Goal: Task Accomplishment & Management: Manage account settings

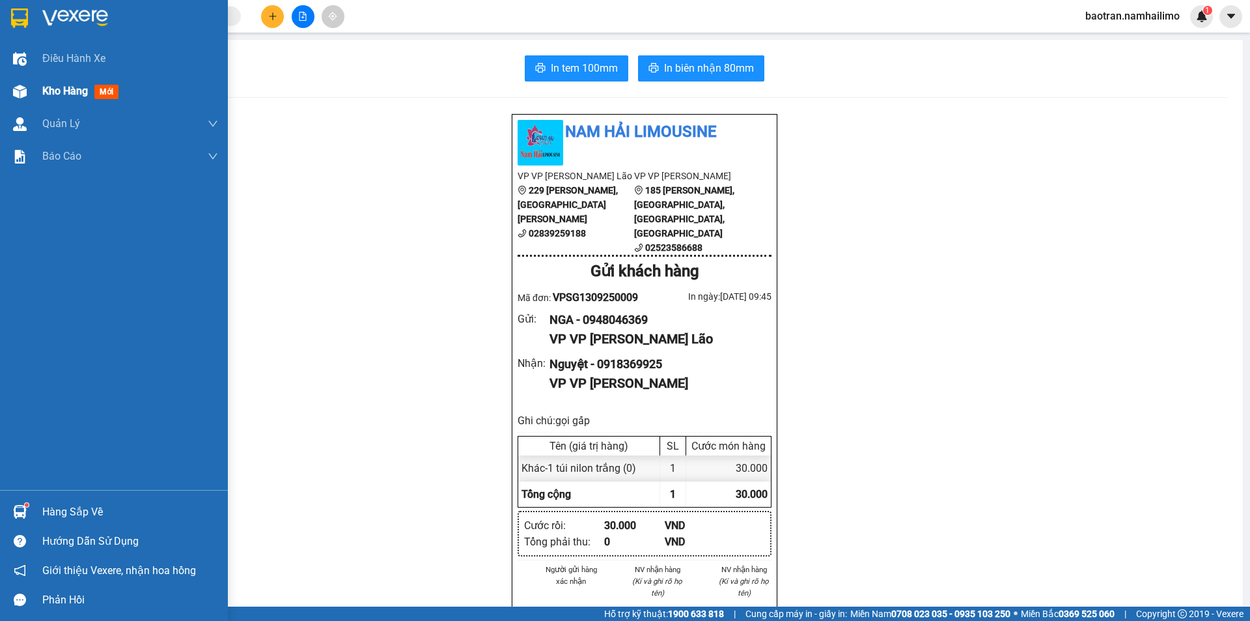
click at [49, 96] on span "Kho hàng" at bounding box center [65, 91] width 46 height 12
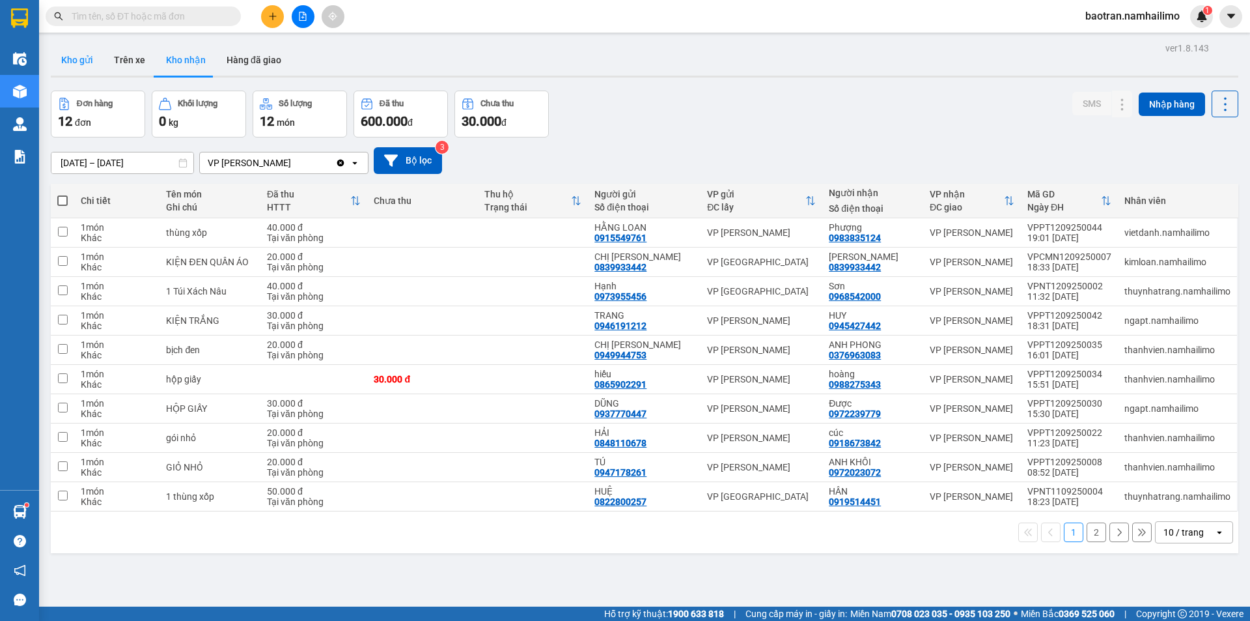
click at [79, 52] on button "Kho gửi" at bounding box center [77, 59] width 53 height 31
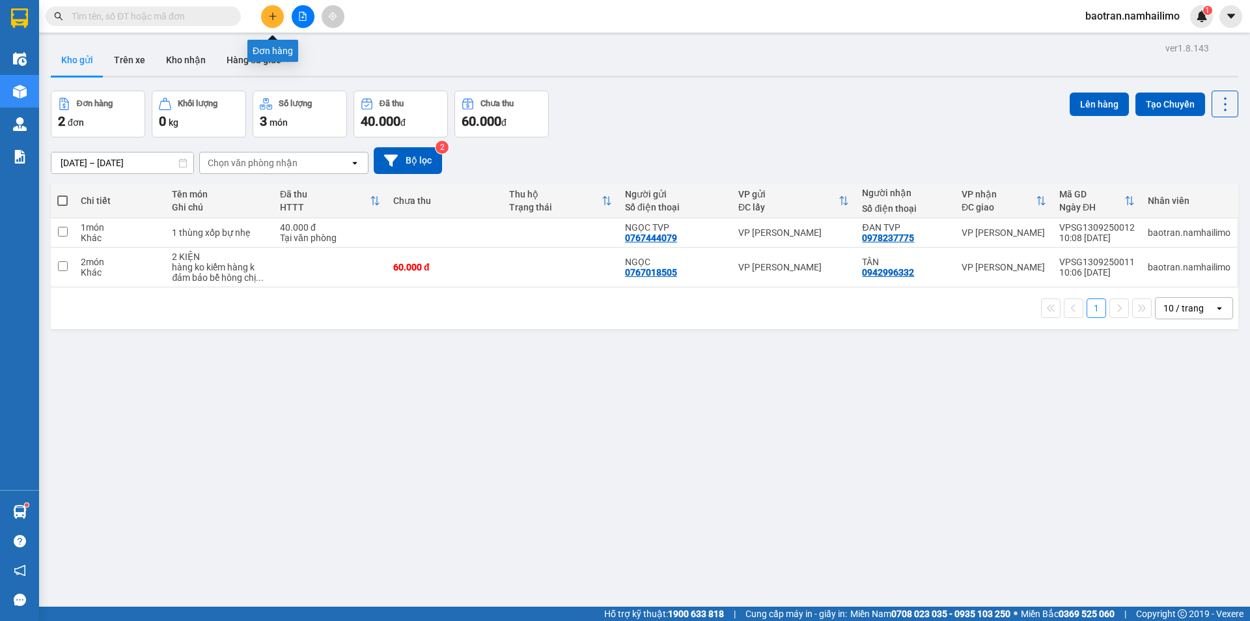
click at [274, 11] on button at bounding box center [272, 16] width 23 height 23
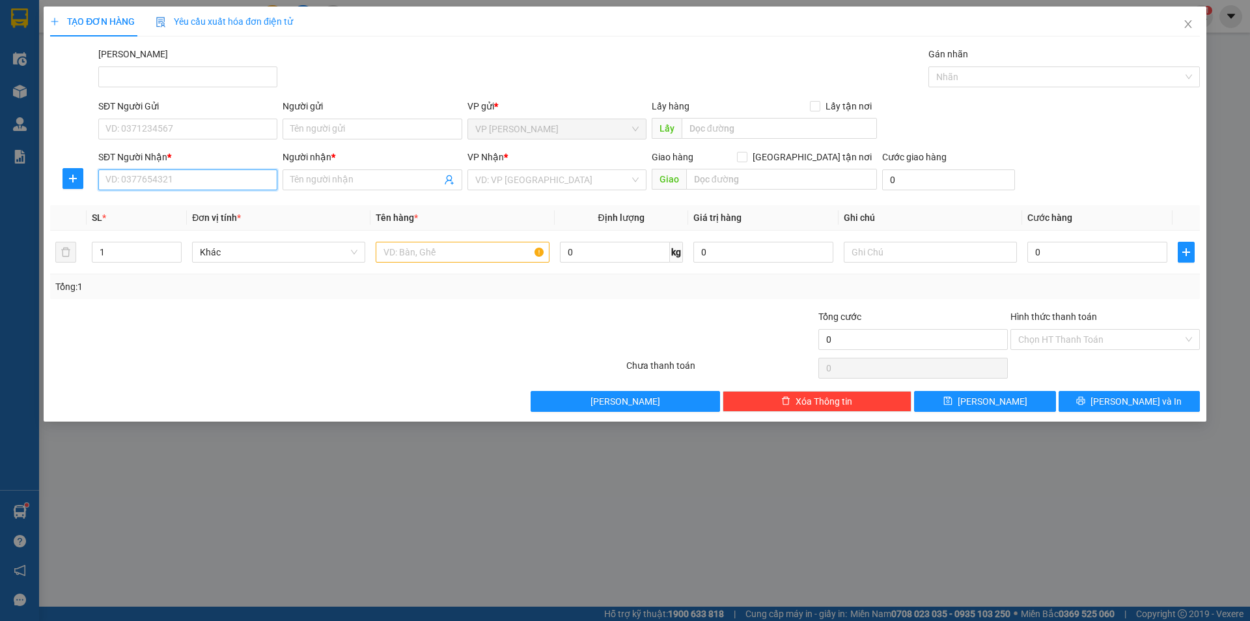
click at [163, 180] on input "SĐT Người Nhận *" at bounding box center [187, 179] width 179 height 21
type input "0913"
click at [177, 182] on input "0913" at bounding box center [187, 179] width 179 height 21
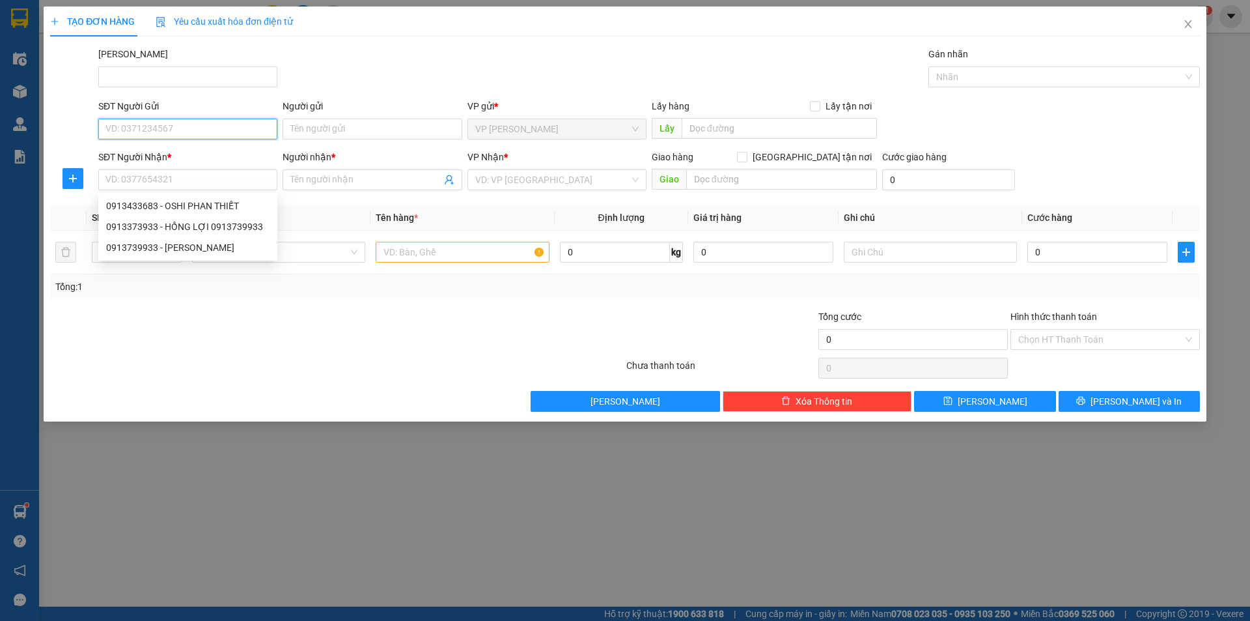
click at [181, 130] on input "SĐT Người Gửi" at bounding box center [187, 129] width 179 height 21
type input "0888789033"
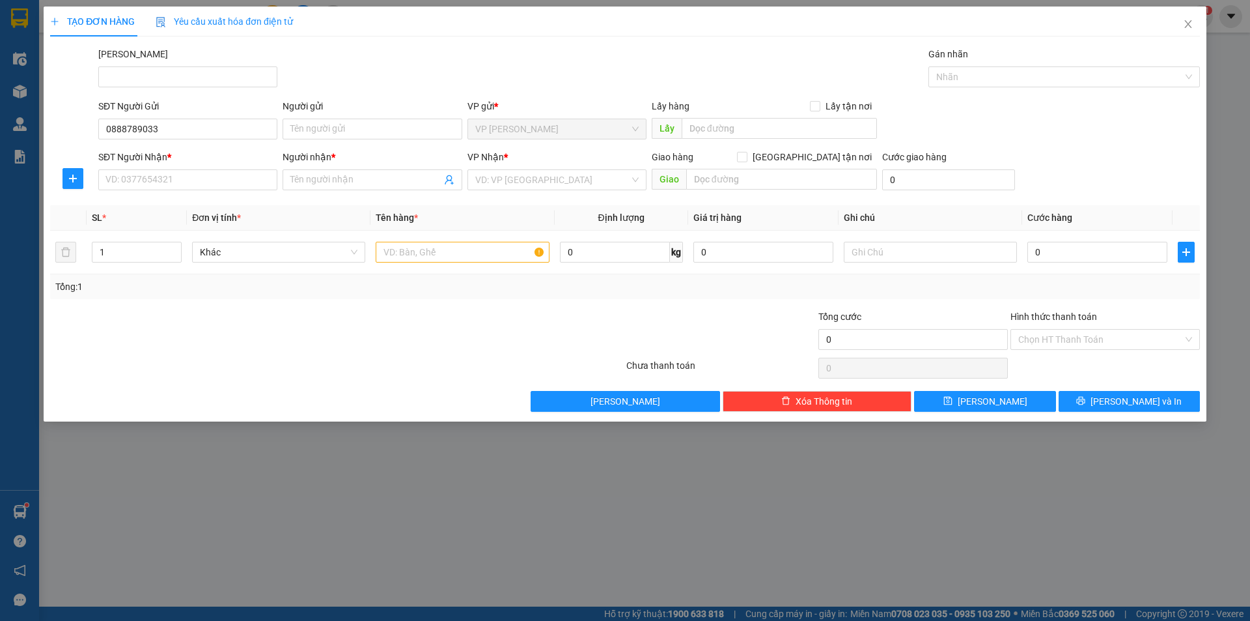
click at [410, 141] on div "Người gửi Tên người gửi" at bounding box center [372, 122] width 179 height 46
click at [406, 131] on input "Người gửi" at bounding box center [372, 129] width 179 height 21
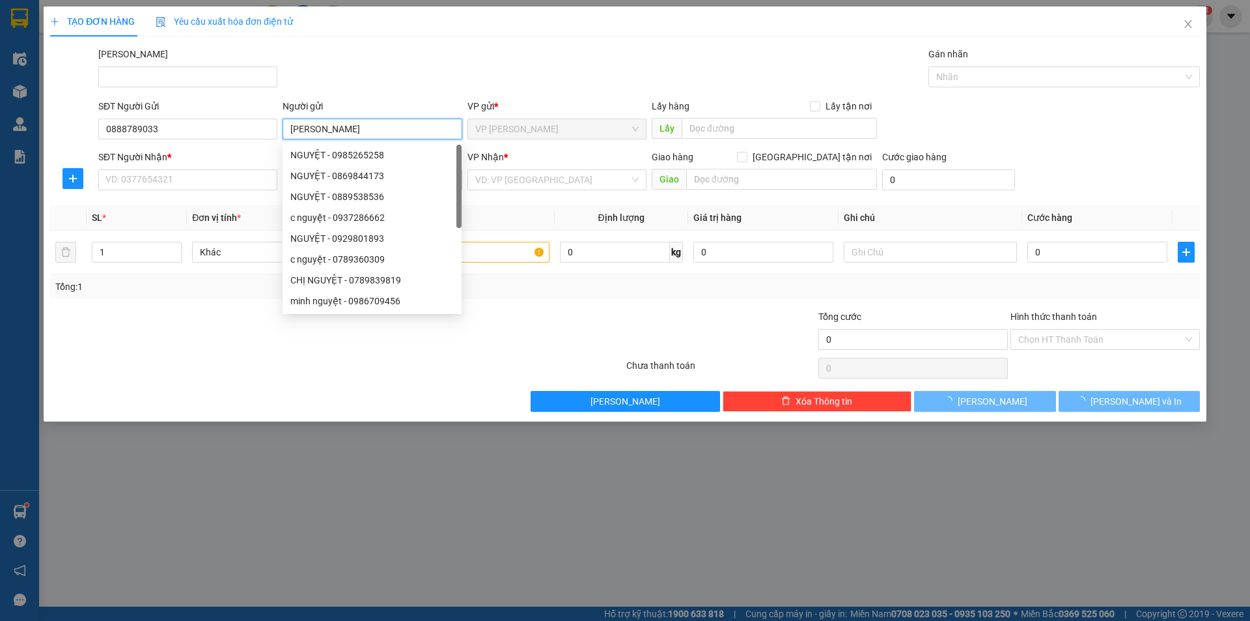
type input "c Vân"
click at [424, 85] on div "Mã ĐH Gán nhãn Nhãn" at bounding box center [649, 70] width 1107 height 46
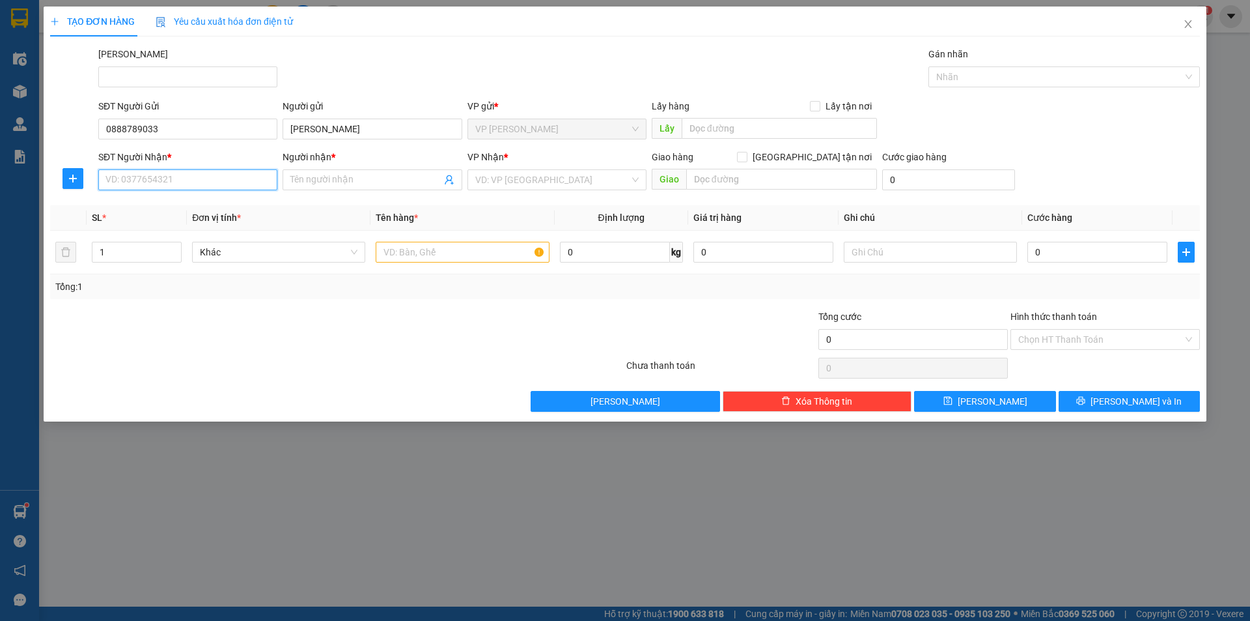
click at [158, 174] on input "SĐT Người Nhận *" at bounding box center [187, 179] width 179 height 21
type input "0913186669"
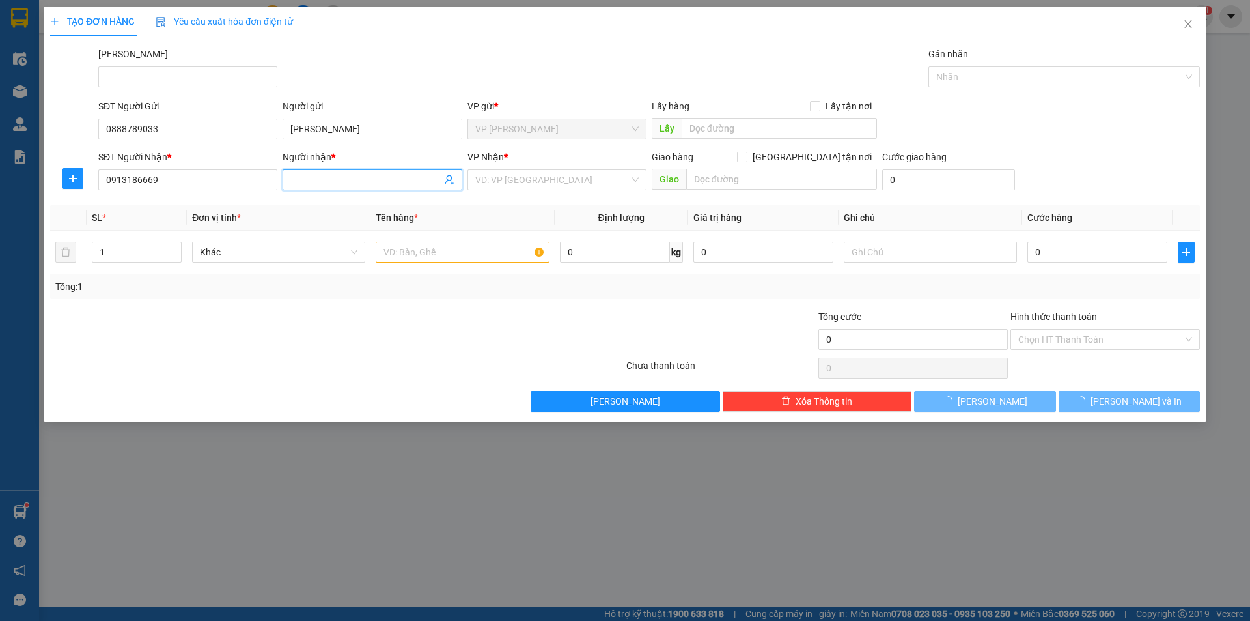
click at [320, 182] on input "Người nhận *" at bounding box center [365, 180] width 150 height 14
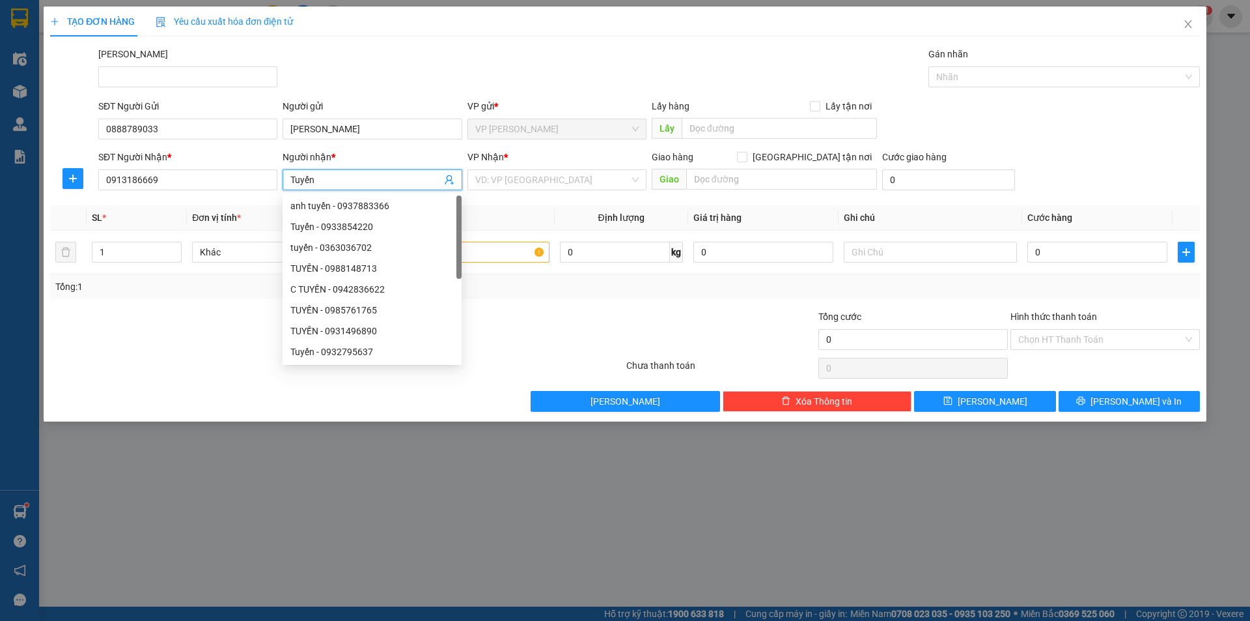
type input "Tuyến"
click at [556, 162] on div "VP Nhận *" at bounding box center [557, 157] width 179 height 14
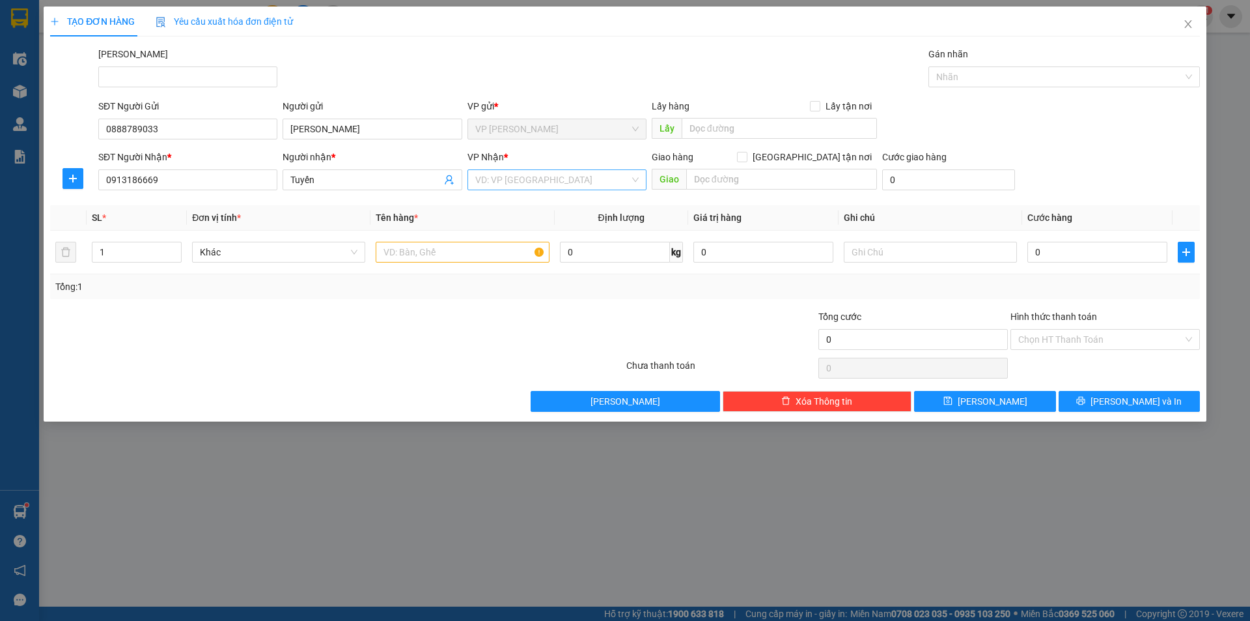
click at [550, 183] on input "search" at bounding box center [552, 180] width 154 height 20
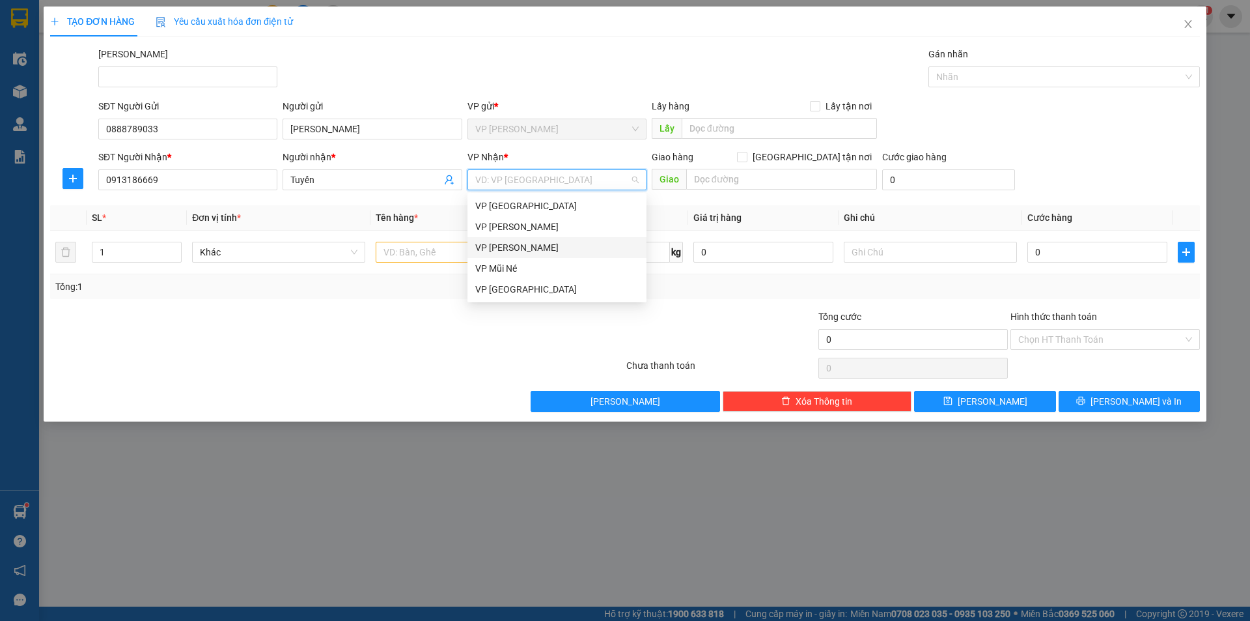
click at [547, 249] on div "VP [PERSON_NAME]" at bounding box center [556, 247] width 163 height 14
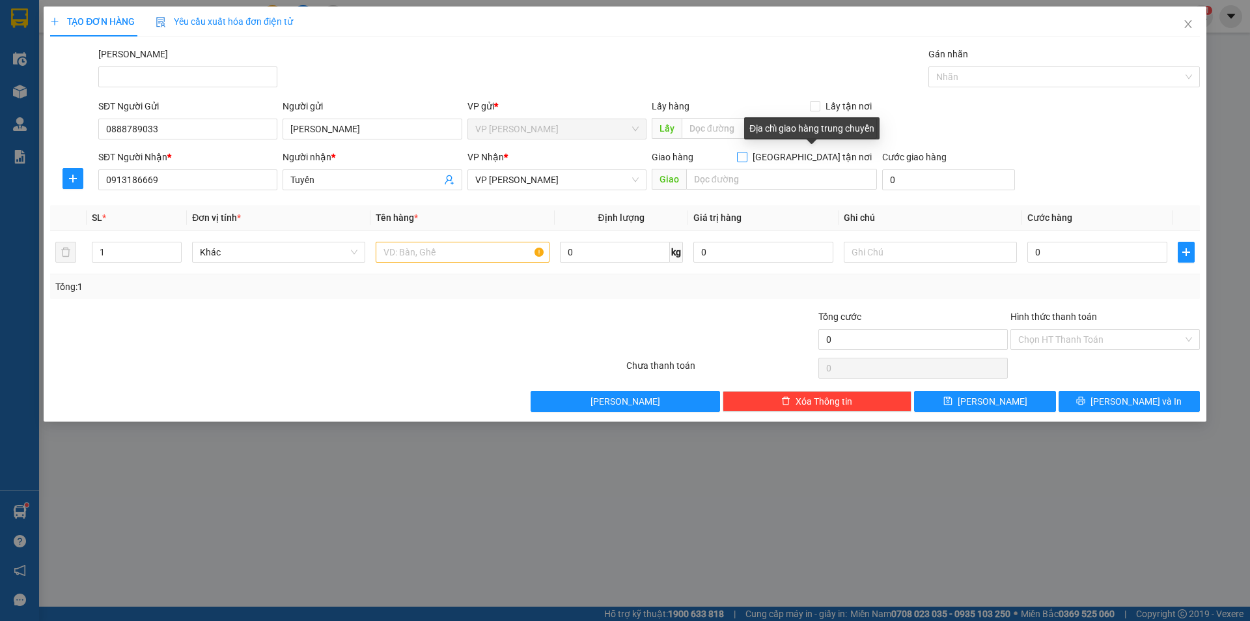
click at [857, 160] on span "[GEOGRAPHIC_DATA] tận nơi" at bounding box center [813, 157] width 130 height 14
click at [746, 160] on input "[GEOGRAPHIC_DATA] tận nơi" at bounding box center [741, 156] width 9 height 9
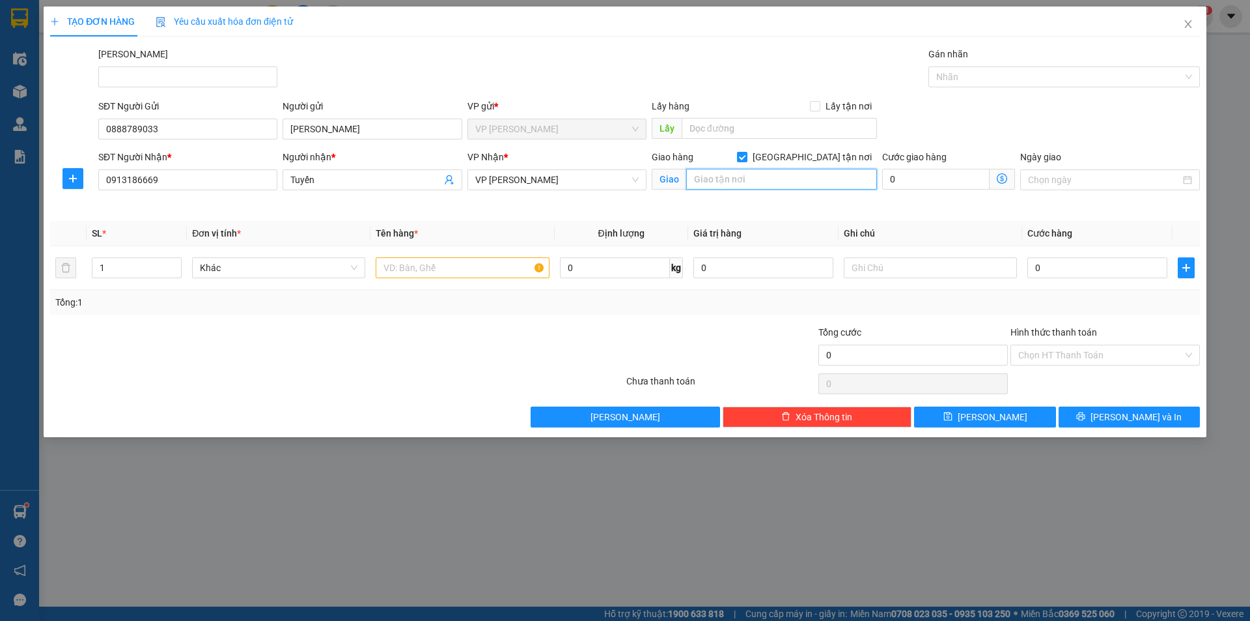
click at [818, 185] on input "text" at bounding box center [781, 179] width 191 height 21
click at [825, 156] on span "[GEOGRAPHIC_DATA] tận nơi" at bounding box center [813, 157] width 130 height 14
click at [746, 156] on input "[GEOGRAPHIC_DATA] tận nơi" at bounding box center [741, 156] width 9 height 9
checkbox input "false"
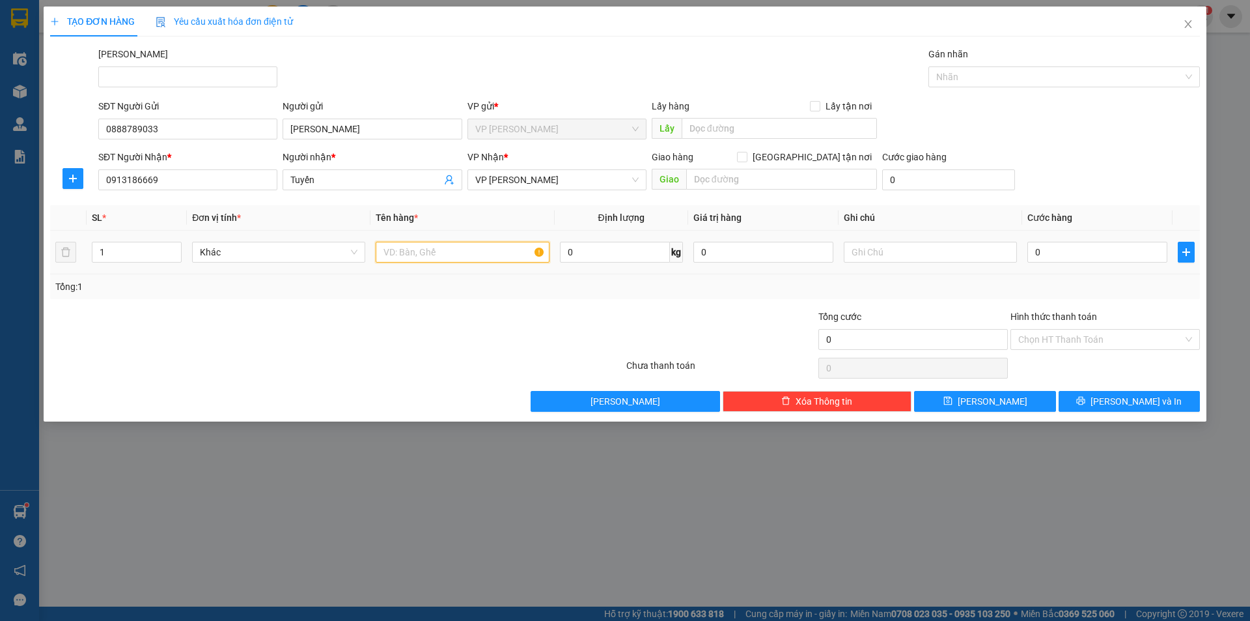
click at [404, 256] on input "text" at bounding box center [462, 252] width 173 height 21
type input "1 hồ sơ"
click at [1060, 261] on input "0" at bounding box center [1098, 252] width 140 height 21
type input "2"
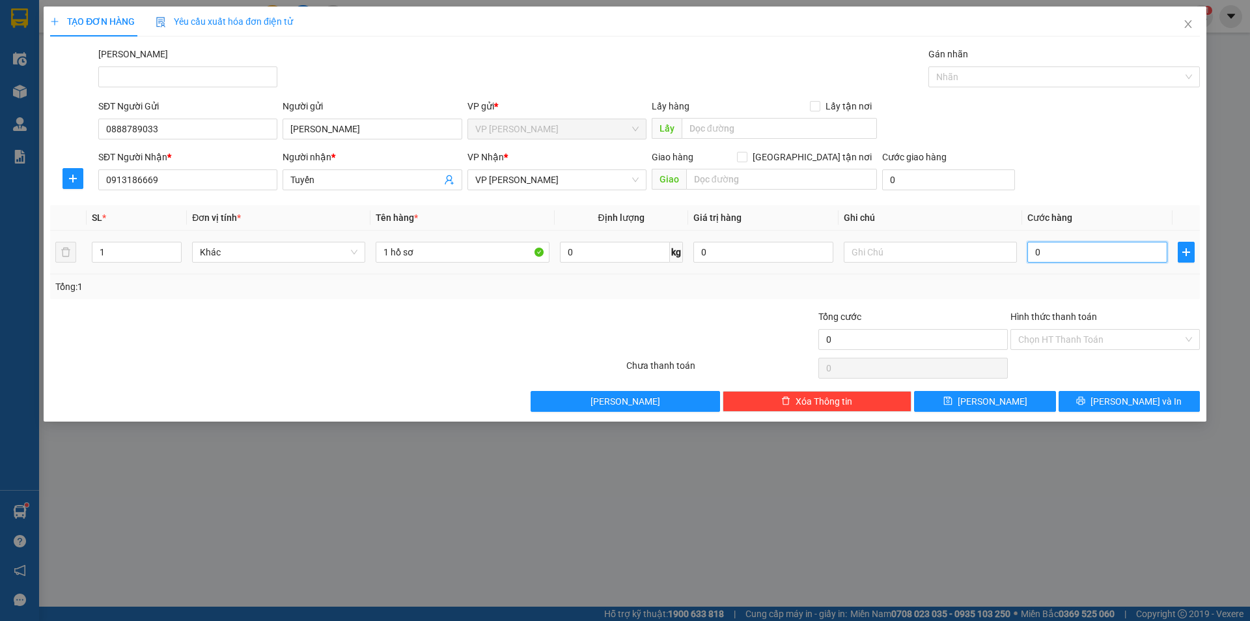
type input "2"
type input "20"
type input "200"
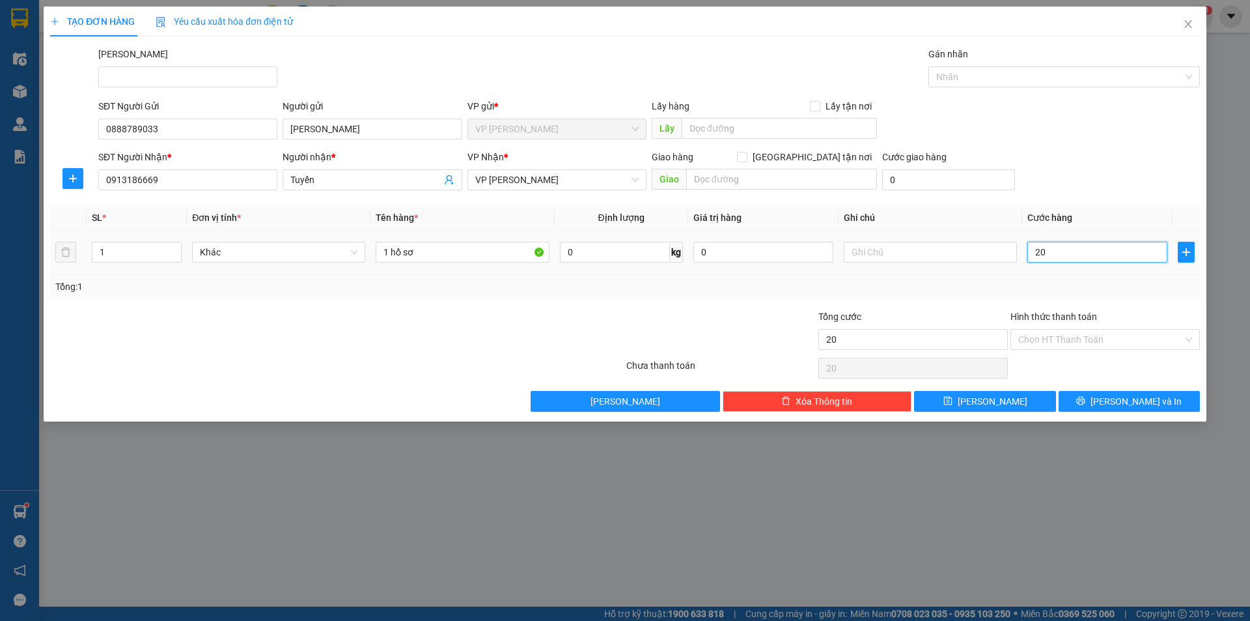
type input "200"
type input "2.000"
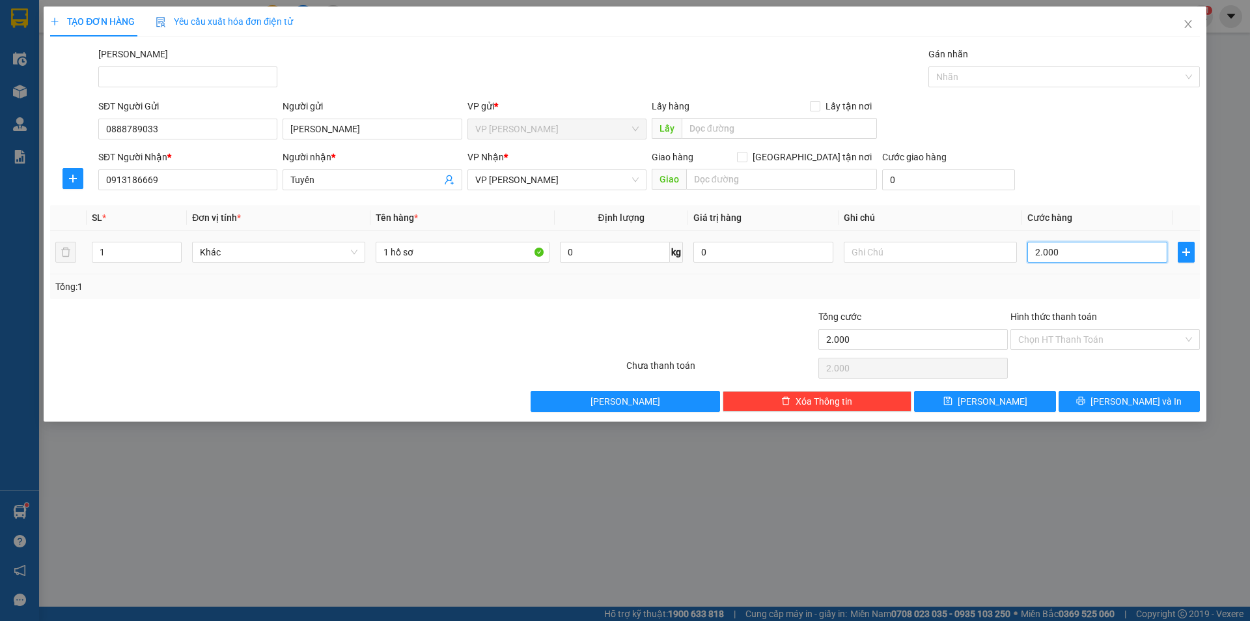
type input "20.000"
click at [1084, 352] on div "Hình thức thanh toán Chọn HT Thanh Toán" at bounding box center [1106, 332] width 190 height 46
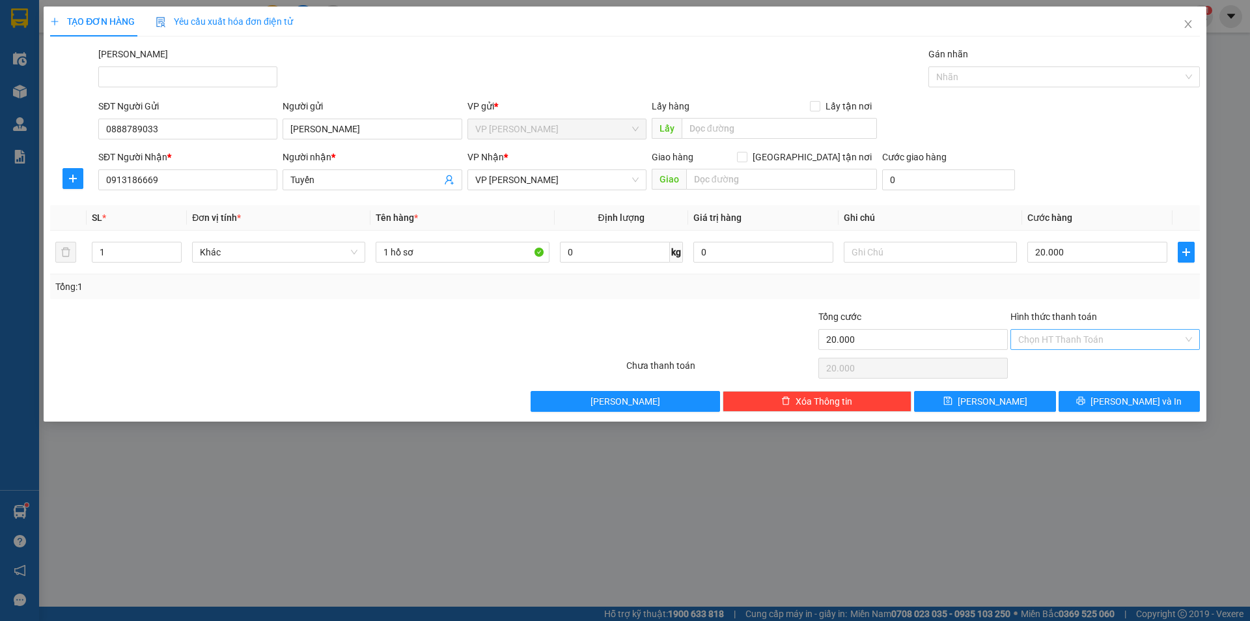
click at [1088, 340] on input "Hình thức thanh toán" at bounding box center [1101, 340] width 165 height 20
click at [1090, 368] on div "Tại văn phòng" at bounding box center [1106, 365] width 174 height 14
type input "0"
click at [1086, 396] on icon "printer" at bounding box center [1080, 400] width 9 height 9
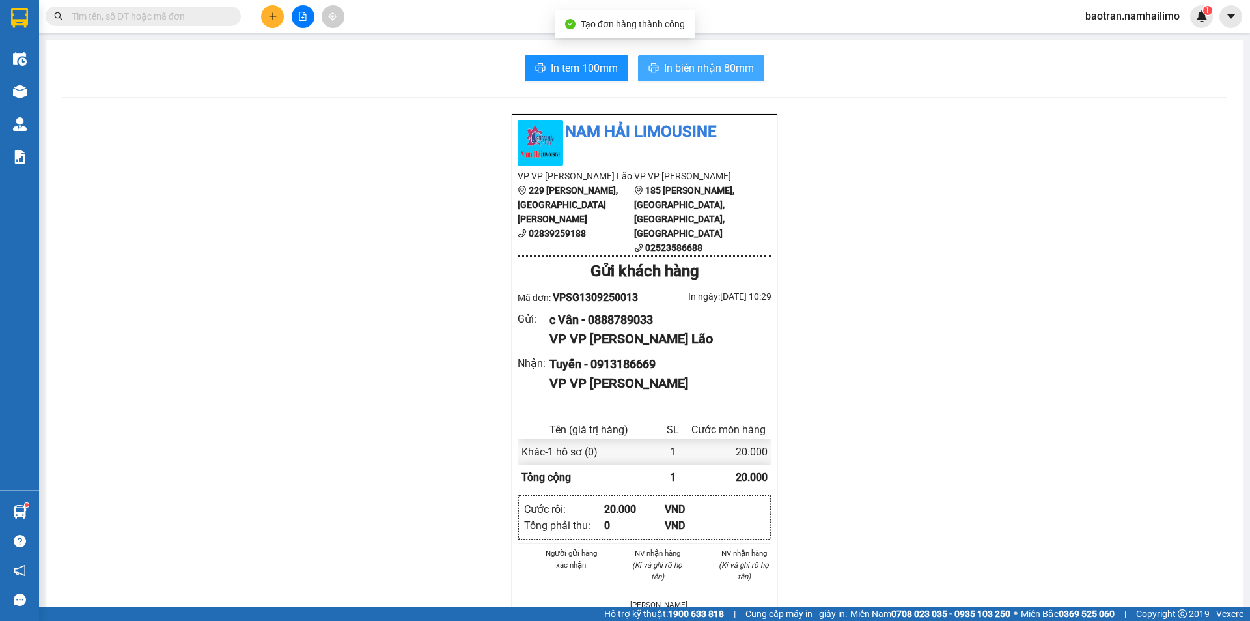
click at [703, 64] on span "In biên nhận 80mm" at bounding box center [709, 68] width 90 height 16
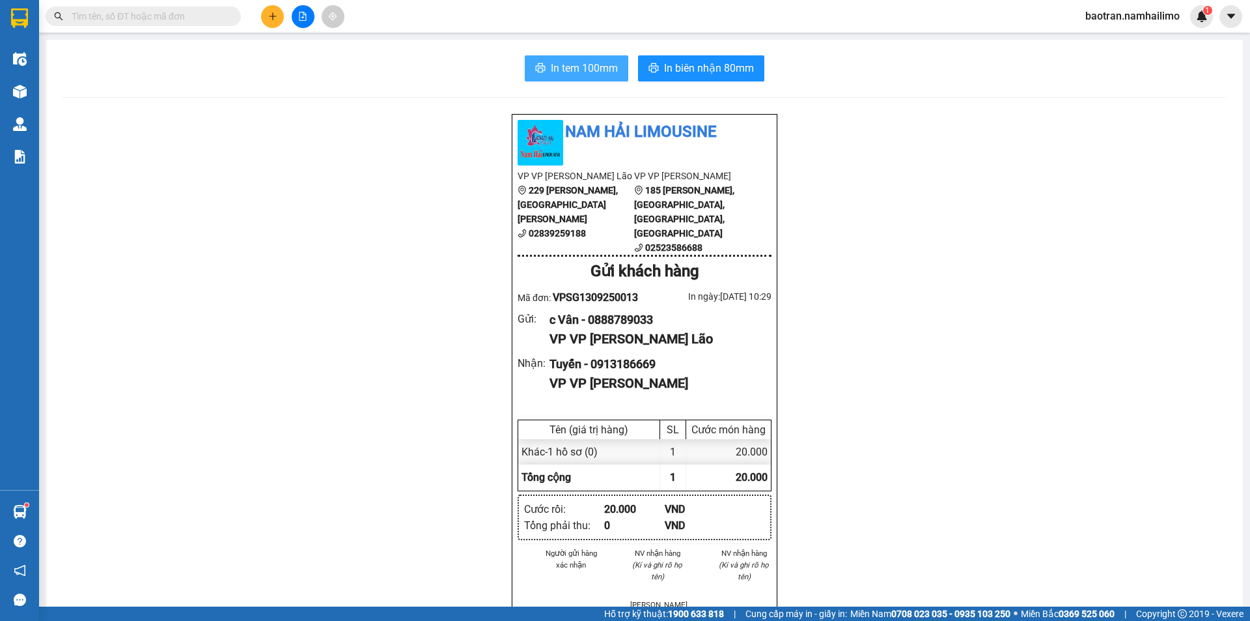
click at [612, 66] on span "In tem 100mm" at bounding box center [584, 68] width 67 height 16
click at [208, 16] on input "text" at bounding box center [149, 16] width 154 height 14
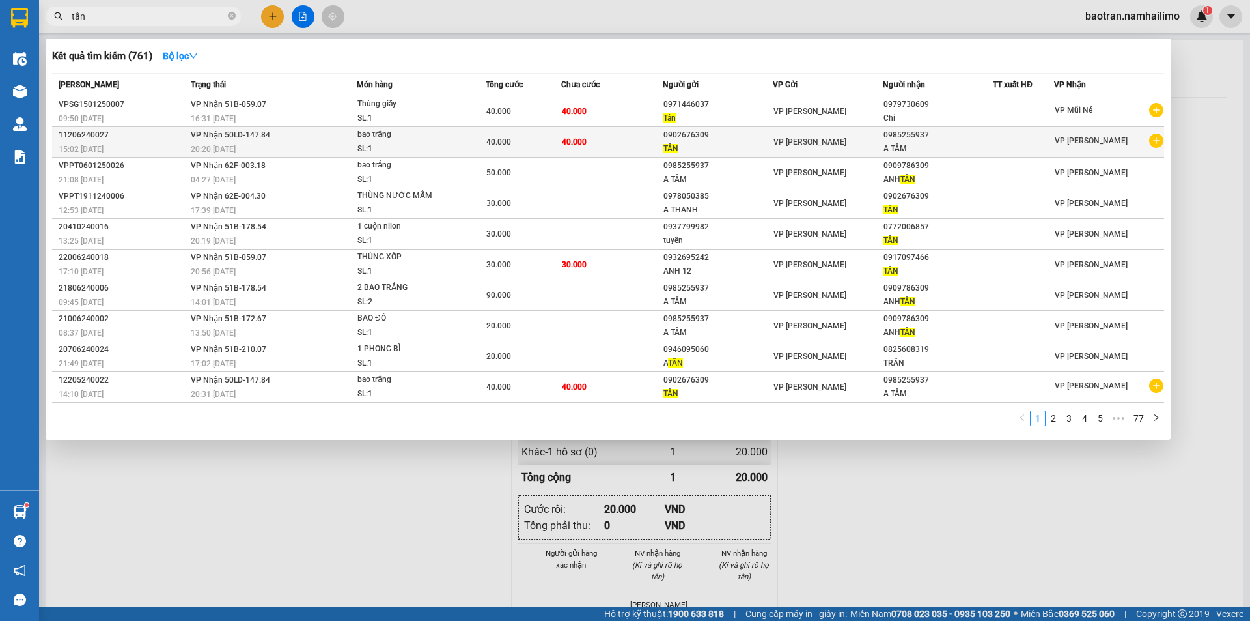
type input "tân"
click at [1159, 143] on icon "plus-circle" at bounding box center [1156, 141] width 14 height 14
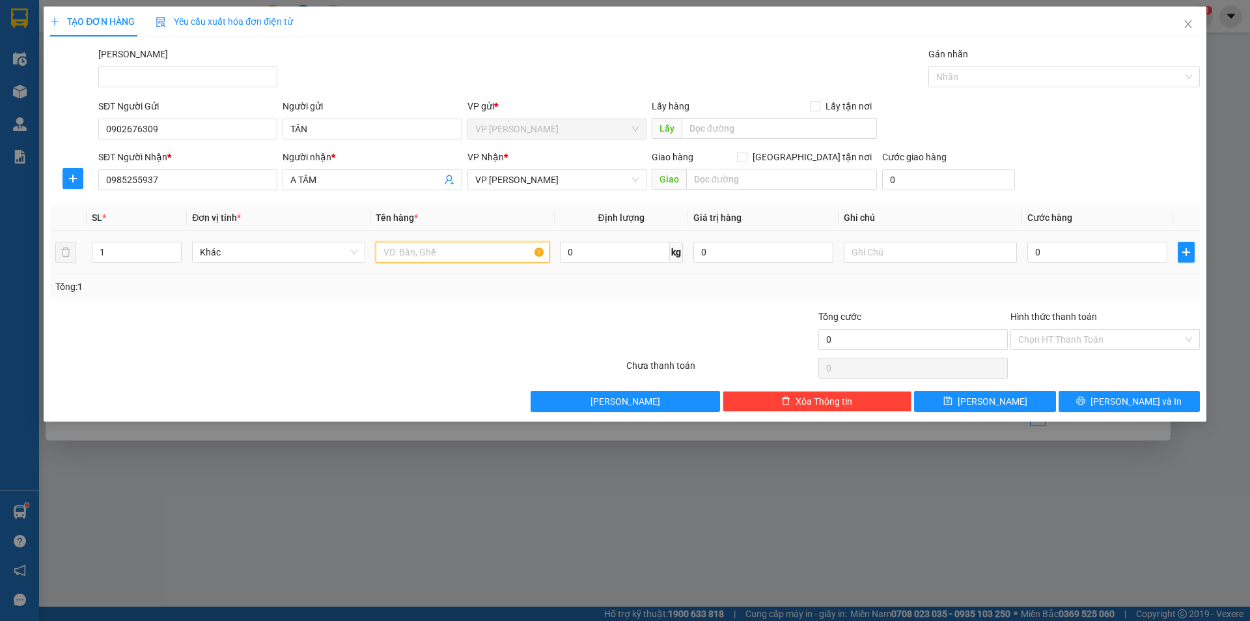
click at [405, 255] on input "text" at bounding box center [462, 252] width 173 height 21
type input "bao trắng"
click at [1108, 253] on input "0" at bounding box center [1098, 252] width 140 height 21
type input "6"
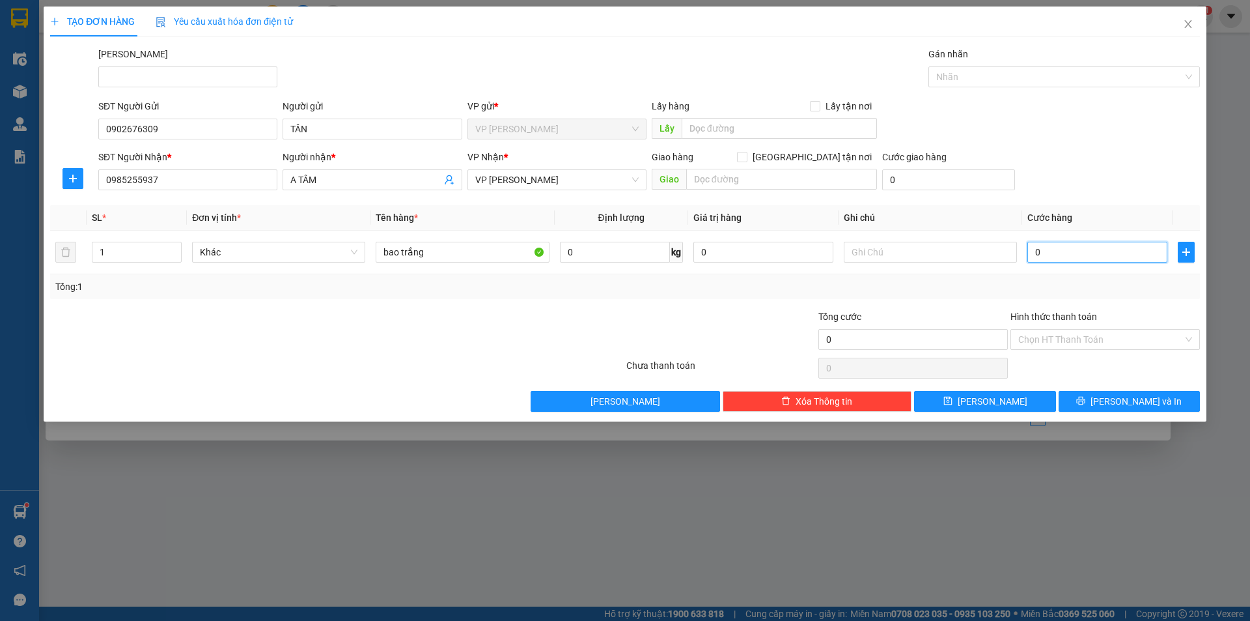
type input "6"
type input "60"
type input "600"
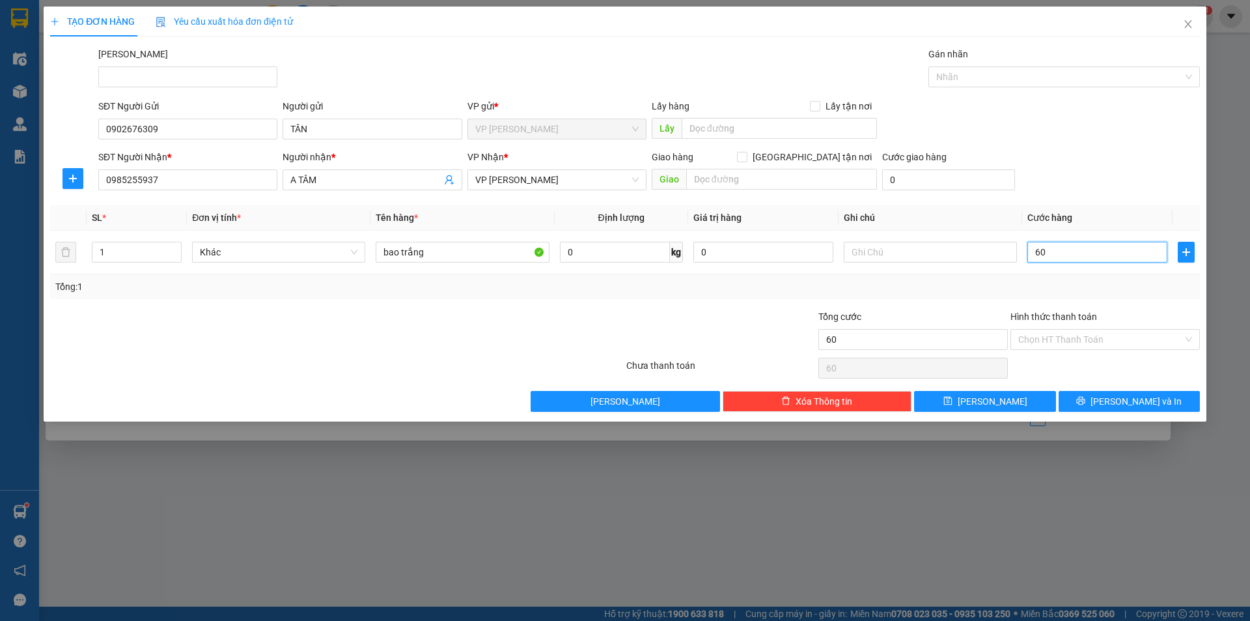
type input "600"
type input "6.000"
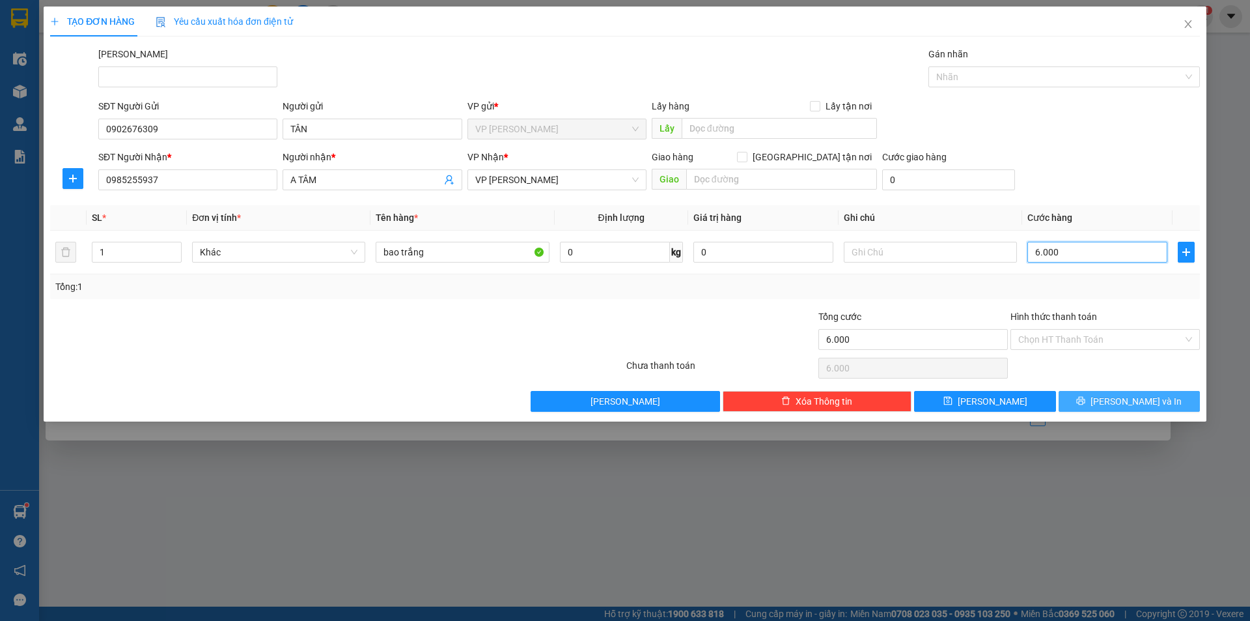
type input "60.000"
click at [1086, 397] on icon "printer" at bounding box center [1080, 400] width 9 height 9
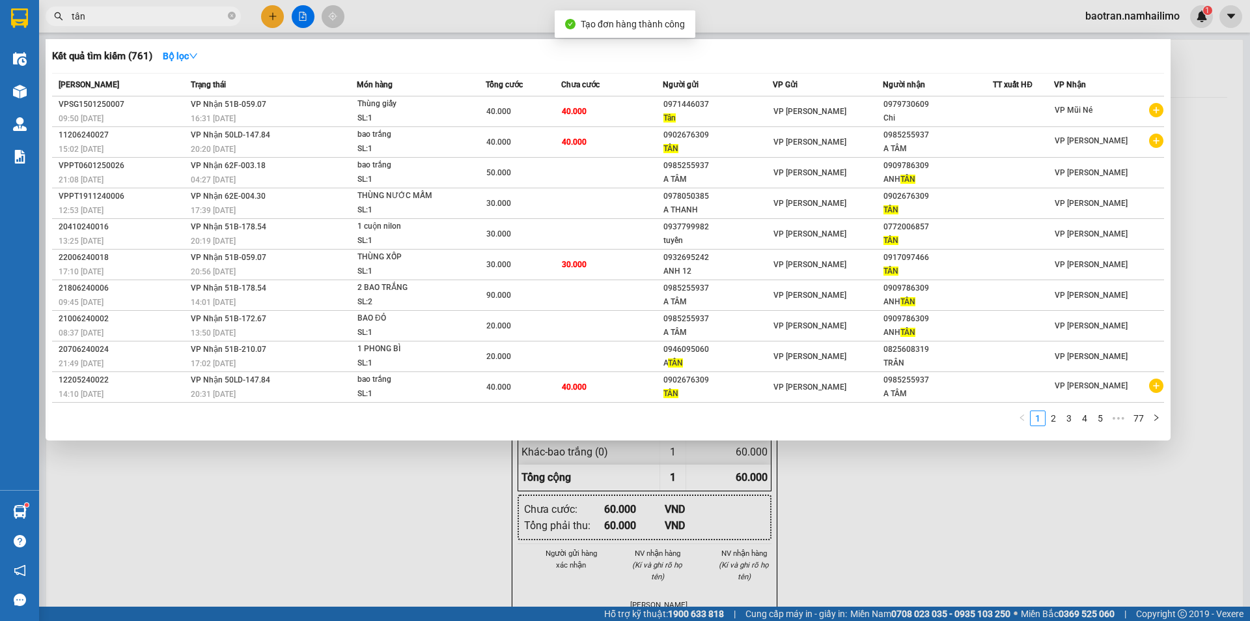
click at [642, 524] on div at bounding box center [625, 310] width 1250 height 621
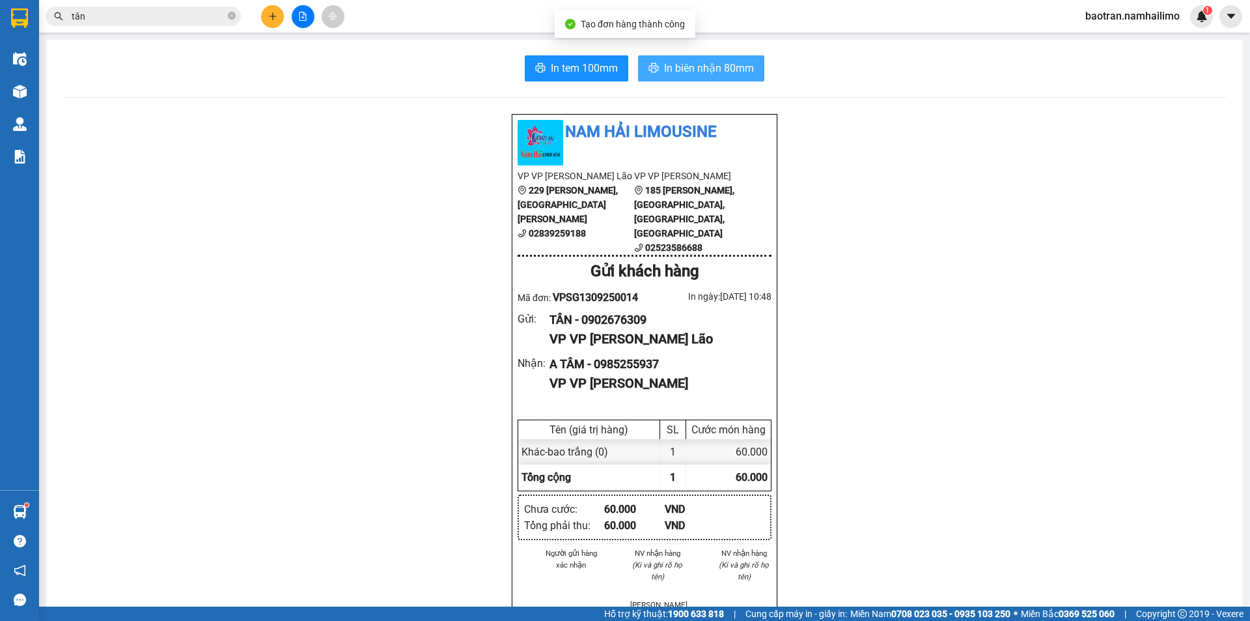
drag, startPoint x: 707, startPoint y: 68, endPoint x: 740, endPoint y: 115, distance: 57.5
click at [708, 68] on span "In biên nhận 80mm" at bounding box center [709, 68] width 90 height 16
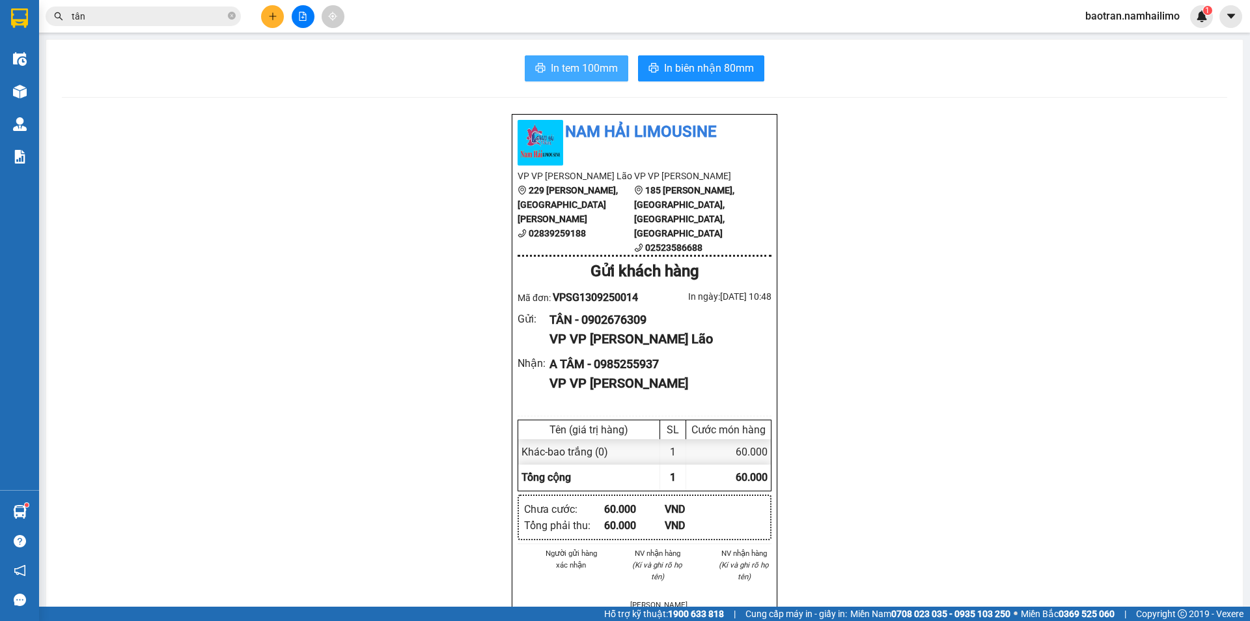
click at [599, 66] on span "In tem 100mm" at bounding box center [584, 68] width 67 height 16
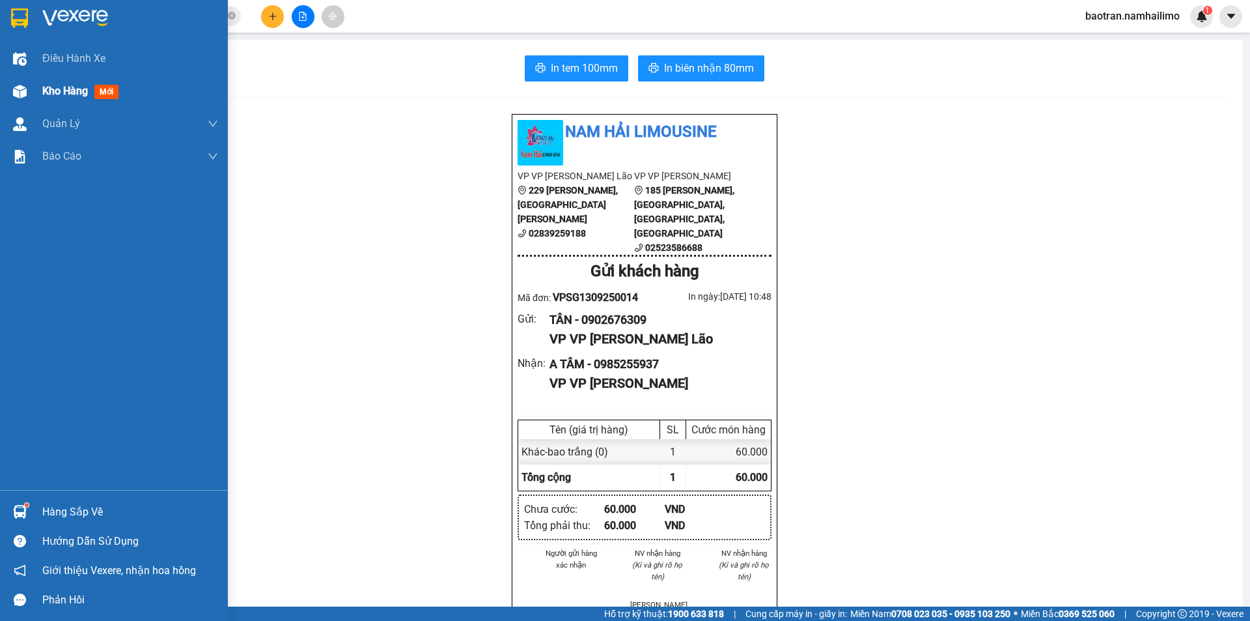
click at [35, 98] on div "Kho hàng mới" at bounding box center [114, 91] width 228 height 33
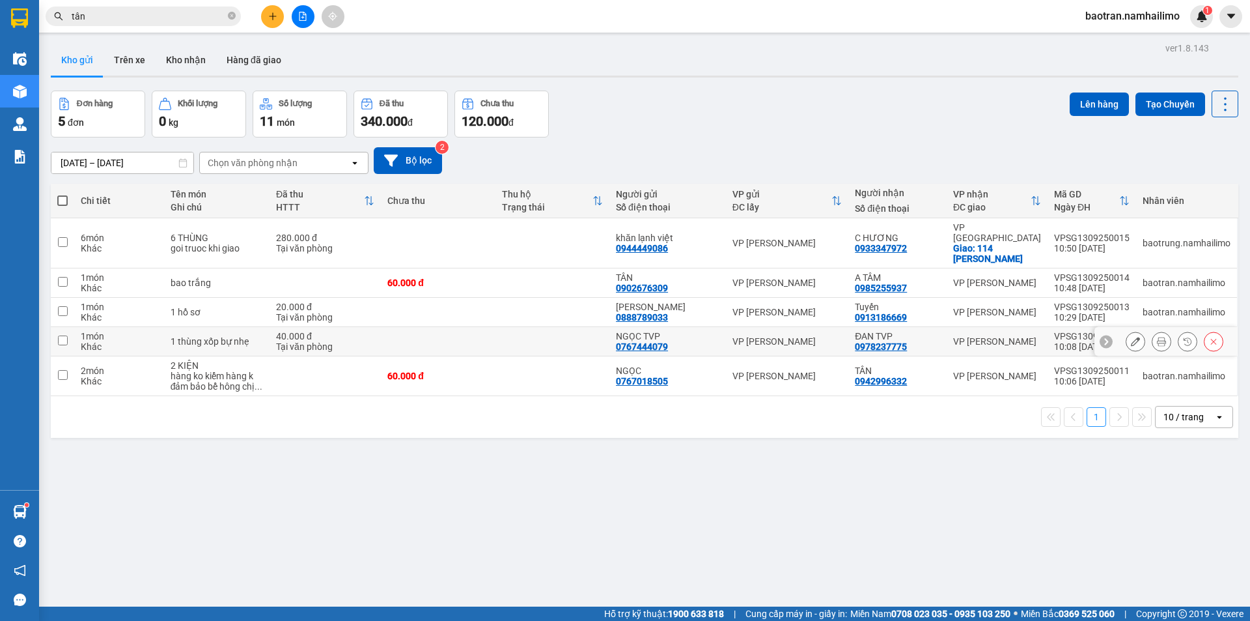
click at [139, 341] on div "Khác" at bounding box center [119, 346] width 76 height 10
checkbox input "true"
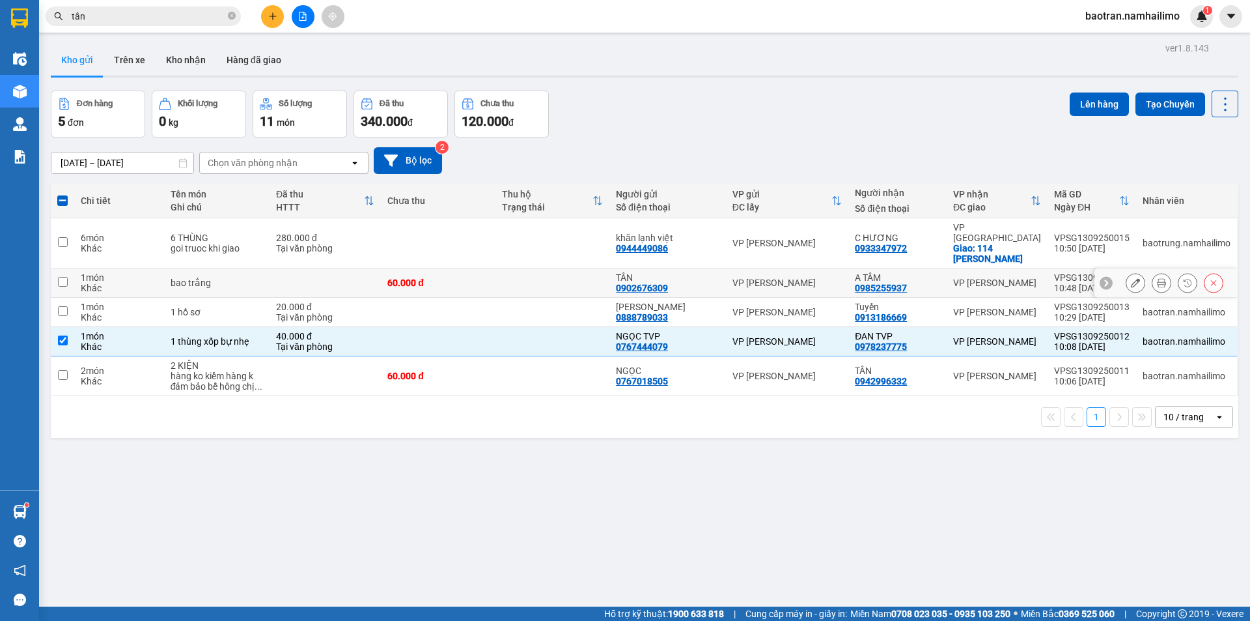
click at [363, 268] on td at bounding box center [325, 282] width 111 height 29
checkbox input "true"
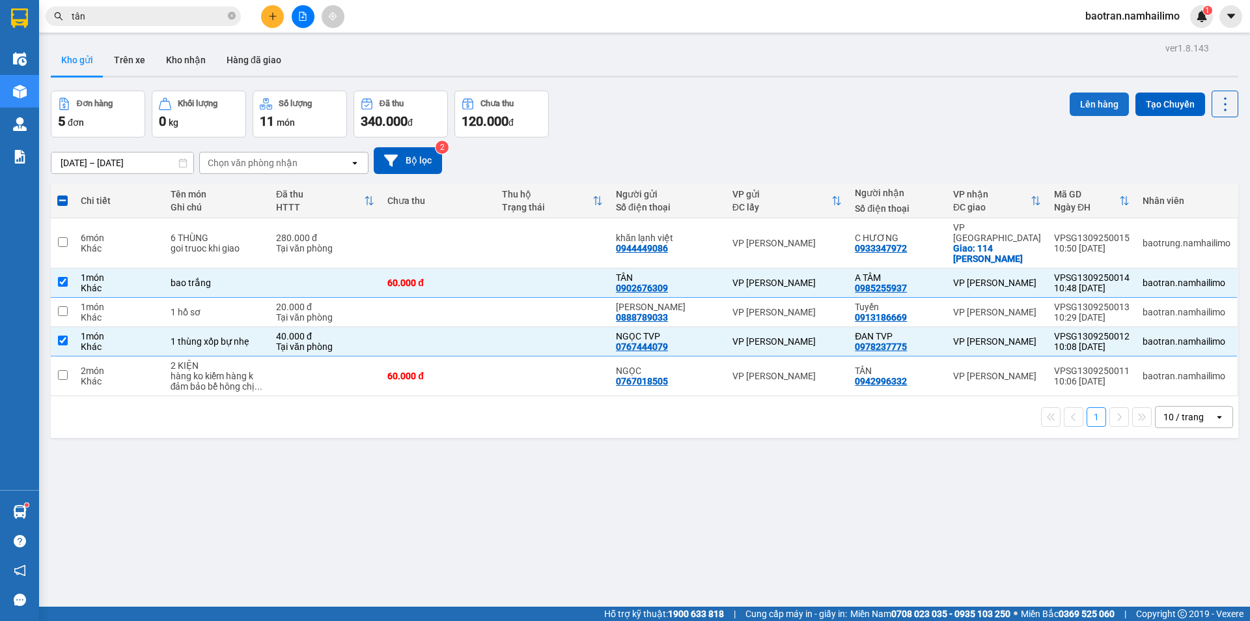
click at [1103, 114] on button "Lên hàng" at bounding box center [1099, 103] width 59 height 23
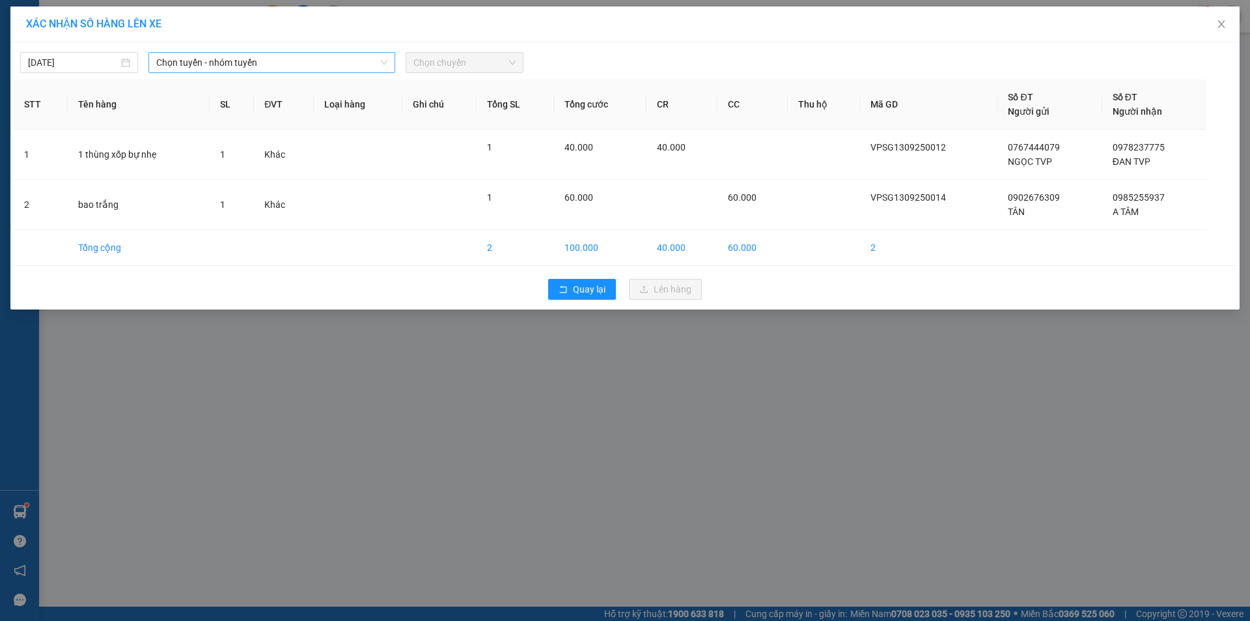
click at [369, 61] on span "Chọn tuyến - nhóm tuyến" at bounding box center [271, 63] width 231 height 20
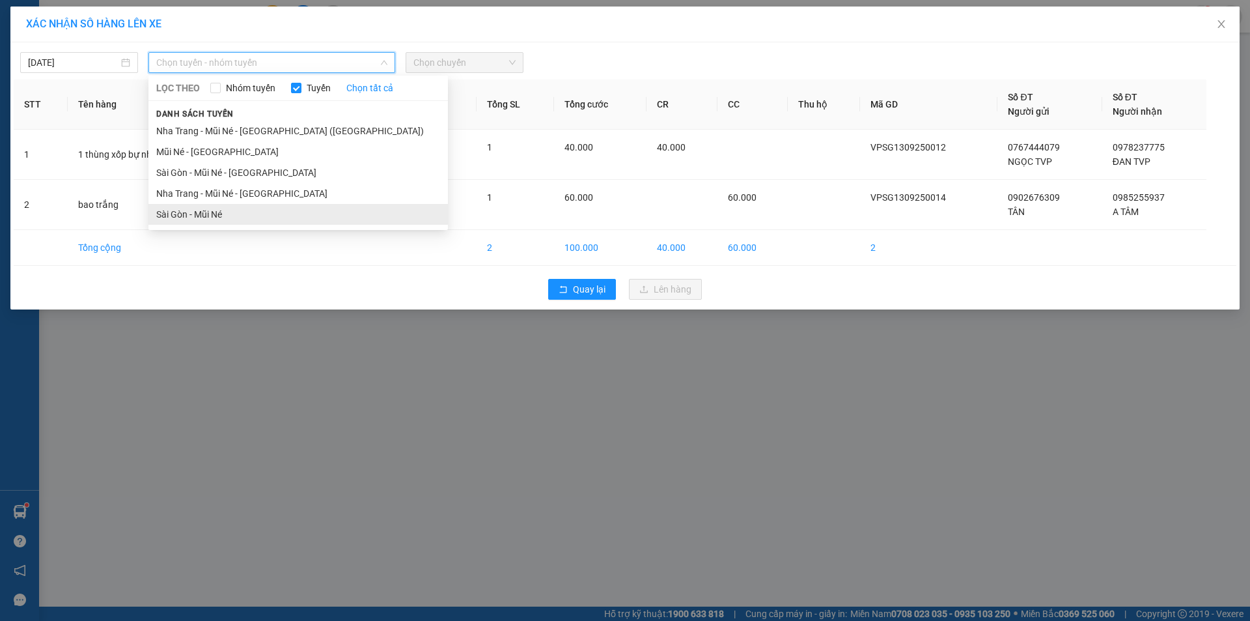
click at [276, 216] on li "Sài Gòn - Mũi Né" at bounding box center [298, 214] width 300 height 21
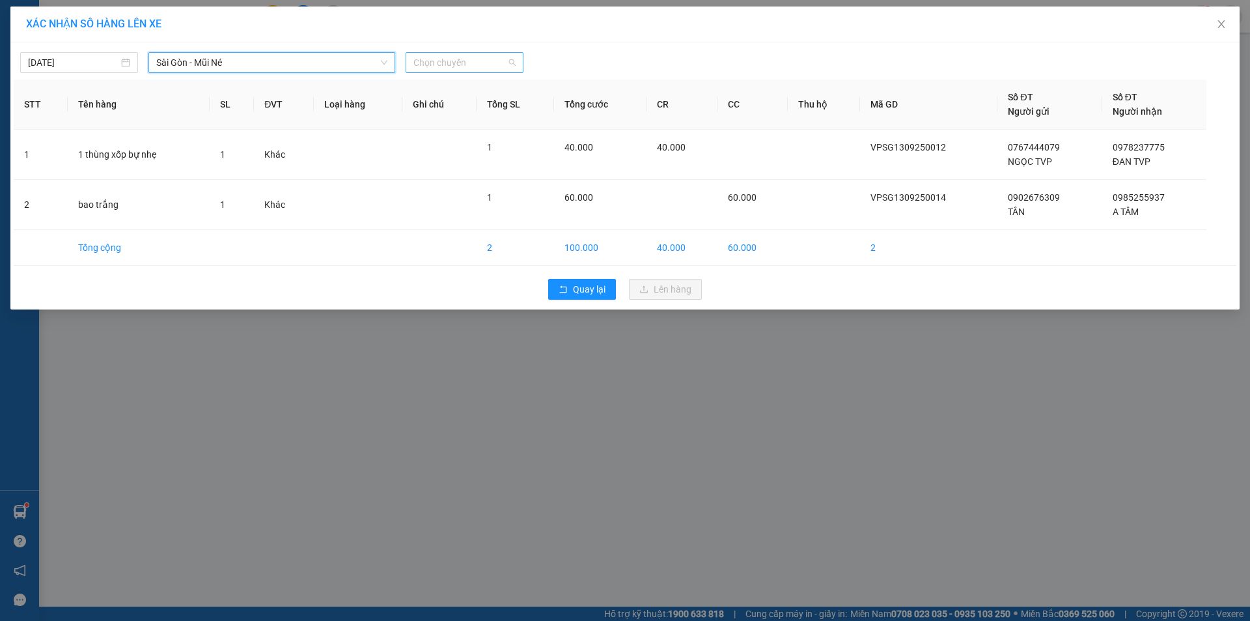
click at [485, 63] on span "Chọn chuyến" at bounding box center [465, 63] width 102 height 20
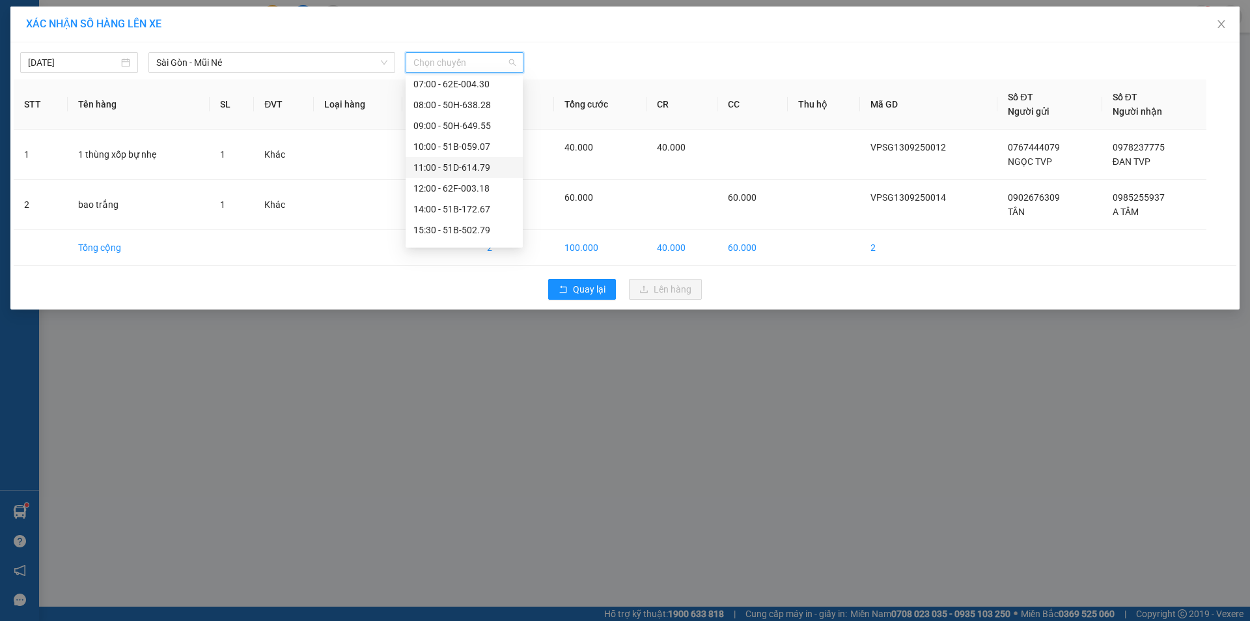
scroll to position [65, 0]
click at [475, 152] on div "11:00 - 51D-614.79" at bounding box center [465, 148] width 102 height 14
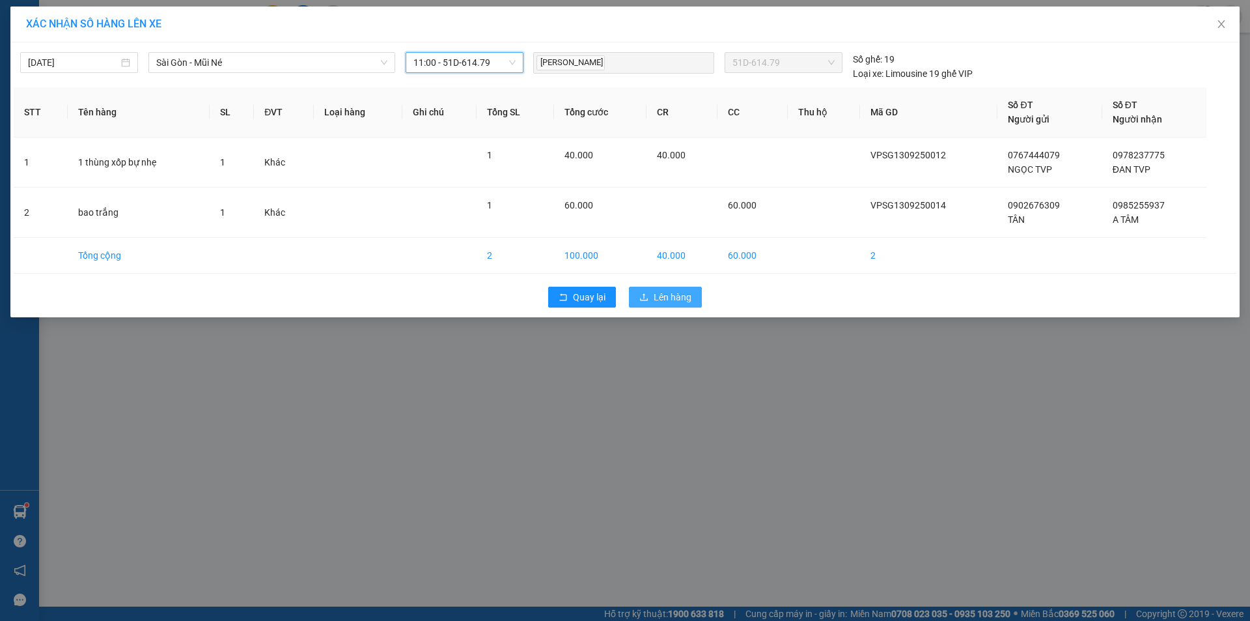
click at [655, 300] on span "Lên hàng" at bounding box center [673, 297] width 38 height 14
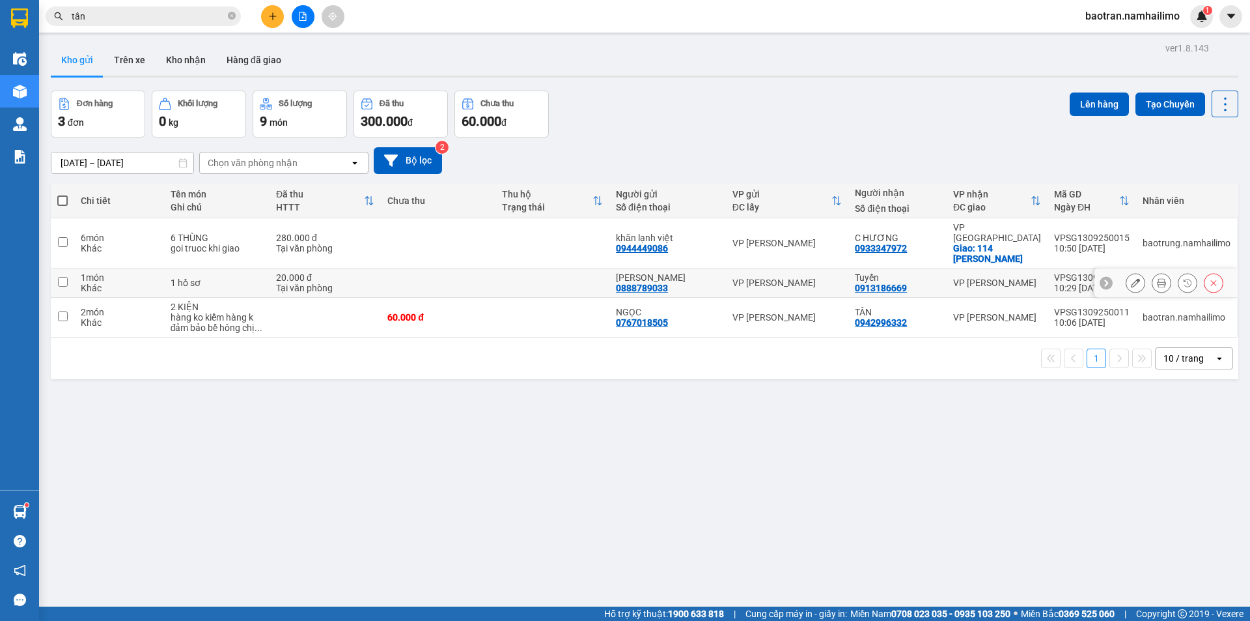
click at [307, 272] on div "20.000 đ" at bounding box center [325, 277] width 98 height 10
checkbox input "true"
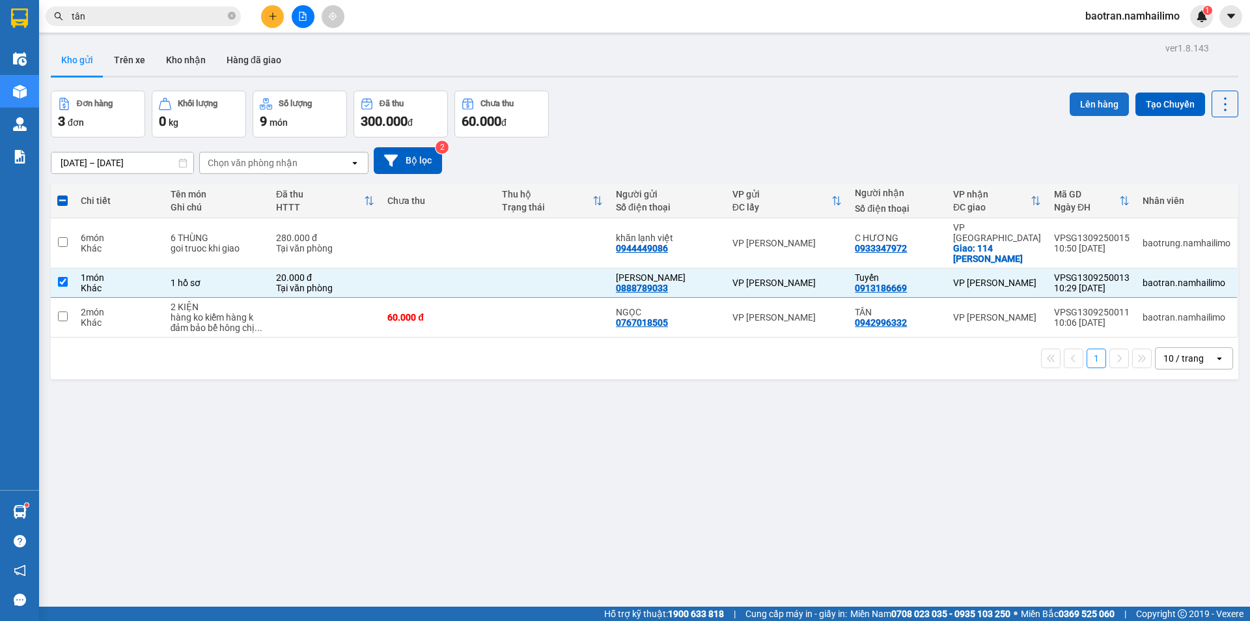
click at [1098, 110] on button "Lên hàng" at bounding box center [1099, 103] width 59 height 23
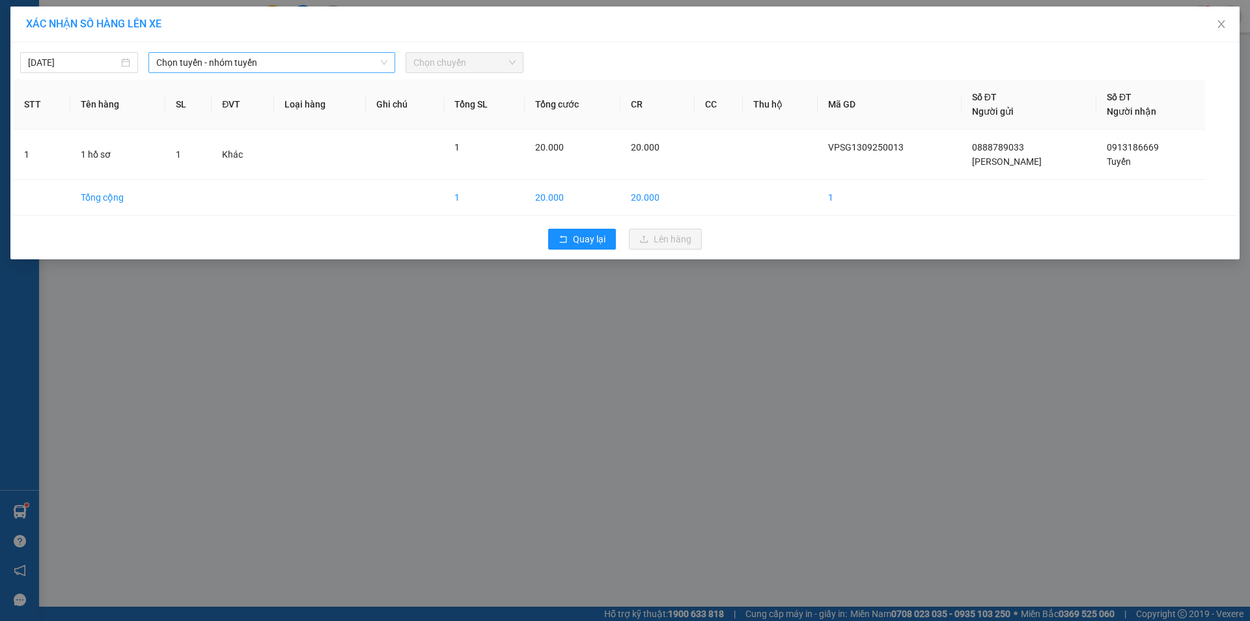
click at [369, 62] on span "Chọn tuyến - nhóm tuyến" at bounding box center [271, 63] width 231 height 20
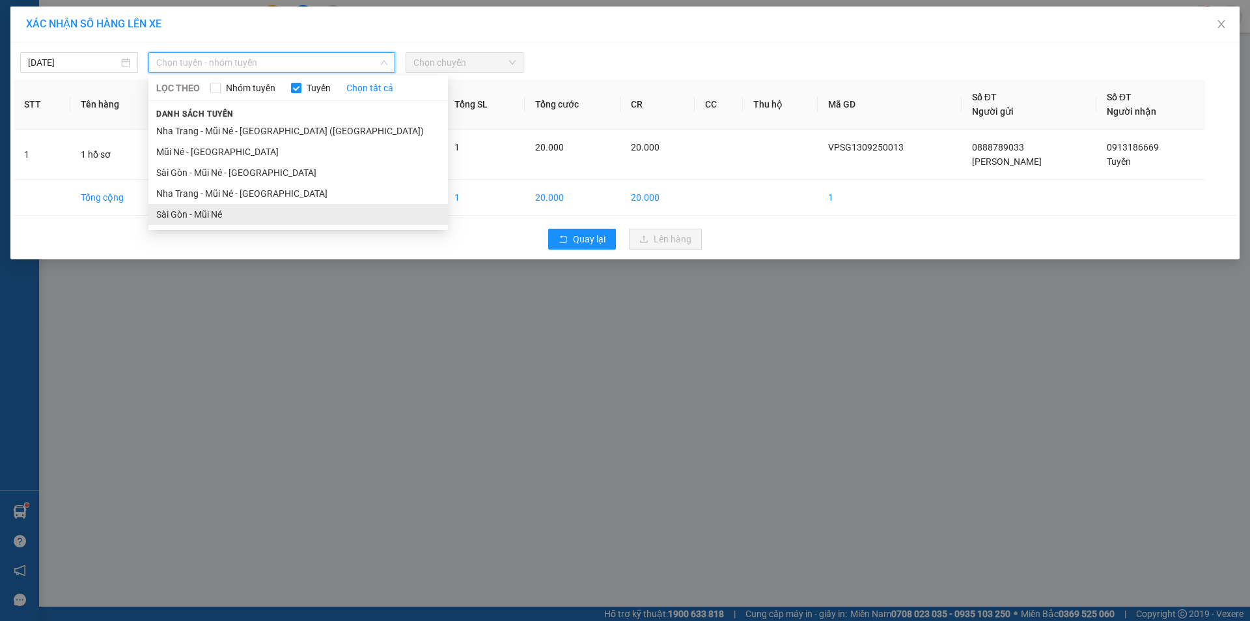
click at [291, 206] on li "Sài Gòn - Mũi Né" at bounding box center [298, 214] width 300 height 21
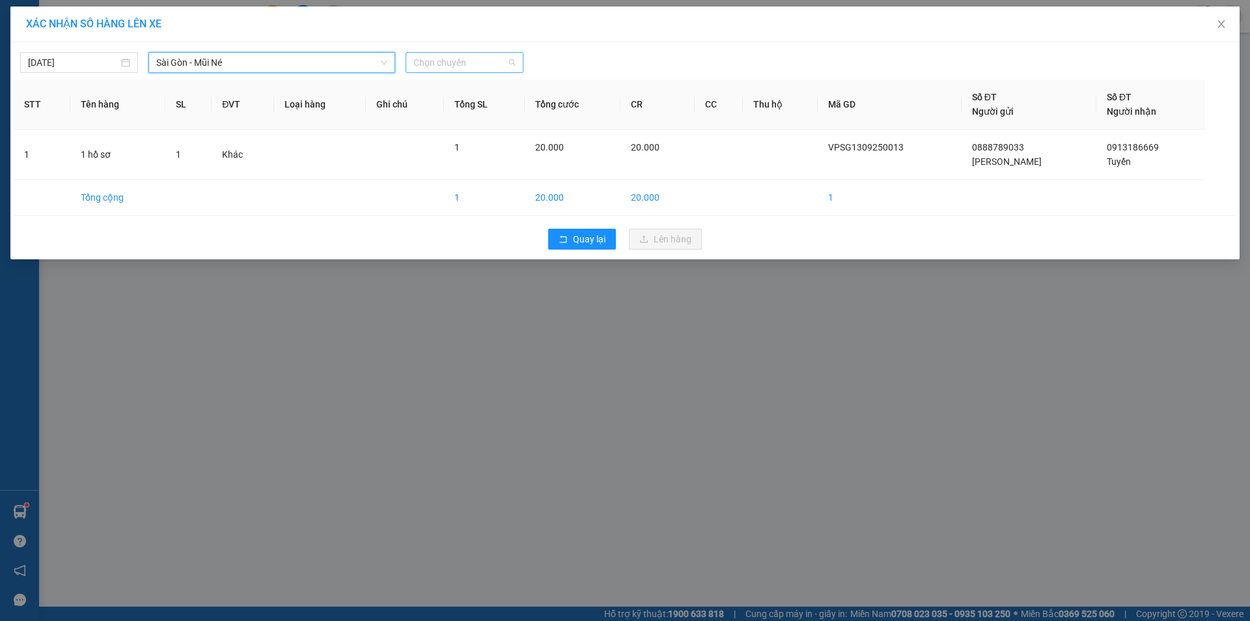
click at [483, 63] on span "Chọn chuyến" at bounding box center [465, 63] width 102 height 20
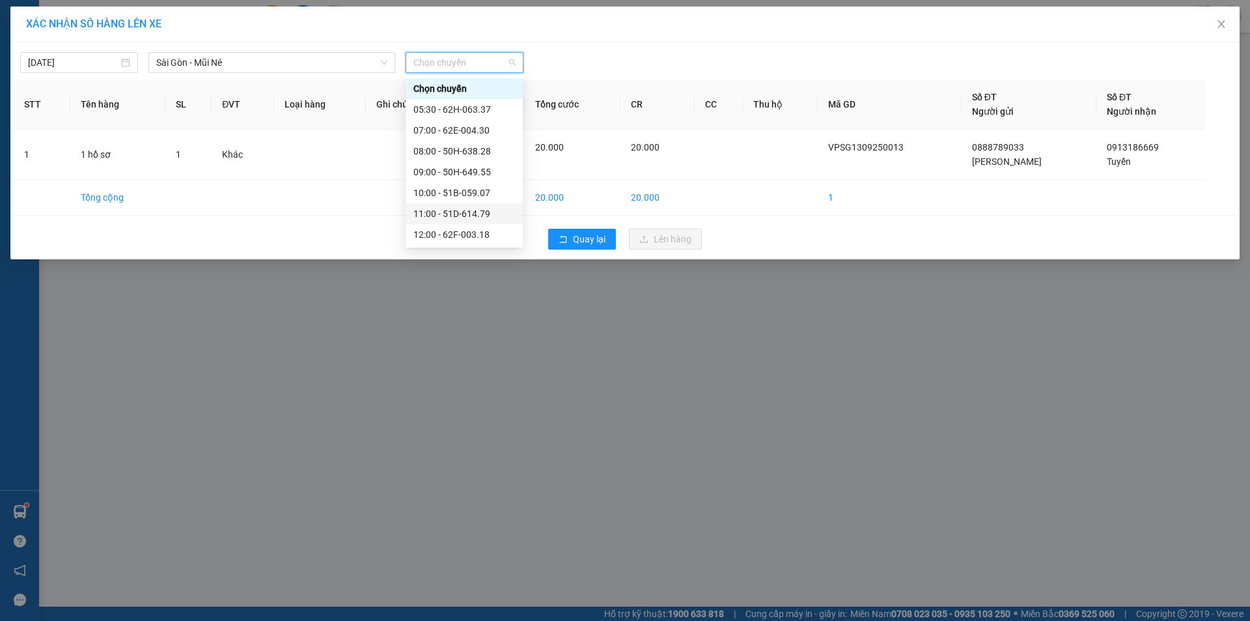
click at [473, 207] on div "11:00 - 51D-614.79" at bounding box center [465, 213] width 102 height 14
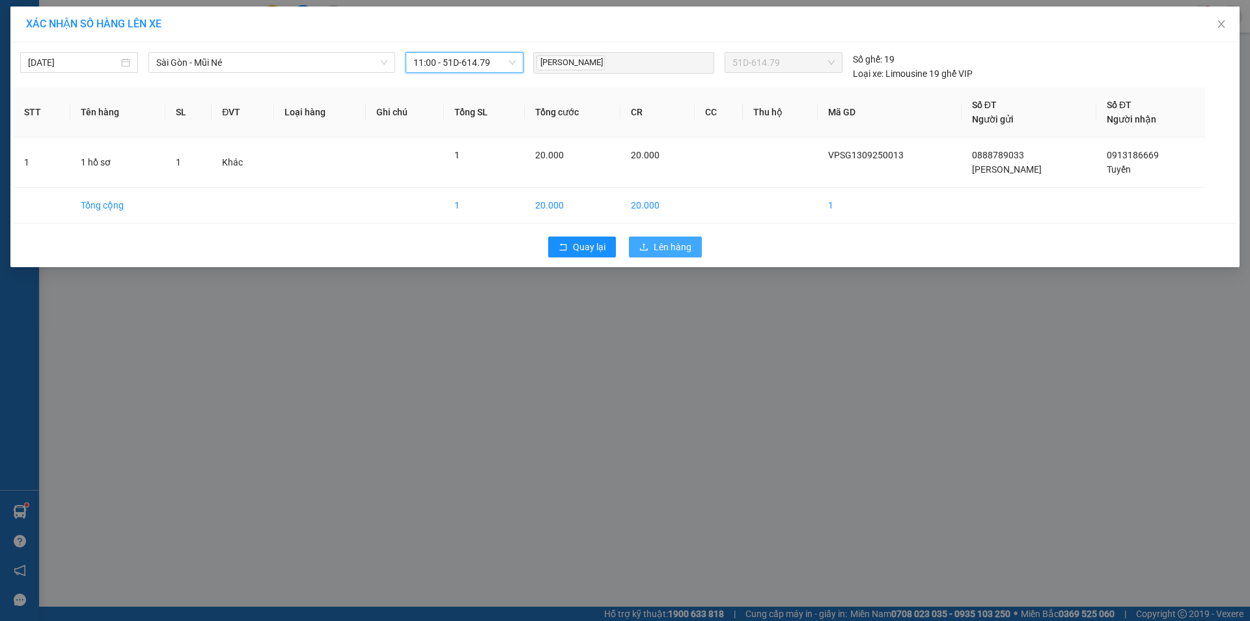
click at [662, 251] on span "Lên hàng" at bounding box center [673, 247] width 38 height 14
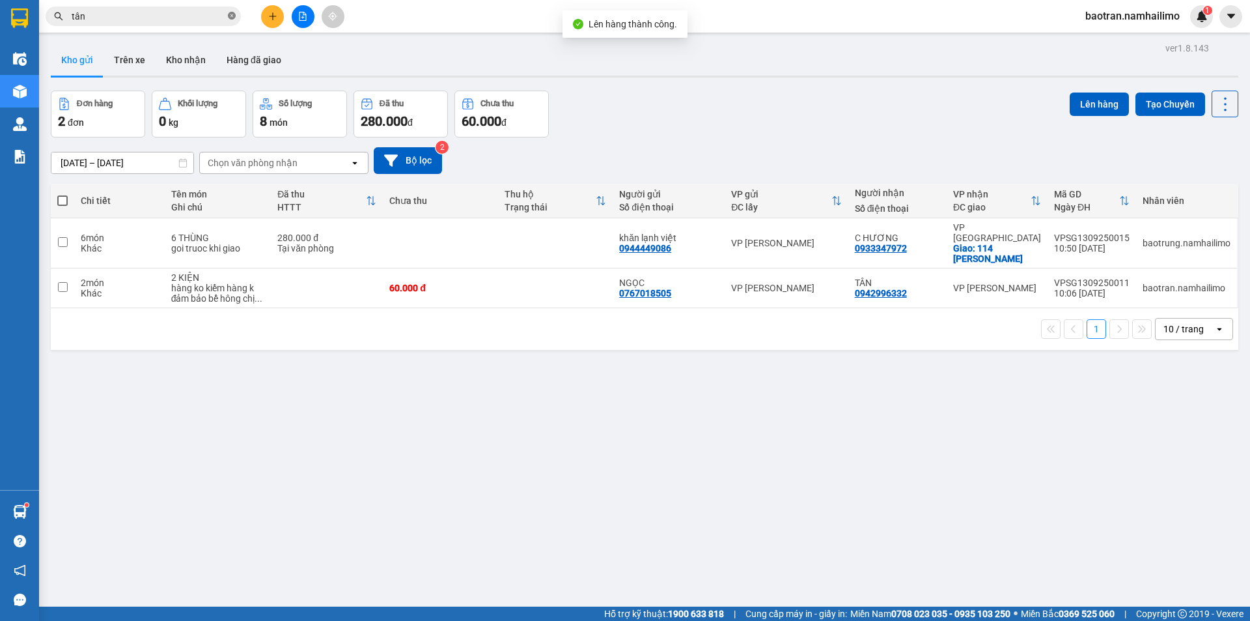
click at [229, 17] on icon "close-circle" at bounding box center [232, 16] width 8 height 8
click at [267, 16] on button at bounding box center [272, 16] width 23 height 23
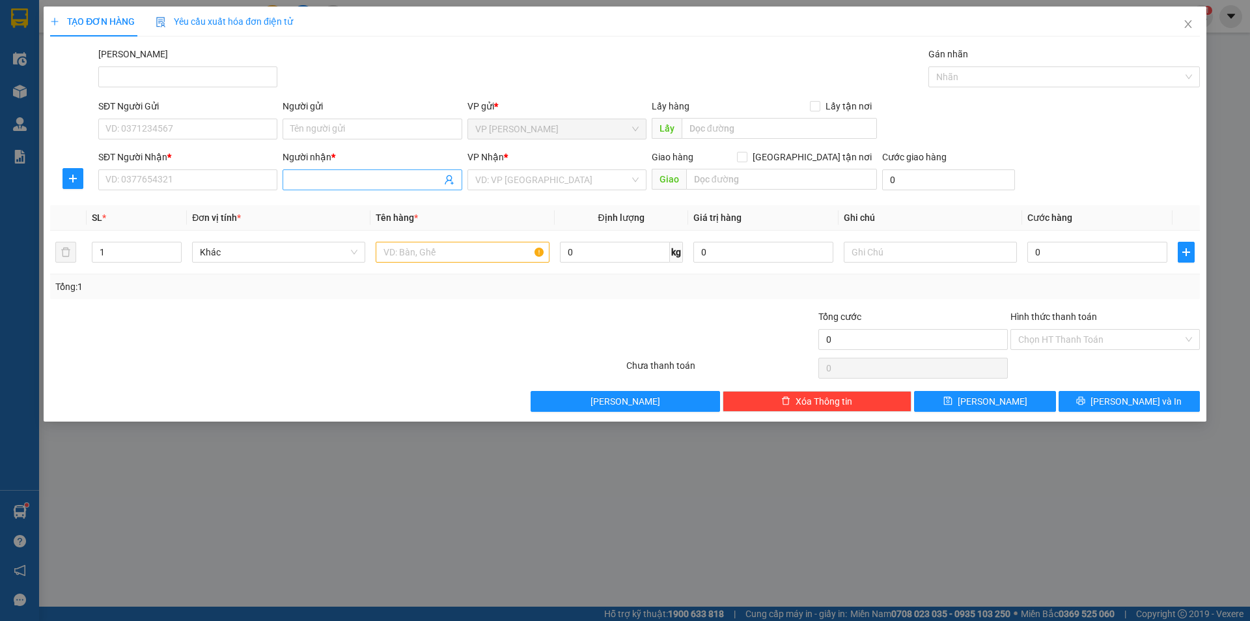
click at [329, 184] on input "Người nhận *" at bounding box center [365, 180] width 150 height 14
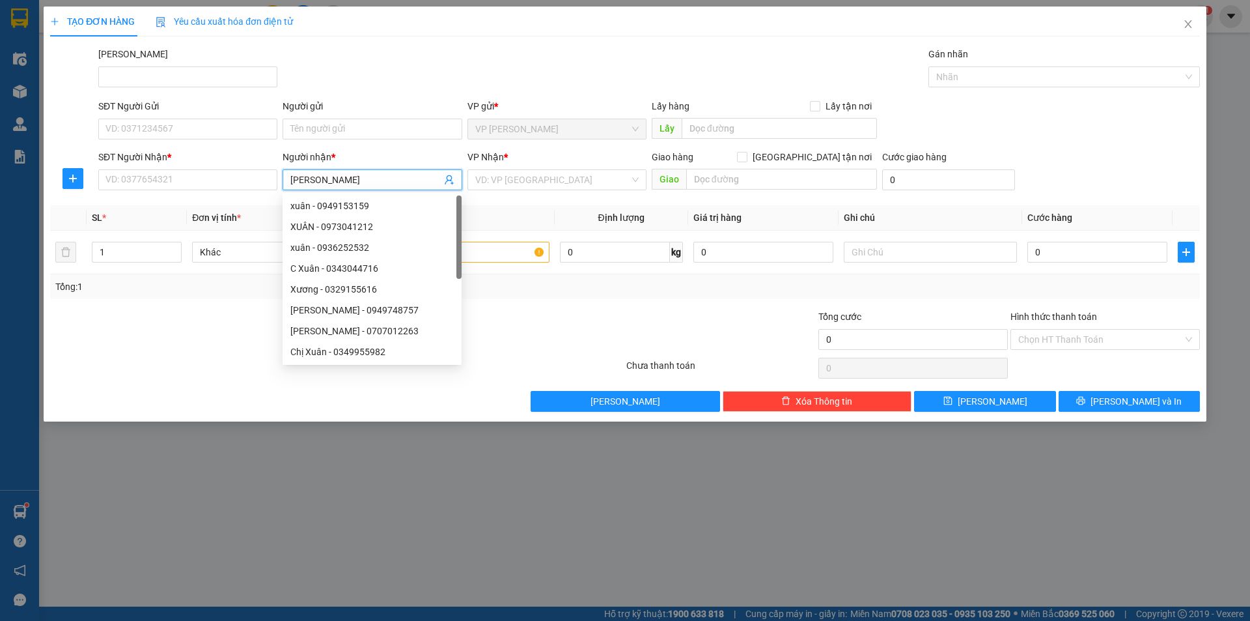
type input "Xuân Vy"
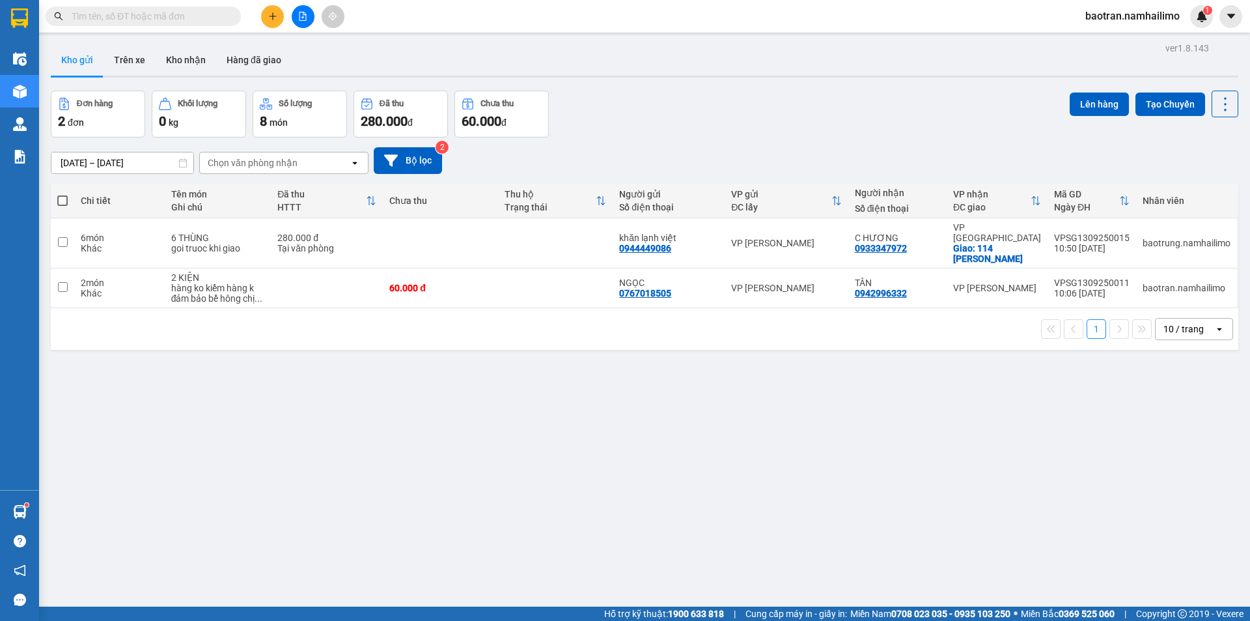
click at [102, 16] on input "text" at bounding box center [149, 16] width 154 height 14
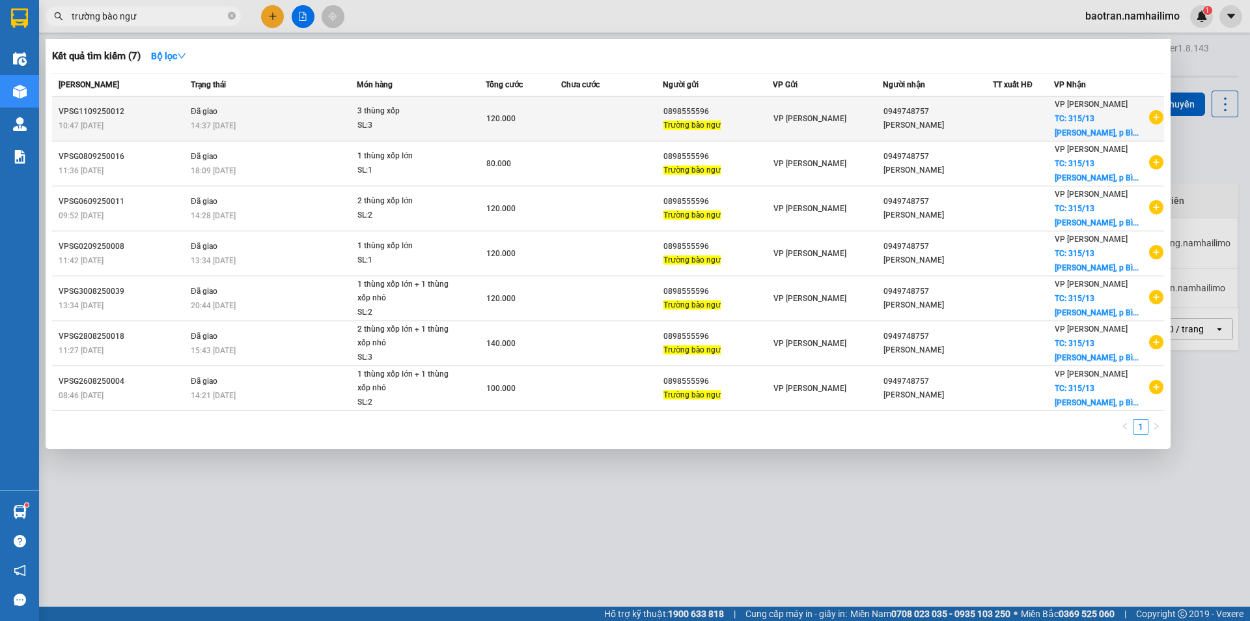
type input "trường bào ngư"
click at [1160, 119] on icon "plus-circle" at bounding box center [1156, 117] width 14 height 14
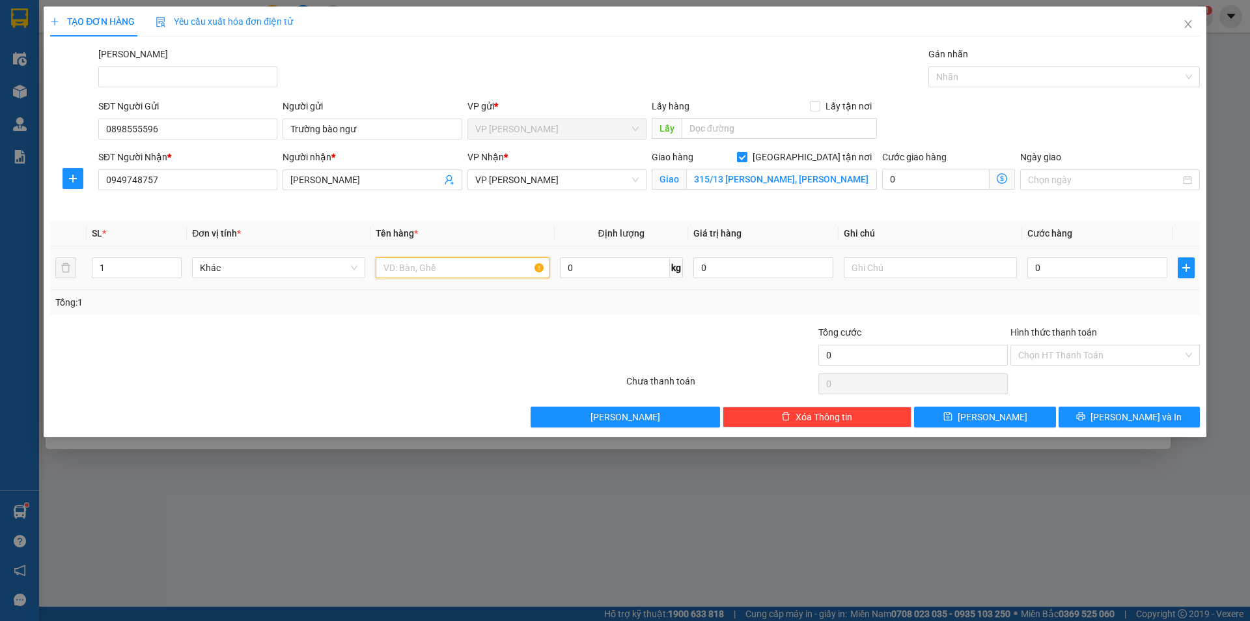
click at [458, 266] on input "text" at bounding box center [462, 267] width 173 height 21
type input "1 thùng xốp"
click at [1093, 261] on input "0" at bounding box center [1098, 267] width 140 height 21
type input "7"
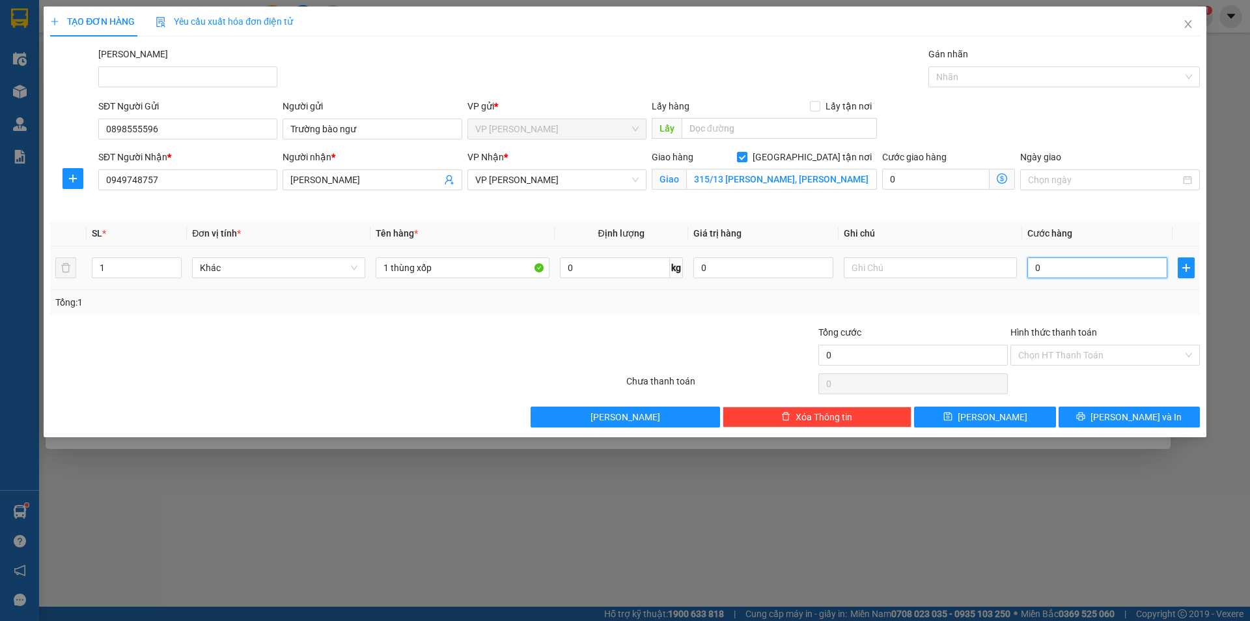
type input "7"
type input "70"
type input "700"
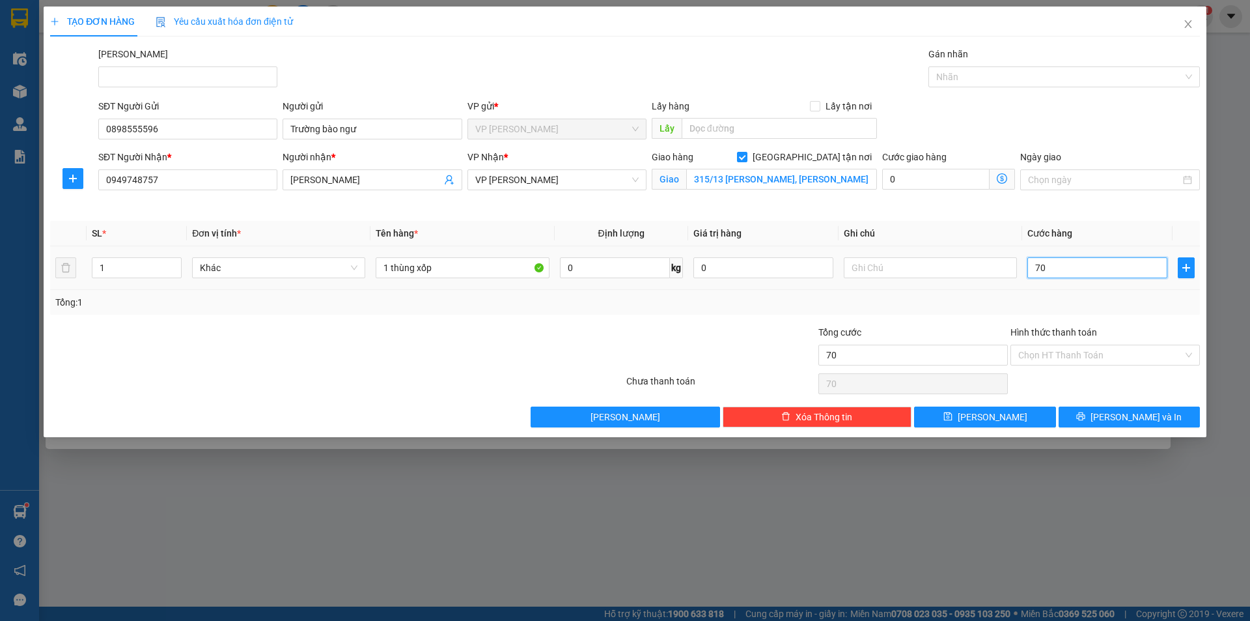
type input "700"
type input "7.000"
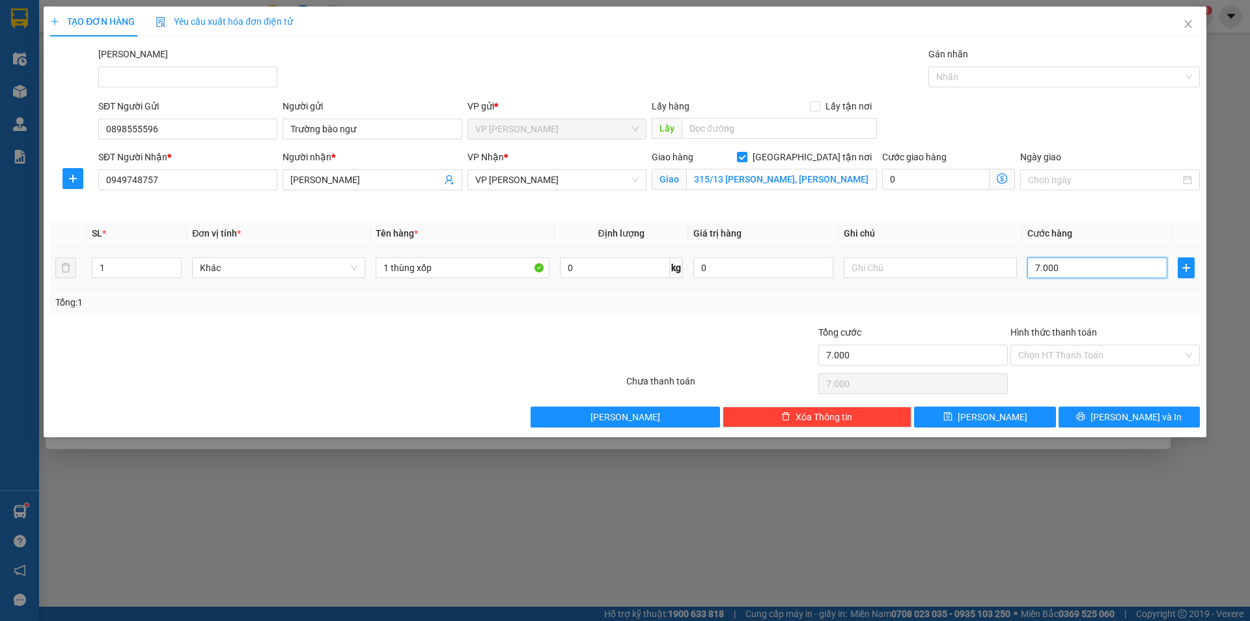
type input "70.000"
click at [1172, 415] on button "[PERSON_NAME] và In" at bounding box center [1129, 416] width 141 height 21
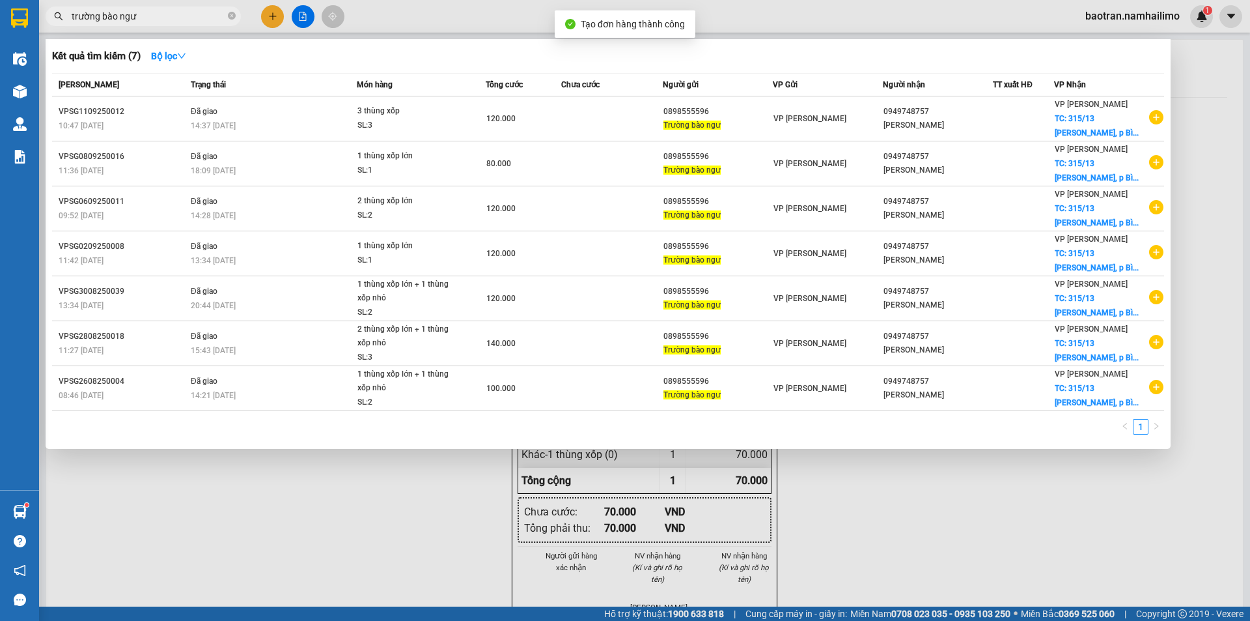
click at [817, 537] on div at bounding box center [625, 310] width 1250 height 621
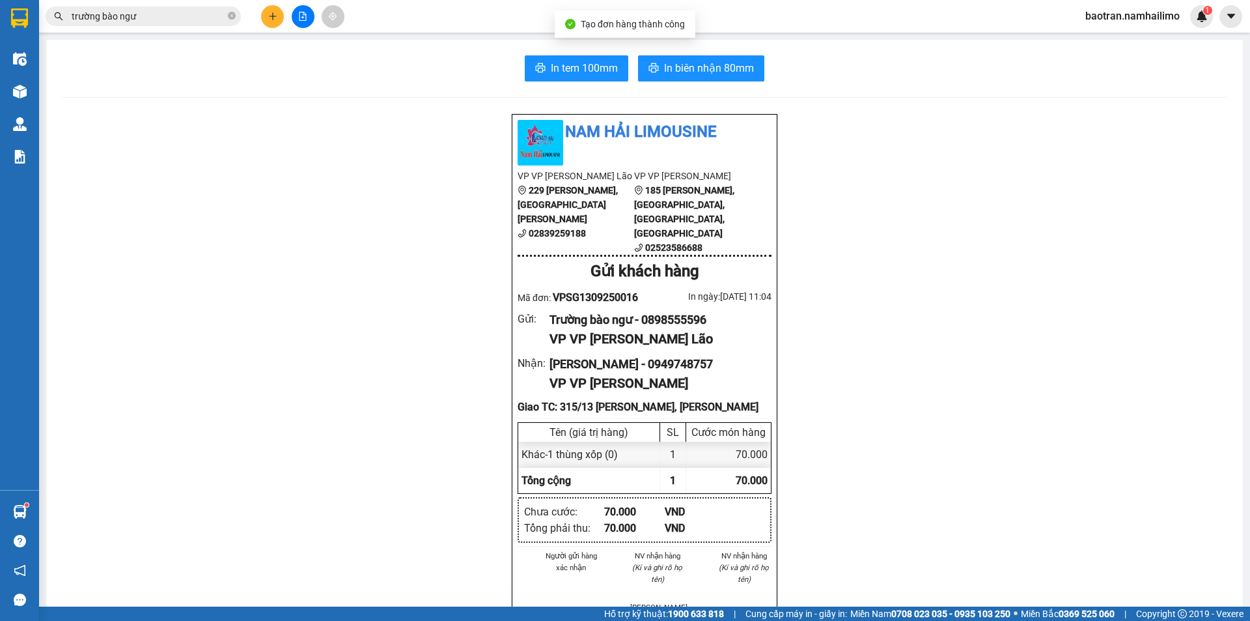
click at [701, 74] on span "In biên nhận 80mm" at bounding box center [709, 68] width 90 height 16
click at [574, 60] on button "In tem 100mm" at bounding box center [577, 68] width 104 height 26
click at [593, 80] on button "In tem 100mm" at bounding box center [577, 68] width 104 height 26
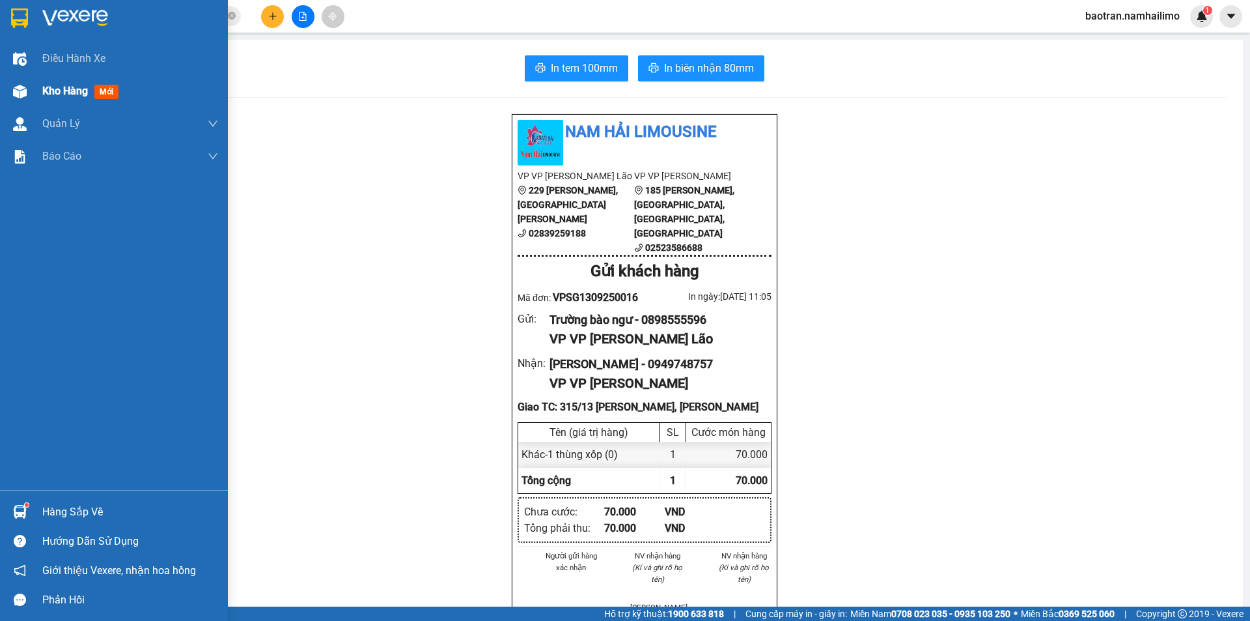
click at [33, 98] on div "Kho hàng mới" at bounding box center [114, 91] width 228 height 33
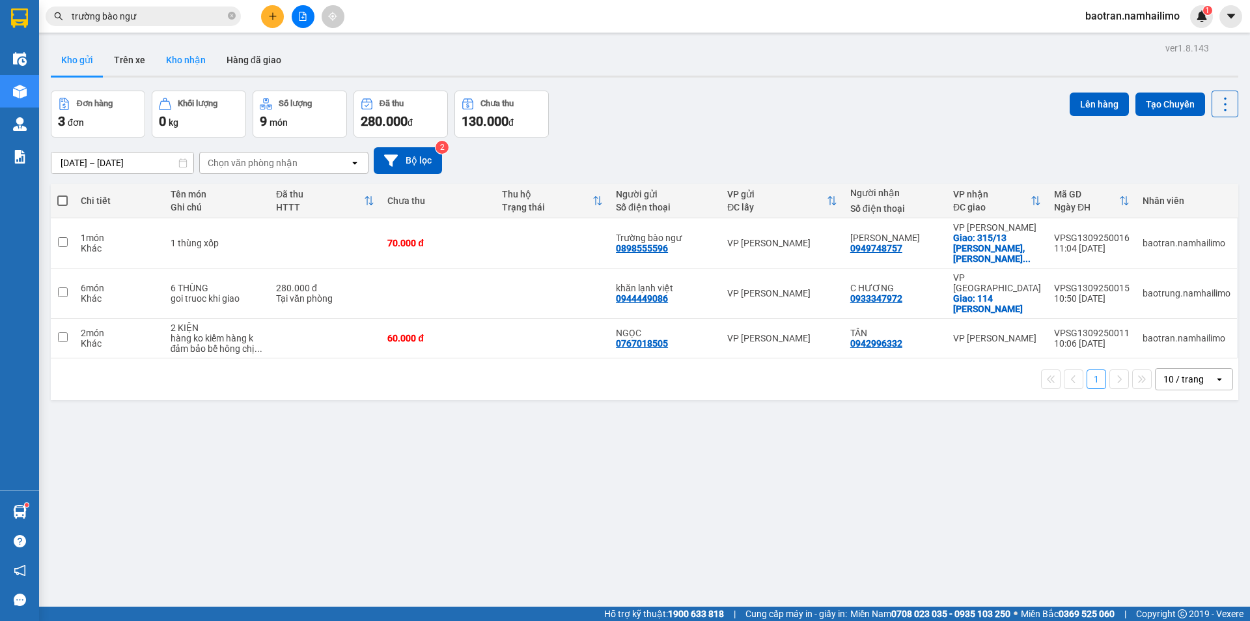
click at [190, 58] on button "Kho nhận" at bounding box center [186, 59] width 61 height 31
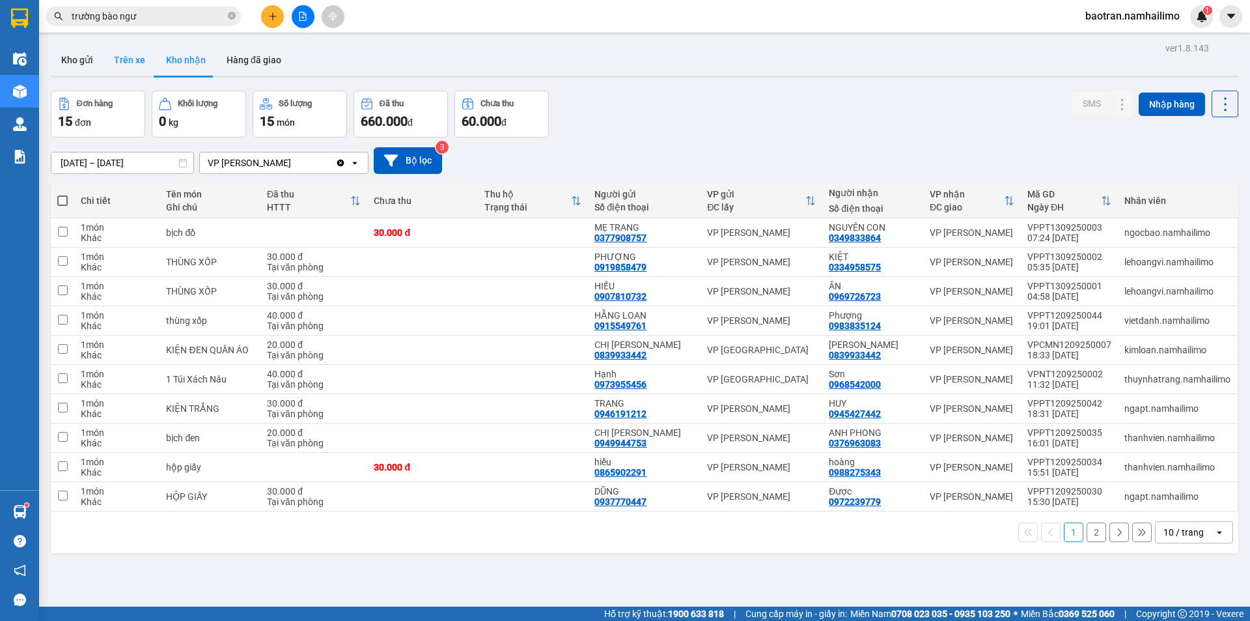
click at [128, 66] on button "Trên xe" at bounding box center [130, 59] width 52 height 31
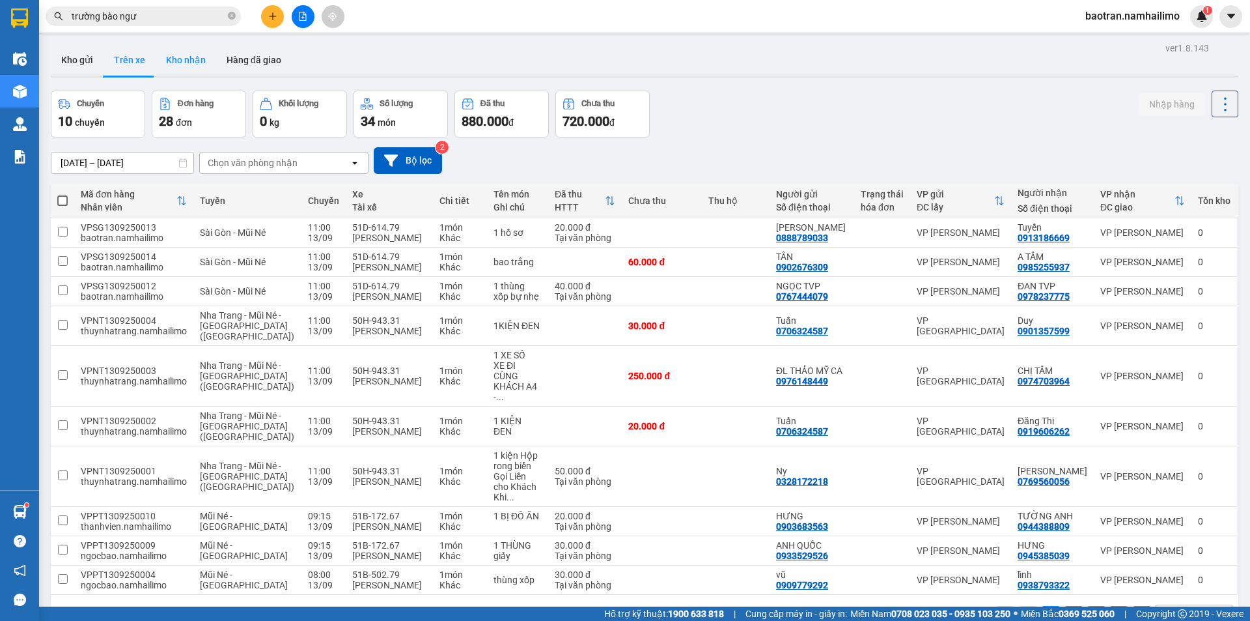
click at [181, 66] on button "Kho nhận" at bounding box center [186, 59] width 61 height 31
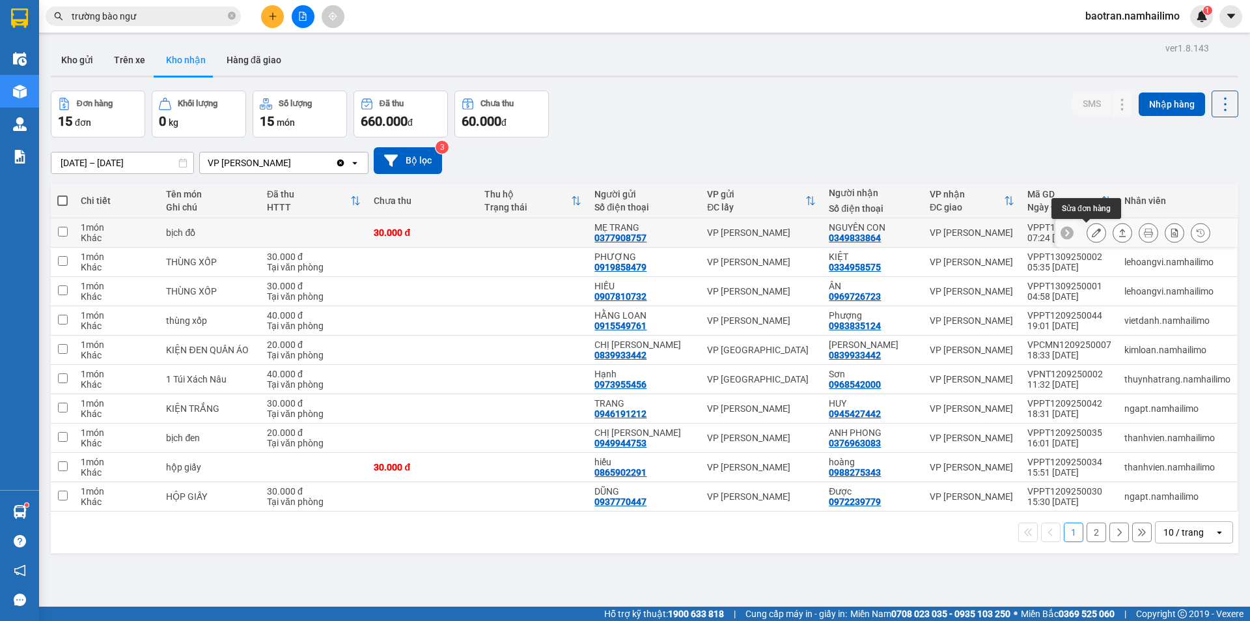
click at [1092, 232] on icon at bounding box center [1096, 232] width 9 height 9
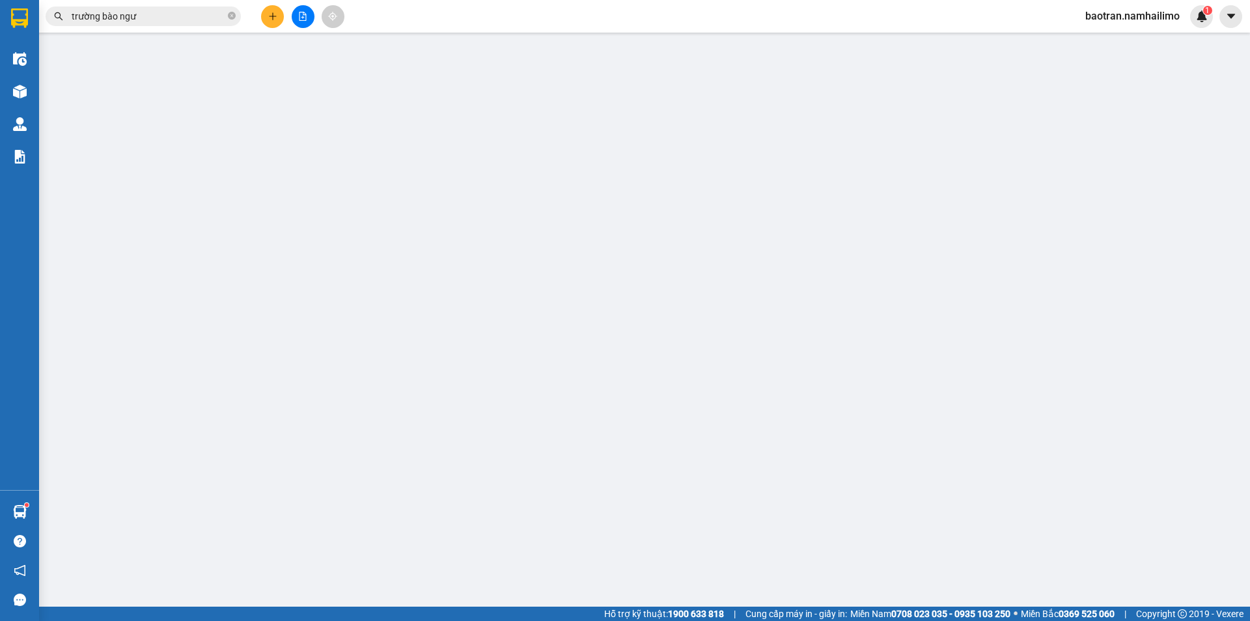
type input "0377908757"
type input "MẸ TRANG"
type input "0349833864"
type input "NGUYÊN CON"
type input "30.000"
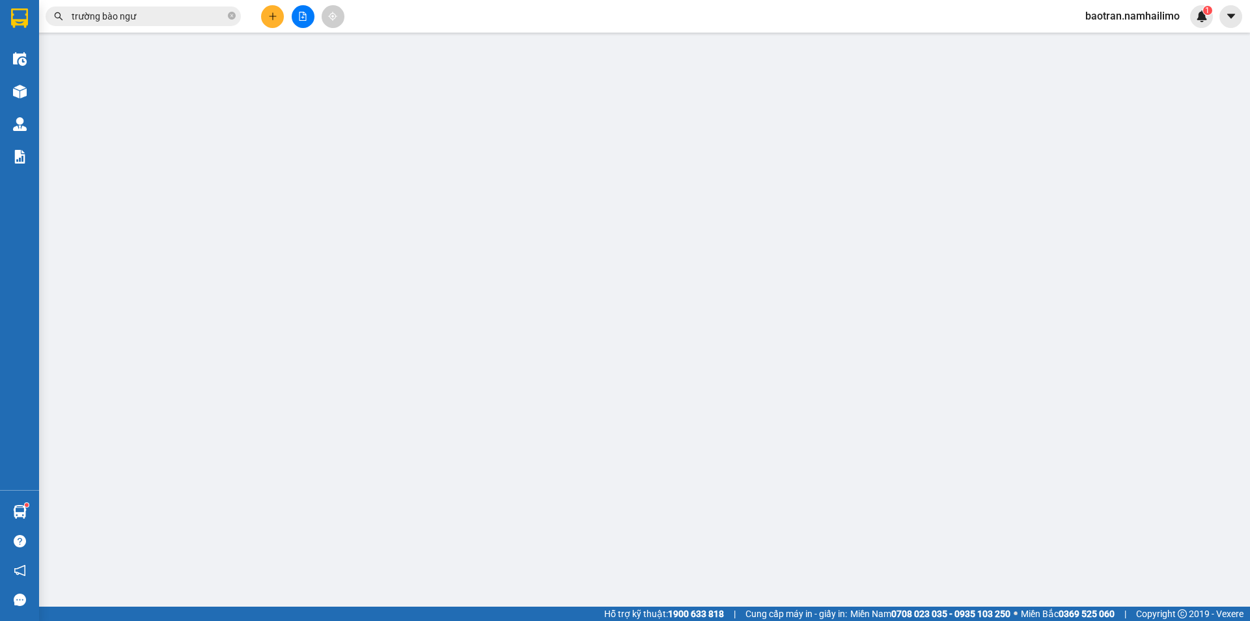
type input "30.000"
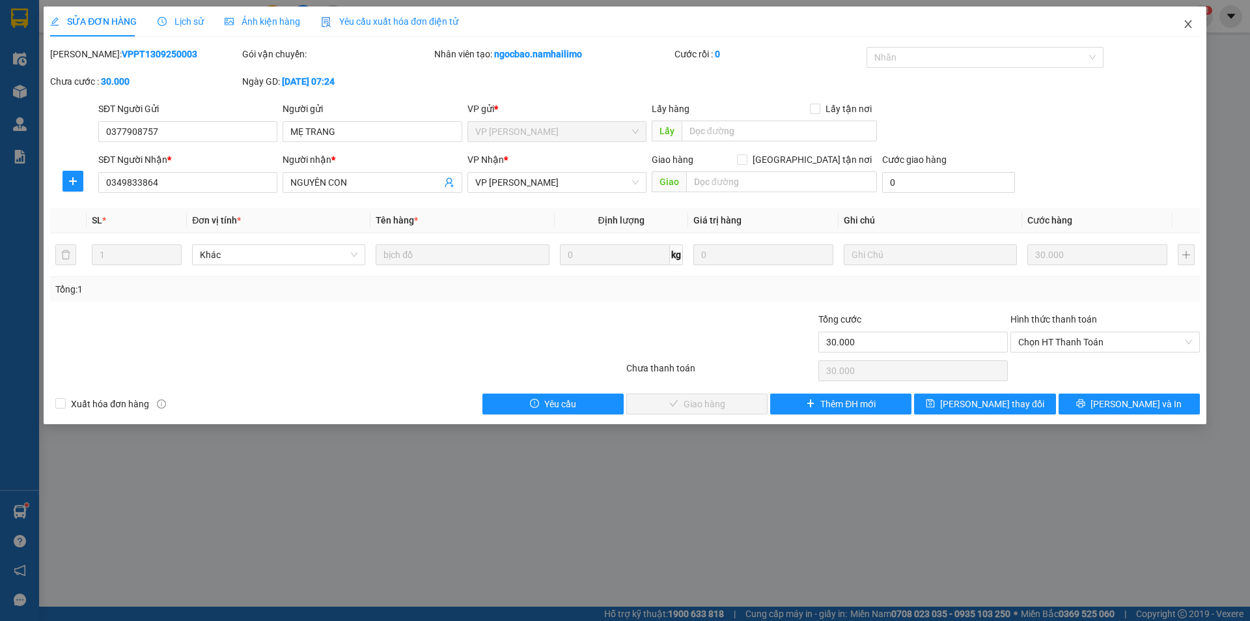
click at [1196, 29] on span "Close" at bounding box center [1188, 25] width 36 height 36
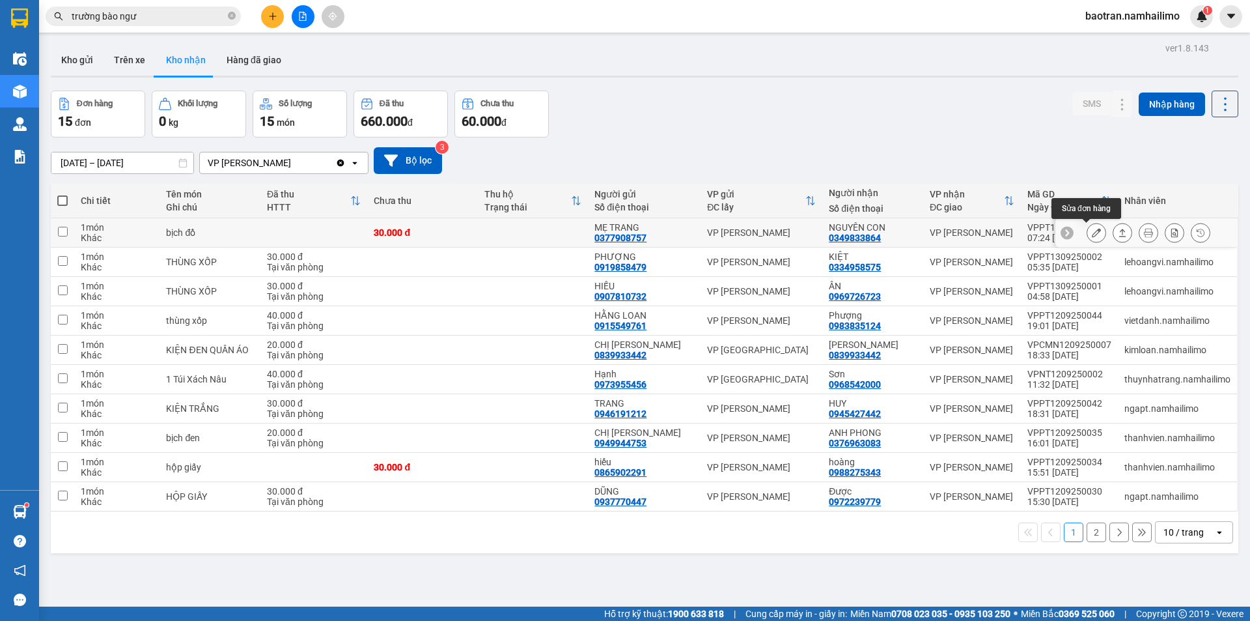
click at [1092, 231] on icon at bounding box center [1096, 232] width 9 height 9
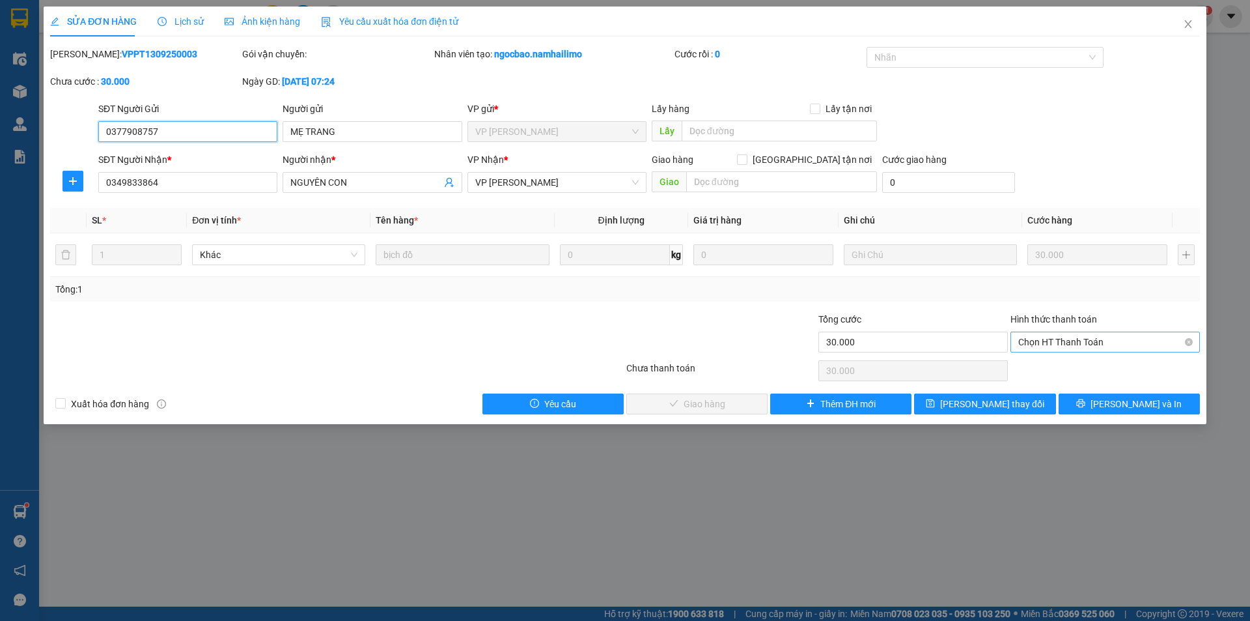
click at [1081, 346] on span "Chọn HT Thanh Toán" at bounding box center [1106, 342] width 174 height 20
click at [1072, 371] on div "Tại văn phòng" at bounding box center [1106, 368] width 174 height 14
type input "0"
click at [709, 402] on span "Lưu và Giao hàng" at bounding box center [713, 404] width 125 height 14
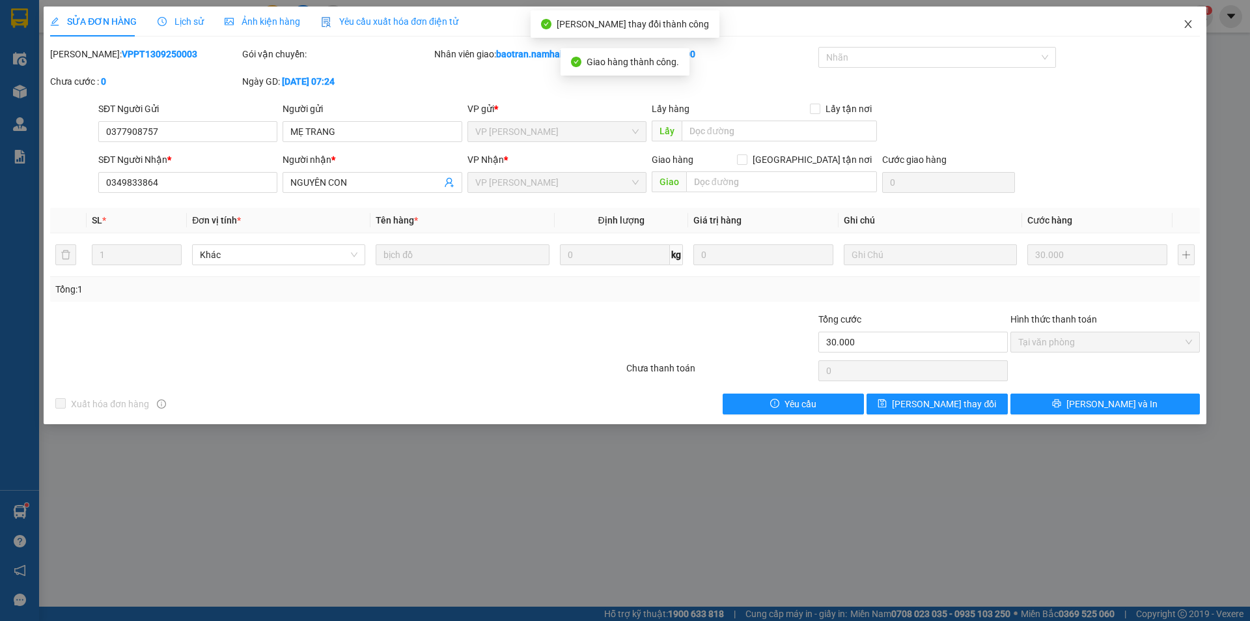
click at [1184, 22] on icon "close" at bounding box center [1188, 24] width 10 height 10
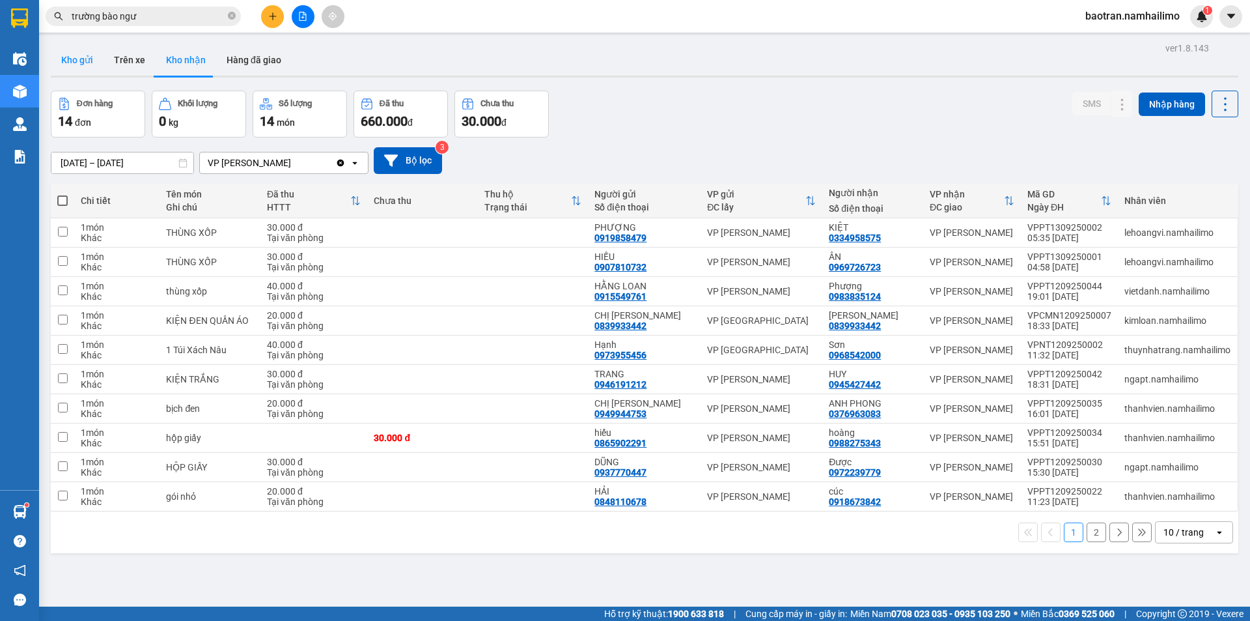
click at [79, 63] on button "Kho gửi" at bounding box center [77, 59] width 53 height 31
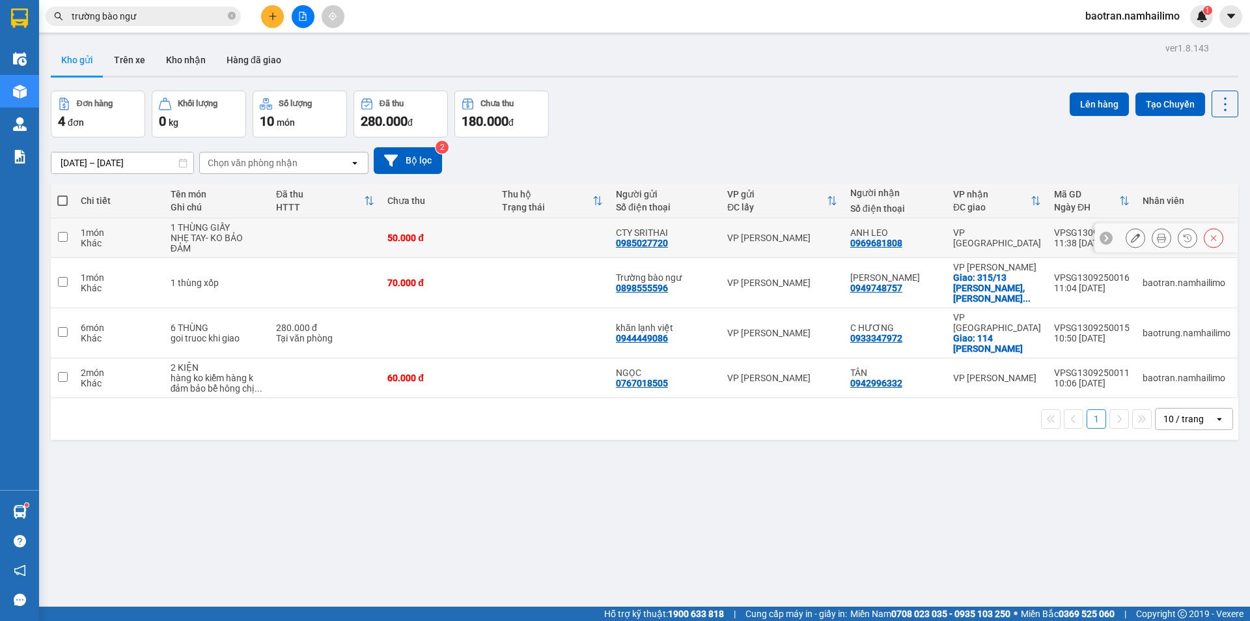
click at [1157, 240] on icon at bounding box center [1161, 237] width 9 height 9
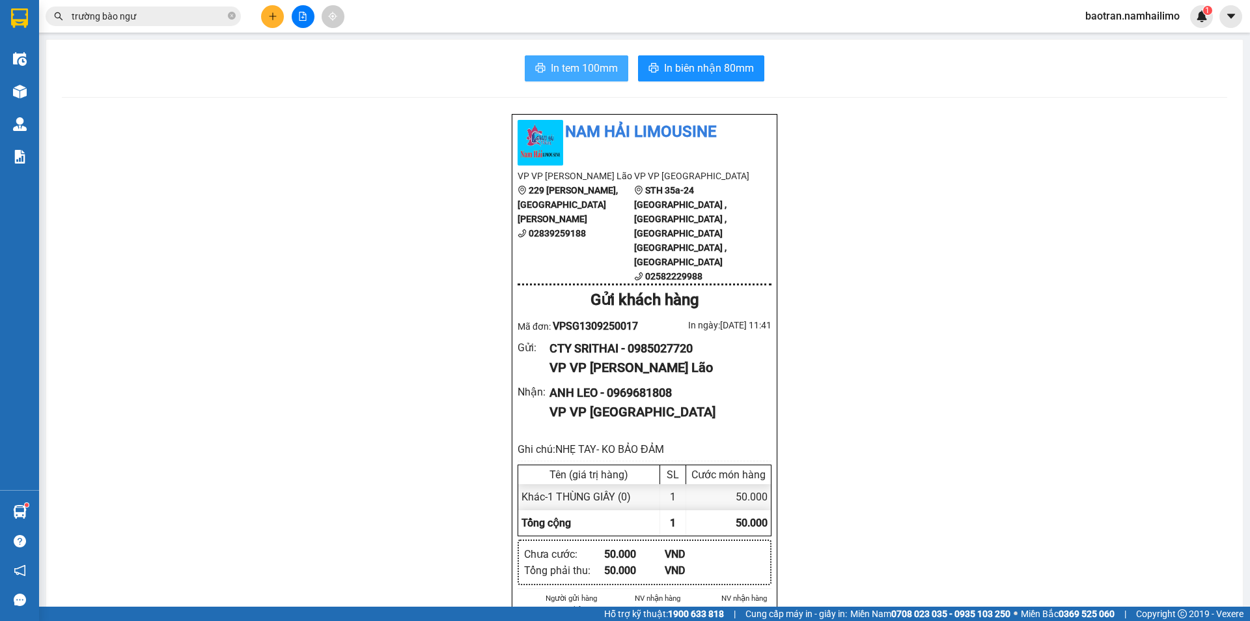
click at [559, 72] on span "In tem 100mm" at bounding box center [584, 68] width 67 height 16
click at [272, 23] on button at bounding box center [272, 16] width 23 height 23
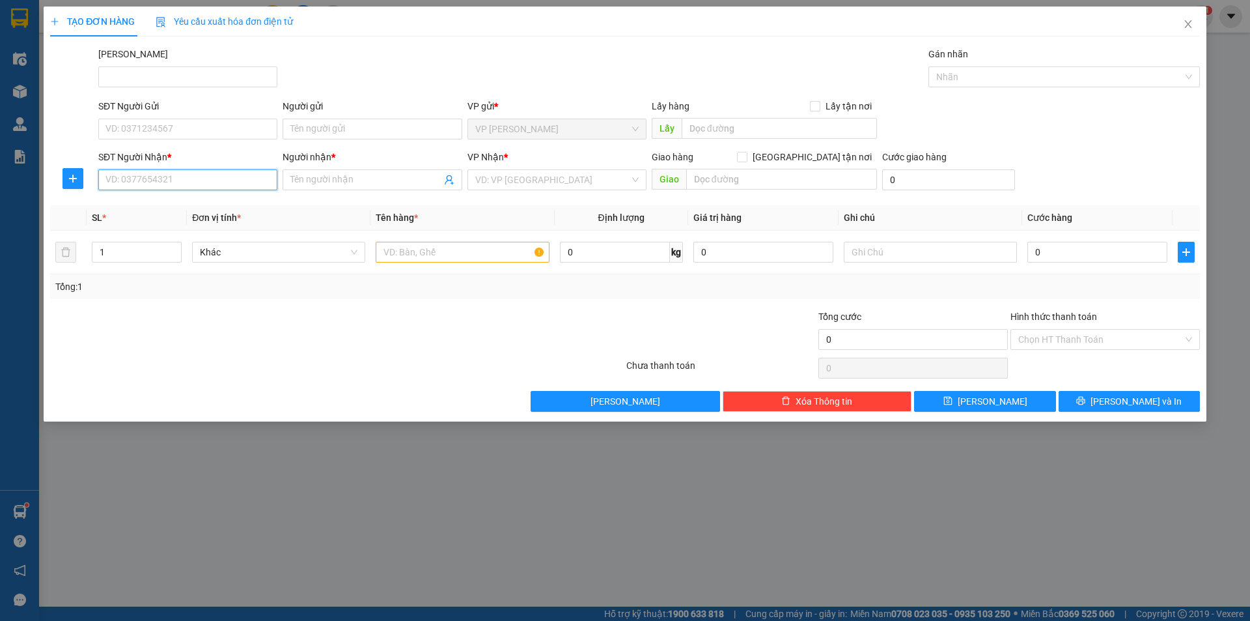
click at [236, 186] on input "SĐT Người Nhận *" at bounding box center [187, 179] width 179 height 21
type input "0942131768"
click at [240, 204] on div "0942131768 - nga việt" at bounding box center [187, 206] width 163 height 14
type input "nga việt"
checkbox input "true"
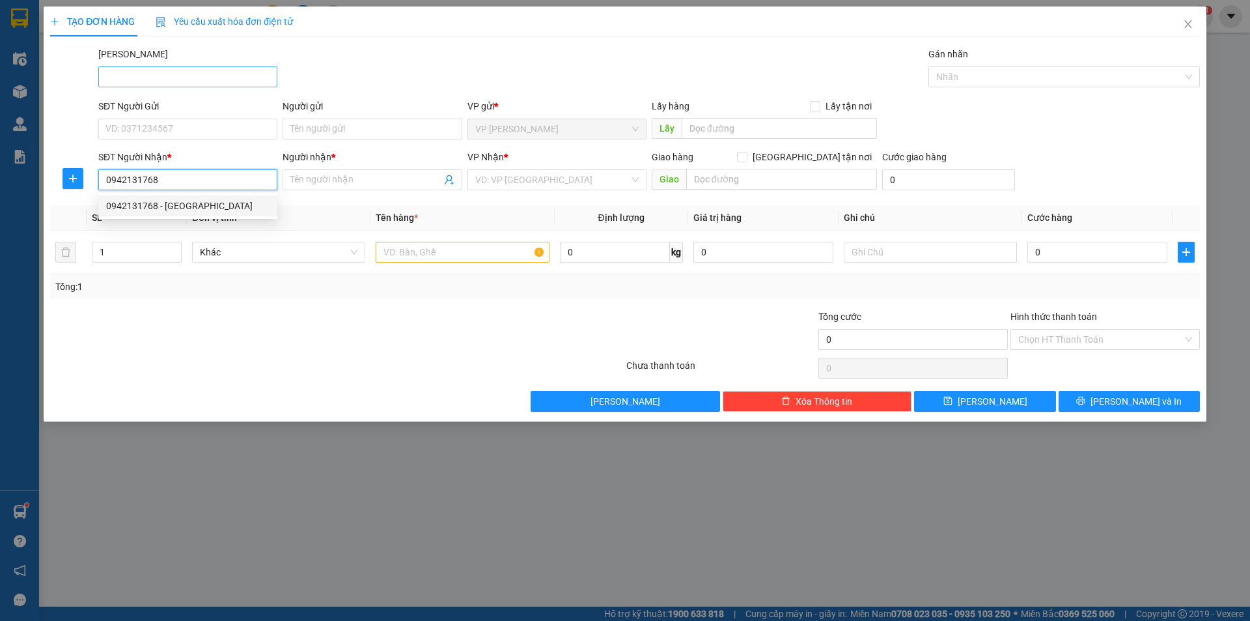
type input "185 tôn đức thắng"
type input "30.000"
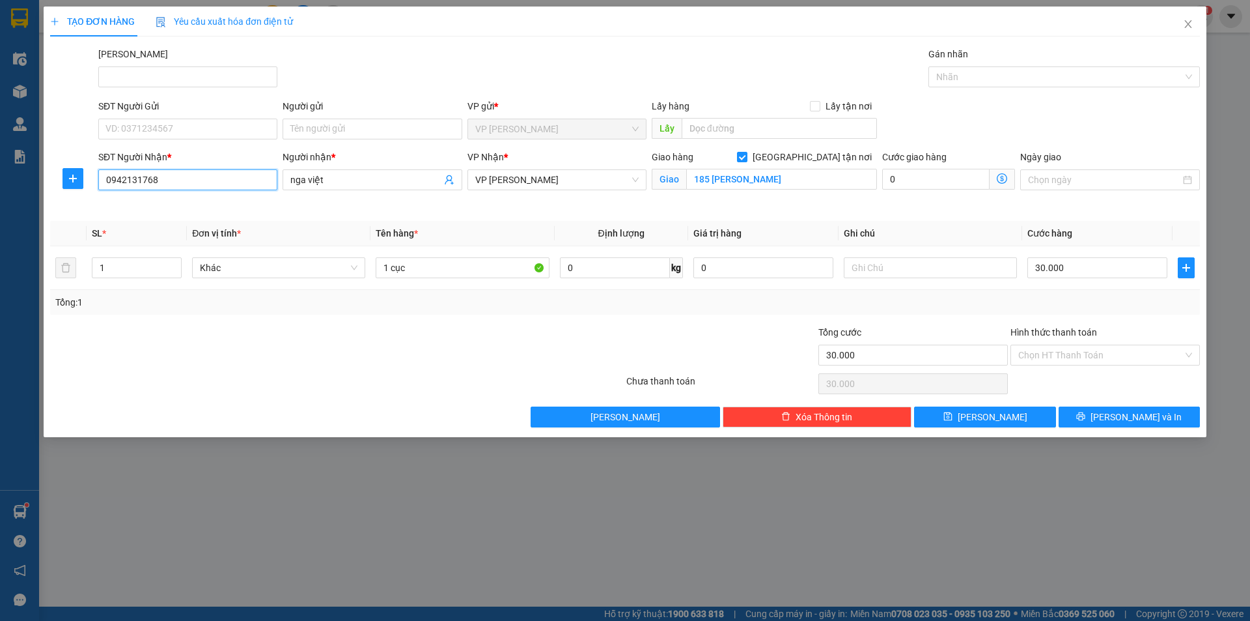
type input "0942131768"
click at [201, 141] on div "SĐT Người Gửi VD: 0371234567" at bounding box center [187, 122] width 179 height 46
click at [201, 131] on input "SĐT Người Gửi" at bounding box center [187, 129] width 179 height 21
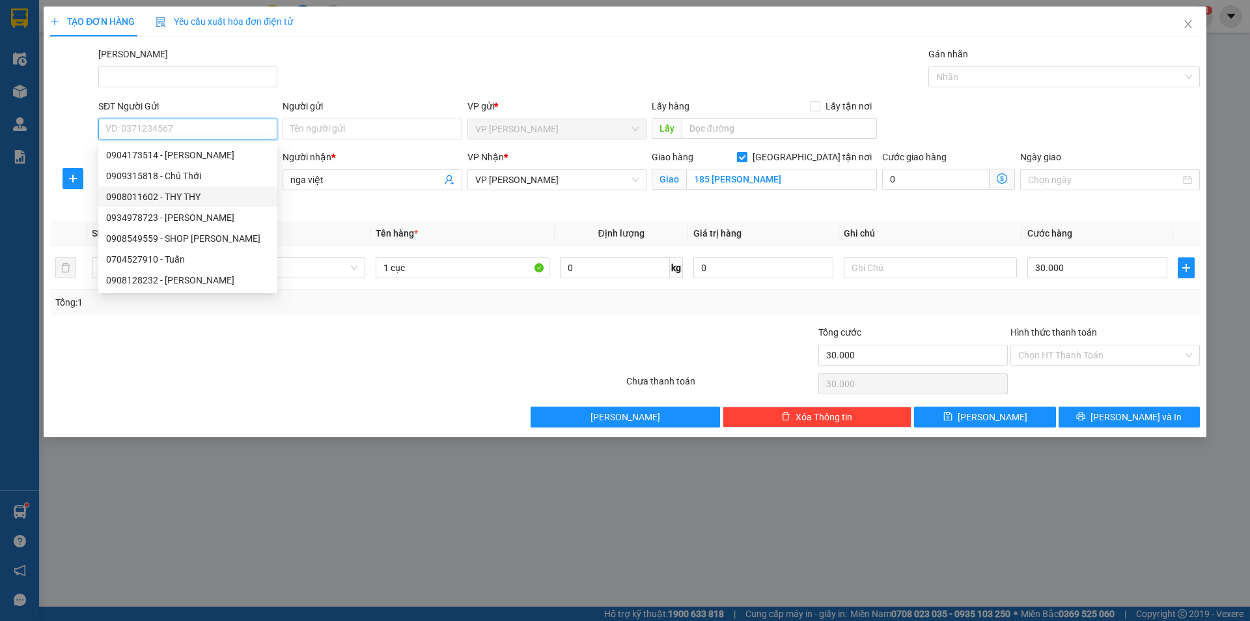
click at [167, 197] on div "0908011602 - THY THY" at bounding box center [187, 197] width 163 height 14
type input "0908011602"
type input "THY THY"
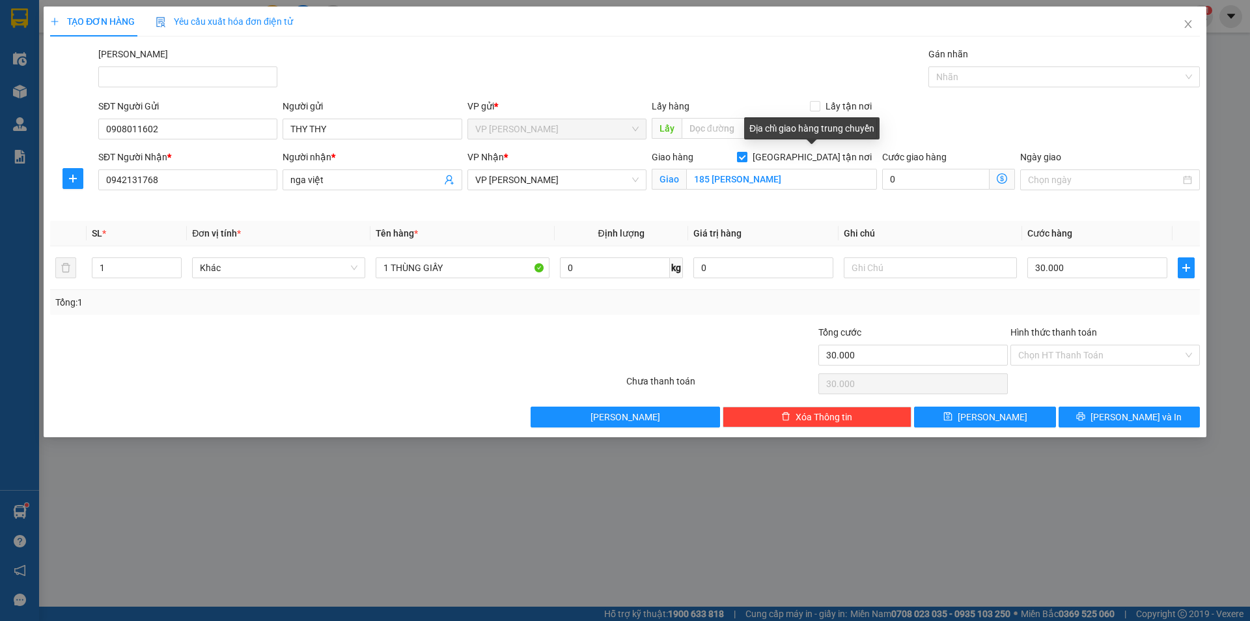
click at [746, 157] on input "[GEOGRAPHIC_DATA] tận nơi" at bounding box center [741, 156] width 9 height 9
checkbox input "false"
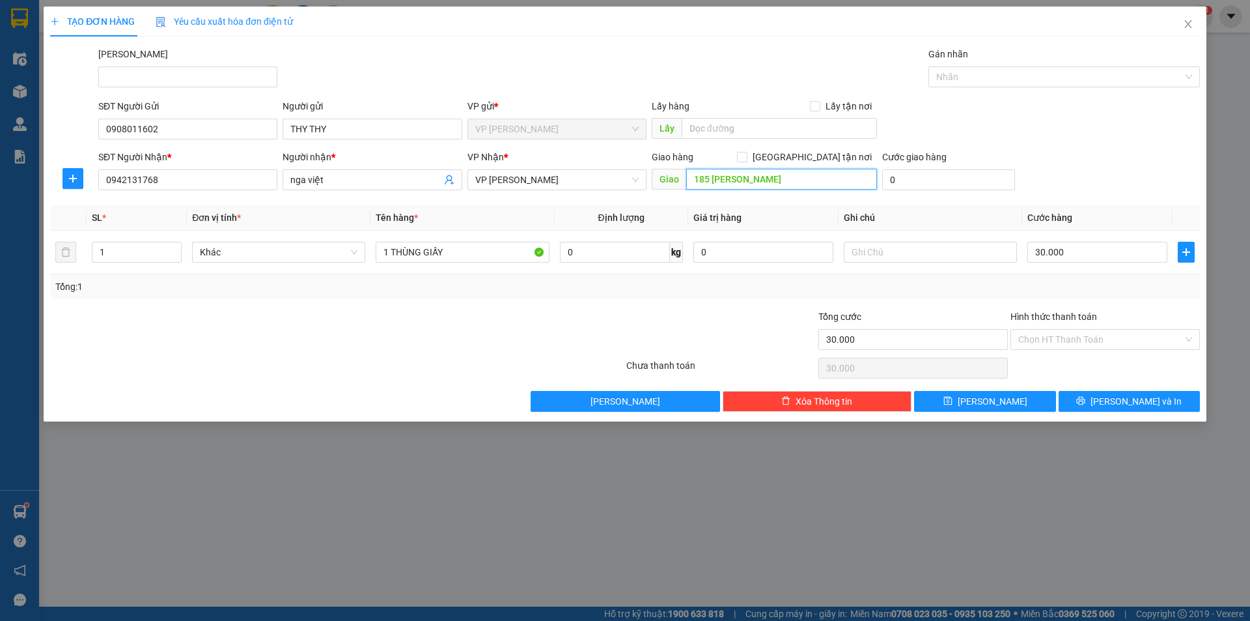
click at [775, 182] on input "185 tôn đức thắng" at bounding box center [781, 179] width 191 height 21
click at [449, 245] on input "1 THÙNG GIẤY" at bounding box center [462, 252] width 173 height 21
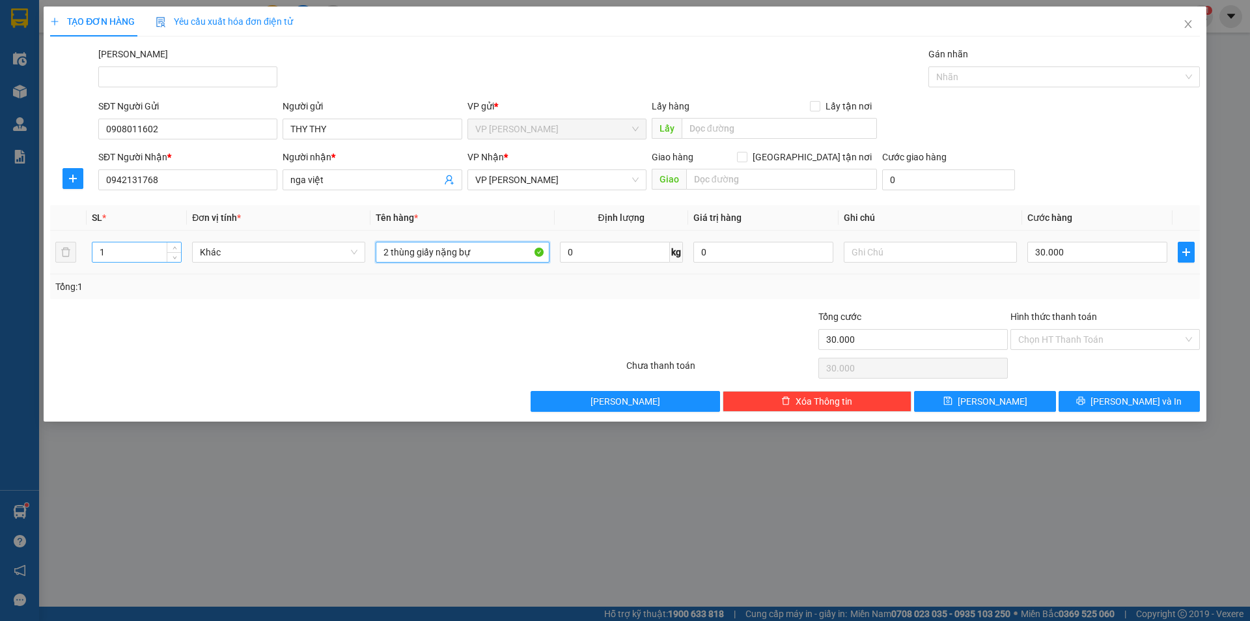
type input "2 thùng giấy nặng bự"
click at [127, 247] on input "1" at bounding box center [136, 252] width 89 height 20
type input "2"
click at [1063, 253] on input "30.000" at bounding box center [1098, 252] width 140 height 21
type input "1"
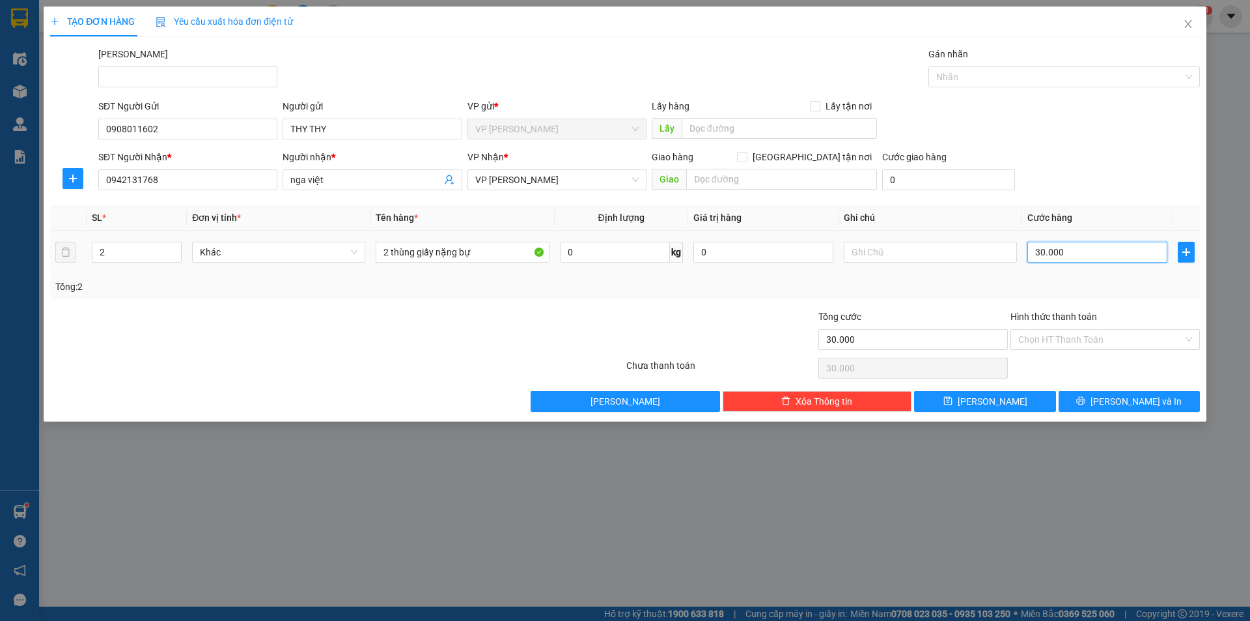
type input "1"
type input "14"
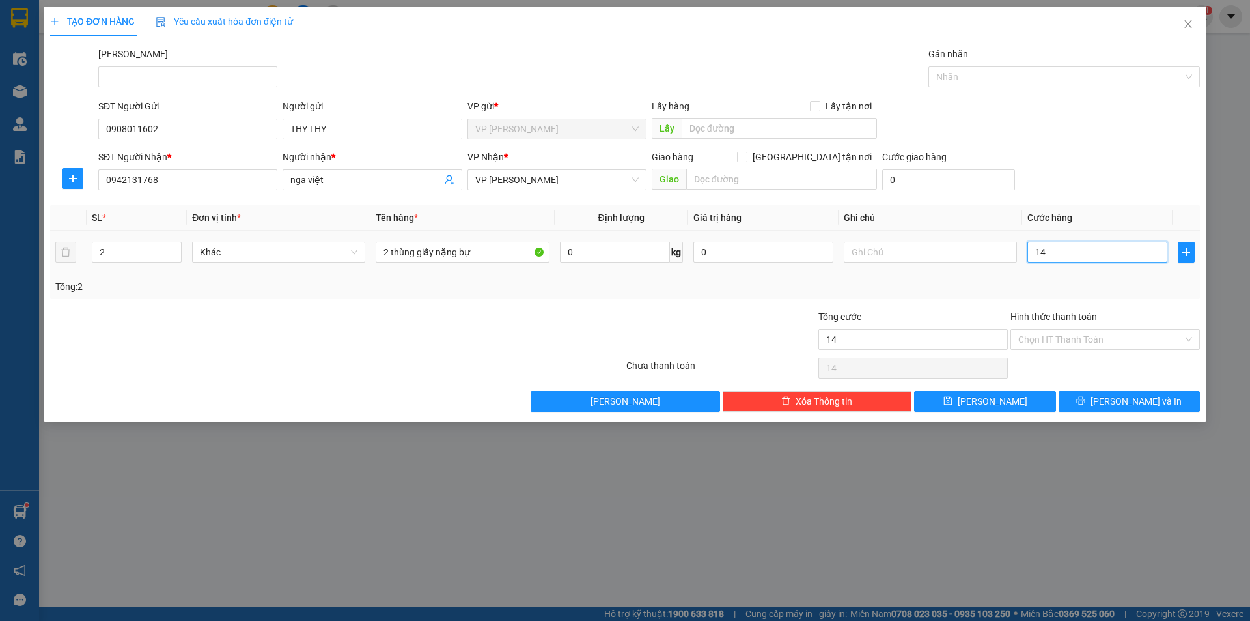
type input "1"
type input "15"
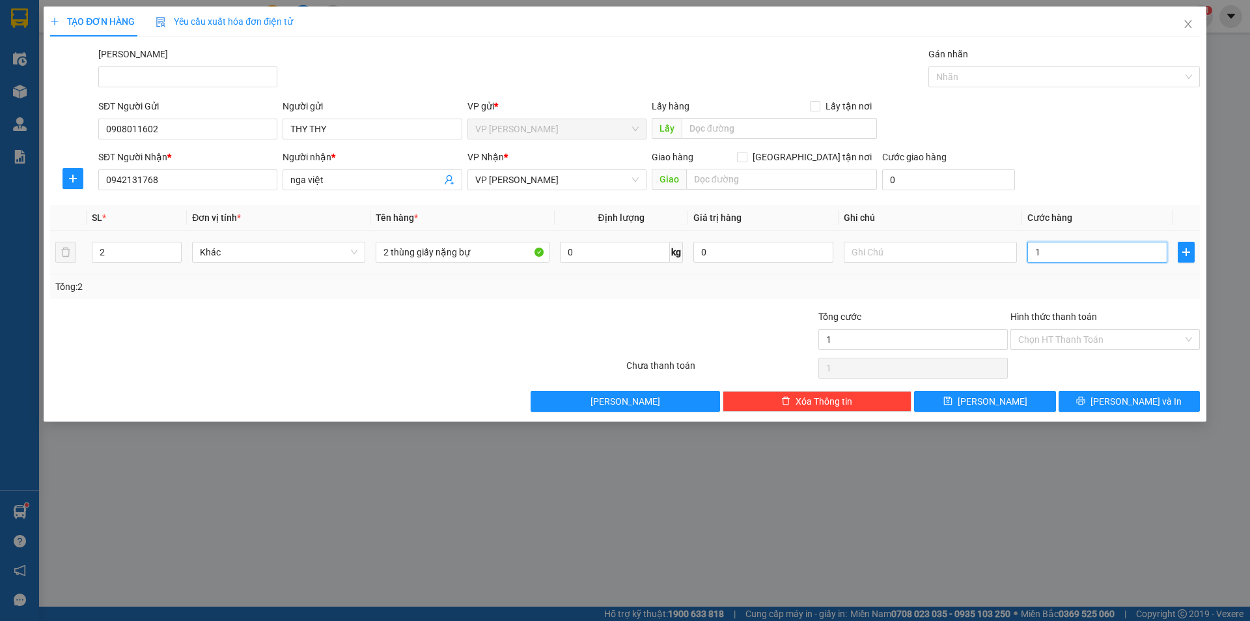
type input "15"
type input "150"
type input "1.500"
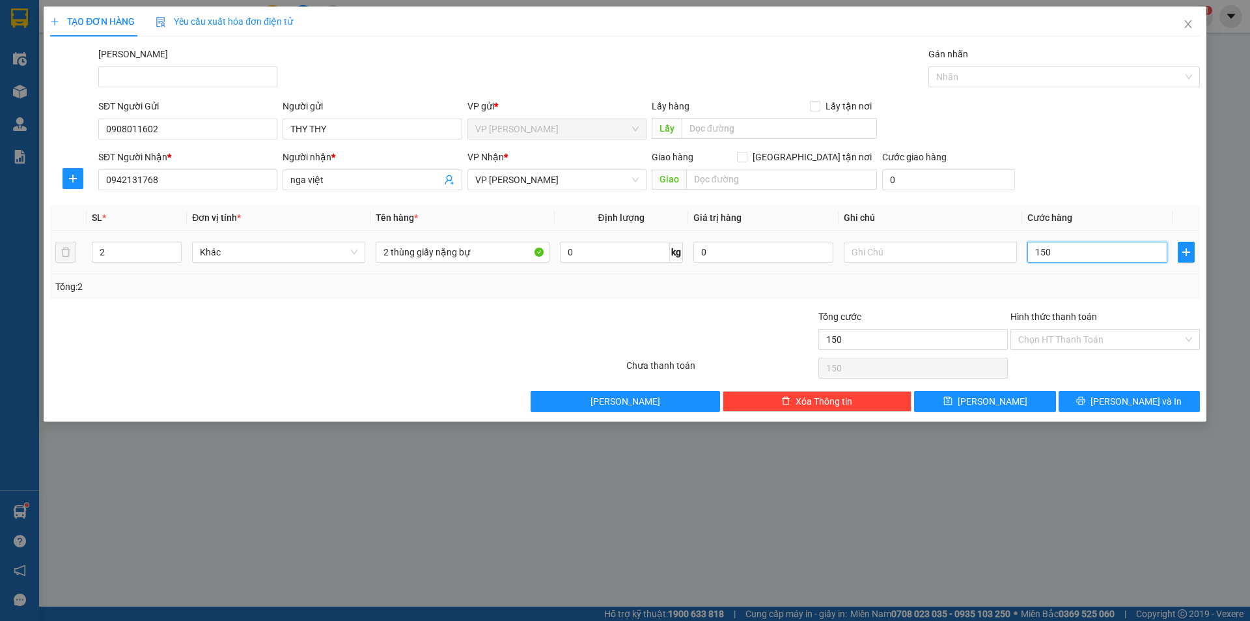
type input "1.500"
type input "15.000"
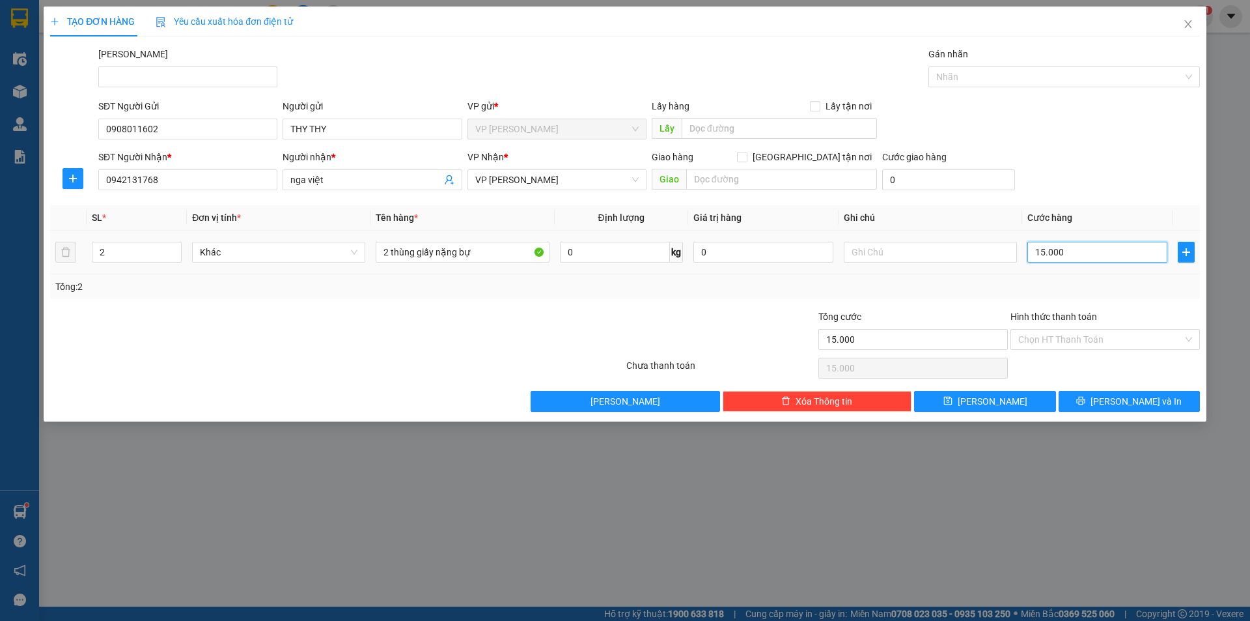
type input "150.000"
click at [1155, 401] on button "[PERSON_NAME] và In" at bounding box center [1129, 401] width 141 height 21
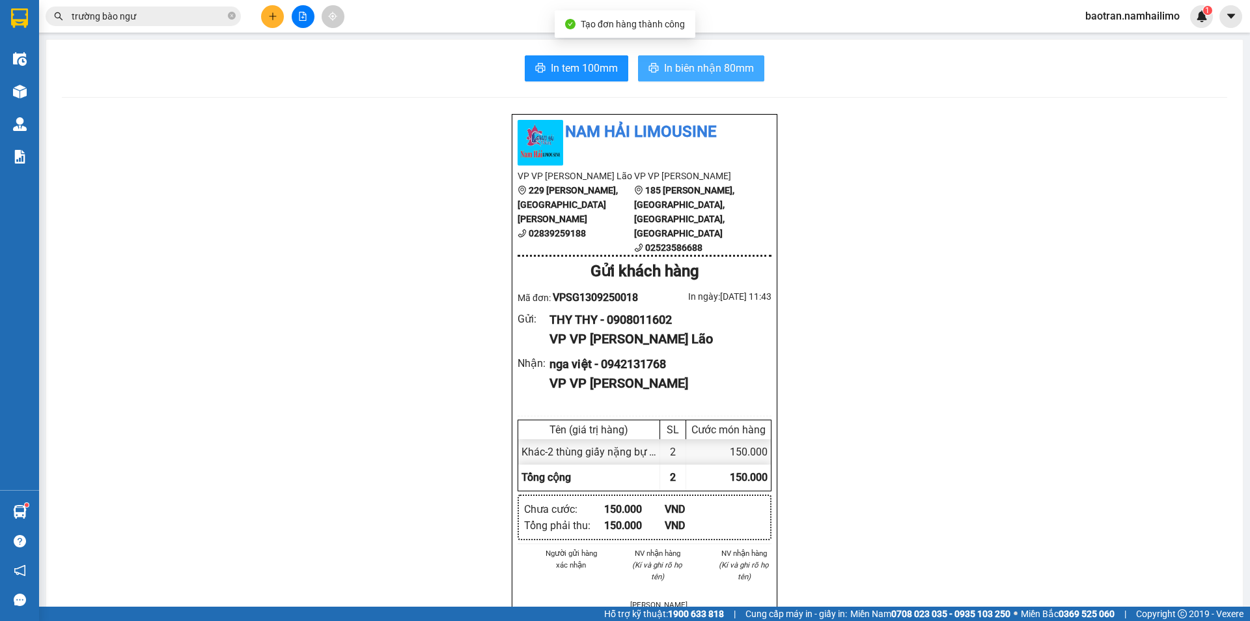
click at [692, 60] on span "In biên nhận 80mm" at bounding box center [709, 68] width 90 height 16
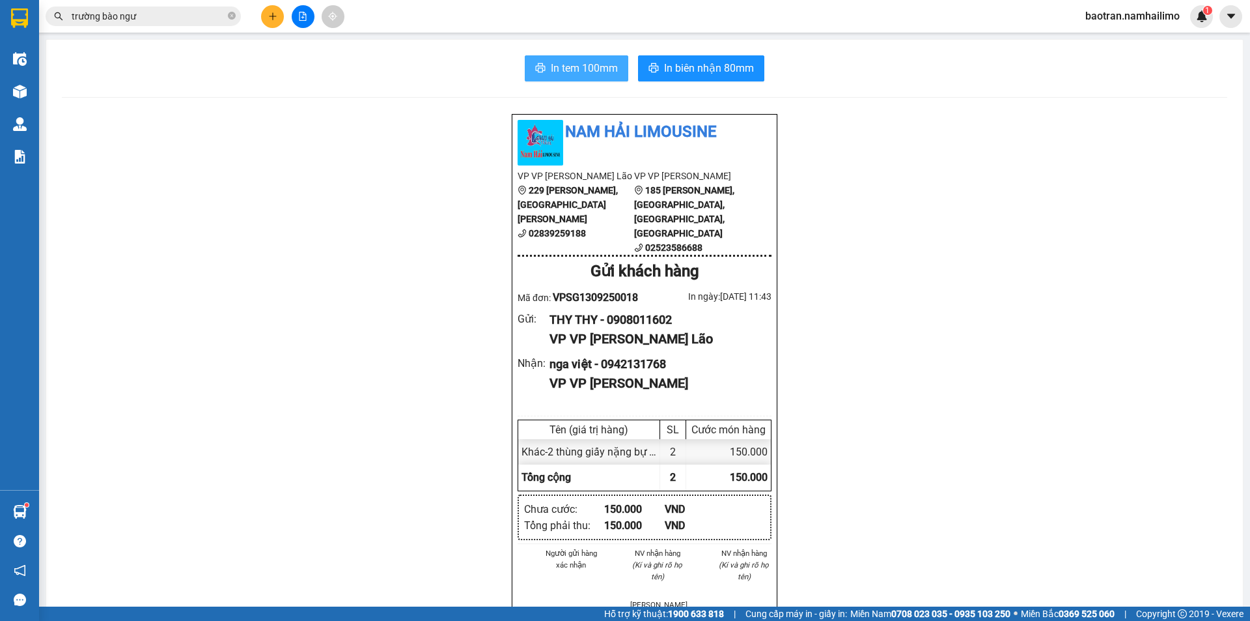
click at [602, 68] on span "In tem 100mm" at bounding box center [584, 68] width 67 height 16
click at [232, 5] on div "Kết quả tìm kiếm ( 7 ) Bộ lọc Mã ĐH Trạng thái Món hàng Tổng cước Chưa cước Ngư…" at bounding box center [127, 16] width 254 height 23
click at [229, 12] on icon "close-circle" at bounding box center [232, 16] width 8 height 8
click at [188, 29] on div "Kết quả tìm kiếm ( 7 ) Bộ lọc Mã ĐH Trạng thái Món hàng Tổng cước Chưa cước Ngư…" at bounding box center [625, 16] width 1250 height 33
click at [98, 16] on input "text" at bounding box center [149, 16] width 154 height 14
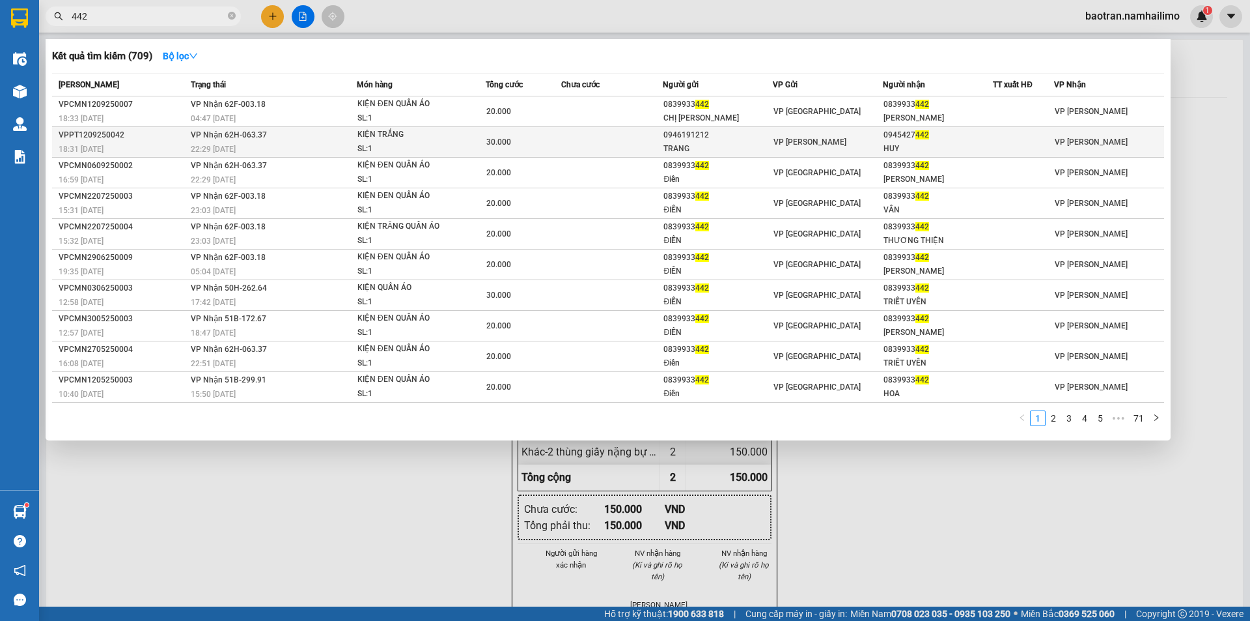
type input "442"
click at [724, 149] on div "TRANG" at bounding box center [718, 149] width 109 height 14
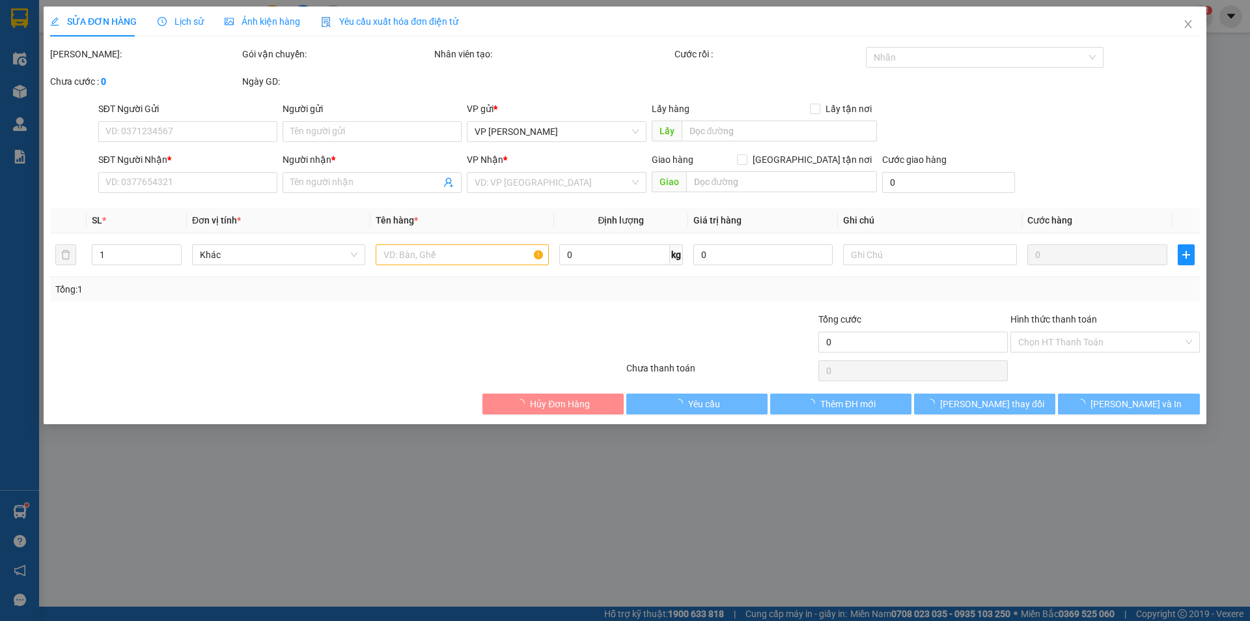
type input "0946191212"
type input "TRANG"
type input "0945427442"
type input "HUY"
type input "30.000"
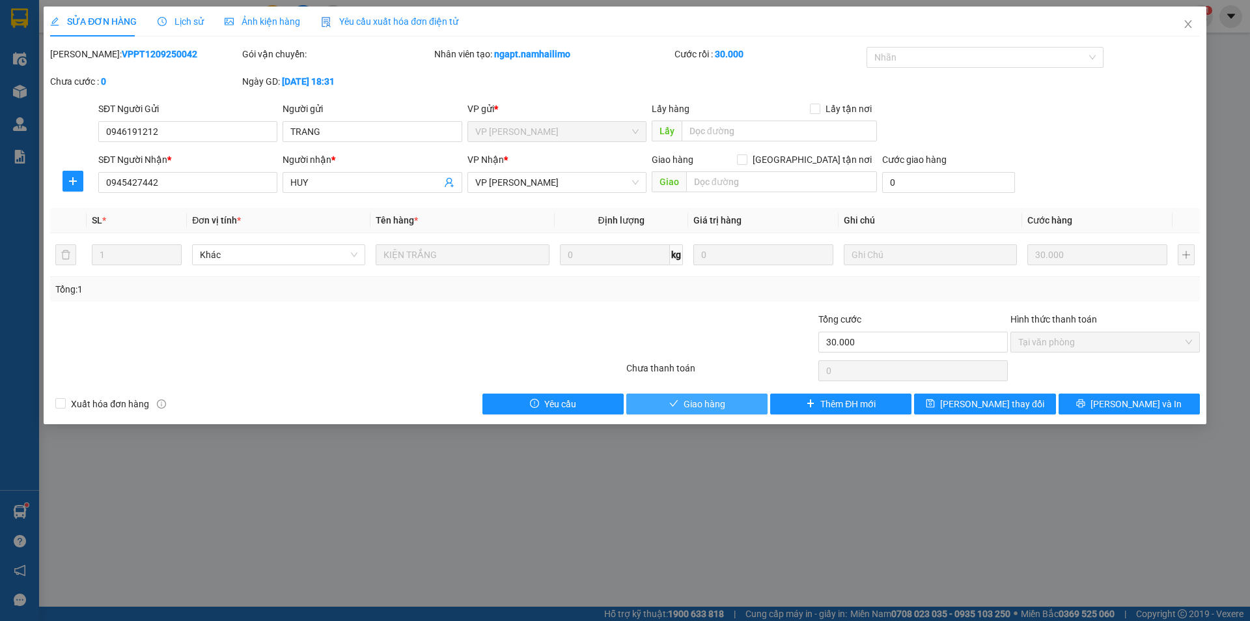
click at [684, 402] on span "Giao hàng" at bounding box center [705, 404] width 42 height 14
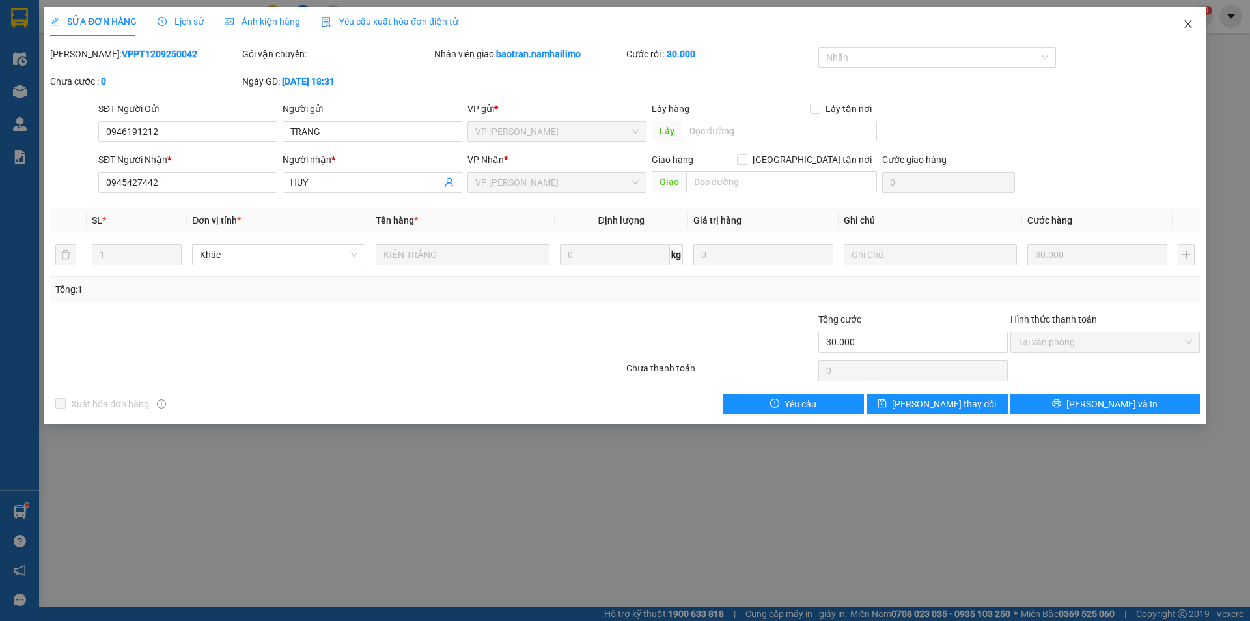
click at [1187, 23] on icon "close" at bounding box center [1188, 24] width 7 height 8
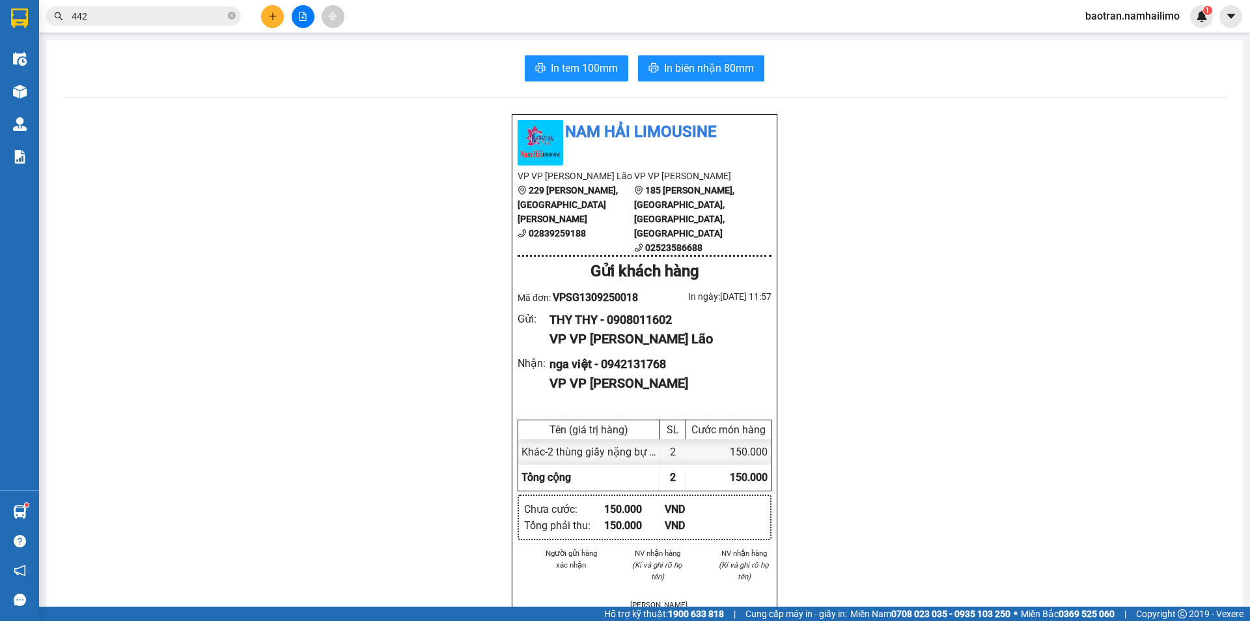
click at [155, 12] on input "442" at bounding box center [149, 16] width 154 height 14
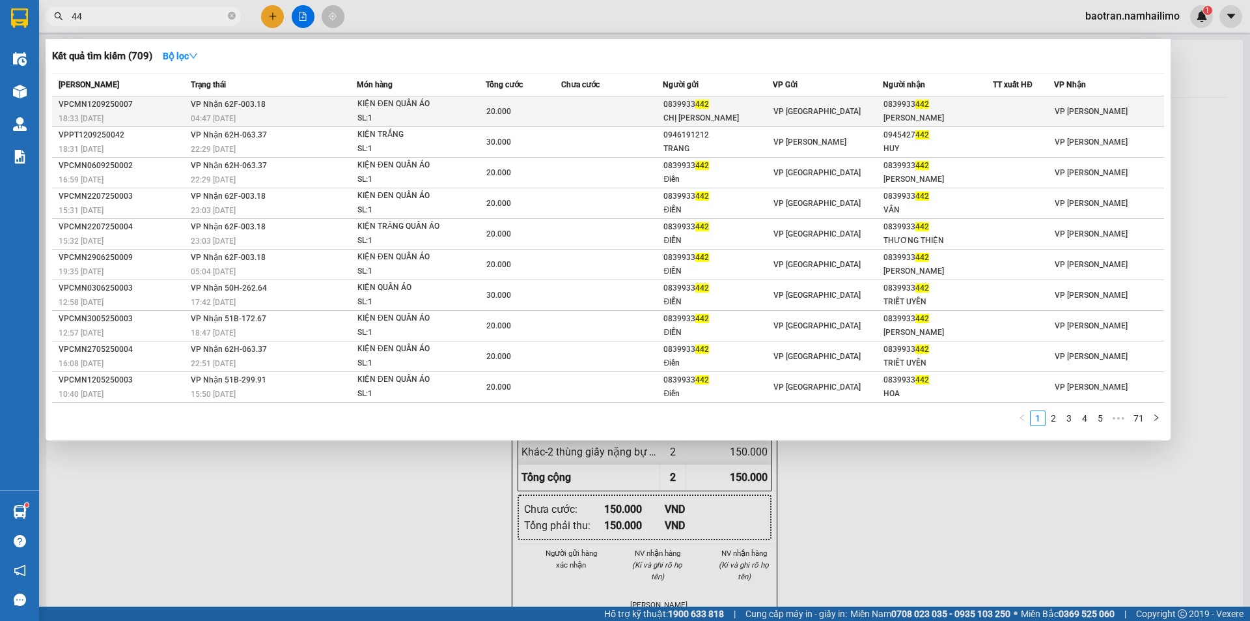
type input "4"
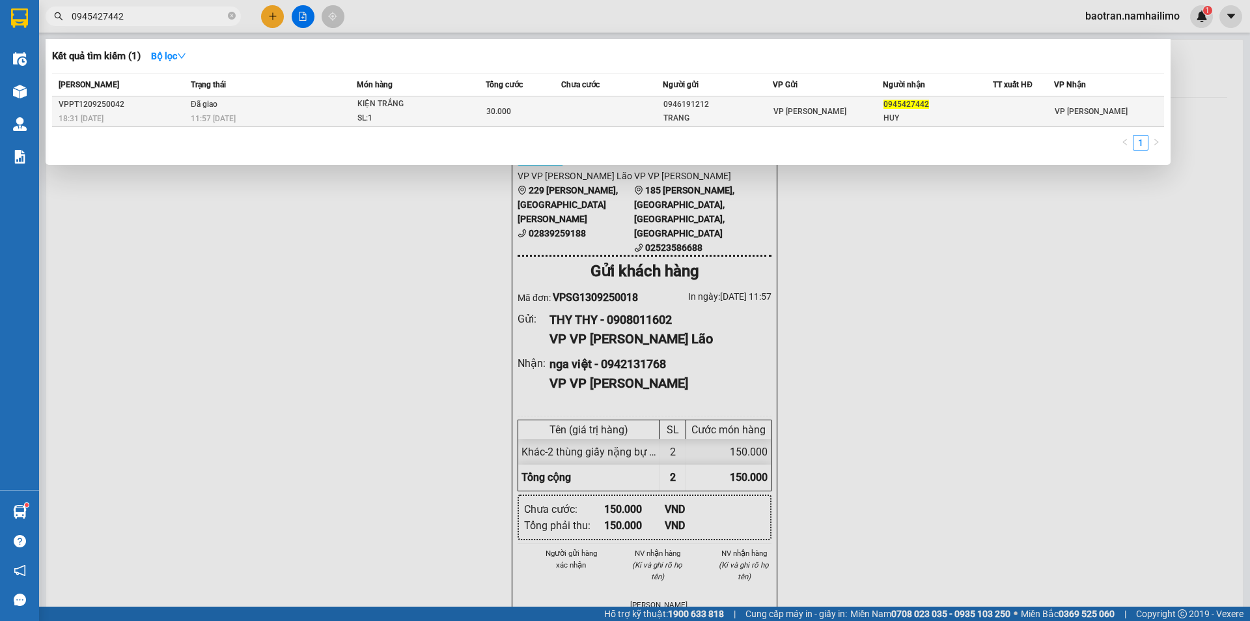
type input "0945427442"
click at [784, 109] on span "VP [PERSON_NAME]" at bounding box center [810, 111] width 73 height 9
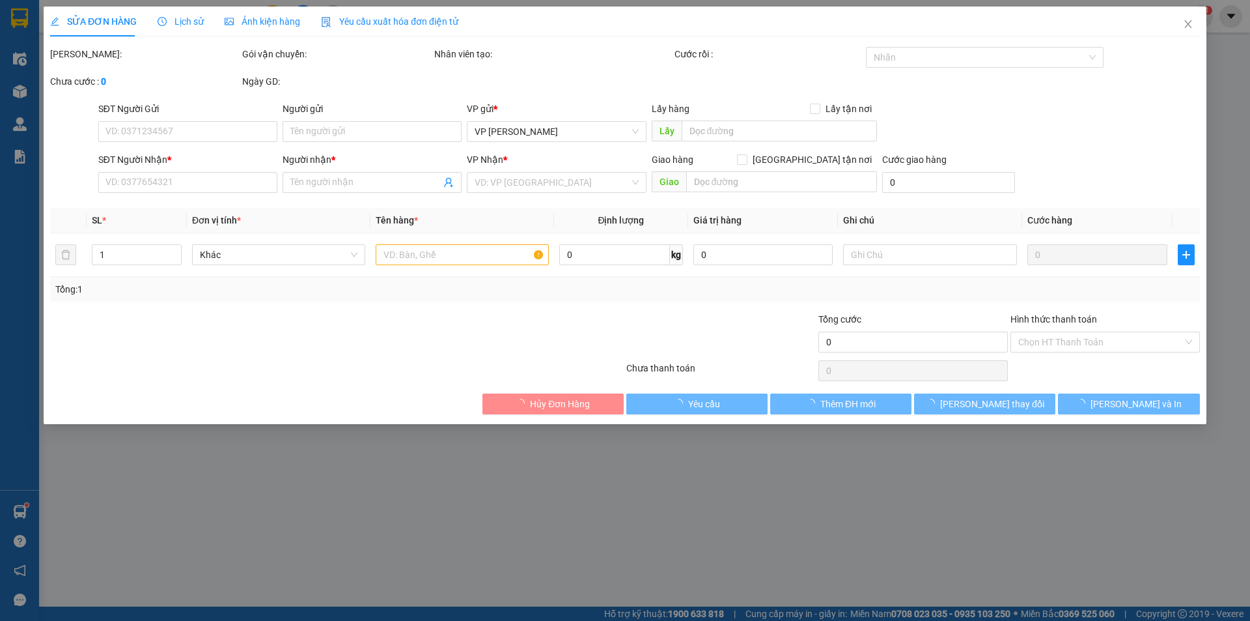
type input "0946191212"
type input "TRANG"
type input "0945427442"
type input "HUY"
type input "30.000"
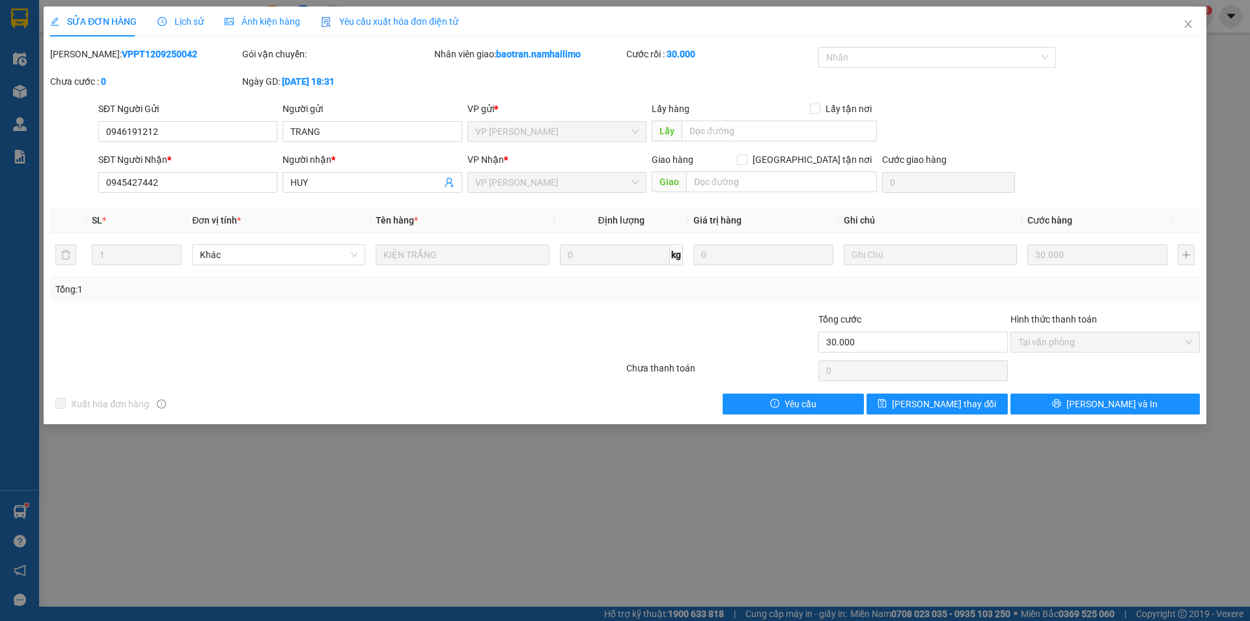
click at [170, 22] on span "Lịch sử" at bounding box center [181, 21] width 46 height 10
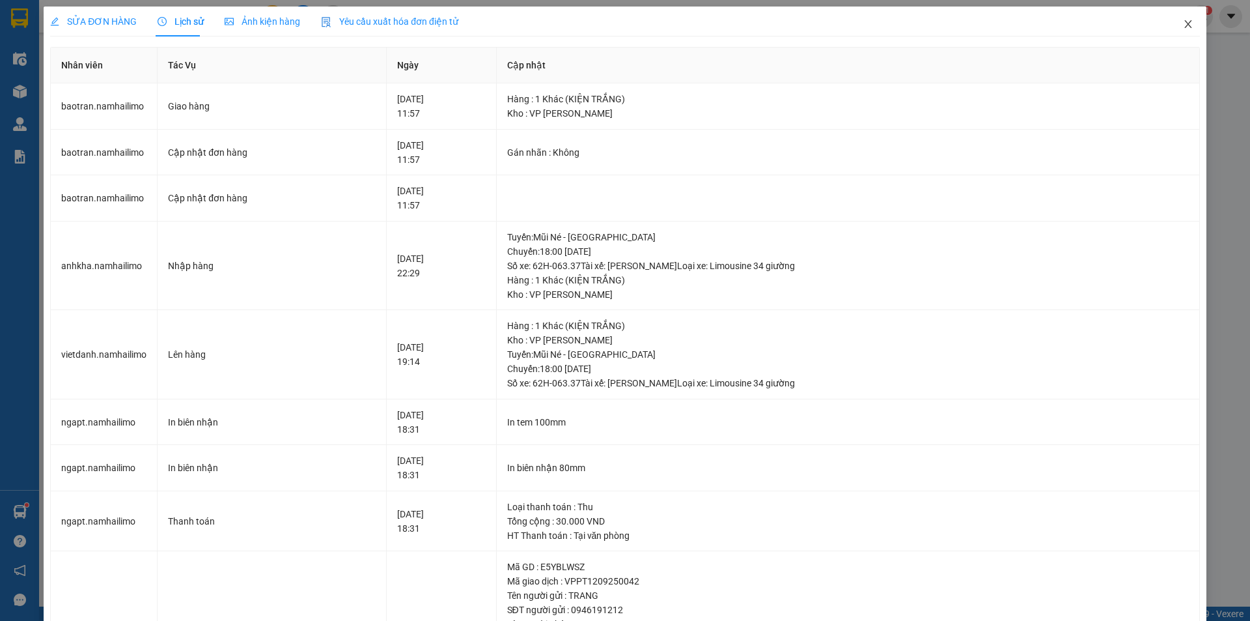
click at [1183, 29] on icon "close" at bounding box center [1188, 24] width 10 height 10
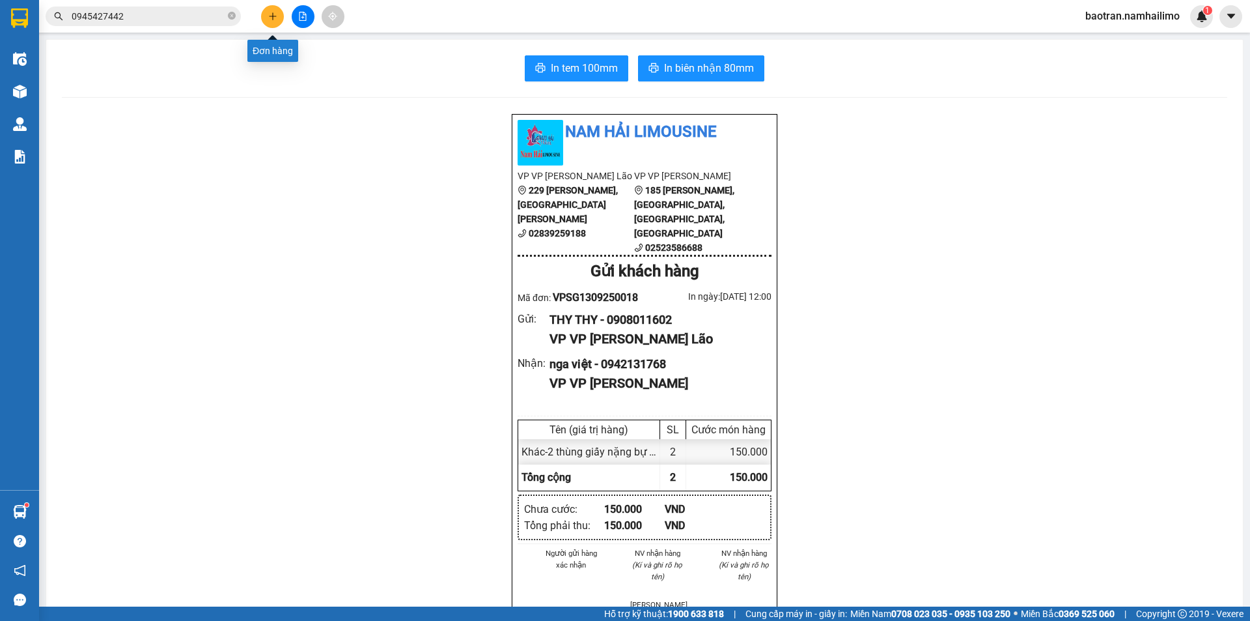
click at [265, 19] on button at bounding box center [272, 16] width 23 height 23
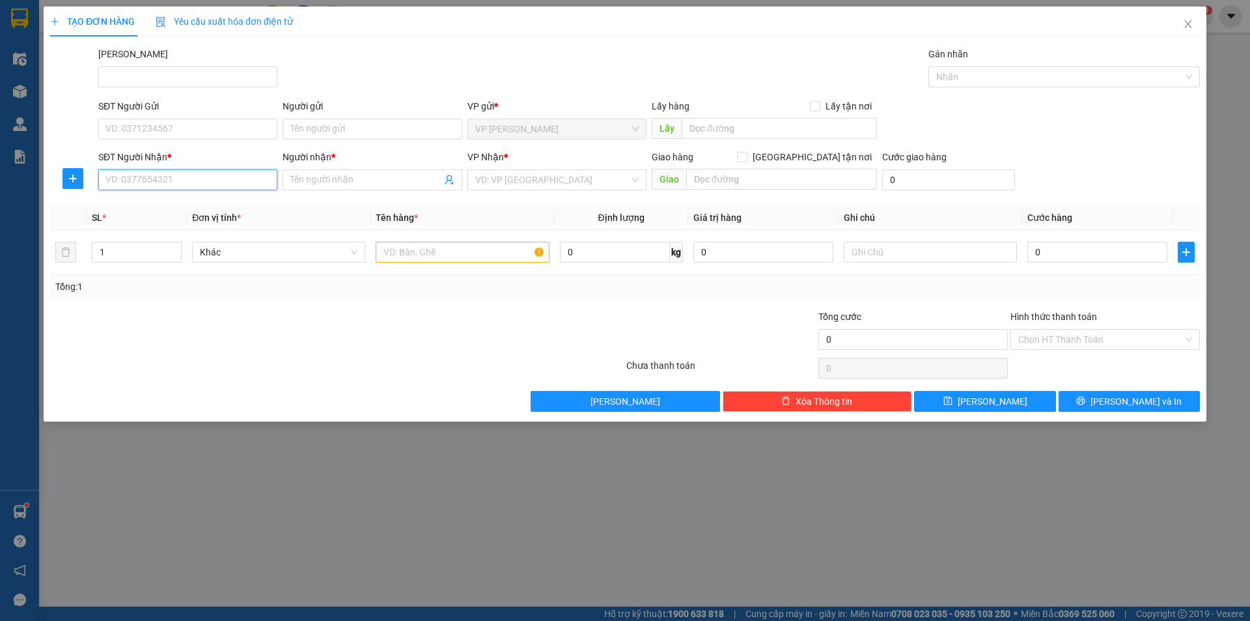
click at [230, 178] on input "SĐT Người Nhận *" at bounding box center [187, 179] width 179 height 21
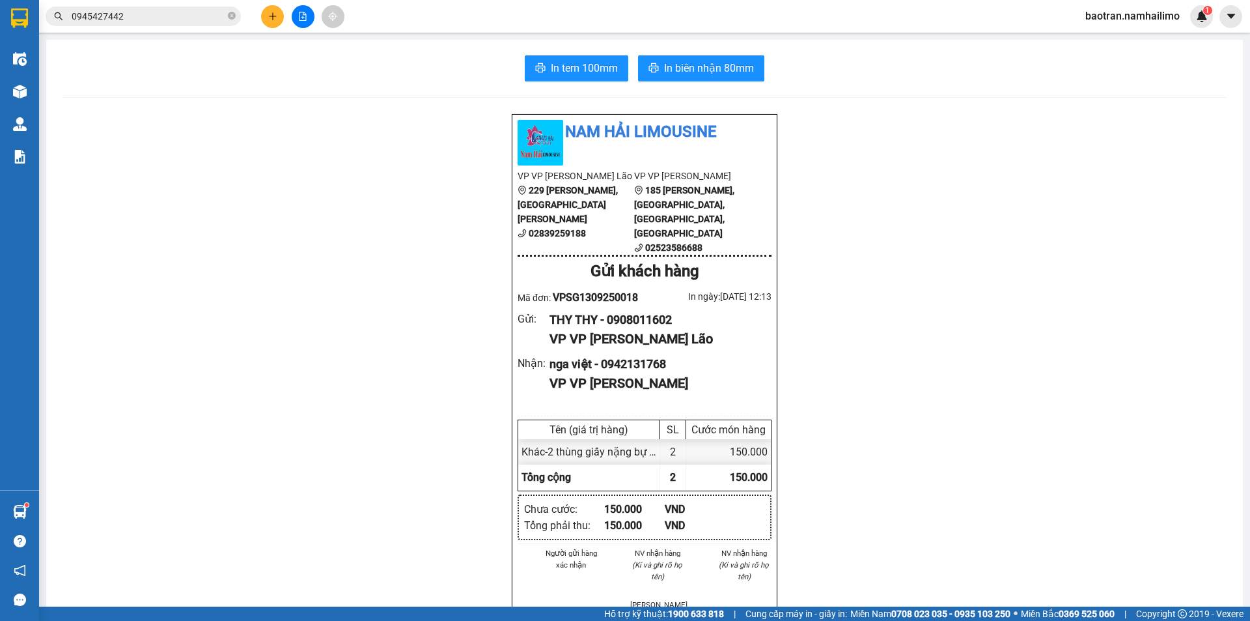
click at [91, 82] on div "In tem 100mm In biên nhận 80mm Nam Hải Limousine VP VP Phạm Ngũ Lão 229 Phạm Ng…" at bounding box center [644, 606] width 1197 height 1132
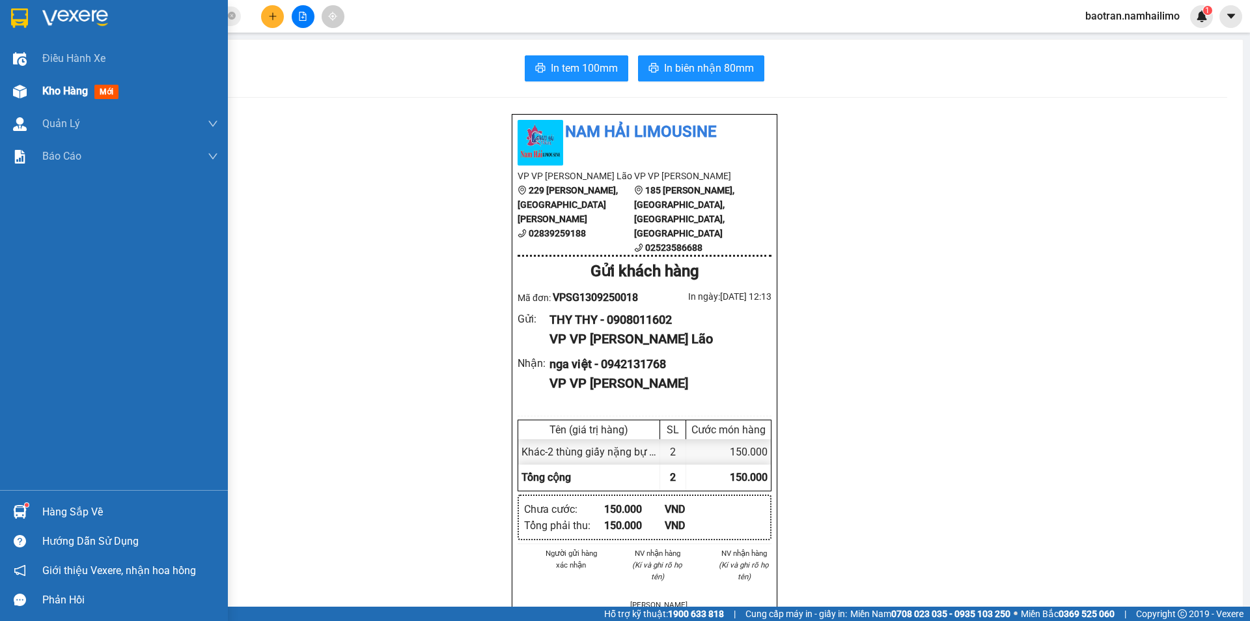
click at [42, 87] on div "Kho hàng mới" at bounding box center [114, 91] width 228 height 33
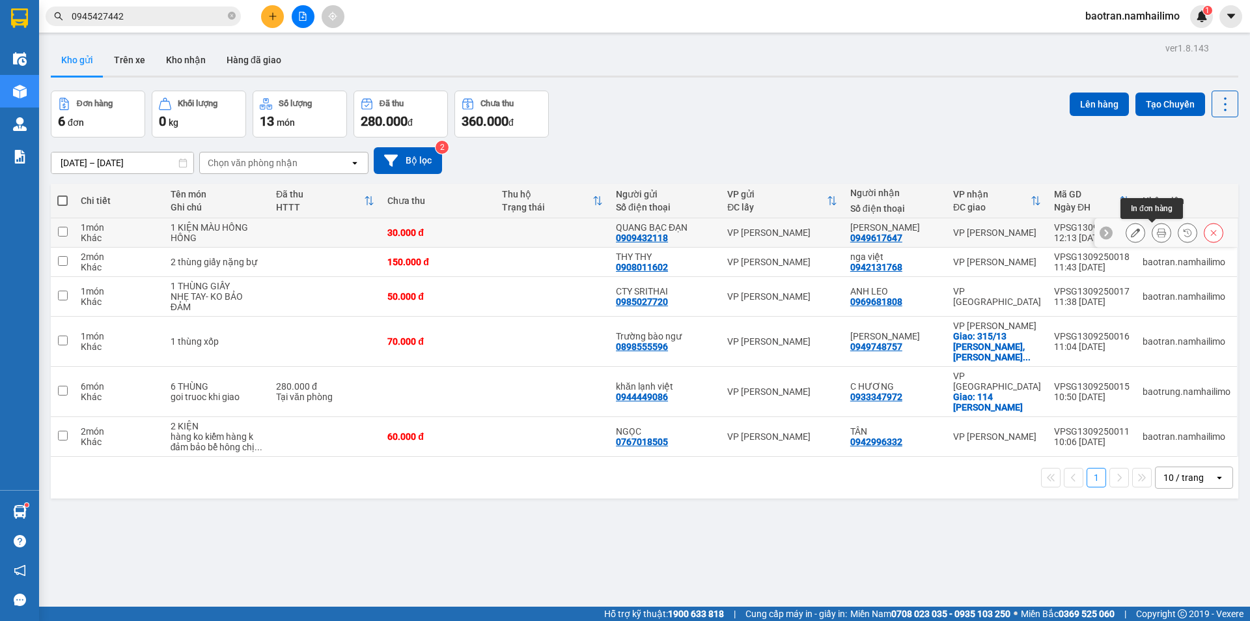
click at [1157, 233] on icon at bounding box center [1161, 232] width 9 height 9
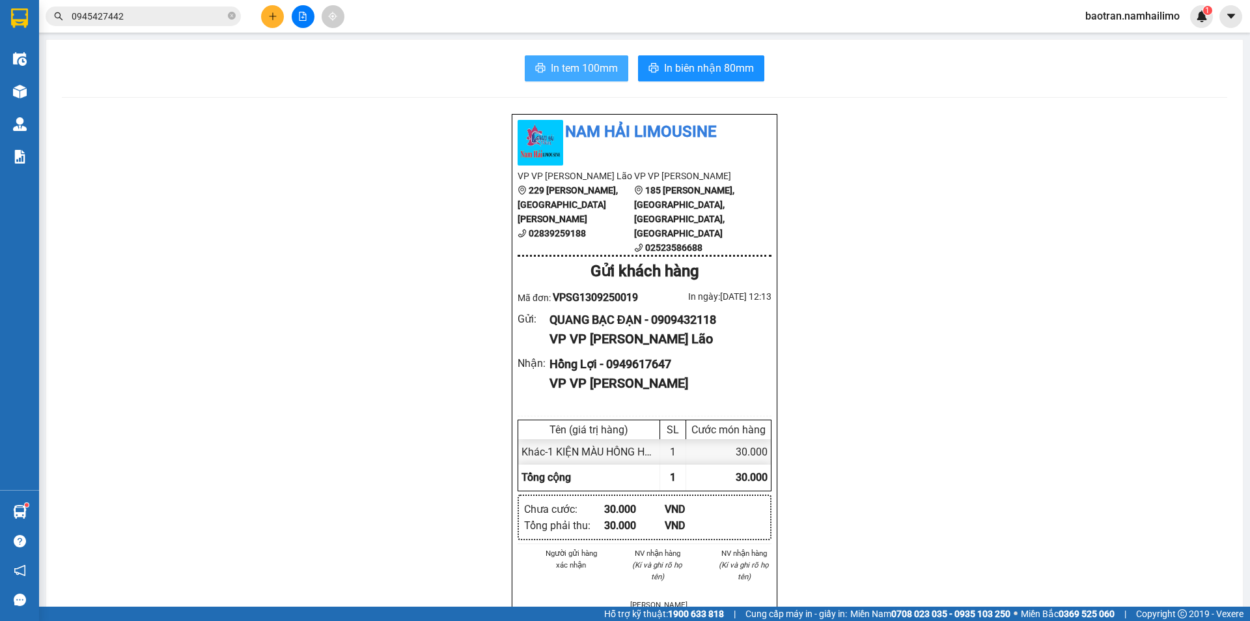
click at [551, 79] on button "In tem 100mm" at bounding box center [577, 68] width 104 height 26
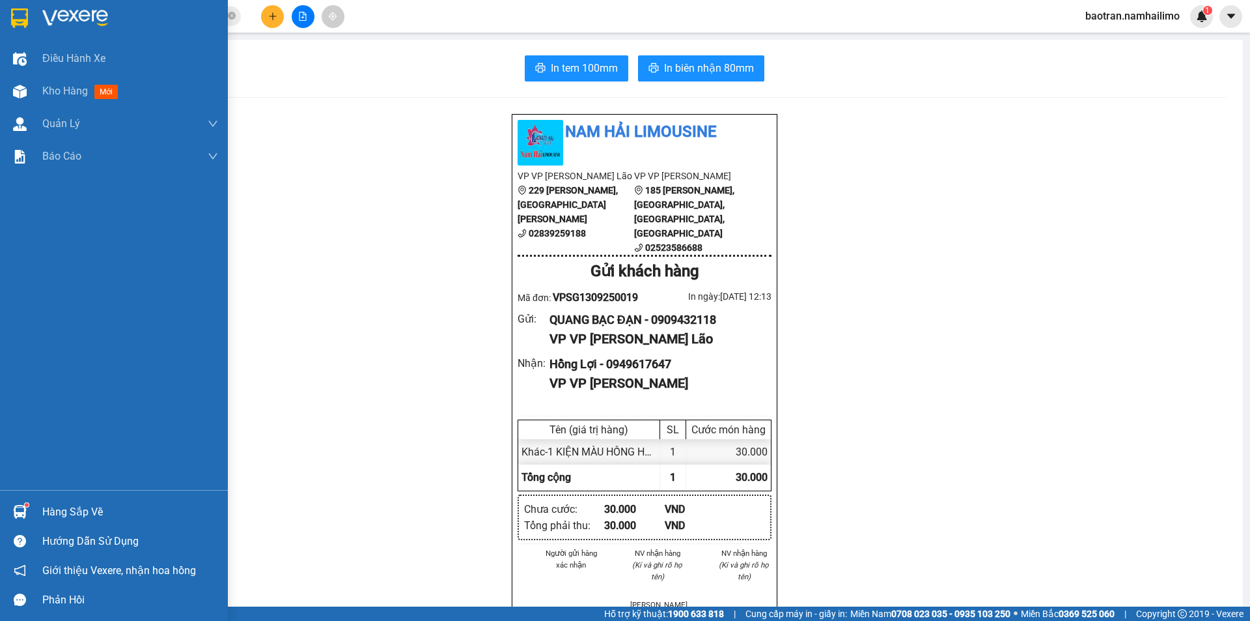
click at [53, 511] on div "Hàng sắp về" at bounding box center [130, 512] width 176 height 20
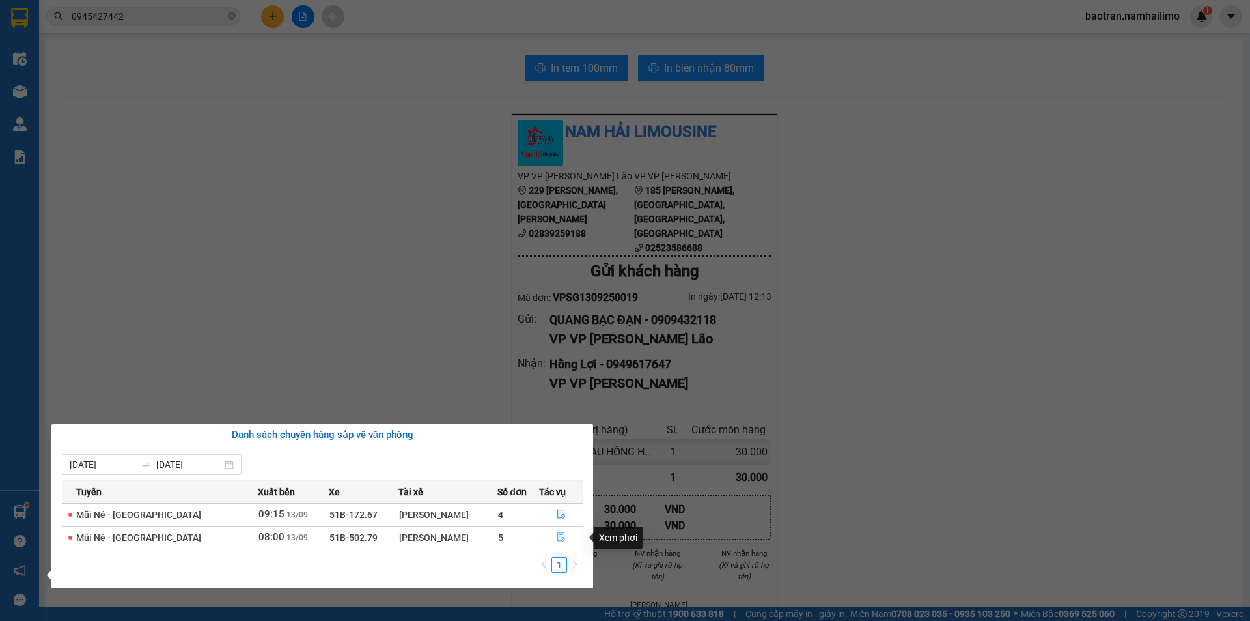
click at [563, 541] on icon "file-done" at bounding box center [561, 537] width 8 height 9
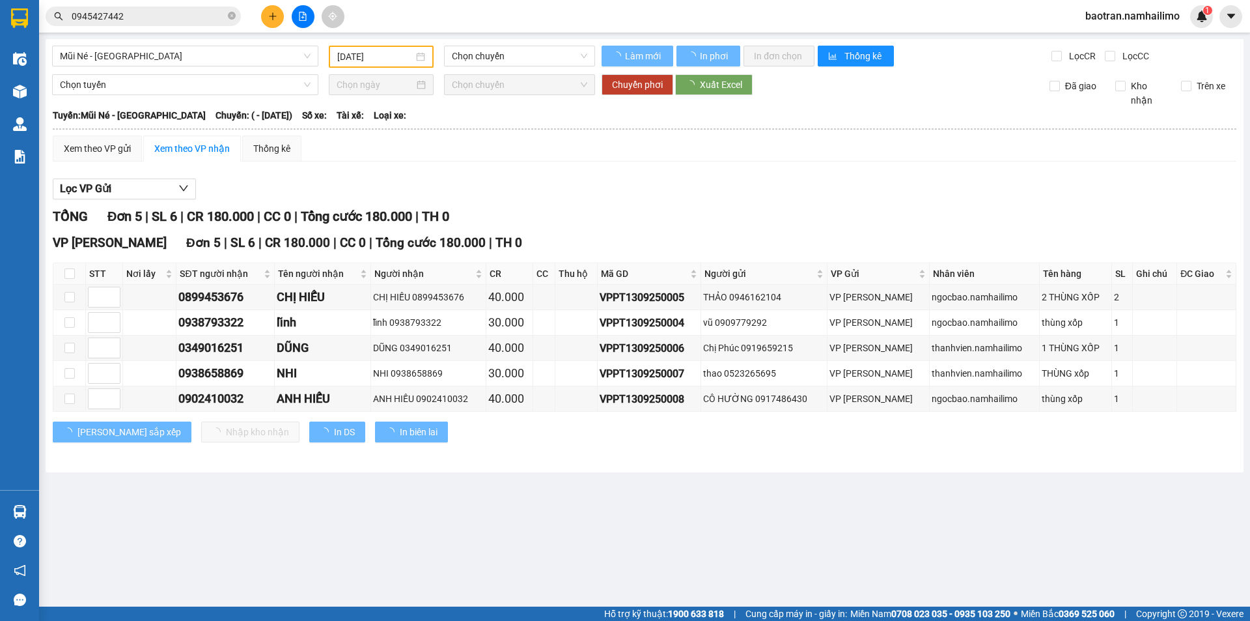
type input "[DATE]"
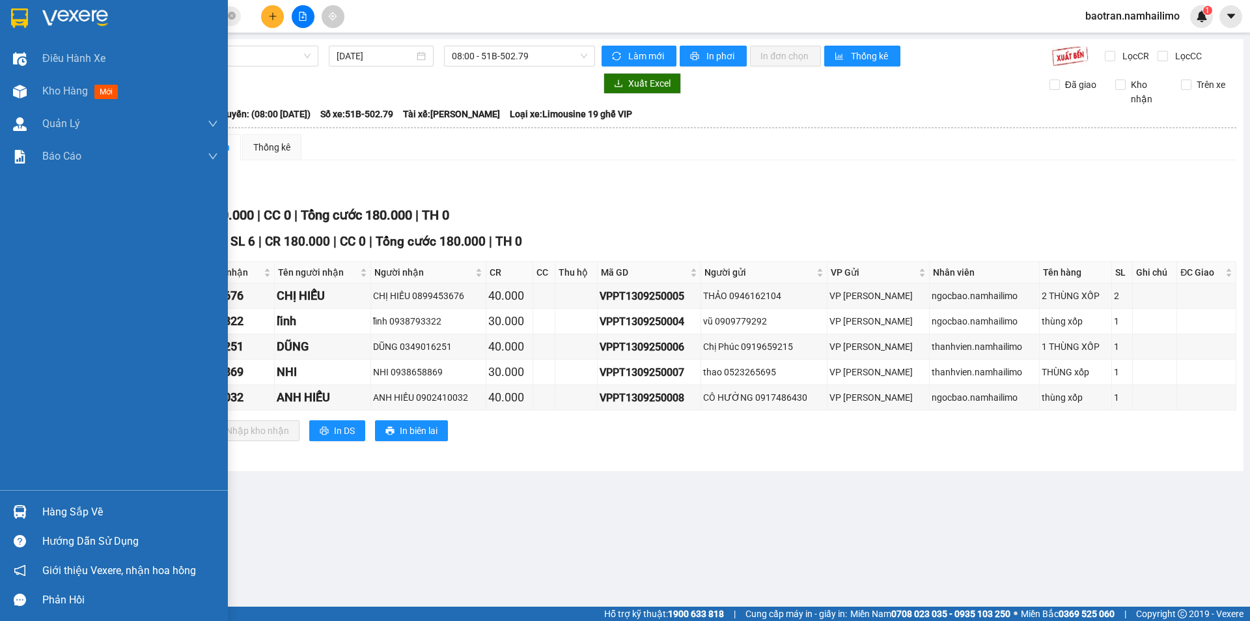
click at [82, 509] on div "Hàng sắp về" at bounding box center [130, 512] width 176 height 20
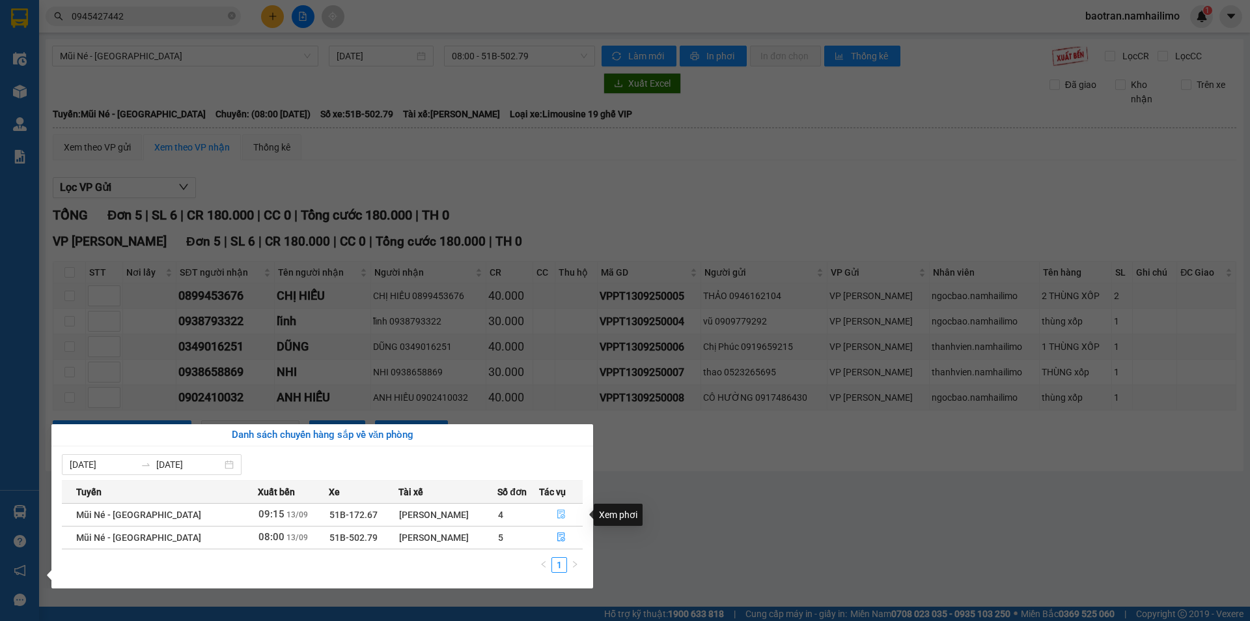
click at [557, 511] on icon "file-done" at bounding box center [561, 513] width 9 height 9
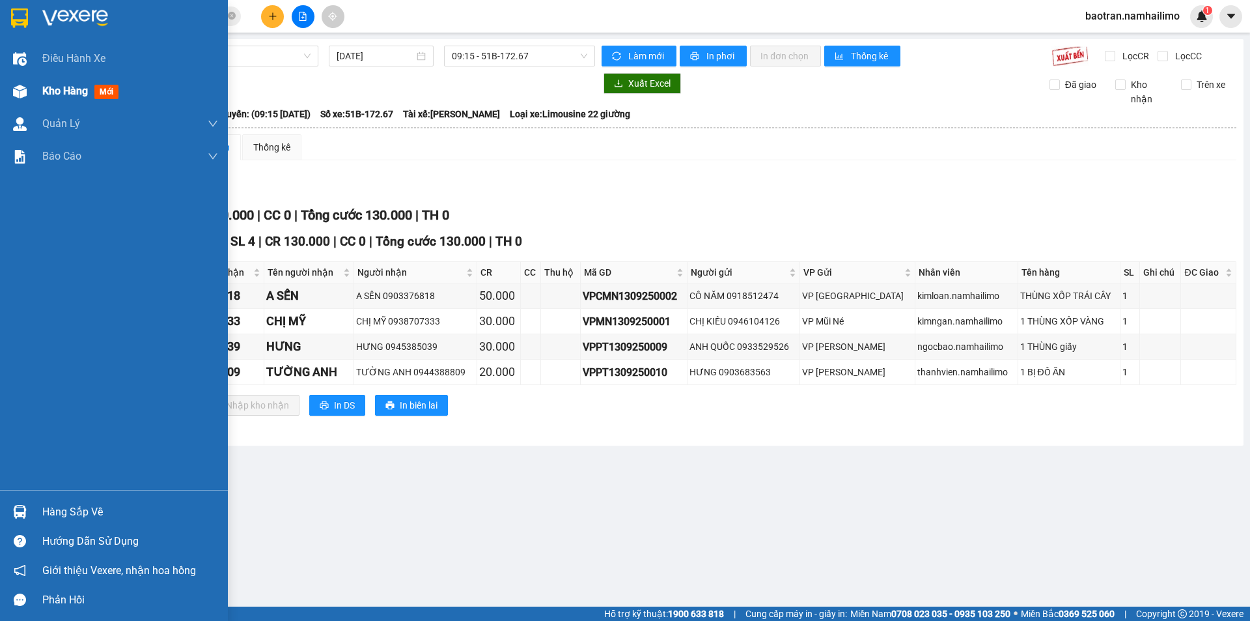
click at [75, 96] on span "Kho hàng" at bounding box center [65, 91] width 46 height 12
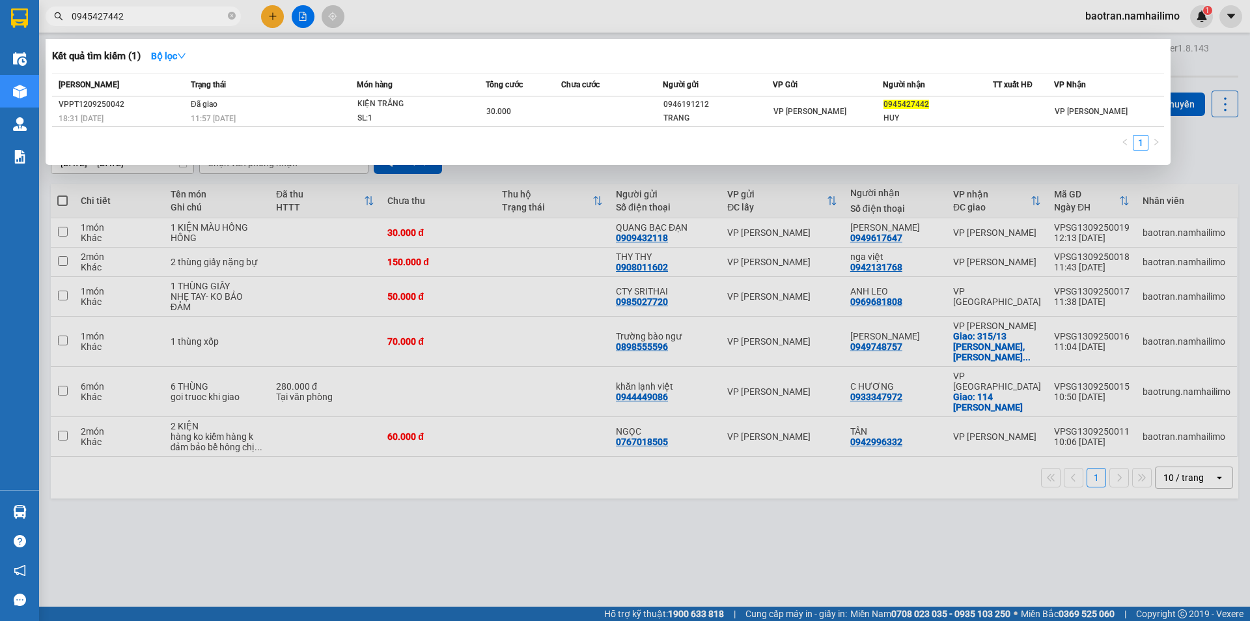
click at [155, 18] on input "0945427442" at bounding box center [149, 16] width 154 height 14
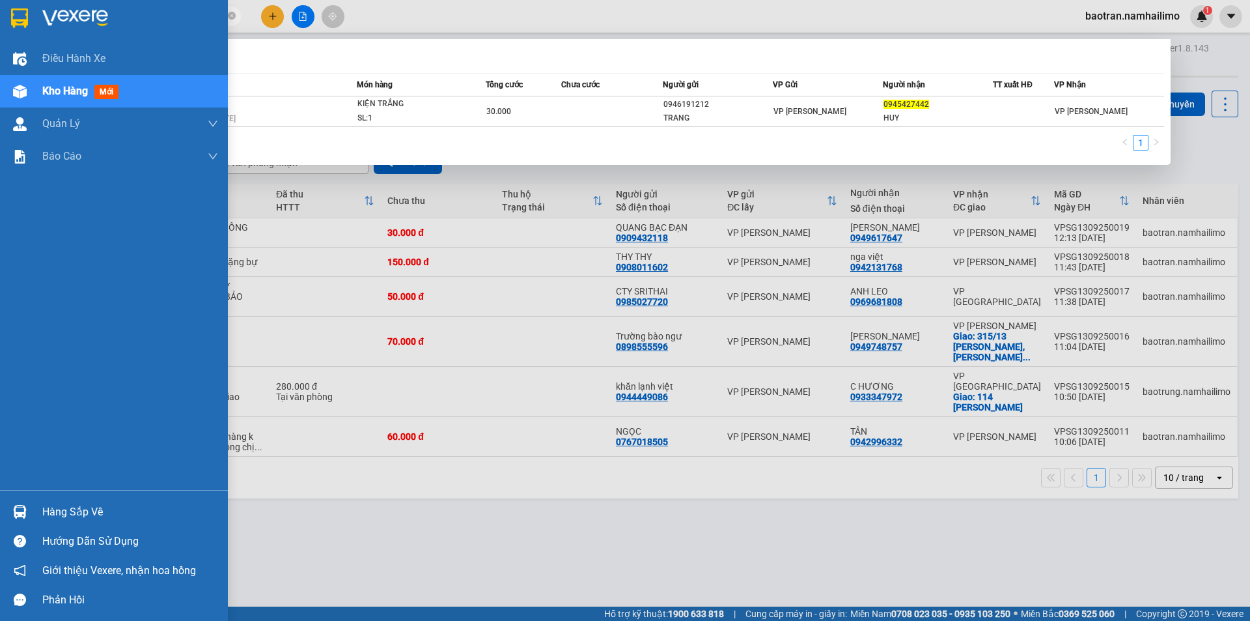
click at [64, 509] on div "Hàng sắp về" at bounding box center [130, 512] width 176 height 20
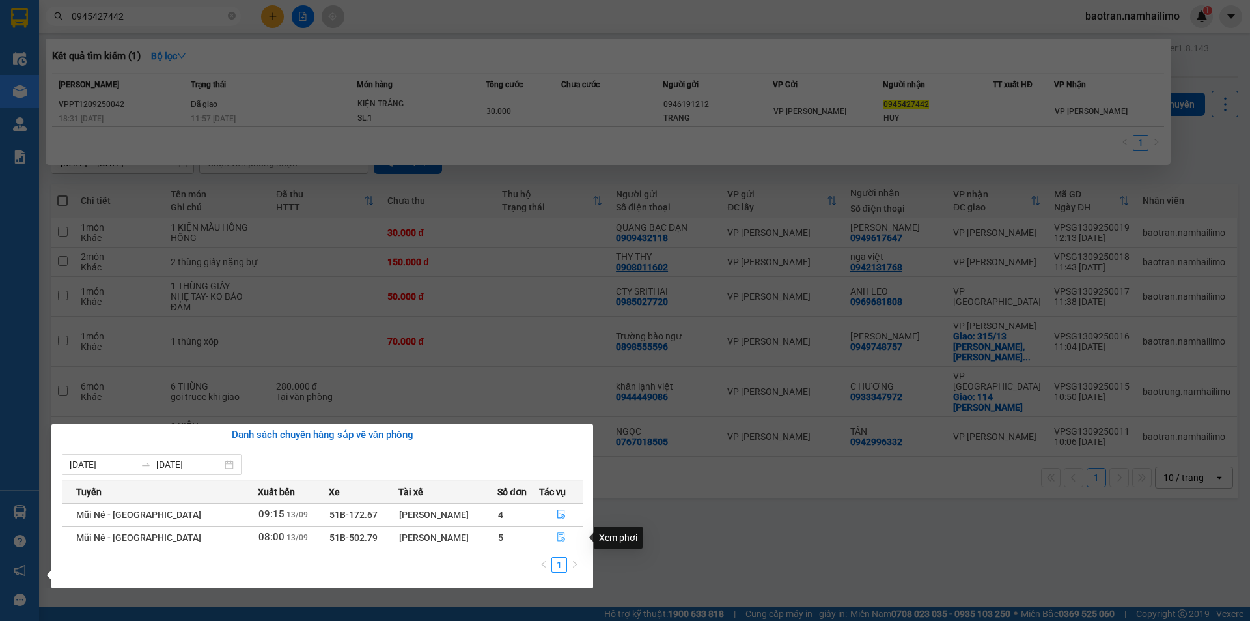
click at [565, 537] on button "button" at bounding box center [561, 537] width 42 height 21
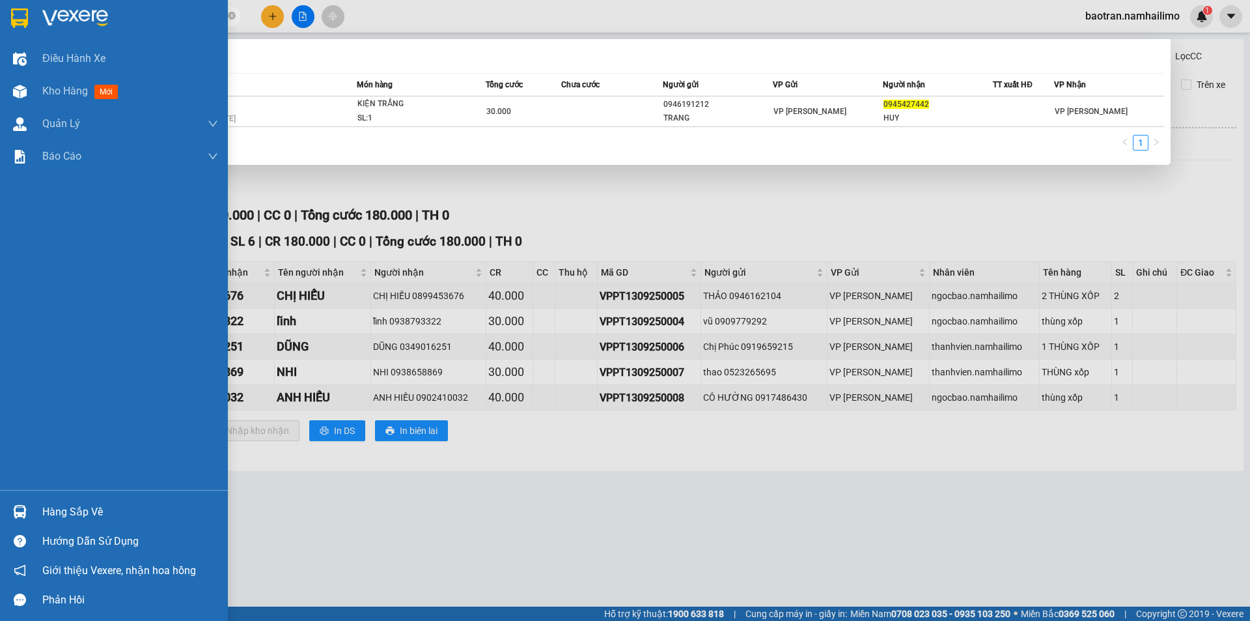
click at [91, 521] on div "Hàng sắp về" at bounding box center [130, 512] width 176 height 20
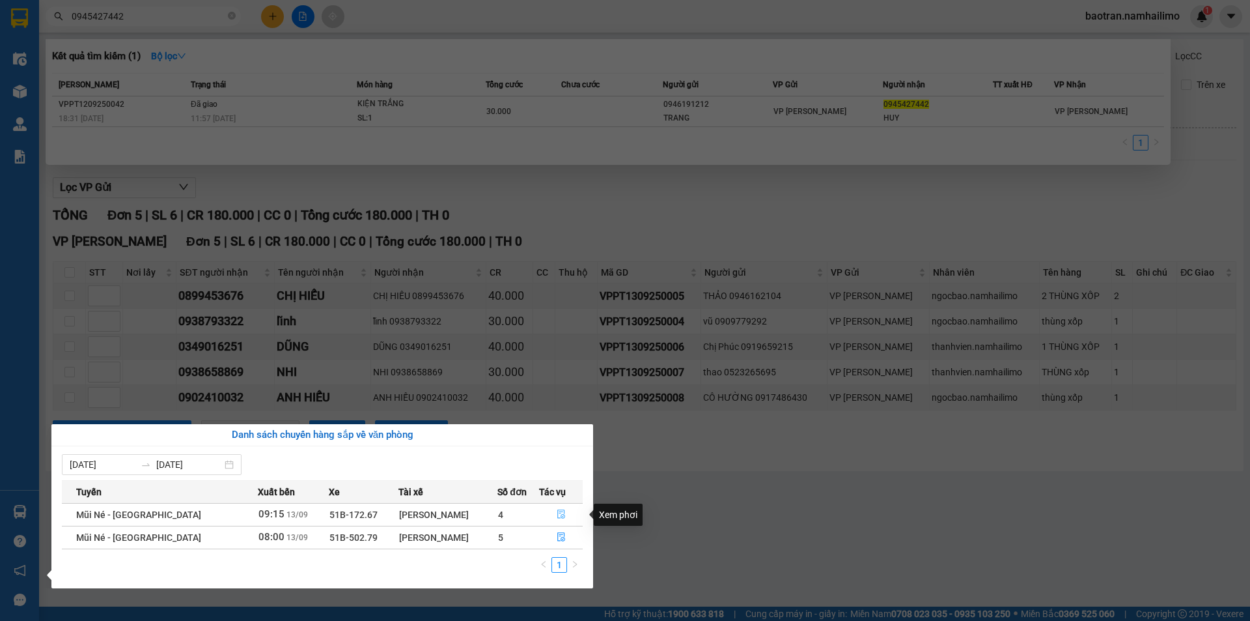
click at [562, 520] on button "button" at bounding box center [561, 514] width 42 height 21
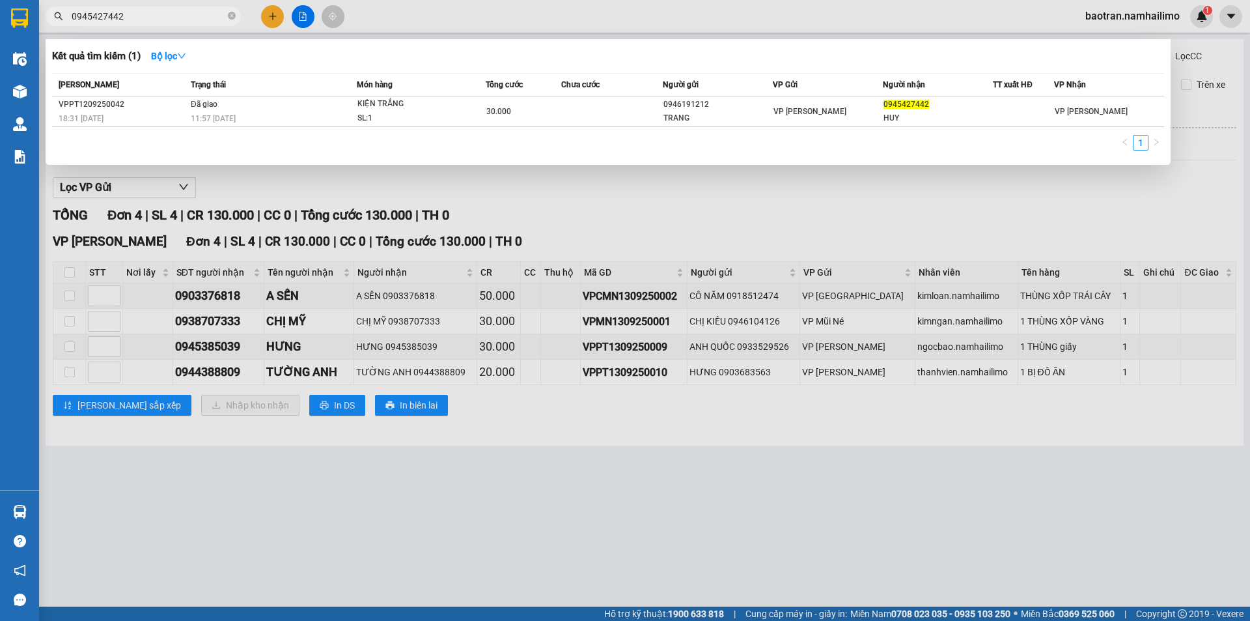
click at [232, 16] on icon "close-circle" at bounding box center [232, 16] width 8 height 8
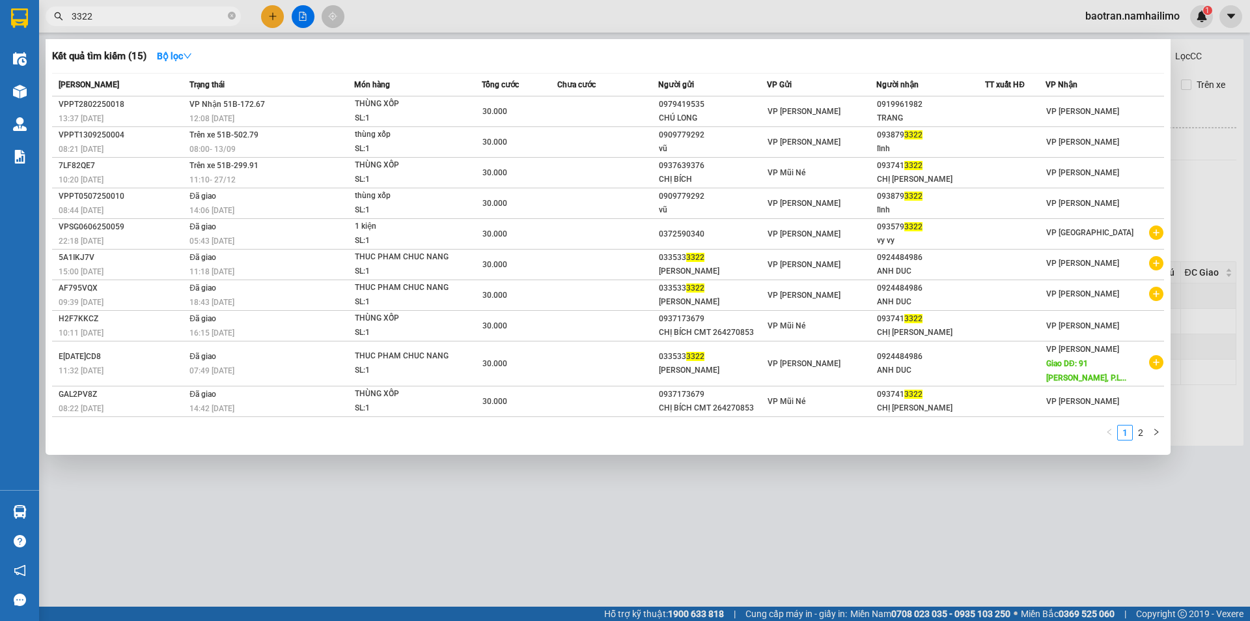
click at [718, 499] on div at bounding box center [625, 310] width 1250 height 621
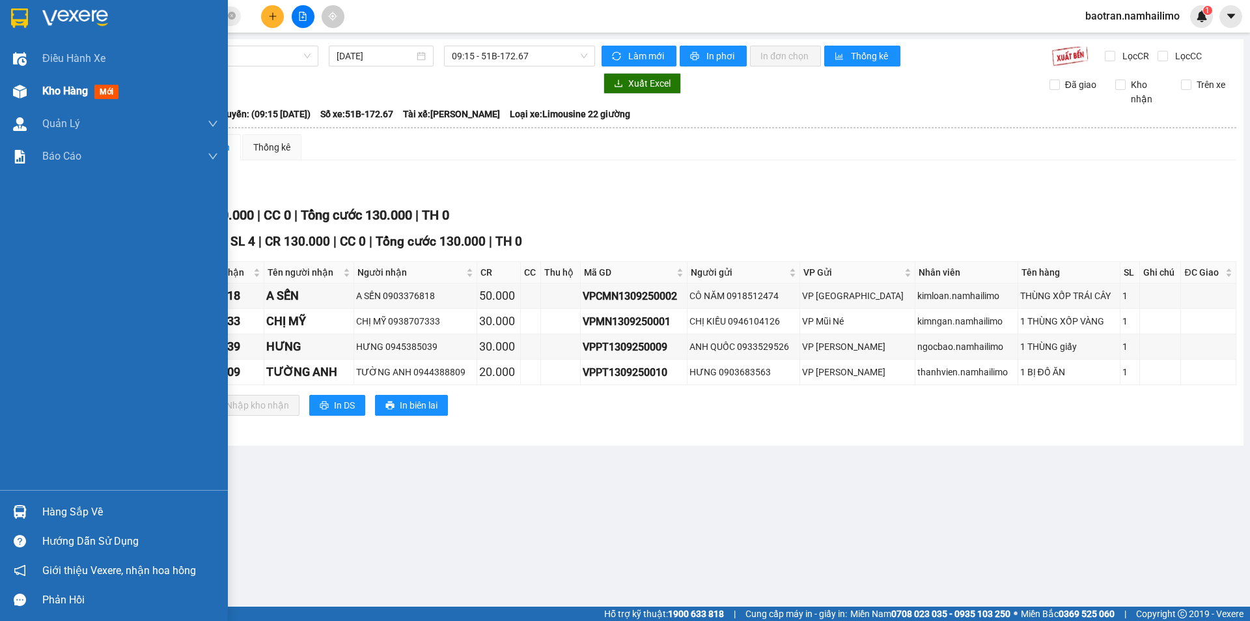
click at [25, 87] on img at bounding box center [20, 92] width 14 height 14
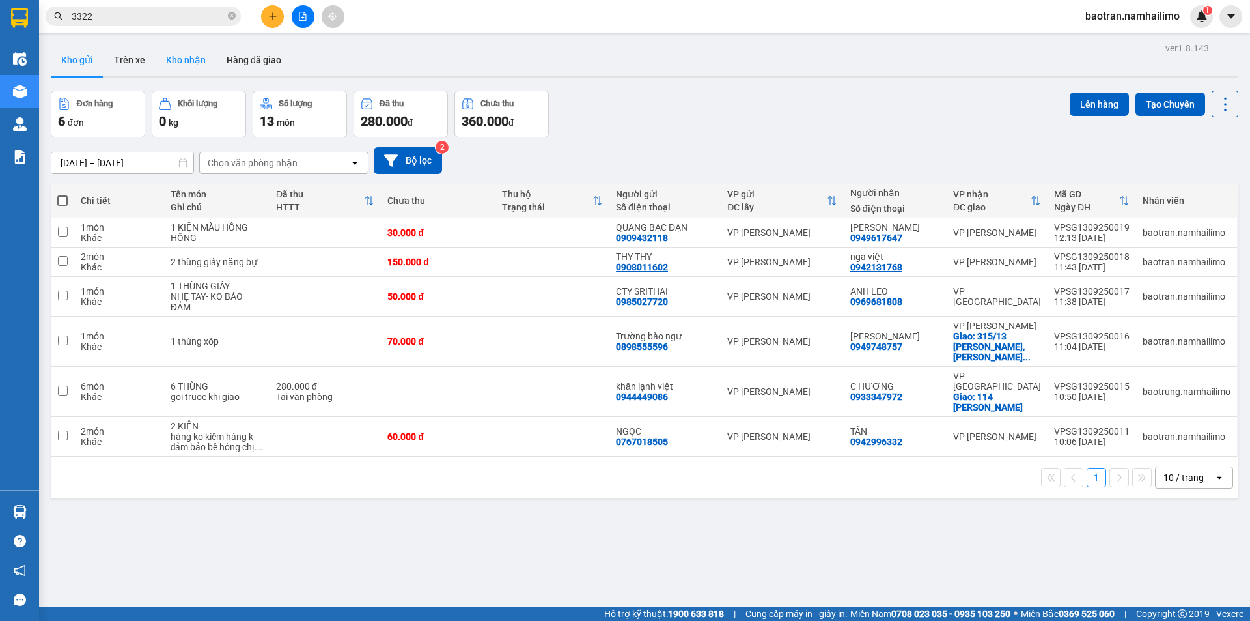
click at [199, 68] on button "Kho nhận" at bounding box center [186, 59] width 61 height 31
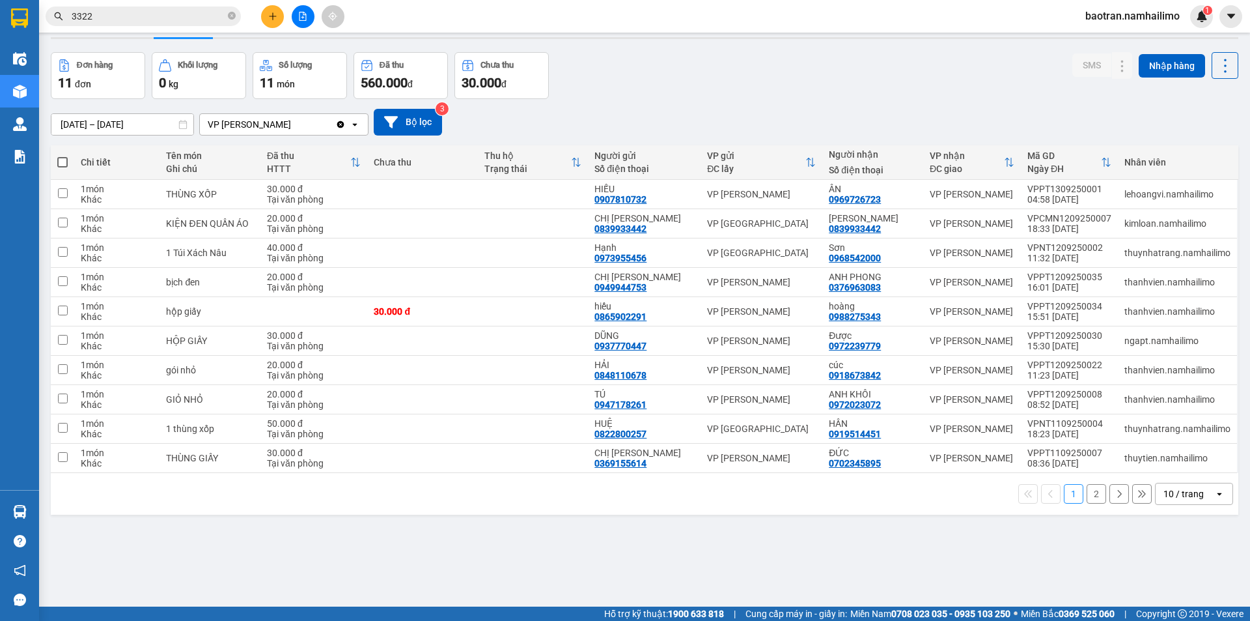
scroll to position [60, 0]
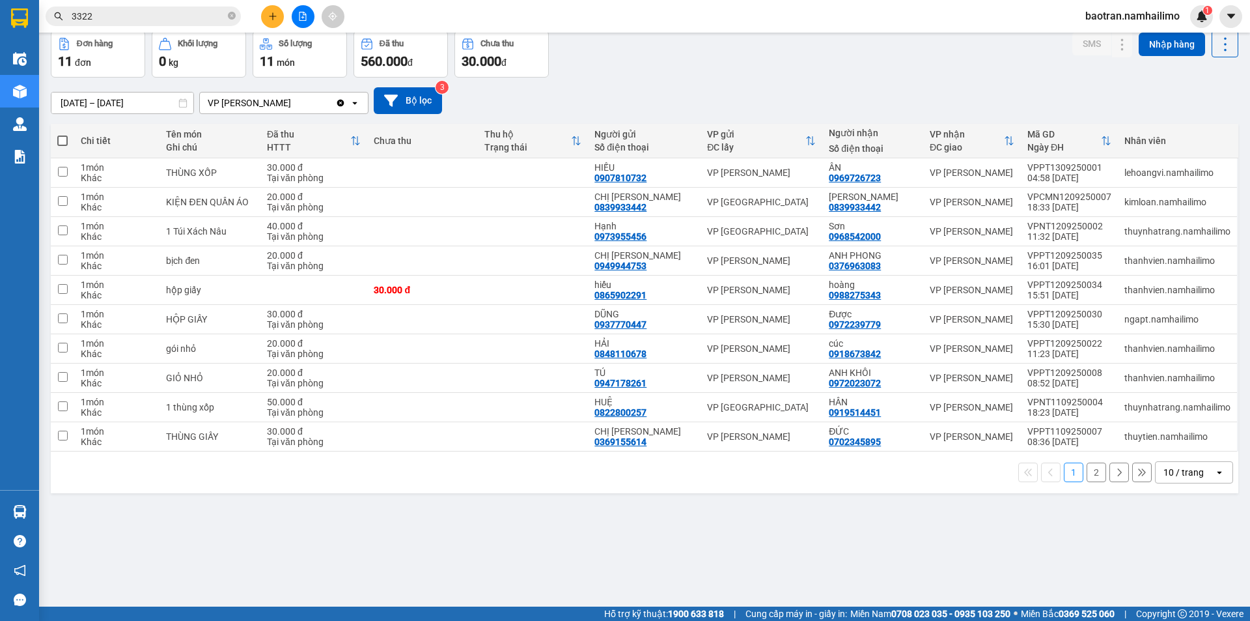
click at [1091, 468] on button "2" at bounding box center [1097, 472] width 20 height 20
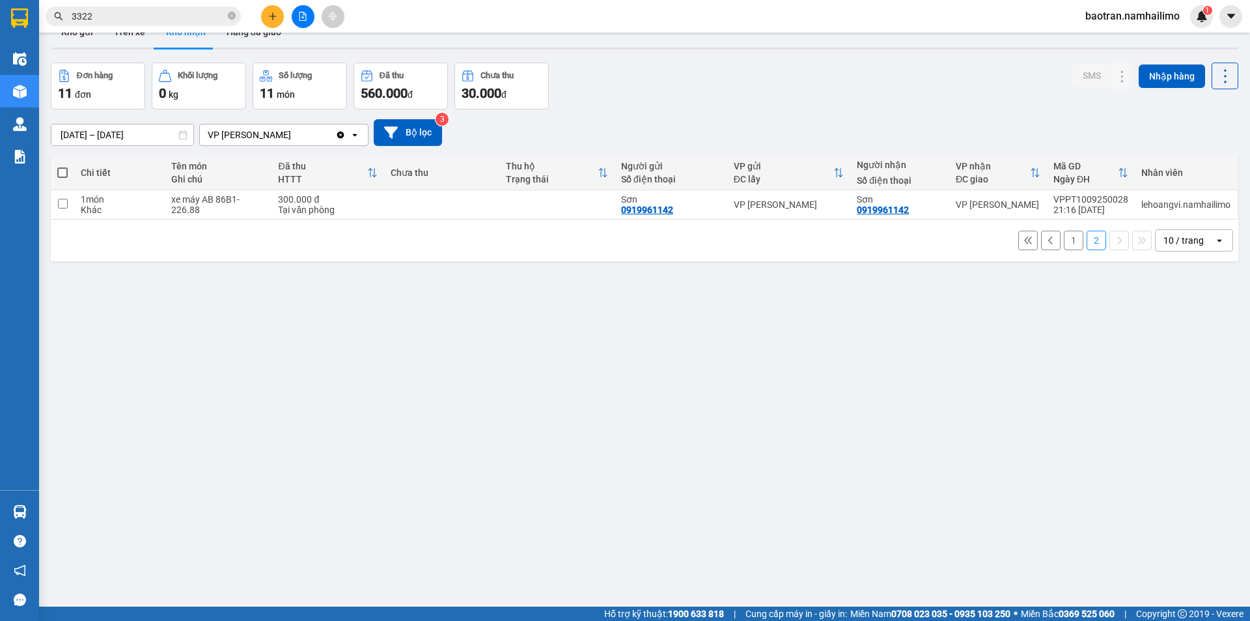
scroll to position [0, 0]
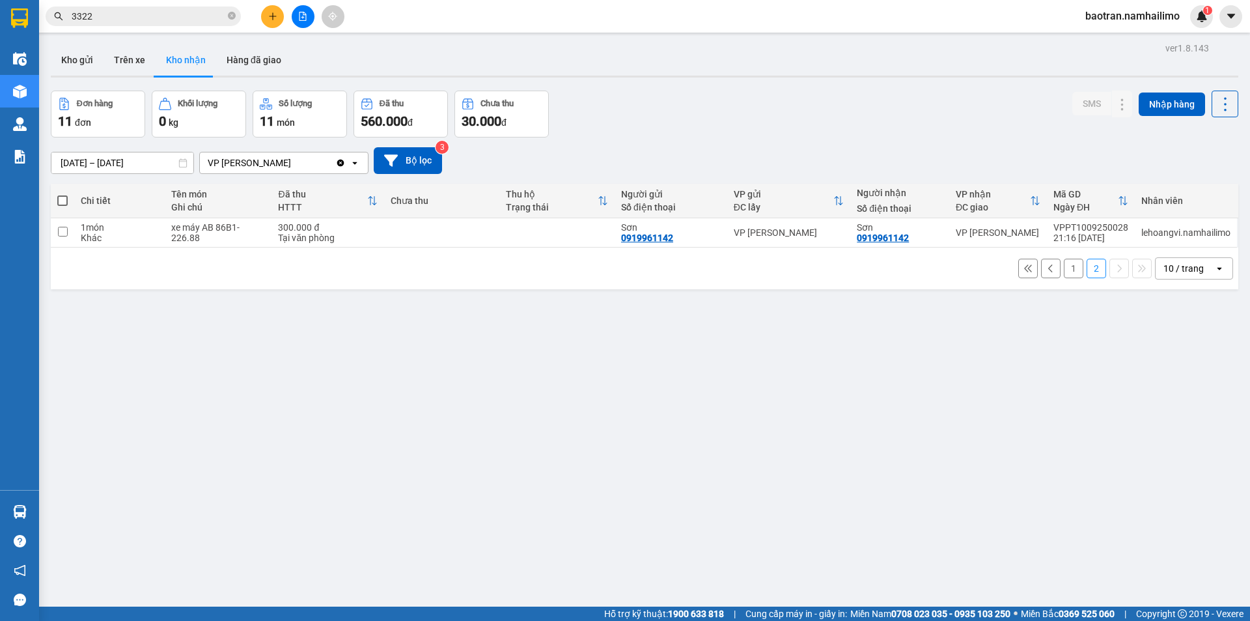
click at [1068, 275] on button "1" at bounding box center [1074, 269] width 20 height 20
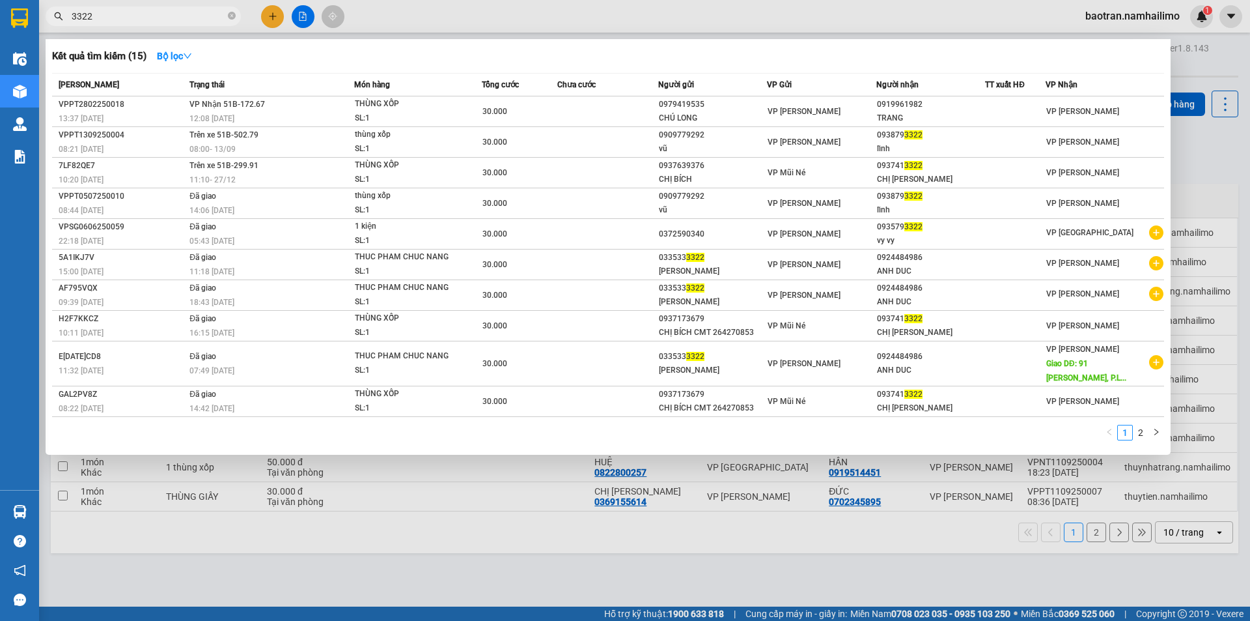
click at [160, 15] on input "3322" at bounding box center [149, 16] width 154 height 14
paste input "093879"
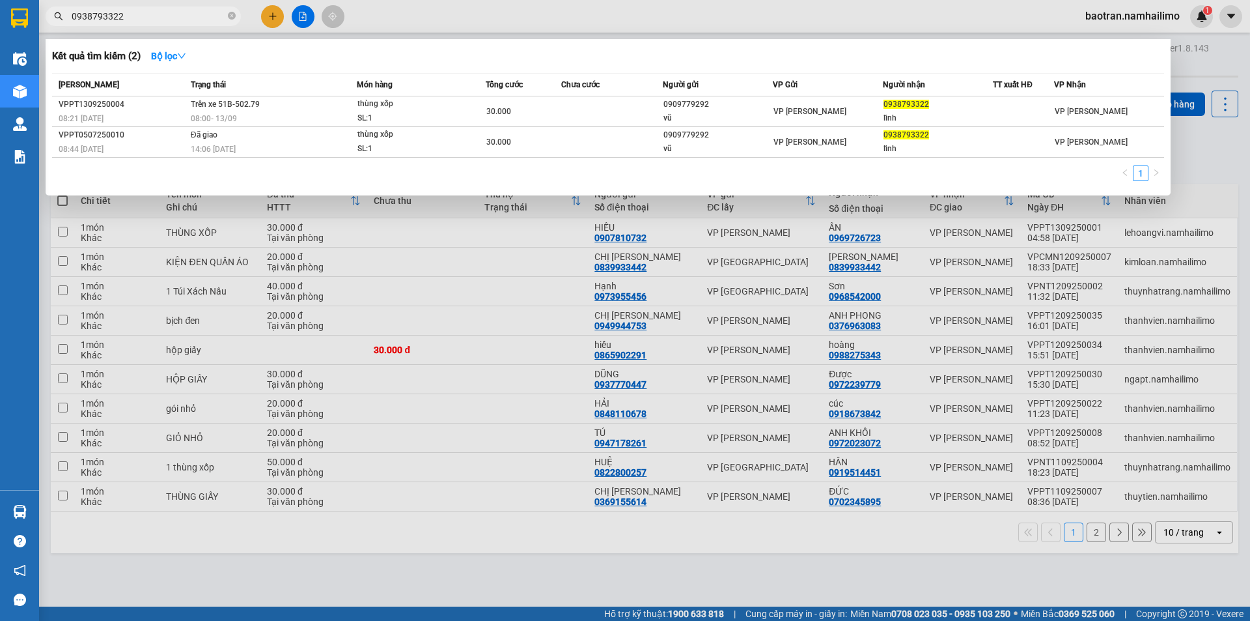
click at [1213, 139] on div at bounding box center [625, 310] width 1250 height 621
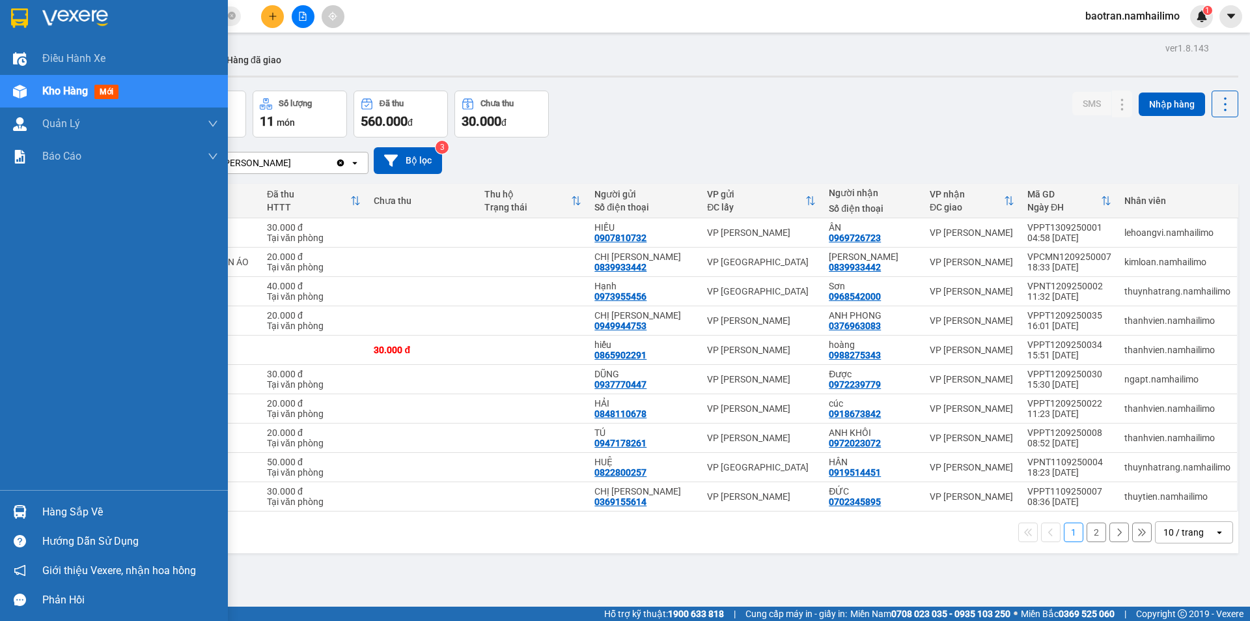
click at [54, 87] on span "Kho hàng" at bounding box center [65, 91] width 46 height 12
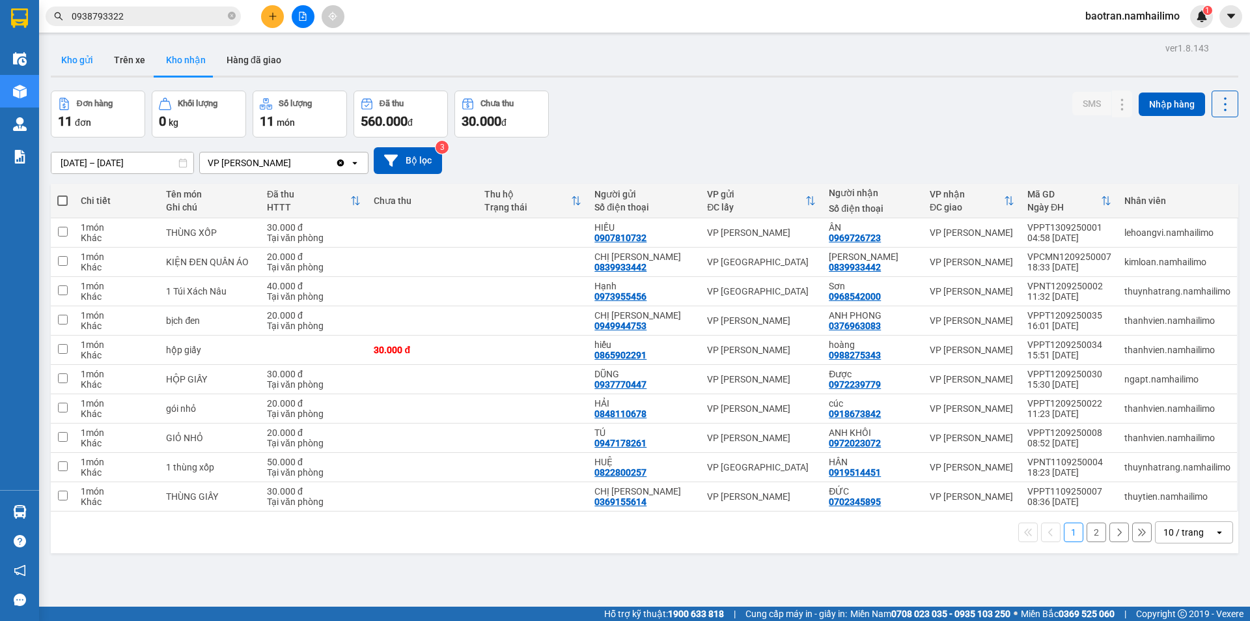
click at [73, 55] on button "Kho gửi" at bounding box center [77, 59] width 53 height 31
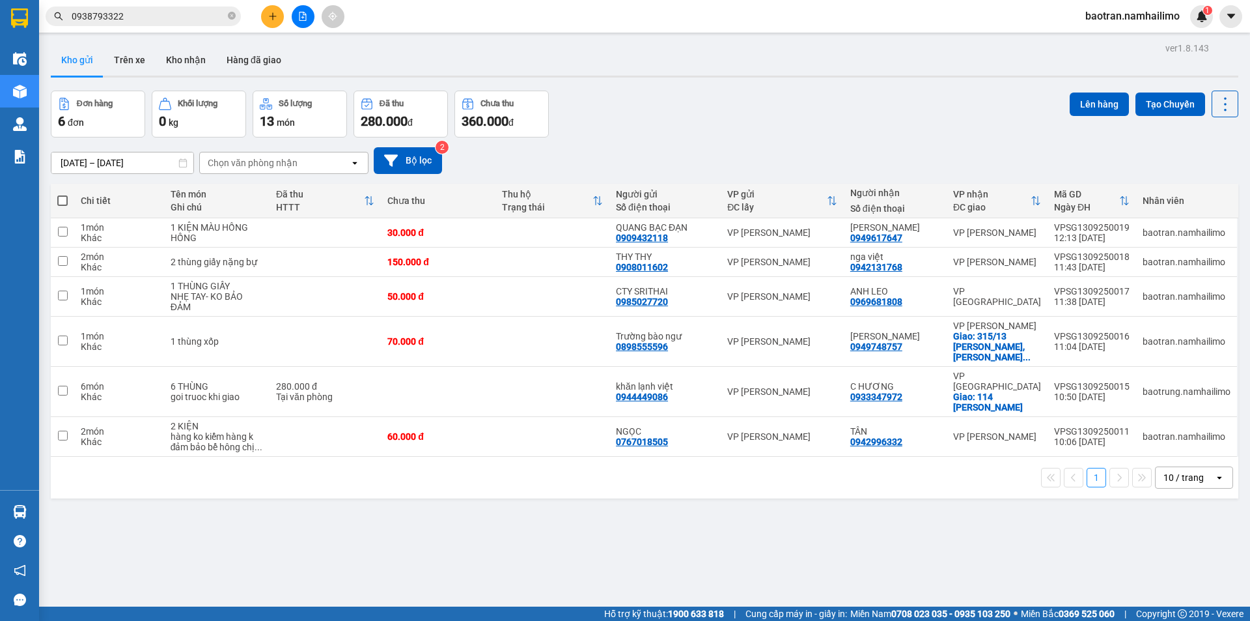
click at [142, 16] on input "0938793322" at bounding box center [149, 16] width 154 height 14
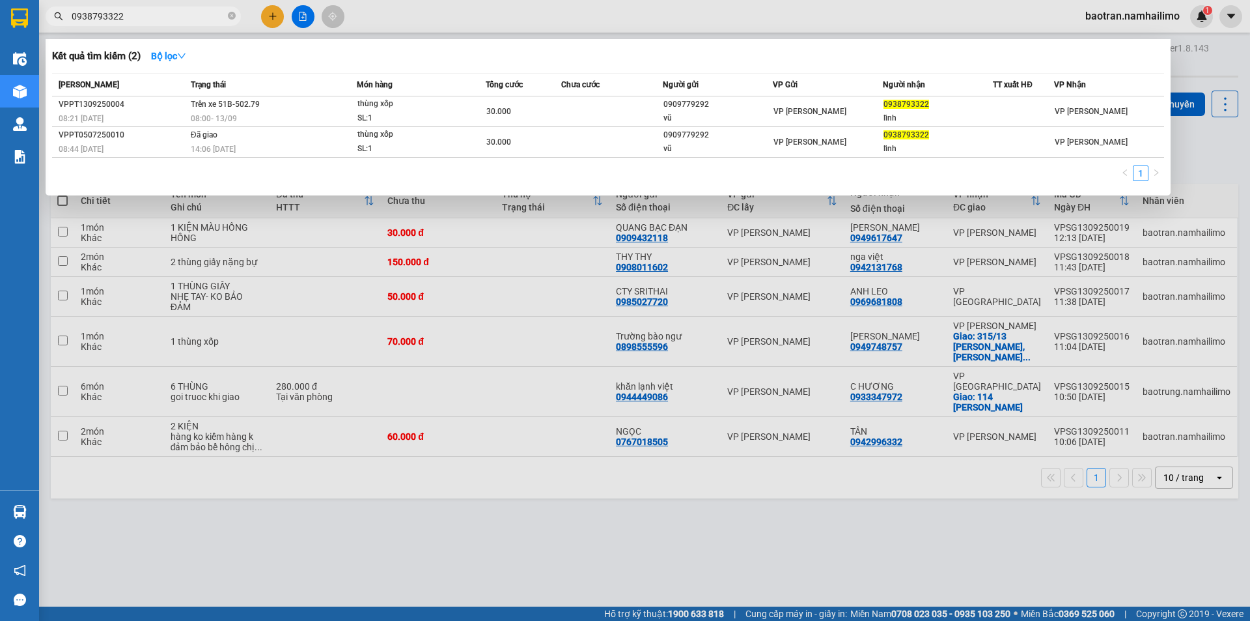
click at [142, 16] on input "0938793322" at bounding box center [149, 16] width 154 height 14
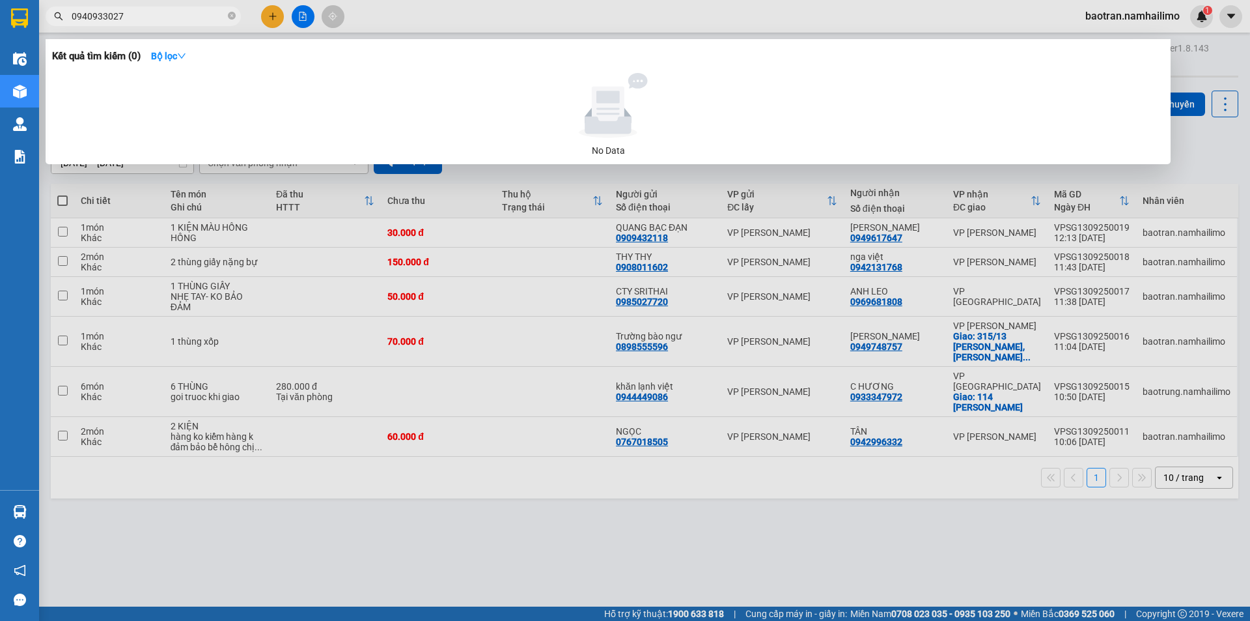
click at [90, 18] on input "0940933027" at bounding box center [149, 16] width 154 height 14
drag, startPoint x: 120, startPoint y: 19, endPoint x: 0, endPoint y: -2, distance: 121.6
click at [0, 0] on html "Kết quả tìm kiếm ( 0 ) Bộ lọc No Data 0943990327 baotran.namhailimo 1 Điều hành…" at bounding box center [625, 310] width 1250 height 621
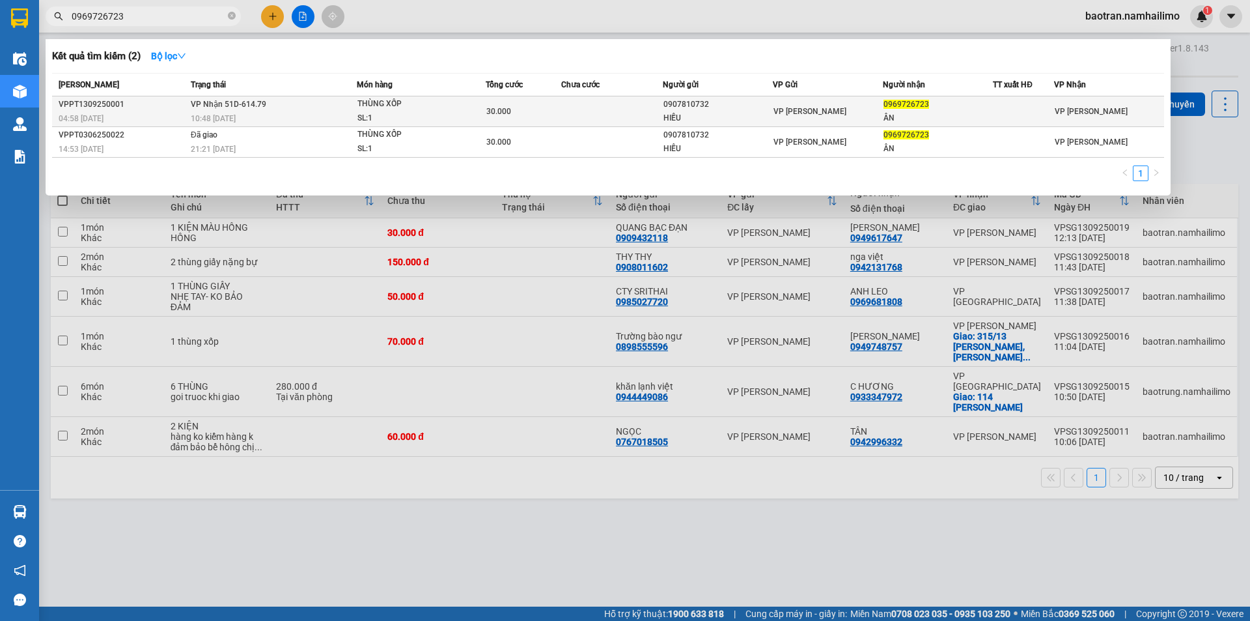
type input "0969726723"
click at [475, 107] on span "THÙNG XỐP SL: 1" at bounding box center [422, 111] width 128 height 28
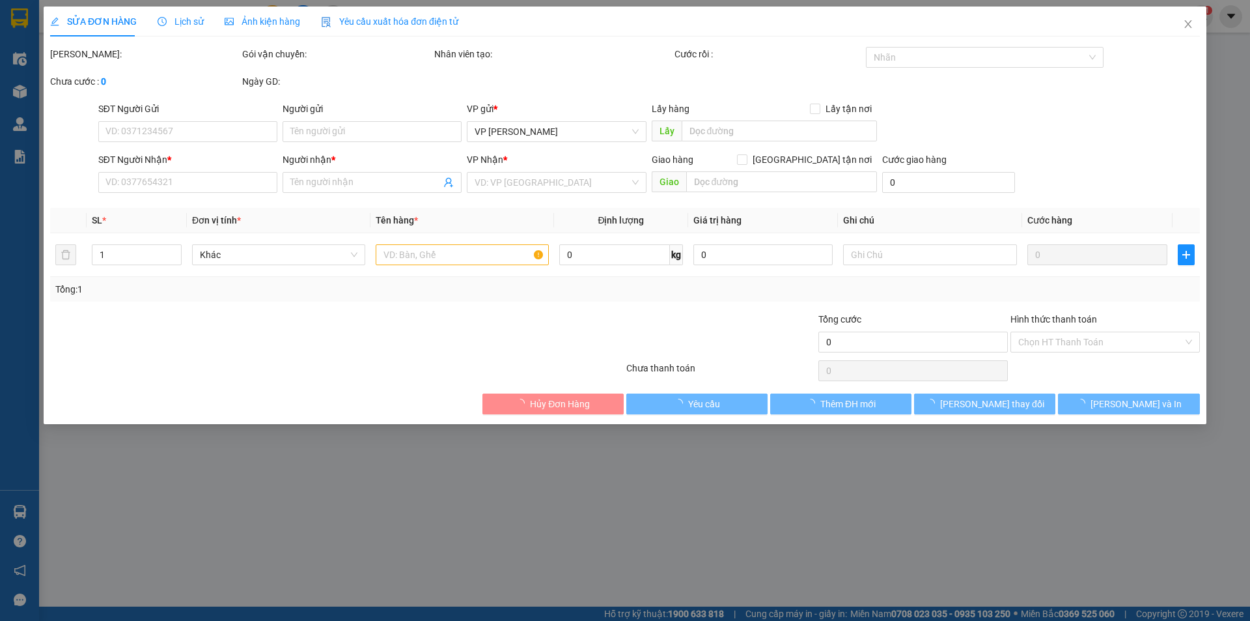
type input "0907810732"
type input "HIẾU"
type input "0969726723"
type input "ÂN"
type input "30.000"
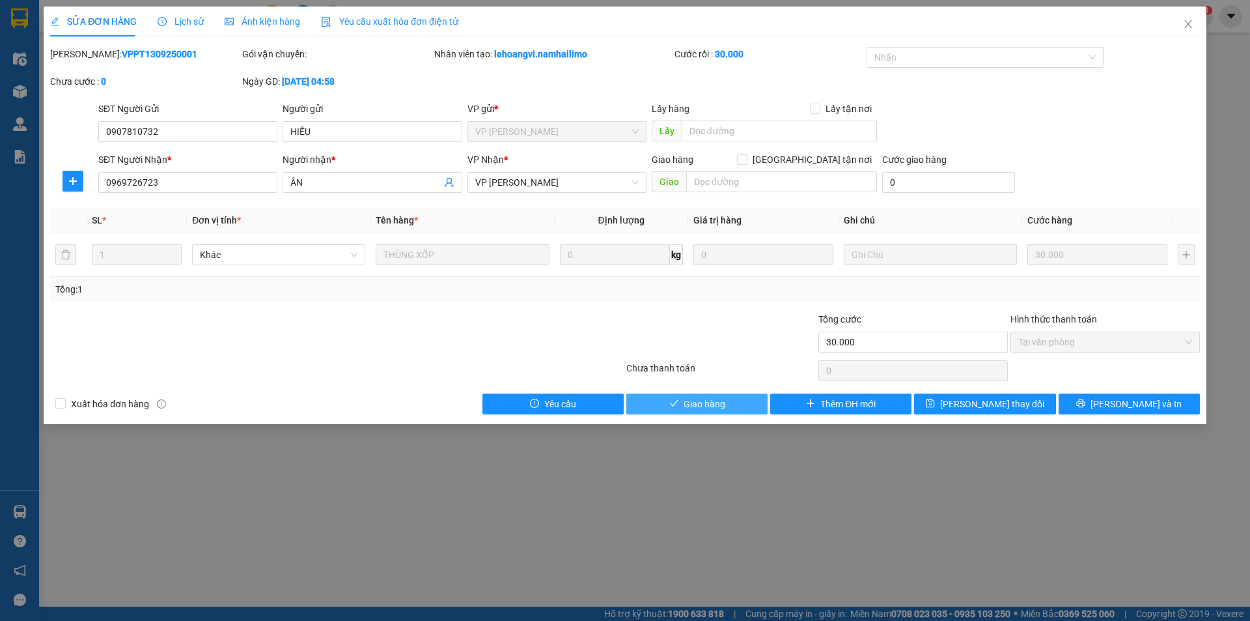
click at [705, 409] on span "Giao hàng" at bounding box center [705, 404] width 42 height 14
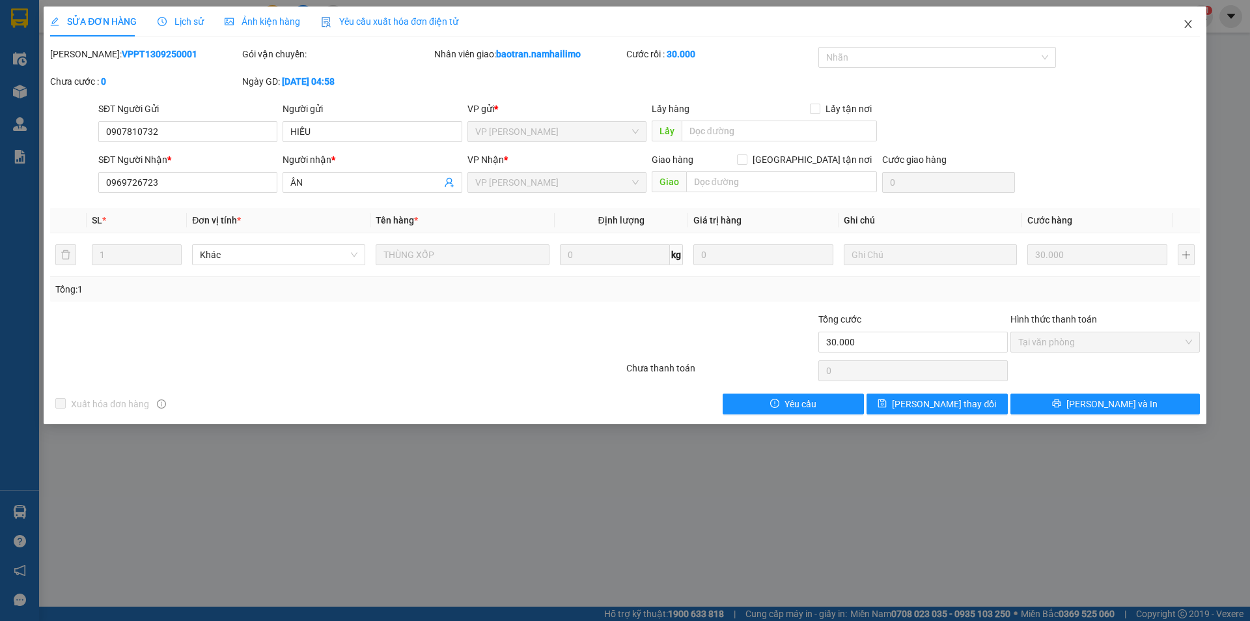
click at [1192, 21] on icon "close" at bounding box center [1188, 24] width 10 height 10
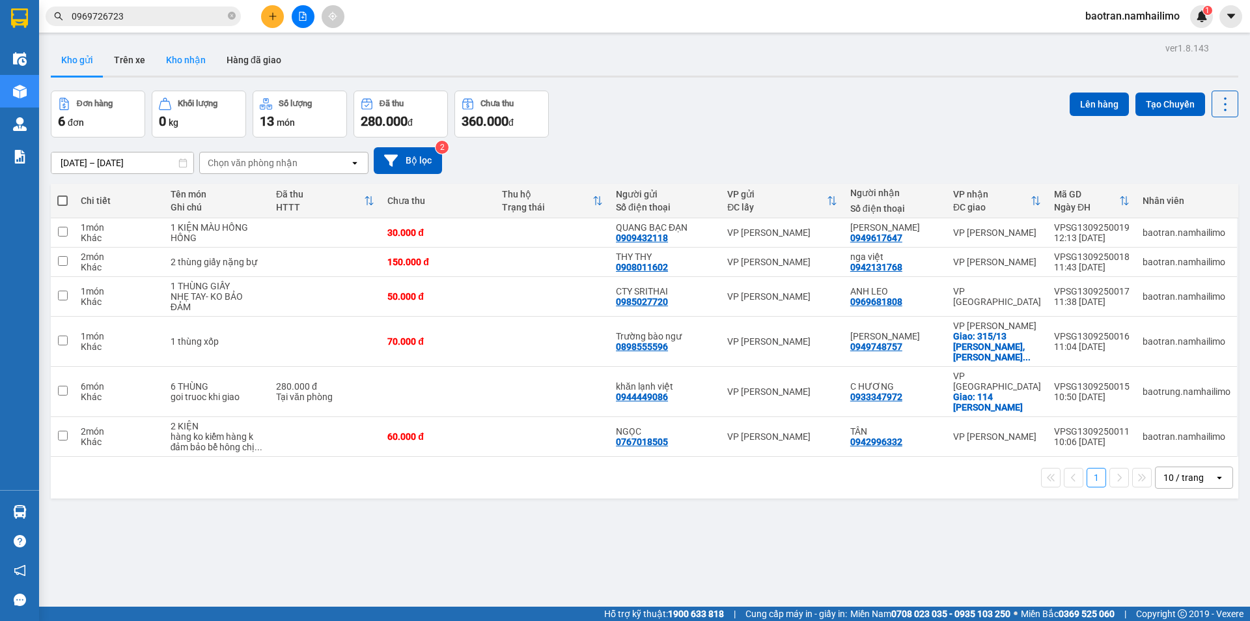
click at [176, 64] on button "Kho nhận" at bounding box center [186, 59] width 61 height 31
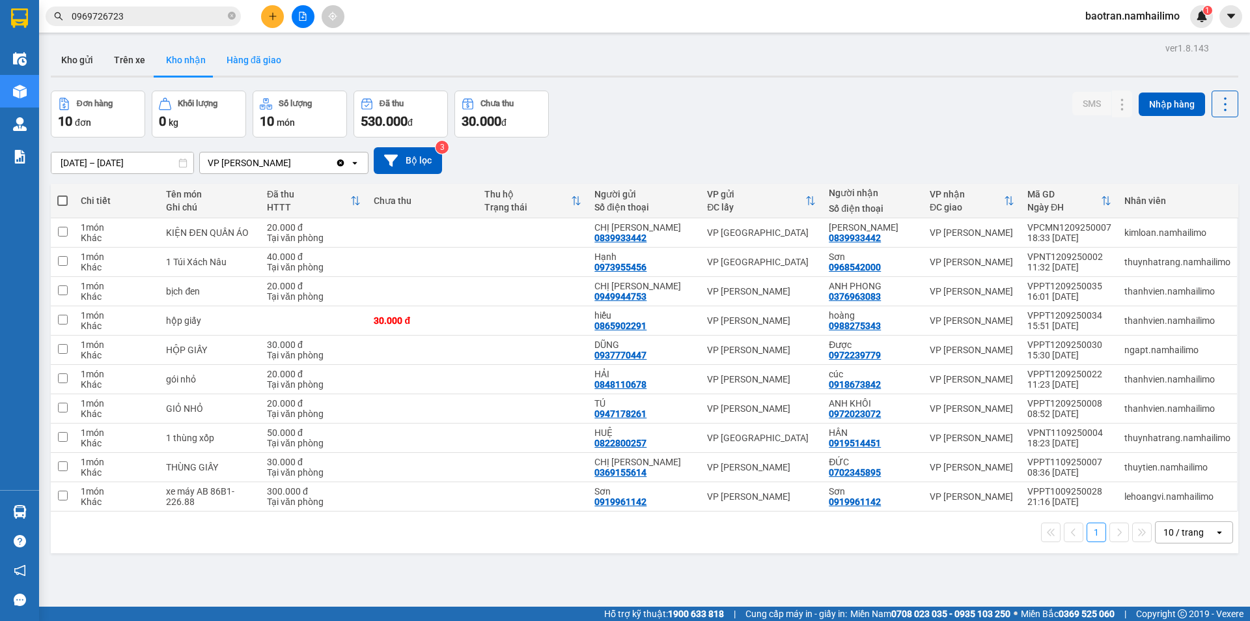
click at [252, 60] on button "Hàng đã giao" at bounding box center [254, 59] width 76 height 31
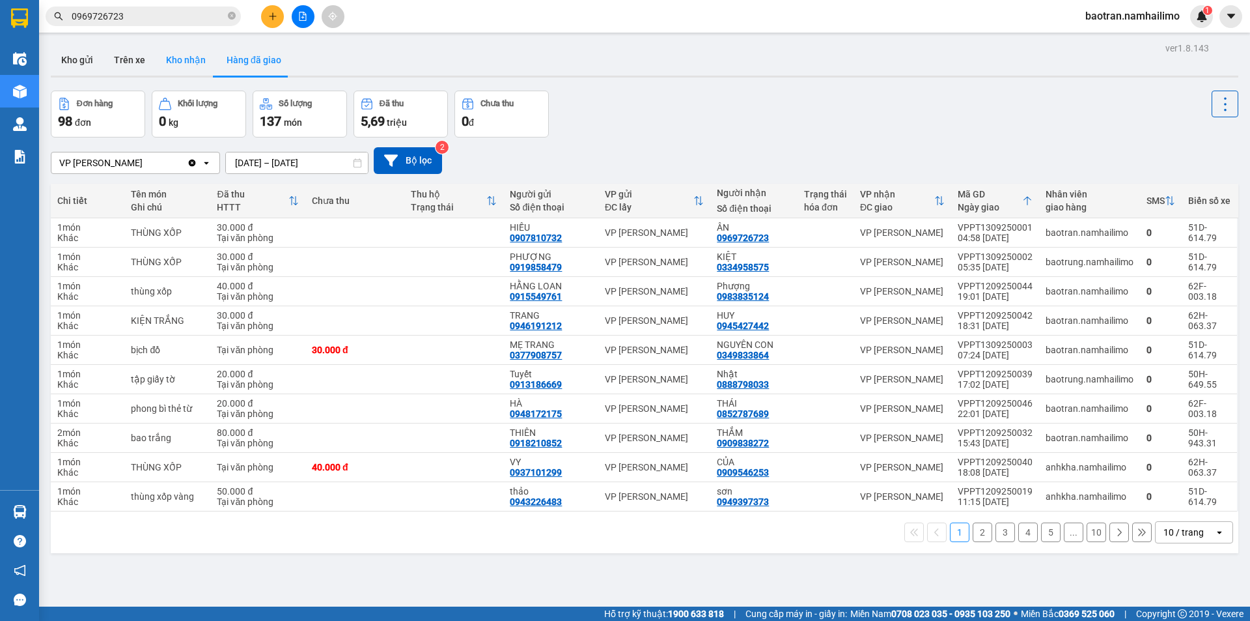
click at [190, 62] on button "Kho nhận" at bounding box center [186, 59] width 61 height 31
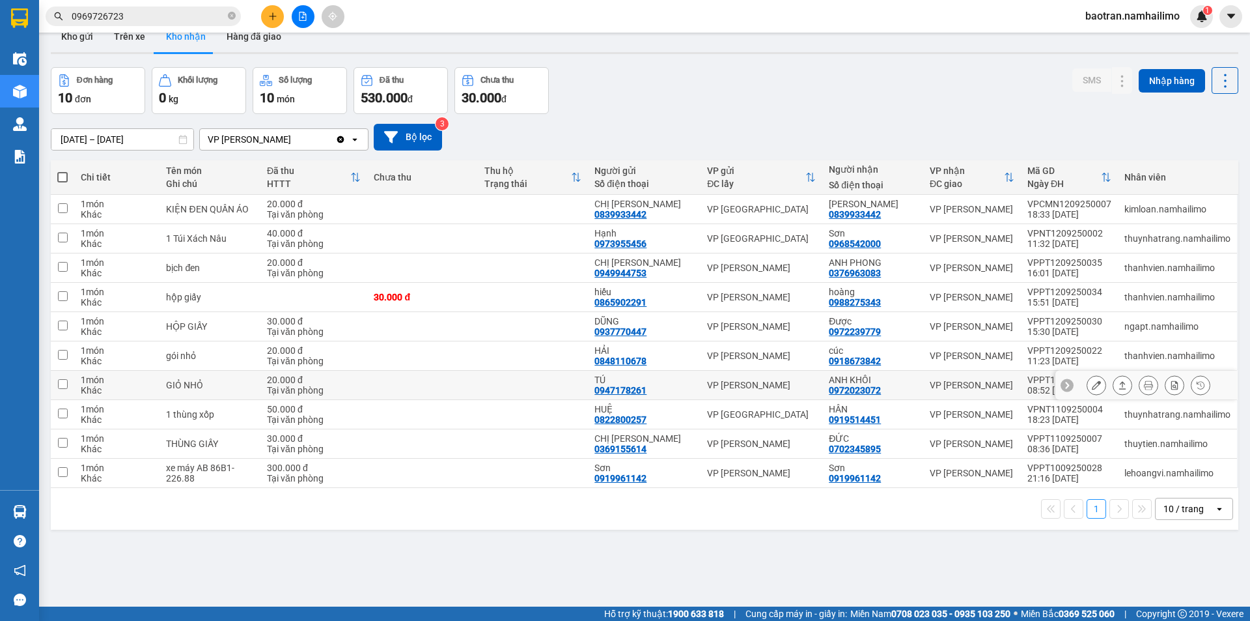
scroll to position [60, 0]
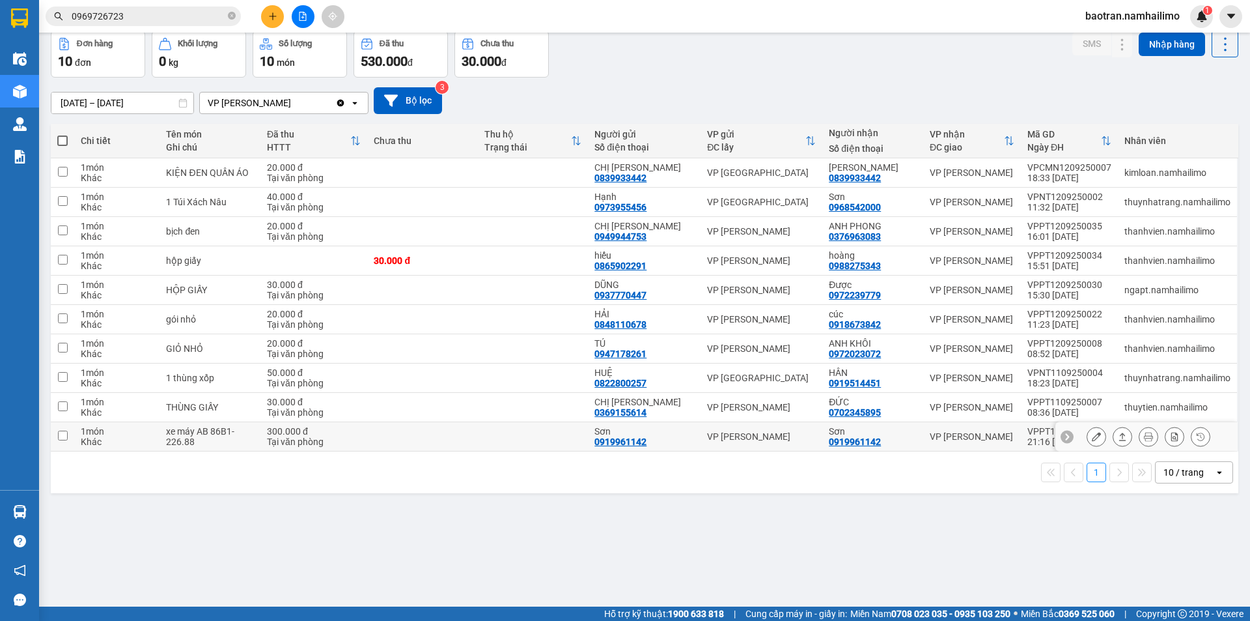
click at [63, 436] on input "checkbox" at bounding box center [63, 435] width 10 height 10
checkbox input "true"
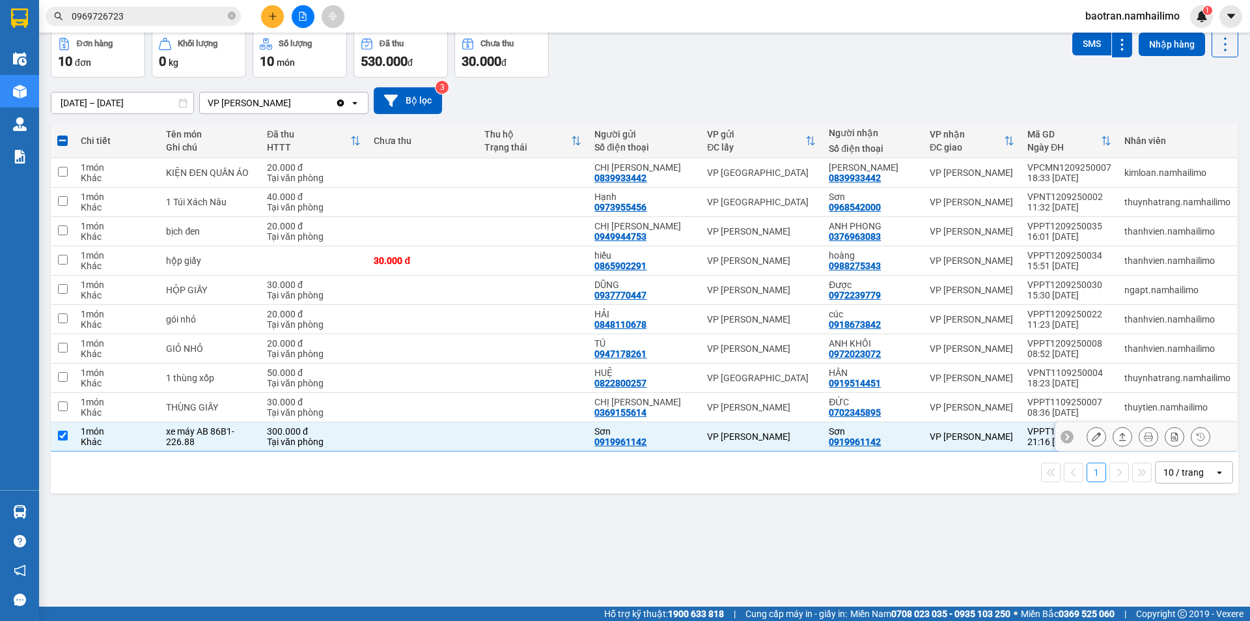
click at [1144, 434] on icon at bounding box center [1148, 436] width 9 height 9
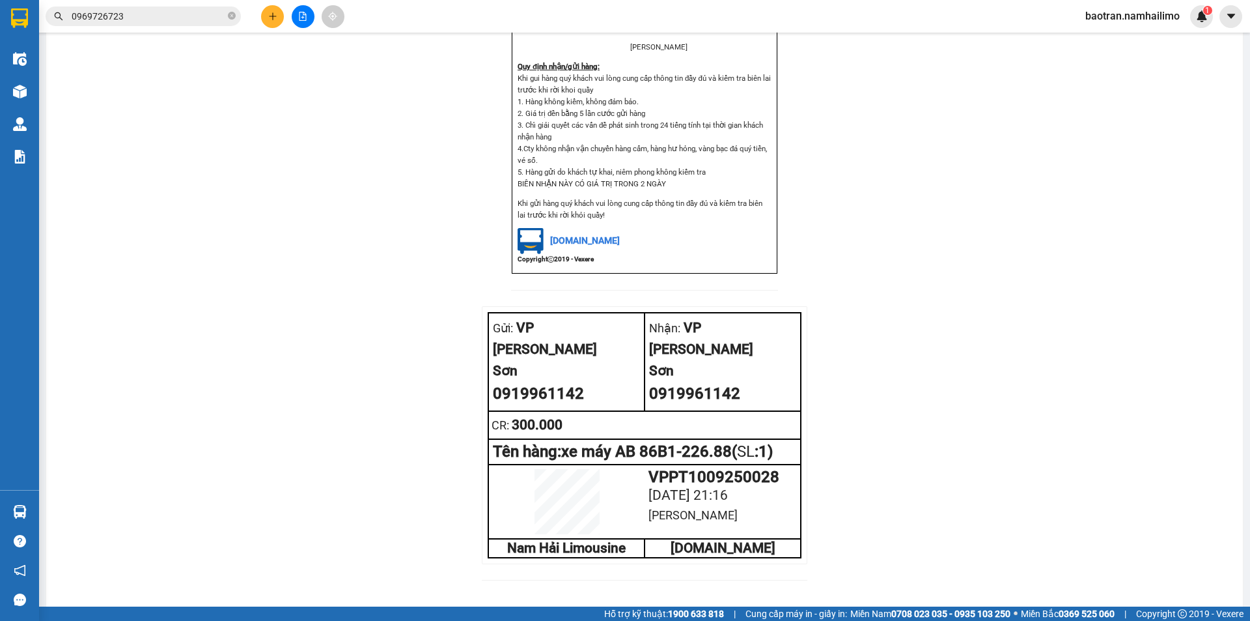
scroll to position [571, 0]
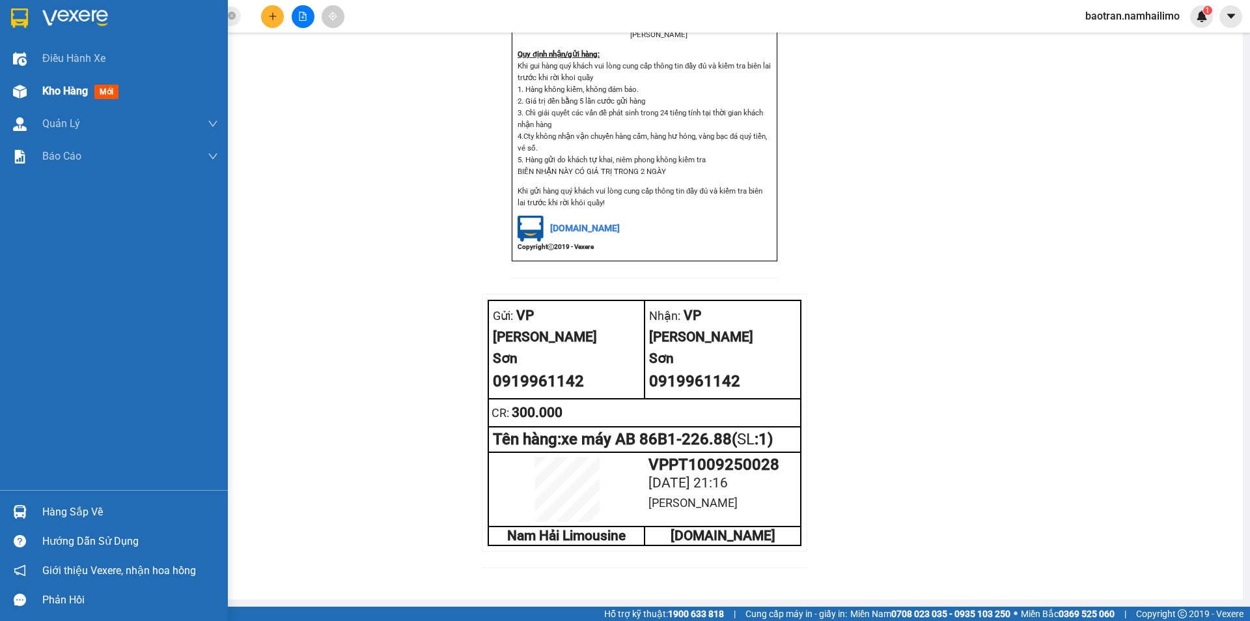
click at [20, 102] on div at bounding box center [19, 91] width 23 height 23
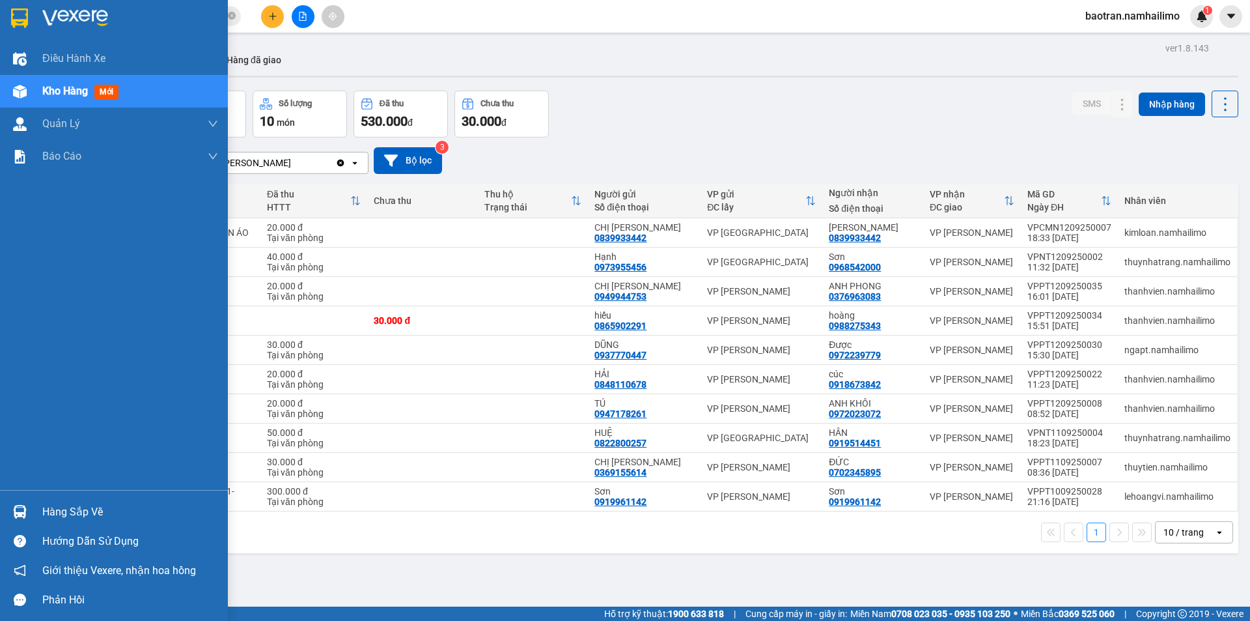
click at [91, 86] on div "Kho hàng mới" at bounding box center [82, 91] width 81 height 16
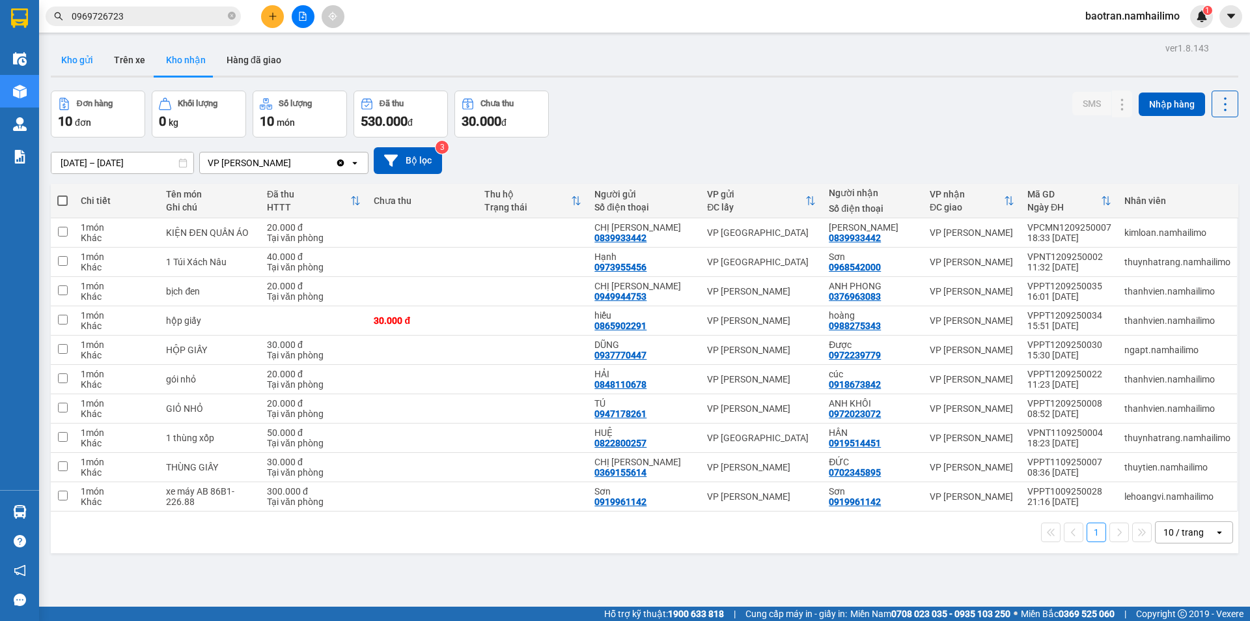
click at [72, 63] on button "Kho gửi" at bounding box center [77, 59] width 53 height 31
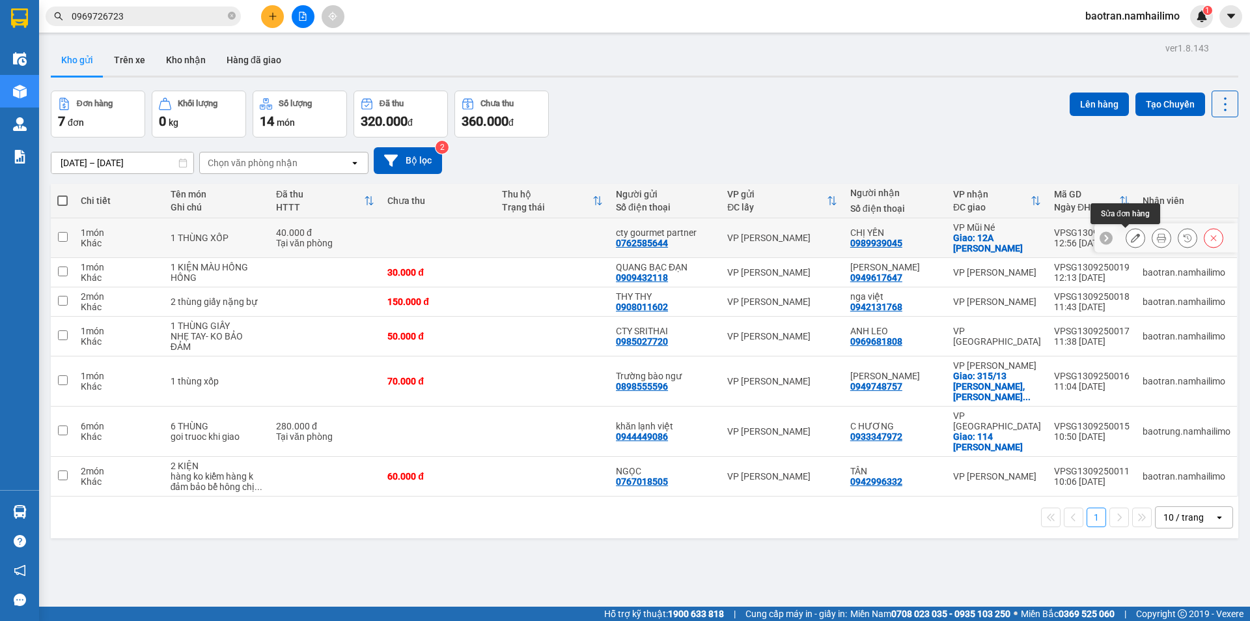
click at [1157, 241] on icon at bounding box center [1161, 237] width 9 height 9
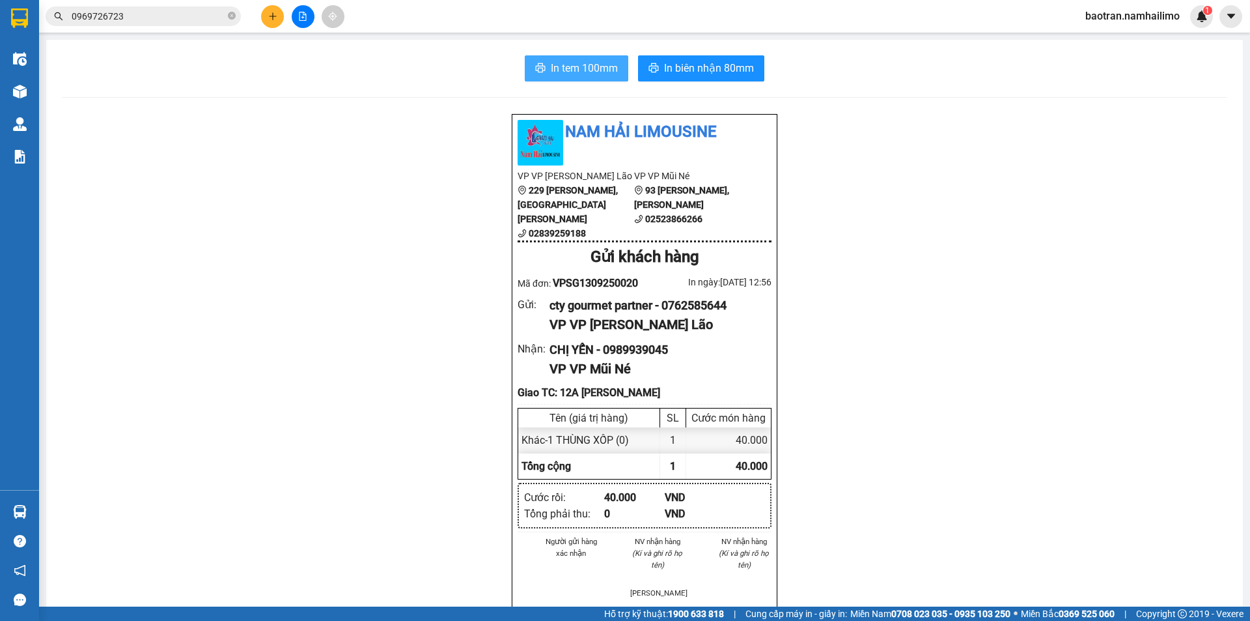
click at [592, 79] on button "In tem 100mm" at bounding box center [577, 68] width 104 height 26
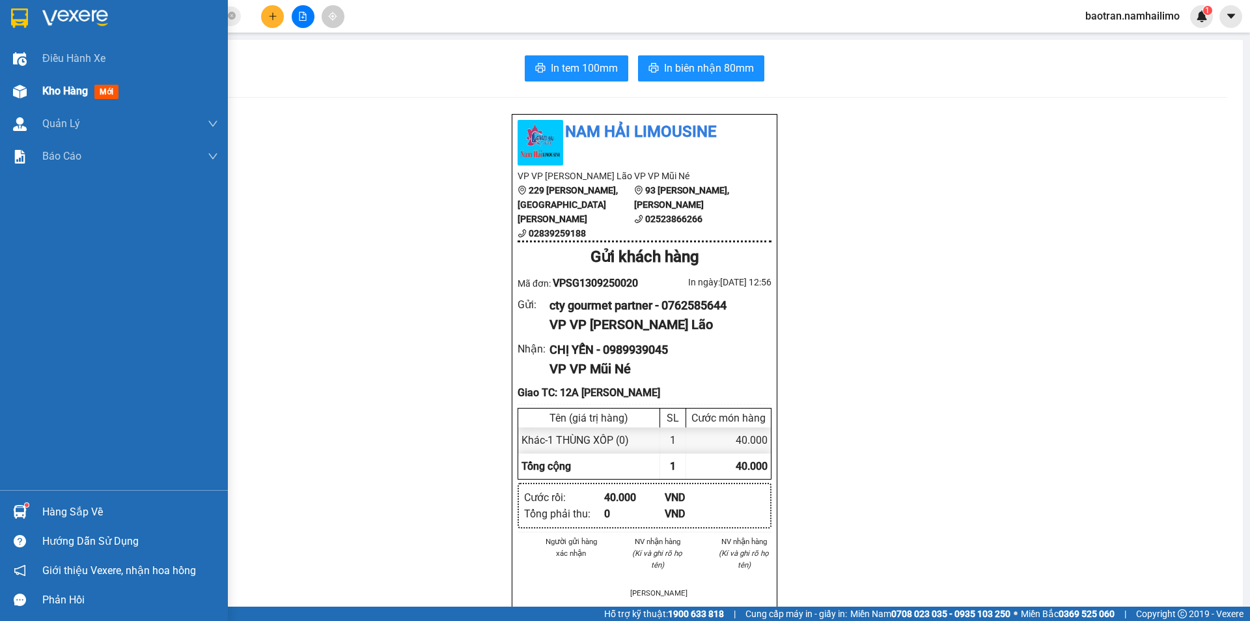
click at [36, 92] on div "Kho hàng mới" at bounding box center [114, 91] width 228 height 33
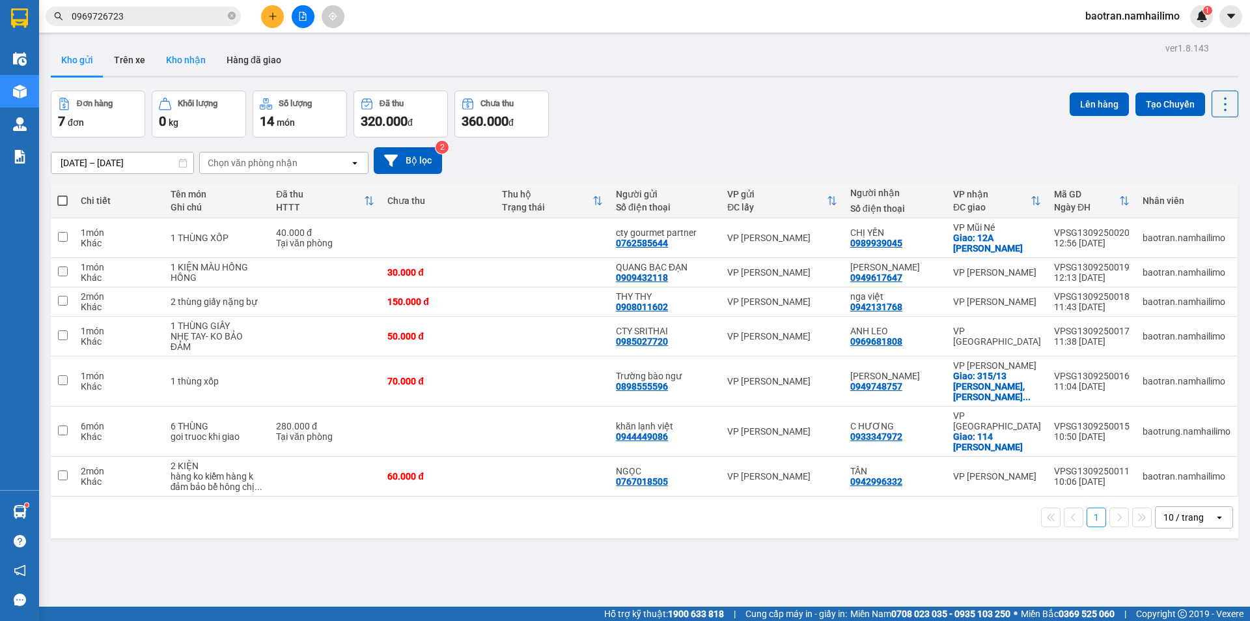
click at [202, 53] on button "Kho nhận" at bounding box center [186, 59] width 61 height 31
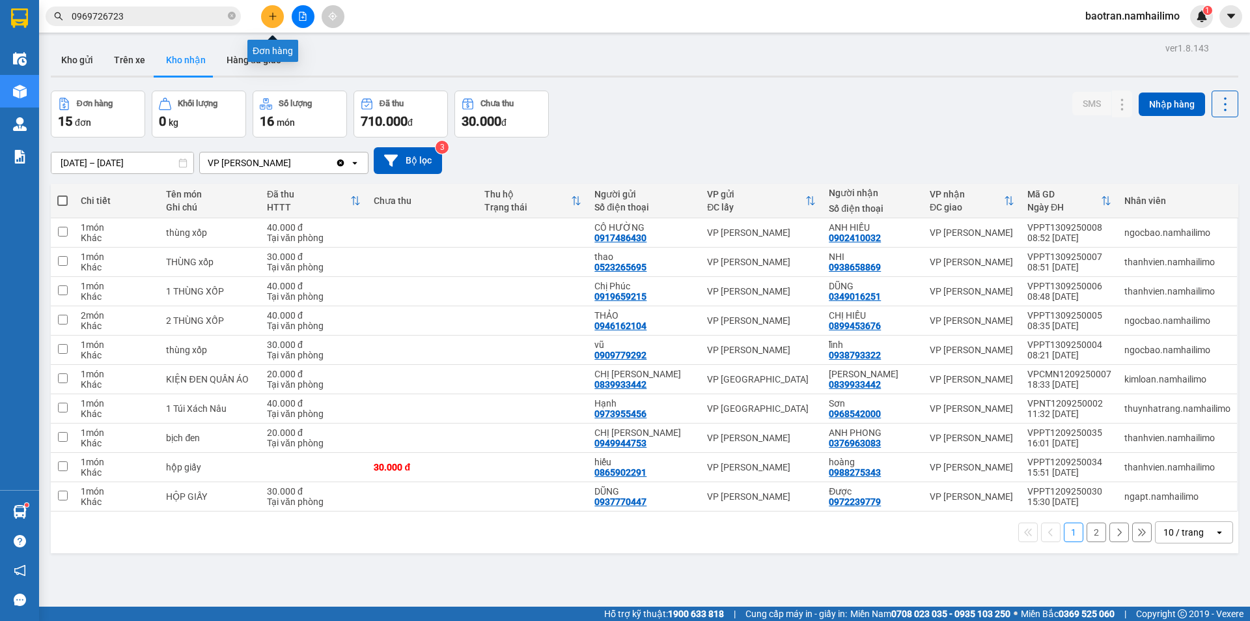
click at [280, 12] on button at bounding box center [272, 16] width 23 height 23
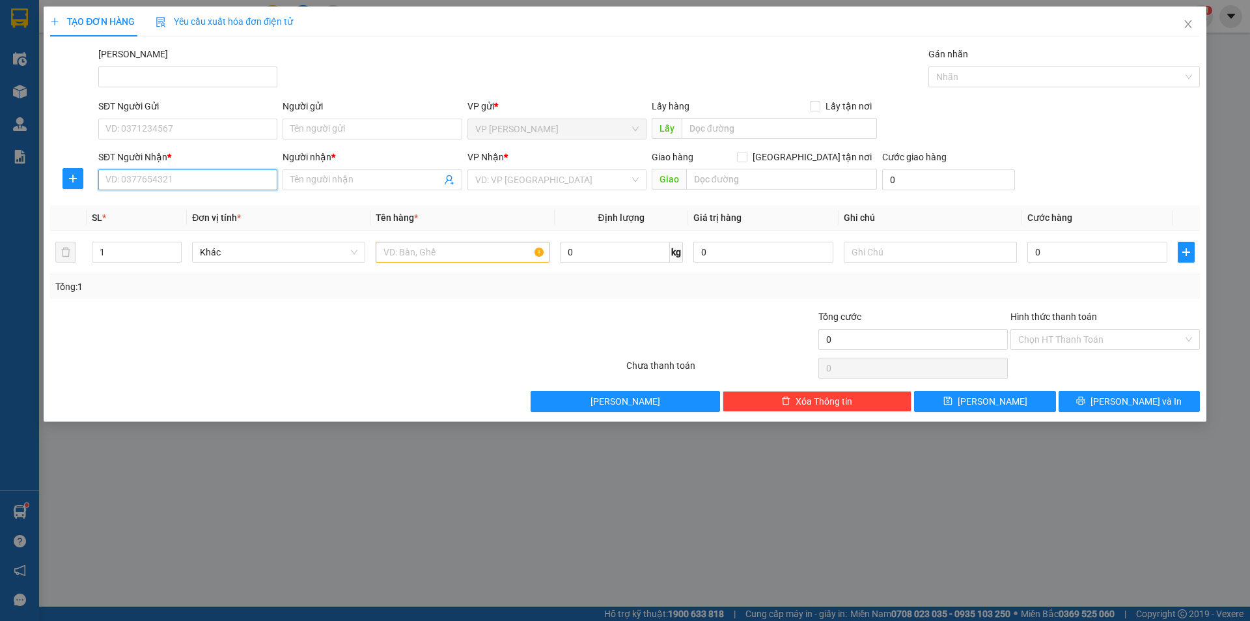
click at [163, 178] on input "SĐT Người Nhận *" at bounding box center [187, 179] width 179 height 21
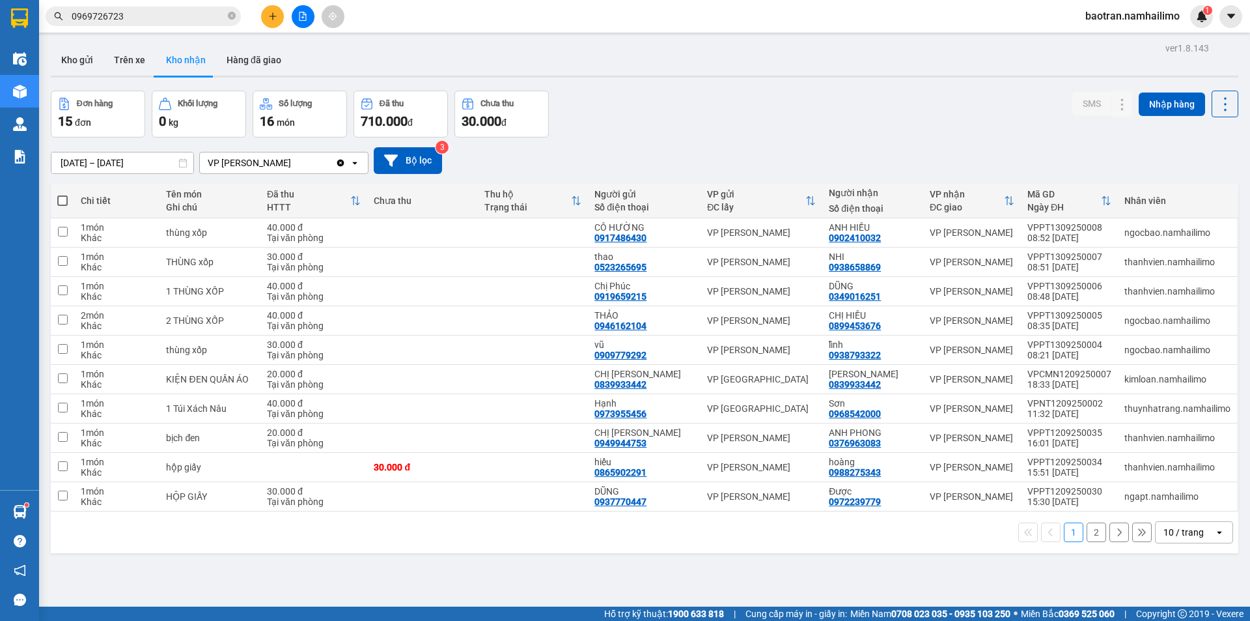
click at [175, 22] on input "0969726723" at bounding box center [149, 16] width 154 height 14
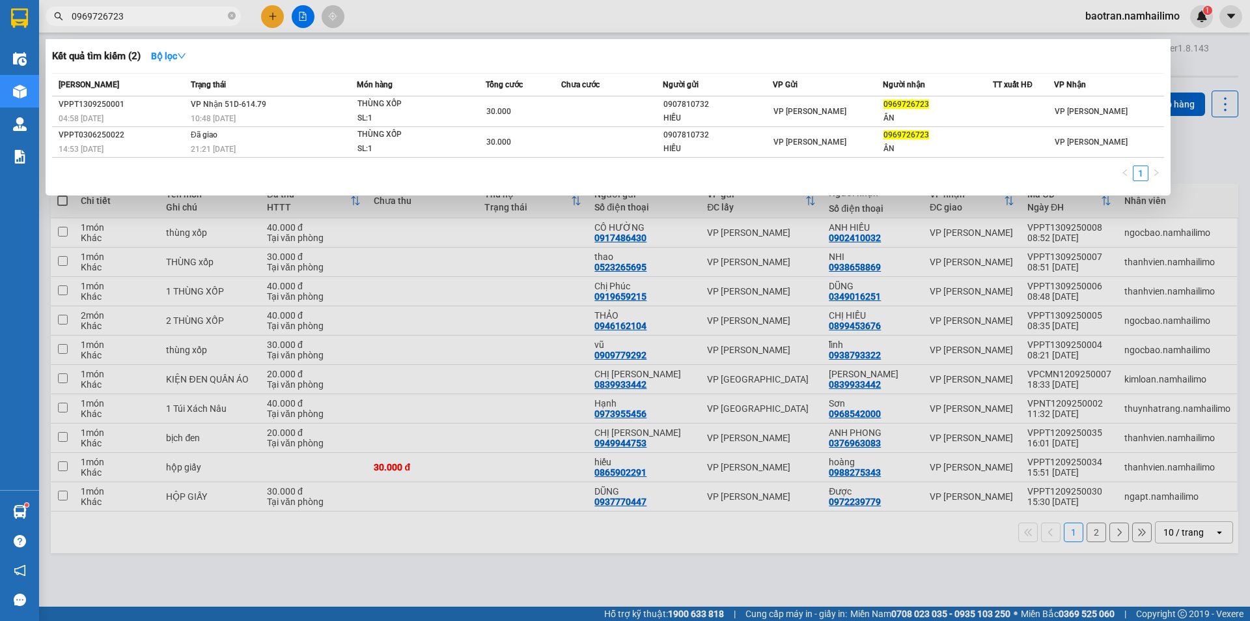
click at [175, 22] on input "0969726723" at bounding box center [149, 16] width 154 height 14
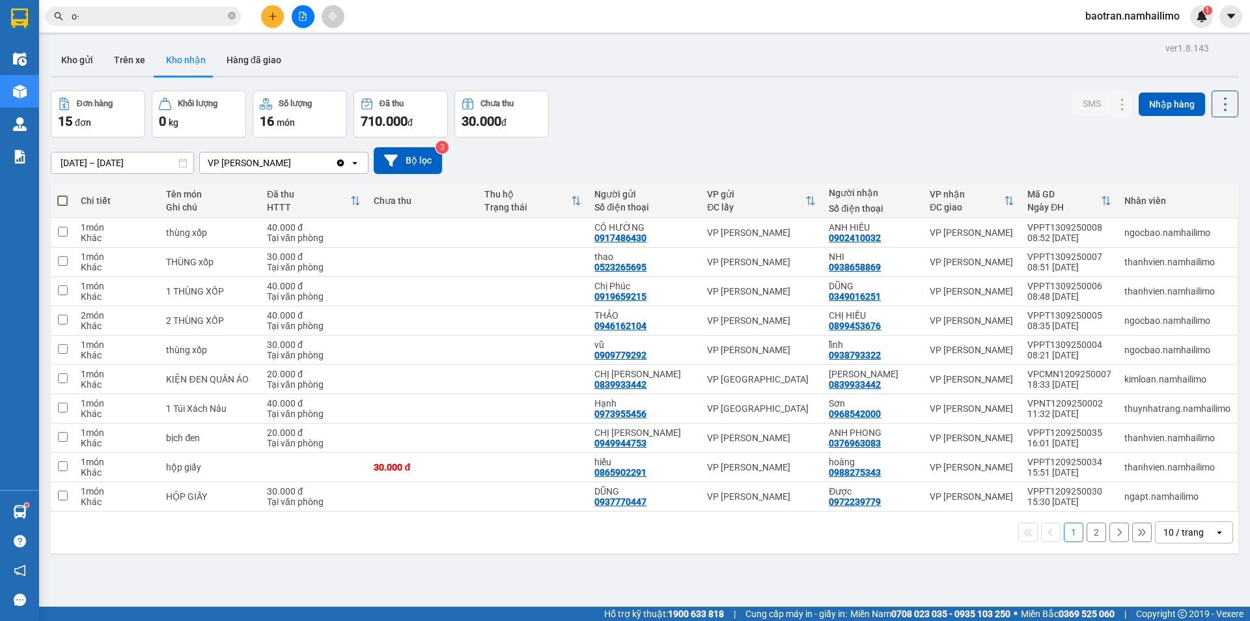
type input "o"
type input "ó"
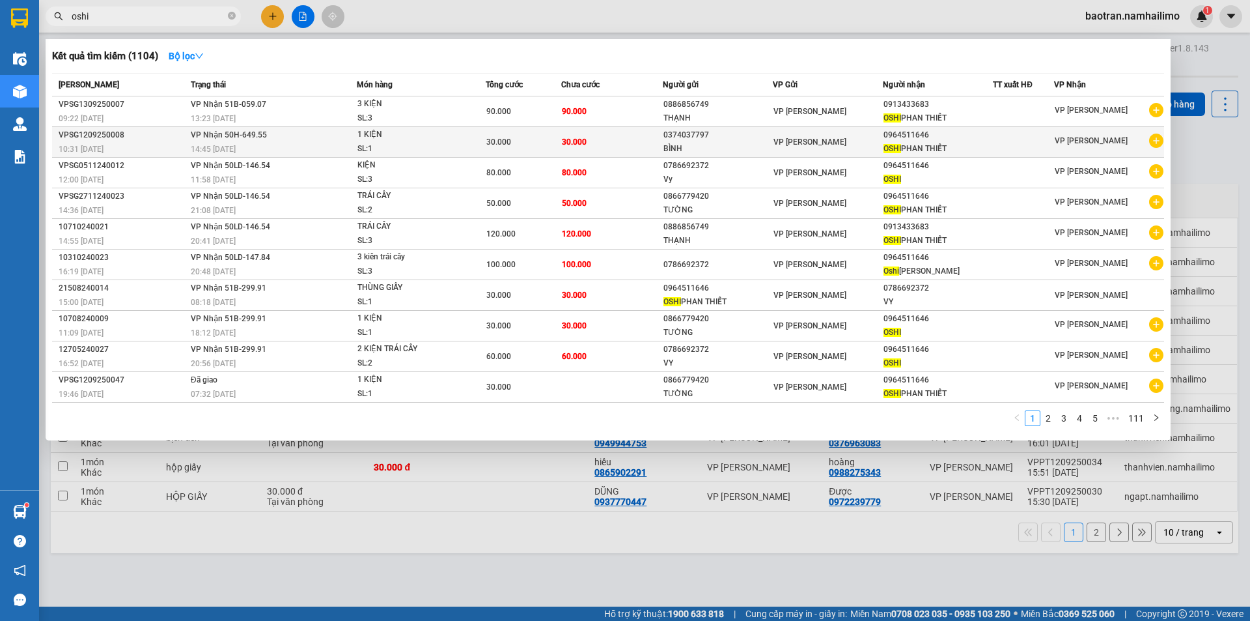
type input "oshi"
click at [1156, 139] on icon "plus-circle" at bounding box center [1156, 141] width 14 height 14
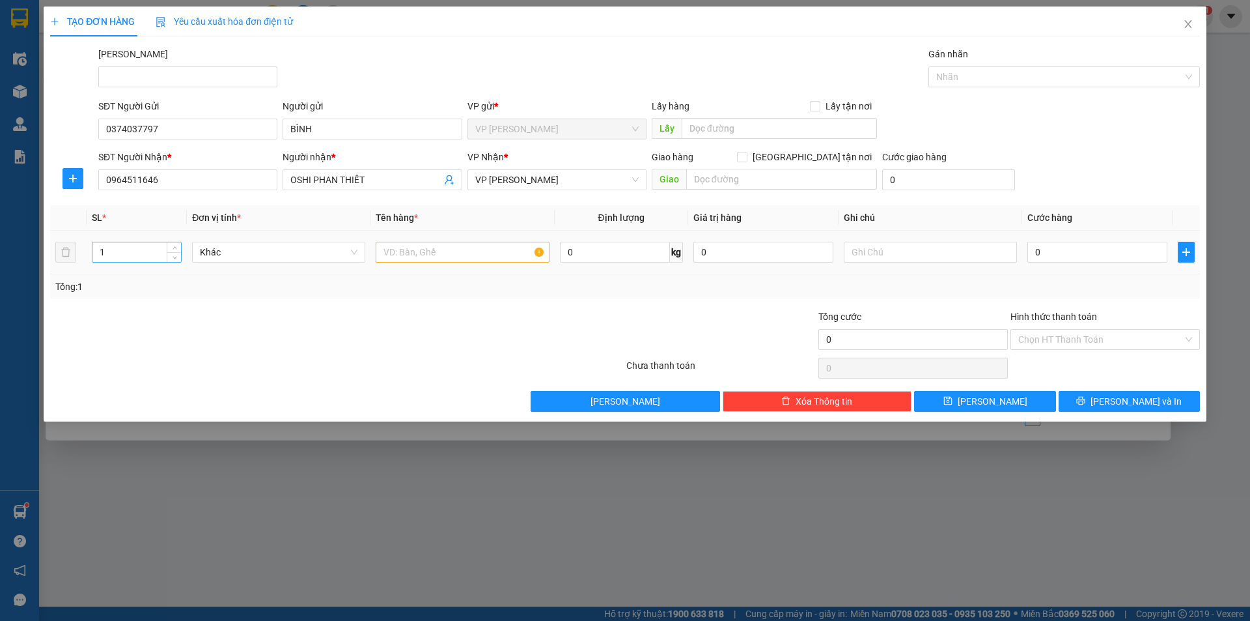
click at [140, 261] on input "1" at bounding box center [136, 252] width 89 height 20
type input "2"
click at [455, 254] on input "text" at bounding box center [462, 252] width 173 height 21
type input "2 bao gạo"
click at [1091, 253] on input "0" at bounding box center [1098, 252] width 140 height 21
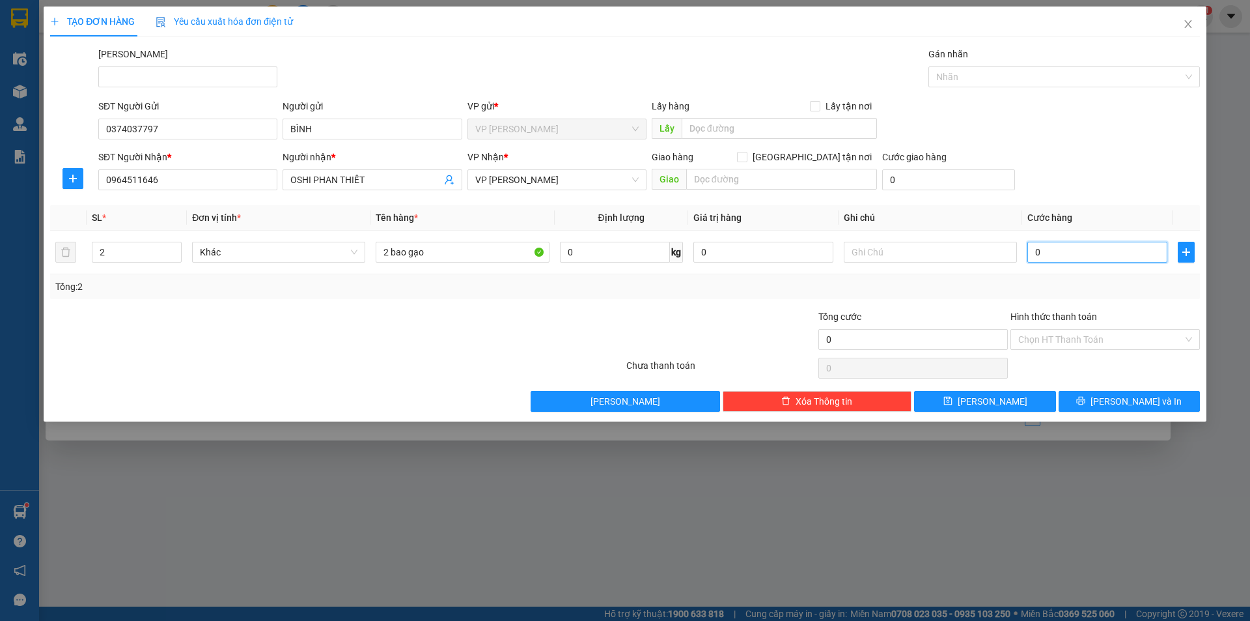
type input "8"
type input "80"
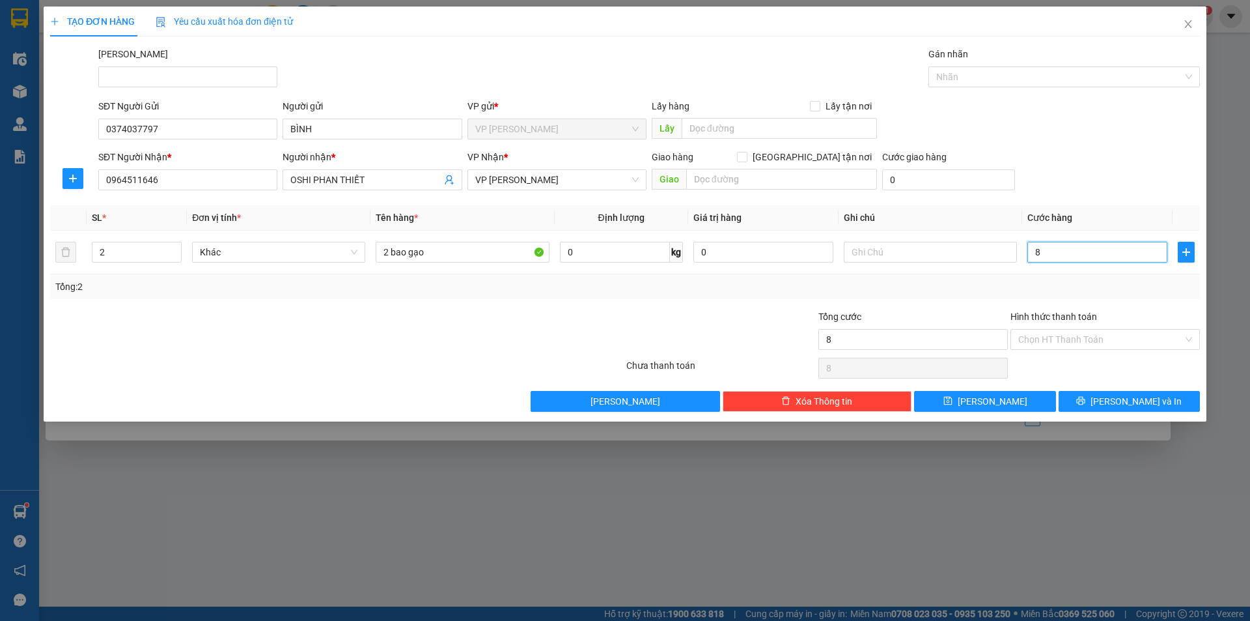
type input "80"
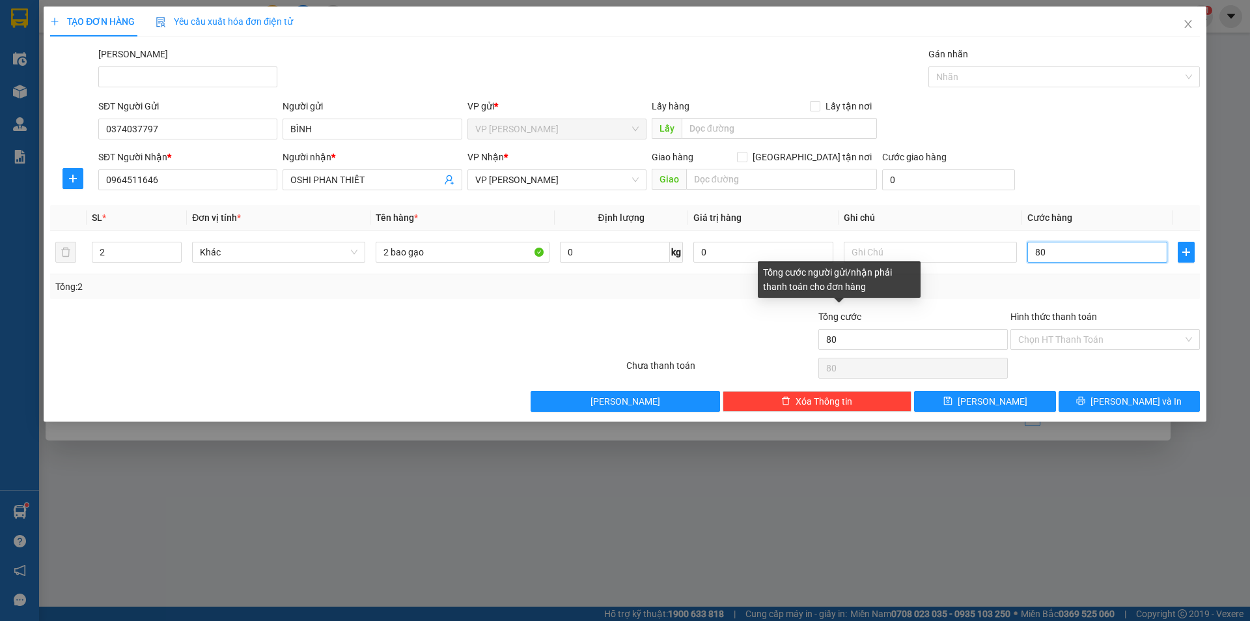
type input "800"
type input "8.000"
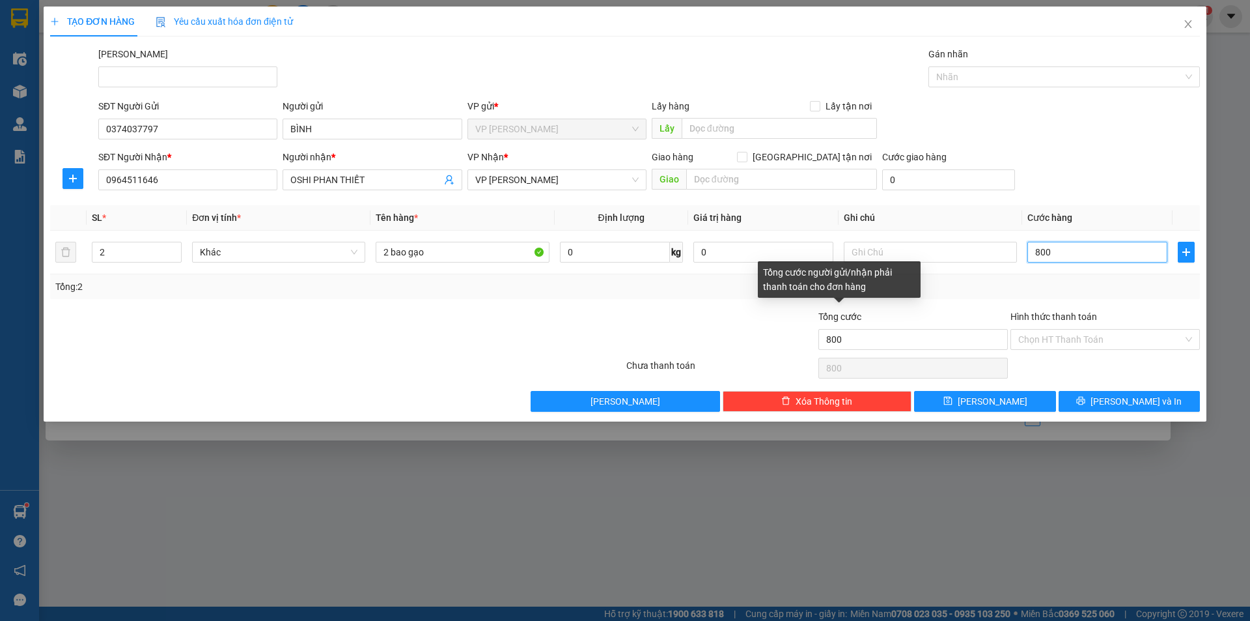
type input "8.000"
type input "80.000"
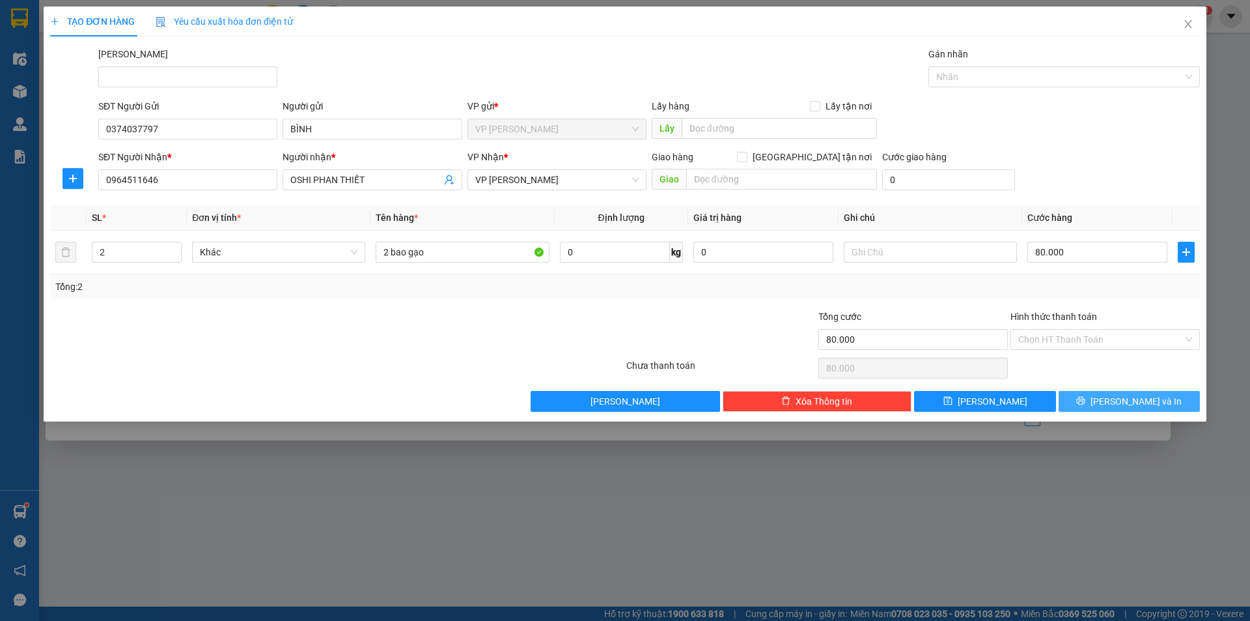
click at [1121, 397] on span "[PERSON_NAME] và In" at bounding box center [1136, 401] width 91 height 14
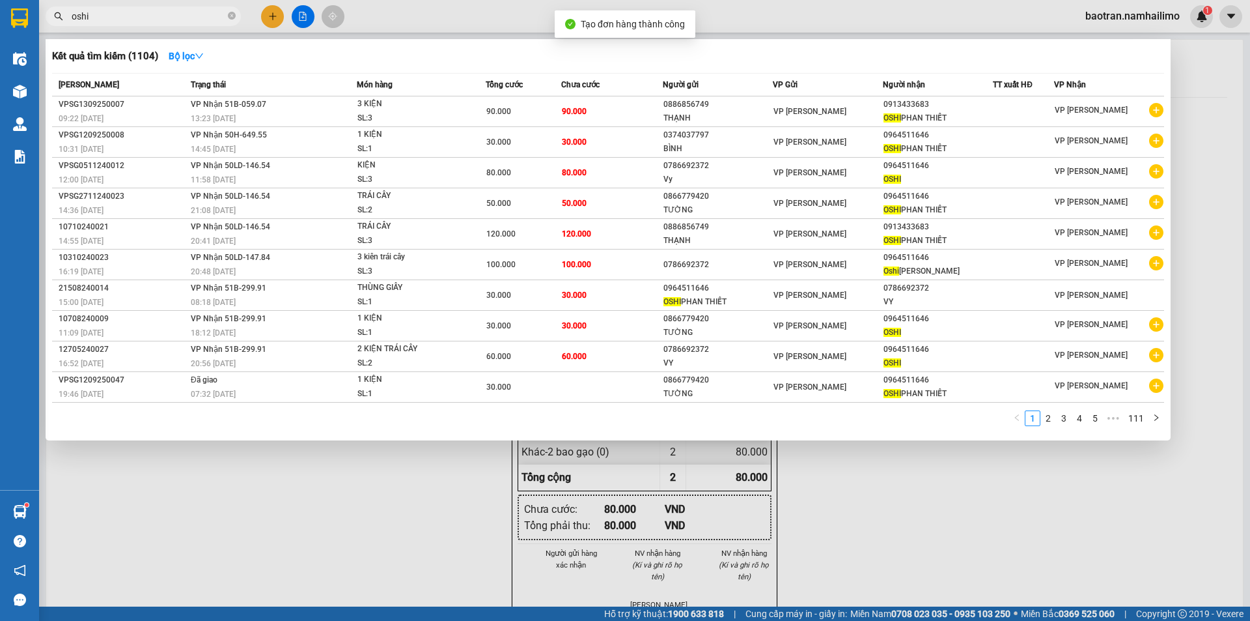
click at [113, 20] on input "oshi" at bounding box center [149, 16] width 154 height 14
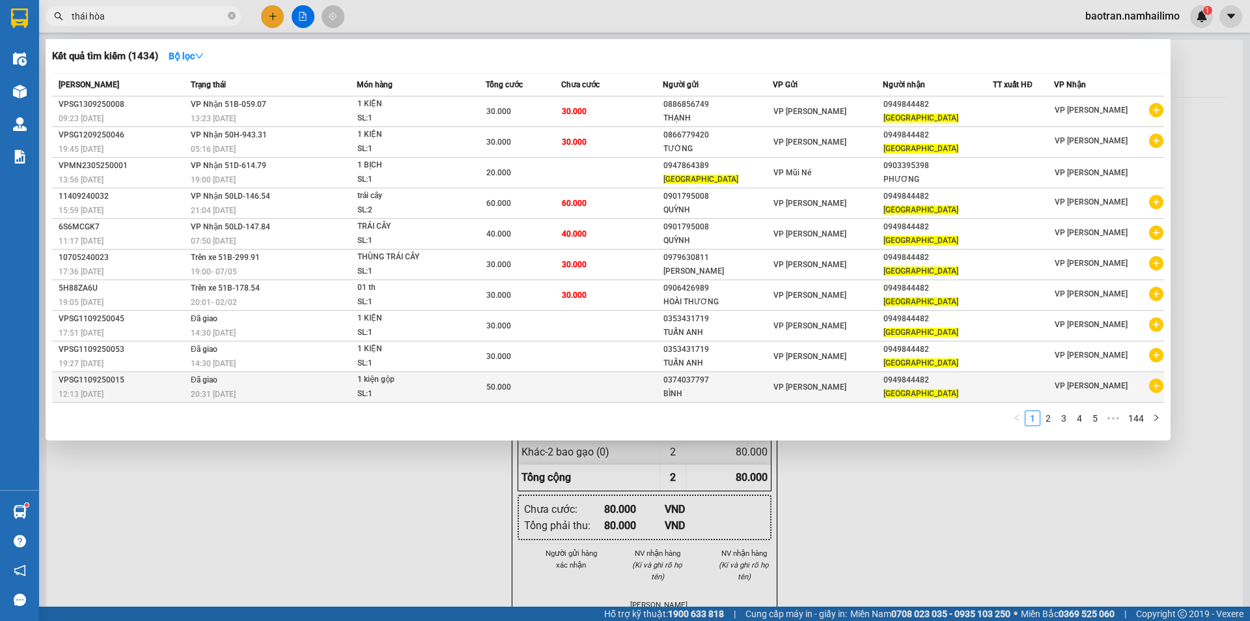
type input "thái hòa"
click at [1157, 389] on icon "plus-circle" at bounding box center [1156, 385] width 14 height 14
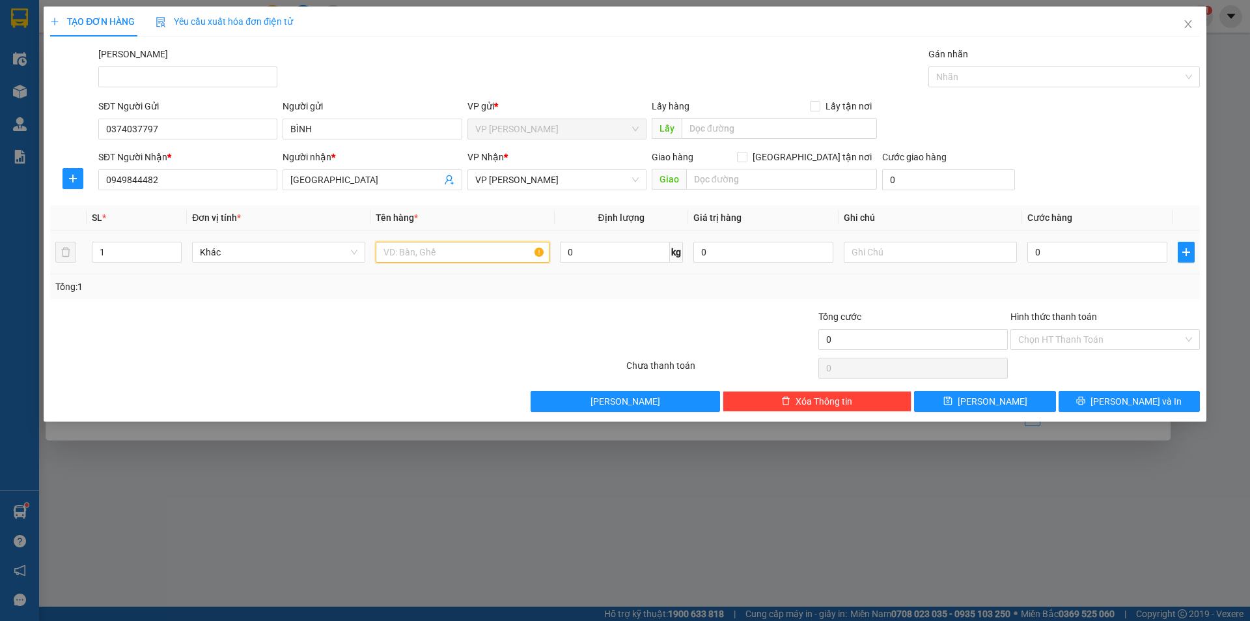
click at [452, 254] on input "text" at bounding box center [462, 252] width 173 height 21
type input "1 kiện trái cây"
click at [1087, 255] on input "0" at bounding box center [1098, 252] width 140 height 21
type input "3"
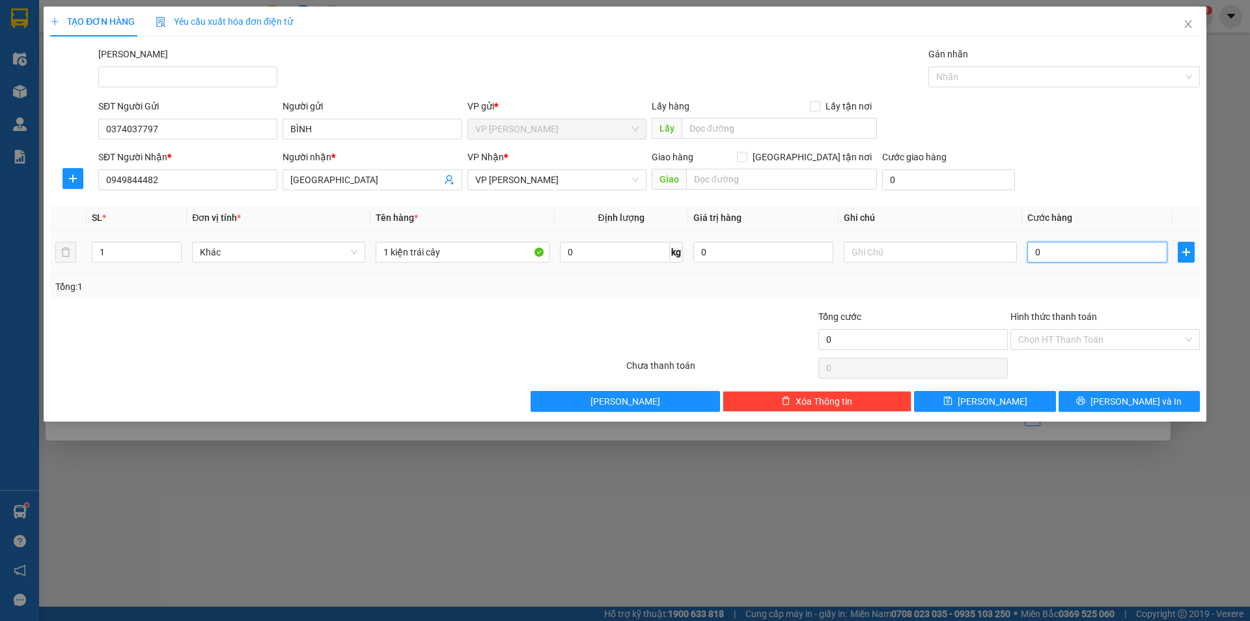
type input "3"
type input "30"
click at [1136, 406] on span "[PERSON_NAME] và In" at bounding box center [1136, 401] width 91 height 14
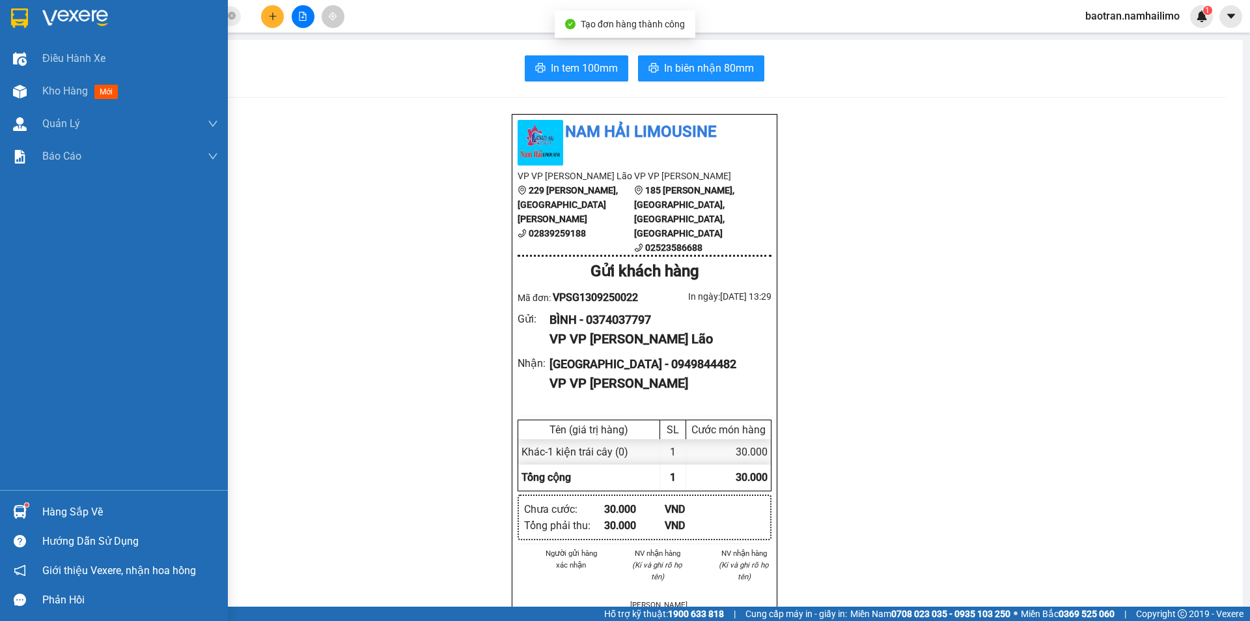
click at [29, 91] on div at bounding box center [19, 91] width 23 height 23
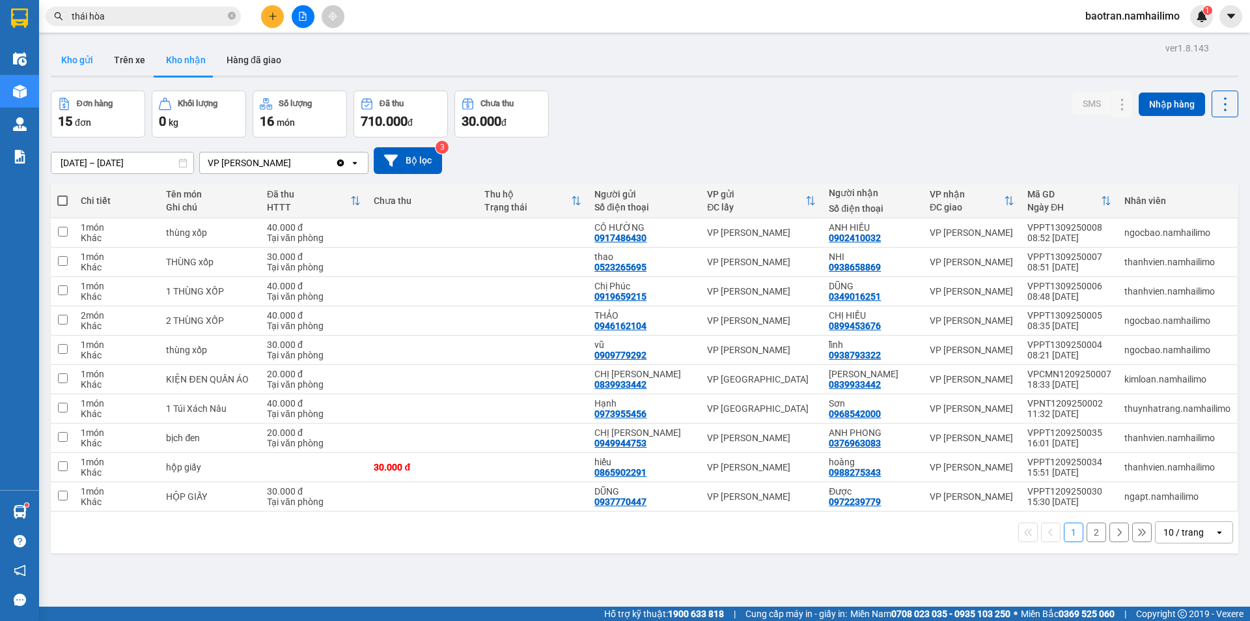
click at [81, 61] on button "Kho gửi" at bounding box center [77, 59] width 53 height 31
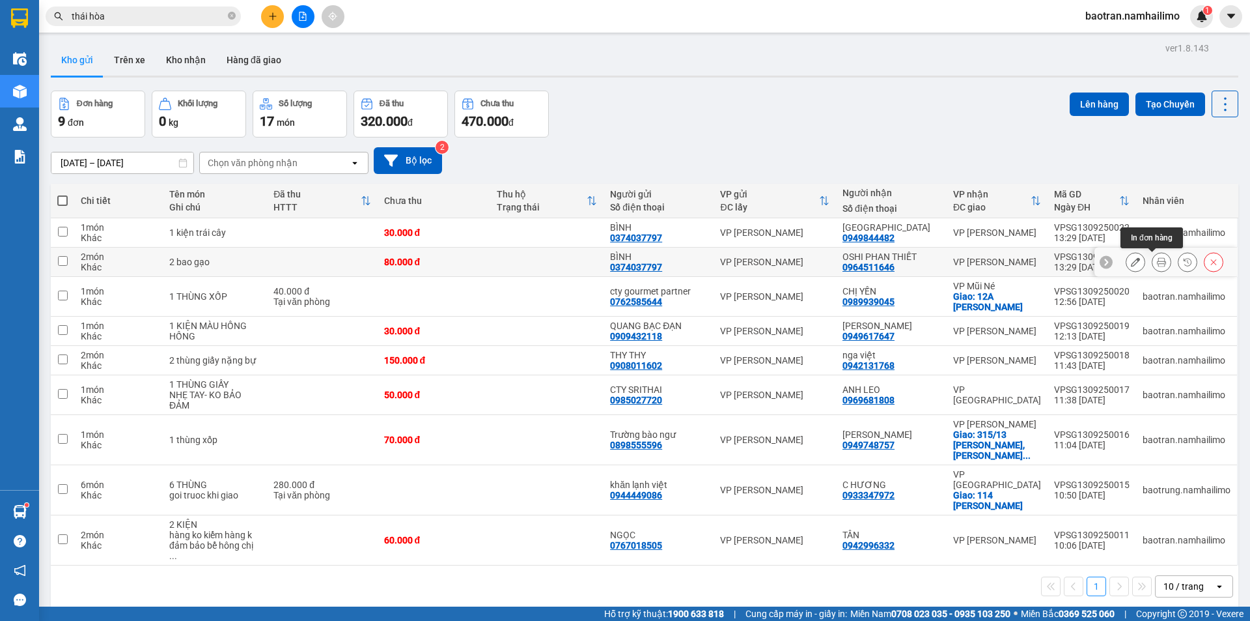
click at [1157, 260] on icon at bounding box center [1161, 261] width 9 height 9
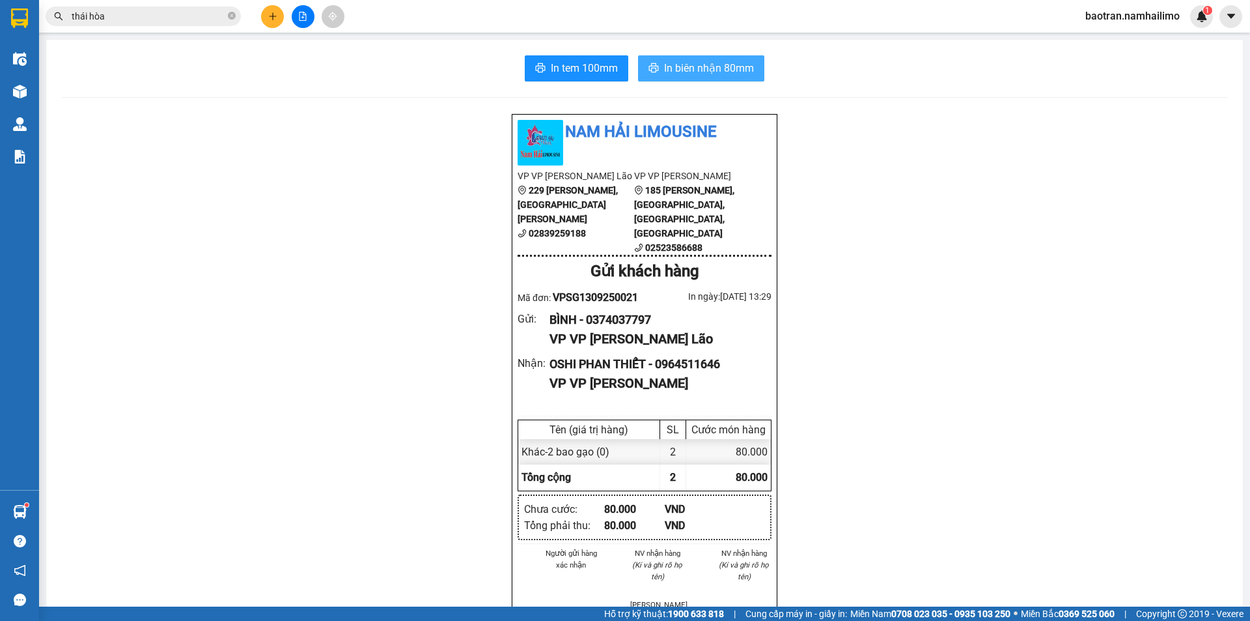
click at [668, 62] on span "In biên nhận 80mm" at bounding box center [709, 68] width 90 height 16
click at [692, 70] on span "In biên nhận 80mm" at bounding box center [709, 68] width 90 height 16
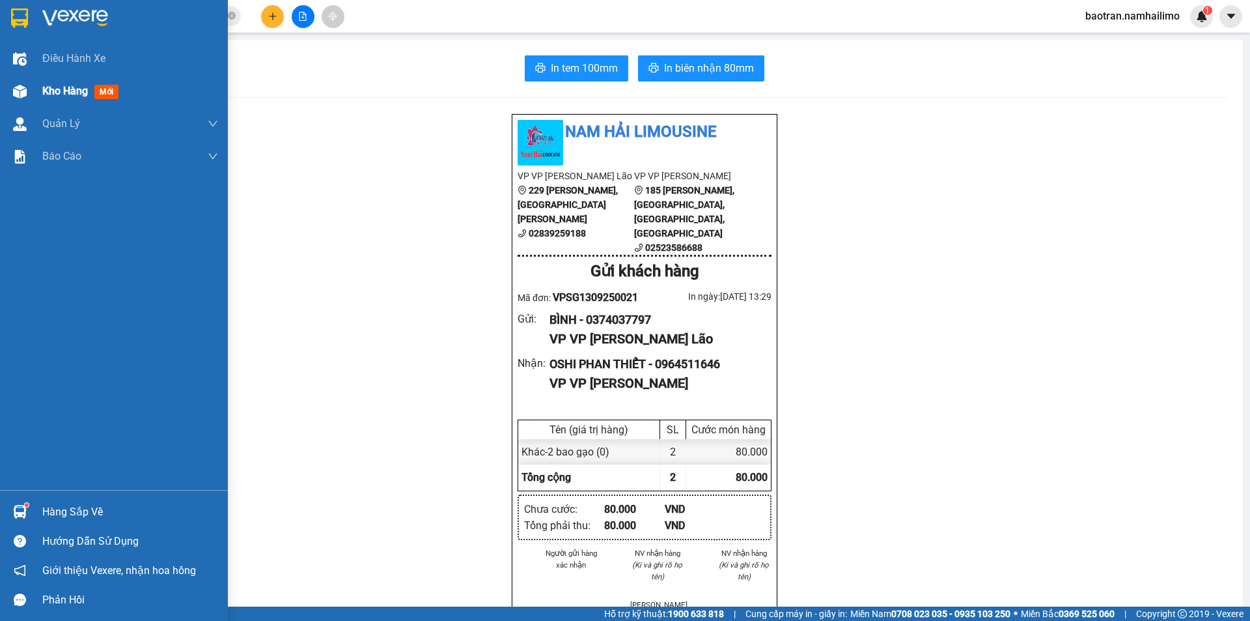
click at [34, 88] on div "Kho hàng mới" at bounding box center [114, 91] width 228 height 33
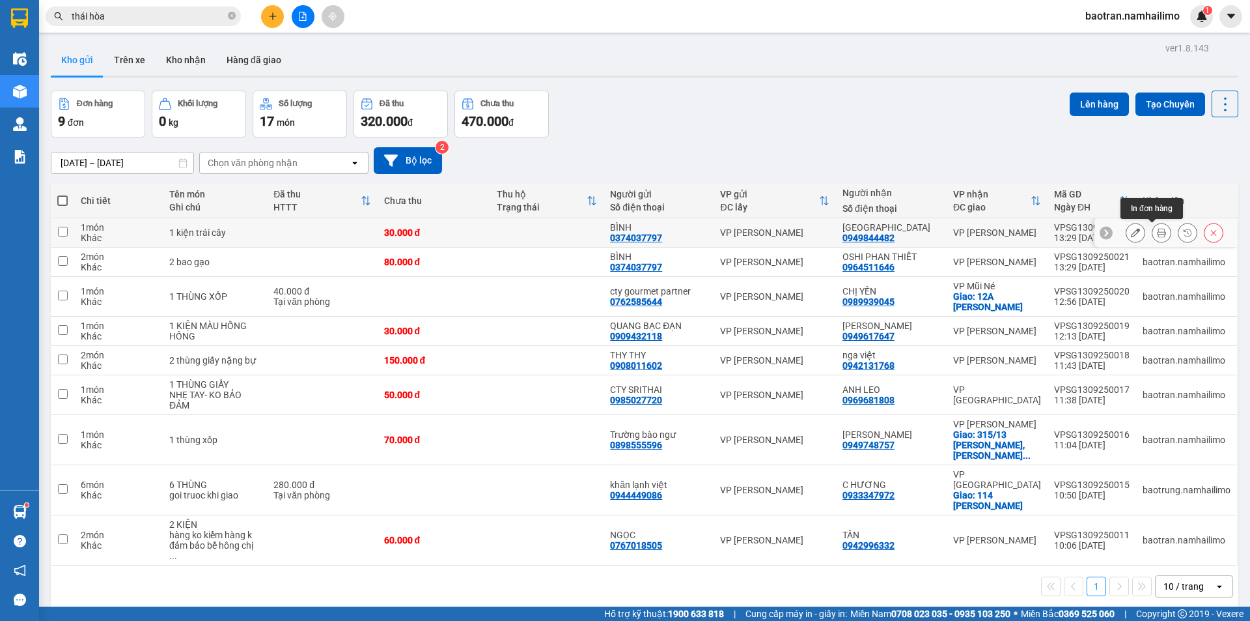
click at [1156, 227] on button at bounding box center [1162, 232] width 18 height 23
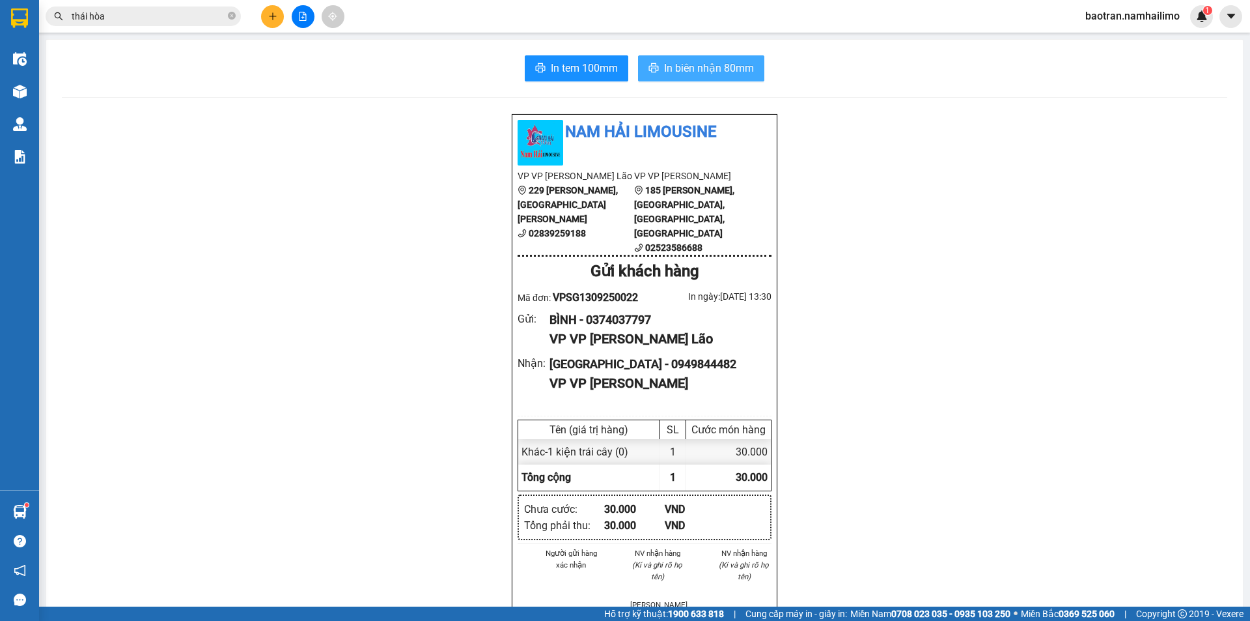
click at [732, 66] on span "In biên nhận 80mm" at bounding box center [709, 68] width 90 height 16
click at [564, 64] on span "In tem 100mm" at bounding box center [584, 68] width 67 height 16
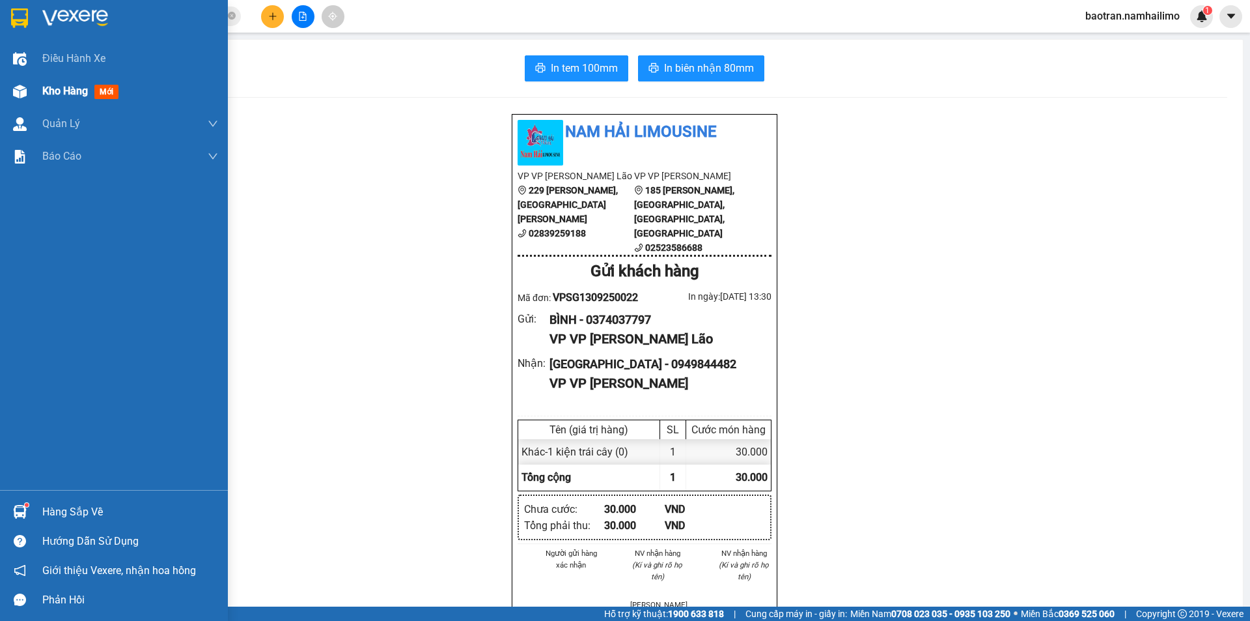
click at [55, 90] on span "Kho hàng" at bounding box center [65, 91] width 46 height 12
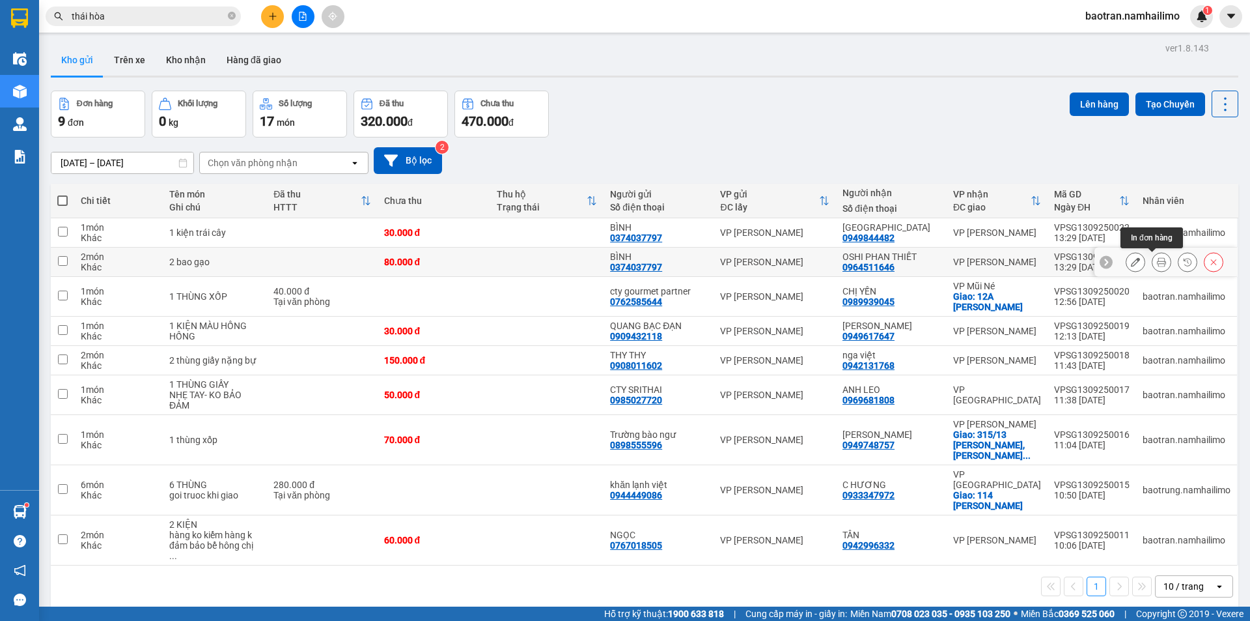
click at [1157, 263] on icon at bounding box center [1161, 261] width 9 height 9
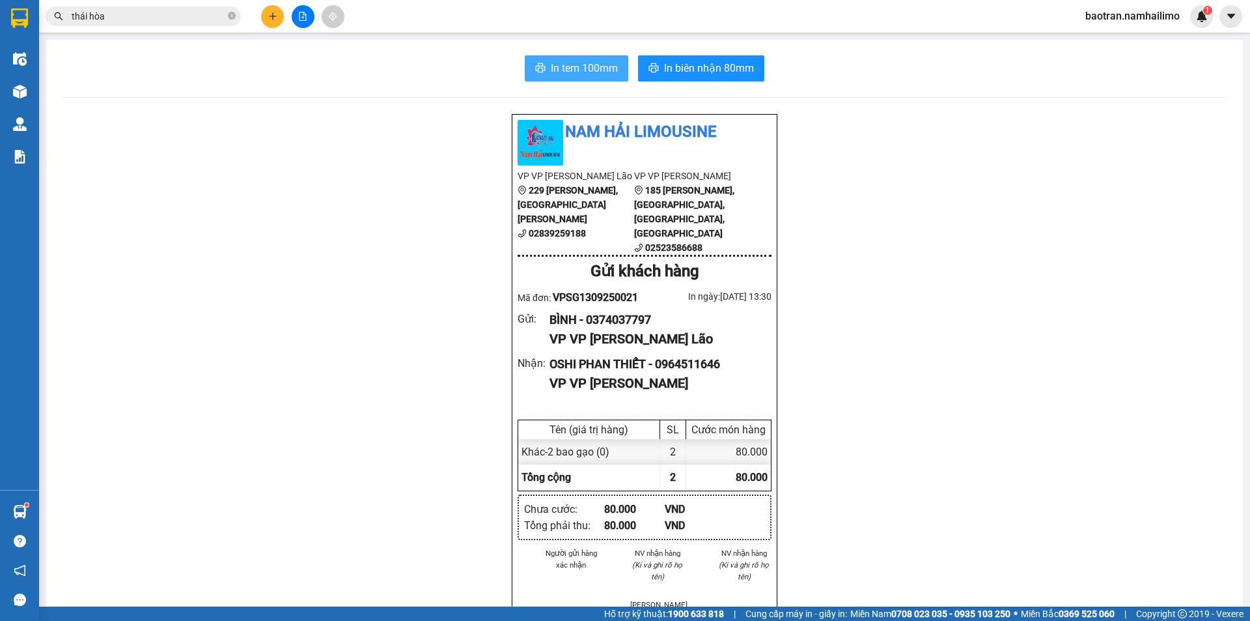
click at [595, 72] on span "In tem 100mm" at bounding box center [584, 68] width 67 height 16
click at [274, 16] on icon "plus" at bounding box center [272, 16] width 9 height 9
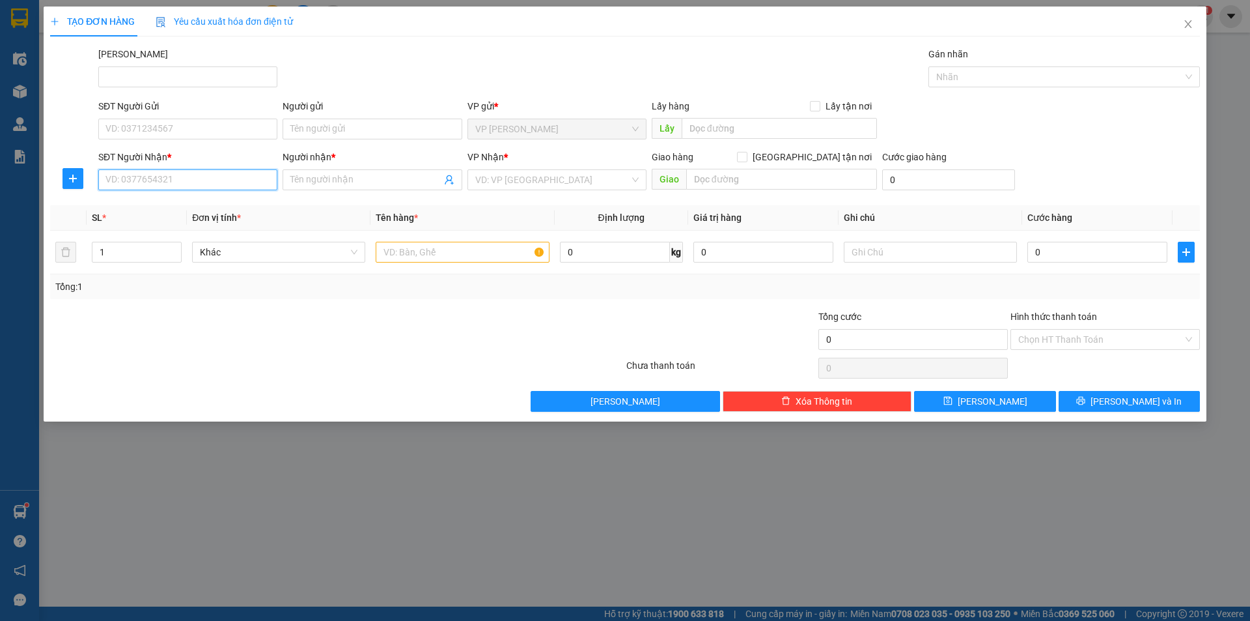
click at [233, 185] on input "SĐT Người Nhận *" at bounding box center [187, 179] width 179 height 21
type input "0397435593"
click at [186, 210] on div "0397435593 - ANH PHO" at bounding box center [187, 206] width 163 height 14
type input "ANH PHO"
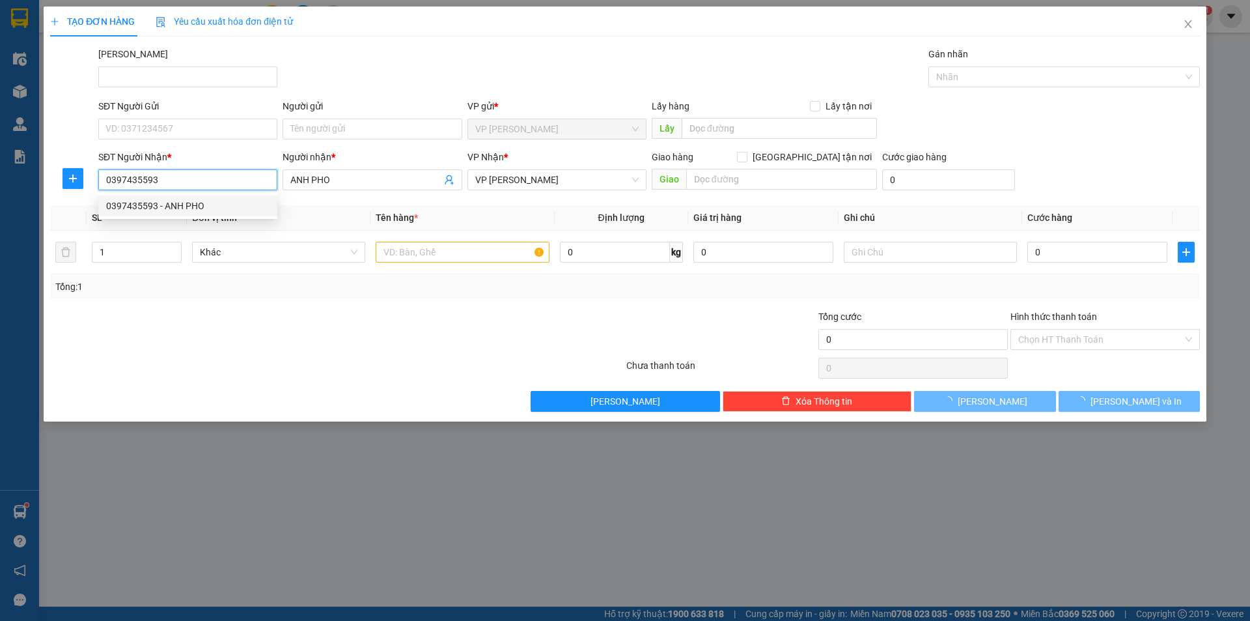
type input "20.000"
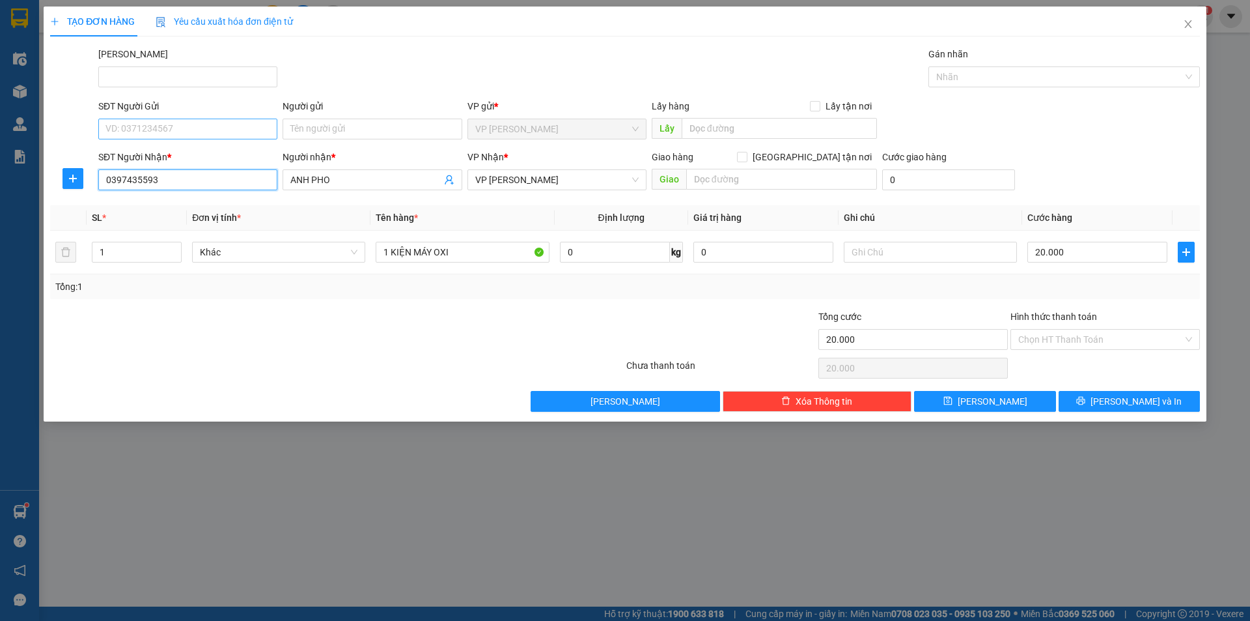
type input "0397435593"
click at [230, 128] on input "SĐT Người Gửi" at bounding box center [187, 129] width 179 height 21
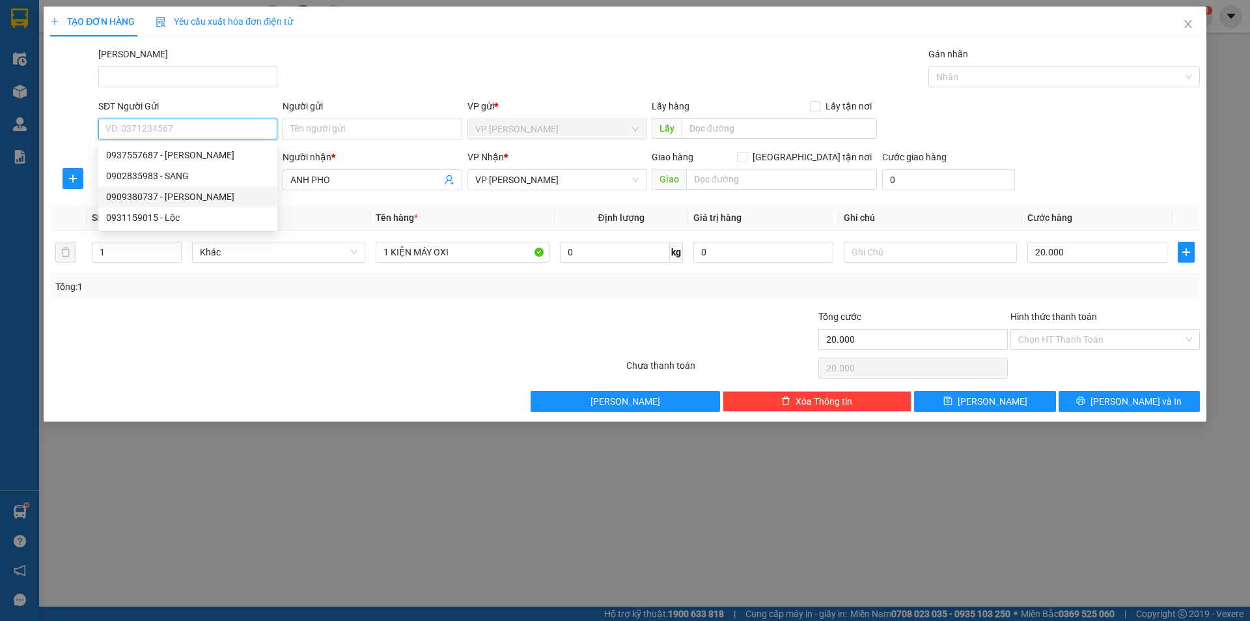
click at [201, 196] on div "0909380737 - hương" at bounding box center [187, 197] width 163 height 14
type input "0909380737"
type input "hương"
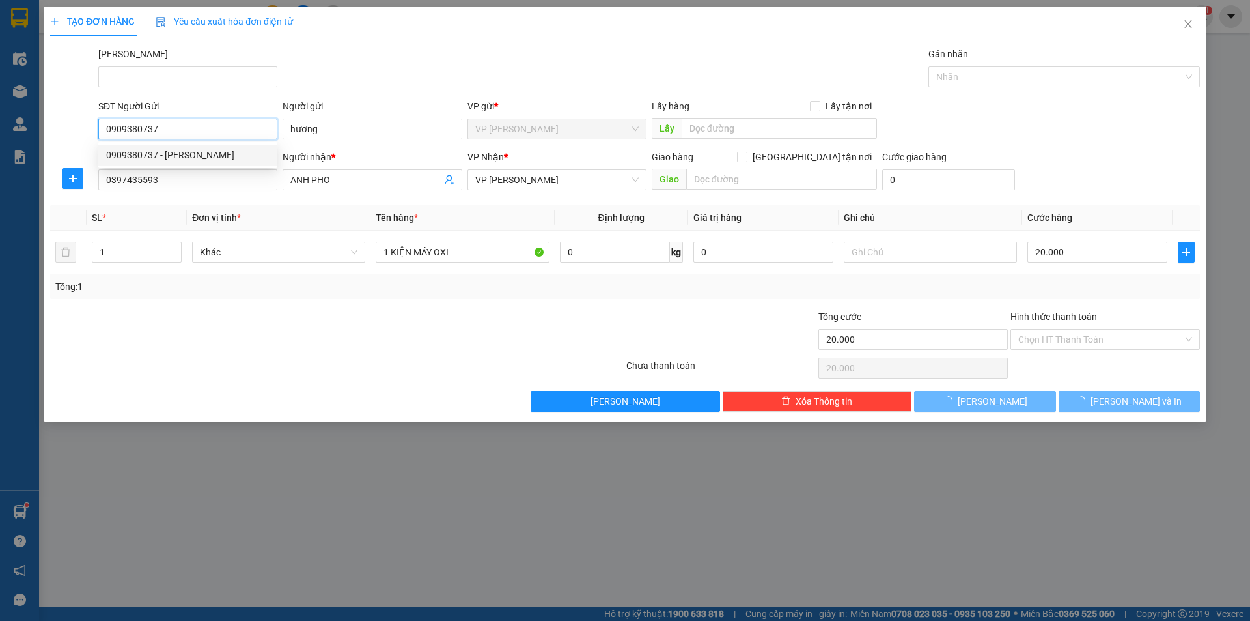
type input "40.000"
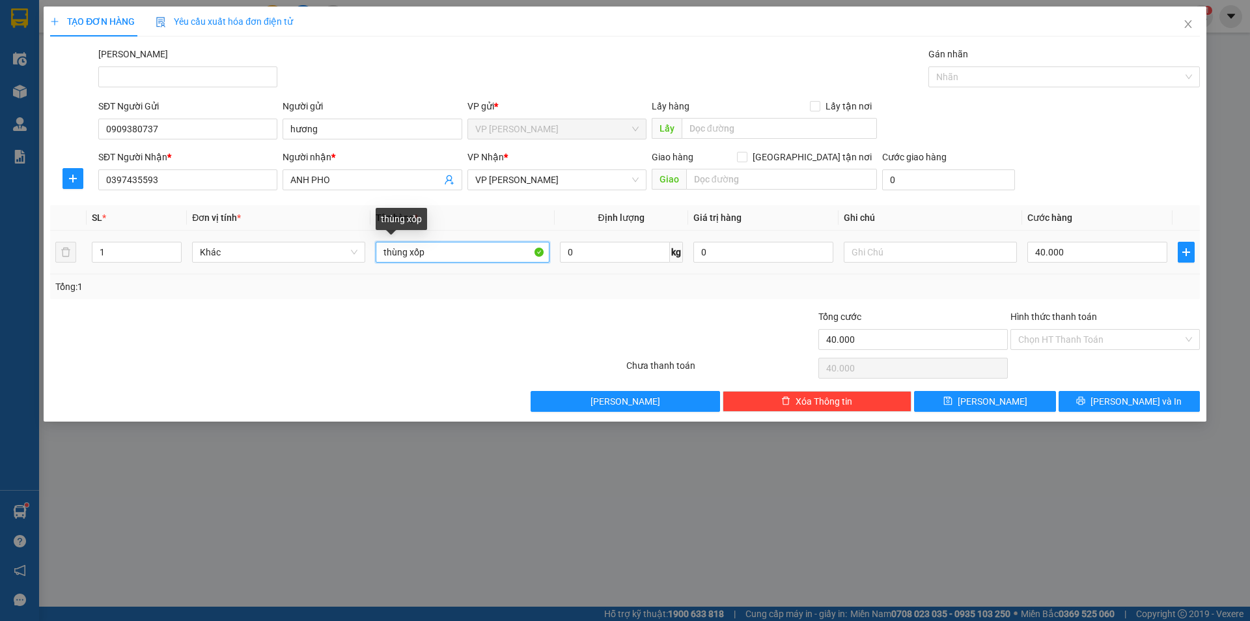
click at [378, 247] on input "thùng xốp" at bounding box center [462, 252] width 173 height 21
type input "1 thùng xốp"
click at [1110, 254] on input "40.000" at bounding box center [1098, 252] width 140 height 21
type input "3"
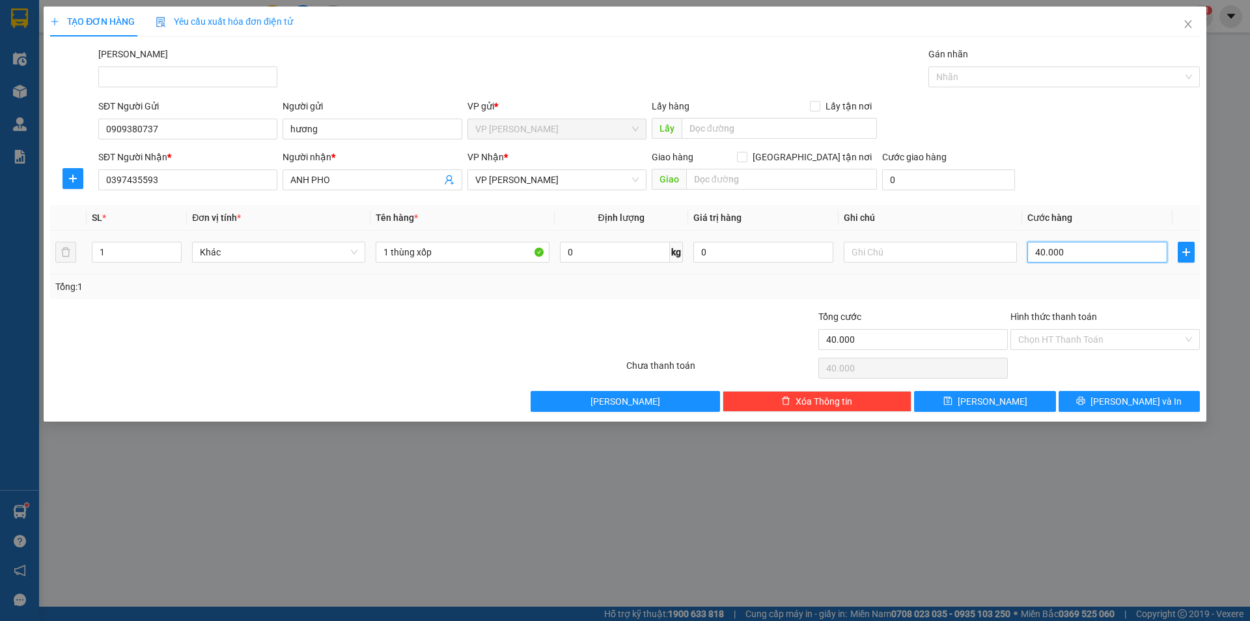
type input "3"
type input "30"
type input "300"
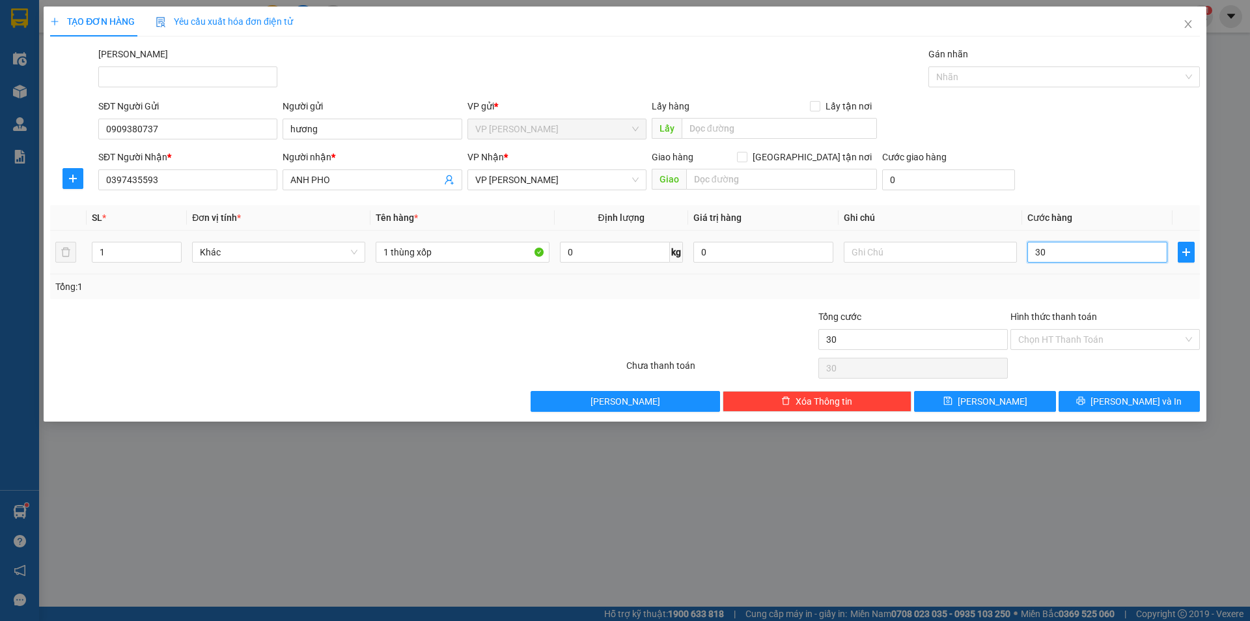
type input "300"
type input "3.000"
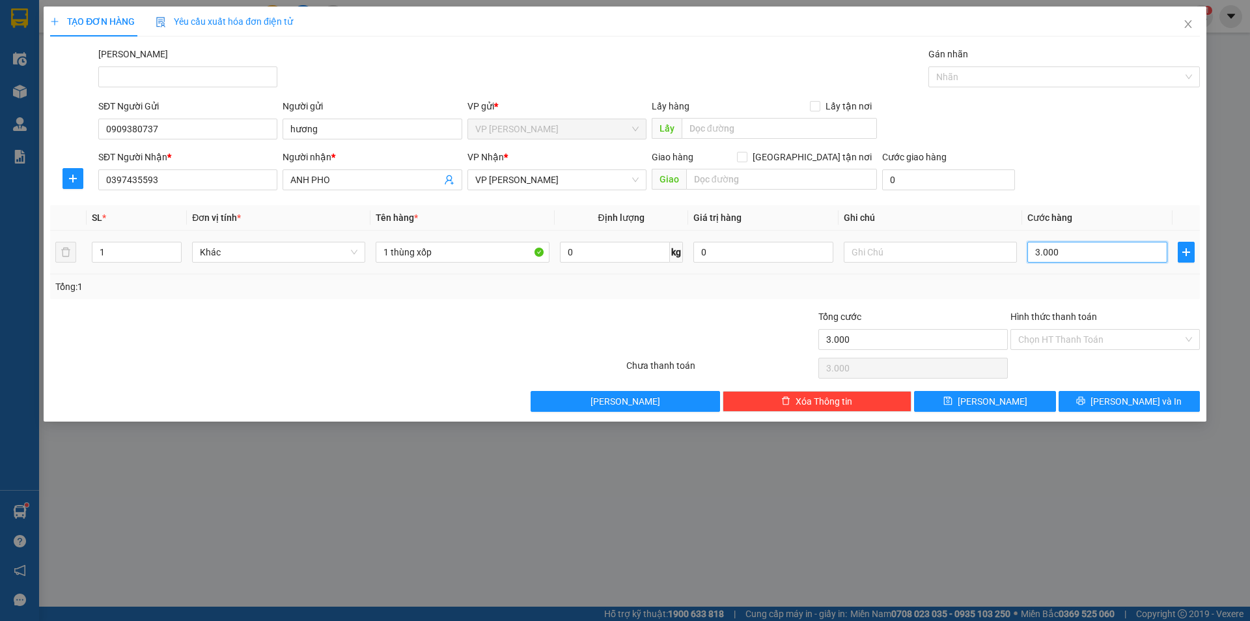
type input "30.000"
click at [1153, 401] on span "[PERSON_NAME] và In" at bounding box center [1136, 401] width 91 height 14
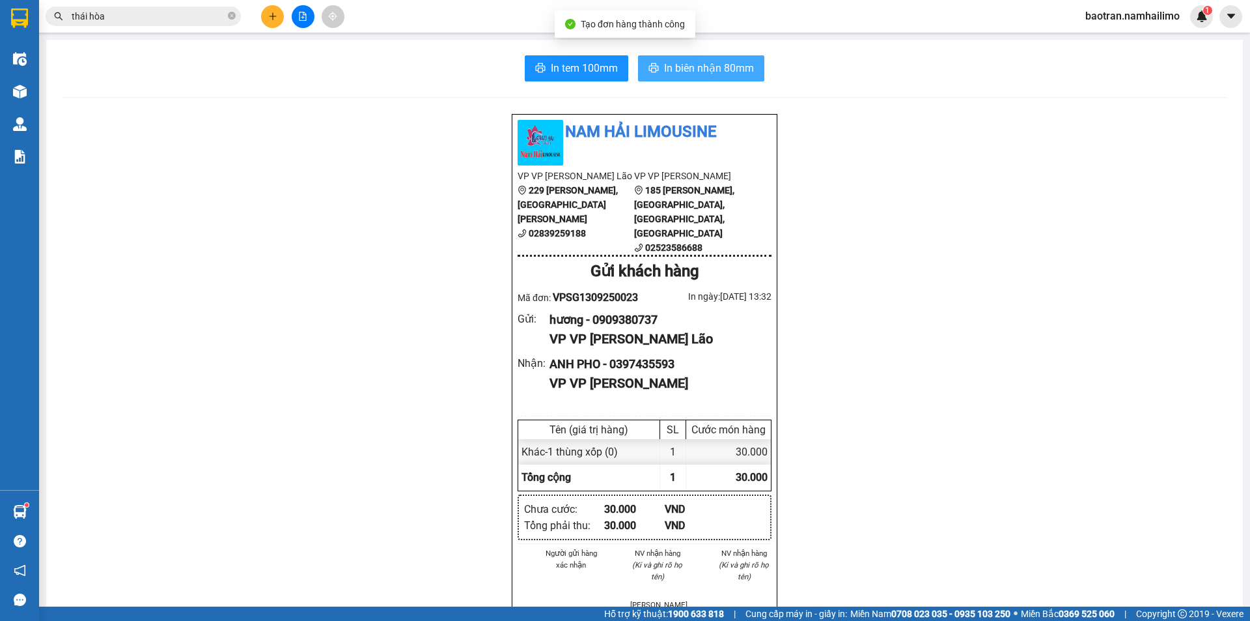
click at [669, 78] on button "In biên nhận 80mm" at bounding box center [701, 68] width 126 height 26
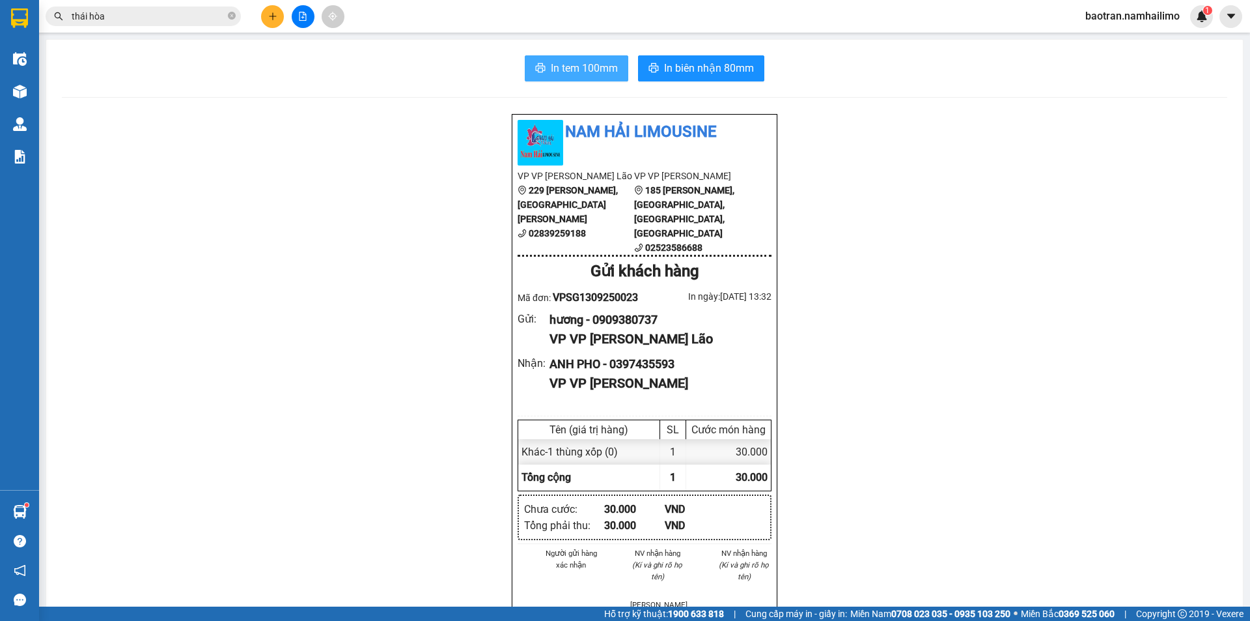
click at [590, 66] on span "In tem 100mm" at bounding box center [584, 68] width 67 height 16
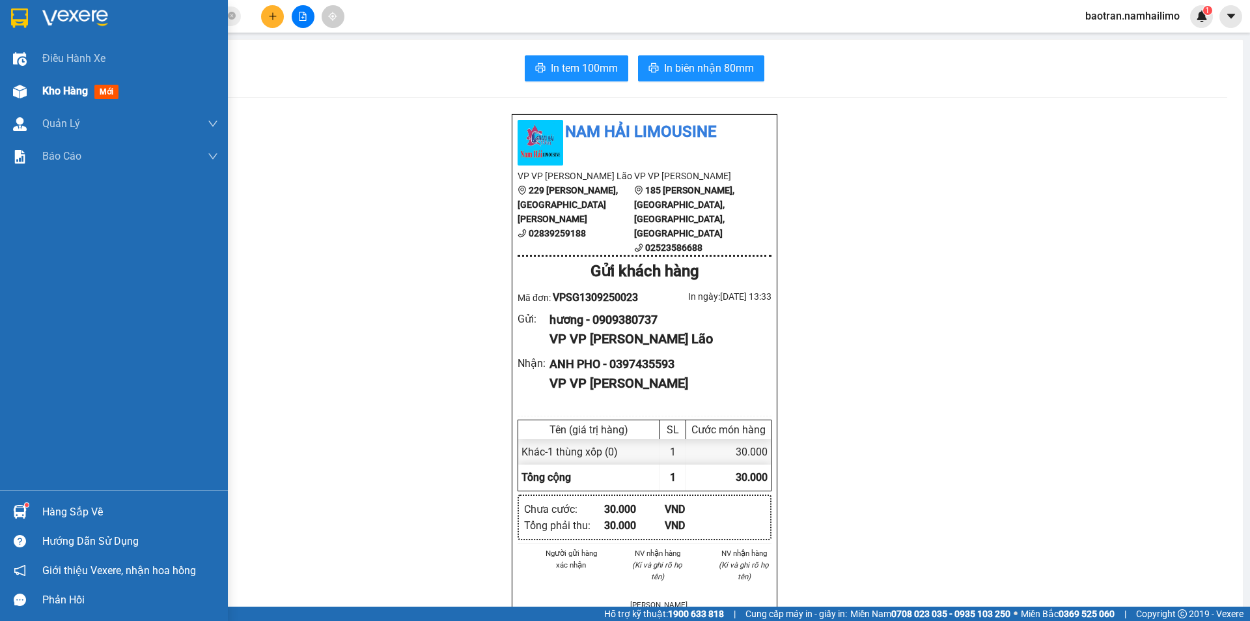
click at [42, 99] on div "Kho hàng mới" at bounding box center [114, 91] width 228 height 33
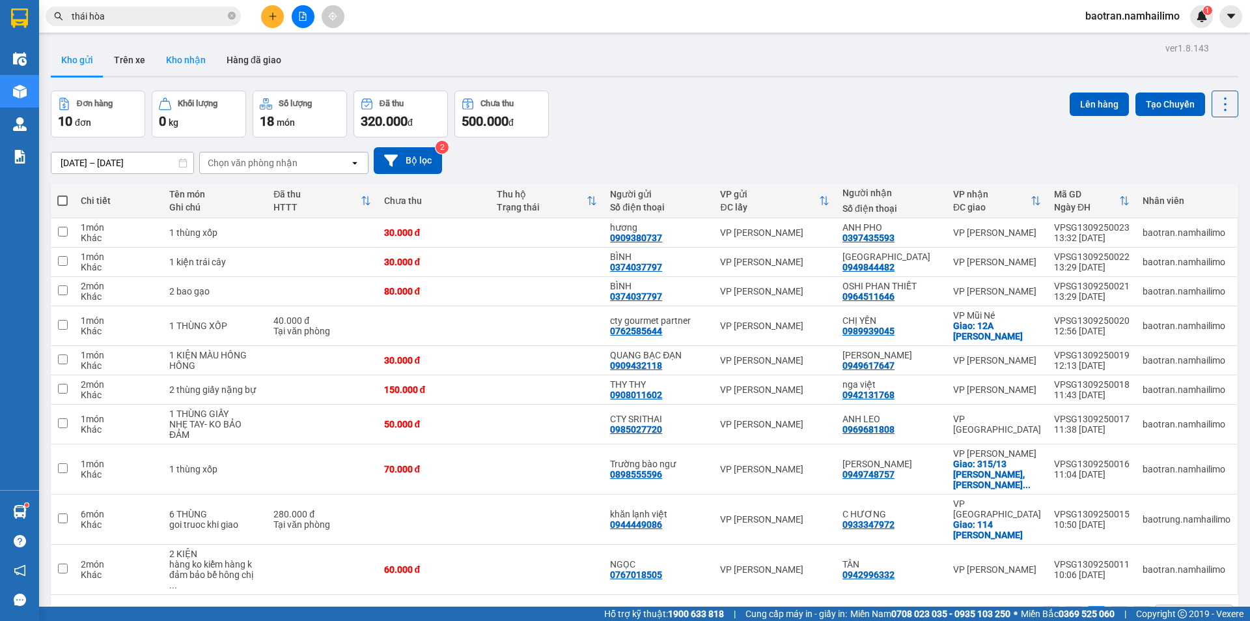
click at [188, 57] on button "Kho nhận" at bounding box center [186, 59] width 61 height 31
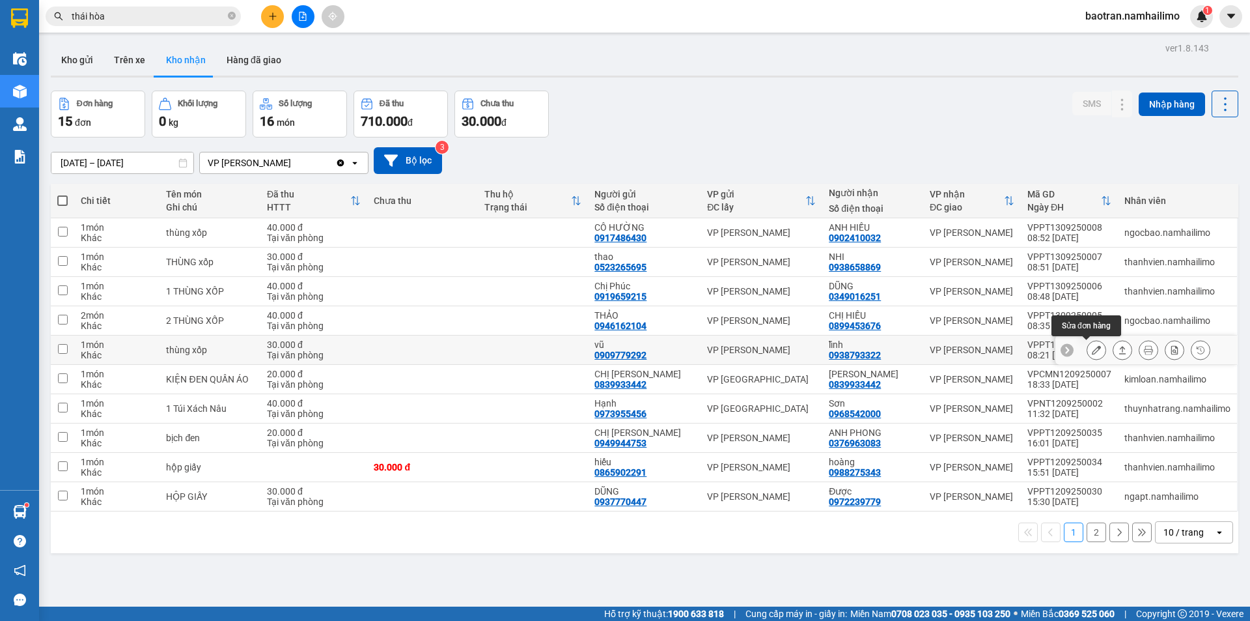
click at [1092, 347] on icon at bounding box center [1096, 349] width 9 height 9
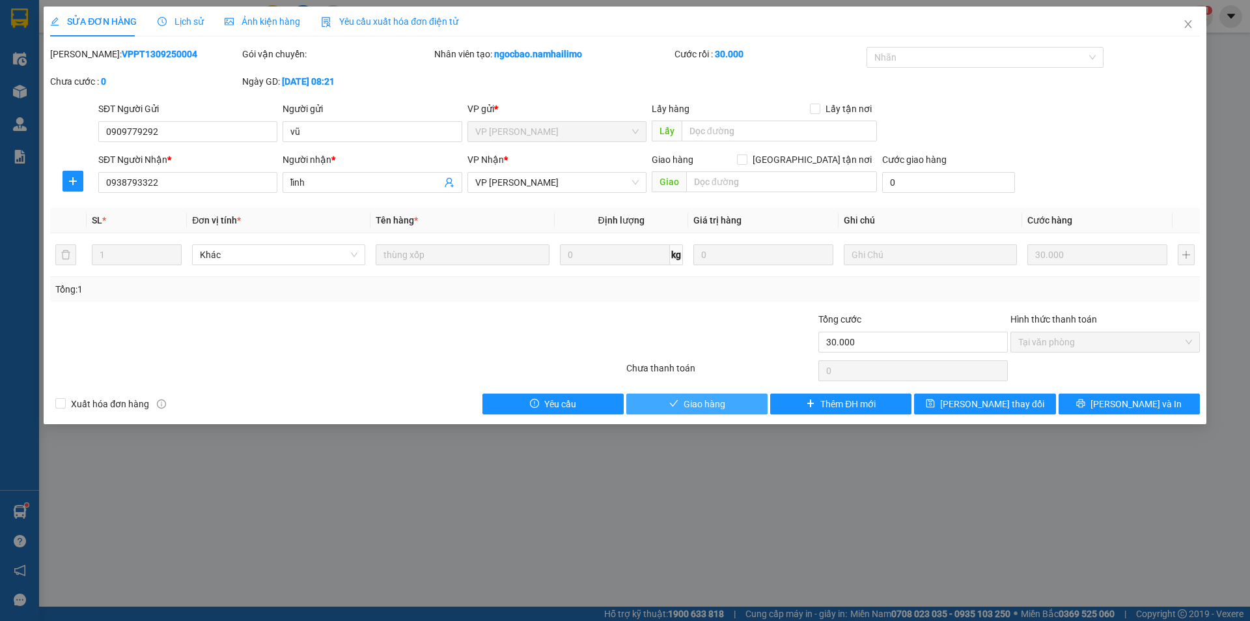
click at [686, 403] on span "Giao hàng" at bounding box center [705, 404] width 42 height 14
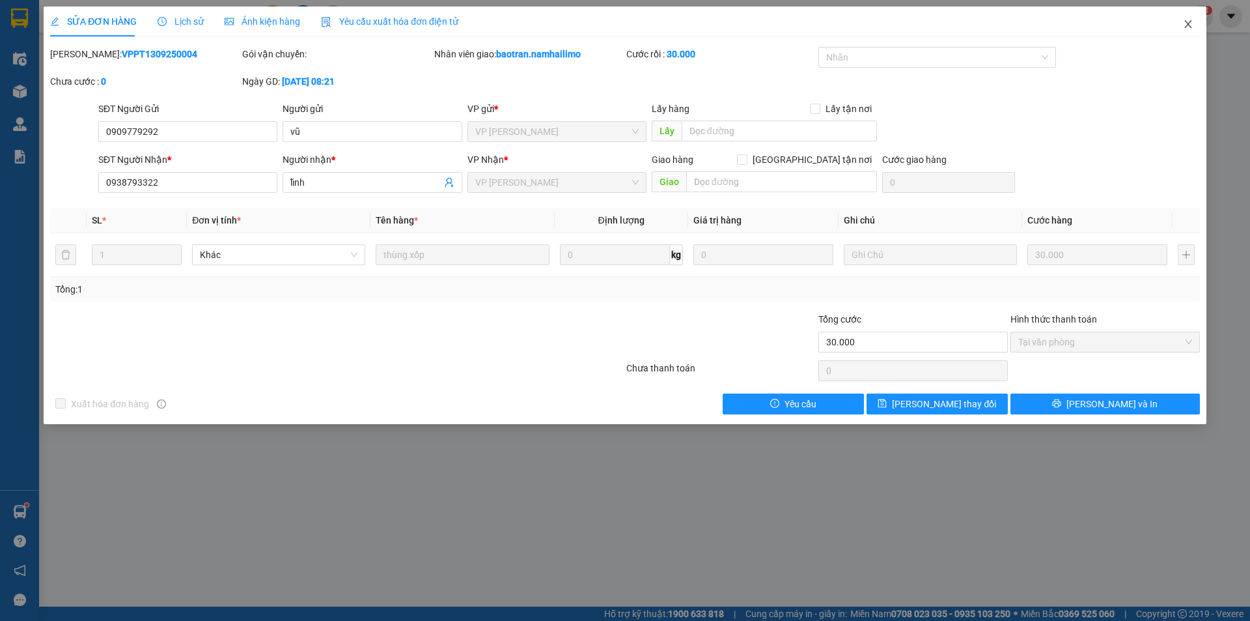
click at [1187, 23] on icon "close" at bounding box center [1188, 24] width 7 height 8
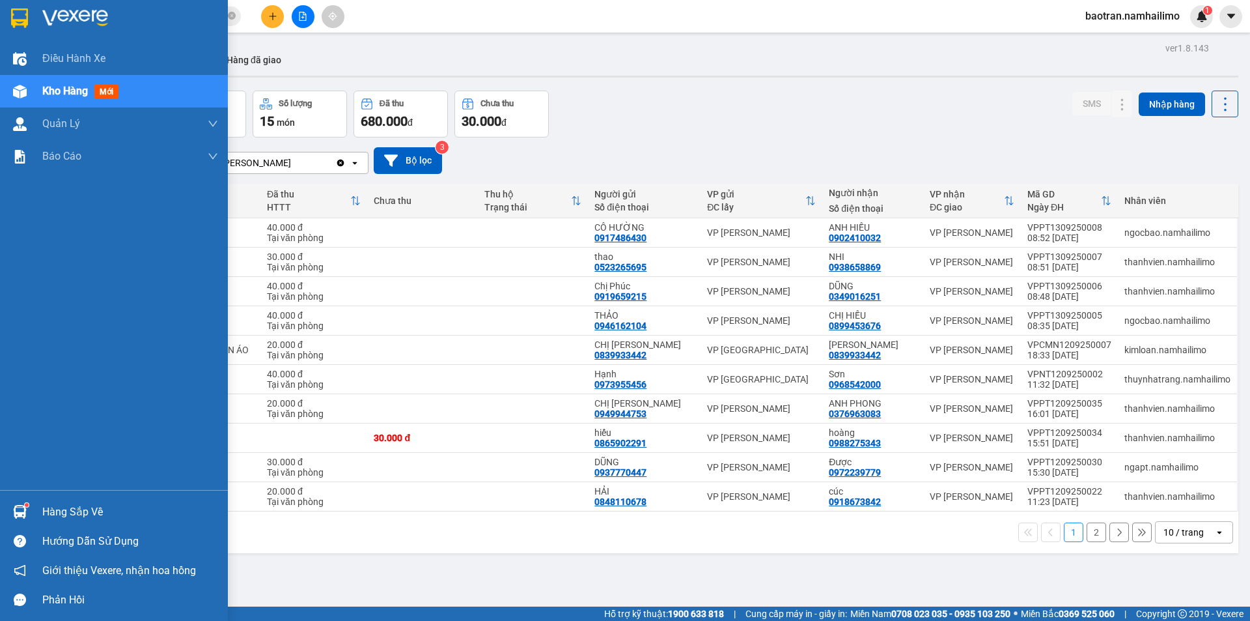
click at [64, 95] on span "Kho hàng" at bounding box center [65, 91] width 46 height 12
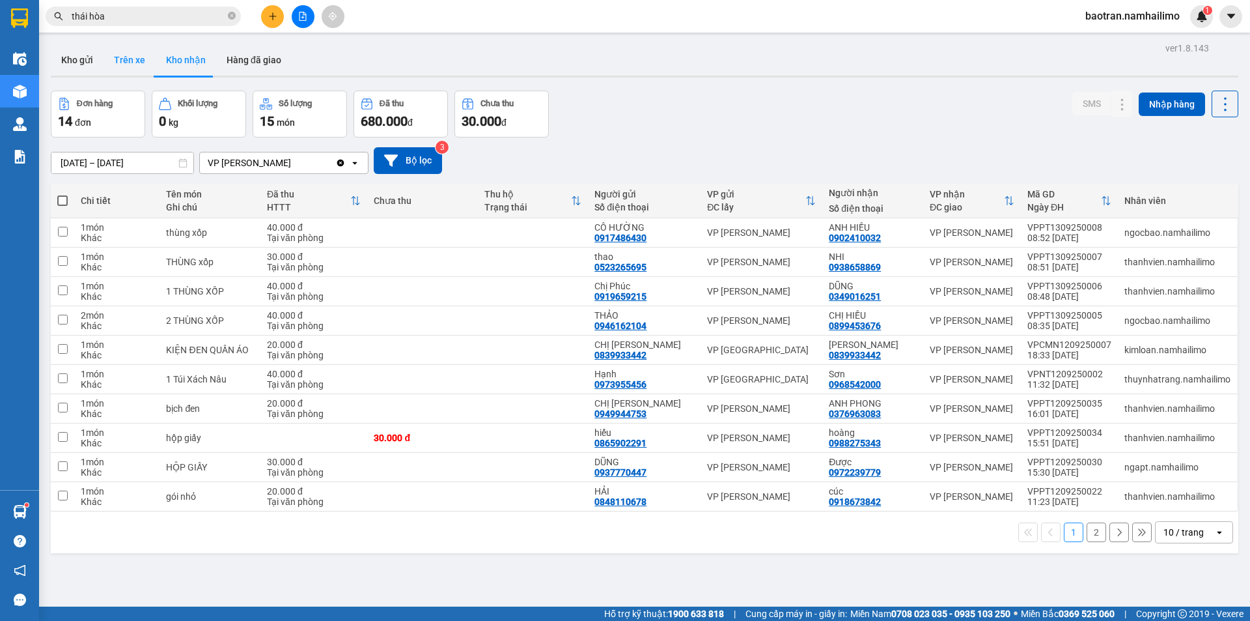
click at [128, 57] on button "Trên xe" at bounding box center [130, 59] width 52 height 31
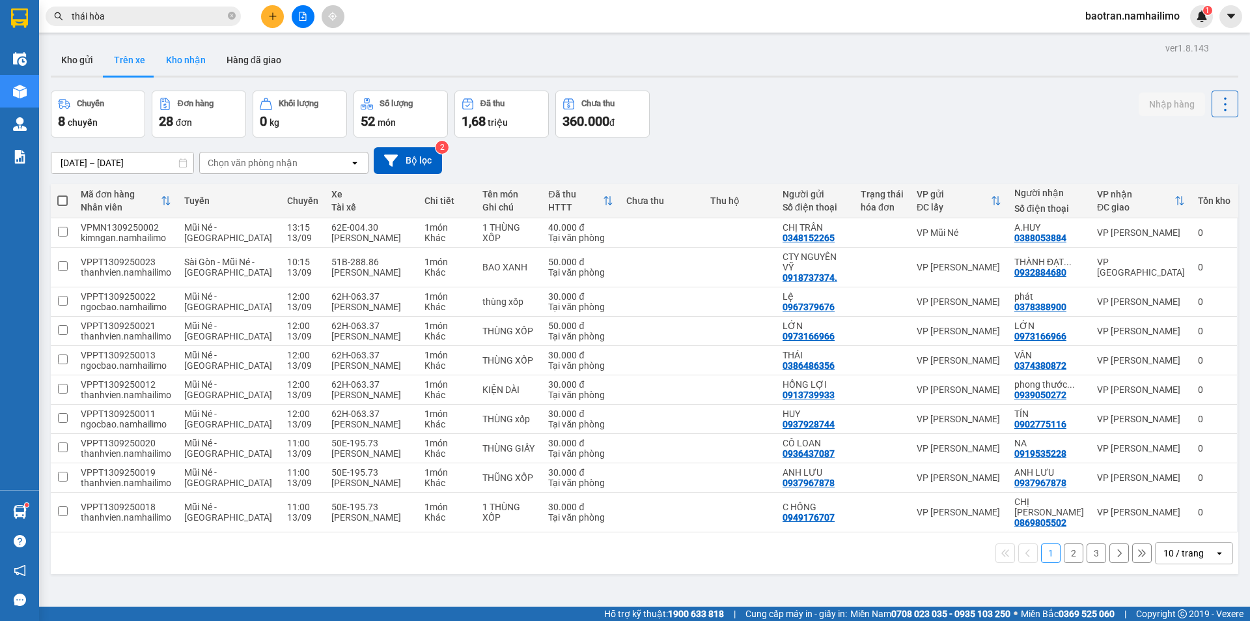
click at [186, 66] on button "Kho nhận" at bounding box center [186, 59] width 61 height 31
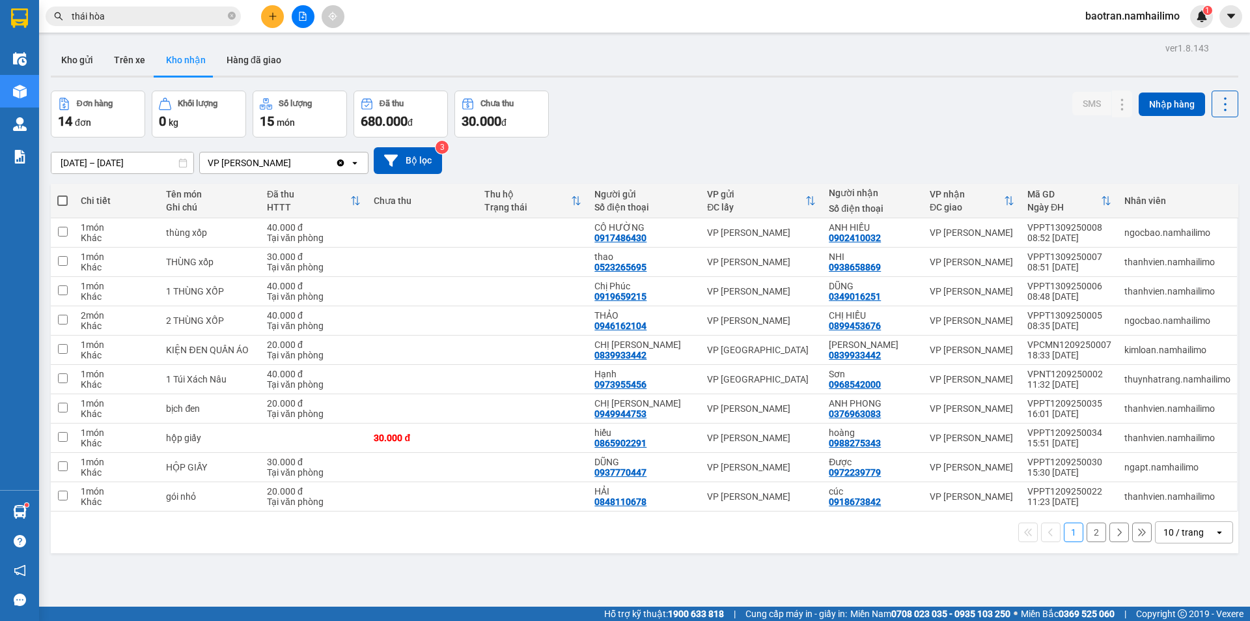
click at [1089, 527] on button "2" at bounding box center [1097, 532] width 20 height 20
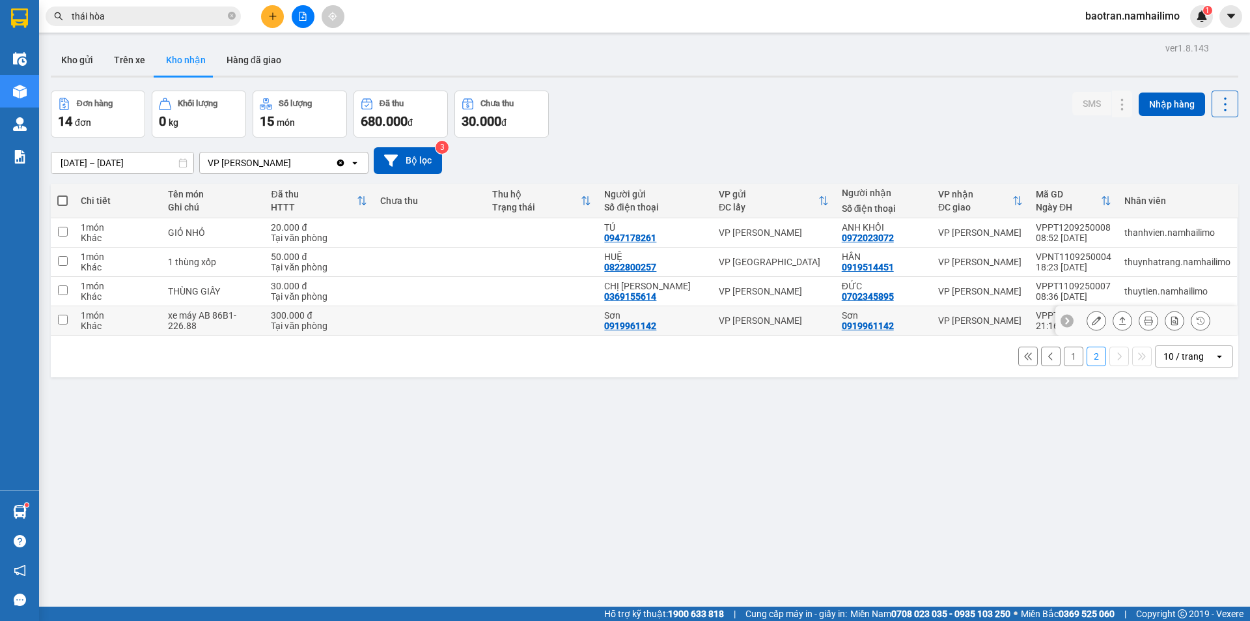
click at [66, 315] on input "checkbox" at bounding box center [63, 320] width 10 height 10
checkbox input "true"
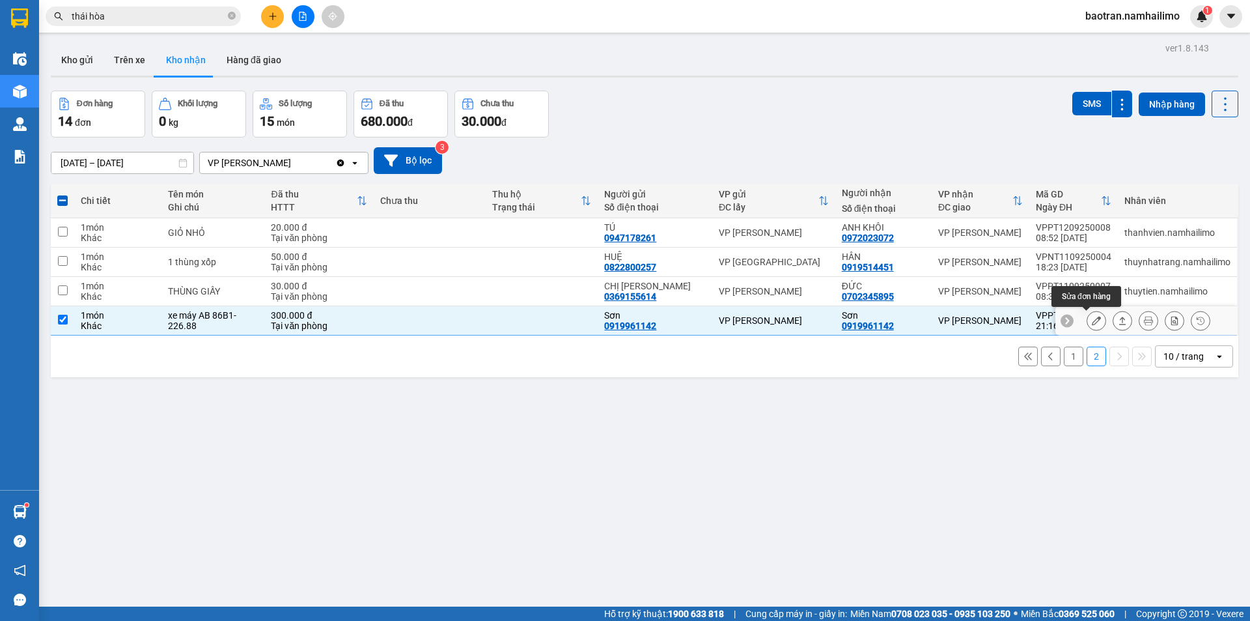
click at [1088, 326] on button at bounding box center [1097, 320] width 18 height 23
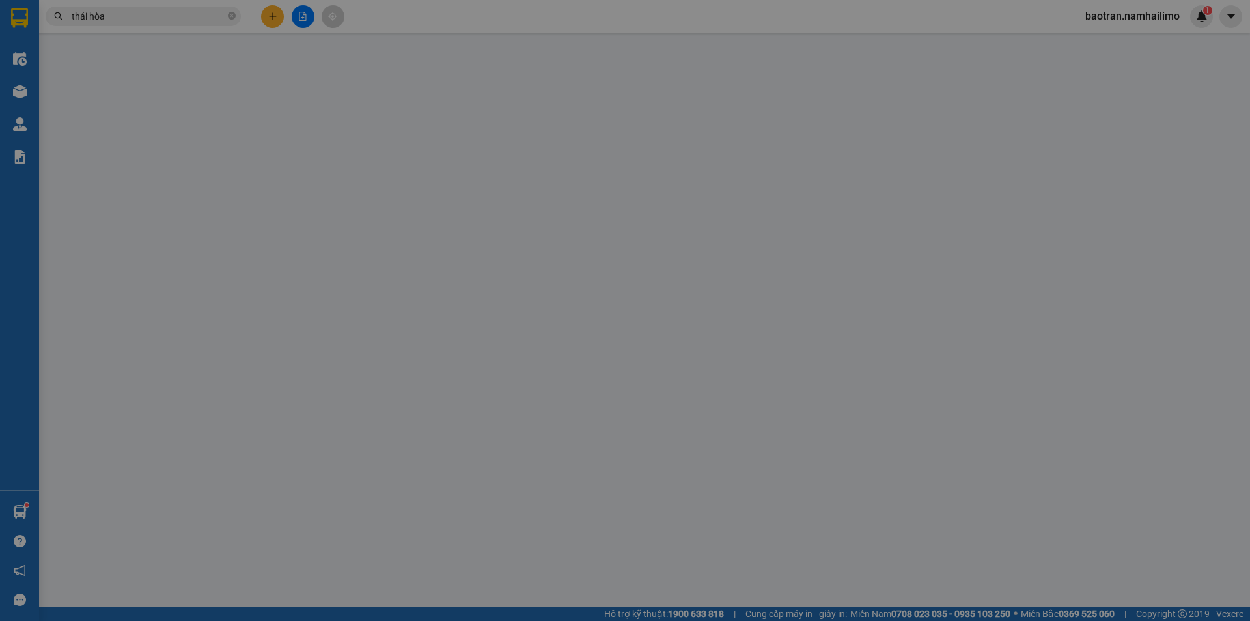
type input "0919961142"
type input "Sơn"
type input "0919961142"
type input "Sơn"
type input "300.000"
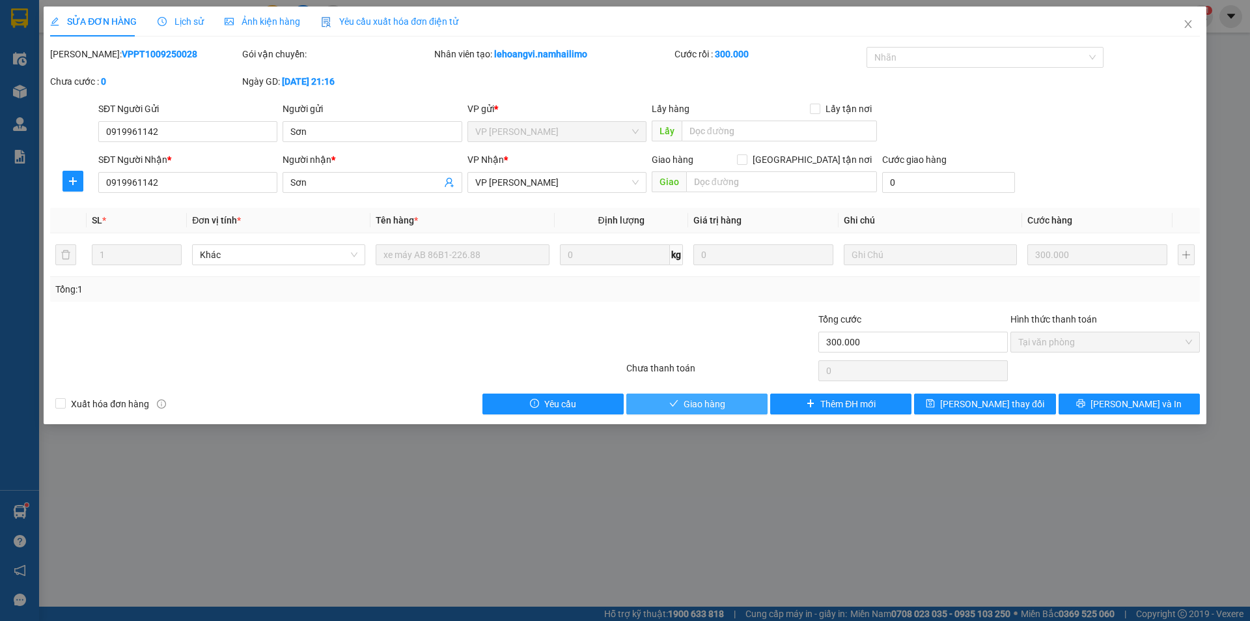
click at [657, 397] on button "Giao hàng" at bounding box center [696, 403] width 141 height 21
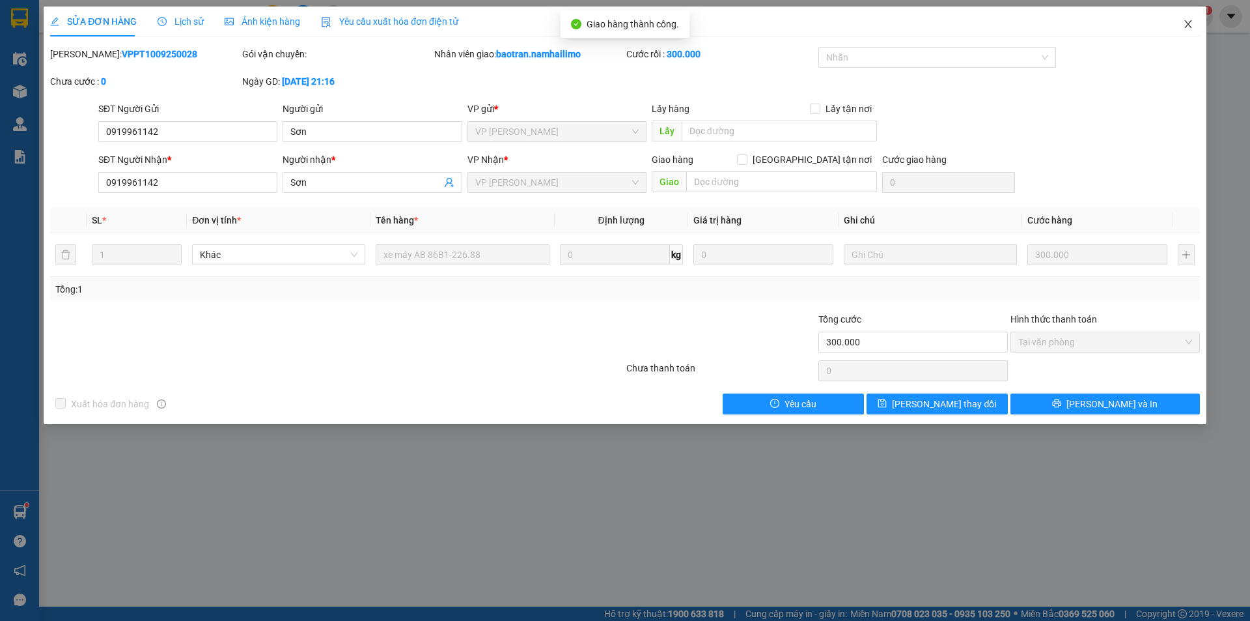
click at [1188, 23] on icon "close" at bounding box center [1188, 24] width 7 height 8
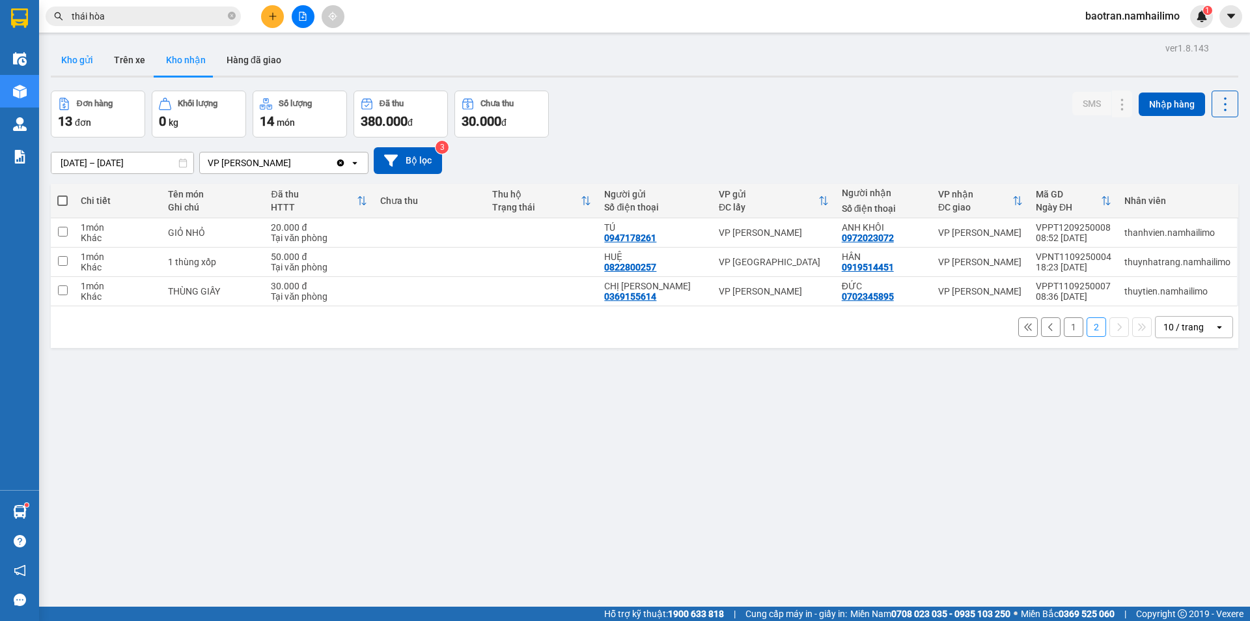
click at [72, 56] on button "Kho gửi" at bounding box center [77, 59] width 53 height 31
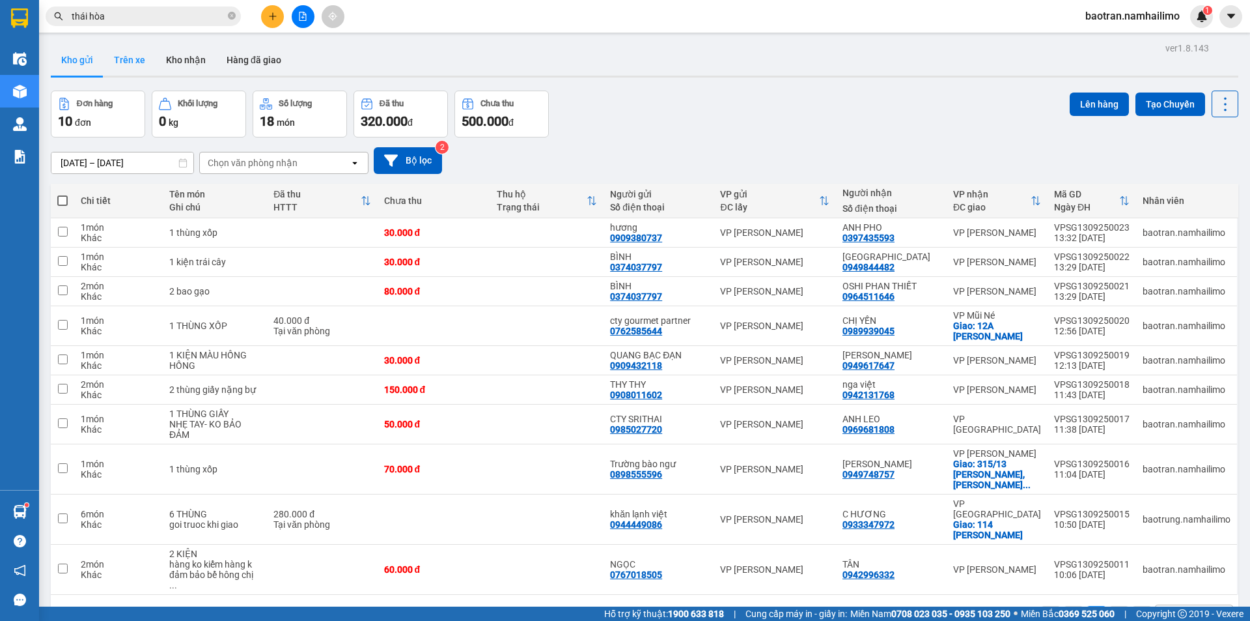
drag, startPoint x: 131, startPoint y: 42, endPoint x: 132, endPoint y: 64, distance: 21.5
click at [131, 44] on div "ver 1.8.143 Kho gửi Trên xe Kho nhận Hàng đã giao Đơn hàng 10 đơn Khối lượng 0 …" at bounding box center [645, 349] width 1198 height 621
drag, startPoint x: 139, startPoint y: 68, endPoint x: 108, endPoint y: 53, distance: 34.7
click at [124, 58] on button "Trên xe" at bounding box center [130, 59] width 52 height 31
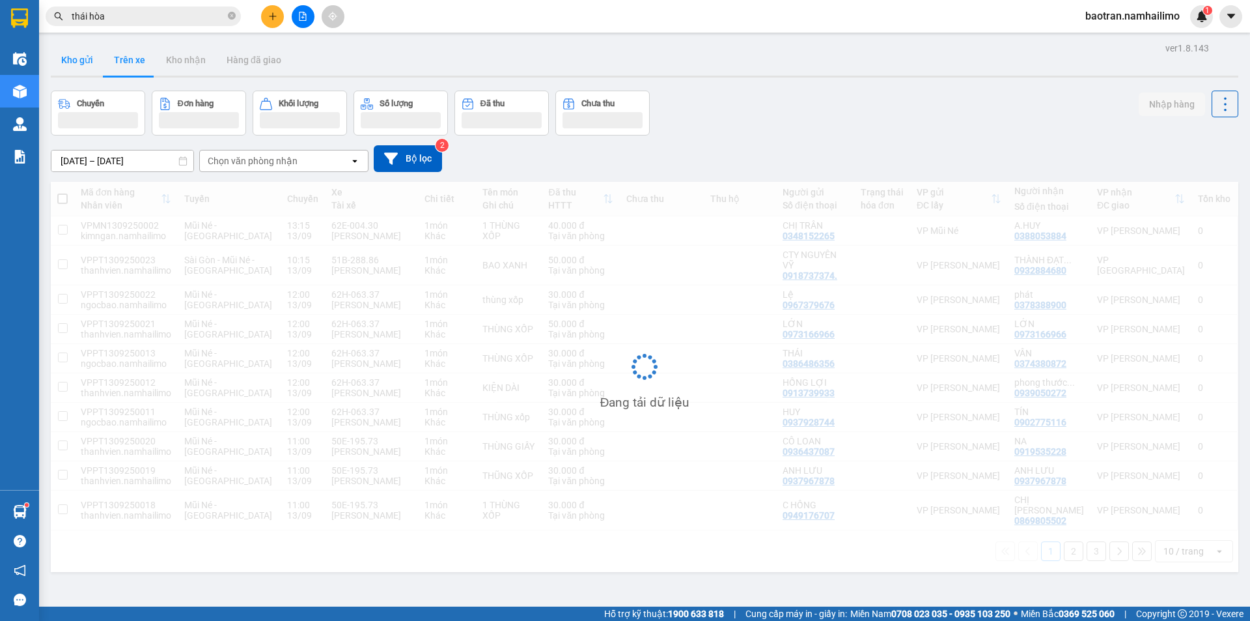
click at [74, 61] on button "Kho gửi" at bounding box center [77, 59] width 53 height 31
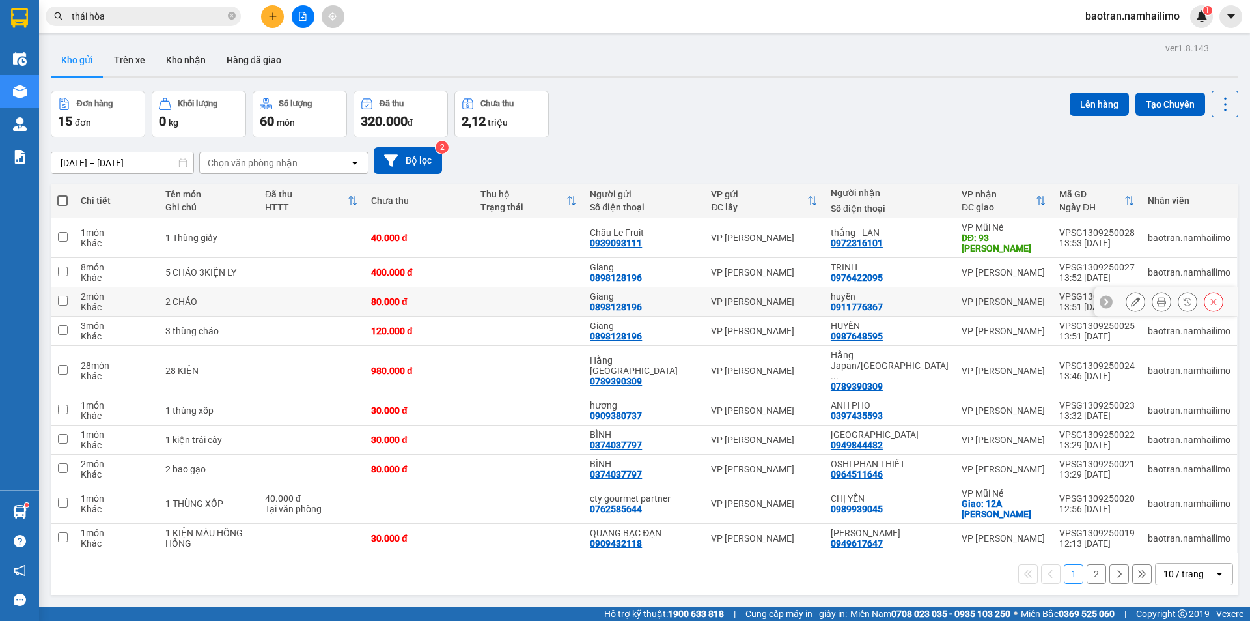
click at [259, 307] on td "2 CHÁO" at bounding box center [209, 301] width 100 height 29
checkbox input "true"
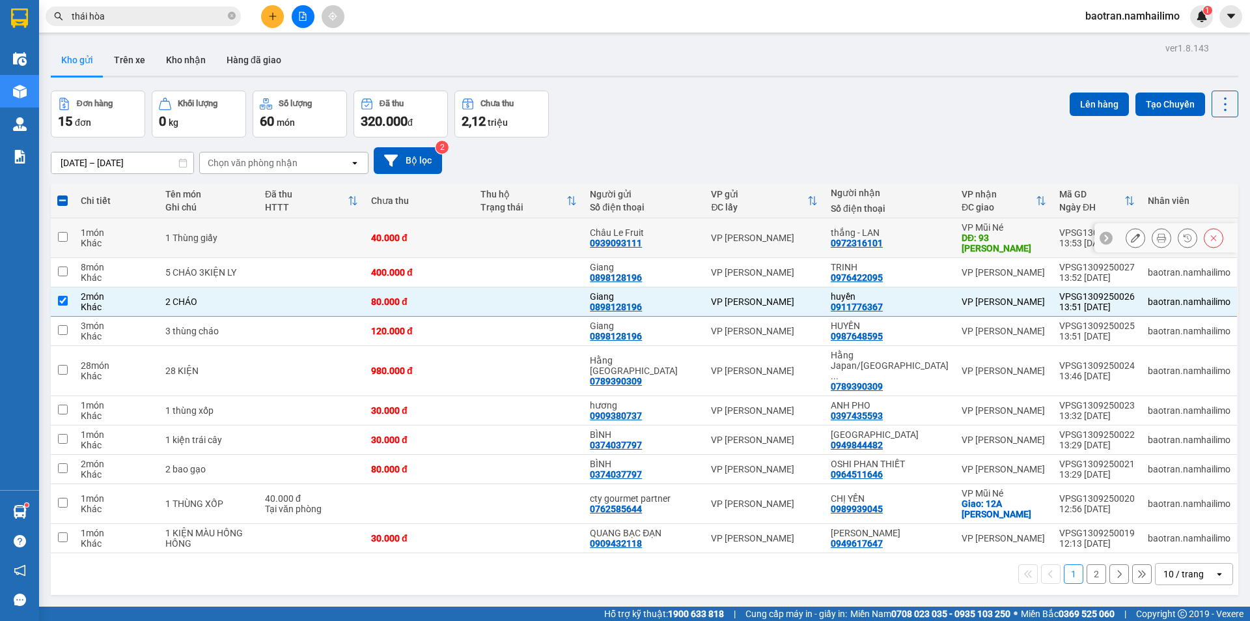
click at [230, 236] on div "1 Thùng giấy" at bounding box center [208, 237] width 87 height 10
checkbox input "true"
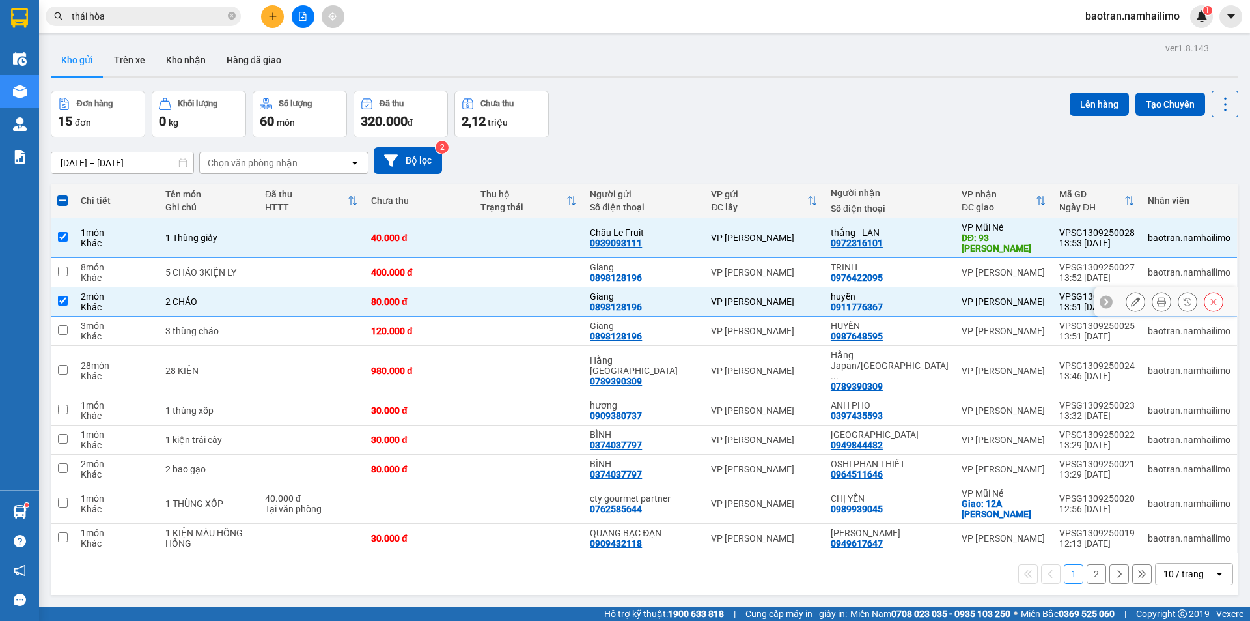
click at [809, 313] on td "VP [PERSON_NAME]" at bounding box center [765, 301] width 120 height 29
checkbox input "false"
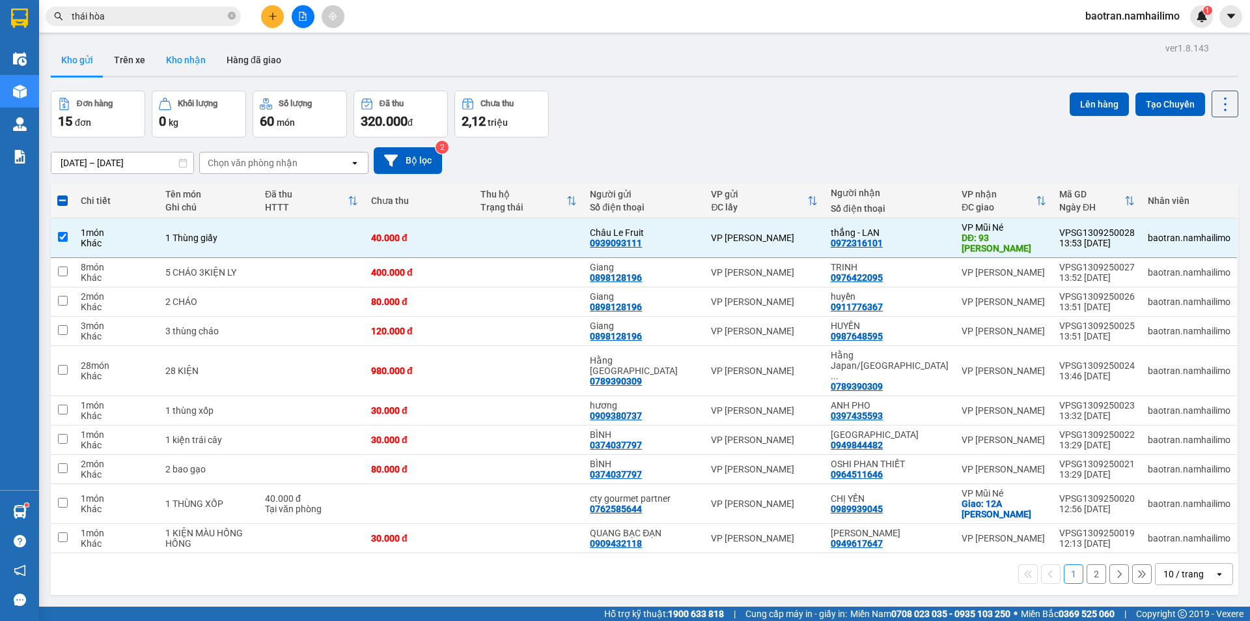
drag, startPoint x: 185, startPoint y: 59, endPoint x: 171, endPoint y: 58, distance: 14.3
click at [178, 57] on button "Kho nhận" at bounding box center [186, 59] width 61 height 31
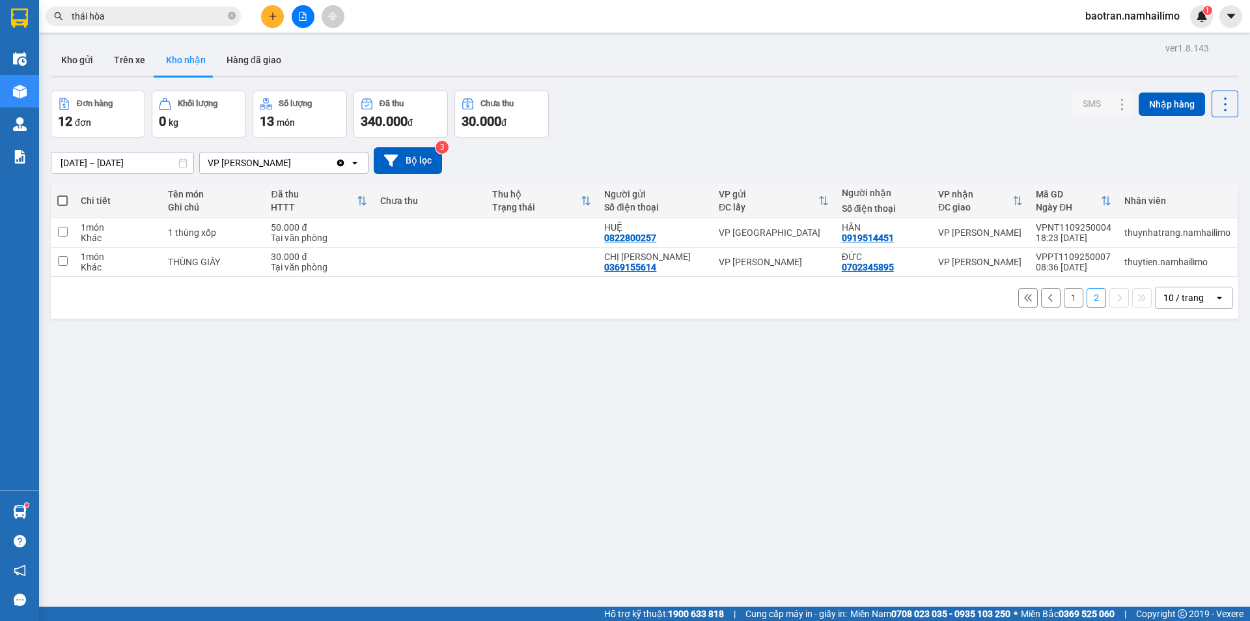
click at [1064, 298] on button "1" at bounding box center [1074, 298] width 20 height 20
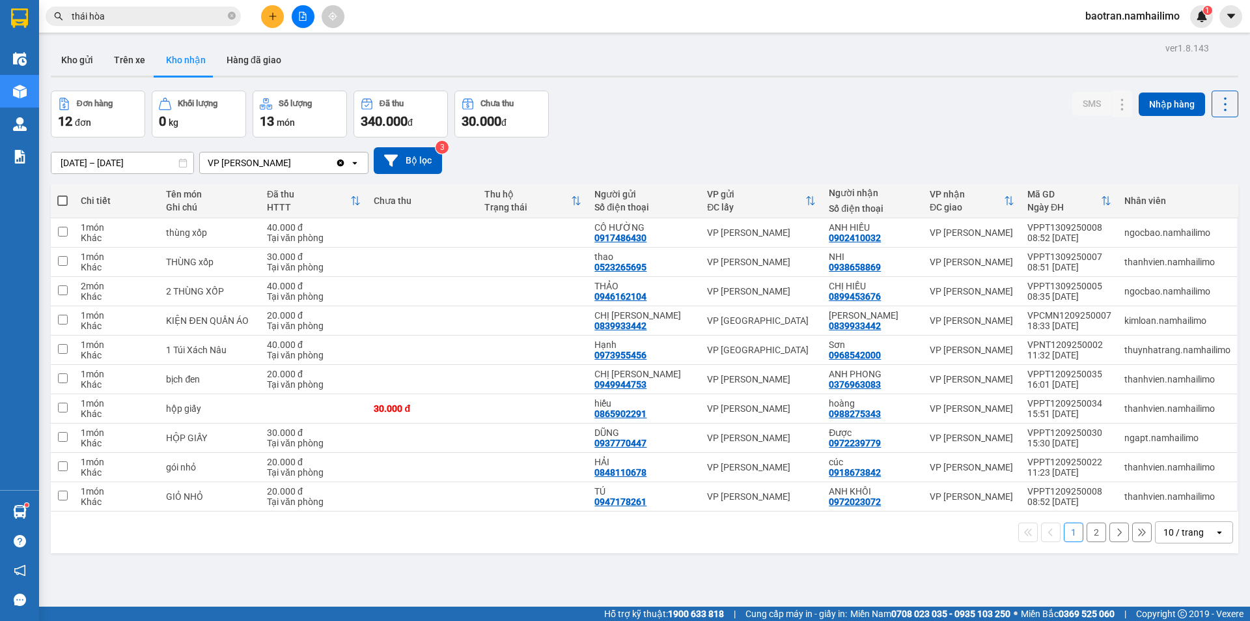
drag, startPoint x: 133, startPoint y: 0, endPoint x: 123, endPoint y: 25, distance: 26.6
click at [131, 2] on div "Kết quả tìm kiếm ( 1434 ) Bộ lọc Mã ĐH Trạng thái Món hàng Tổng cước Chưa cước …" at bounding box center [625, 16] width 1250 height 33
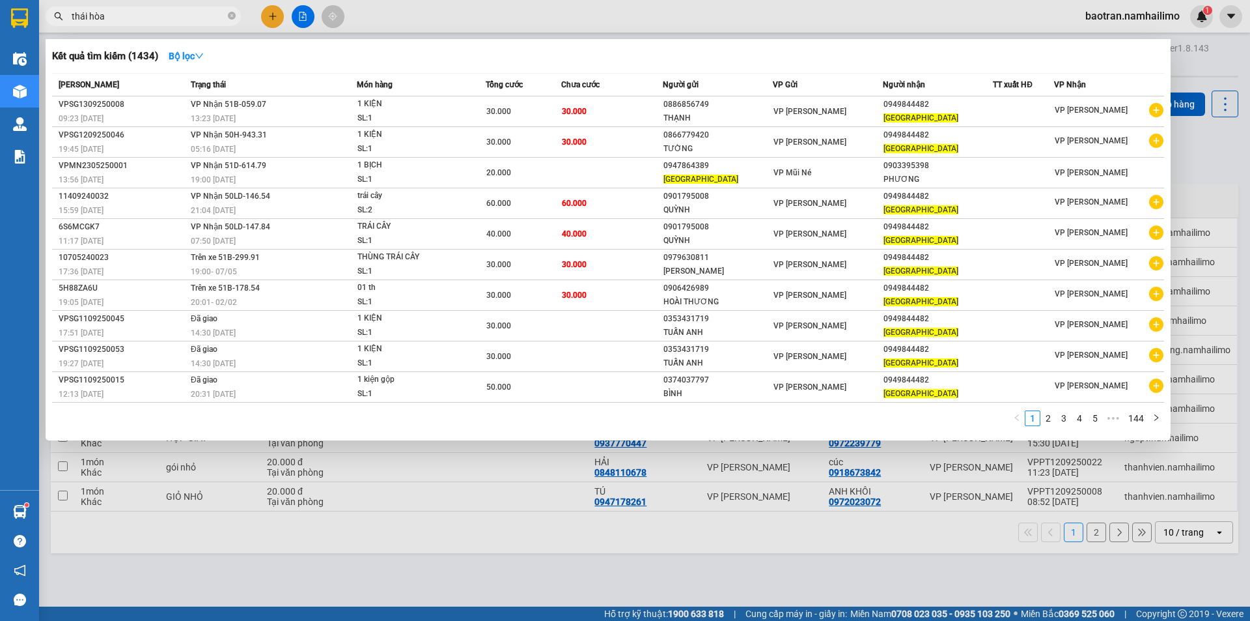
click at [124, 24] on span "thái hòa" at bounding box center [143, 17] width 195 height 20
click at [116, 12] on input "thái hòa" at bounding box center [149, 16] width 154 height 14
click at [115, 12] on input "thái hòa" at bounding box center [149, 16] width 154 height 14
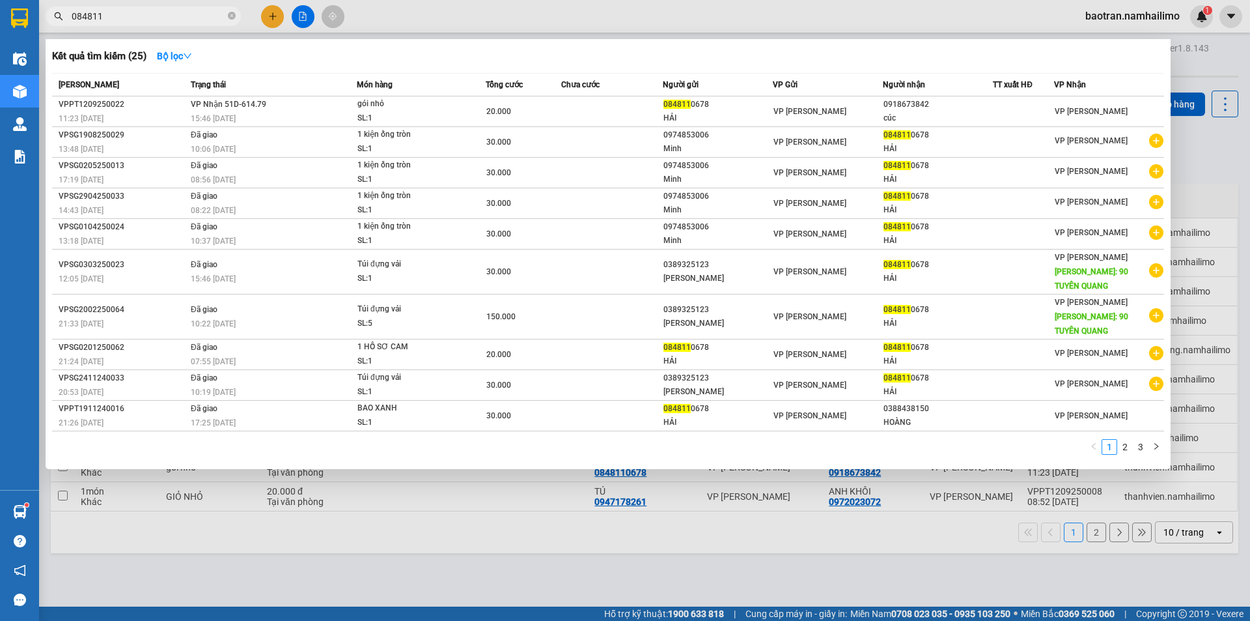
drag, startPoint x: 86, startPoint y: 14, endPoint x: 705, endPoint y: 21, distance: 619.4
click at [705, 21] on div at bounding box center [625, 310] width 1250 height 621
click at [167, 19] on input "084811" at bounding box center [149, 16] width 154 height 14
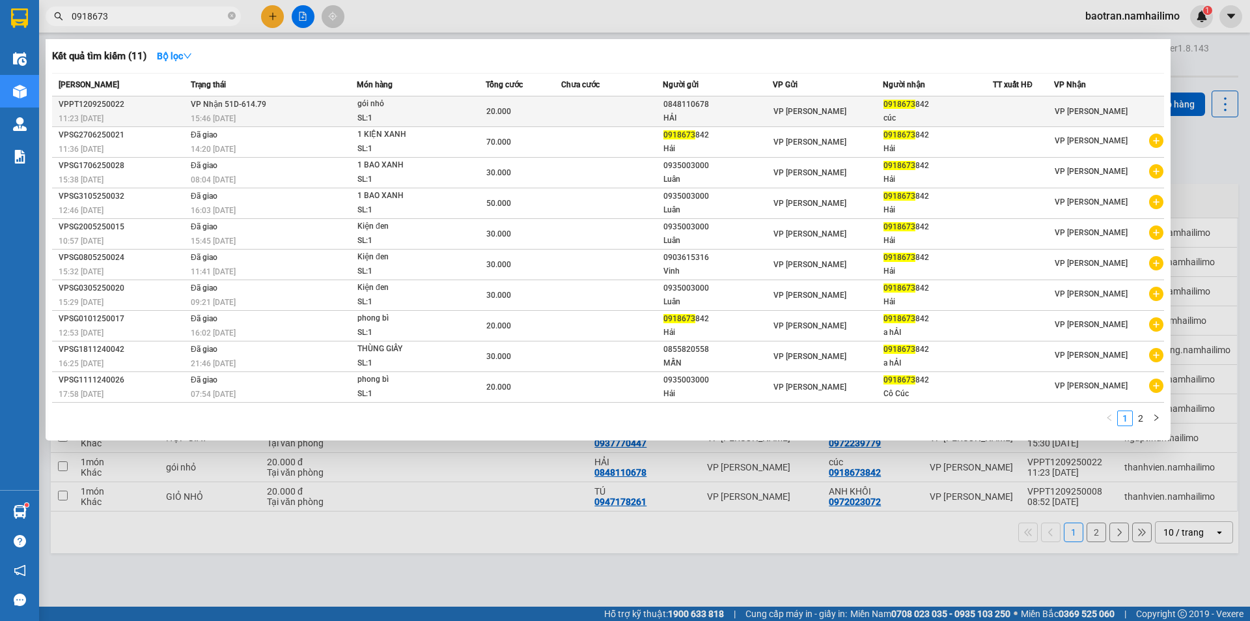
type input "0918673"
click at [343, 104] on td "VP Nhận 51D-614.79 15:46 - 12/09" at bounding box center [272, 111] width 169 height 31
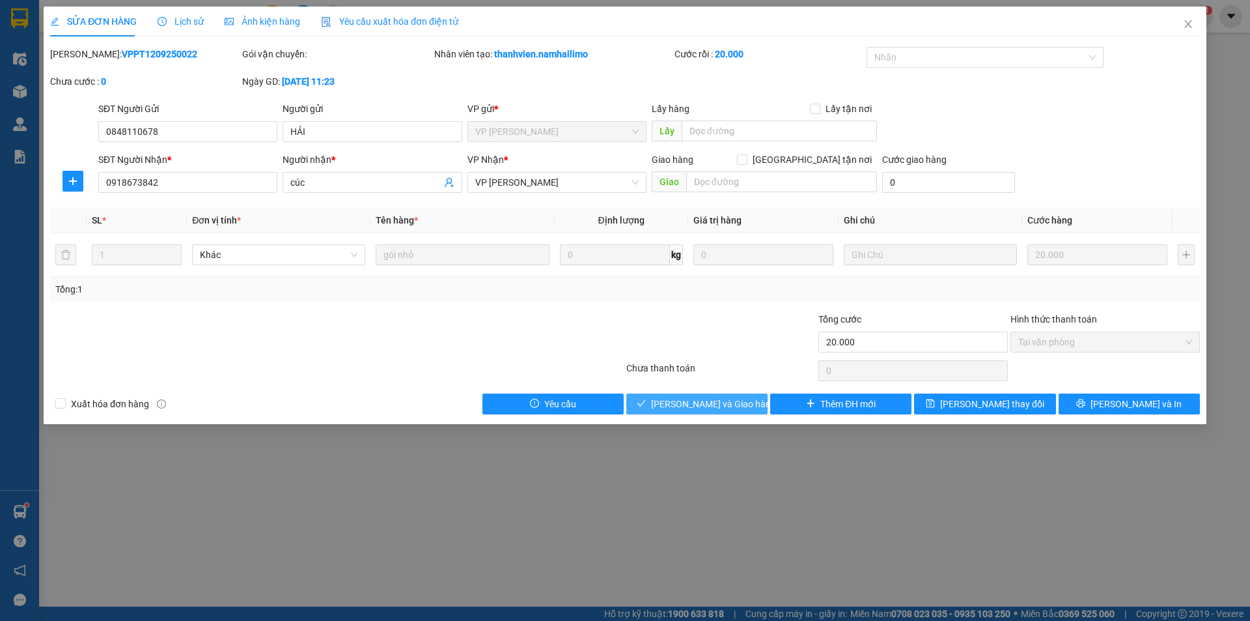
click at [686, 395] on button "Lưu và Giao hàng" at bounding box center [696, 403] width 141 height 21
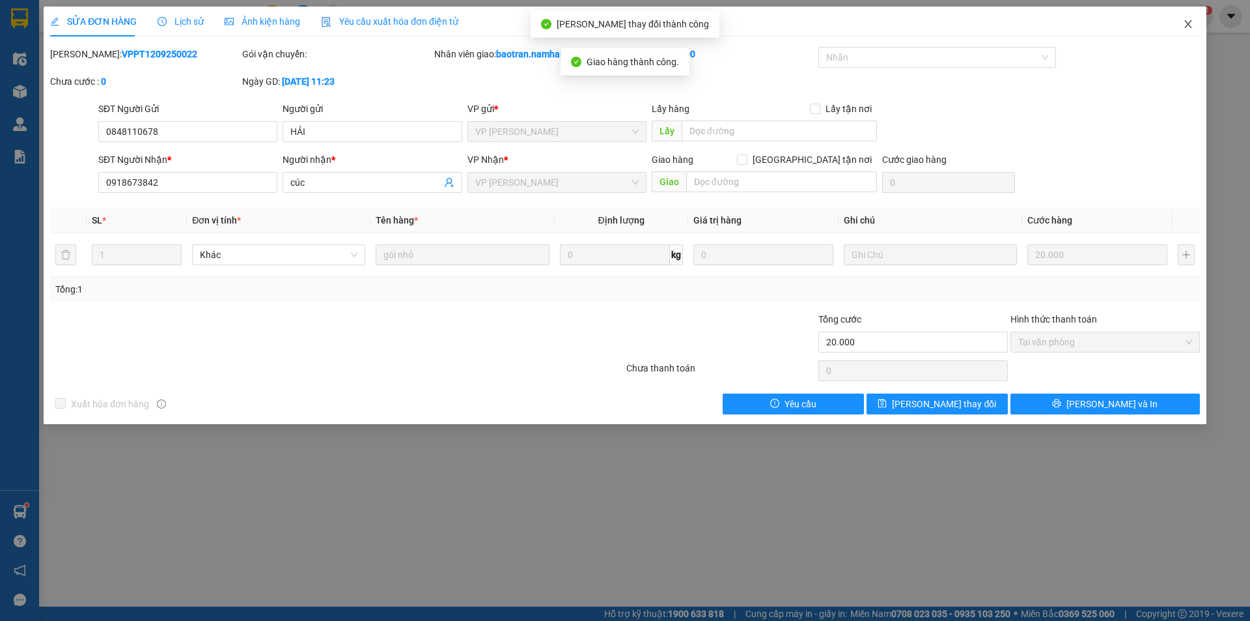
click at [1180, 23] on span "Close" at bounding box center [1188, 25] width 36 height 36
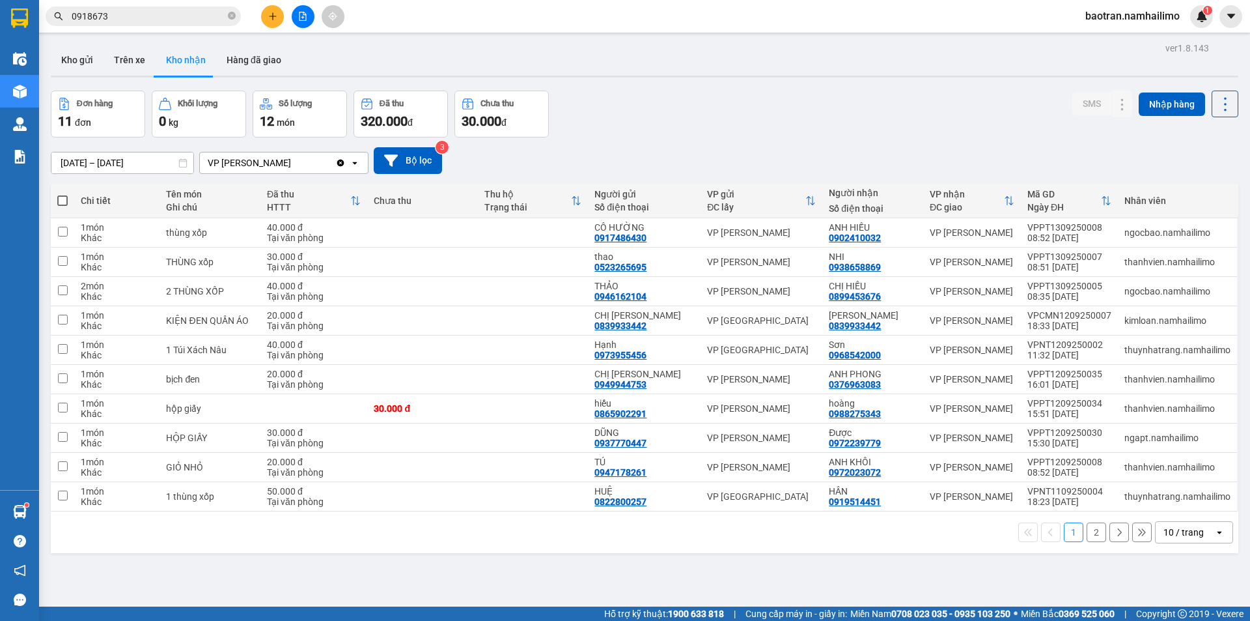
drag, startPoint x: 961, startPoint y: 104, endPoint x: 974, endPoint y: 81, distance: 26.5
click at [971, 89] on div "ver 1.8.143 Kho gửi Trên xe Kho nhận Hàng đã giao Đơn hàng 11 đơn Khối lượng 0 …" at bounding box center [645, 349] width 1198 height 621
click at [266, 12] on button at bounding box center [272, 16] width 23 height 23
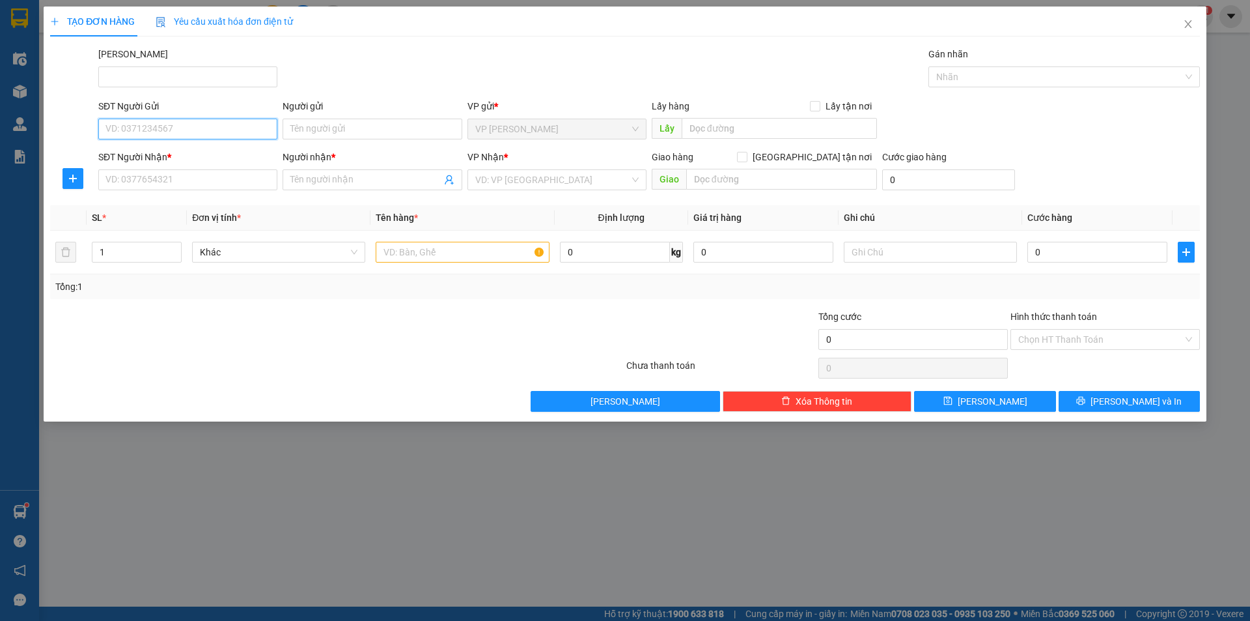
click at [205, 122] on input "SĐT Người Gửi" at bounding box center [187, 129] width 179 height 21
drag, startPoint x: 173, startPoint y: 118, endPoint x: 287, endPoint y: 158, distance: 120.3
click at [16, 162] on div "TẠO ĐƠN HÀNG Yêu cầu xuất hóa đơn điện tử Transit Pickup Surcharge Ids Transit …" at bounding box center [625, 310] width 1250 height 621
click at [244, 119] on div "SĐT Người Gửi 0822644446" at bounding box center [187, 122] width 179 height 46
drag, startPoint x: 240, startPoint y: 138, endPoint x: 234, endPoint y: 134, distance: 7.0
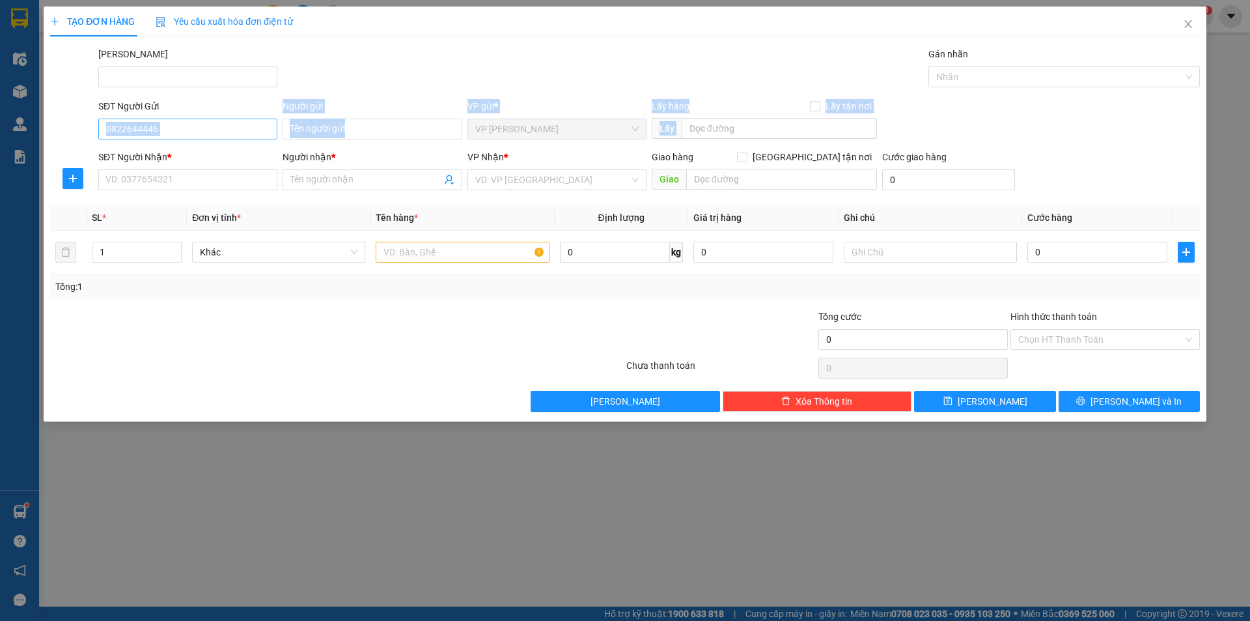
click at [238, 138] on input "0822644446" at bounding box center [187, 129] width 179 height 21
click at [234, 134] on input "0822644446" at bounding box center [187, 129] width 179 height 21
type input "0784278427"
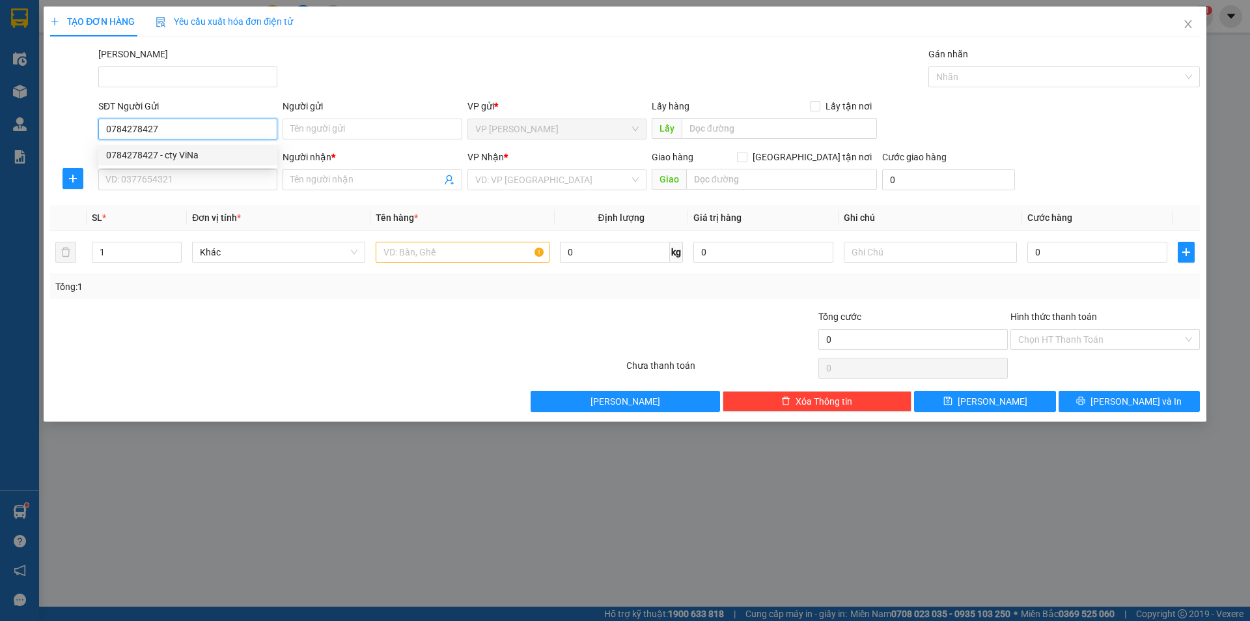
click at [204, 150] on div "0784278427 - cty ViNa" at bounding box center [187, 155] width 163 height 14
type input "cty ViNa"
type input "0935815404"
type input "TƯỜNG"
type input "300.000"
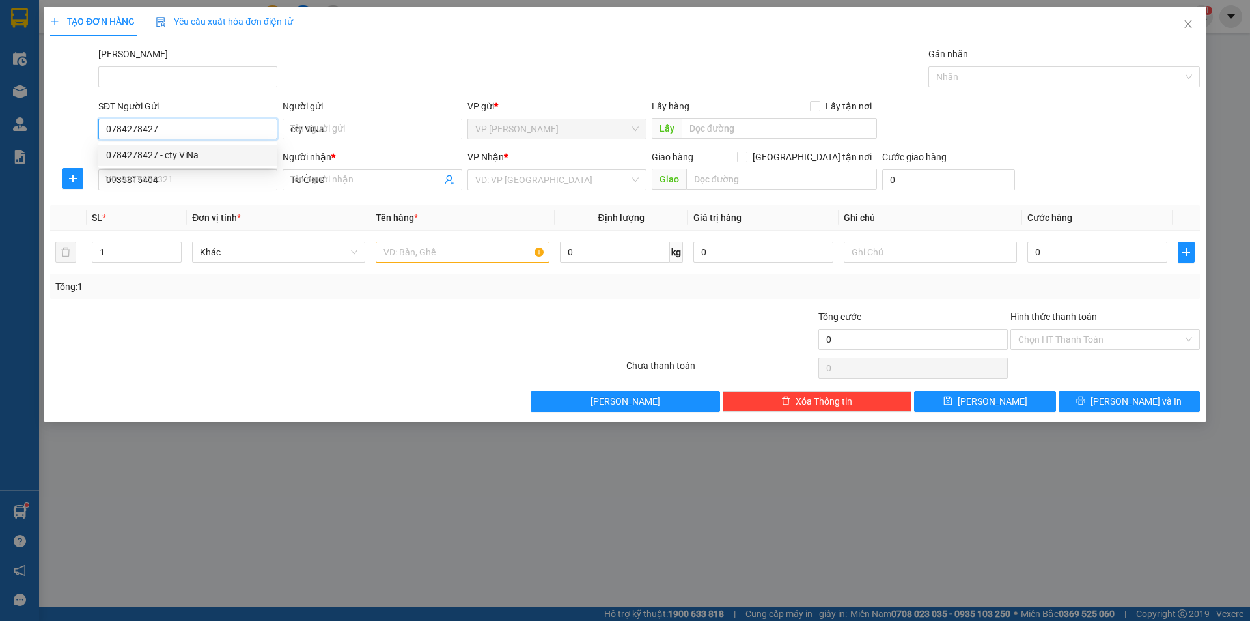
type input "300.000"
type input "0784278427"
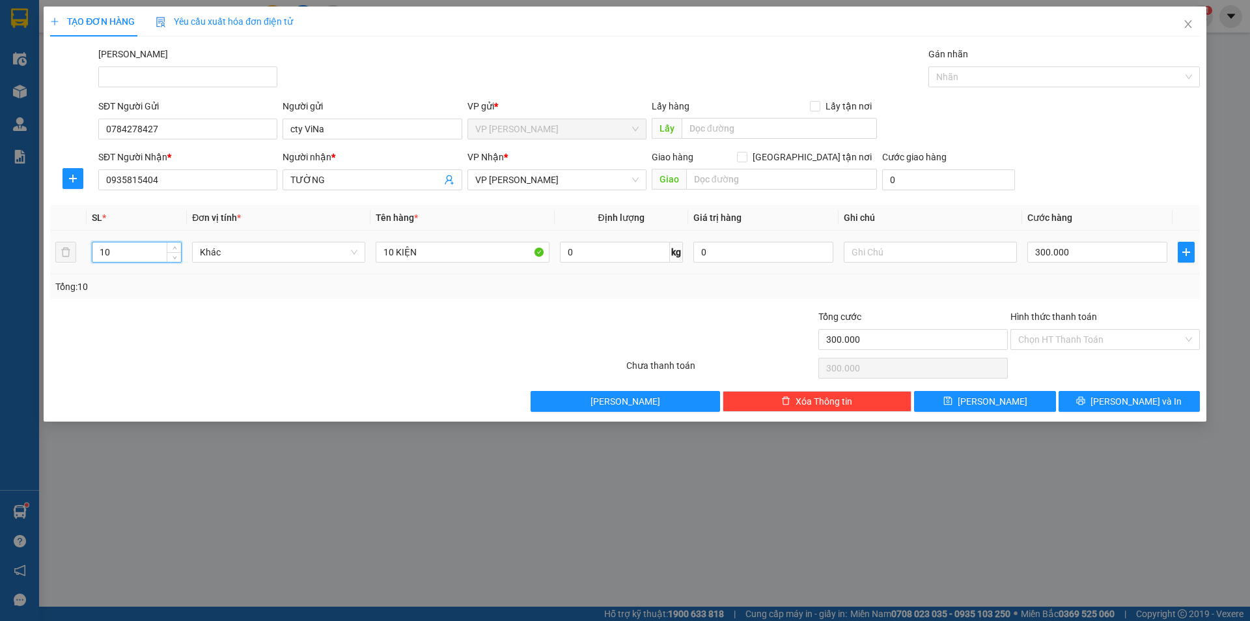
drag, startPoint x: 141, startPoint y: 251, endPoint x: 0, endPoint y: 287, distance: 145.8
click at [0, 287] on div "TẠO ĐƠN HÀNG Yêu cầu xuất hóa đơn điện tử Transit Pickup Surcharge Ids Transit …" at bounding box center [625, 310] width 1250 height 621
type input "3"
click at [399, 257] on input "10 KIỆN" at bounding box center [462, 252] width 173 height 21
click at [387, 251] on input "10 KIỆN" at bounding box center [462, 252] width 173 height 21
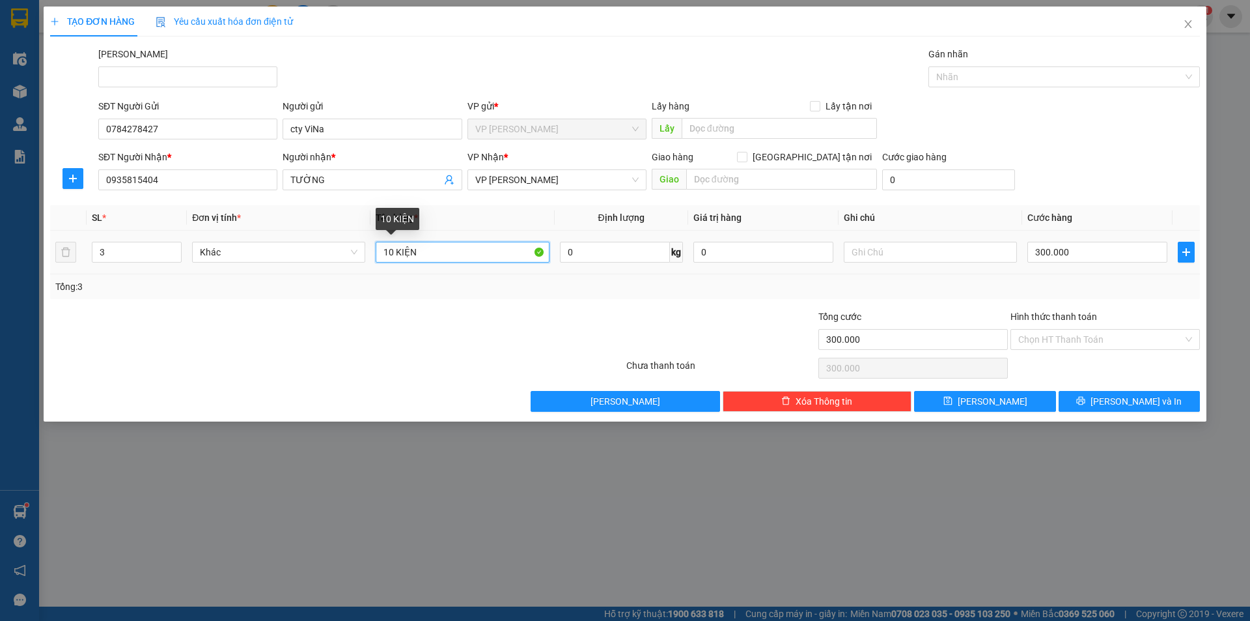
drag, startPoint x: 395, startPoint y: 248, endPoint x: 316, endPoint y: 220, distance: 83.6
click at [307, 223] on table "SL * Đơn vị tính * Tên hàng * Định lượng Giá trị hàng Ghi chú Cước hàng 3 Khác …" at bounding box center [625, 239] width 1150 height 69
type input "3 KIỆN"
click at [1088, 260] on input "300.000" at bounding box center [1098, 252] width 140 height 21
type input "1"
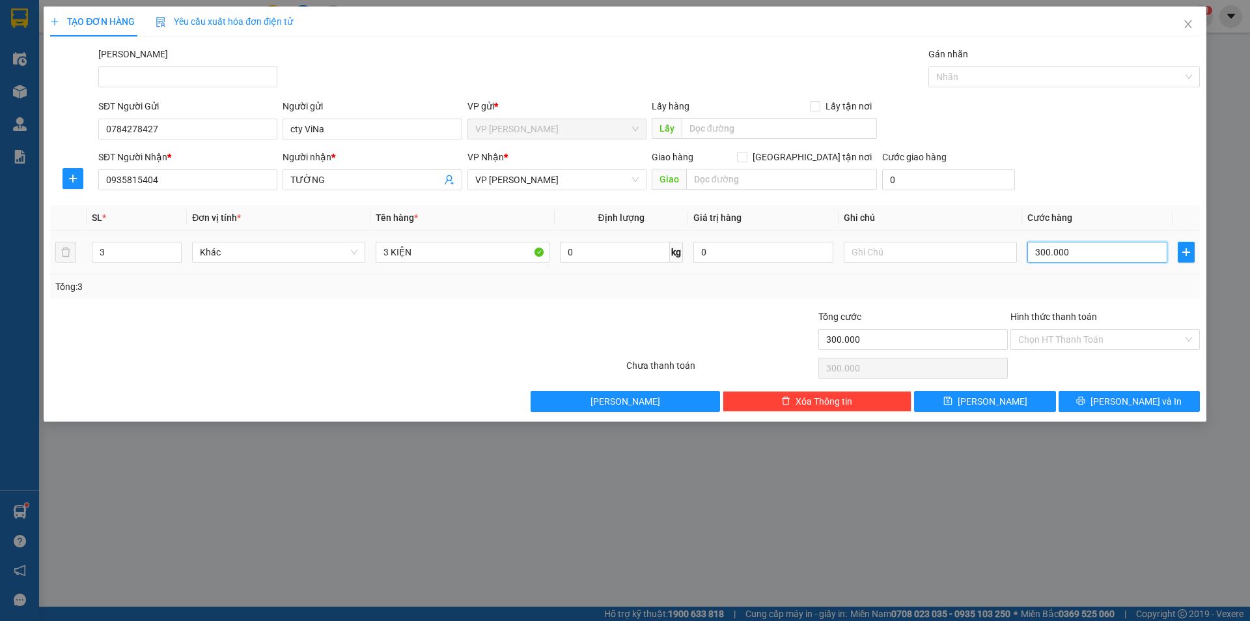
type input "1"
type input "10"
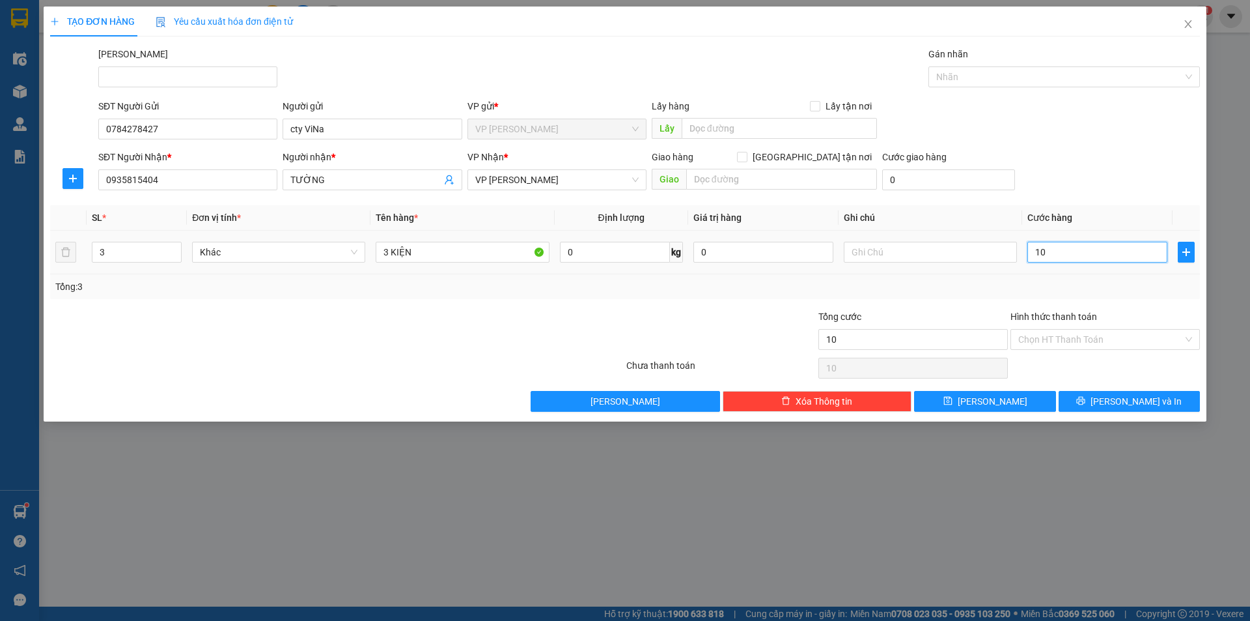
type input "100"
type input "1.000"
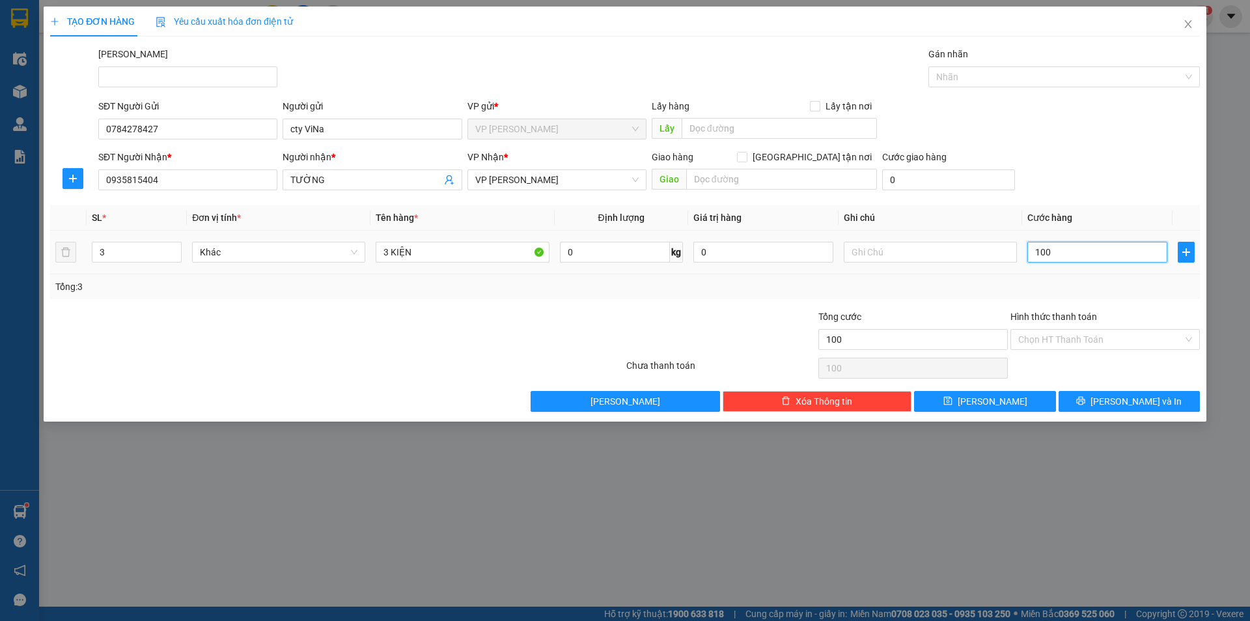
type input "1.000"
type input "10.000"
type input "100.000"
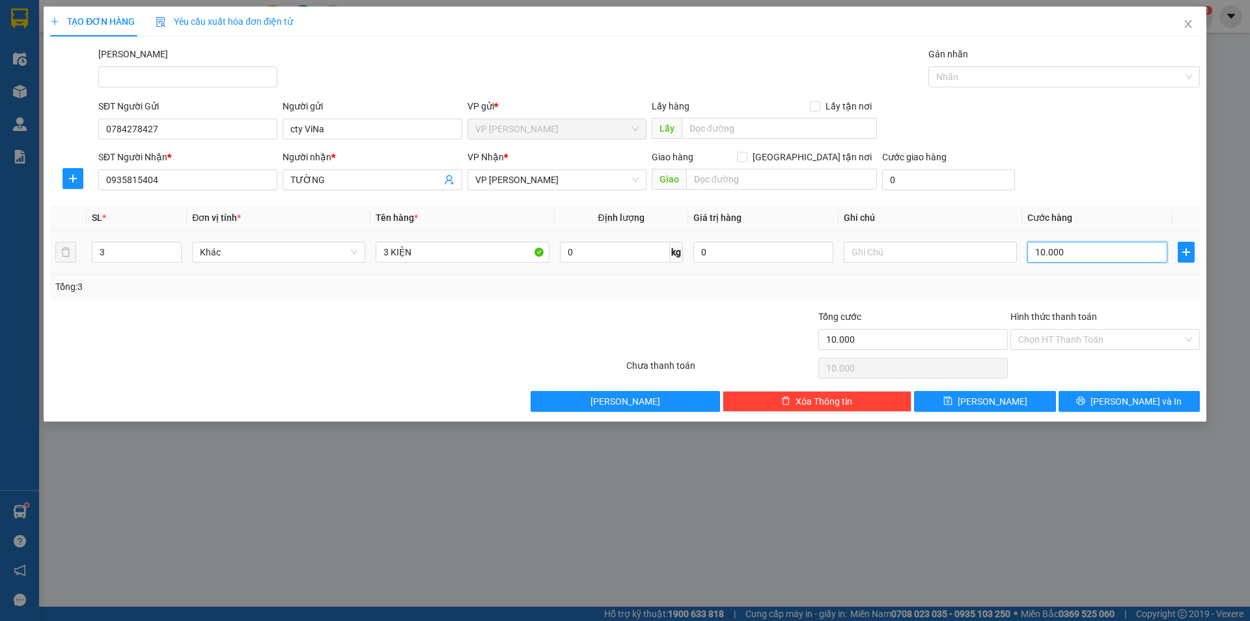
type input "100.000"
type input "10.000"
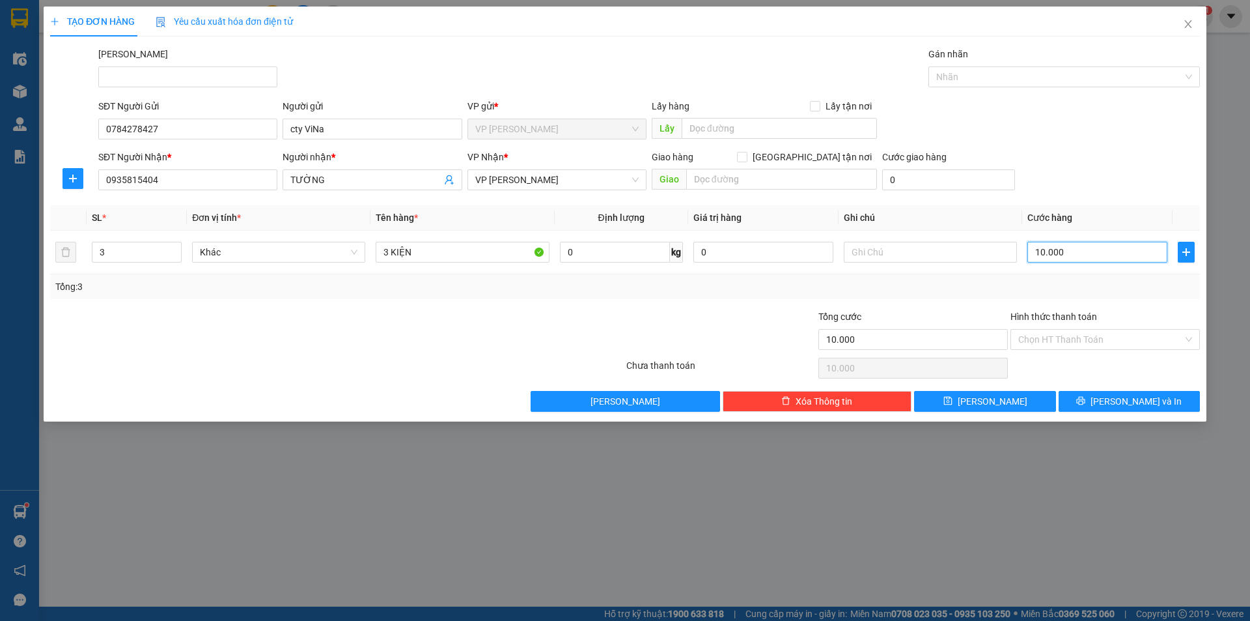
type input "1.000"
type input "100"
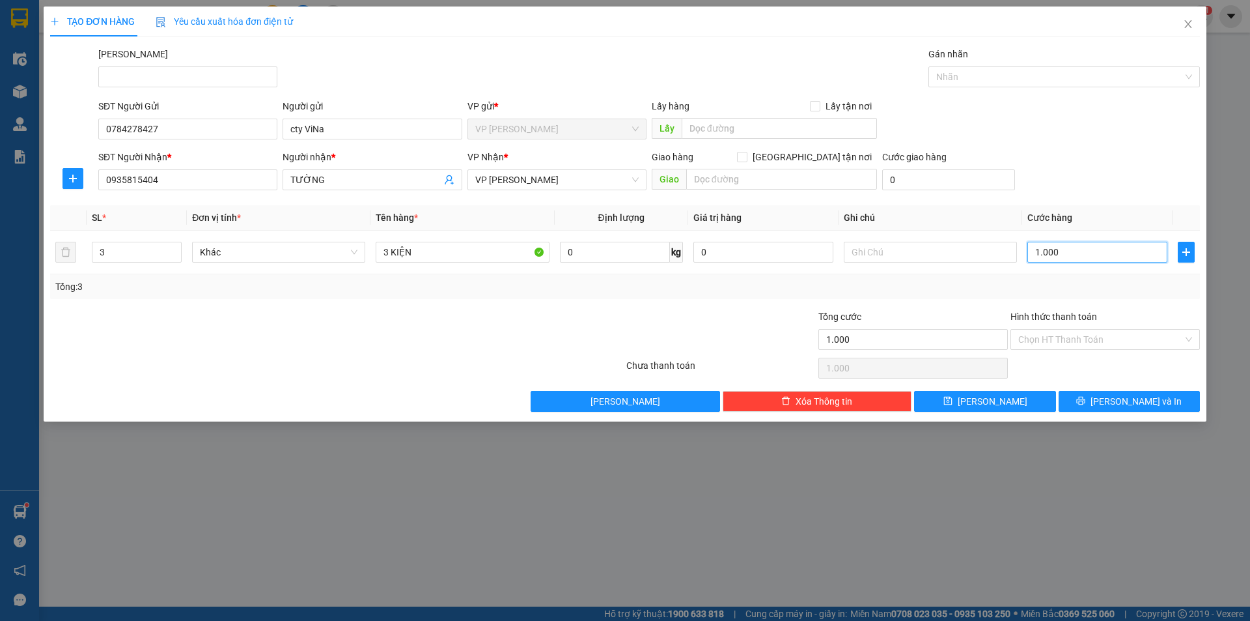
type input "100"
type input "10"
type input "1"
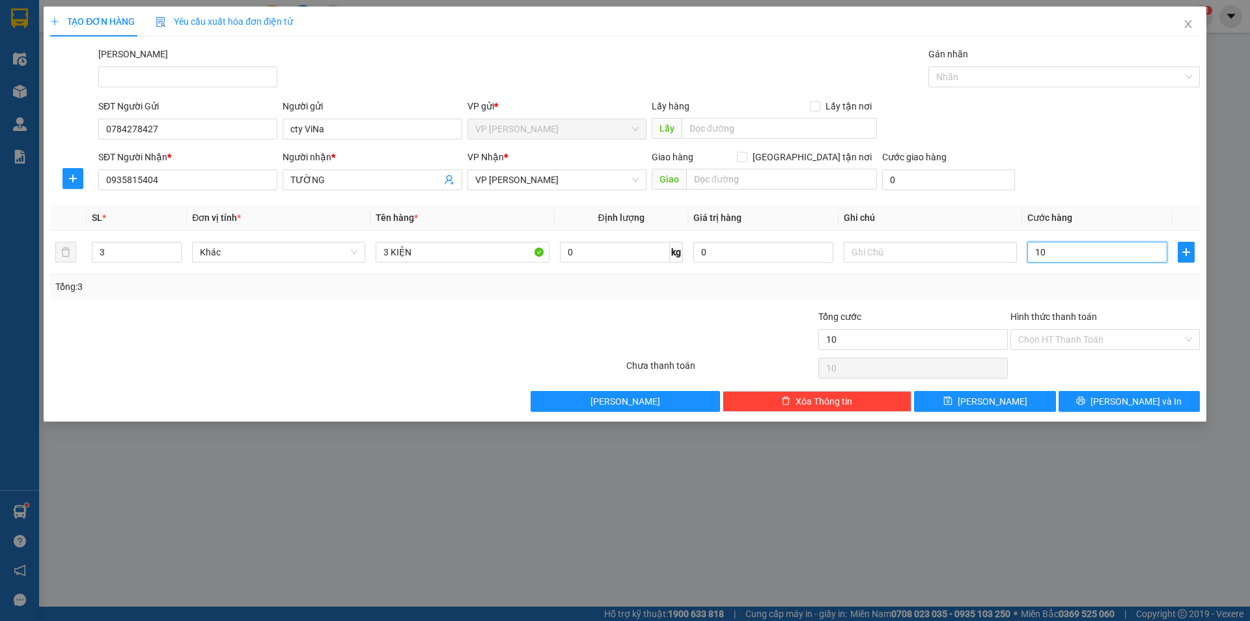
type input "1"
type input "0"
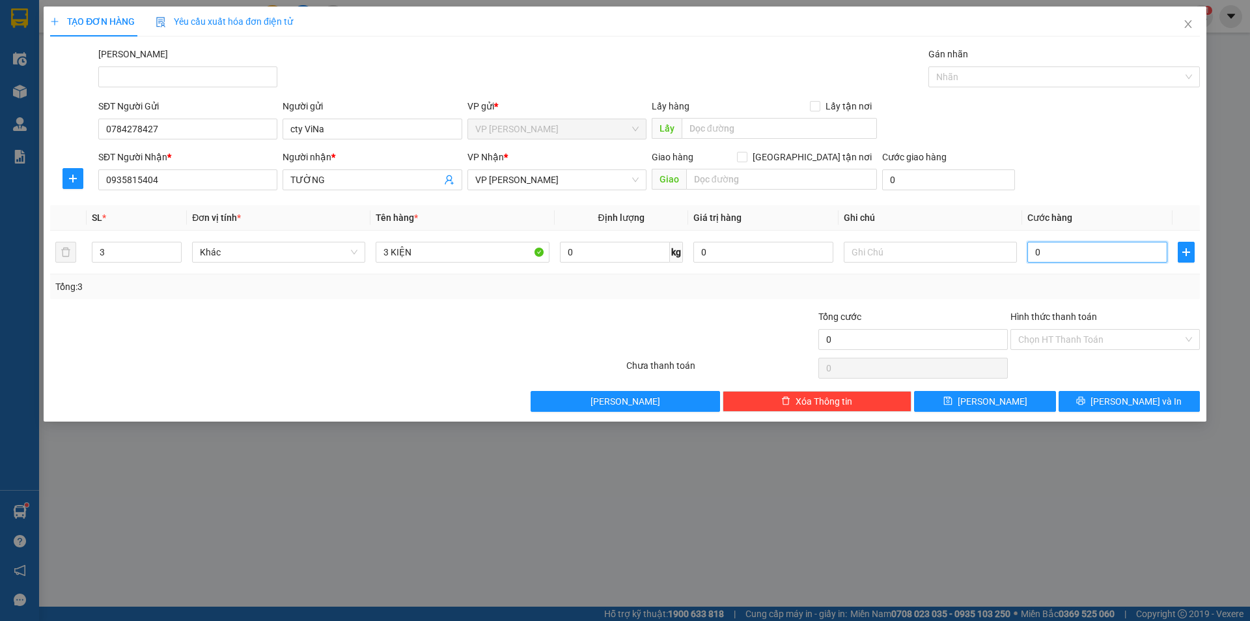
type input "9"
type input "09"
type input "90"
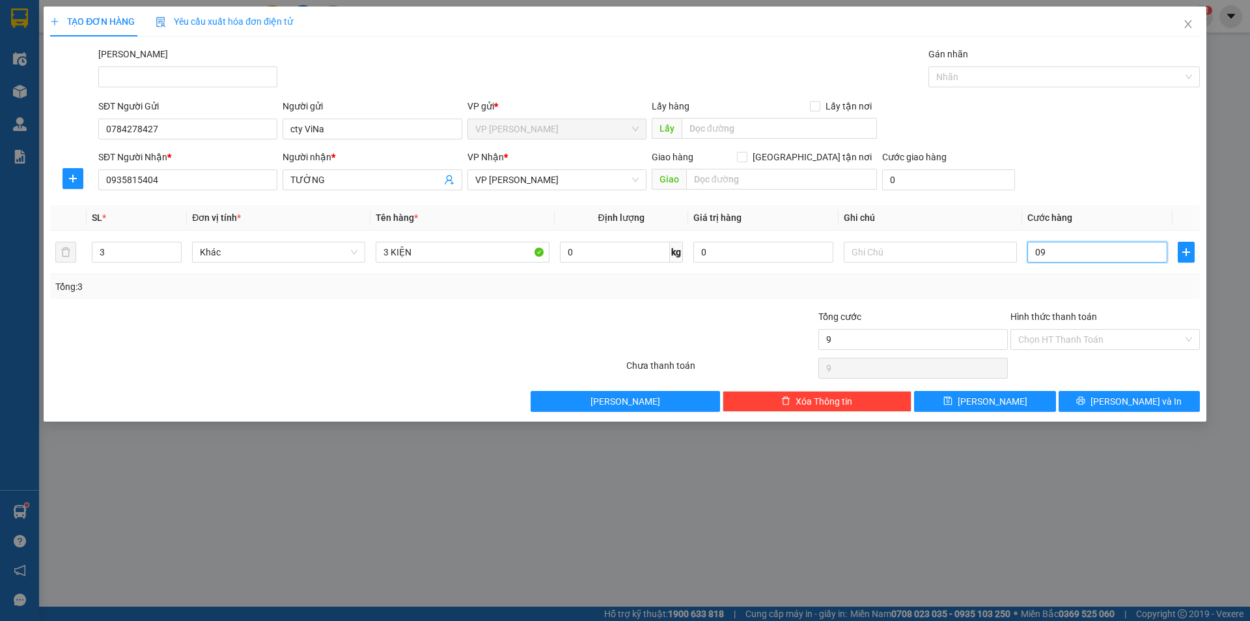
type input "090"
type input "900"
type input "0.900"
type input "9.000"
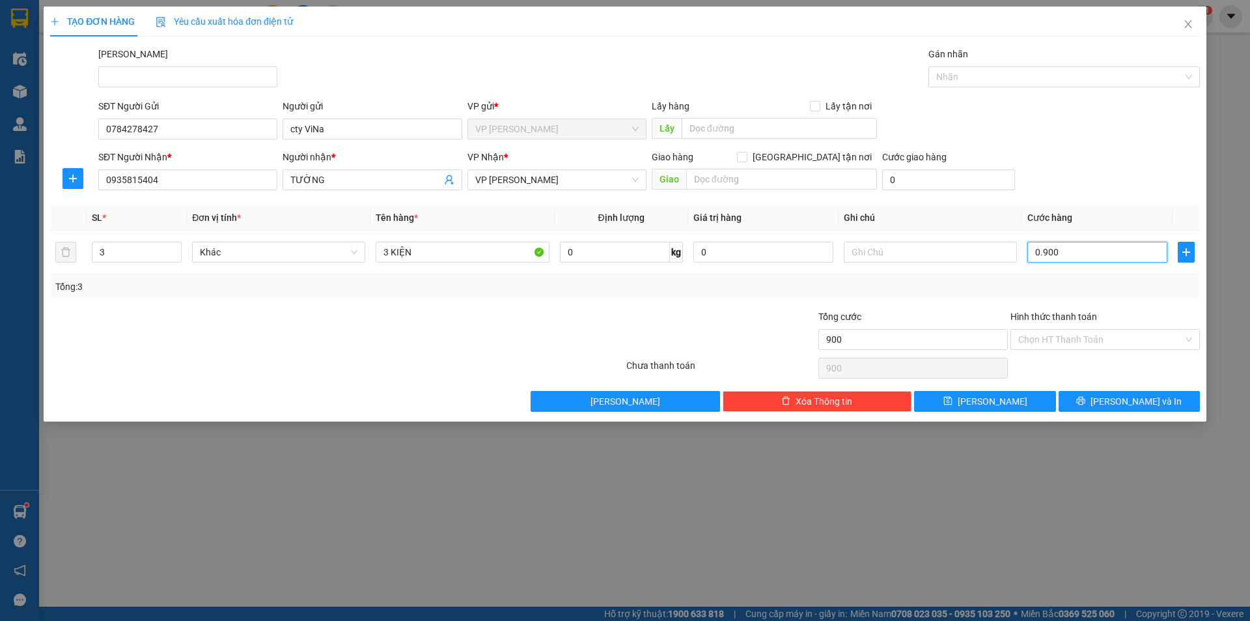
type input "9.000"
type input "09.000"
type input "90.000"
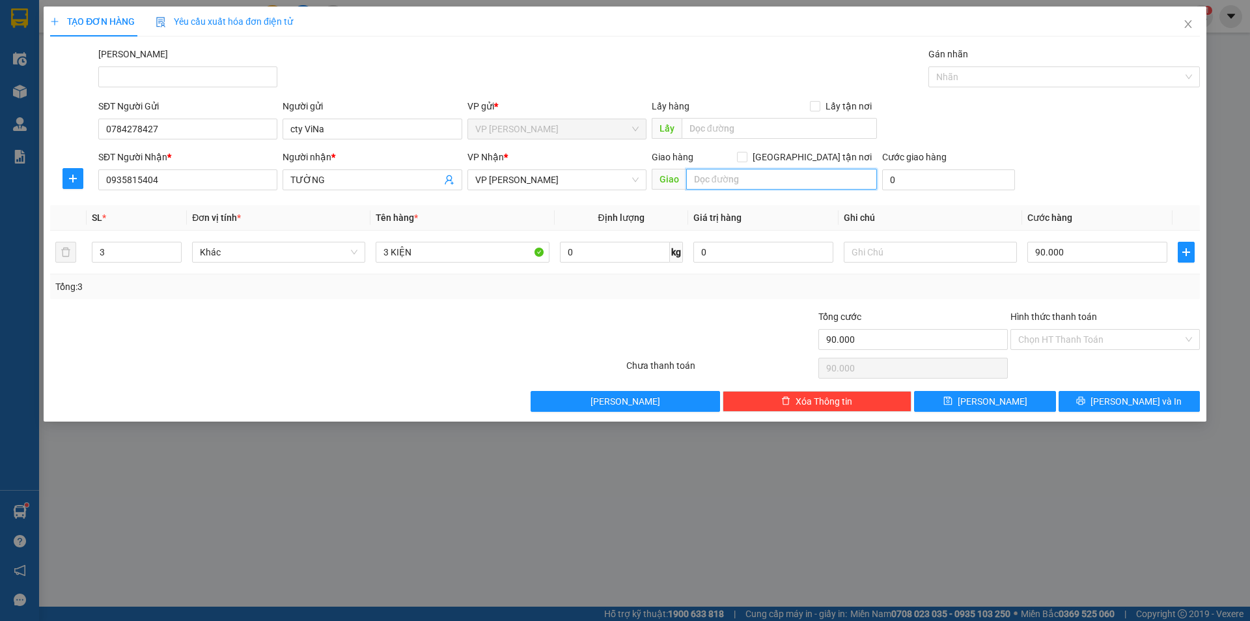
click at [754, 185] on input "text" at bounding box center [781, 179] width 191 height 21
click at [851, 157] on span "[GEOGRAPHIC_DATA] tận nơi" at bounding box center [813, 157] width 130 height 14
click at [746, 157] on input "[GEOGRAPHIC_DATA] tận nơi" at bounding box center [741, 156] width 9 height 9
checkbox input "true"
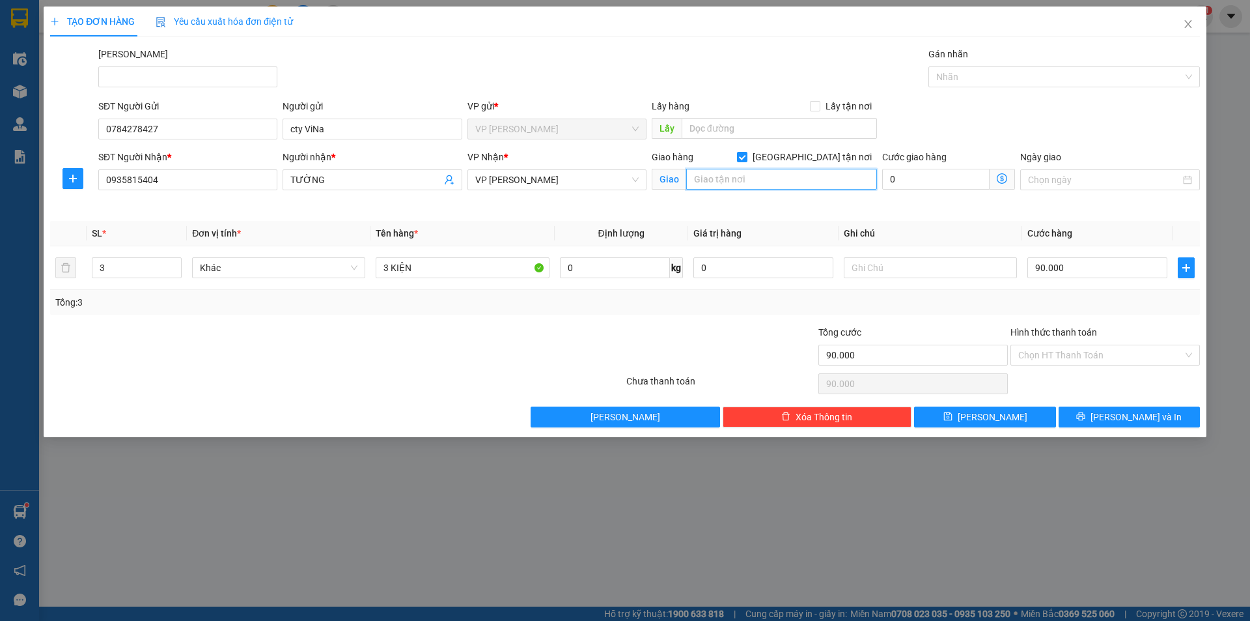
drag, startPoint x: 809, startPoint y: 178, endPoint x: 1250, endPoint y: 222, distance: 443.0
click at [909, 191] on div "SĐT Người Nhận * 0935815404 Người nhận * TƯỜNG VP Nhận * VP Phan Thiết Giao hàn…" at bounding box center [649, 180] width 1107 height 61
type input "125 đặng văn lãnh, pt"
click at [918, 179] on input "0" at bounding box center [935, 179] width 107 height 21
type input "90.001"
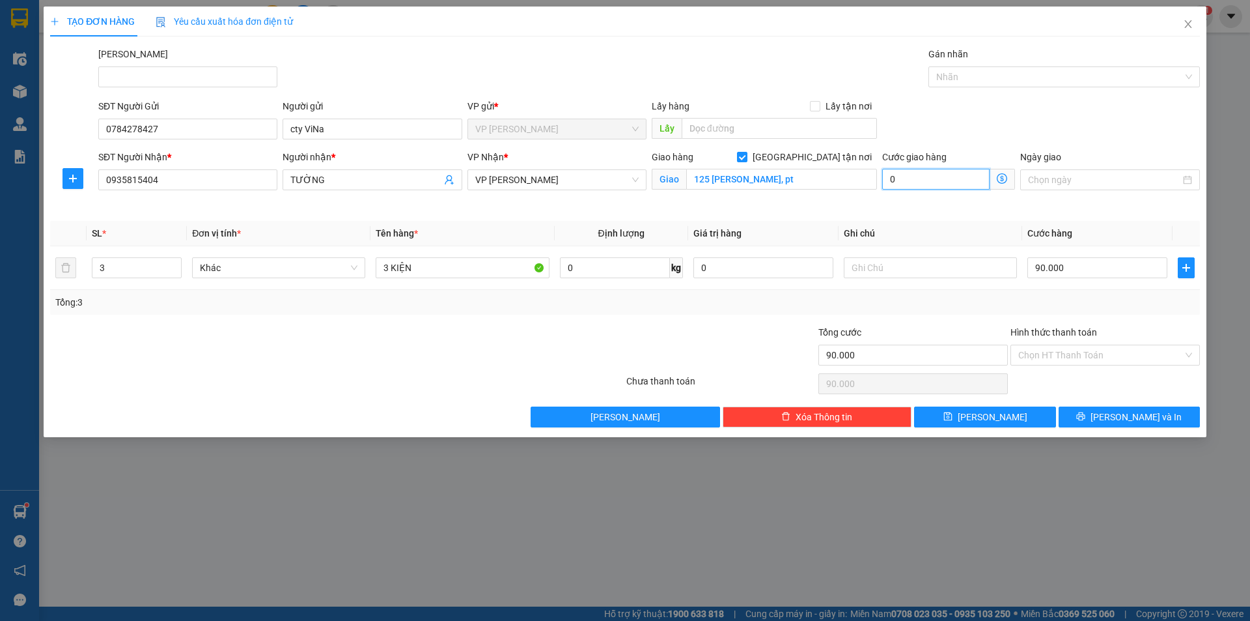
type input "90.001"
type input "1"
type input "90.010"
type input "10"
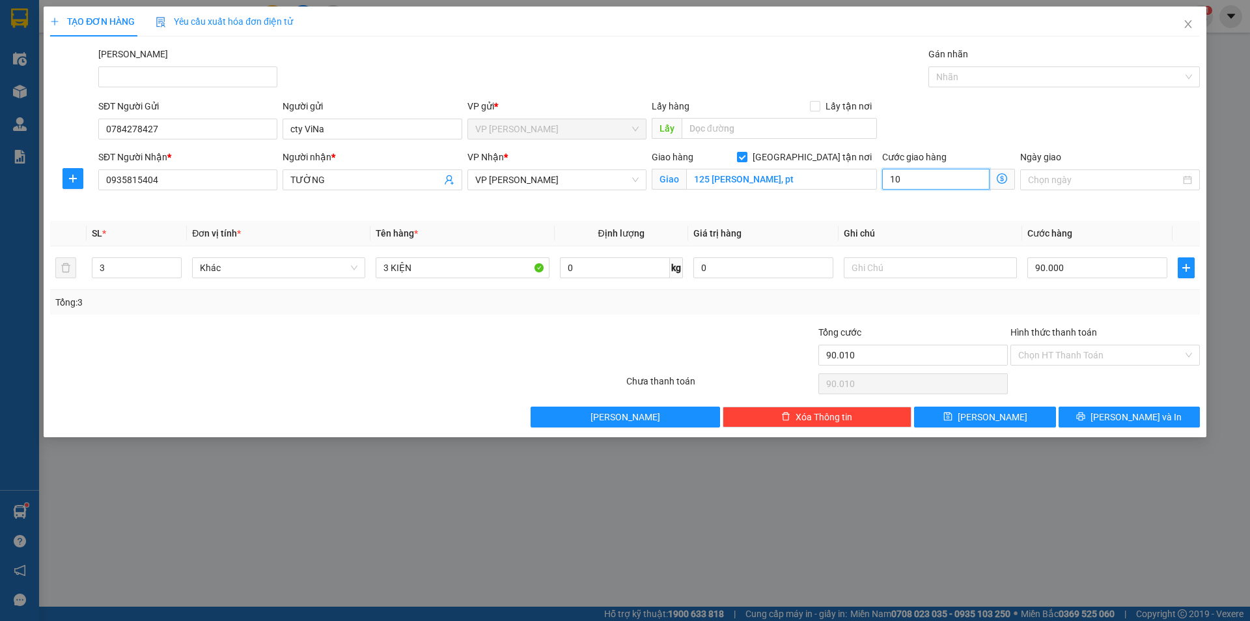
type input "90.100"
type input "100"
type input "91.000"
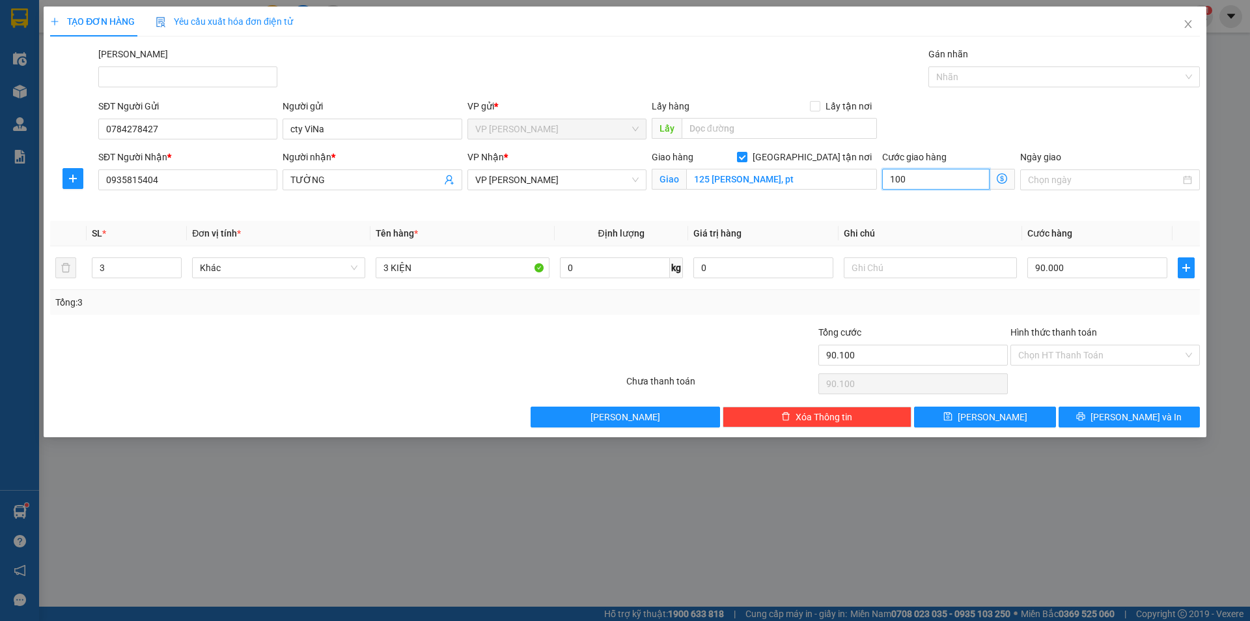
type input "1.000"
type input "100.000"
type input "10.000"
click at [1114, 409] on button "[PERSON_NAME] và In" at bounding box center [1129, 416] width 141 height 21
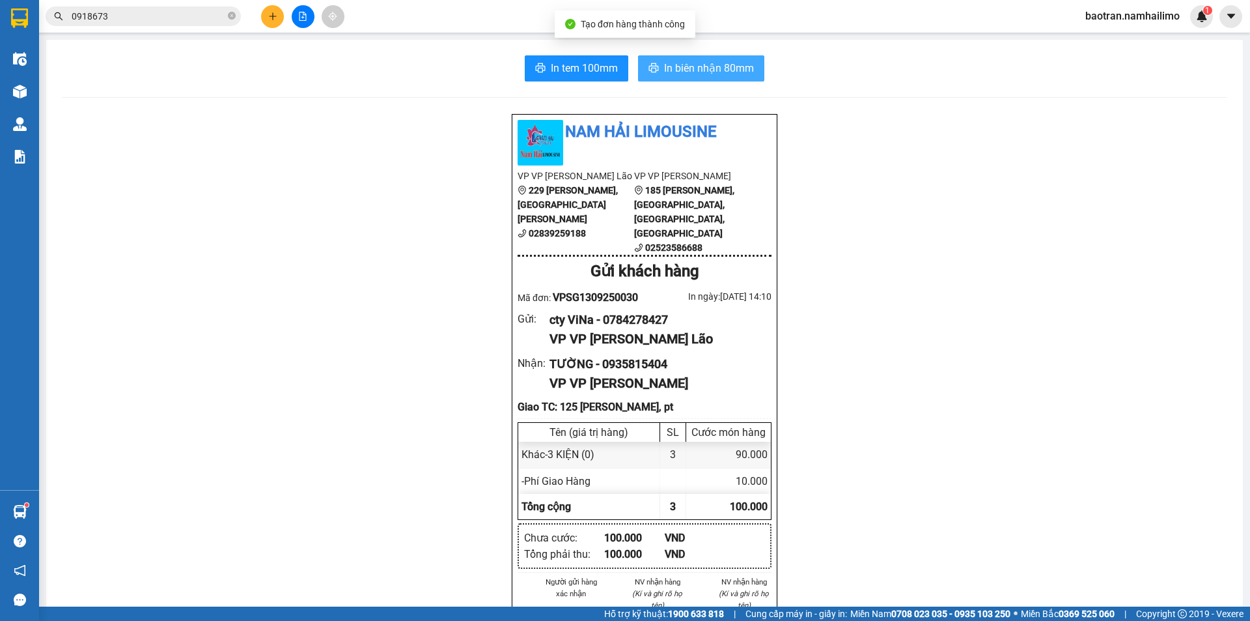
click at [722, 59] on button "In biên nhận 80mm" at bounding box center [701, 68] width 126 height 26
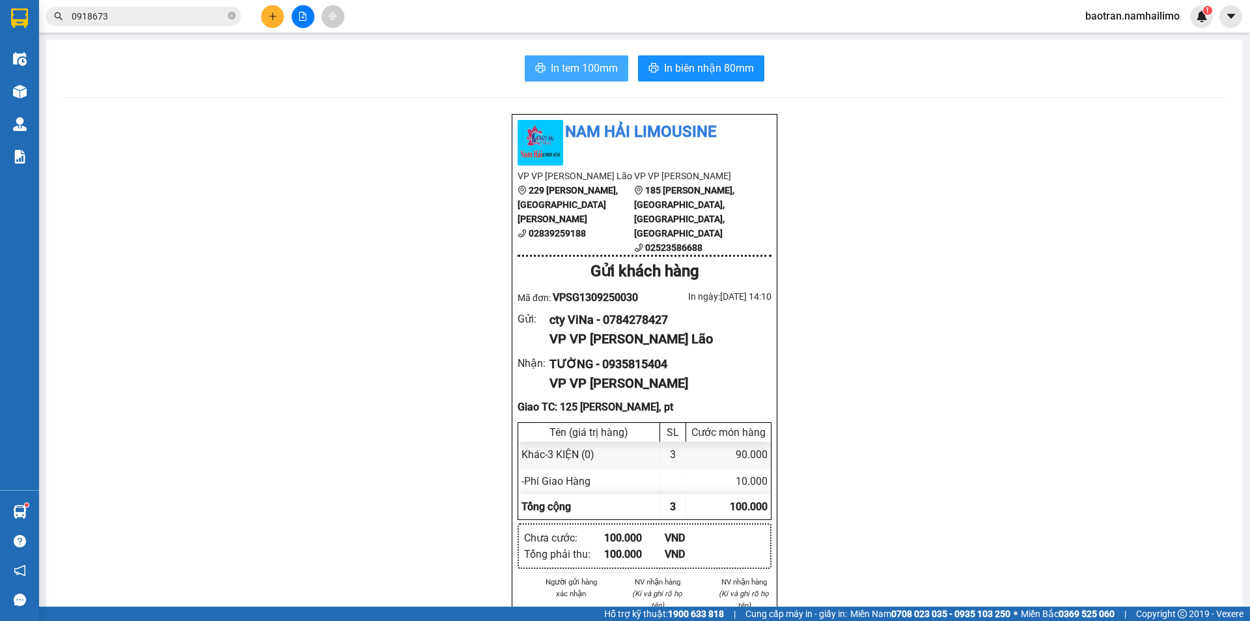
click at [577, 70] on span "In tem 100mm" at bounding box center [584, 68] width 67 height 16
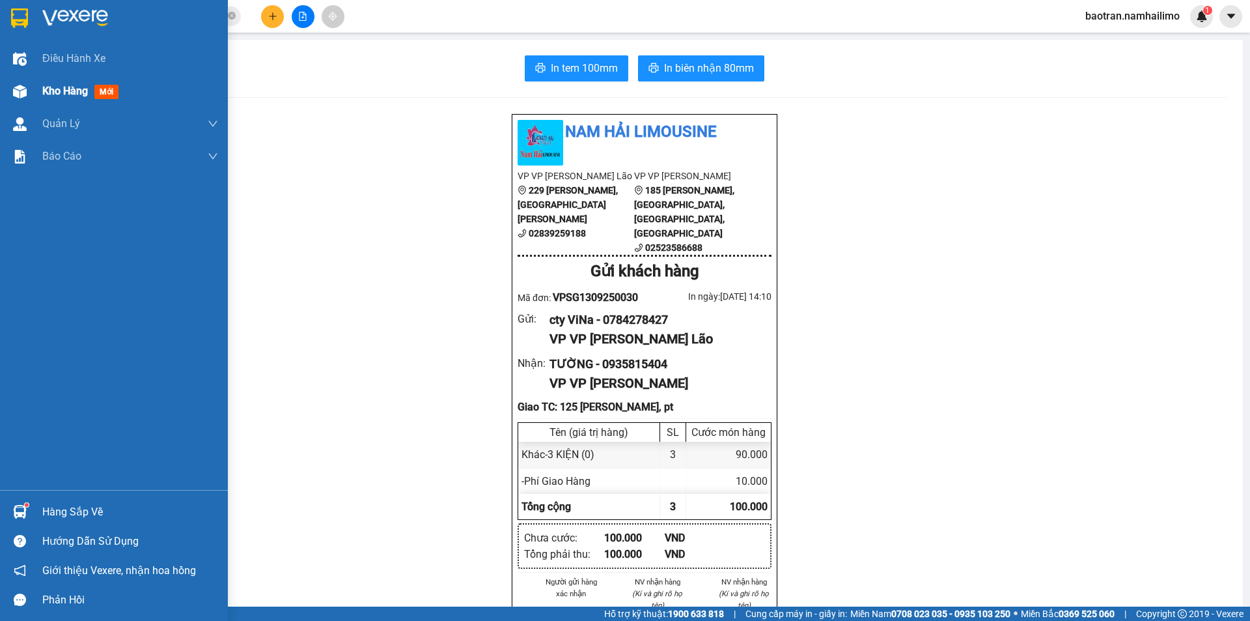
click at [18, 93] on img at bounding box center [20, 92] width 14 height 14
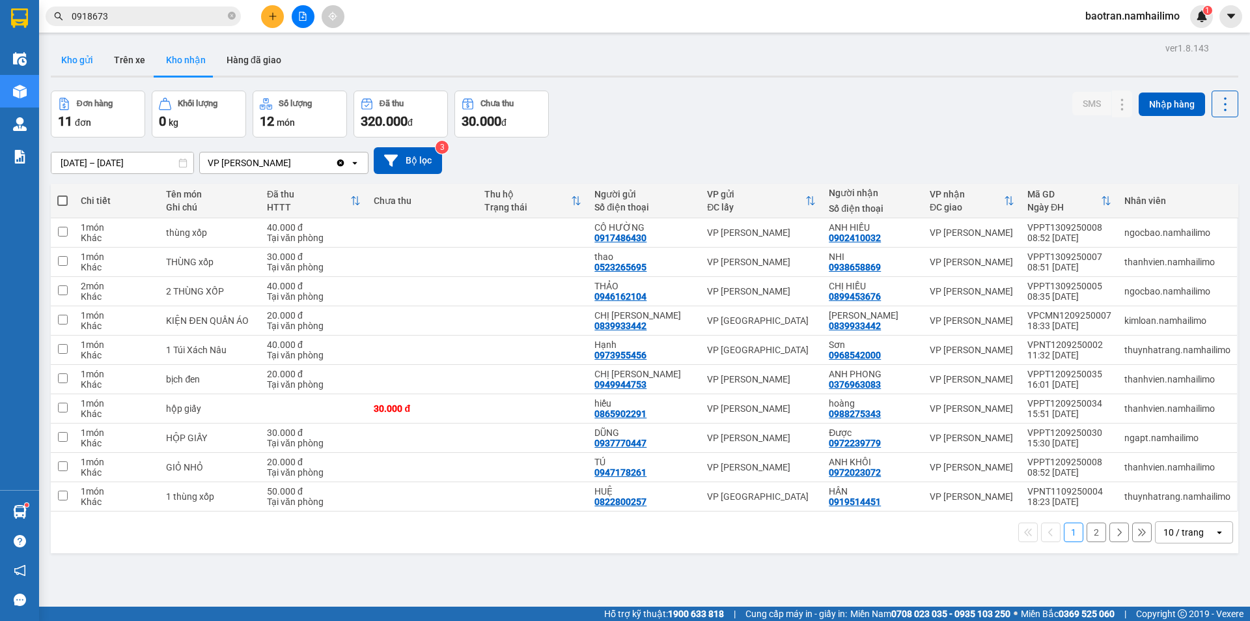
click at [83, 64] on button "Kho gửi" at bounding box center [77, 59] width 53 height 31
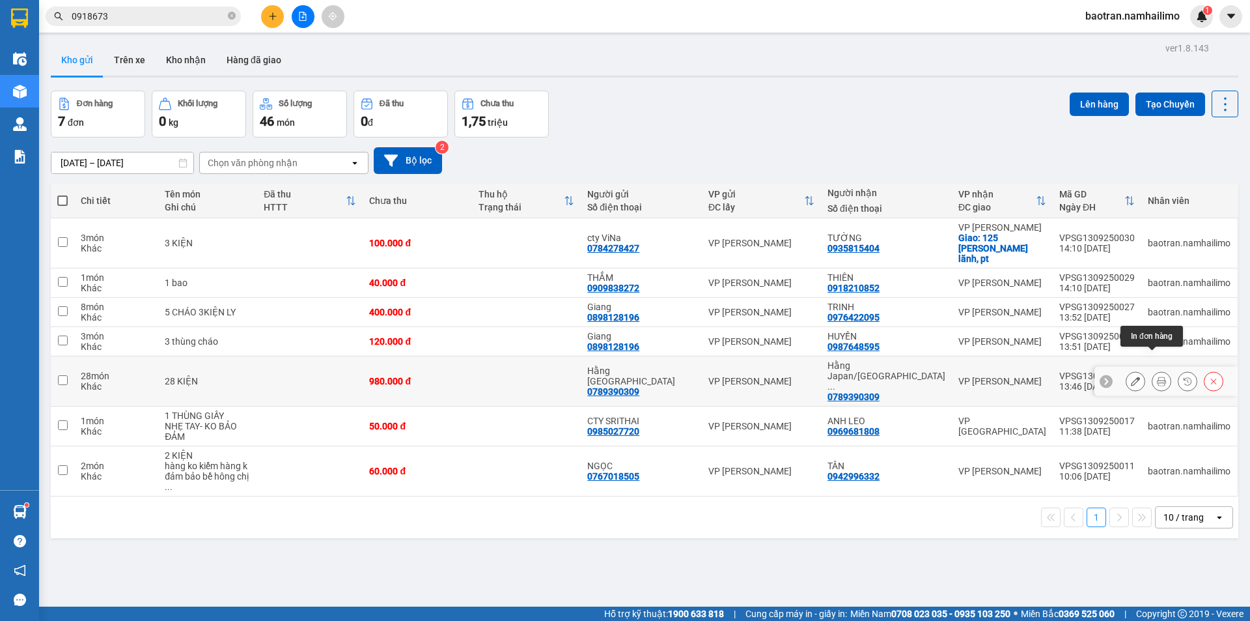
click at [1153, 370] on button at bounding box center [1162, 381] width 18 height 23
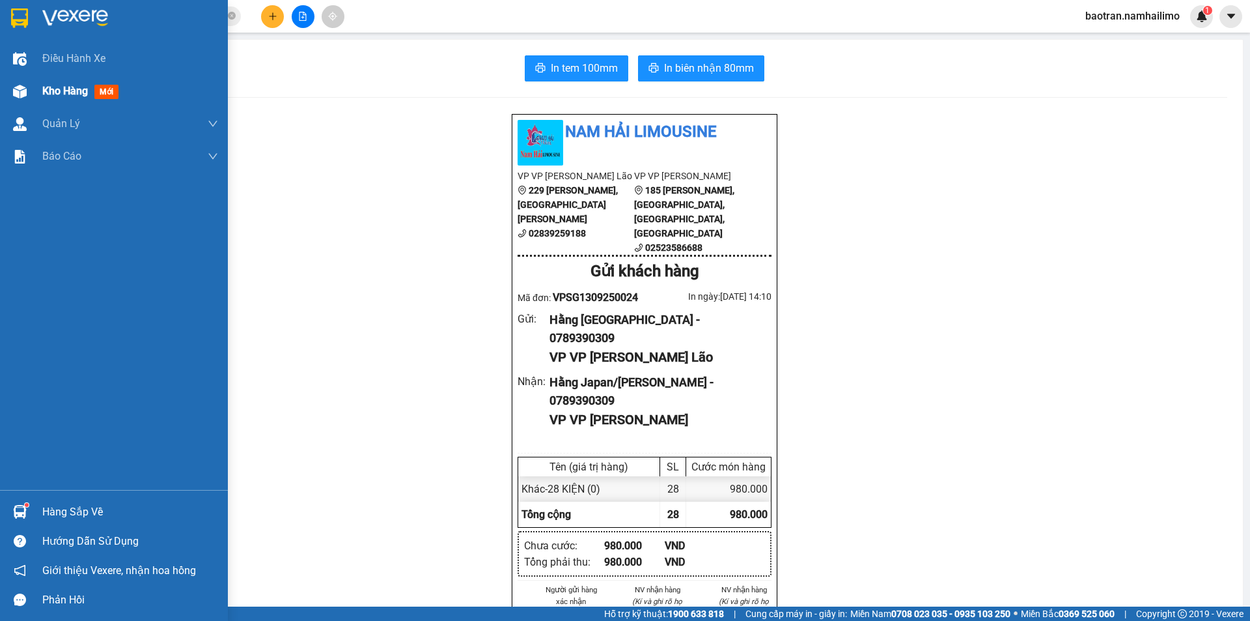
click at [81, 85] on span "Kho hàng" at bounding box center [65, 91] width 46 height 12
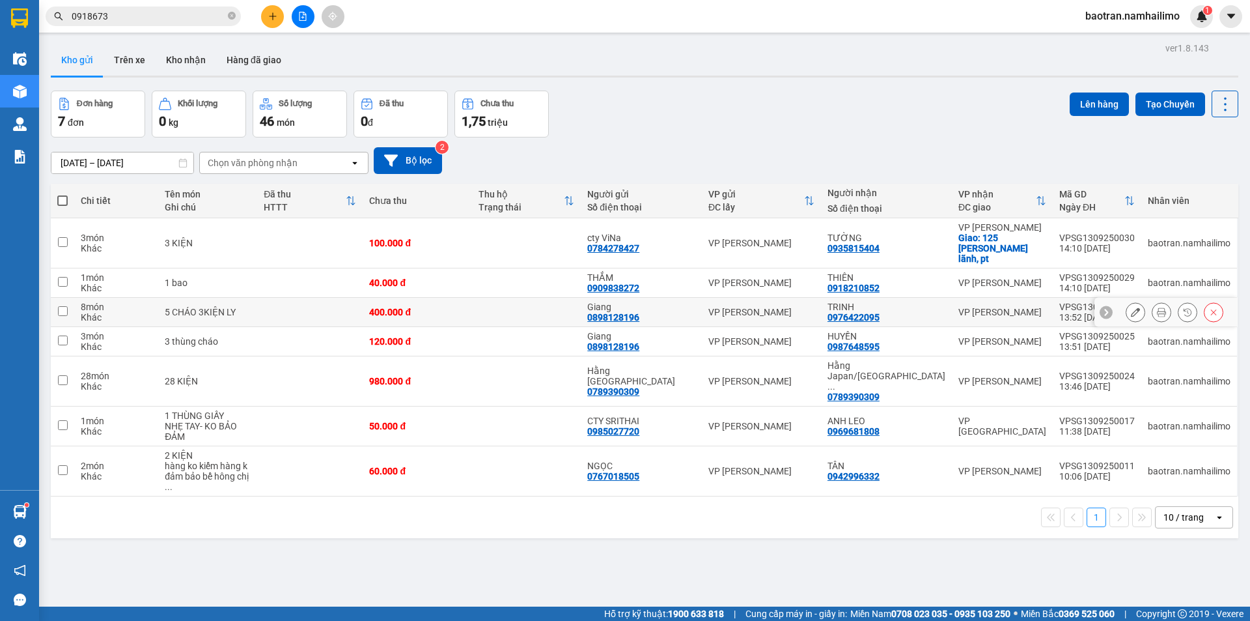
click at [1150, 313] on div at bounding box center [1166, 312] width 143 height 29
click at [1153, 301] on button at bounding box center [1162, 312] width 18 height 23
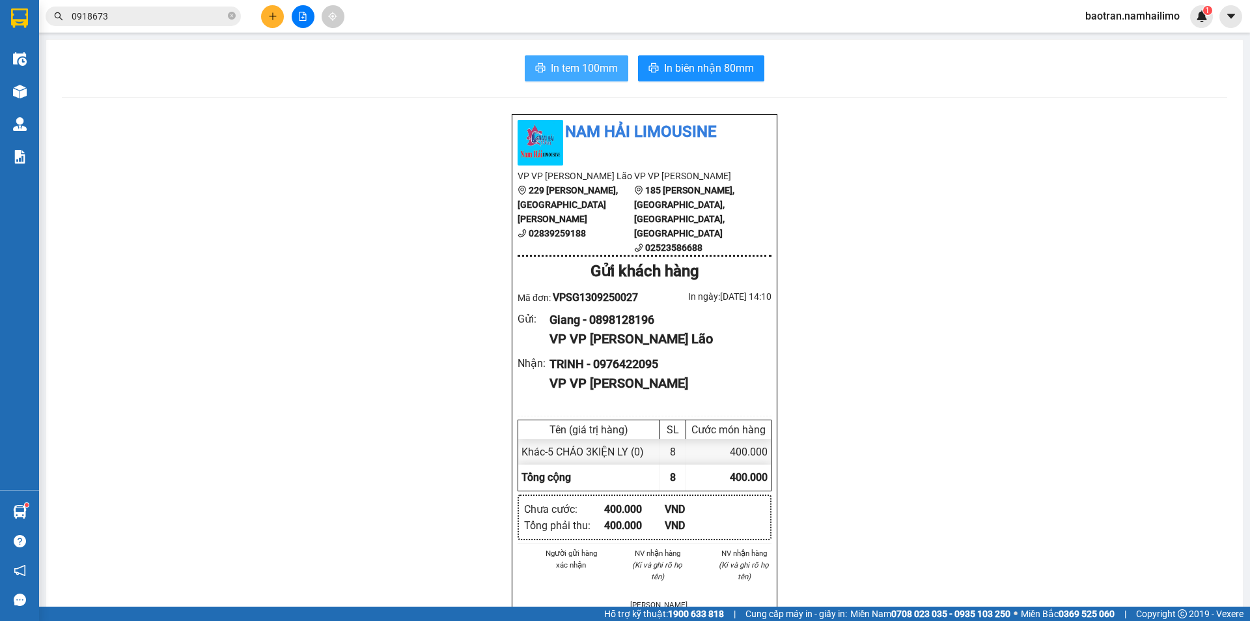
drag, startPoint x: 586, startPoint y: 74, endPoint x: 578, endPoint y: 72, distance: 8.9
click at [580, 72] on span "In tem 100mm" at bounding box center [584, 68] width 67 height 16
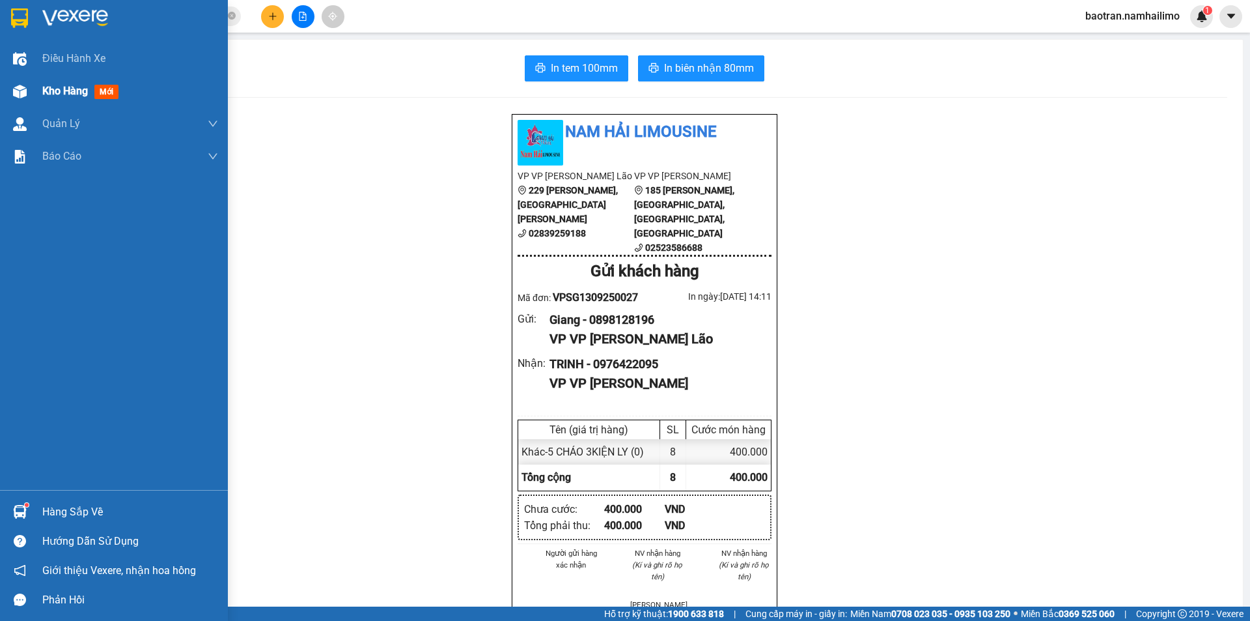
drag, startPoint x: 73, startPoint y: 102, endPoint x: 99, endPoint y: 118, distance: 30.4
click at [72, 102] on div "Kho hàng mới" at bounding box center [130, 91] width 176 height 33
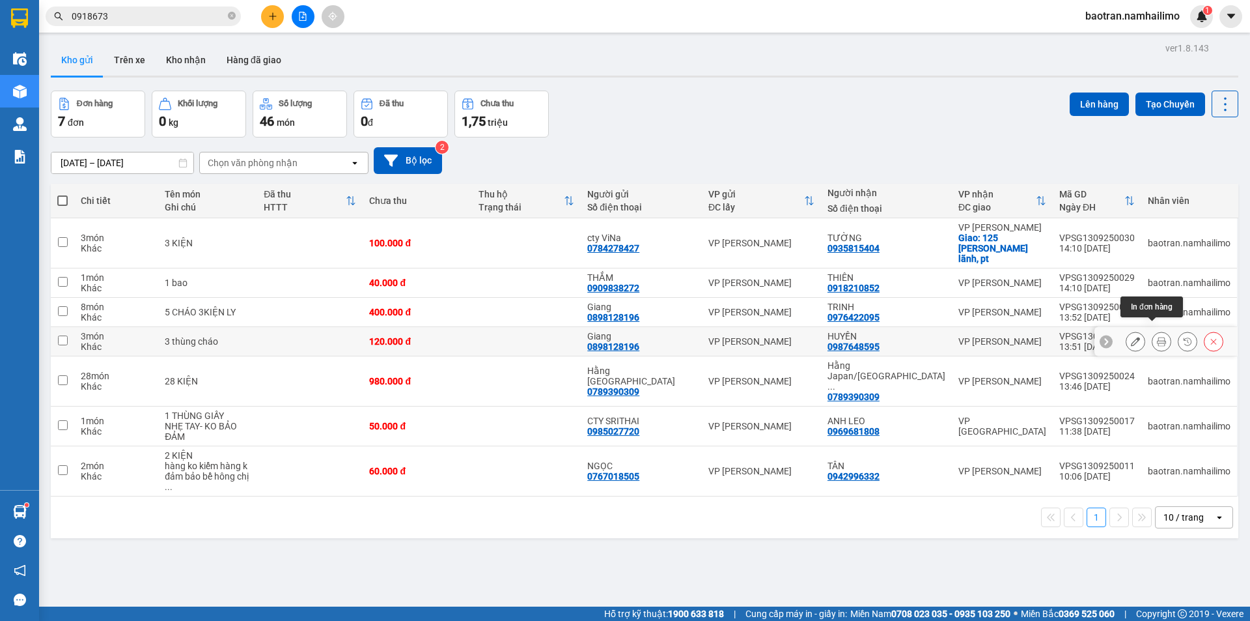
click at [1158, 330] on button at bounding box center [1162, 341] width 18 height 23
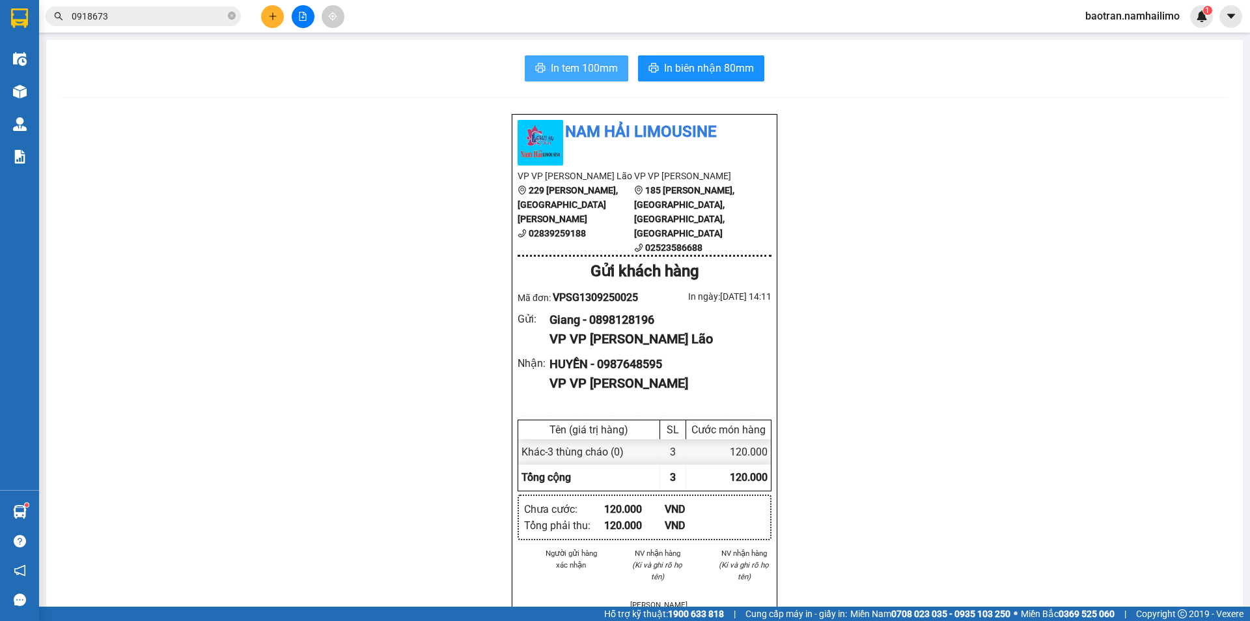
click at [583, 57] on button "In tem 100mm" at bounding box center [577, 68] width 104 height 26
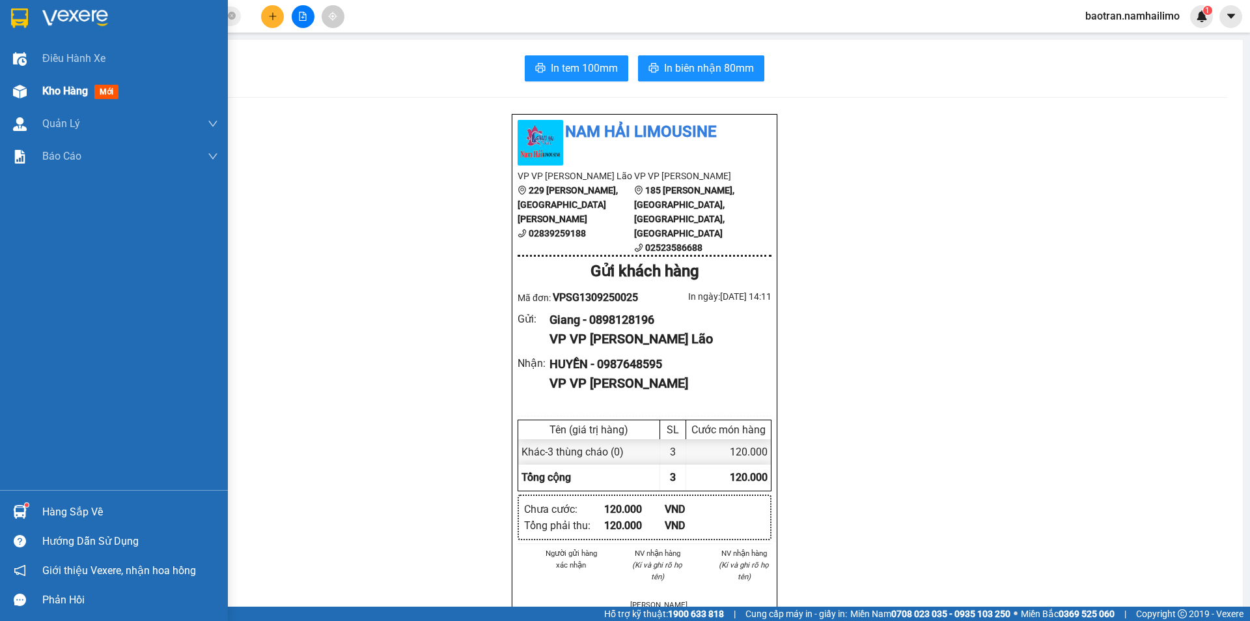
click at [44, 82] on div "Kho hàng mới" at bounding box center [130, 91] width 176 height 33
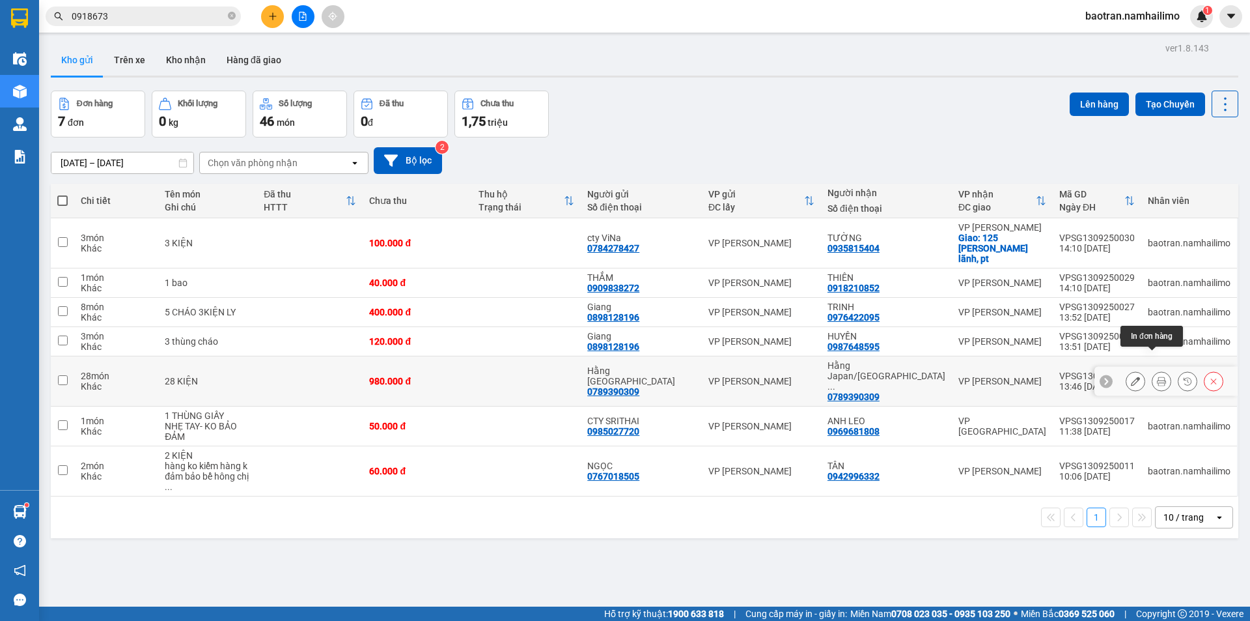
click at [1153, 370] on button at bounding box center [1162, 381] width 18 height 23
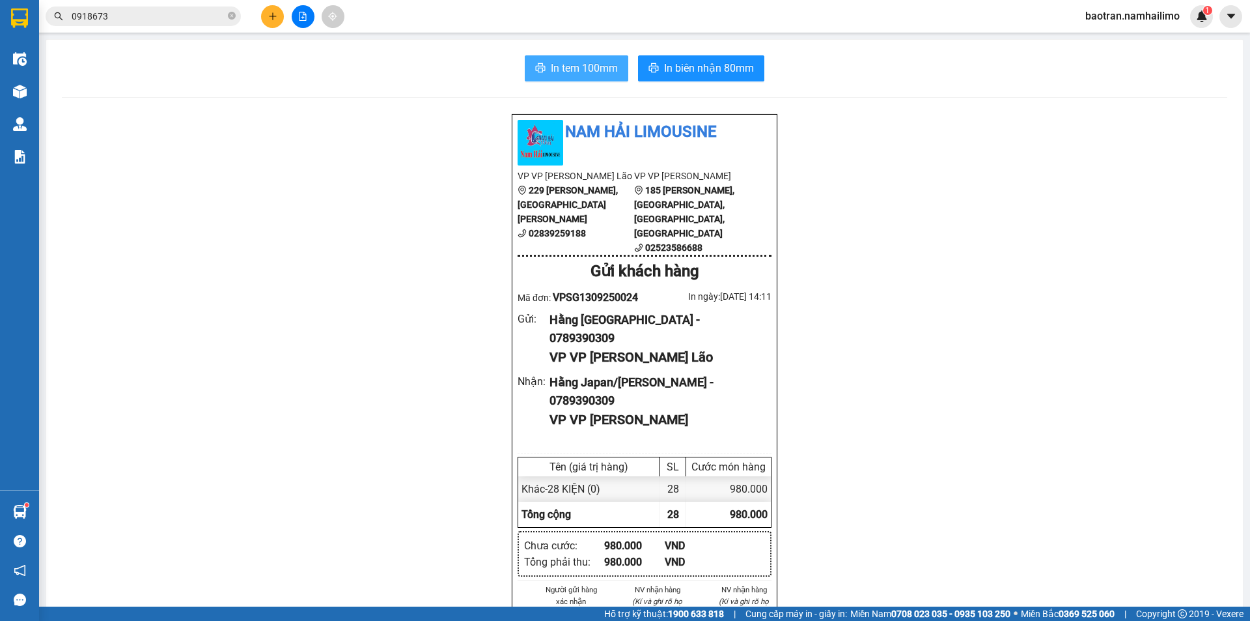
click at [567, 77] on button "In tem 100mm" at bounding box center [577, 68] width 104 height 26
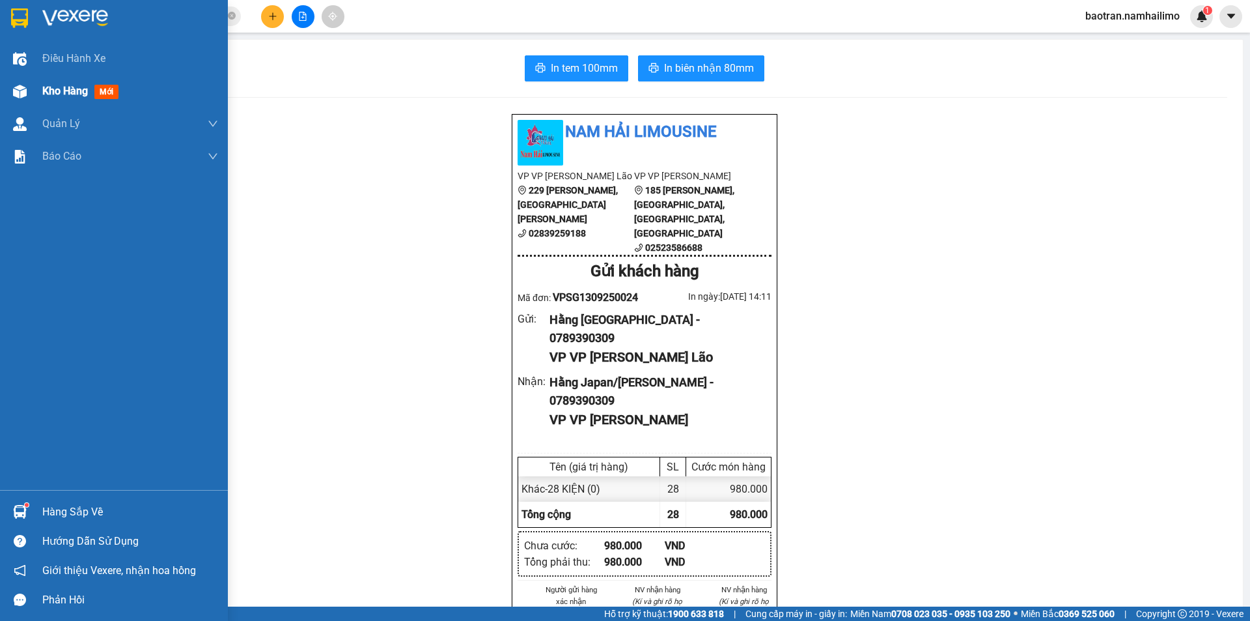
click at [57, 89] on span "Kho hàng" at bounding box center [65, 91] width 46 height 12
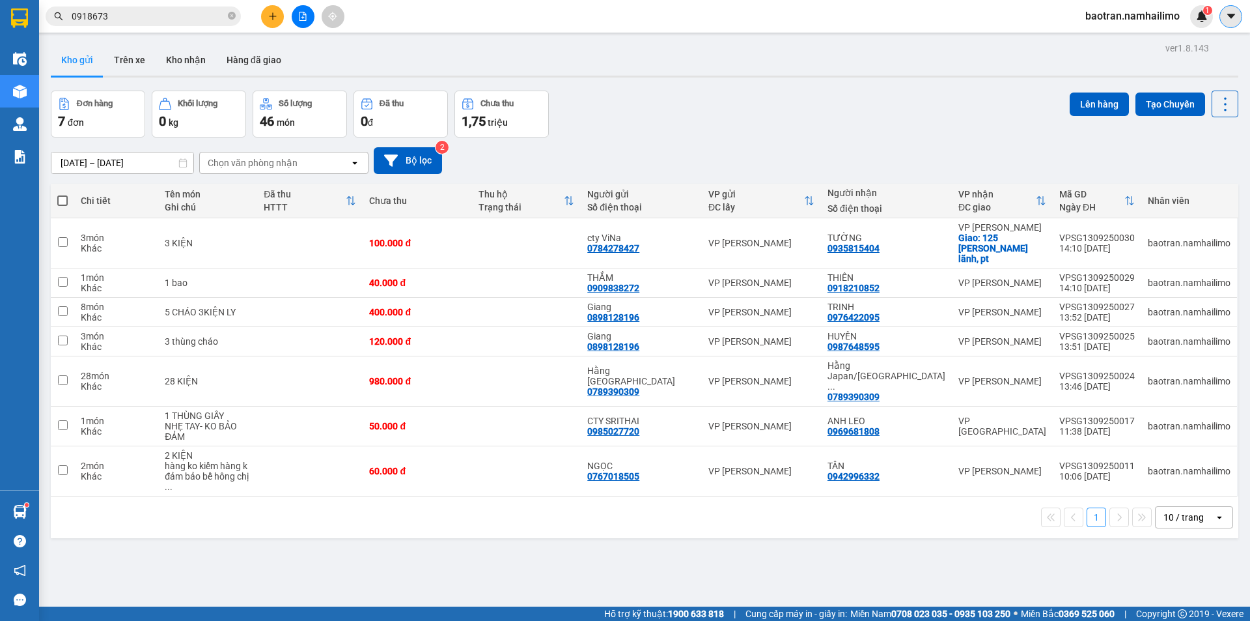
click at [1231, 14] on icon "caret-down" at bounding box center [1232, 16] width 12 height 12
click at [1125, 16] on span "baotran.namhailimo" at bounding box center [1132, 16] width 115 height 16
click at [1125, 35] on span "Đăng xuất" at bounding box center [1138, 40] width 87 height 14
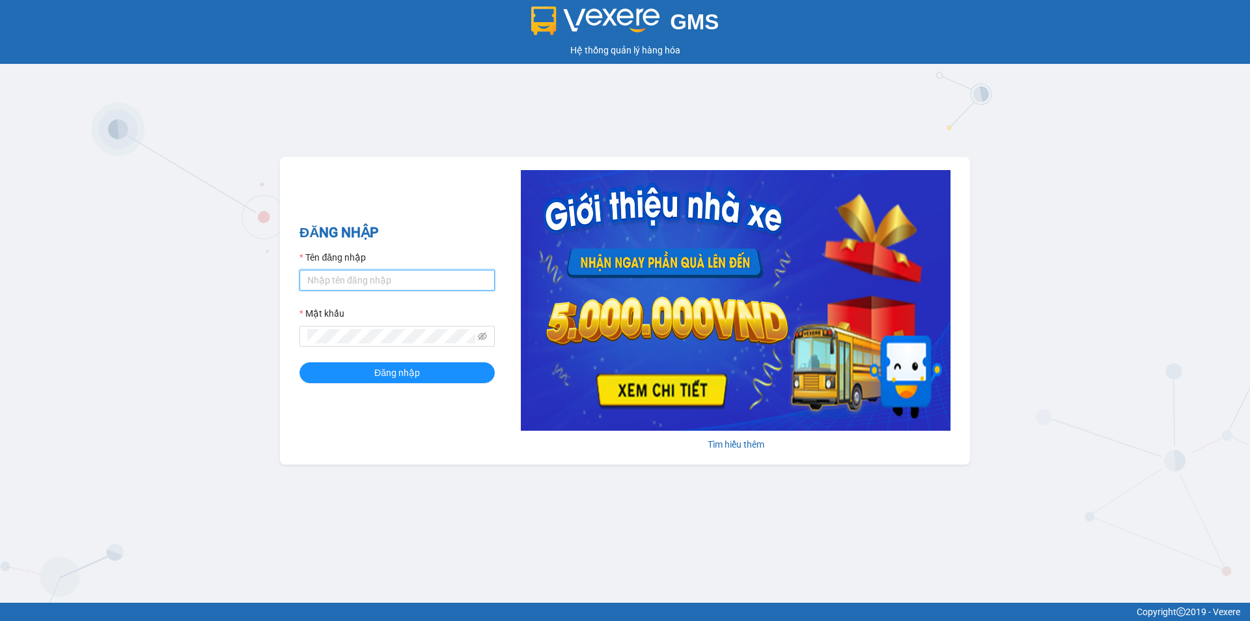
click at [323, 277] on input "Tên đăng nhập" at bounding box center [397, 280] width 195 height 21
type input "camtu.namhailimo"
click at [300, 362] on button "Đăng nhập" at bounding box center [397, 372] width 195 height 21
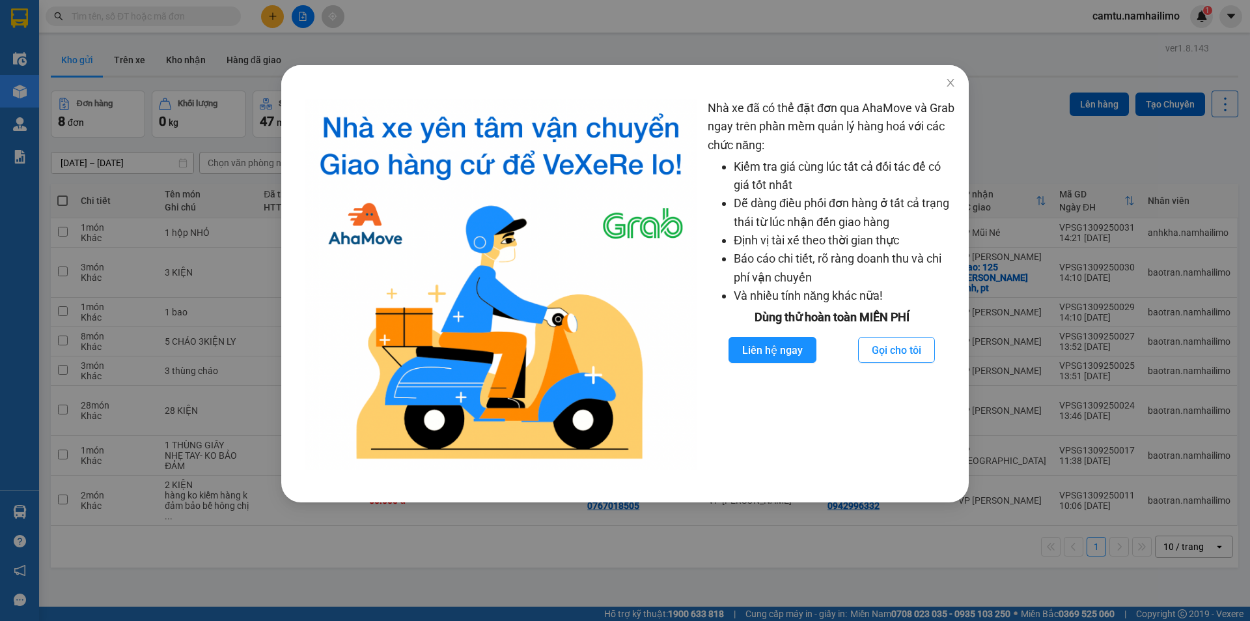
click at [573, 27] on div "Nhà xe đã có thể đặt đơn qua AhaMove và Grab ngay trên phần mềm quản lý hàng ho…" at bounding box center [625, 310] width 1250 height 621
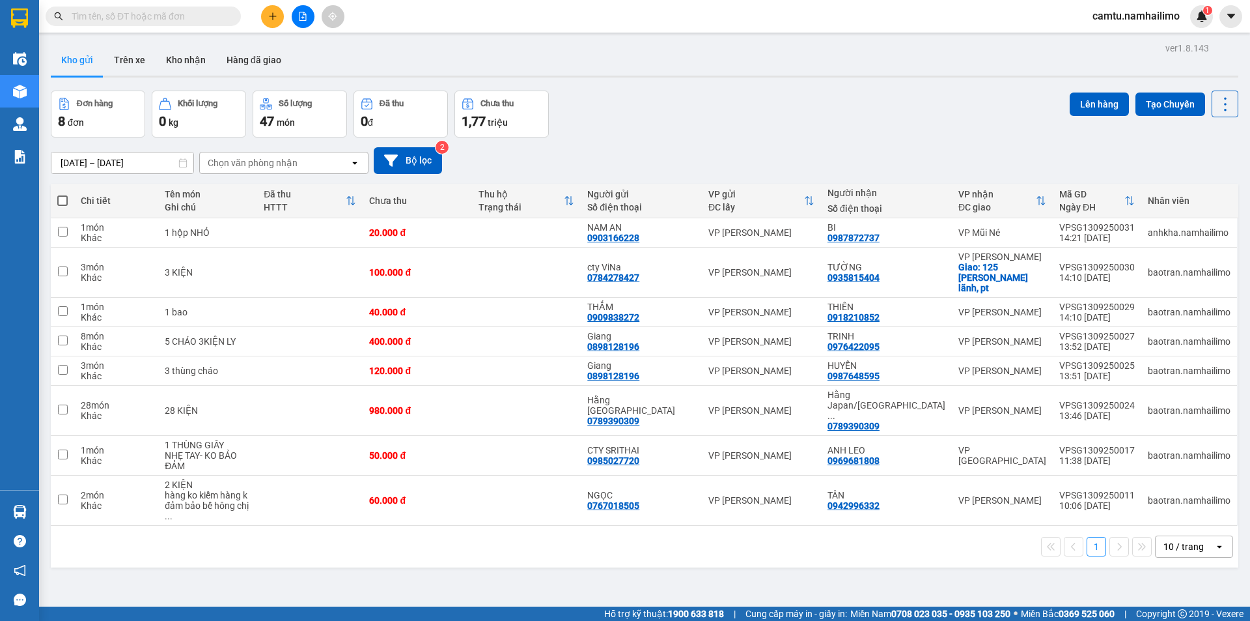
click at [279, 20] on button at bounding box center [272, 16] width 23 height 23
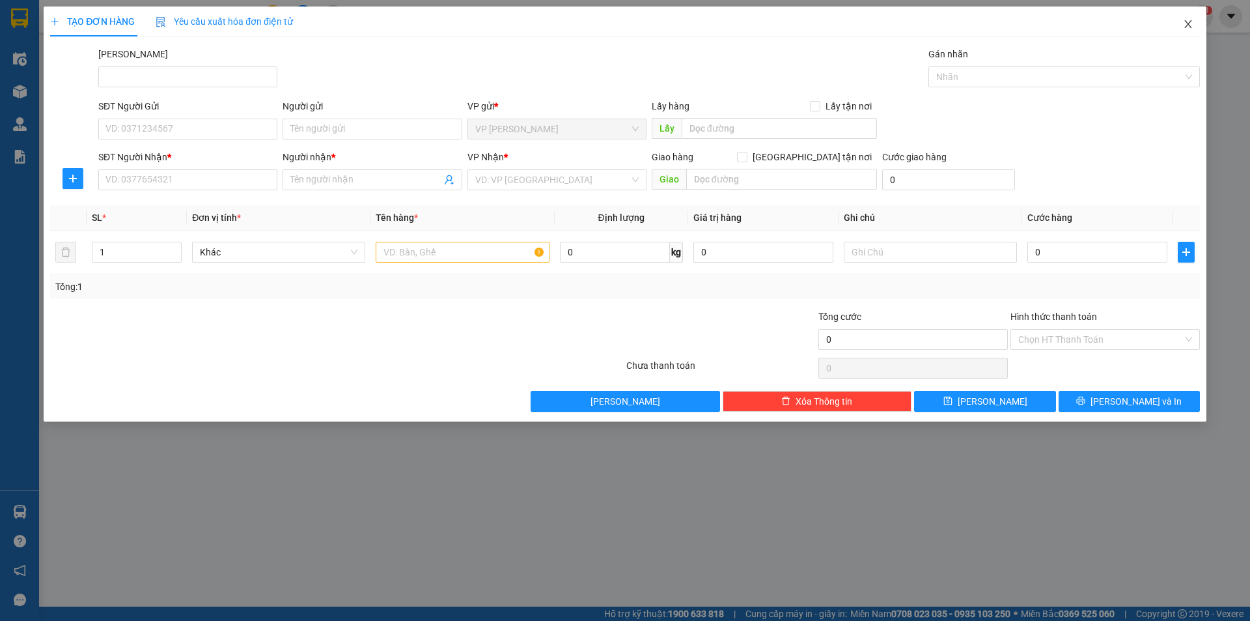
click at [1190, 25] on icon "close" at bounding box center [1188, 24] width 10 height 10
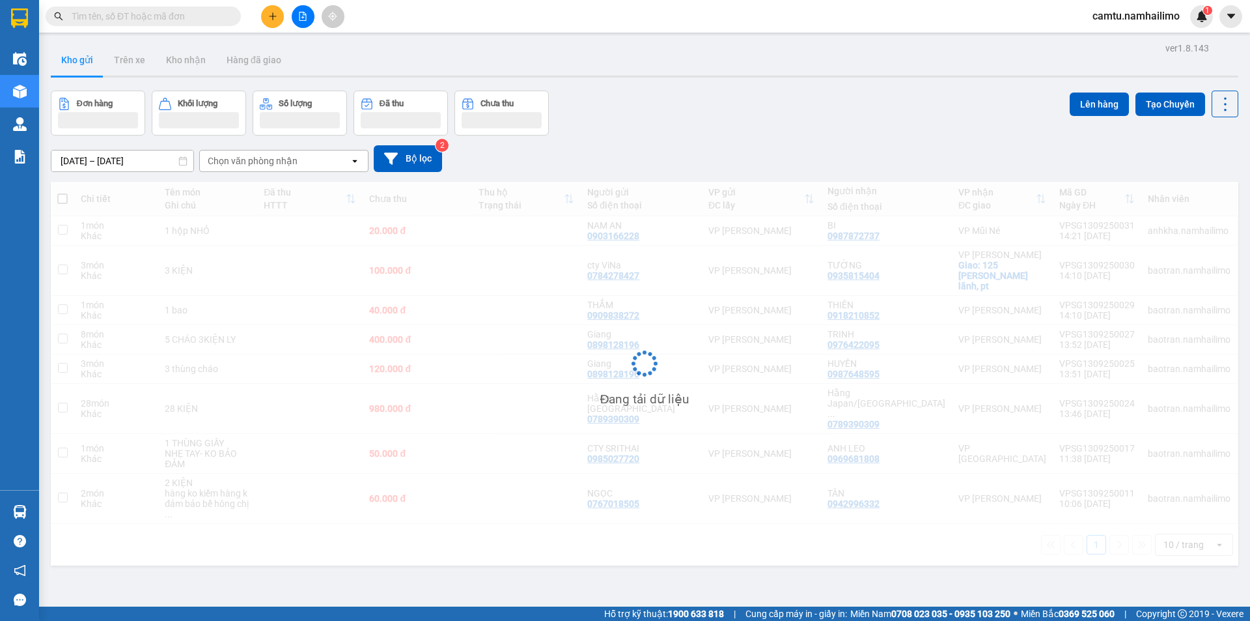
click at [128, 29] on div "Kết quả tìm kiếm ( 0 ) Bộ lọc No Data camtu.namhailimo 1" at bounding box center [625, 16] width 1250 height 33
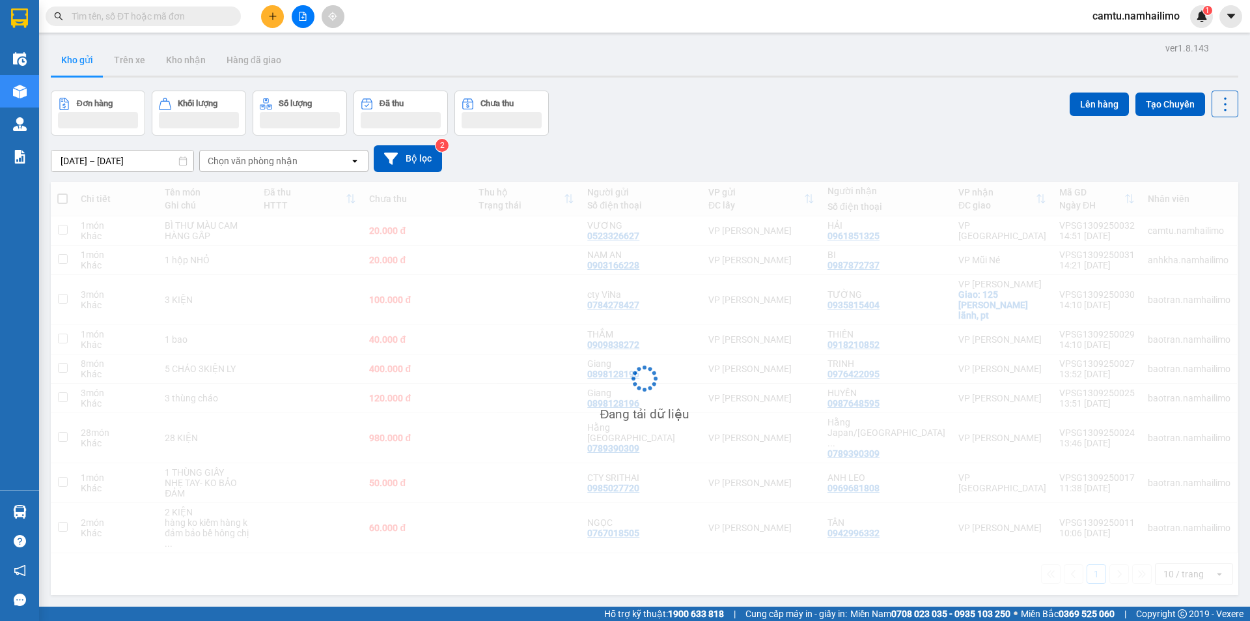
click at [132, 22] on input "text" at bounding box center [149, 16] width 154 height 14
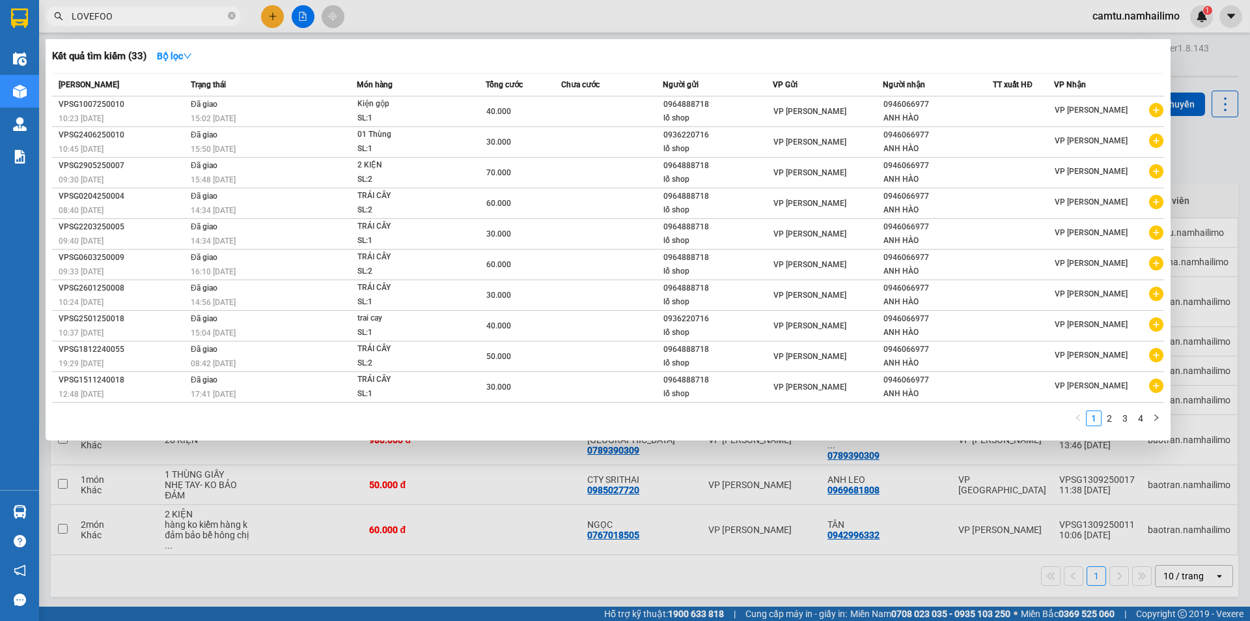
type input "LOVEFOOD"
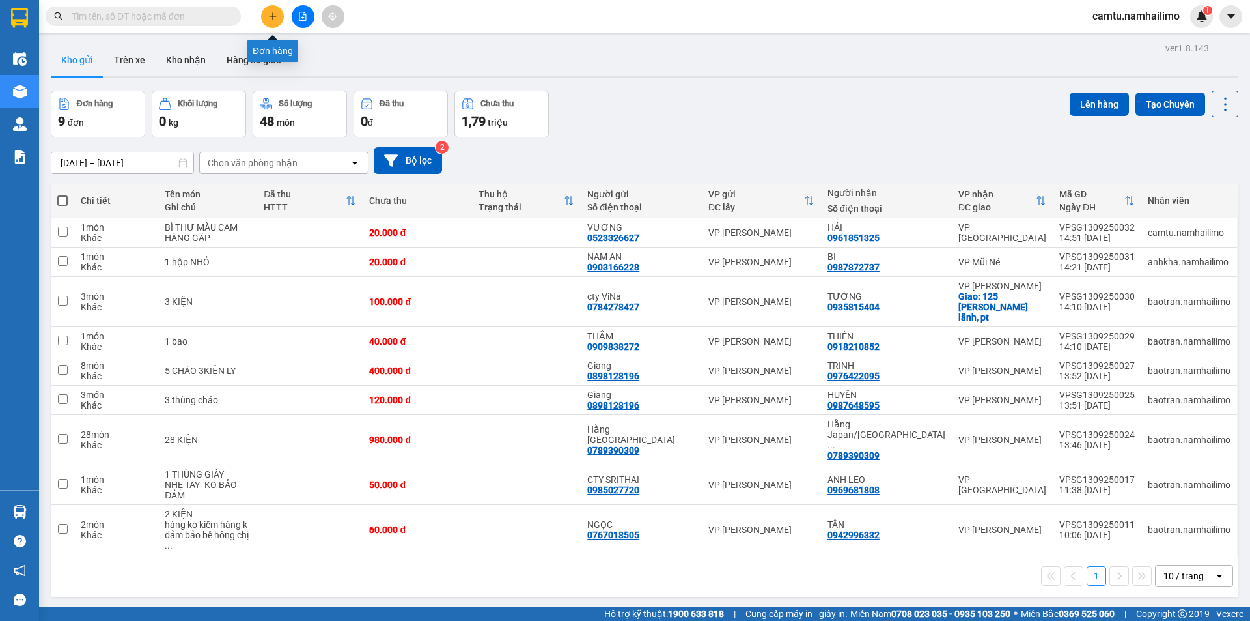
click at [275, 12] on icon "plus" at bounding box center [272, 16] width 9 height 9
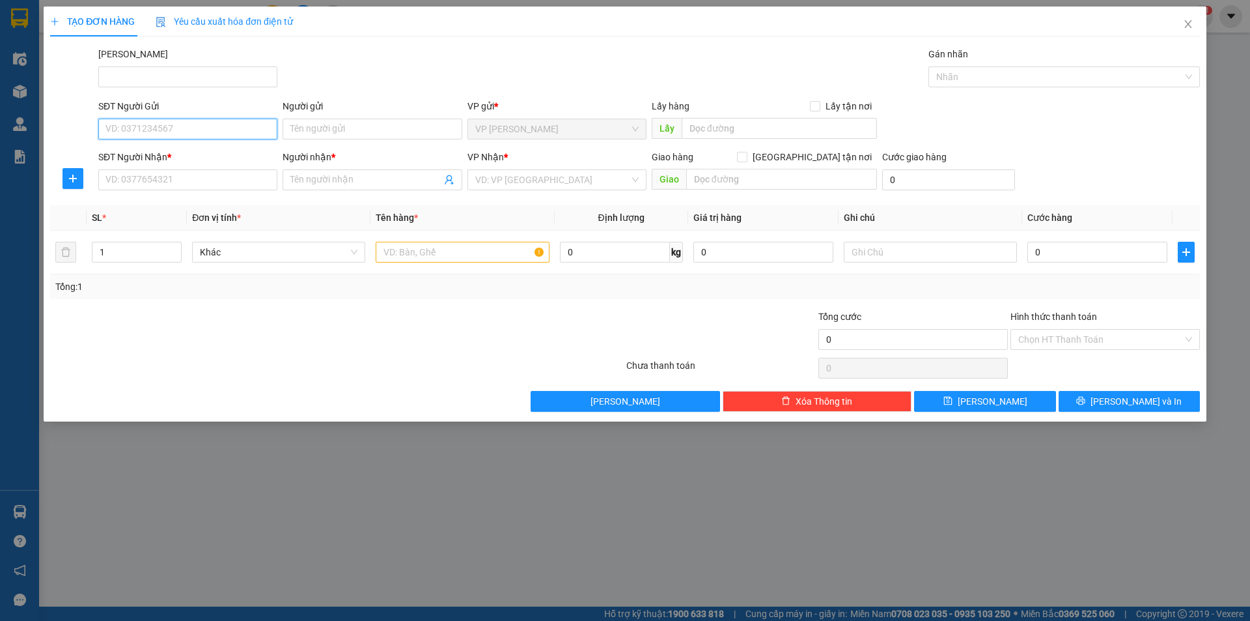
click at [225, 126] on input "SĐT Người Gửi" at bounding box center [187, 129] width 179 height 21
click at [162, 153] on div "02822209833 - CTY LOVE FOOD" at bounding box center [187, 155] width 163 height 14
type input "02822209833"
type input "CTY LOVE FOOD"
type input "0973411961"
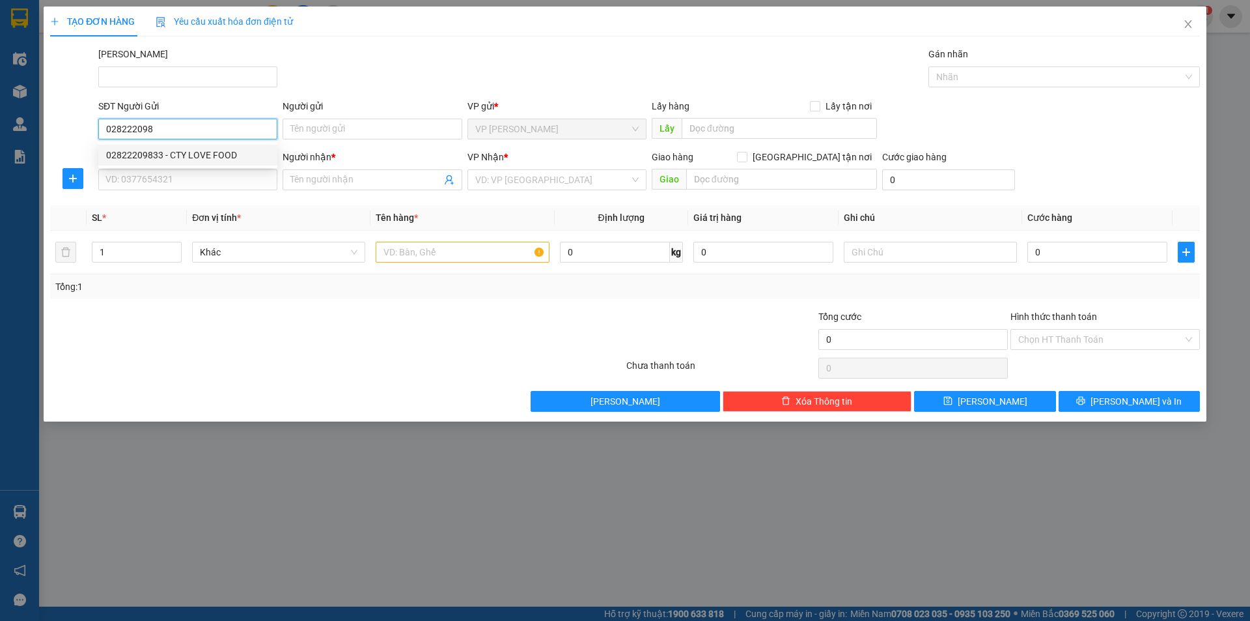
type input "A LÂN"
checkbox input "true"
type input "56-97 NDC"
type input "10.000"
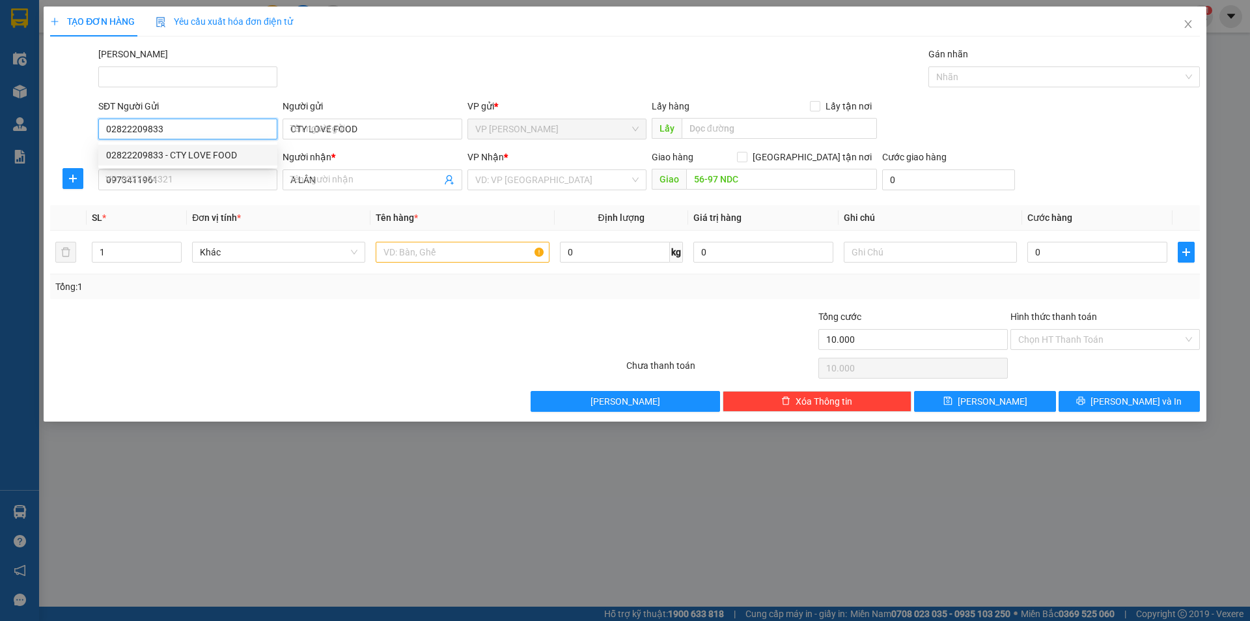
type input "40.000"
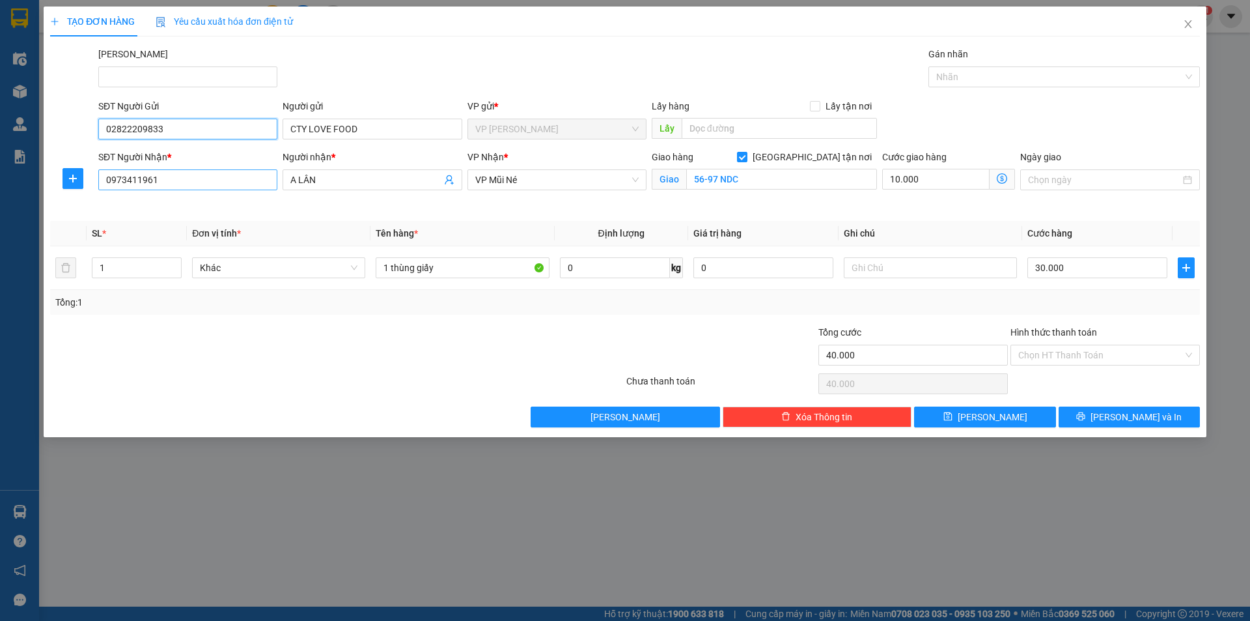
type input "02822209833"
click at [199, 180] on input "0973411961" at bounding box center [187, 179] width 179 height 21
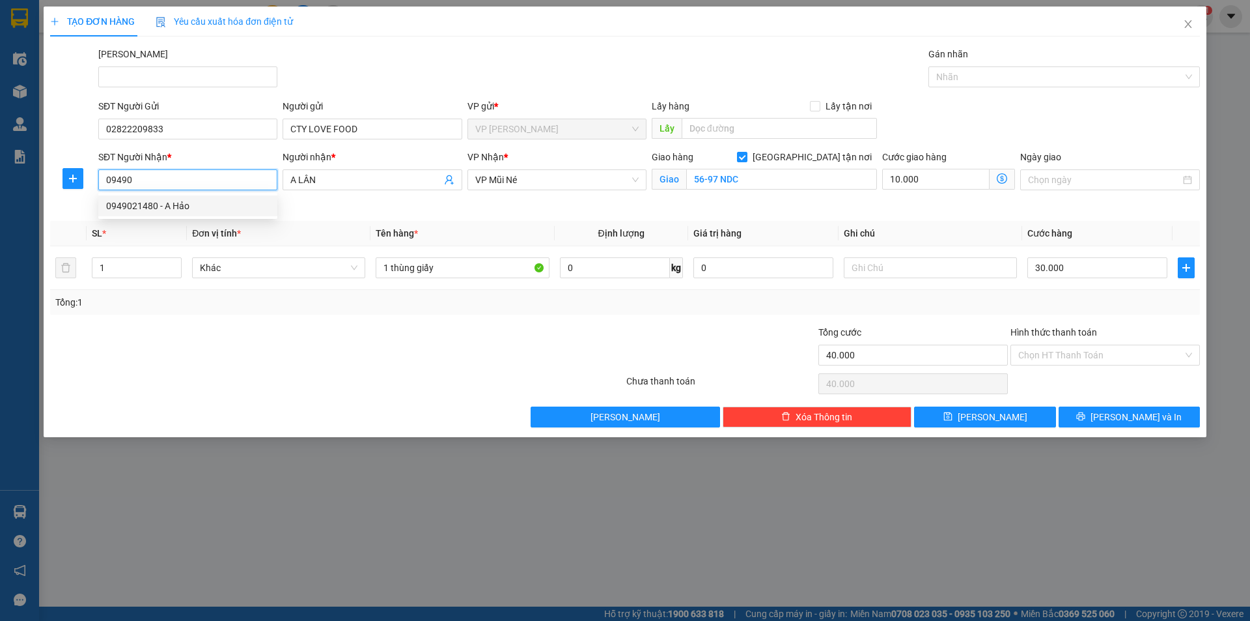
click at [167, 206] on div "0949021480 - A Hảo" at bounding box center [187, 206] width 163 height 14
type input "0949021480"
type input "A Hảo"
checkbox input "false"
type input "30.000"
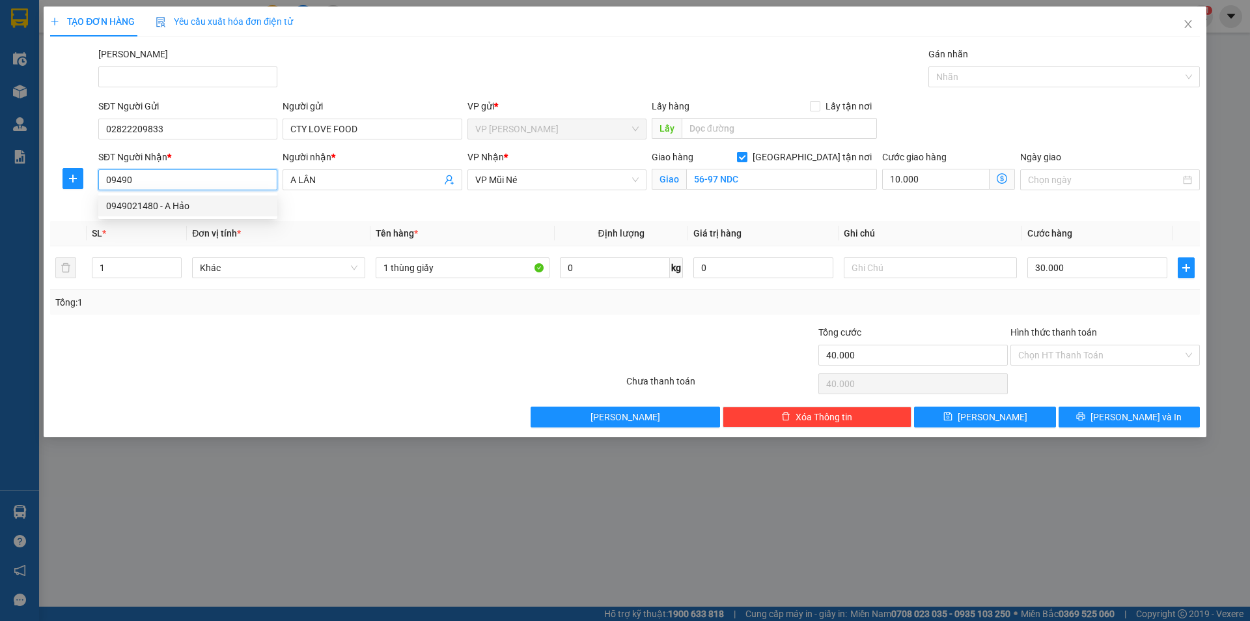
type input "30.000"
type input "100.000"
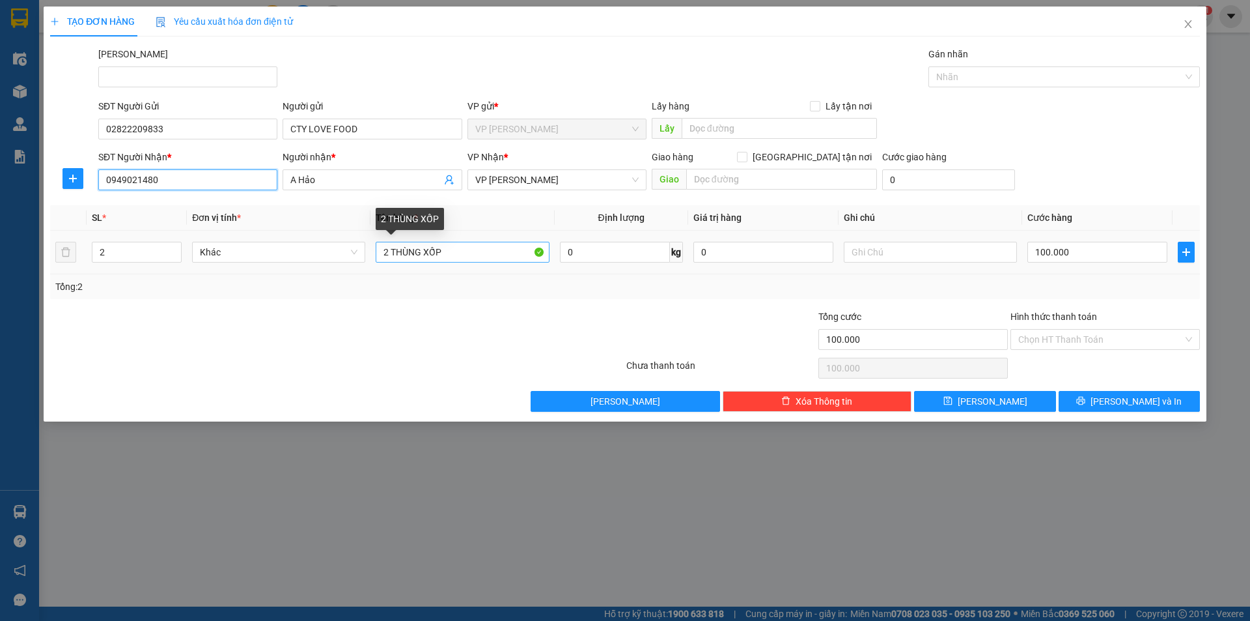
type input "0949021480"
click at [455, 255] on input "2 THÙNG XỐP" at bounding box center [462, 252] width 173 height 21
type input "1 thùng xốp"
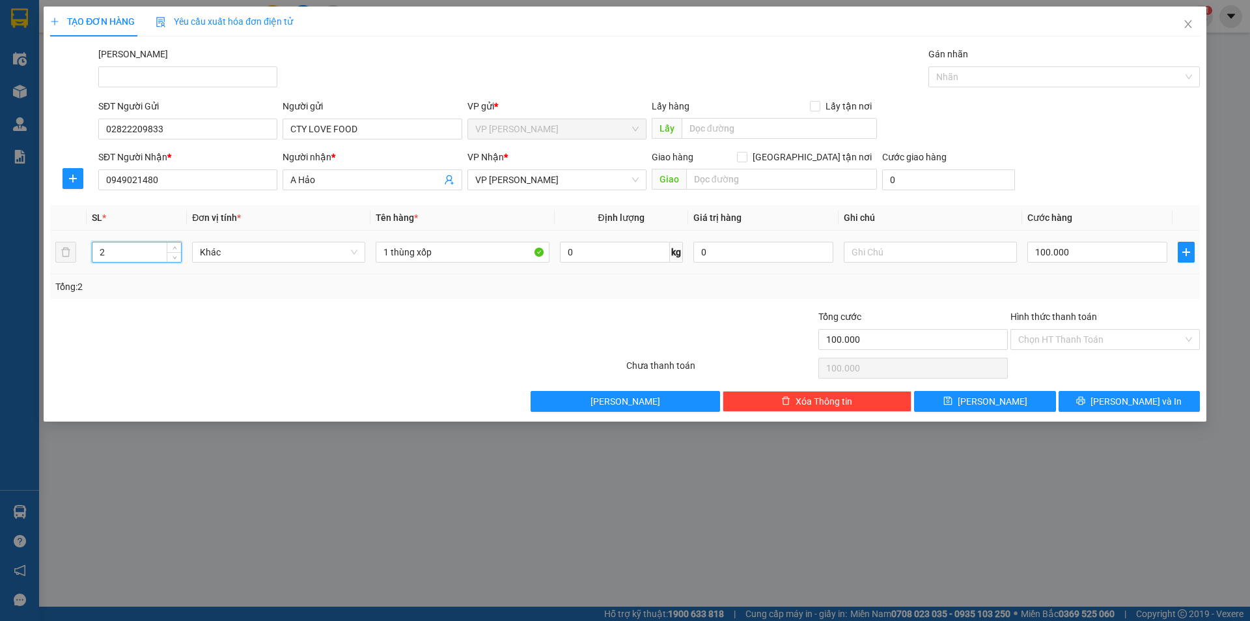
click at [132, 253] on input "2" at bounding box center [136, 252] width 89 height 20
type input "1"
click at [744, 184] on input "text" at bounding box center [781, 179] width 191 height 21
type input "38C/3E3 [PERSON_NAME]"
click at [823, 156] on span "[GEOGRAPHIC_DATA] tận nơi" at bounding box center [813, 157] width 130 height 14
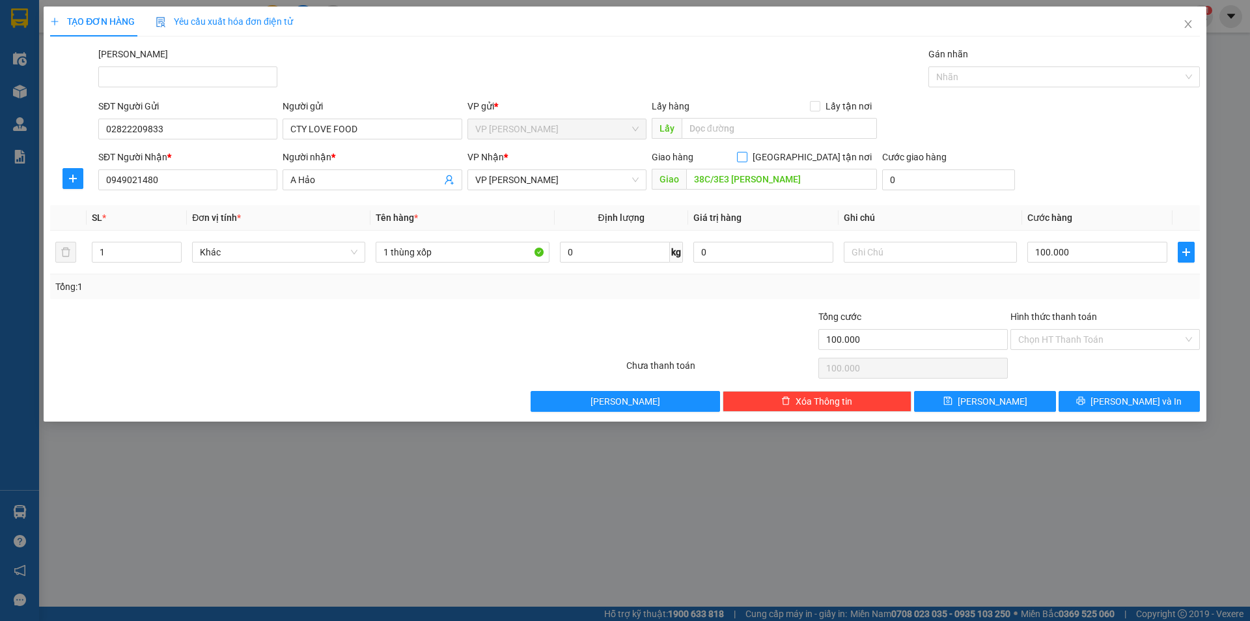
click at [746, 156] on input "[GEOGRAPHIC_DATA] tận nơi" at bounding box center [741, 156] width 9 height 9
checkbox input "true"
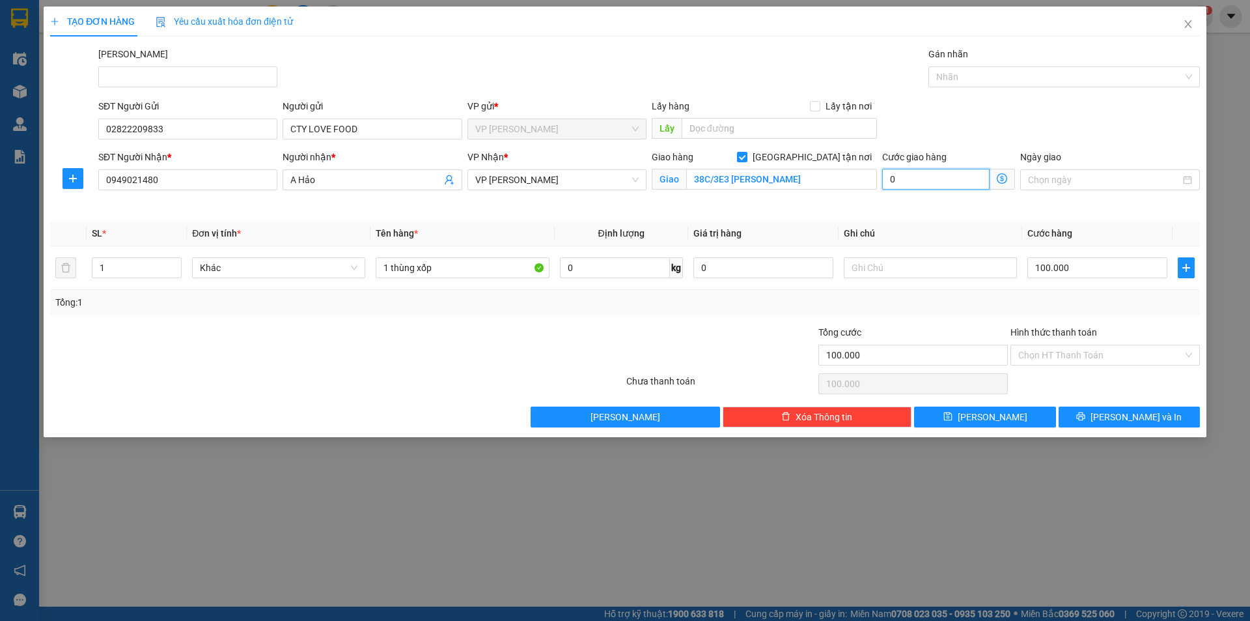
click at [923, 173] on input "0" at bounding box center [935, 179] width 107 height 21
type input "100.002"
type input "2"
type input "100.020"
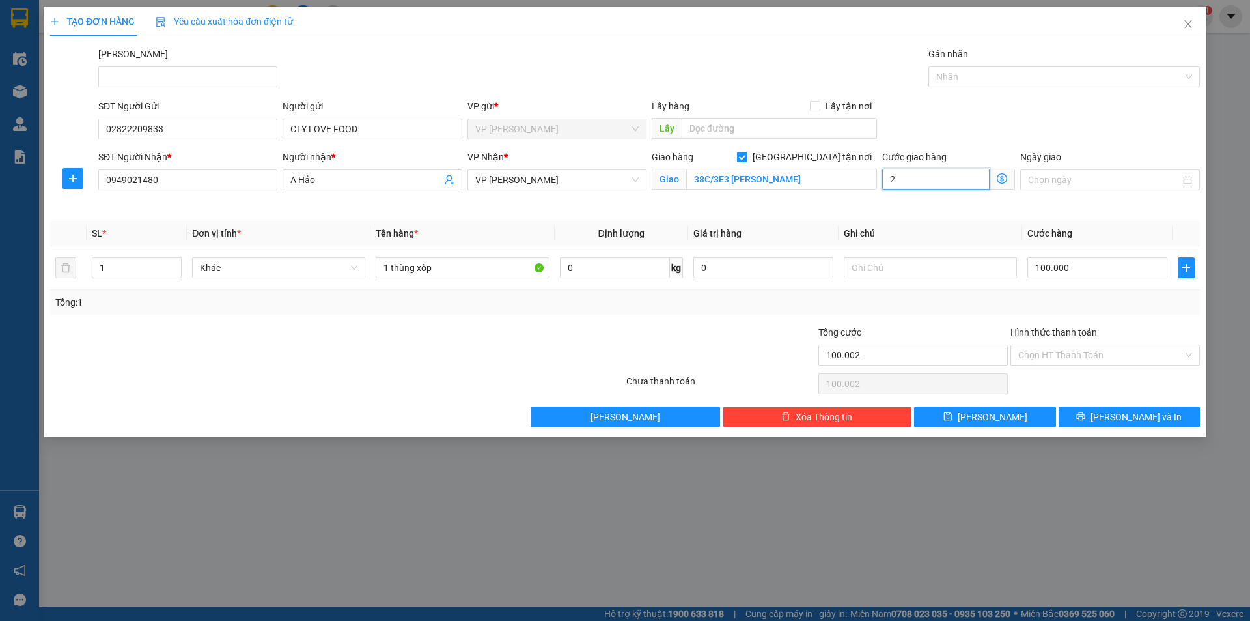
type input "100.020"
type input "20"
type input "100.200"
type input "200"
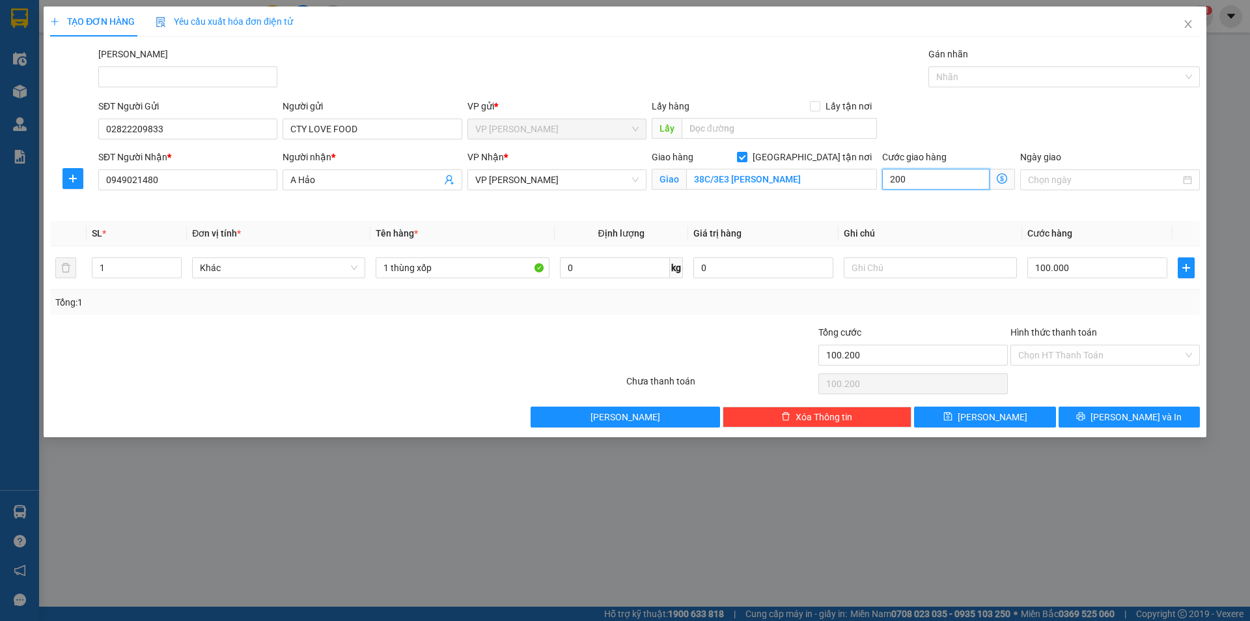
type input "102.000"
type input "2.000"
type input "120.000"
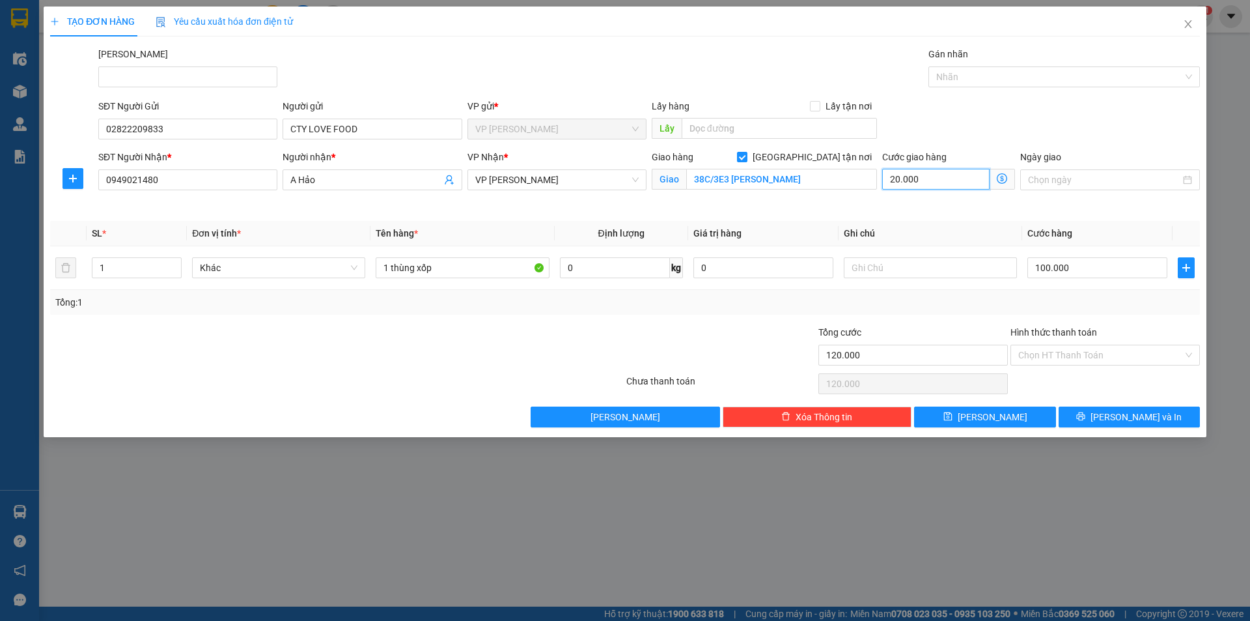
type input "20.000"
click at [880, 223] on th "Ghi chú" at bounding box center [931, 233] width 184 height 25
click at [1084, 266] on input "100.000" at bounding box center [1098, 267] width 140 height 21
type input "20.006"
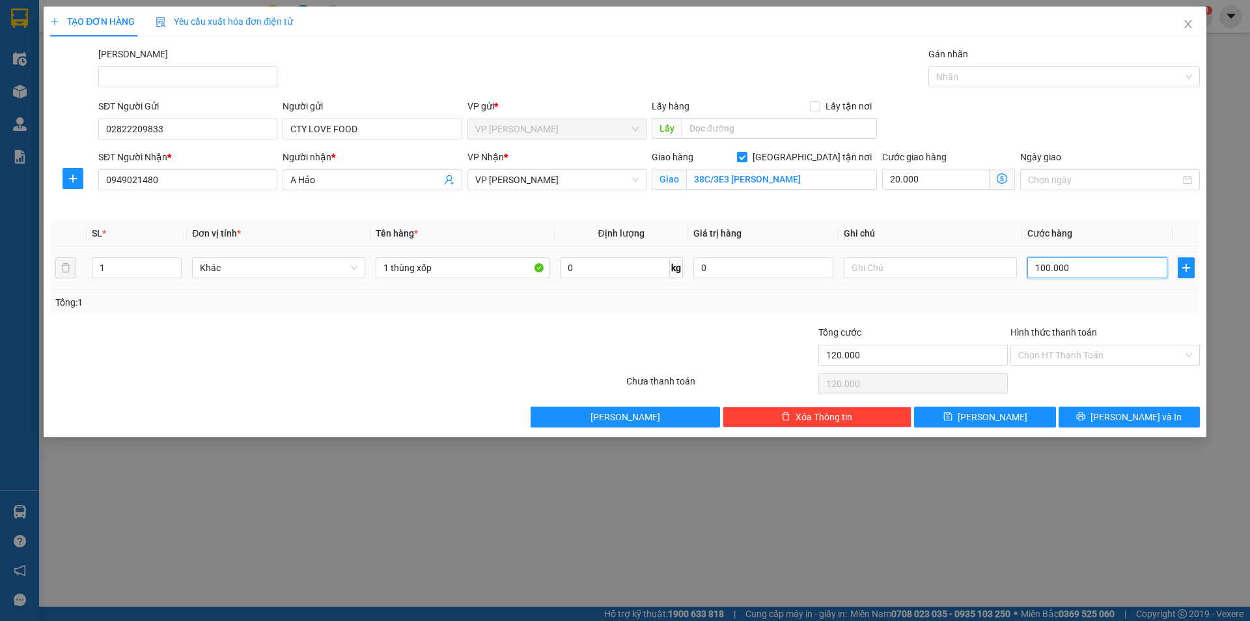
type input "6"
type input "20.060"
type input "60"
type input "20.600"
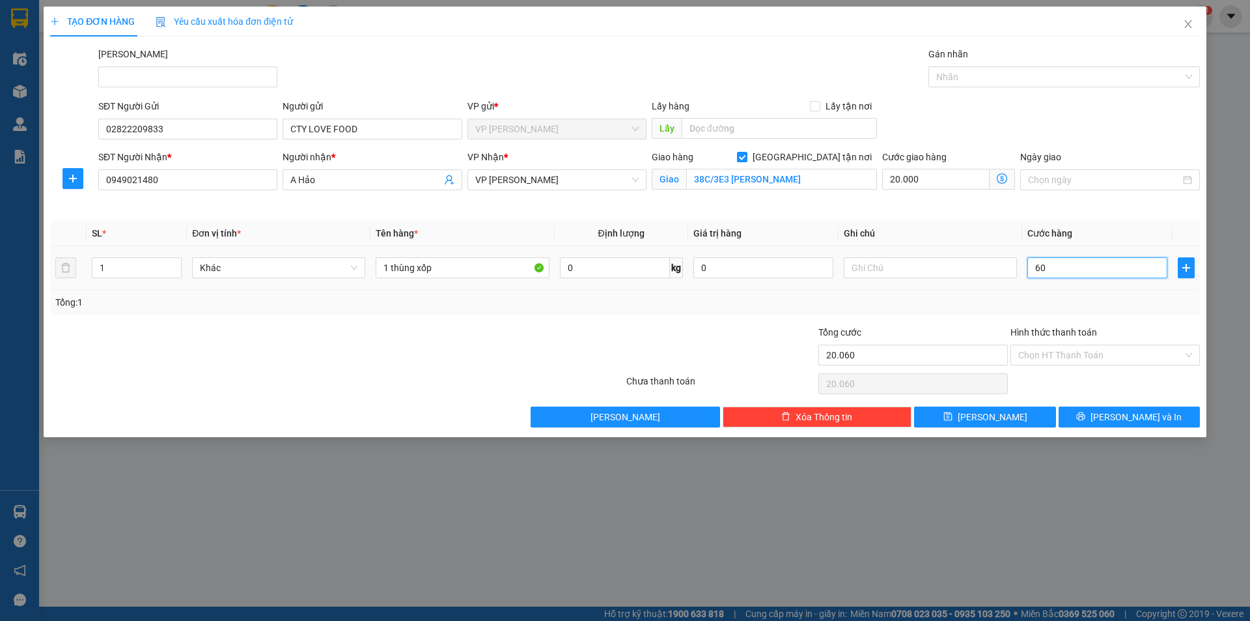
type input "20.600"
type input "600"
type input "26.000"
type input "6.000"
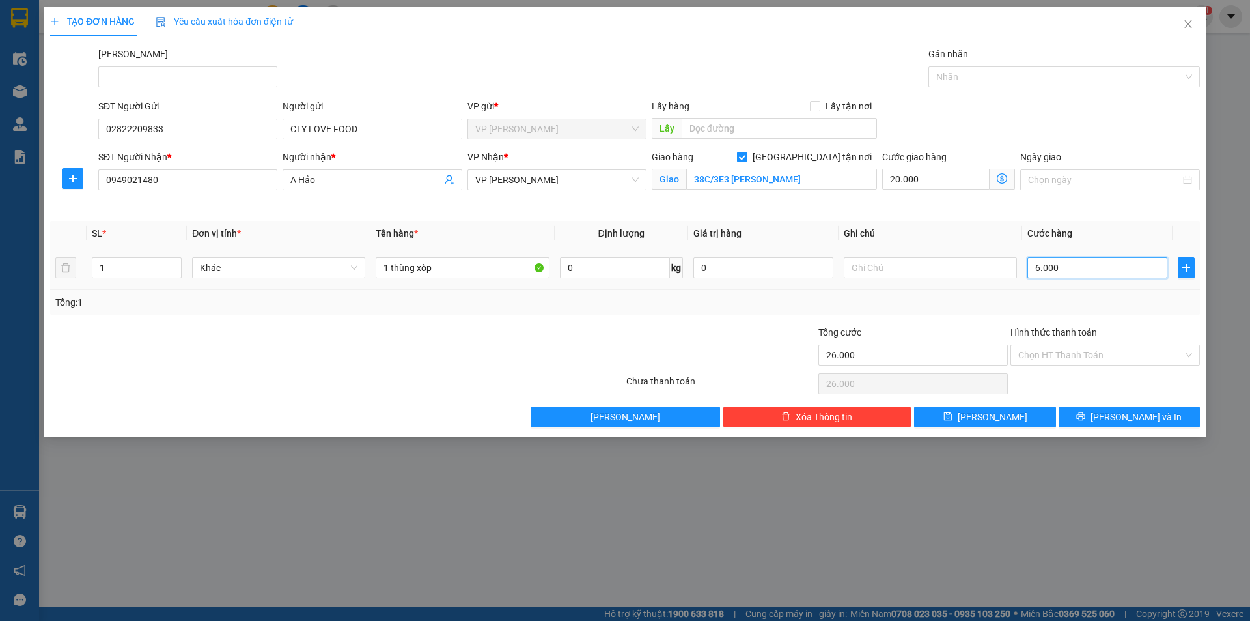
type input "80.000"
type input "60.000"
click at [1084, 266] on input "60.000" at bounding box center [1098, 267] width 140 height 21
click at [1083, 266] on input "60.000" at bounding box center [1098, 267] width 140 height 21
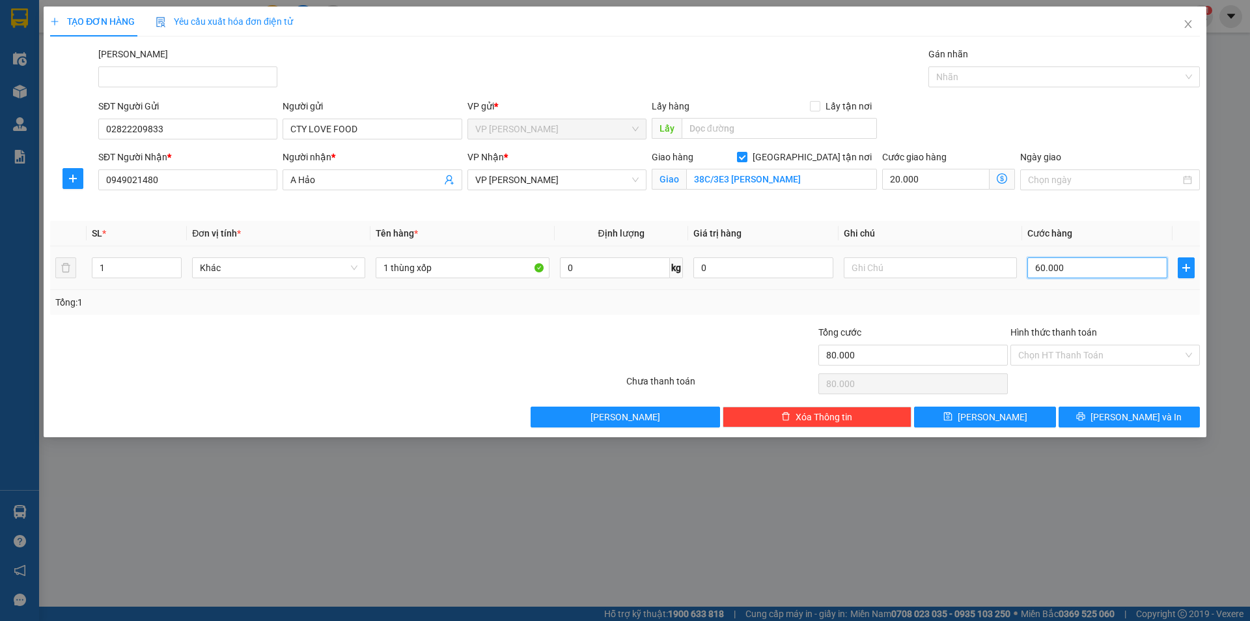
type input "20.005"
type input "5"
type input "20.050"
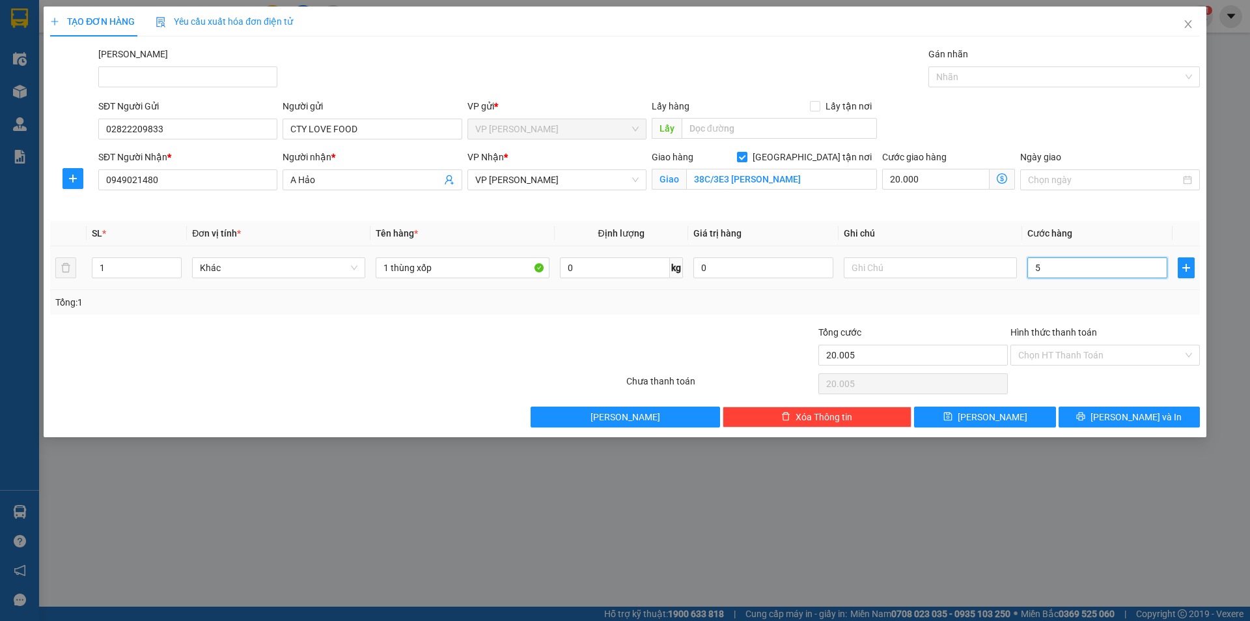
type input "50"
type input "20.500"
type input "500"
type input "25.000"
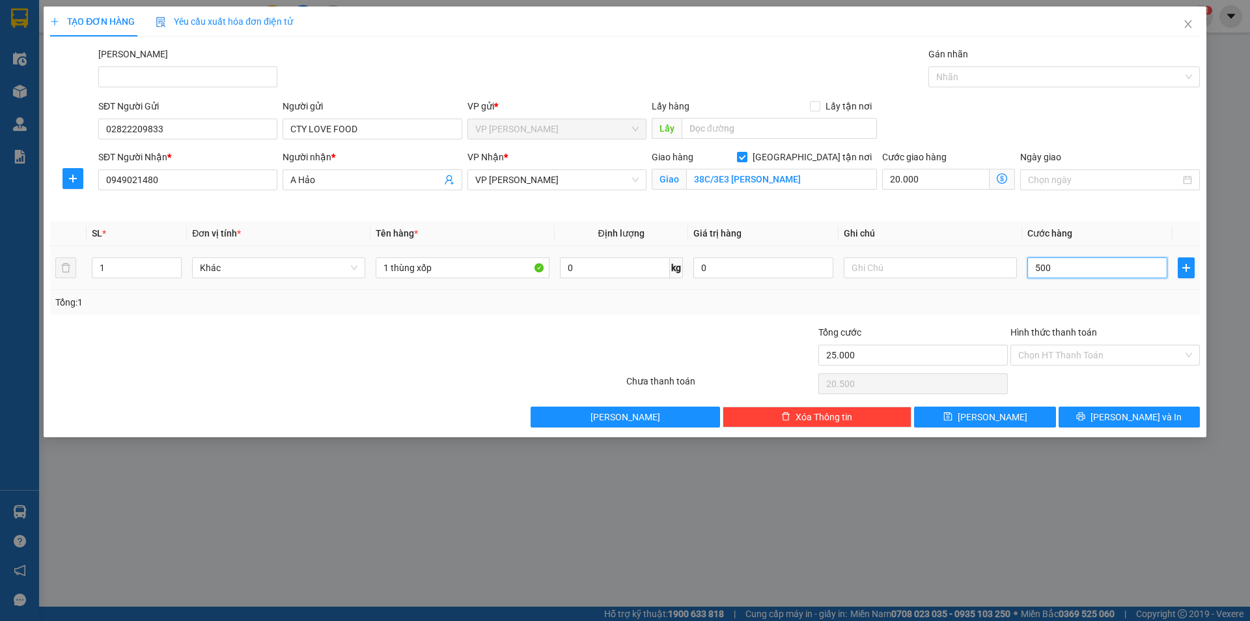
type input "25.000"
type input "5.000"
type input "70.000"
type input "50.000"
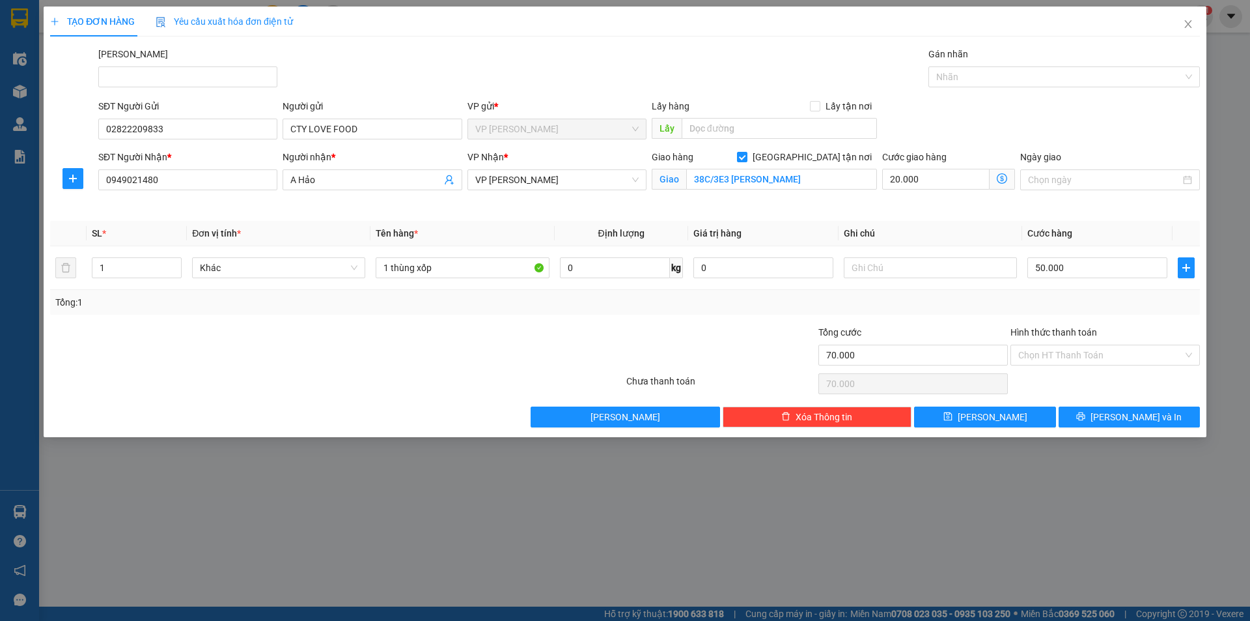
click at [922, 322] on div "Transit Pickup Surcharge Ids Transit Deliver Surcharge Ids Transit Deliver Surc…" at bounding box center [625, 237] width 1150 height 380
click at [1052, 272] on input "50.000" at bounding box center [1098, 267] width 140 height 21
type input "20.006"
type input "6"
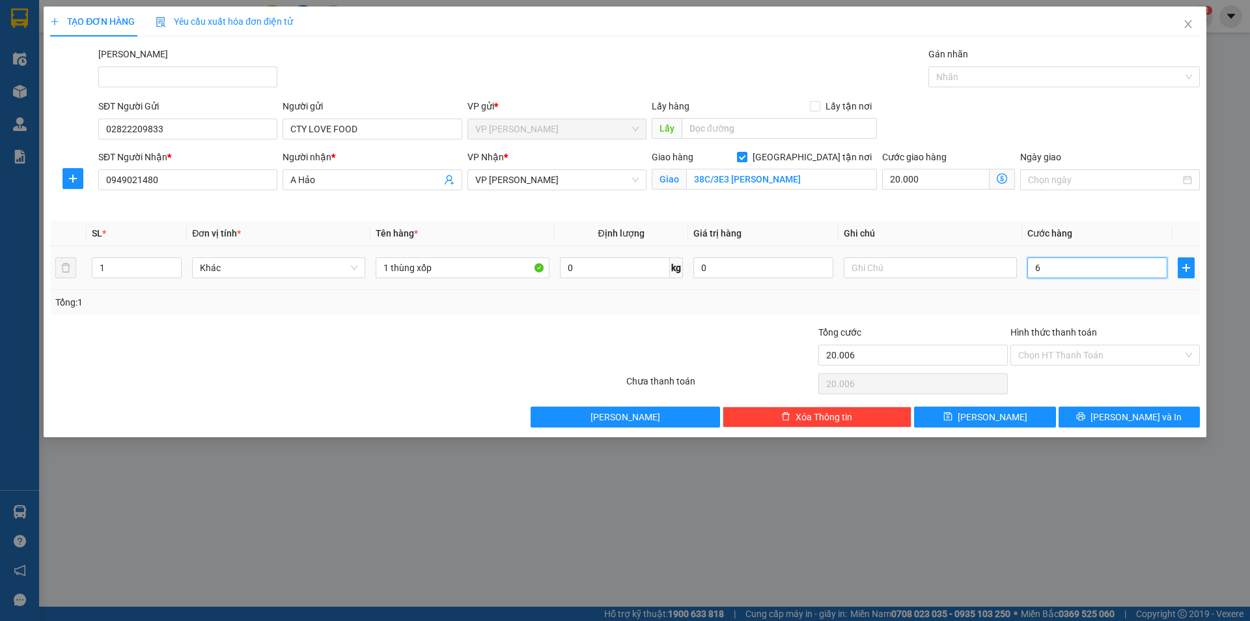
type input "20.060"
type input "60"
type input "20.600"
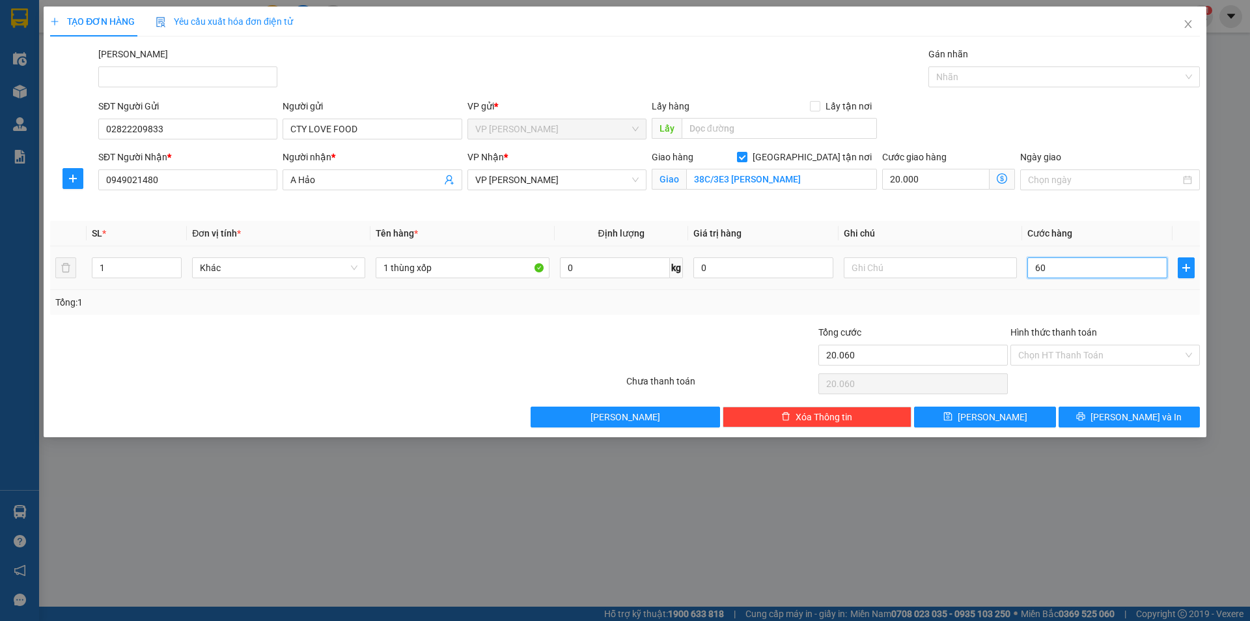
type input "600"
type input "26.000"
type input "6.000"
type input "80.000"
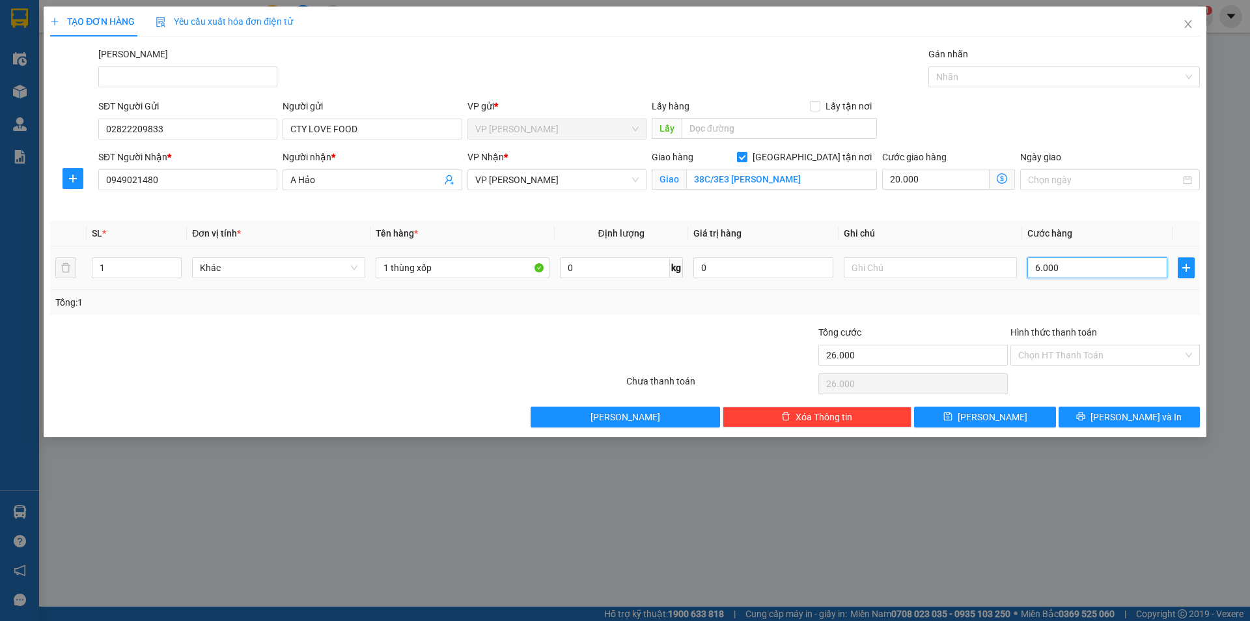
type input "80.000"
type input "60.000"
click at [1086, 417] on icon "printer" at bounding box center [1080, 416] width 9 height 9
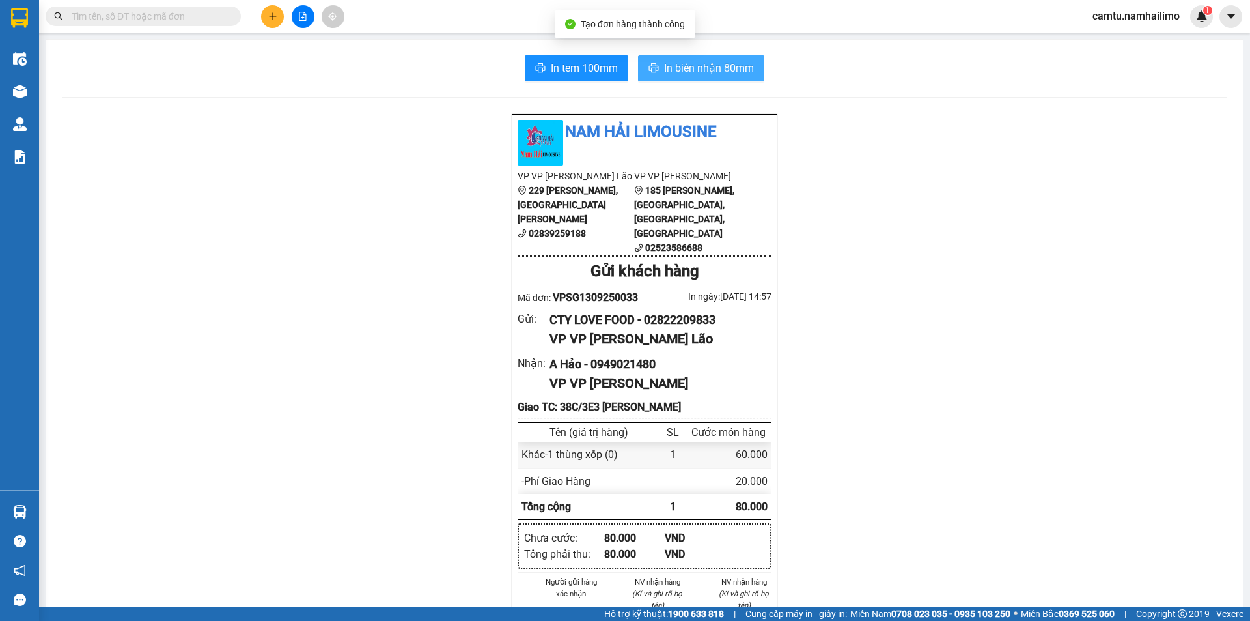
click at [684, 73] on span "In biên nhận 80mm" at bounding box center [709, 68] width 90 height 16
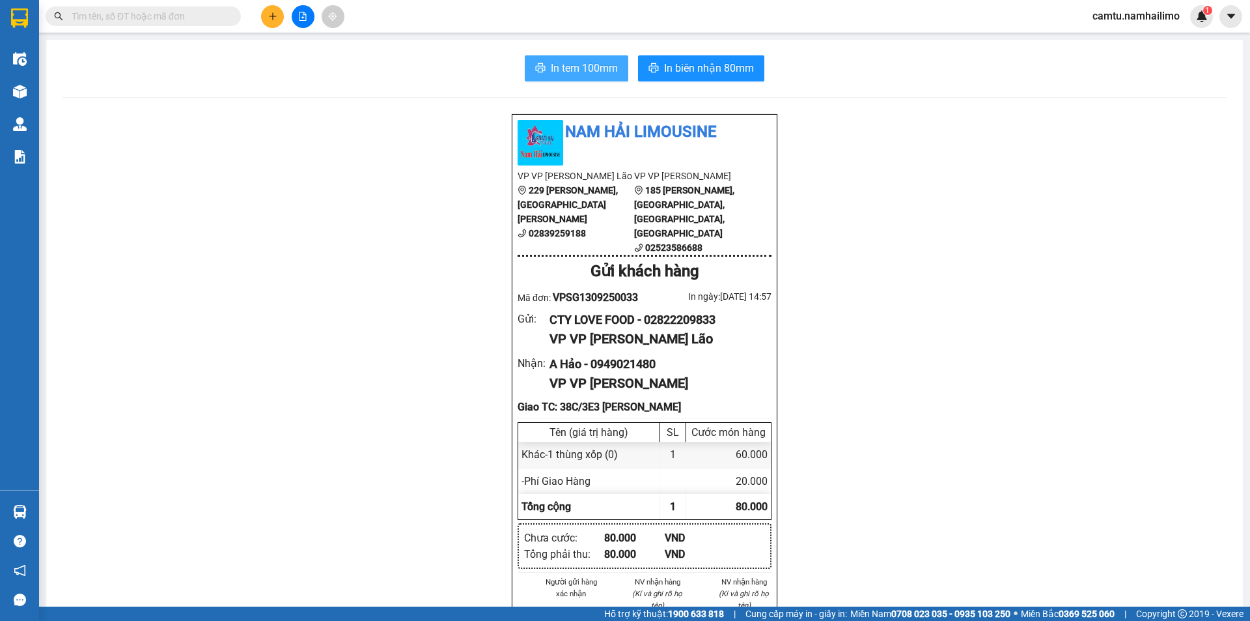
click at [594, 67] on span "In tem 100mm" at bounding box center [584, 68] width 67 height 16
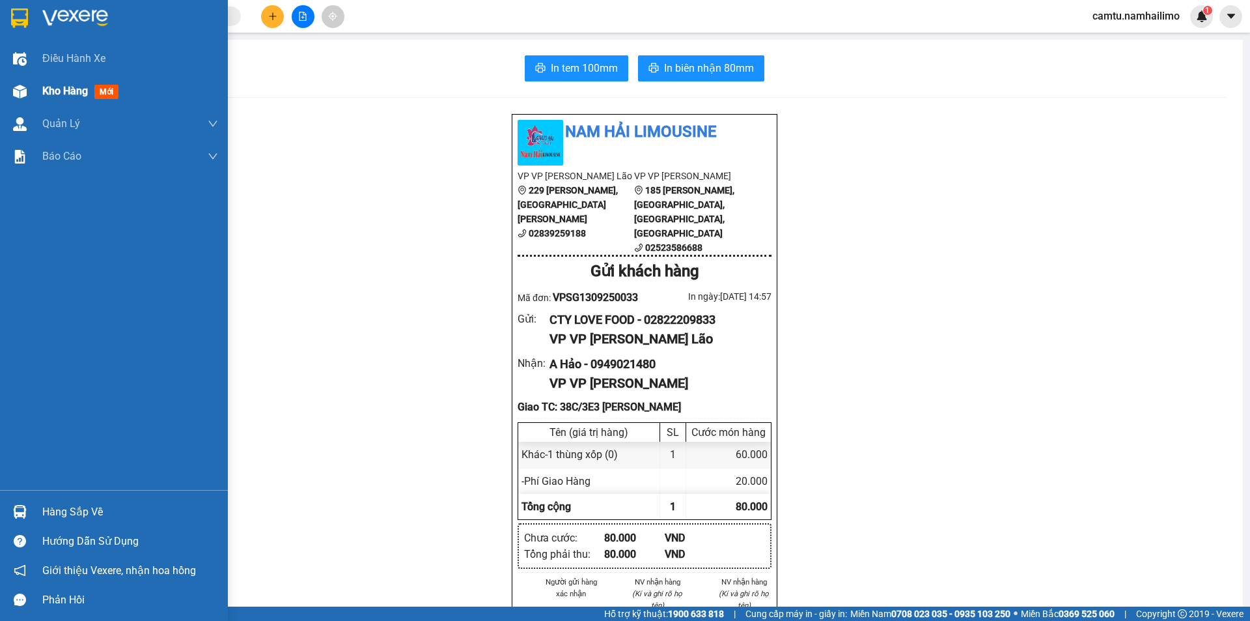
click at [51, 100] on div "Kho hàng mới" at bounding box center [130, 91] width 176 height 33
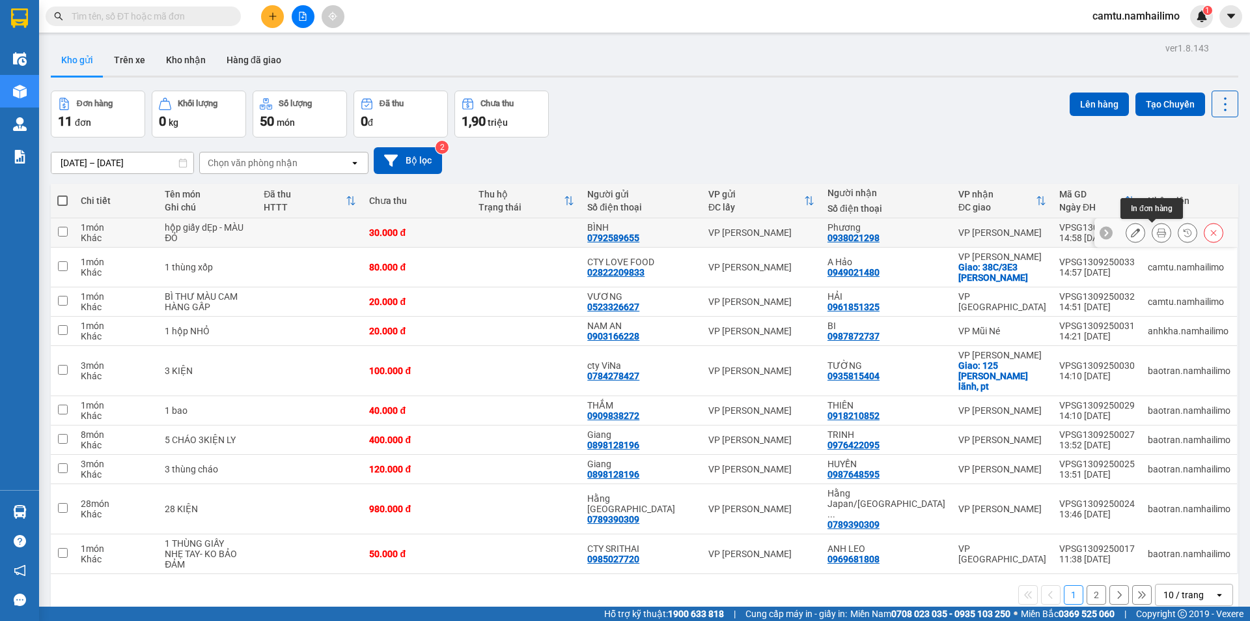
click at [1157, 234] on button at bounding box center [1162, 232] width 18 height 23
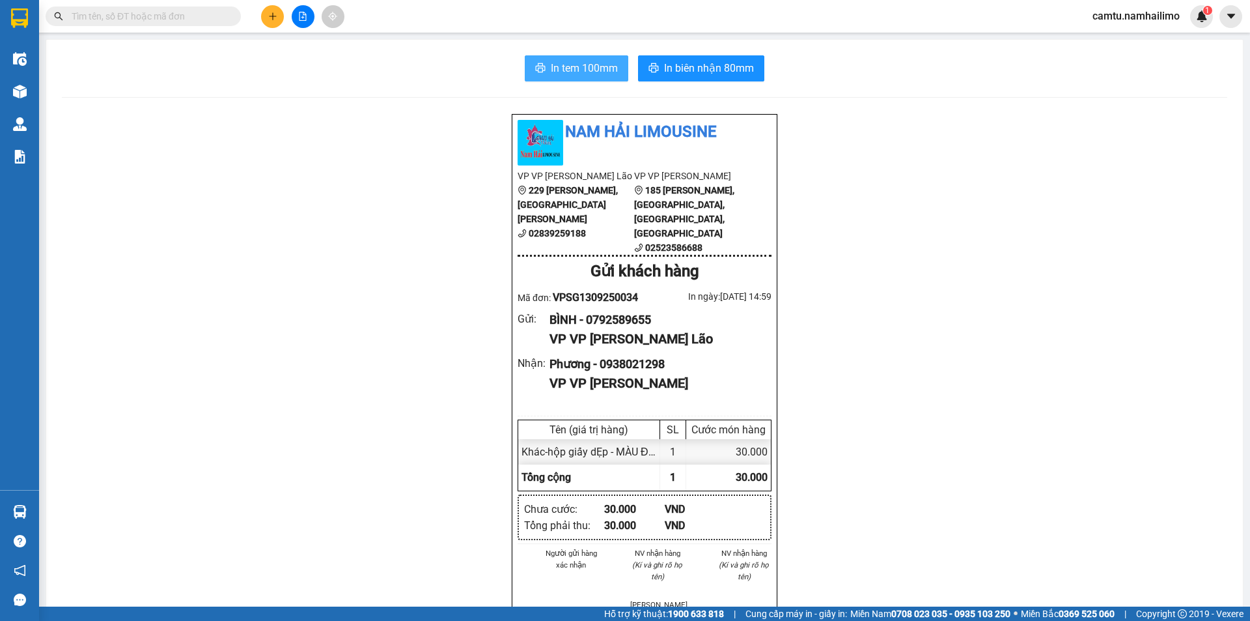
click at [555, 66] on span "In tem 100mm" at bounding box center [584, 68] width 67 height 16
click at [1235, 14] on icon "caret-down" at bounding box center [1231, 16] width 8 height 5
click at [1122, 17] on span "camtu.namhailimo" at bounding box center [1136, 16] width 108 height 16
click at [1112, 40] on span "Đăng xuất" at bounding box center [1143, 40] width 80 height 14
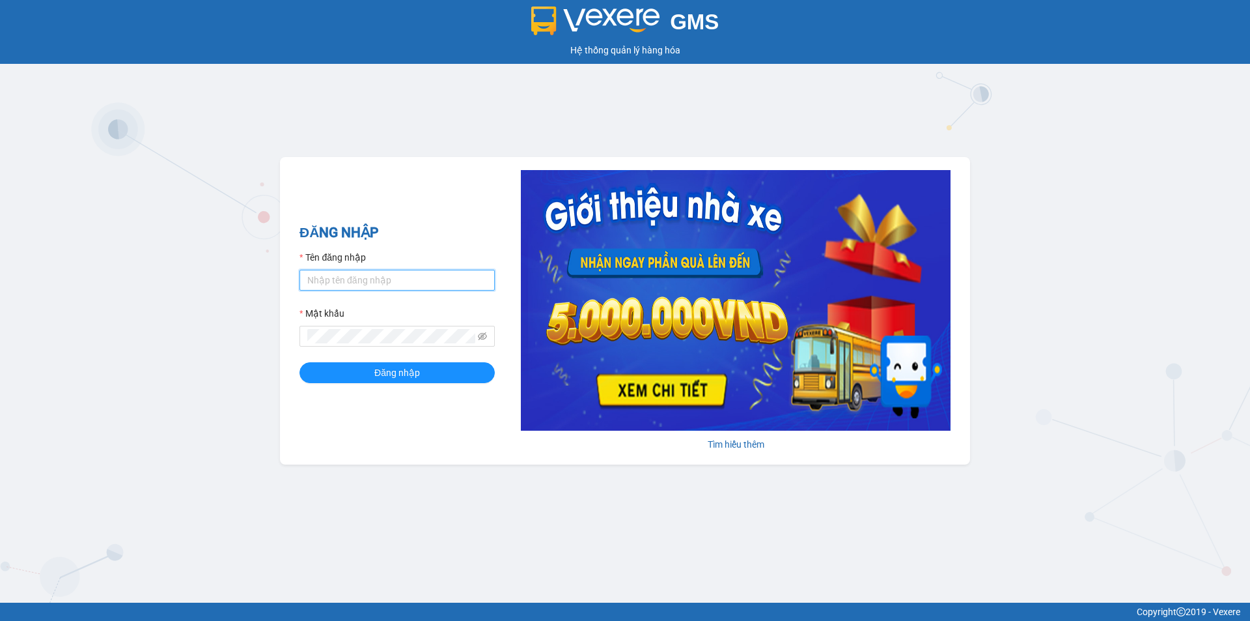
click at [354, 278] on input "Tên đăng nhập" at bounding box center [397, 280] width 195 height 21
type input "baotran.namhailimo"
click at [300, 362] on button "Đăng nhập" at bounding box center [397, 372] width 195 height 21
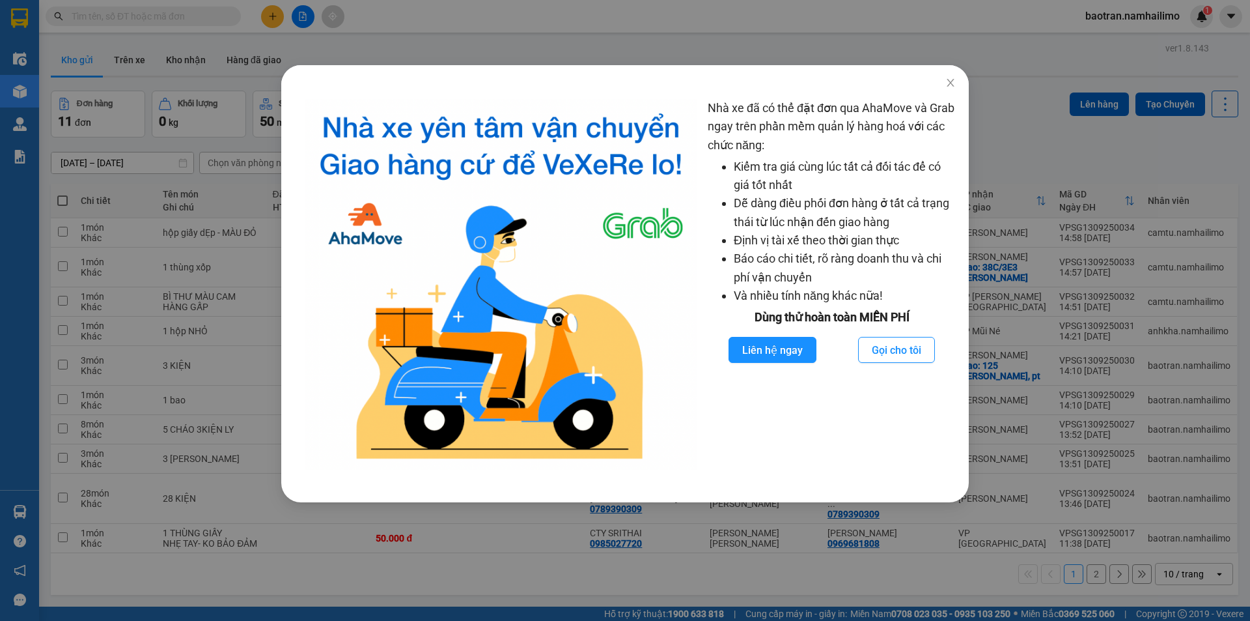
click at [18, 500] on div "Nhà xe đã có thể đặt đơn qua AhaMove và Grab ngay trên phần mềm quản lý hàng ho…" at bounding box center [625, 310] width 1250 height 621
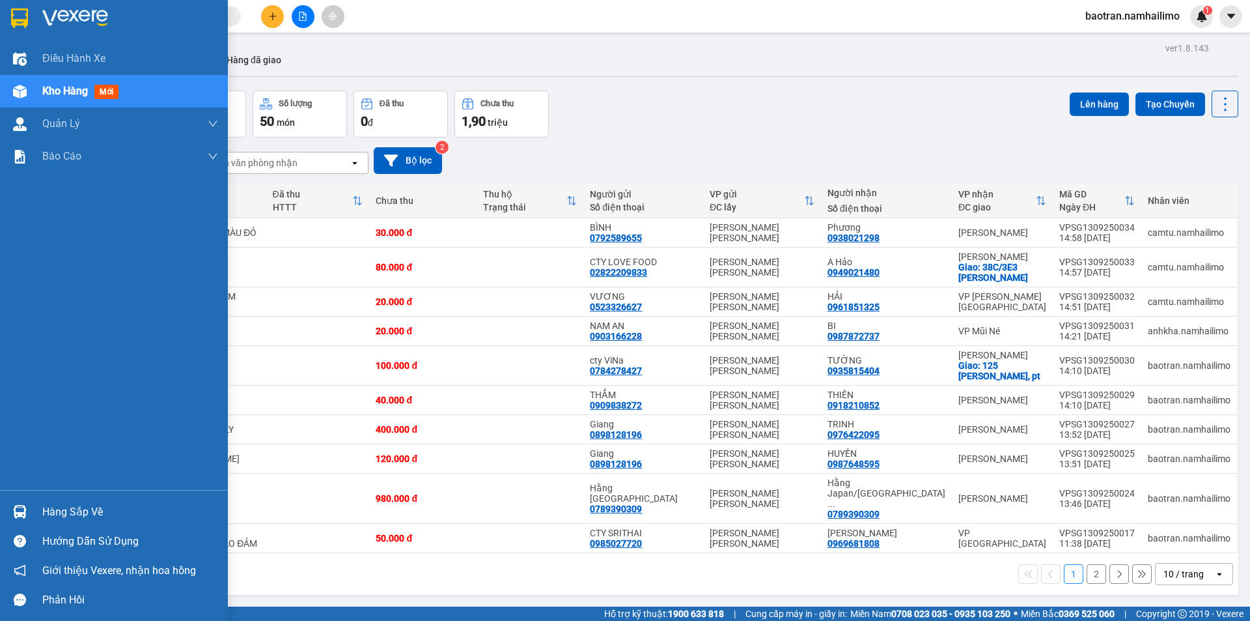
click at [38, 508] on div "Hàng sắp về" at bounding box center [114, 511] width 228 height 29
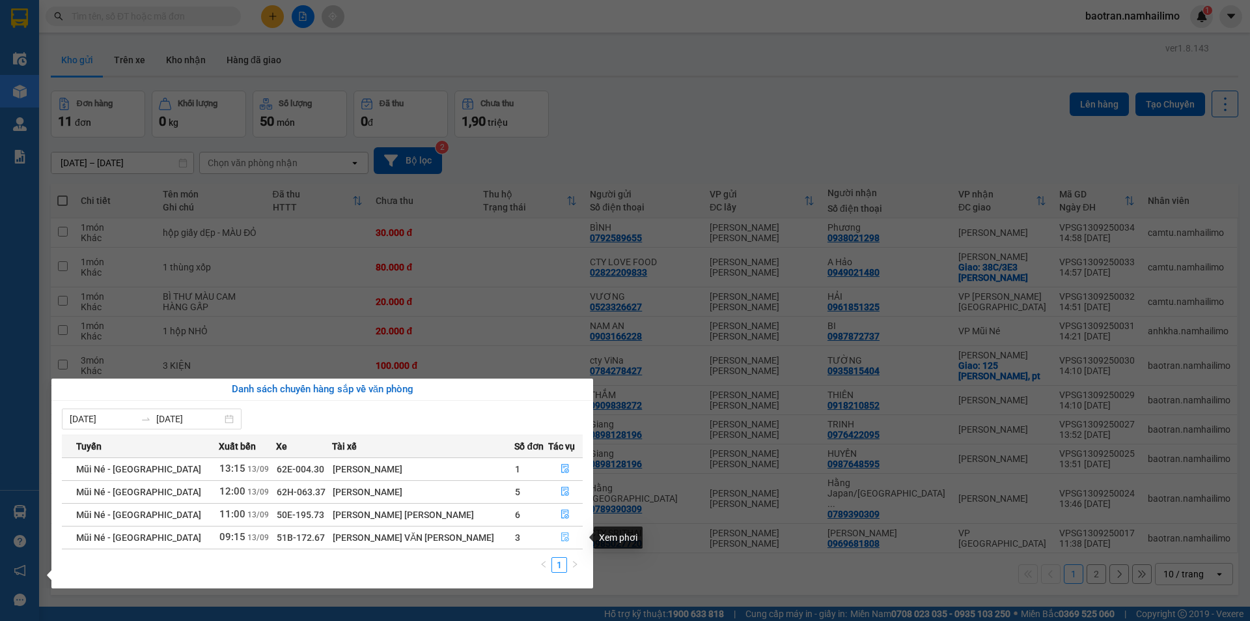
click at [563, 532] on icon "file-done" at bounding box center [565, 536] width 9 height 9
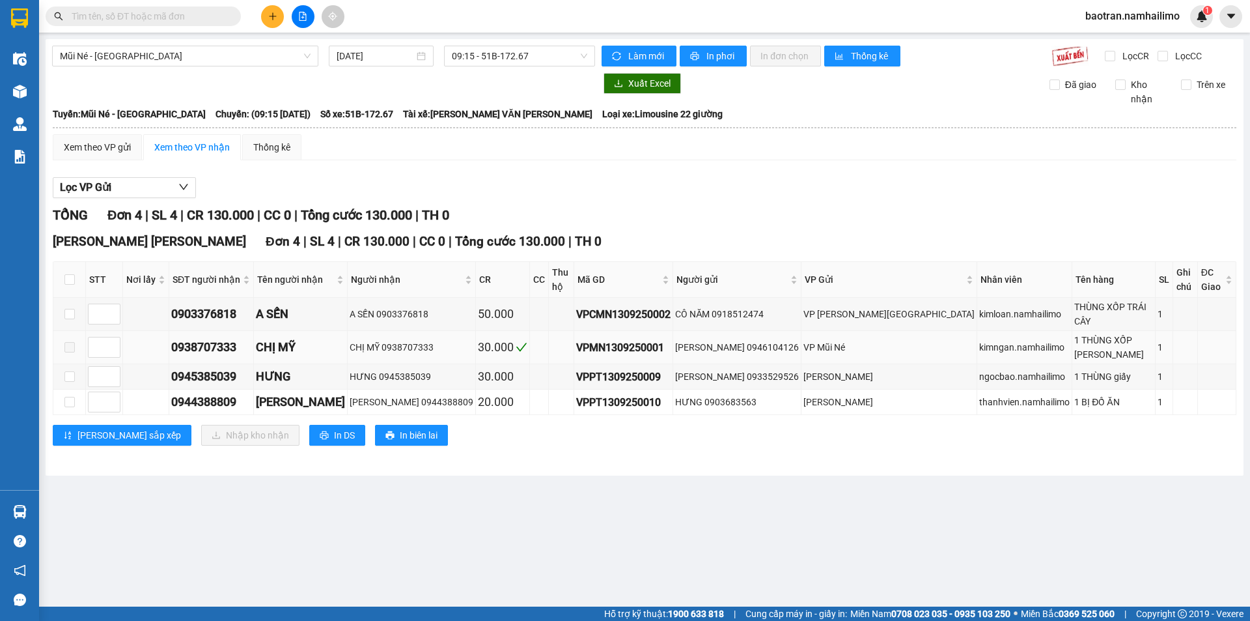
click at [68, 342] on span at bounding box center [69, 347] width 10 height 10
click at [70, 371] on input "checkbox" at bounding box center [69, 376] width 10 height 10
checkbox input "true"
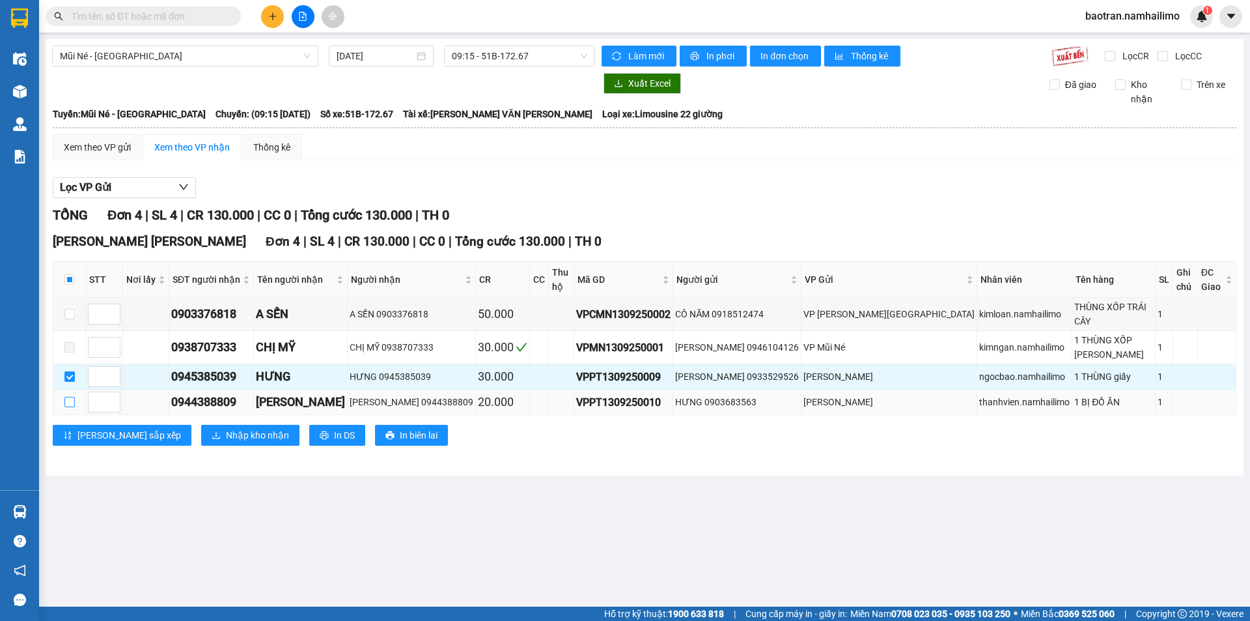
click at [67, 397] on input "checkbox" at bounding box center [69, 402] width 10 height 10
checkbox input "true"
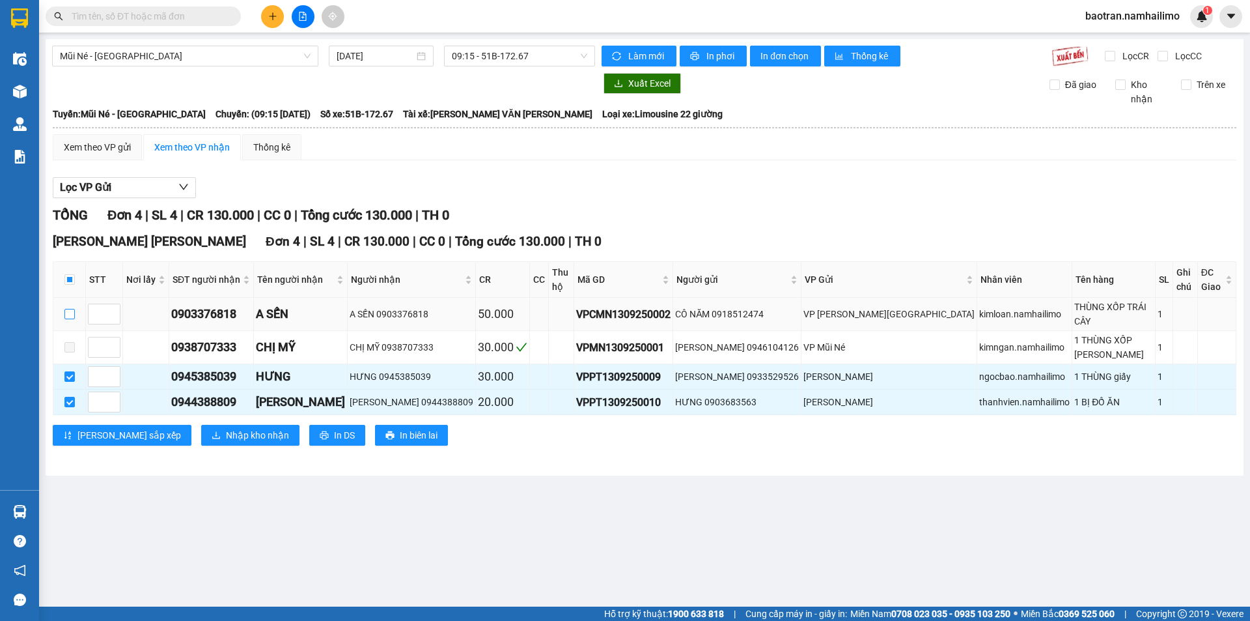
click at [71, 309] on input "checkbox" at bounding box center [69, 314] width 10 height 10
checkbox input "true"
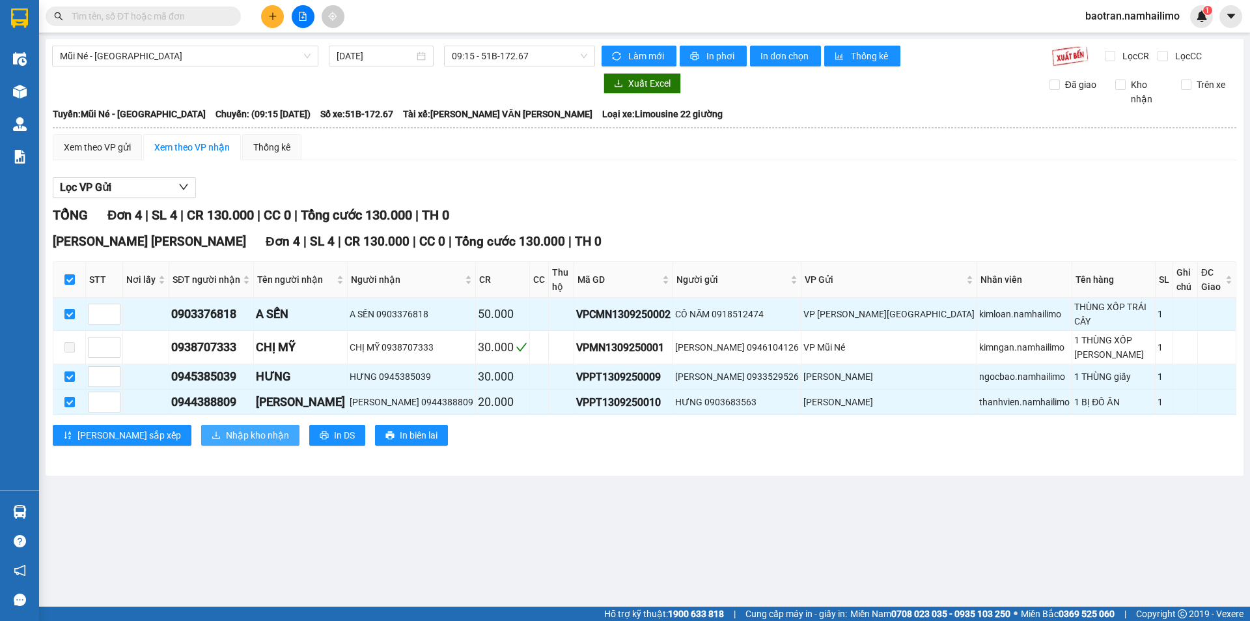
click at [226, 428] on span "Nhập kho nhận" at bounding box center [257, 435] width 63 height 14
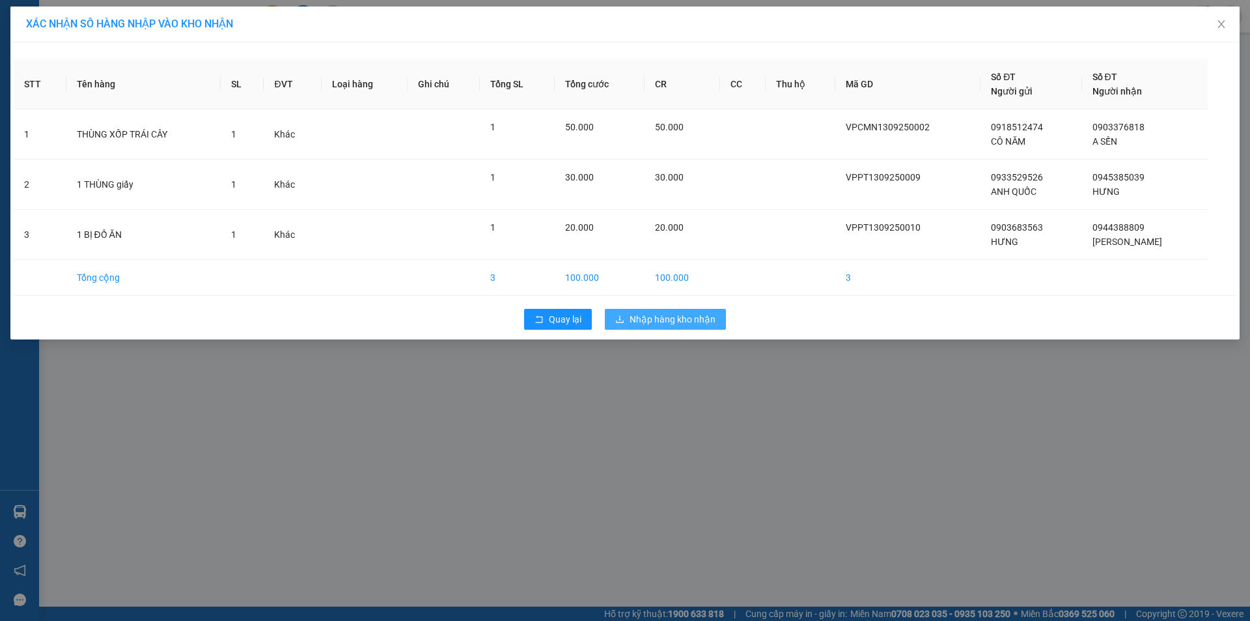
click at [685, 321] on span "Nhập hàng kho nhận" at bounding box center [673, 319] width 86 height 14
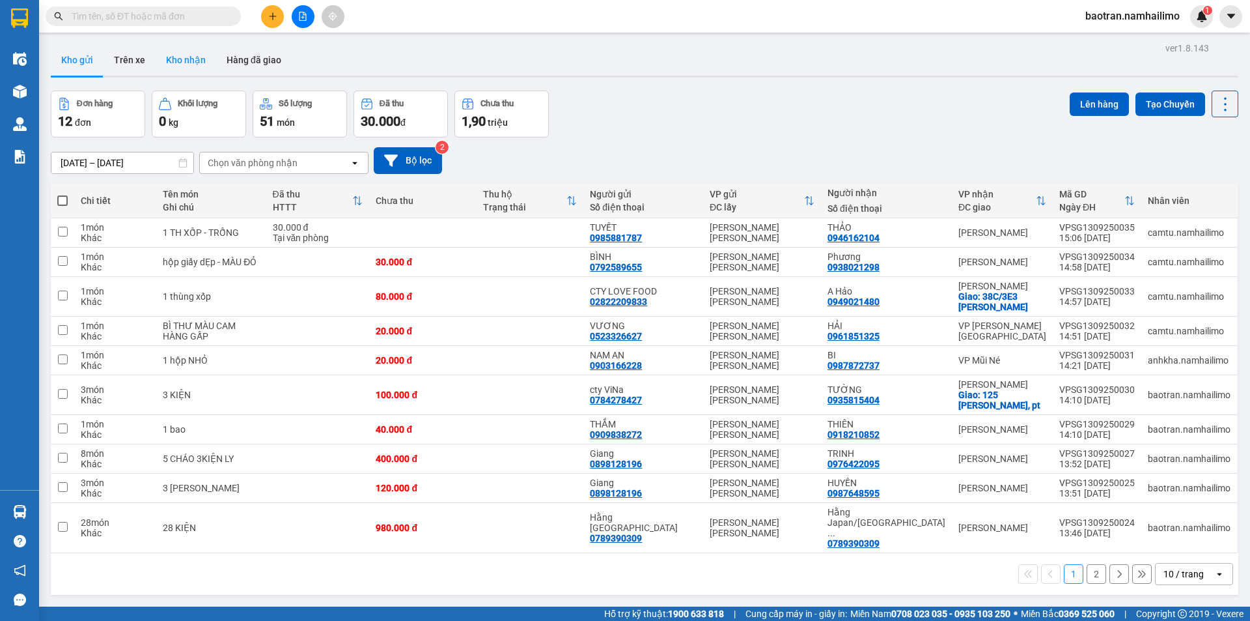
click at [191, 60] on button "Kho nhận" at bounding box center [186, 59] width 61 height 31
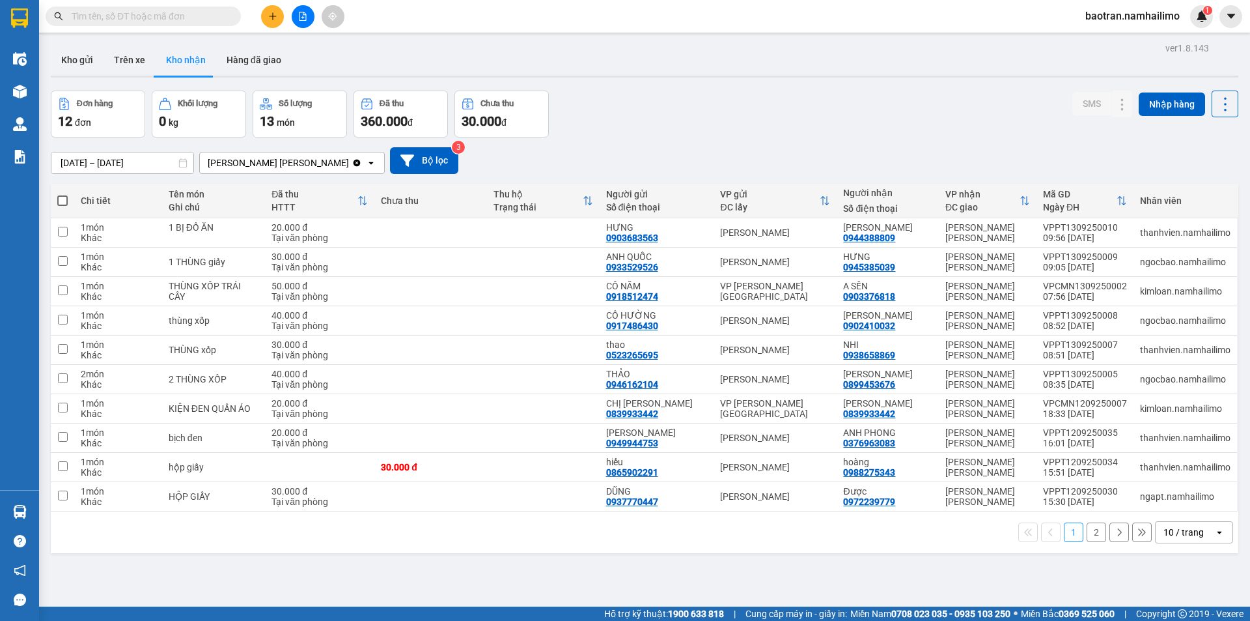
click at [1087, 535] on button "2" at bounding box center [1097, 532] width 20 height 20
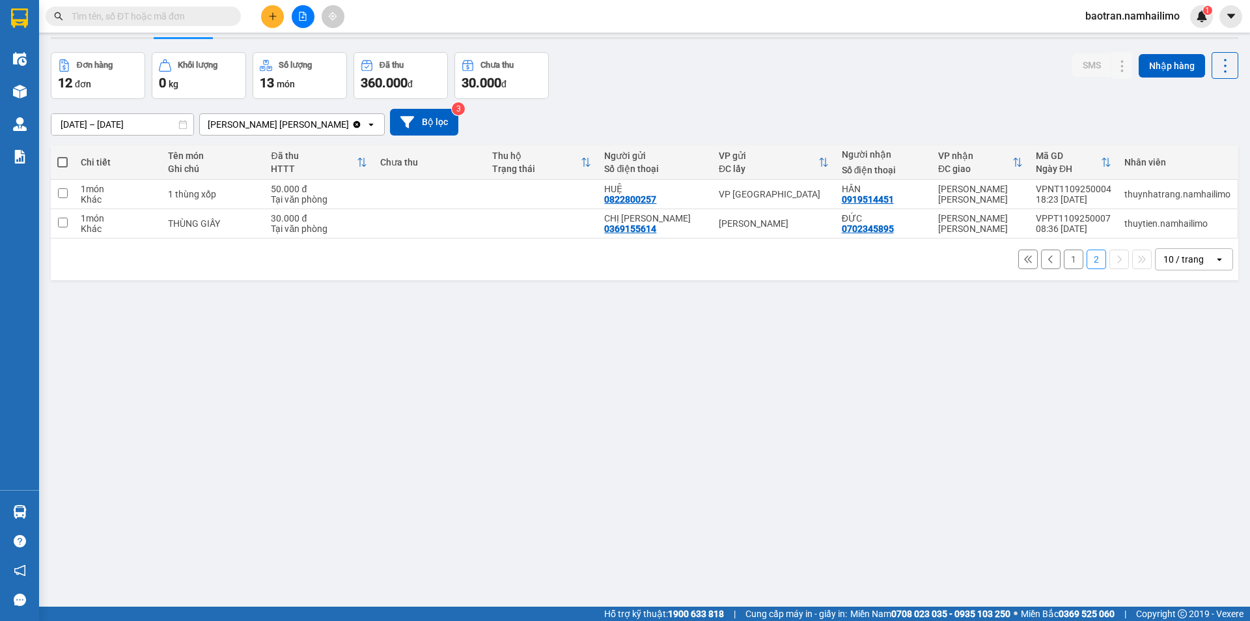
scroll to position [60, 0]
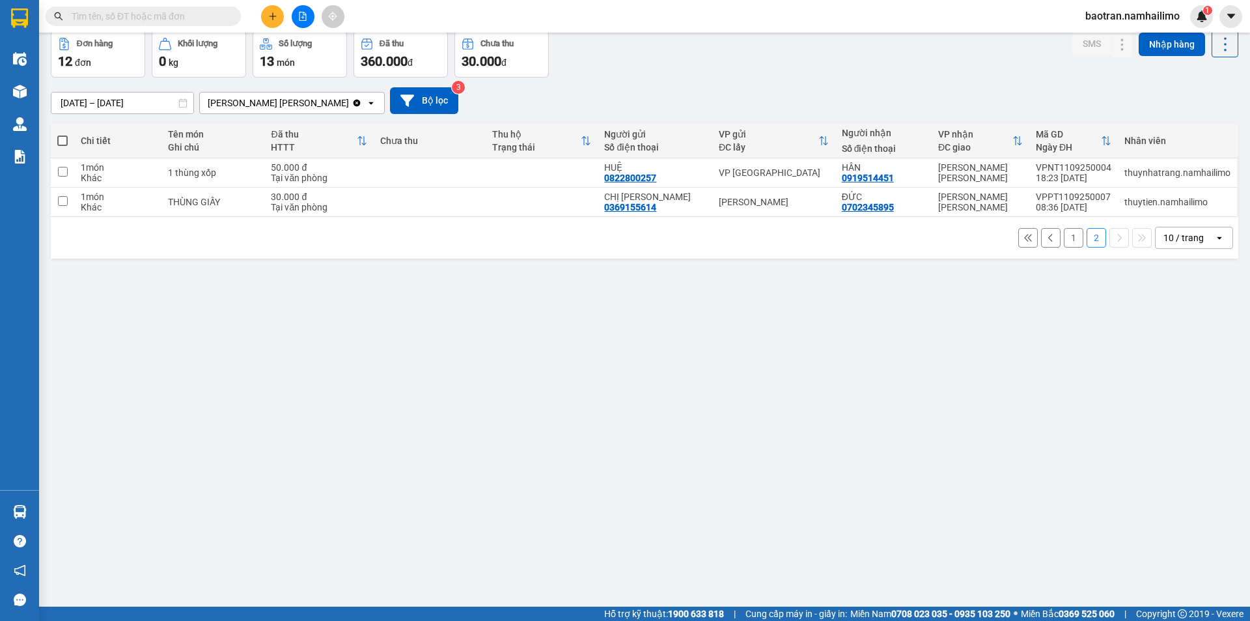
click at [1064, 241] on button "1" at bounding box center [1074, 238] width 20 height 20
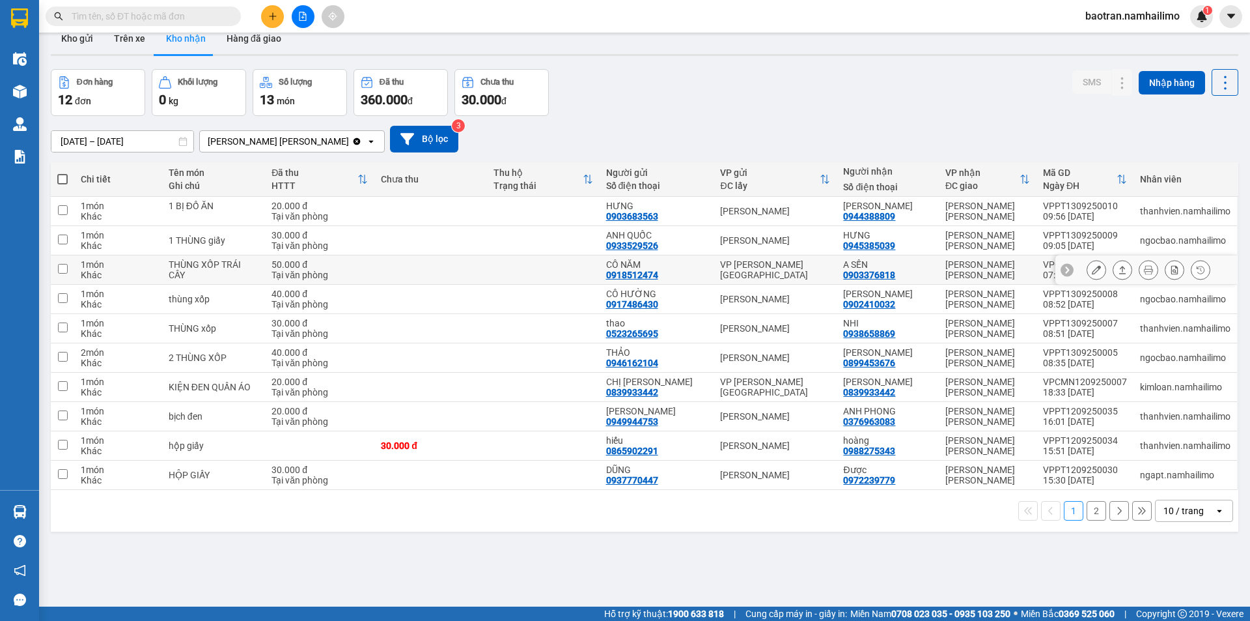
scroll to position [0, 0]
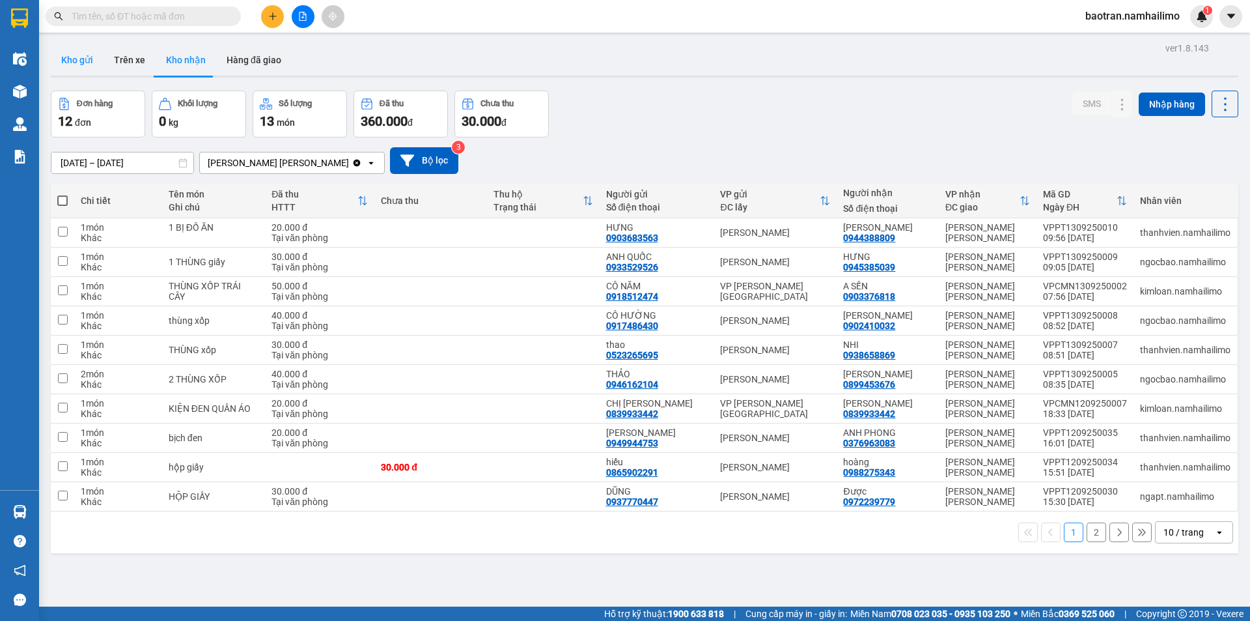
click at [86, 65] on button "Kho gửi" at bounding box center [77, 59] width 53 height 31
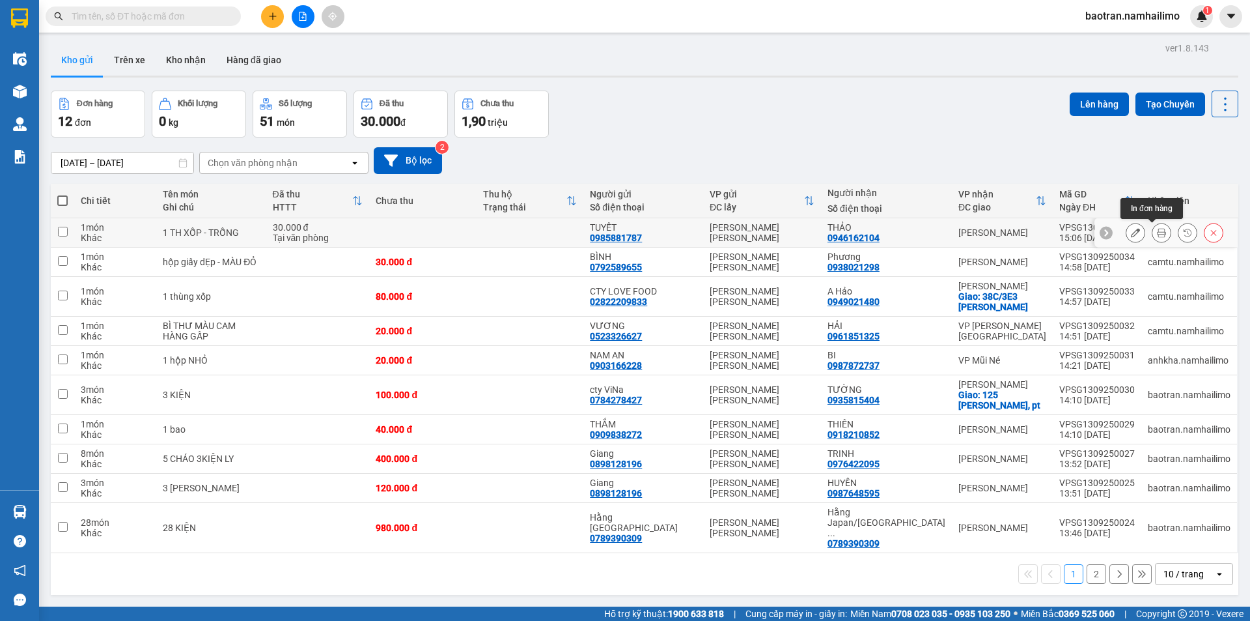
click at [1153, 227] on button at bounding box center [1162, 232] width 18 height 23
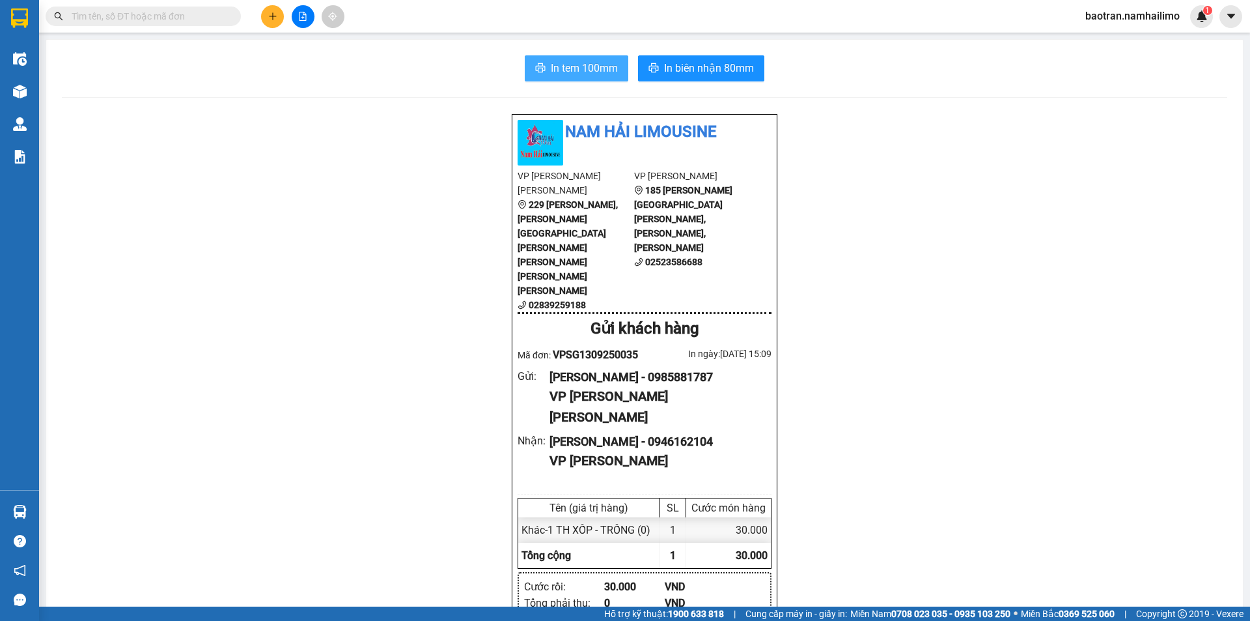
click at [573, 70] on span "In tem 100mm" at bounding box center [584, 68] width 67 height 16
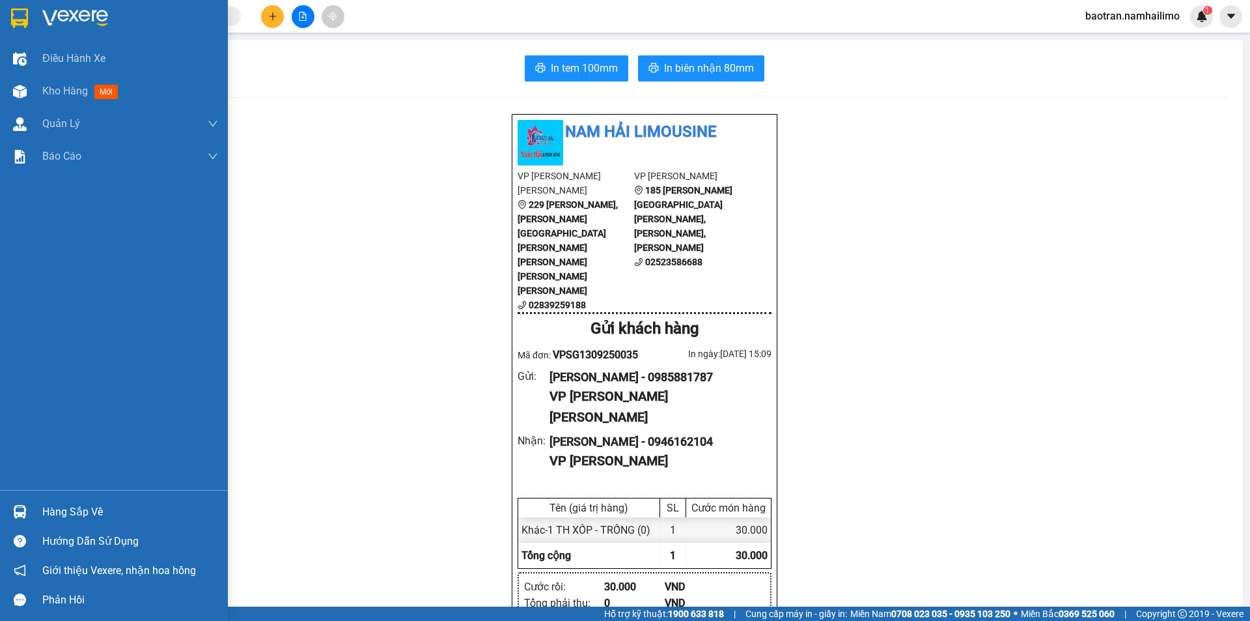
drag, startPoint x: 35, startPoint y: 92, endPoint x: 834, endPoint y: 612, distance: 953.7
click at [37, 93] on div "Kho hàng mới" at bounding box center [114, 91] width 228 height 33
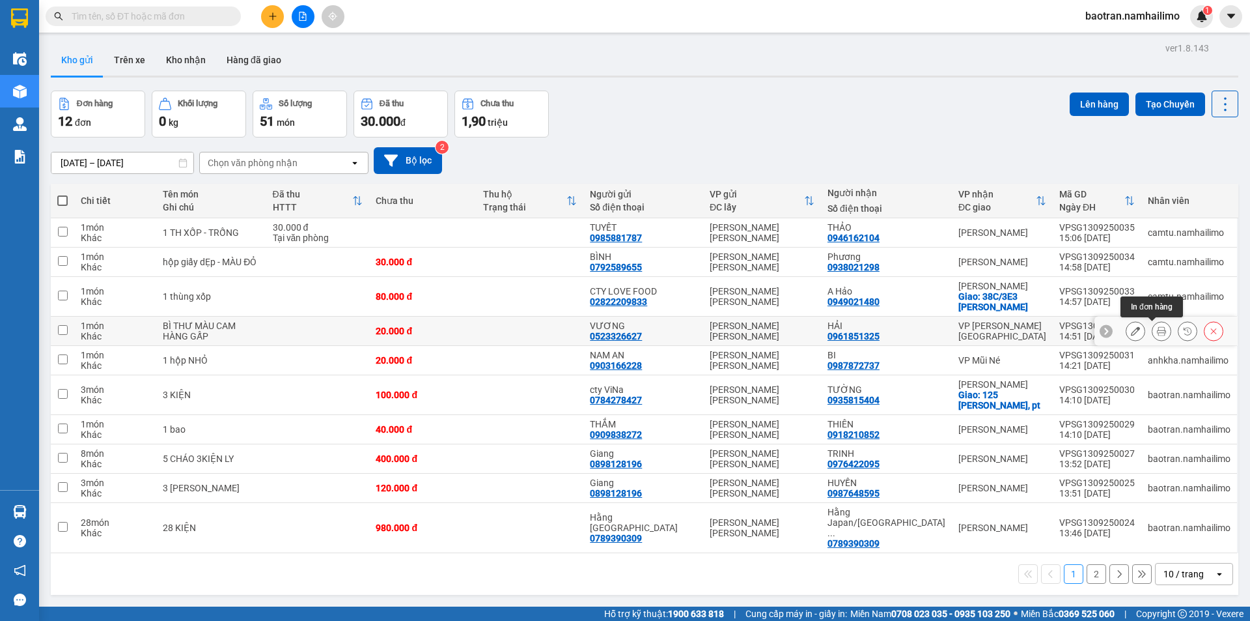
click at [1157, 328] on icon at bounding box center [1161, 330] width 9 height 9
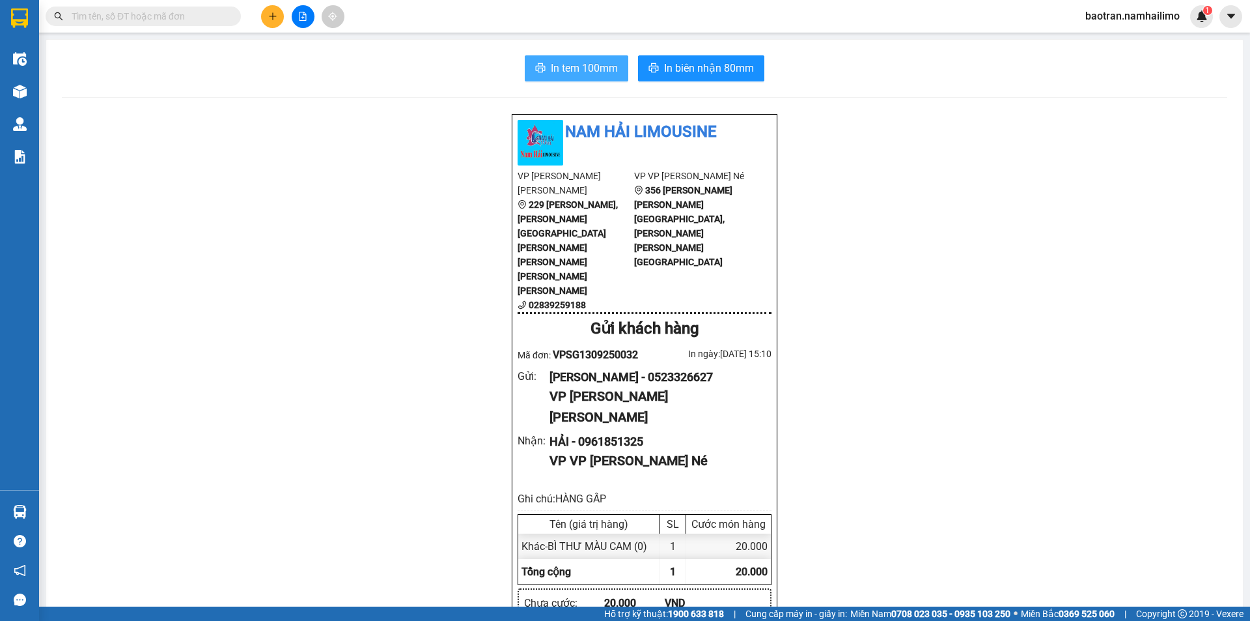
click at [592, 72] on span "In tem 100mm" at bounding box center [584, 68] width 67 height 16
click at [156, 22] on input "text" at bounding box center [149, 16] width 154 height 14
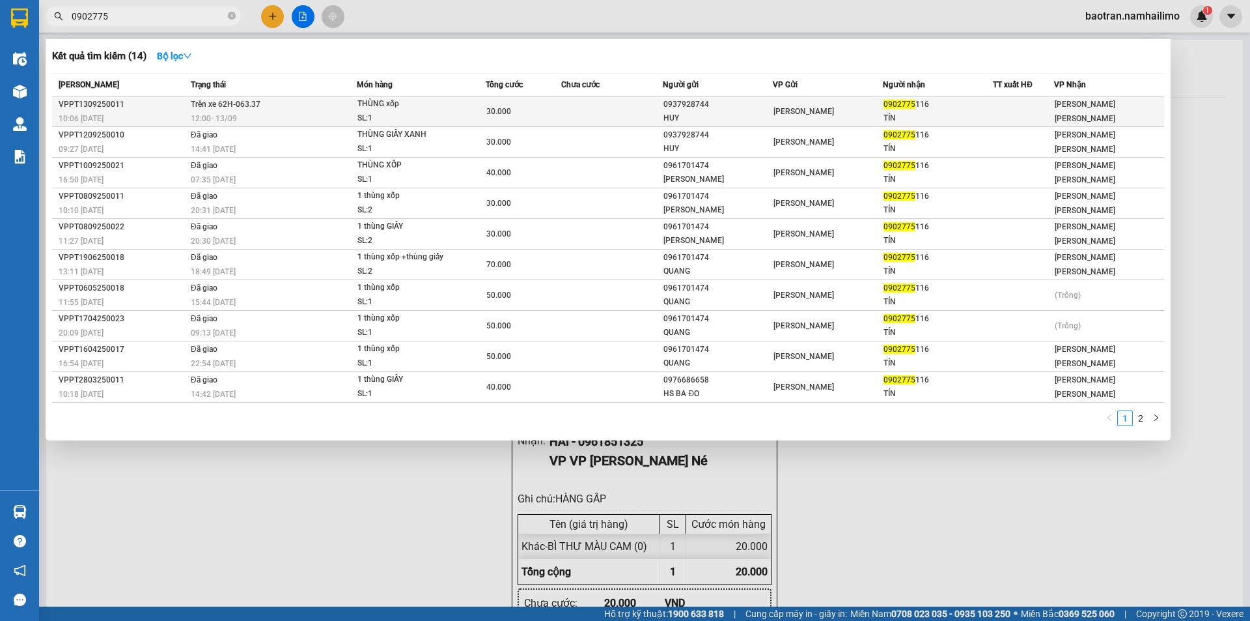
type input "0902775"
click at [814, 117] on div "VP [PERSON_NAME]" at bounding box center [828, 111] width 109 height 14
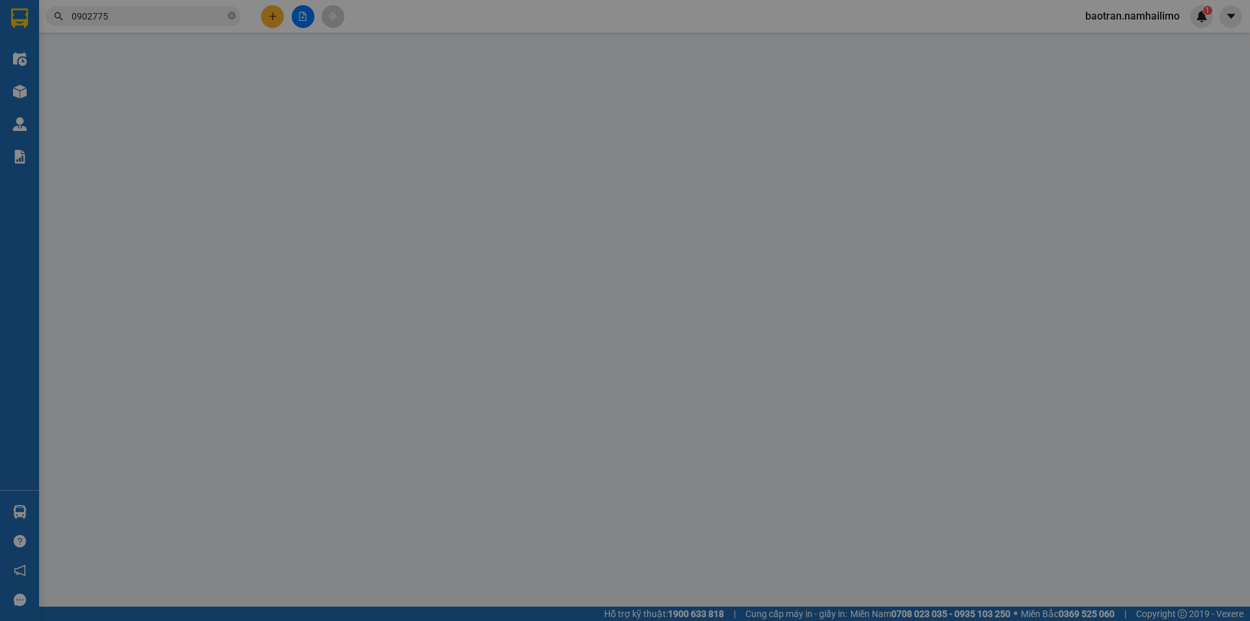
type input "0937928744"
type input "HUY"
type input "0902775116"
type input "TÍN"
type input "30.000"
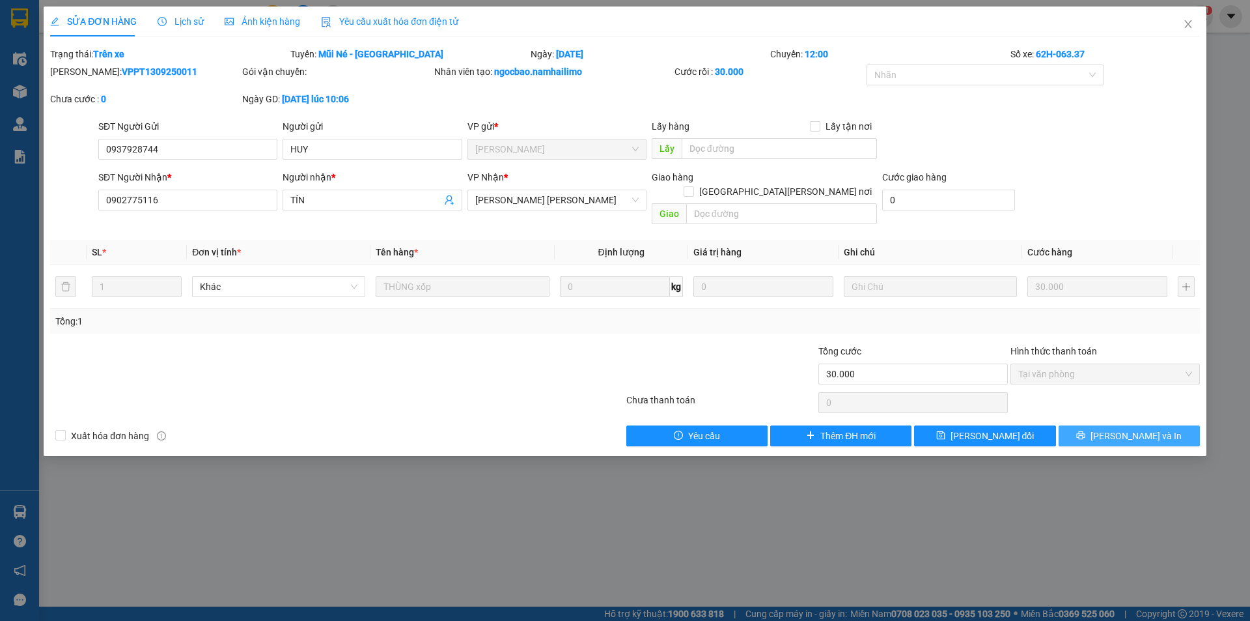
click at [1103, 425] on button "[PERSON_NAME] và In" at bounding box center [1129, 435] width 141 height 21
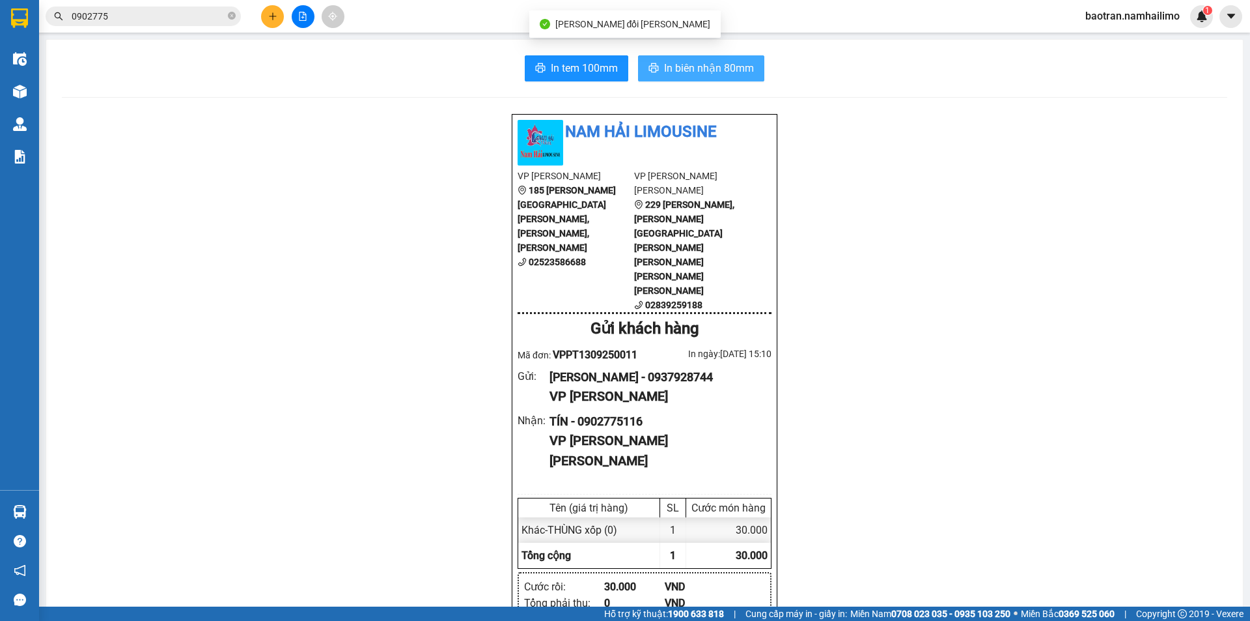
click at [707, 68] on span "In biên nhận 80mm" at bounding box center [709, 68] width 90 height 16
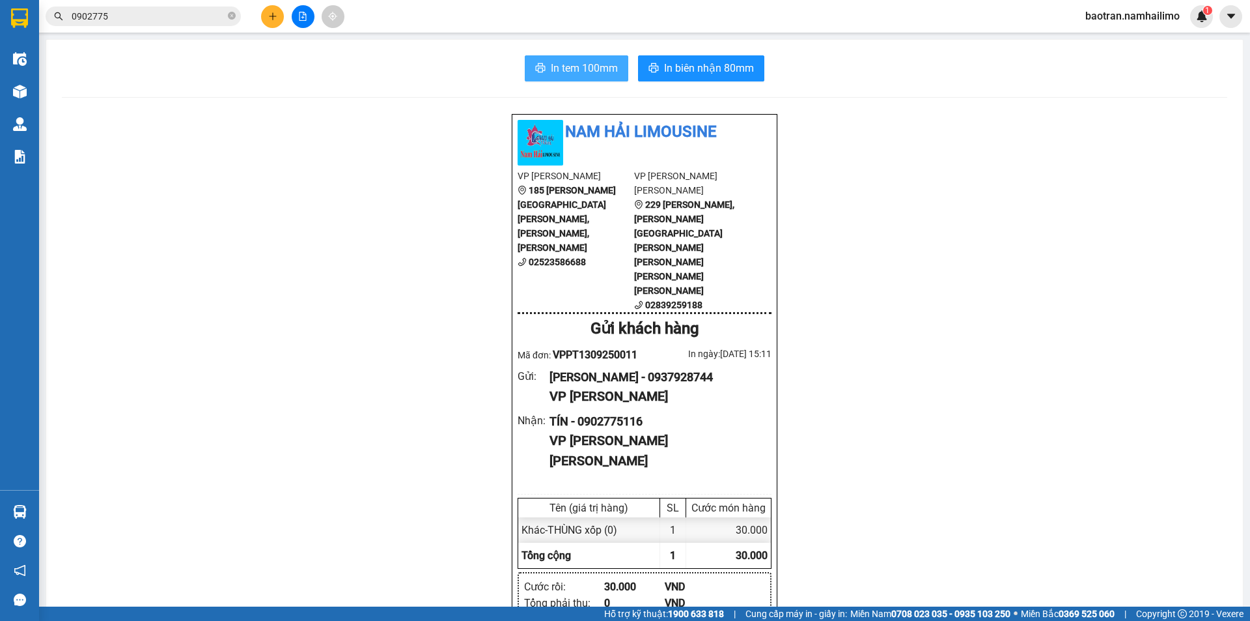
click at [570, 61] on span "In tem 100mm" at bounding box center [584, 68] width 67 height 16
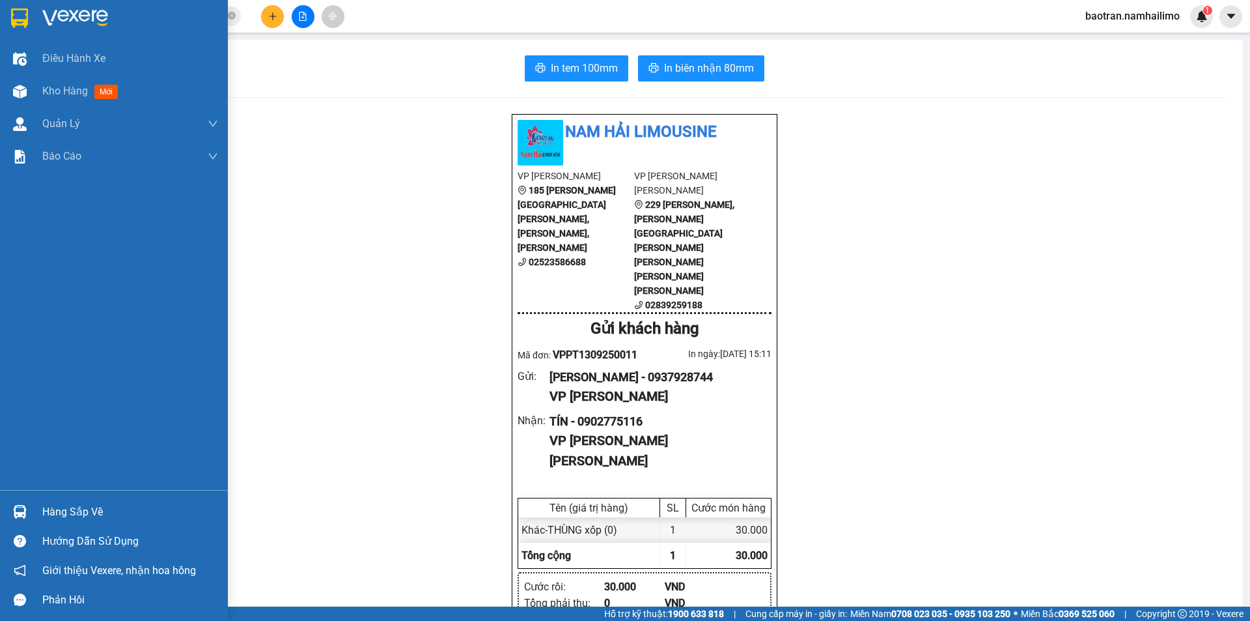
click at [61, 503] on div "Hàng sắp về" at bounding box center [130, 512] width 176 height 20
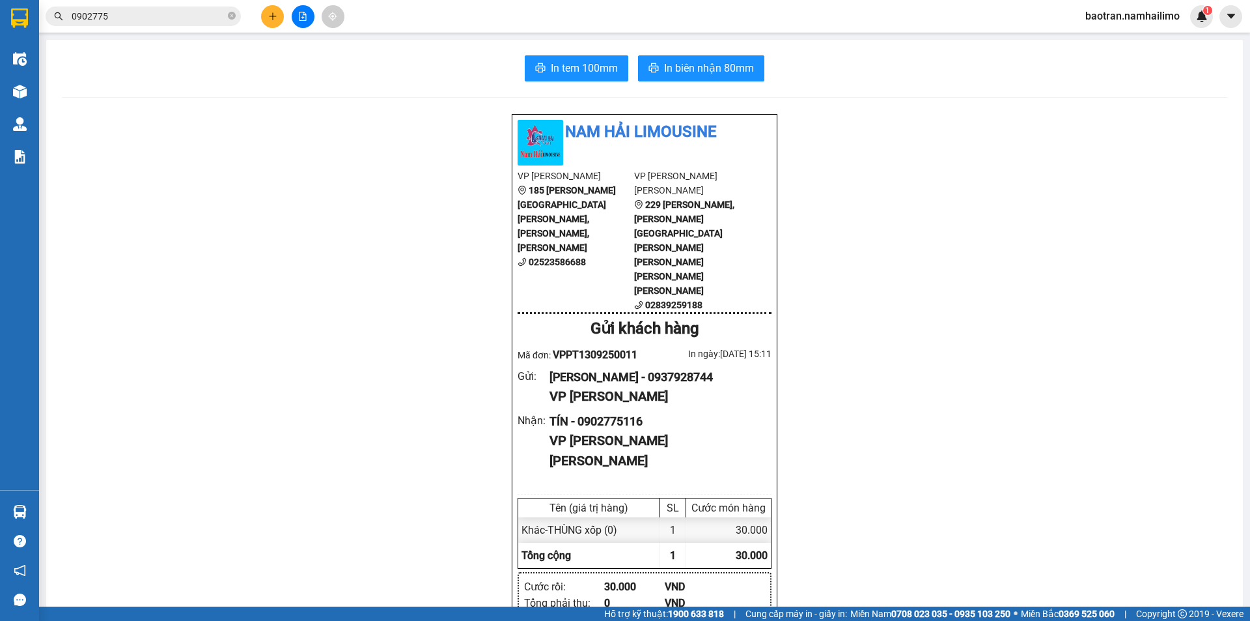
drag, startPoint x: 754, startPoint y: 361, endPoint x: 225, endPoint y: 299, distance: 533.1
click at [225, 299] on section "Kết quả tìm kiếm ( 14 ) Bộ lọc Mã ĐH Trạng thái Món hàng Tổng cước Chưa cước Ng…" at bounding box center [625, 310] width 1250 height 621
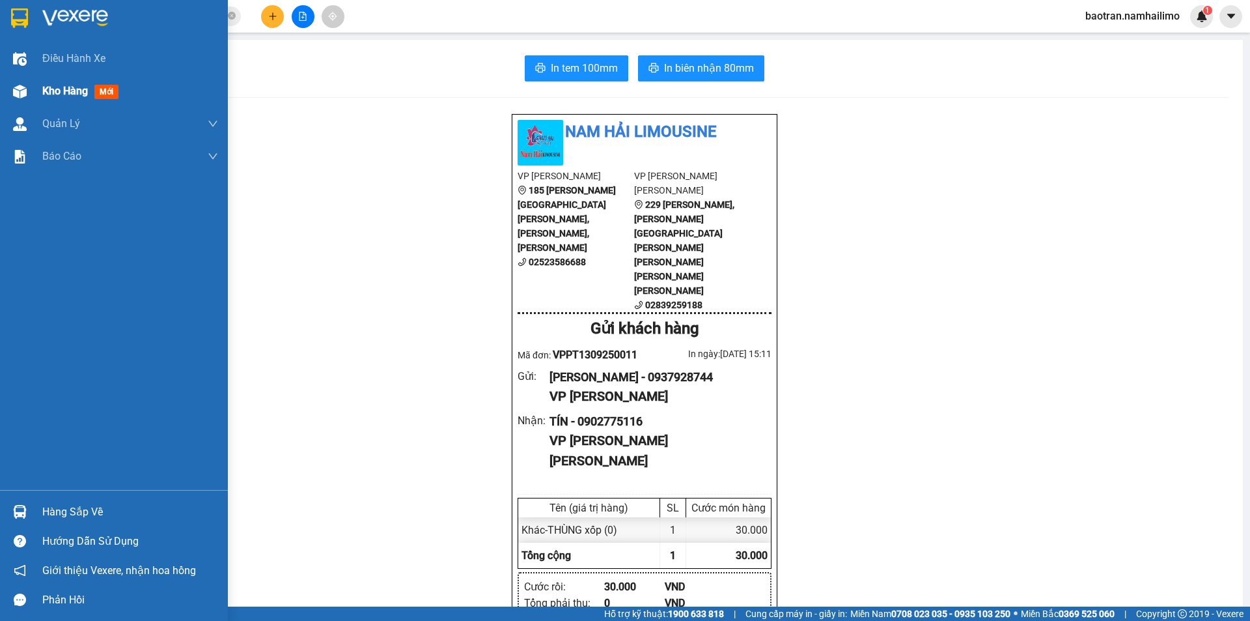
click at [39, 98] on div "Kho hàng mới" at bounding box center [114, 91] width 228 height 33
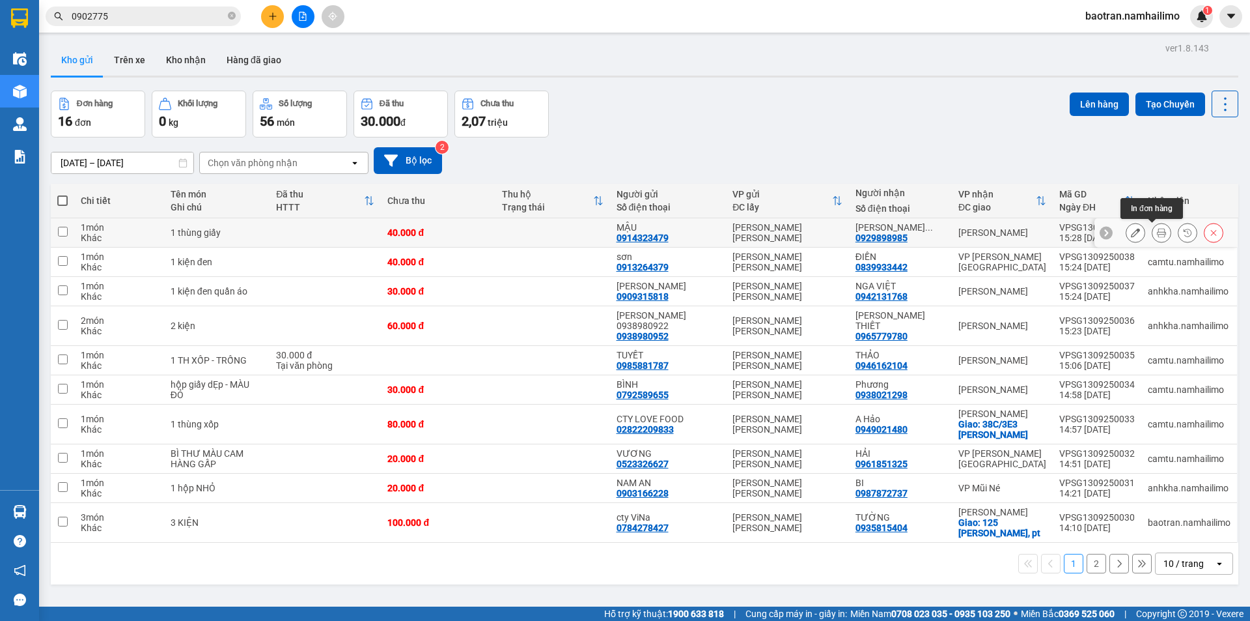
click at [1157, 229] on icon at bounding box center [1161, 232] width 9 height 9
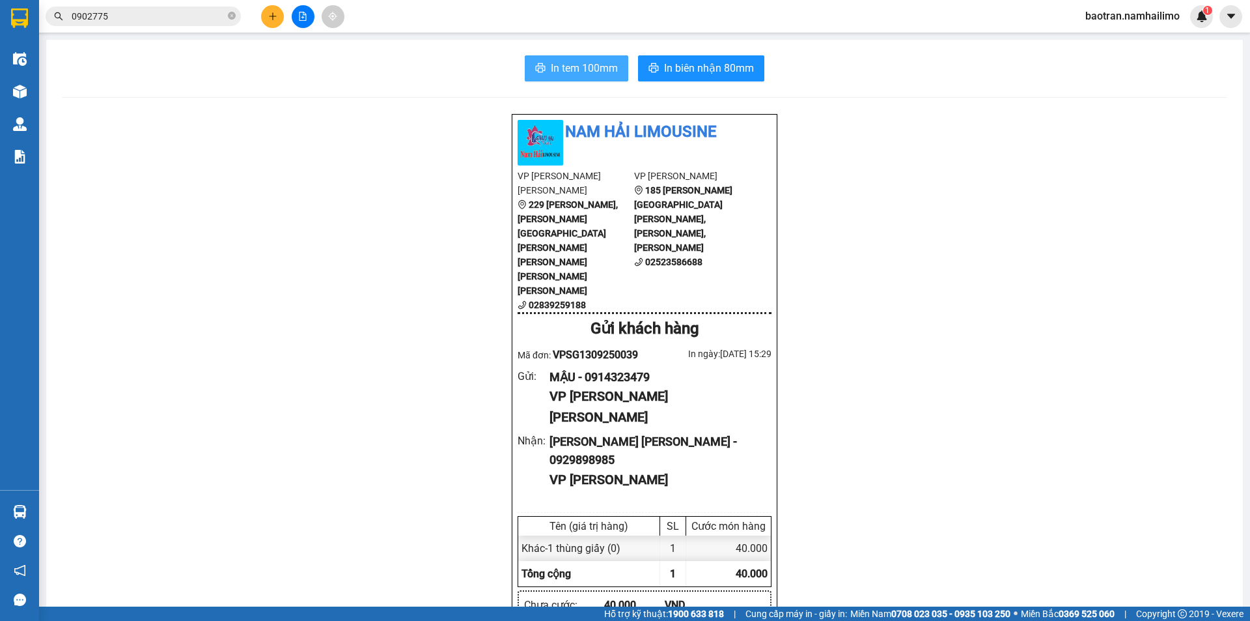
click at [584, 74] on span "In tem 100mm" at bounding box center [584, 68] width 67 height 16
click at [569, 73] on span "In tem 100mm" at bounding box center [584, 68] width 67 height 16
click at [130, 21] on input "0902775" at bounding box center [149, 16] width 154 height 14
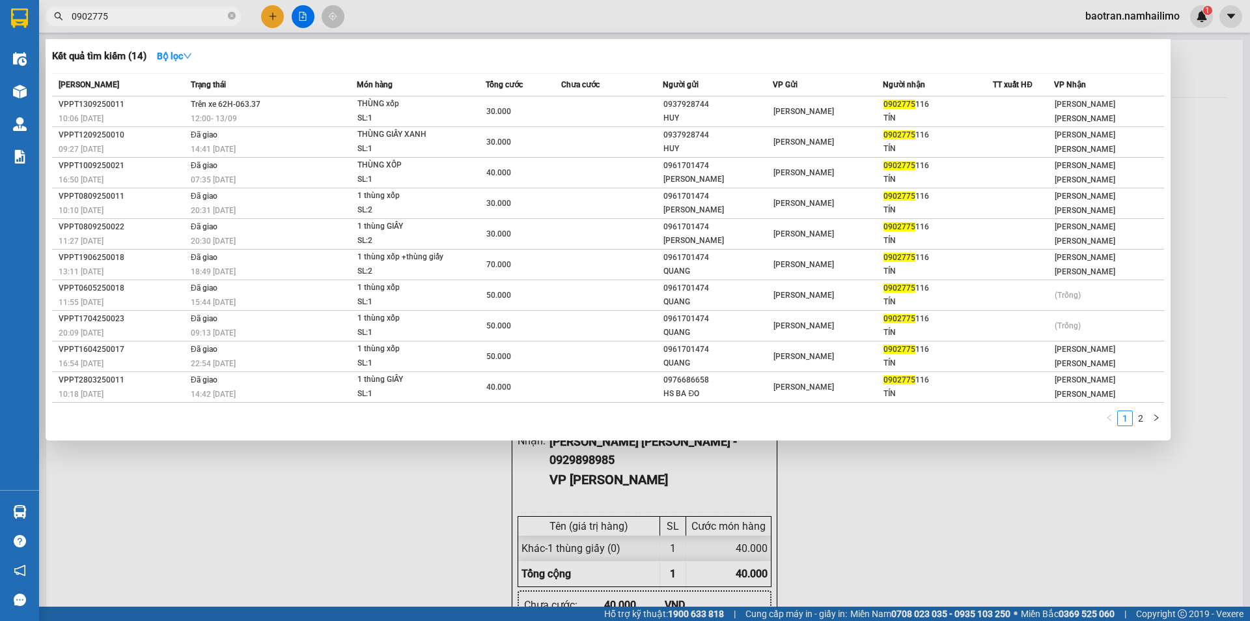
click at [130, 21] on input "0902775" at bounding box center [149, 16] width 154 height 14
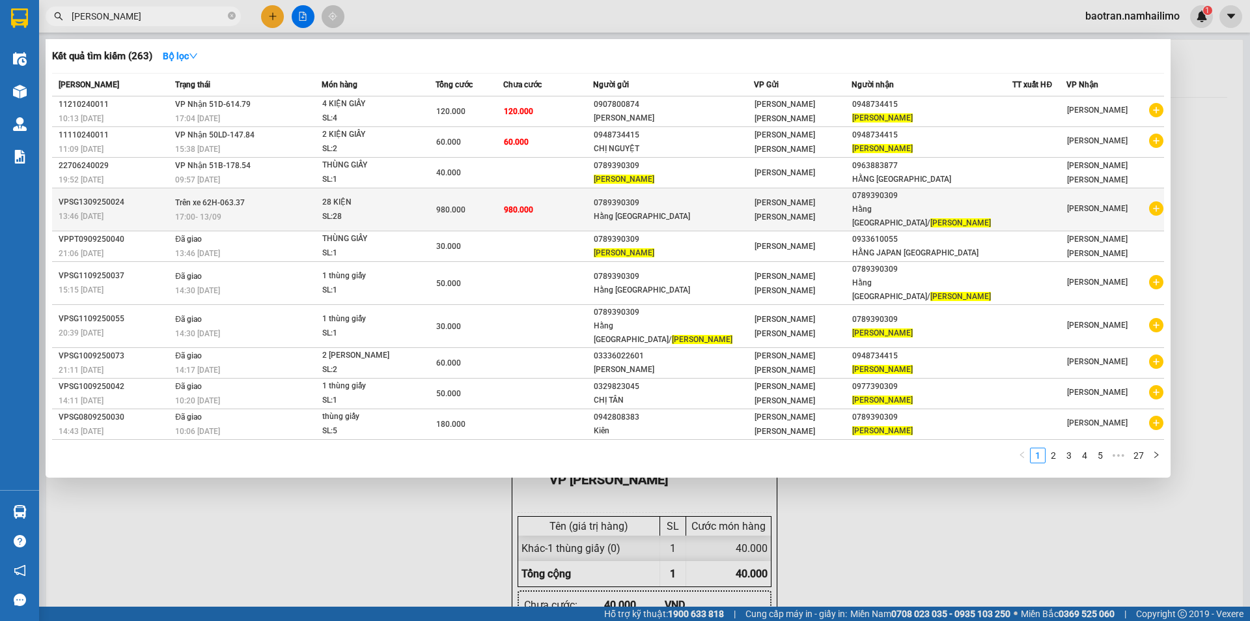
type input "minh nguyệt"
click at [1157, 203] on icon "plus-circle" at bounding box center [1156, 208] width 14 height 14
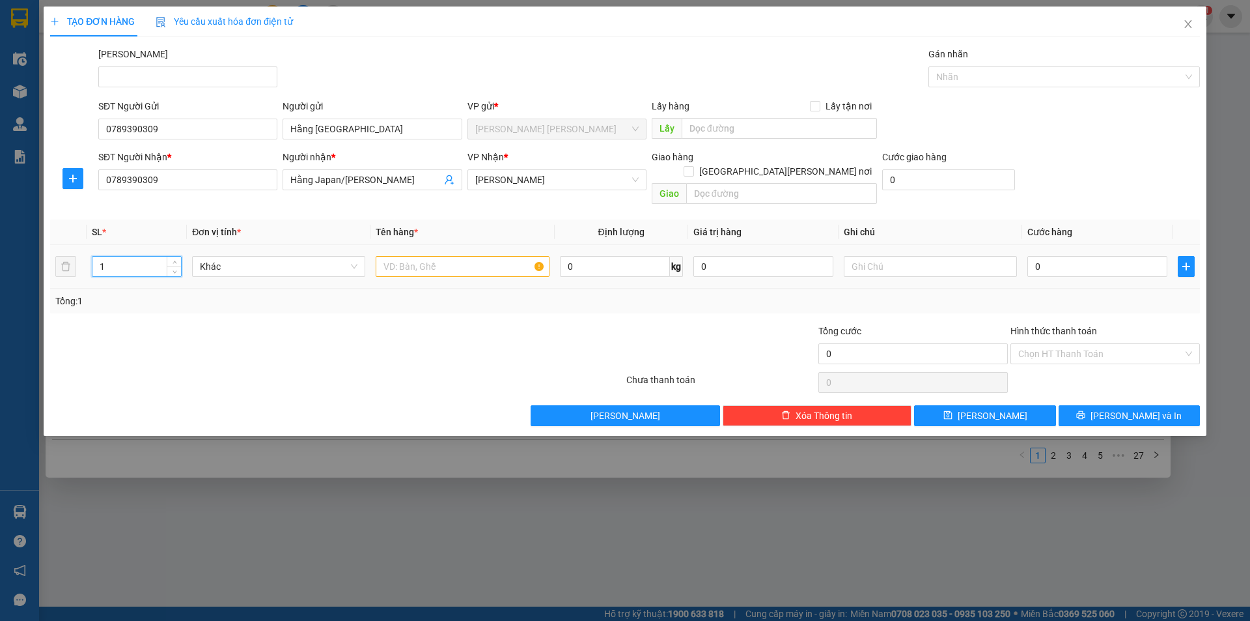
click at [120, 257] on input "1" at bounding box center [136, 267] width 89 height 20
type input "3"
click at [480, 257] on input "text" at bounding box center [462, 266] width 173 height 21
type input "2 thùng giấy + 1 bịch tã"
click at [1095, 256] on input "0" at bounding box center [1098, 266] width 140 height 21
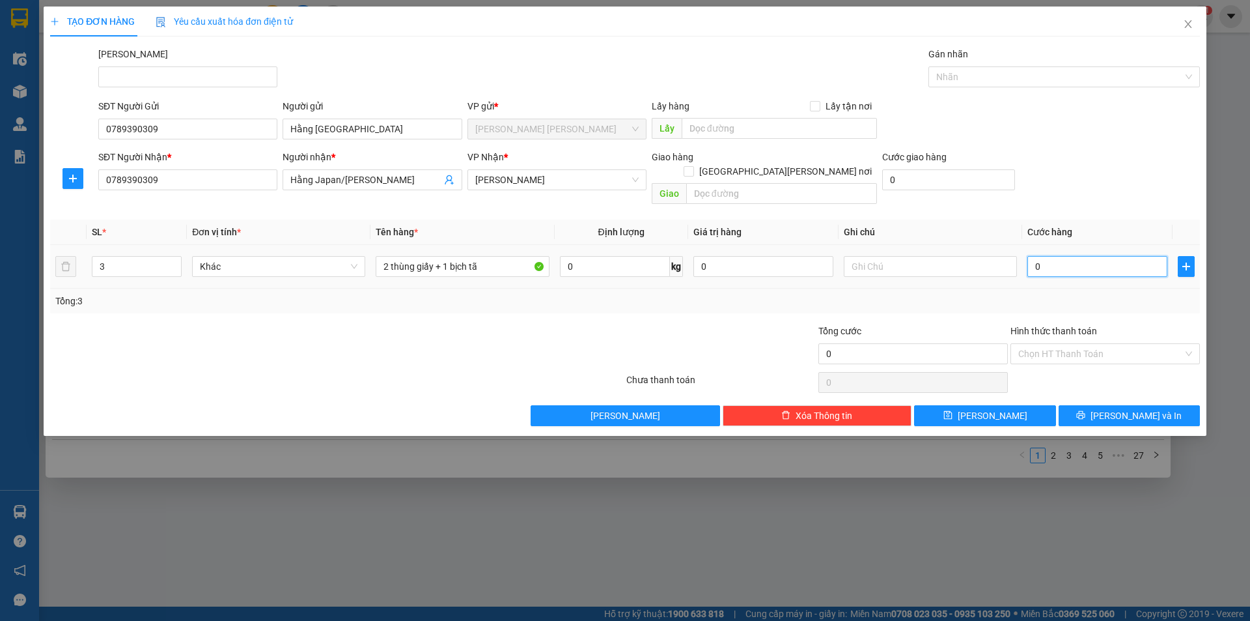
type input "1"
type input "12"
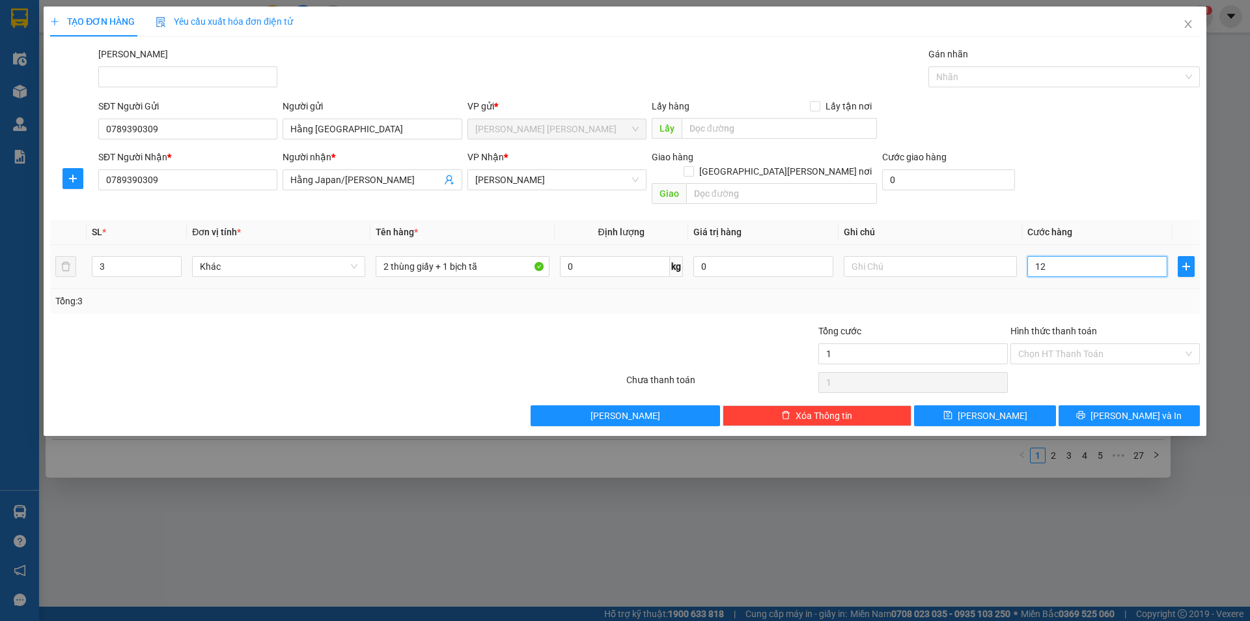
type input "12"
type input "120"
type input "1.200"
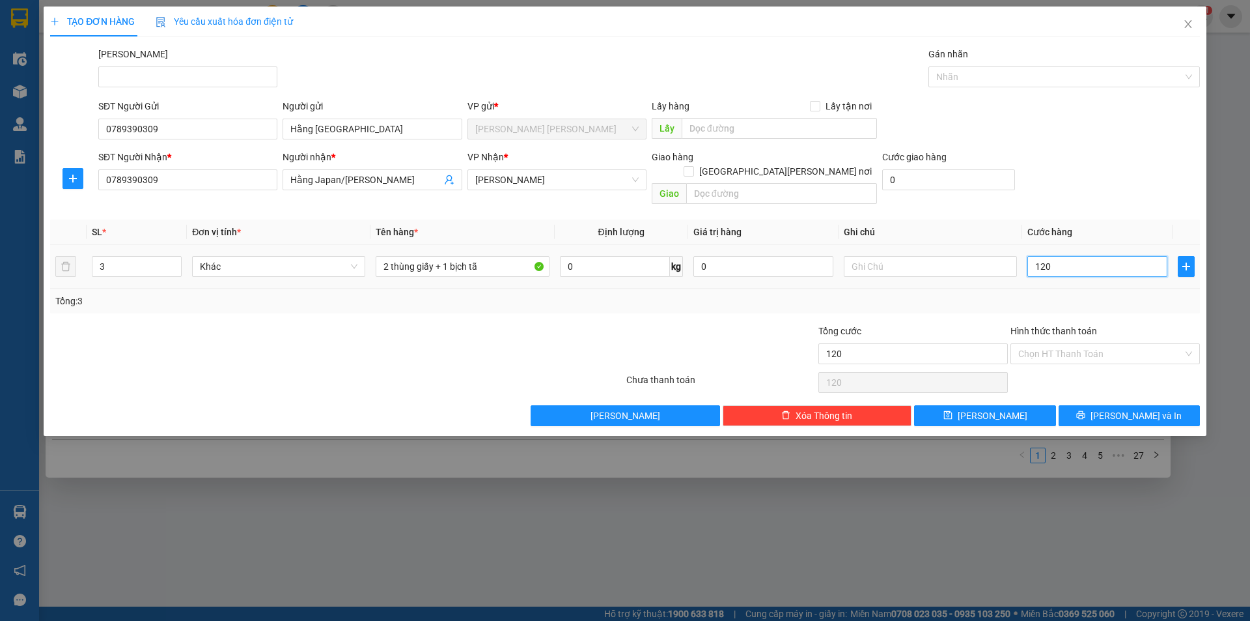
type input "1.200"
type input "12.000"
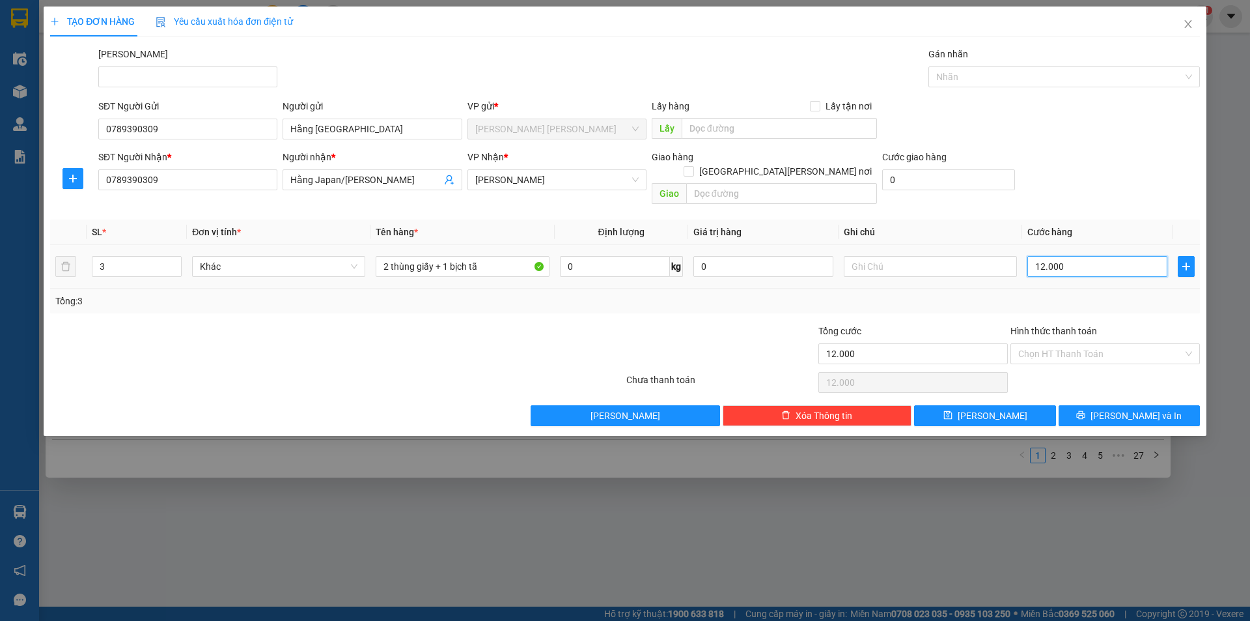
type input "120.000"
type input "1"
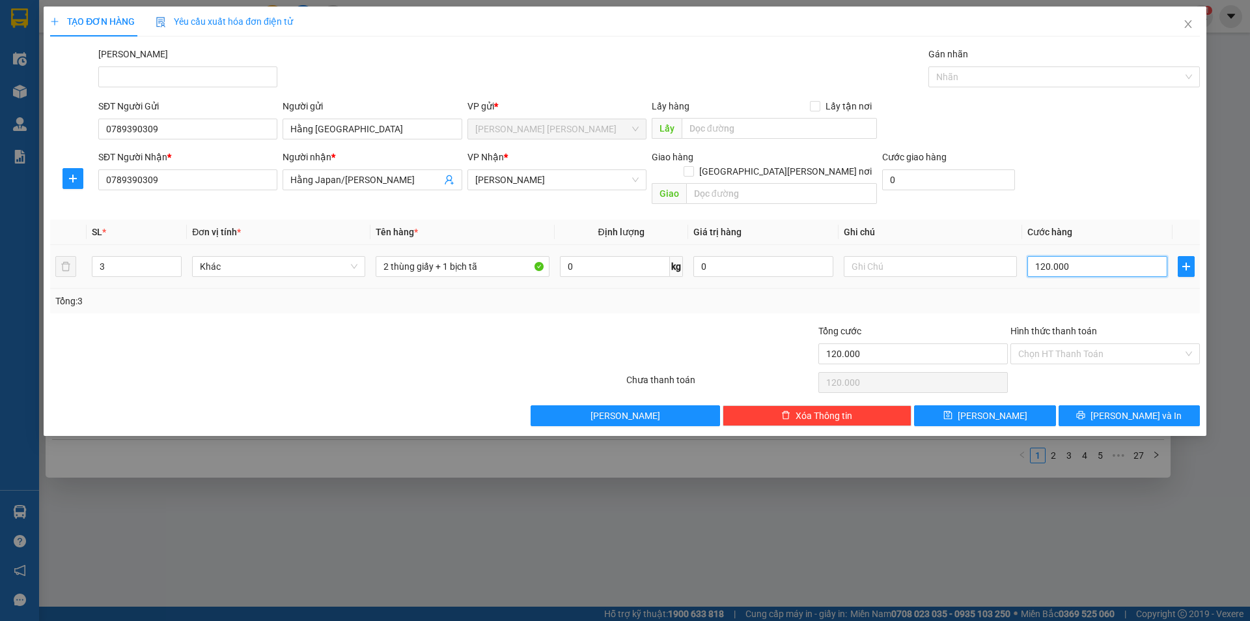
type input "1"
type input "10"
type input "100"
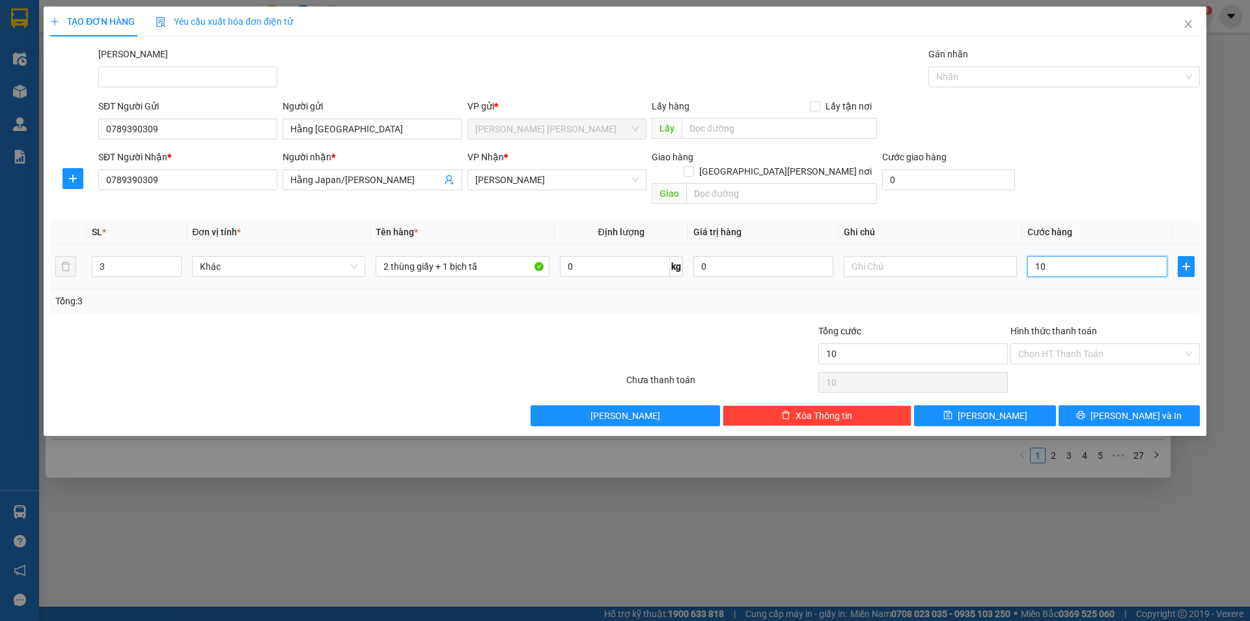
type input "100"
type input "1.000"
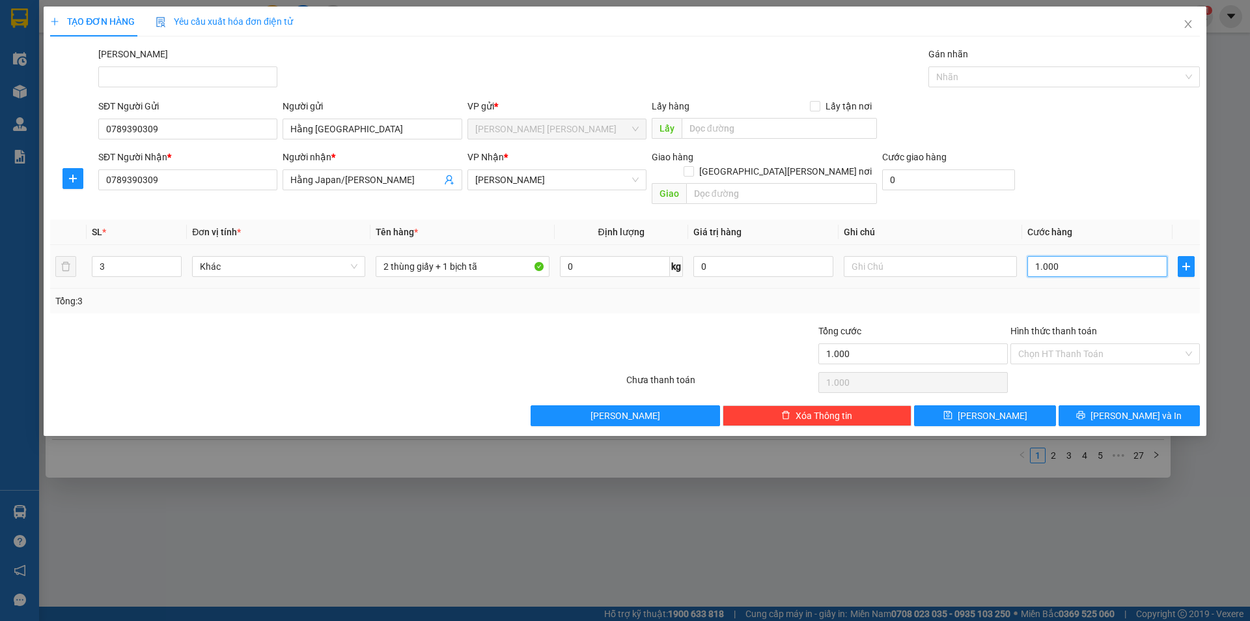
type input "10.000"
type input "100.000"
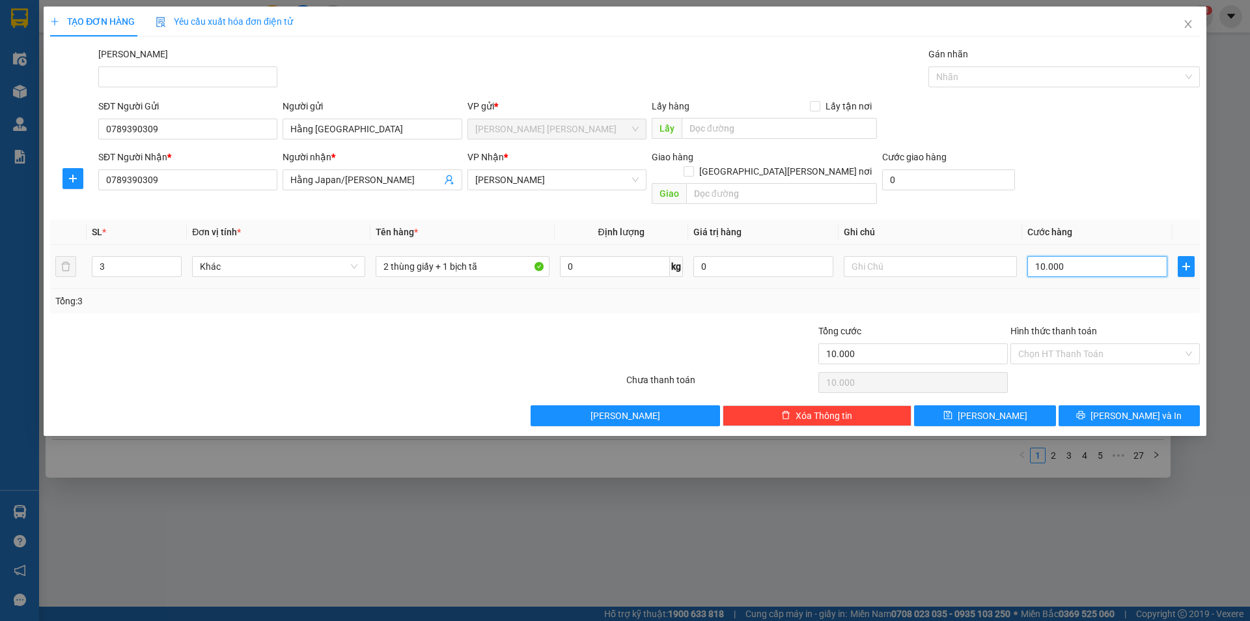
type input "100.000"
drag, startPoint x: 1144, startPoint y: 401, endPoint x: 1133, endPoint y: 398, distance: 11.5
click at [1143, 408] on span "[PERSON_NAME] và In" at bounding box center [1136, 415] width 91 height 14
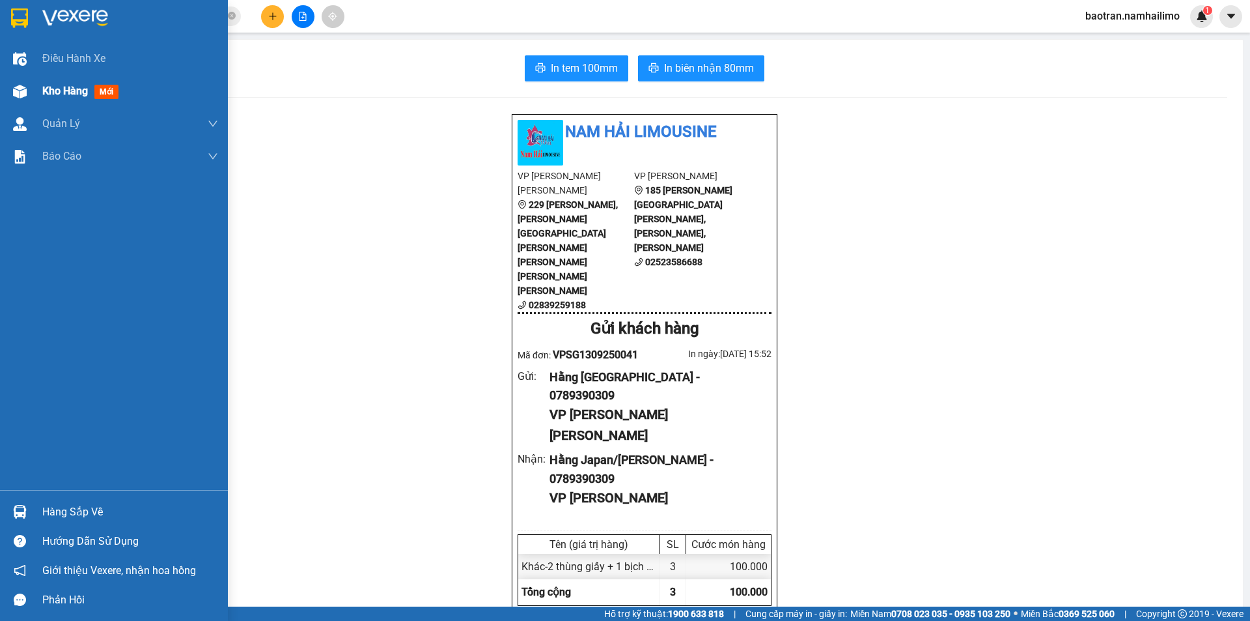
click at [92, 85] on div "Kho hàng mới" at bounding box center [82, 91] width 81 height 16
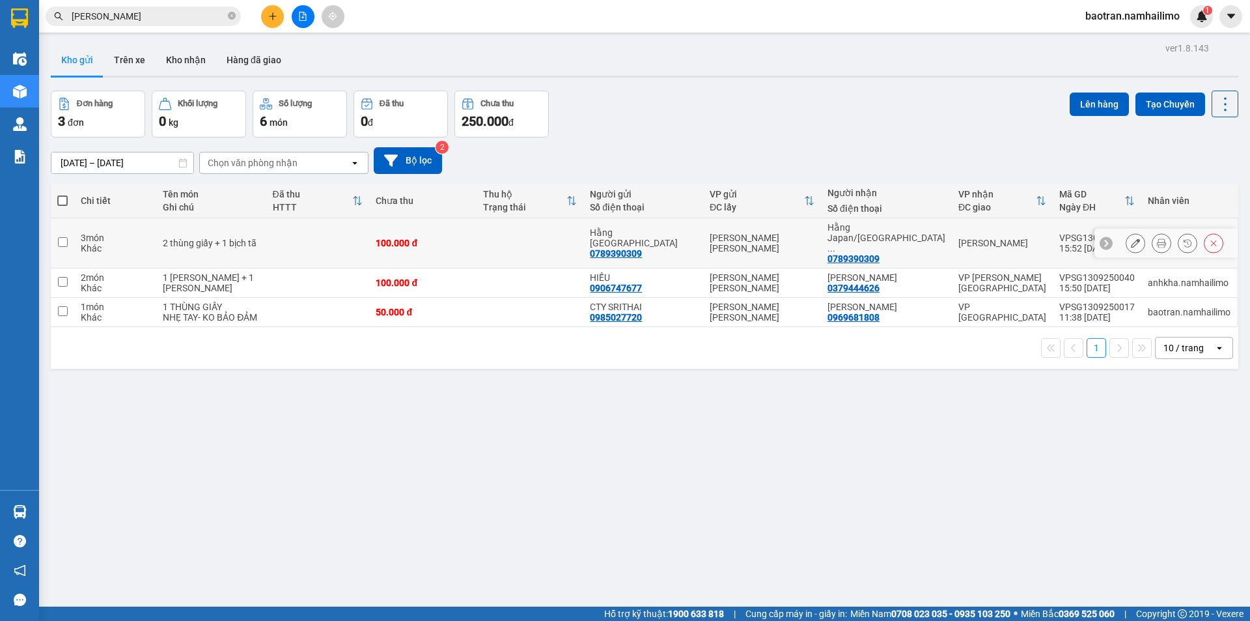
click at [1157, 238] on icon at bounding box center [1161, 242] width 9 height 9
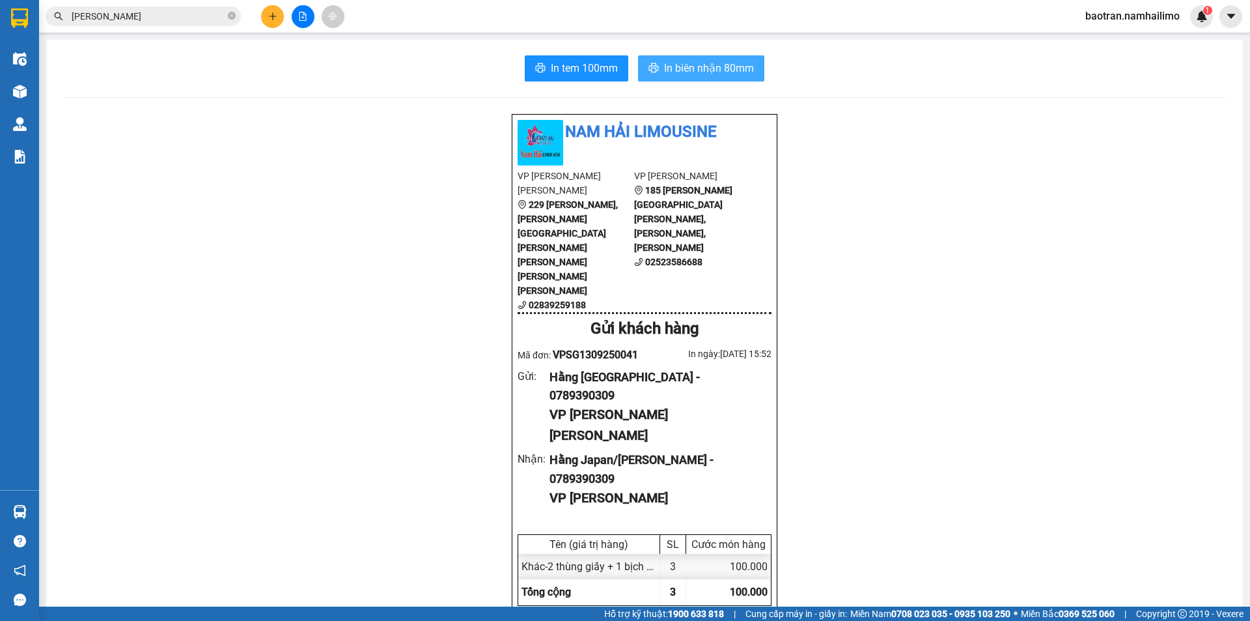
click at [665, 71] on span "In biên nhận 80mm" at bounding box center [709, 68] width 90 height 16
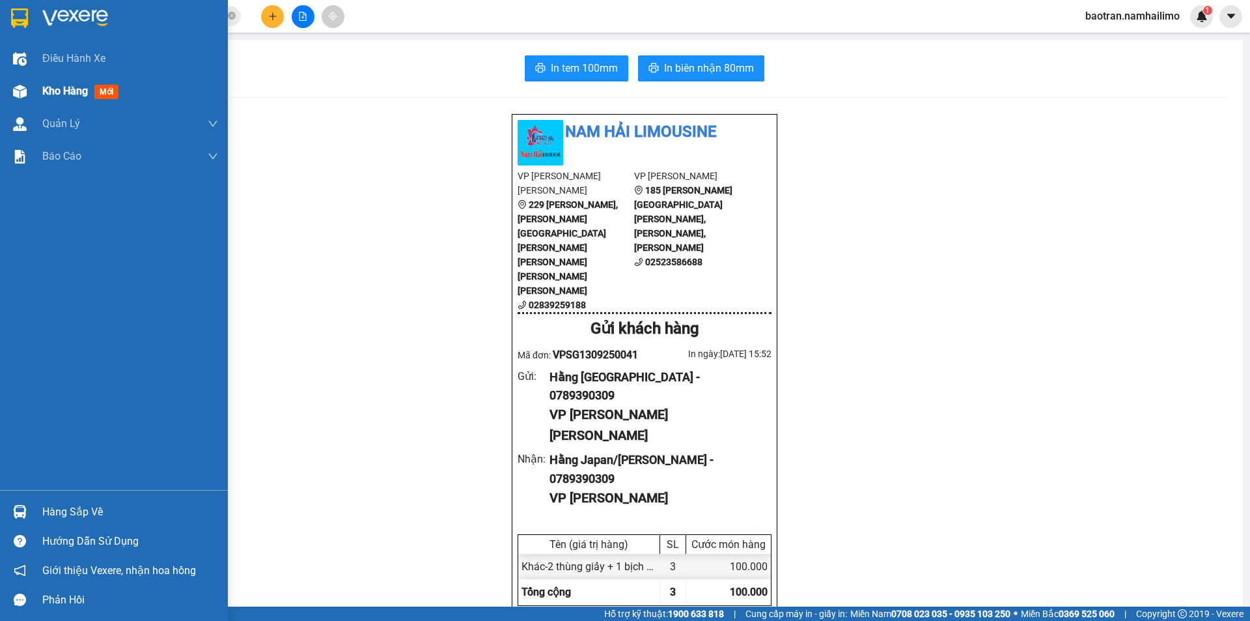
click at [66, 96] on span "Kho hàng" at bounding box center [65, 91] width 46 height 12
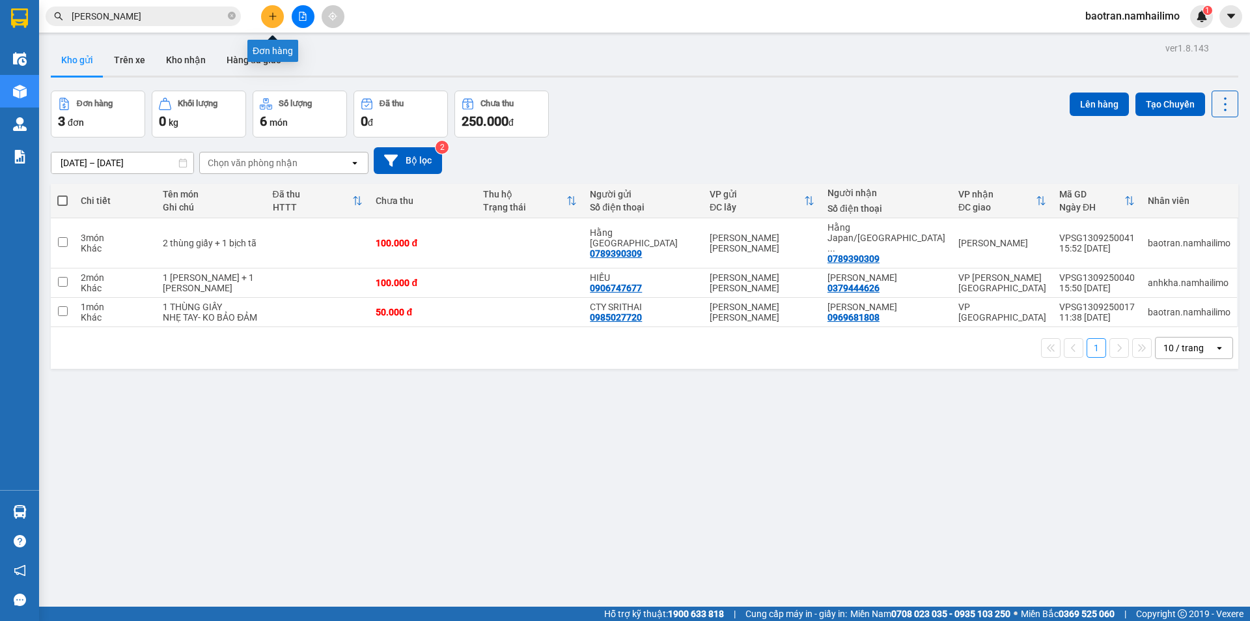
click at [272, 22] on button at bounding box center [272, 16] width 23 height 23
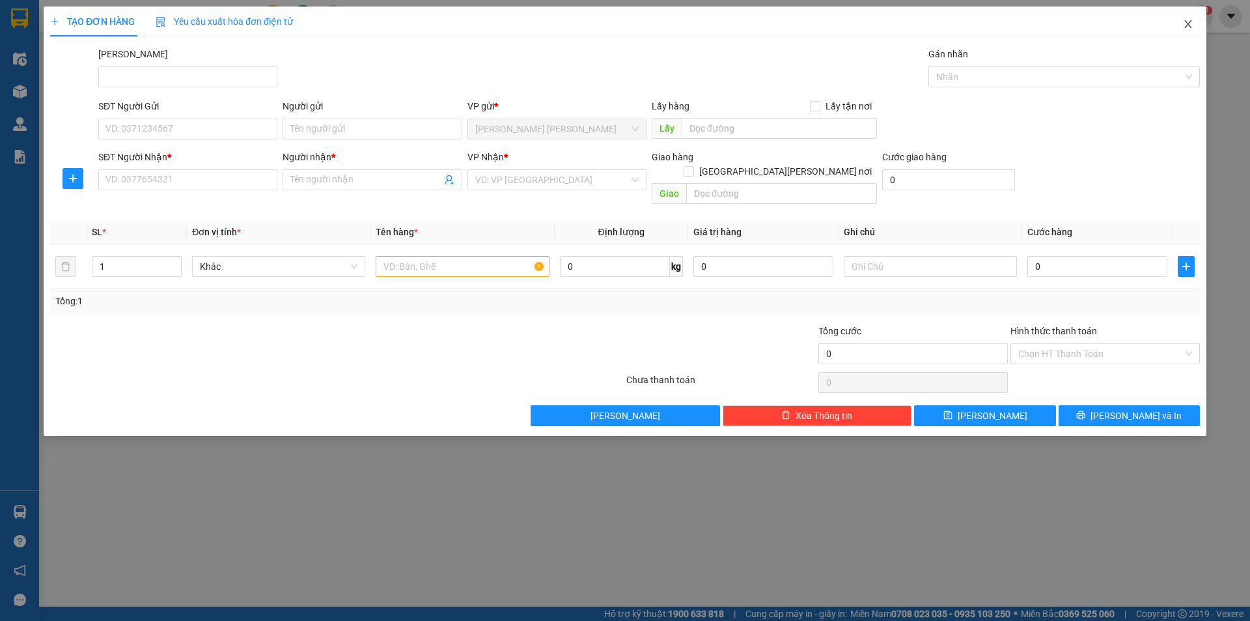
click at [1195, 25] on span "Close" at bounding box center [1188, 25] width 36 height 36
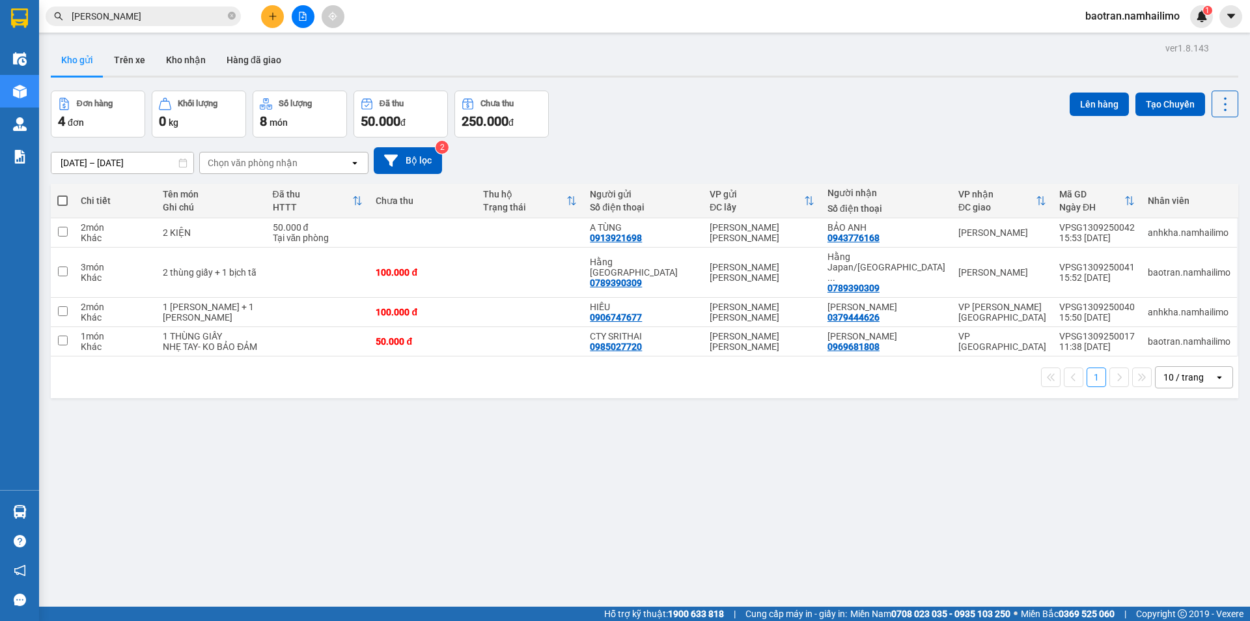
drag, startPoint x: 141, startPoint y: 51, endPoint x: 97, endPoint y: 61, distance: 45.3
click at [140, 51] on button "Trên xe" at bounding box center [130, 59] width 52 height 31
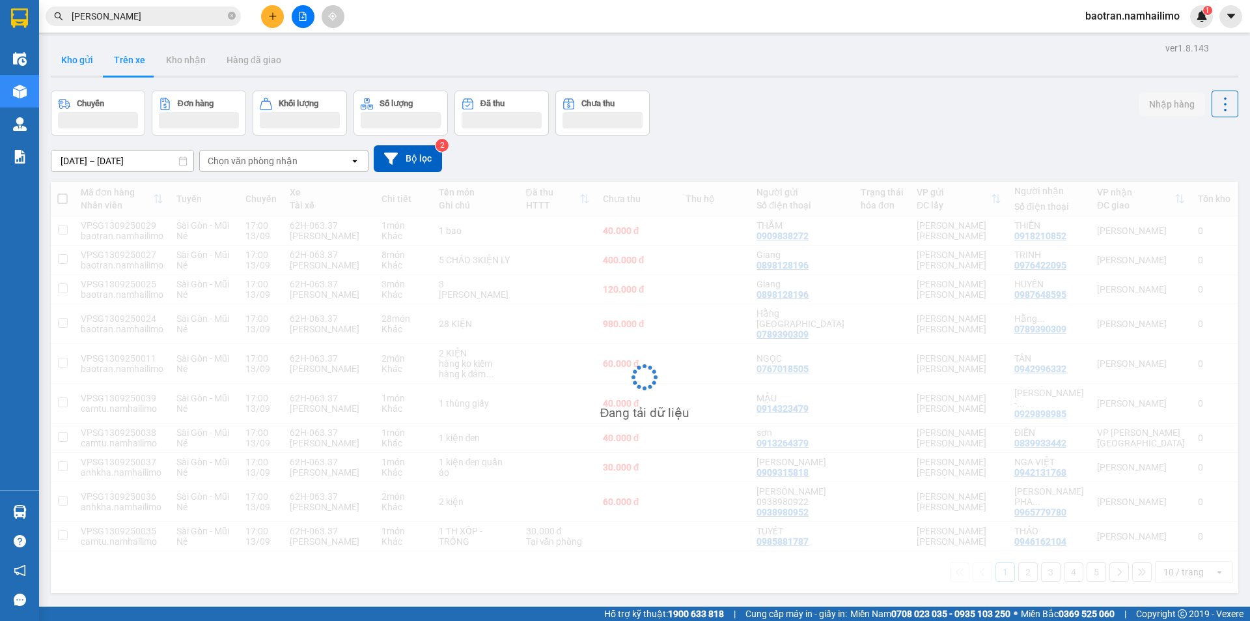
click at [79, 61] on button "Kho gửi" at bounding box center [77, 59] width 53 height 31
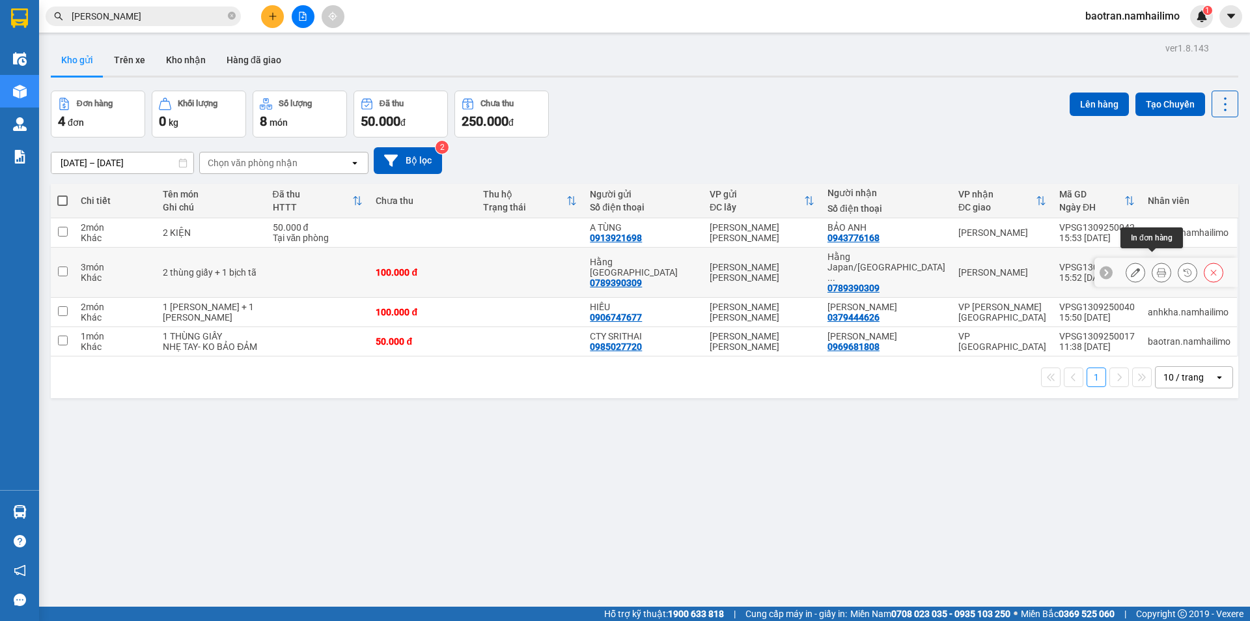
click at [1157, 268] on icon at bounding box center [1161, 272] width 9 height 9
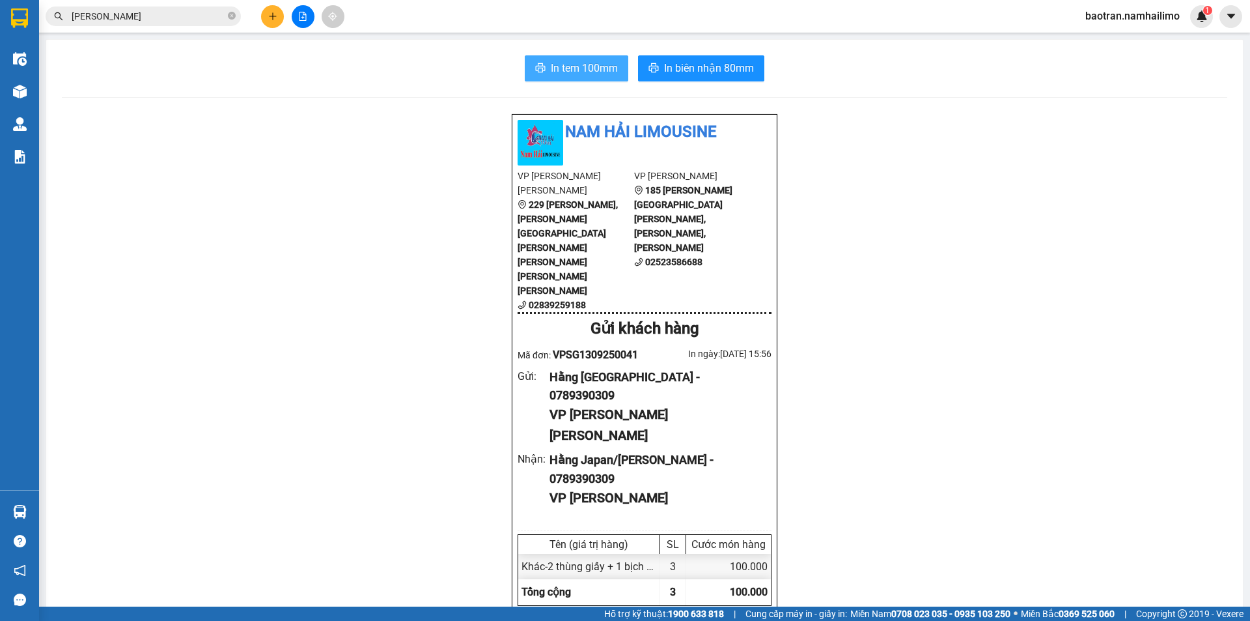
click at [618, 70] on button "In tem 100mm" at bounding box center [577, 68] width 104 height 26
click at [1200, 24] on div "1" at bounding box center [1201, 16] width 23 height 23
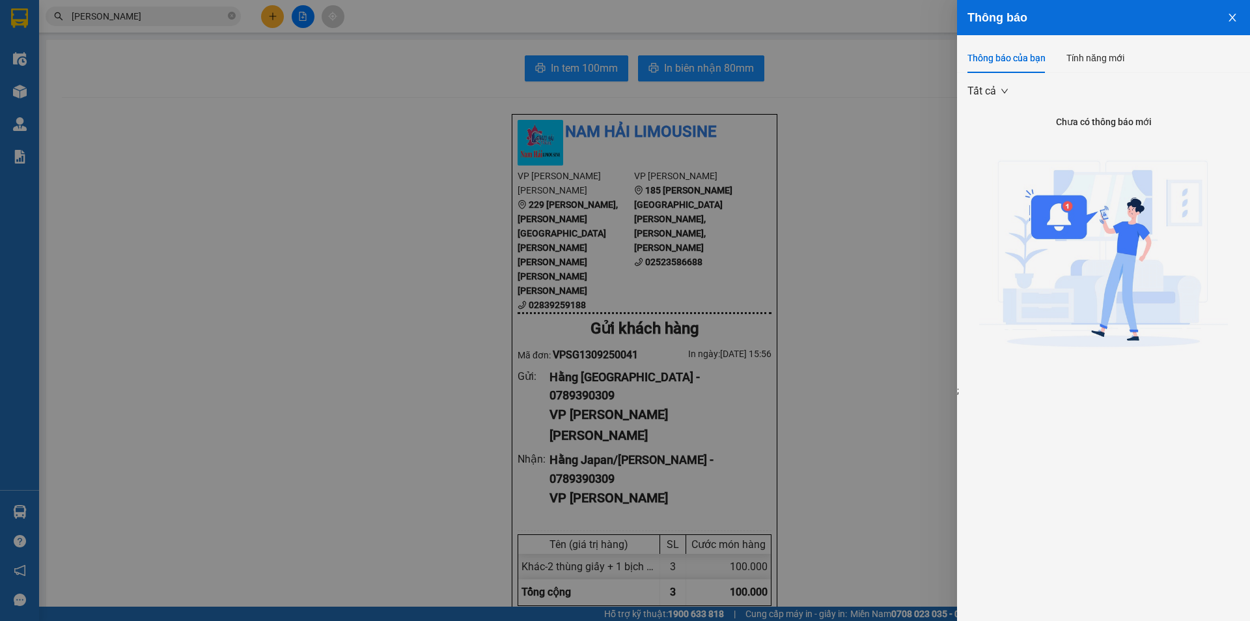
click at [1233, 20] on icon "close" at bounding box center [1233, 17] width 10 height 10
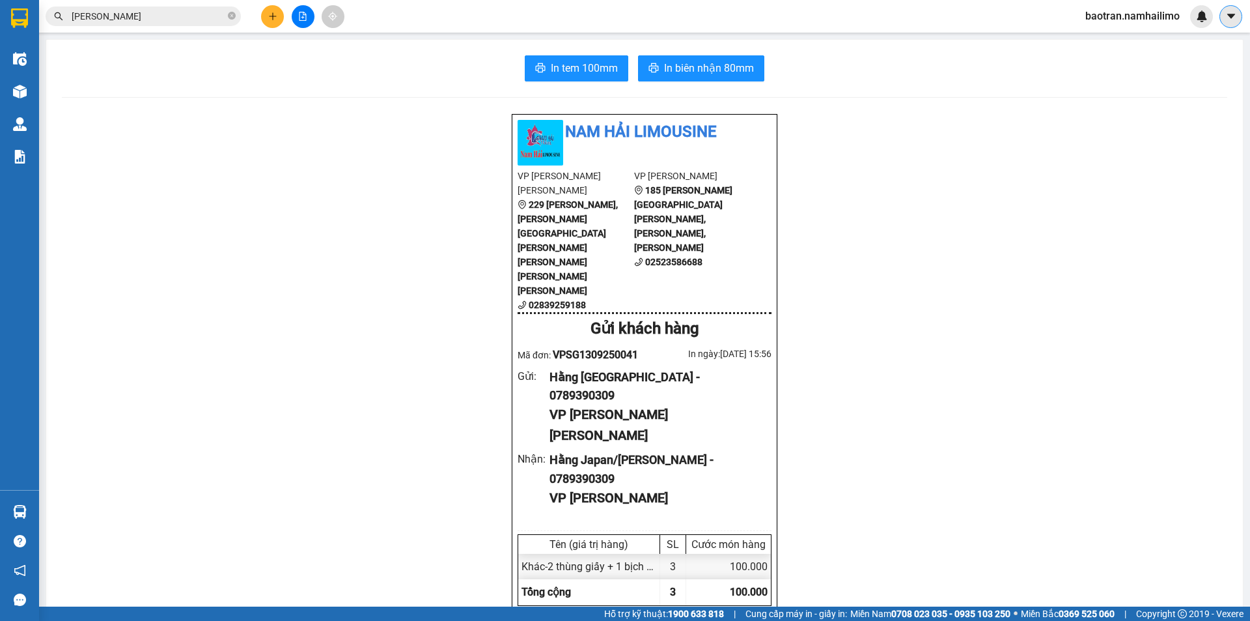
click at [1229, 18] on icon "caret-down" at bounding box center [1232, 16] width 12 height 12
click at [1138, 18] on span "baotran.namhailimo" at bounding box center [1132, 16] width 115 height 16
click at [1123, 38] on span "Đăng xuất" at bounding box center [1138, 40] width 87 height 14
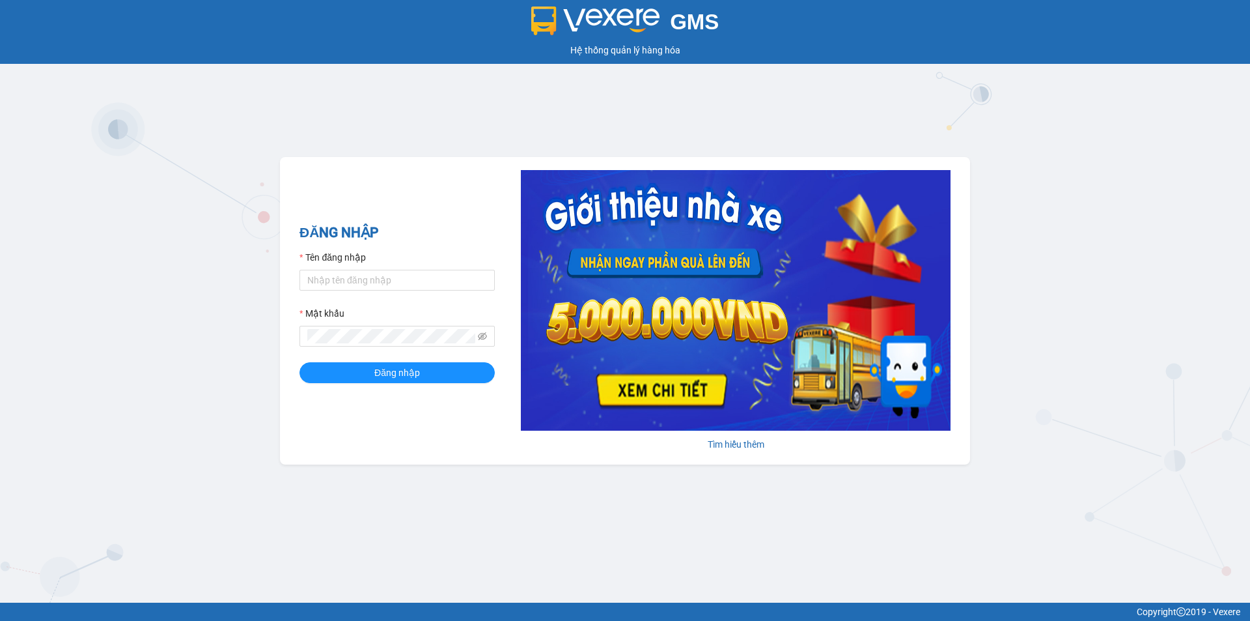
click at [1147, 139] on div "GMS Hệ thống quản lý hàng hóa ĐĂNG NHẬP Tên đăng nhập Mật khẩu Đăng nhập Tìm hi…" at bounding box center [625, 301] width 1250 height 602
click at [386, 274] on input "Tên đăng nhập" at bounding box center [397, 280] width 195 height 21
type input "camtu.namhailimo"
click at [365, 327] on span at bounding box center [397, 336] width 195 height 21
click at [300, 362] on button "Đăng nhập" at bounding box center [397, 372] width 195 height 21
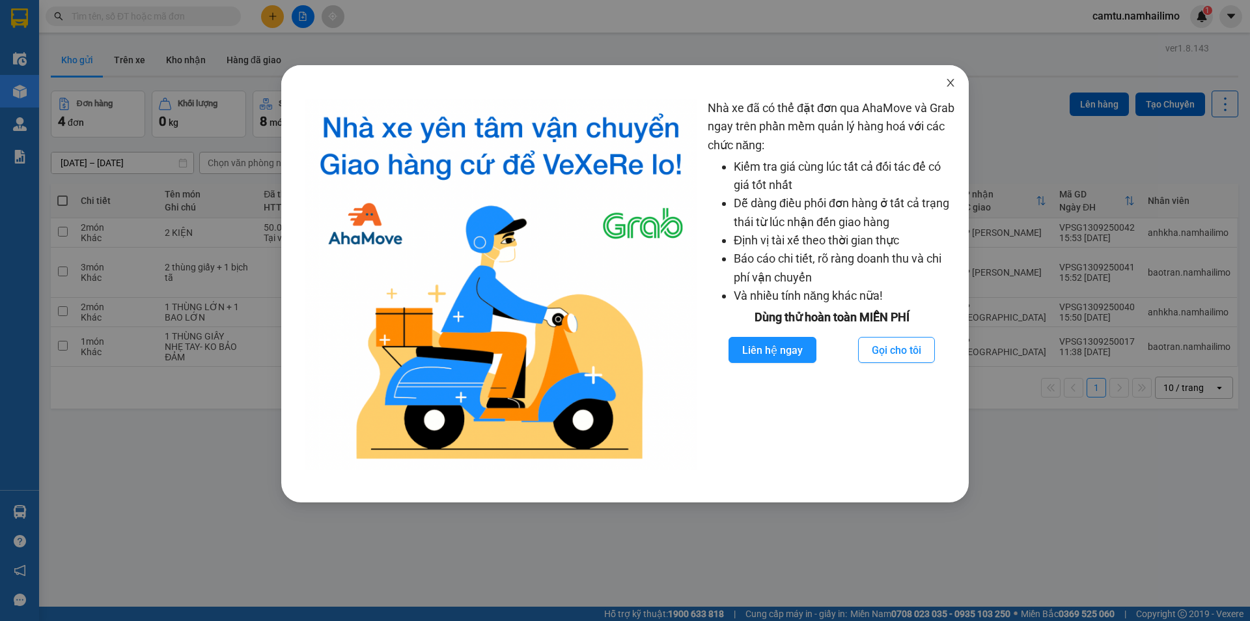
click at [956, 81] on span "Close" at bounding box center [951, 83] width 36 height 36
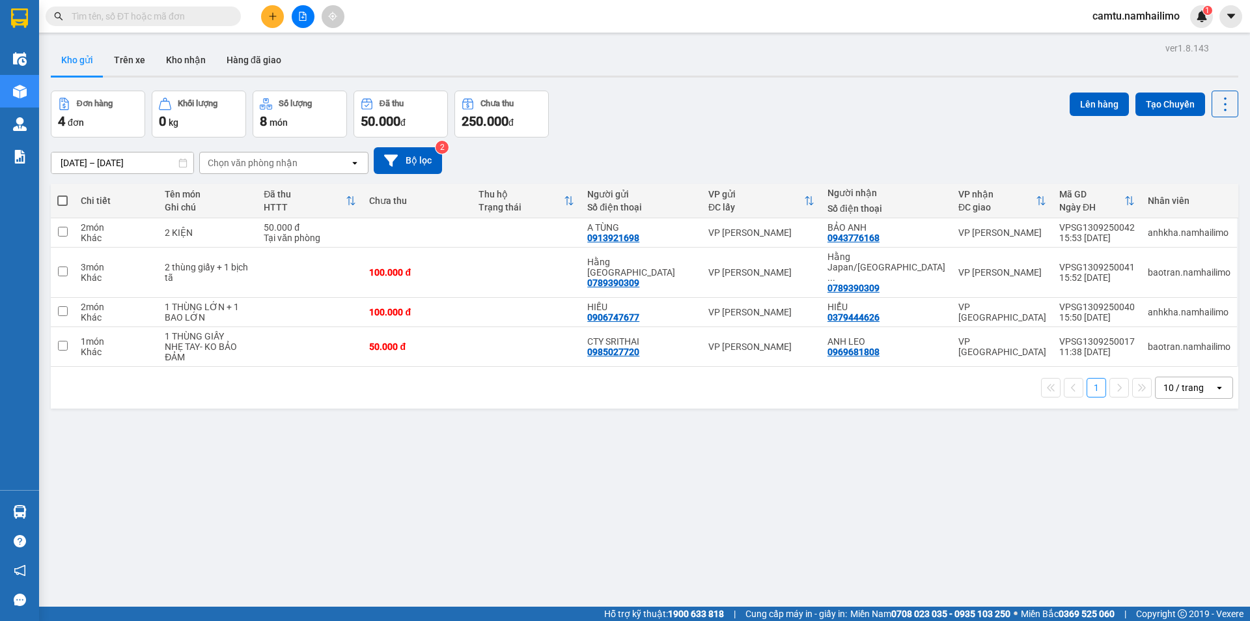
click at [733, 448] on div "ver 1.8.143 Kho gửi Trên xe Kho nhận Hàng đã giao Đơn hàng 4 đơn Khối lượng 0 k…" at bounding box center [645, 349] width 1198 height 621
click at [663, 104] on div "Đơn hàng 4 đơn Khối lượng 0 kg Số lượng 8 món Đã thu 50.000 đ Chưa thu 250.000 …" at bounding box center [645, 114] width 1188 height 47
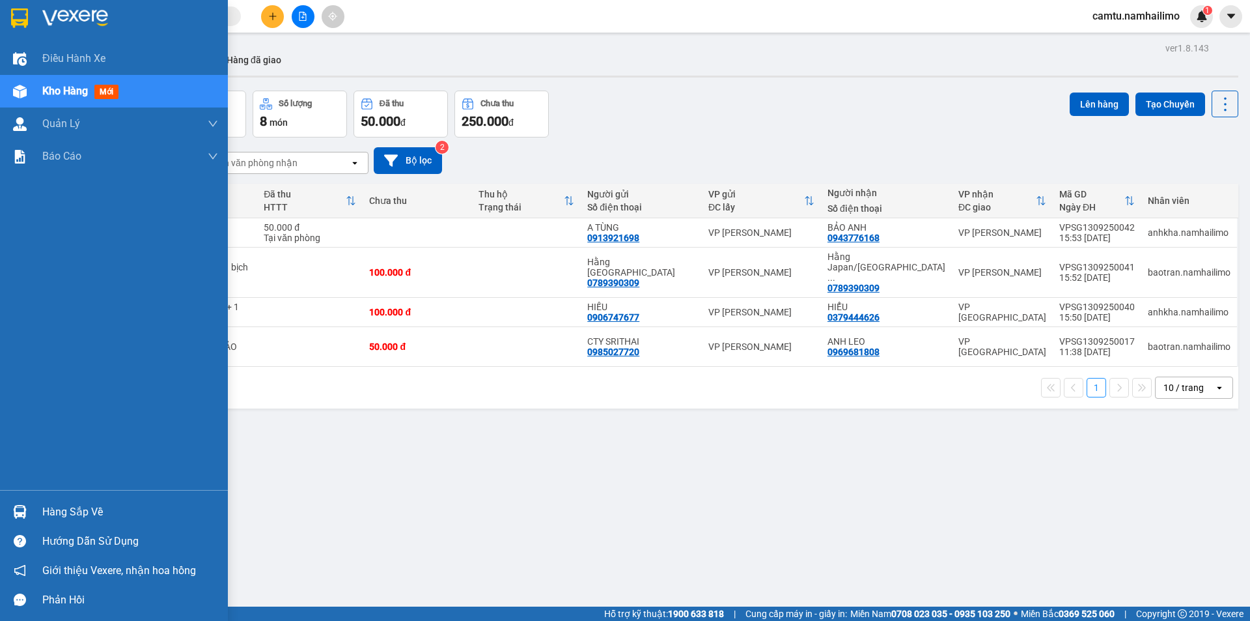
click at [53, 514] on div "Hàng sắp về" at bounding box center [130, 512] width 176 height 20
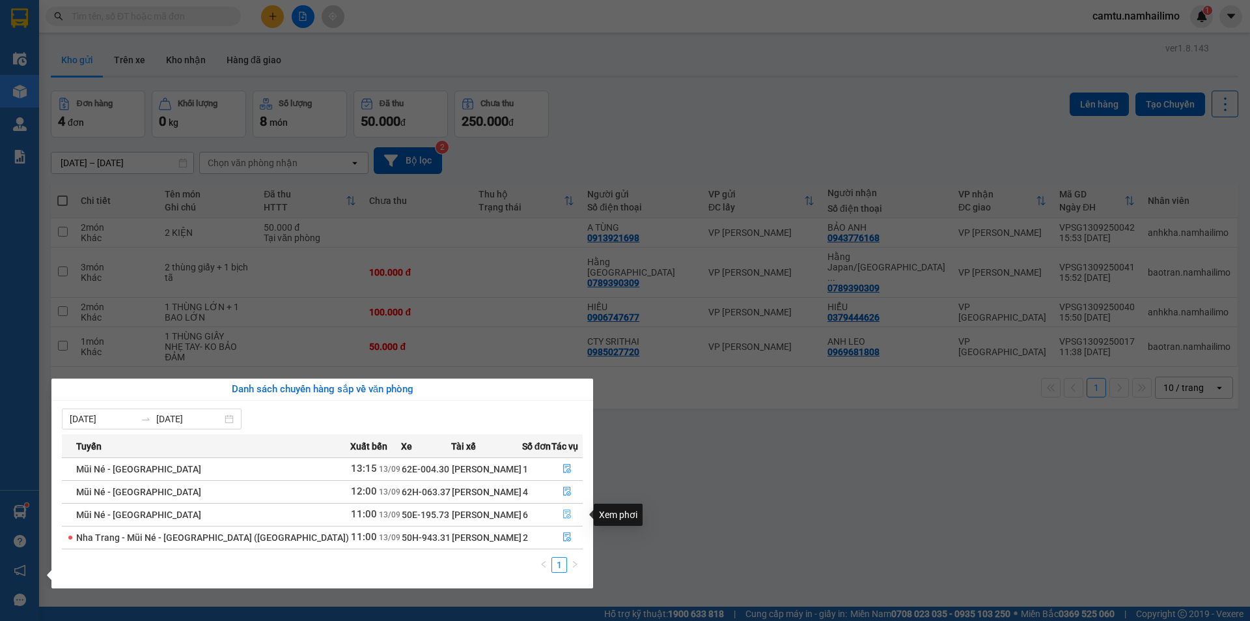
click at [565, 518] on icon "file-done" at bounding box center [567, 513] width 9 height 9
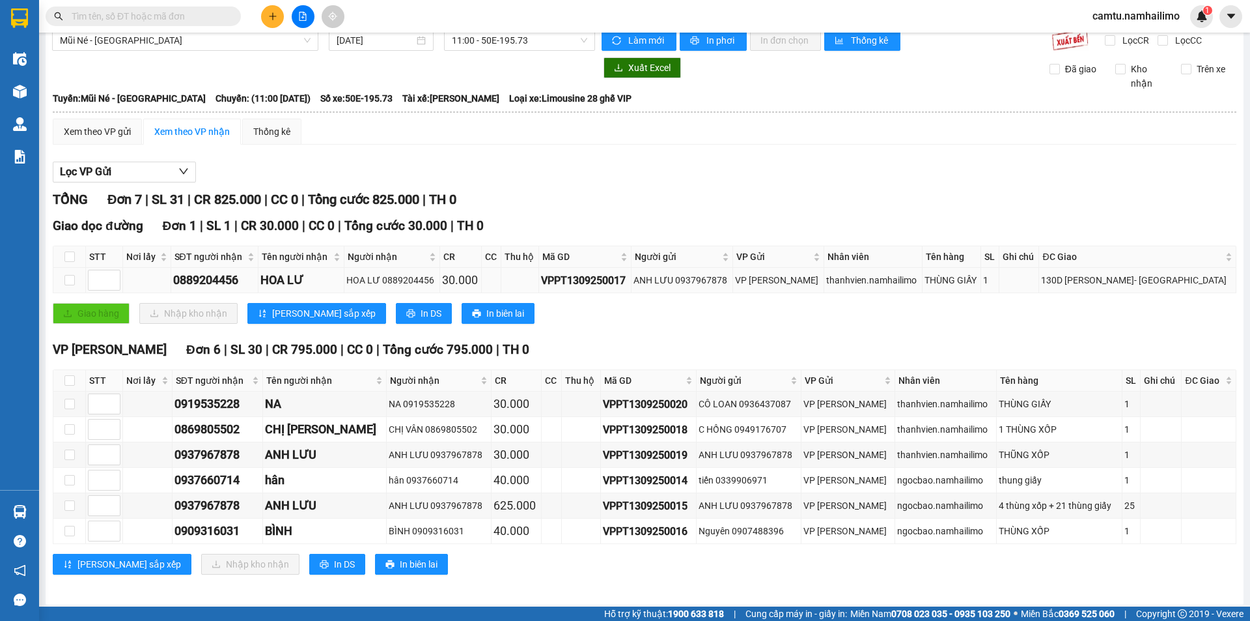
scroll to position [20, 0]
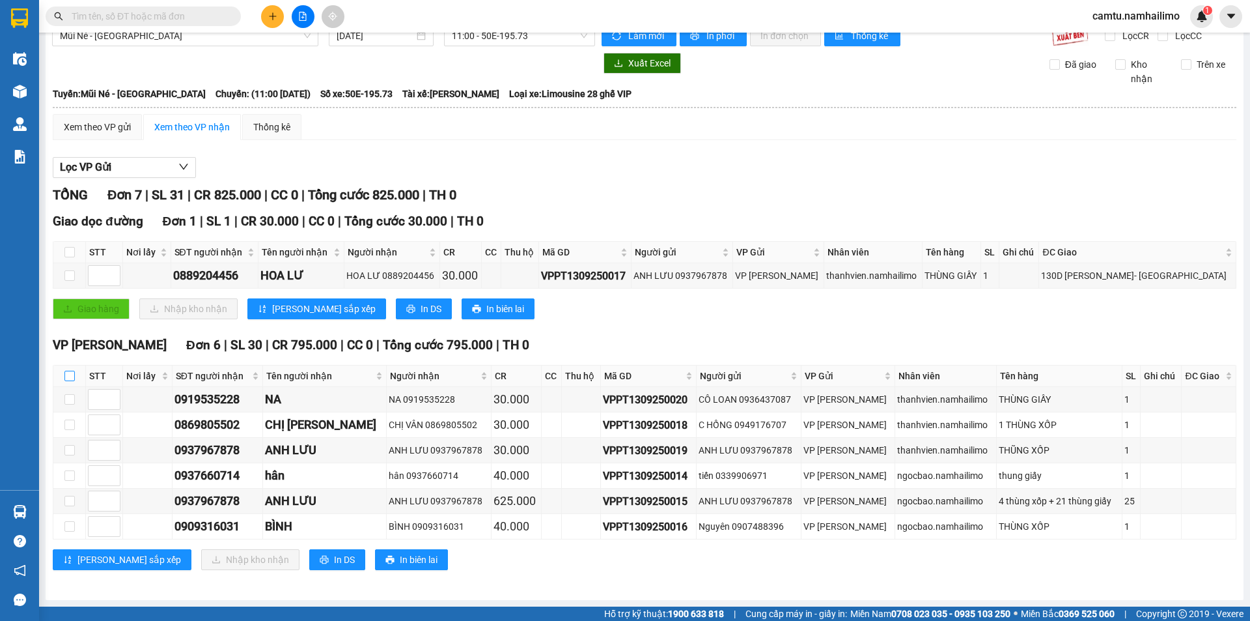
click at [66, 373] on input "checkbox" at bounding box center [69, 376] width 10 height 10
checkbox input "true"
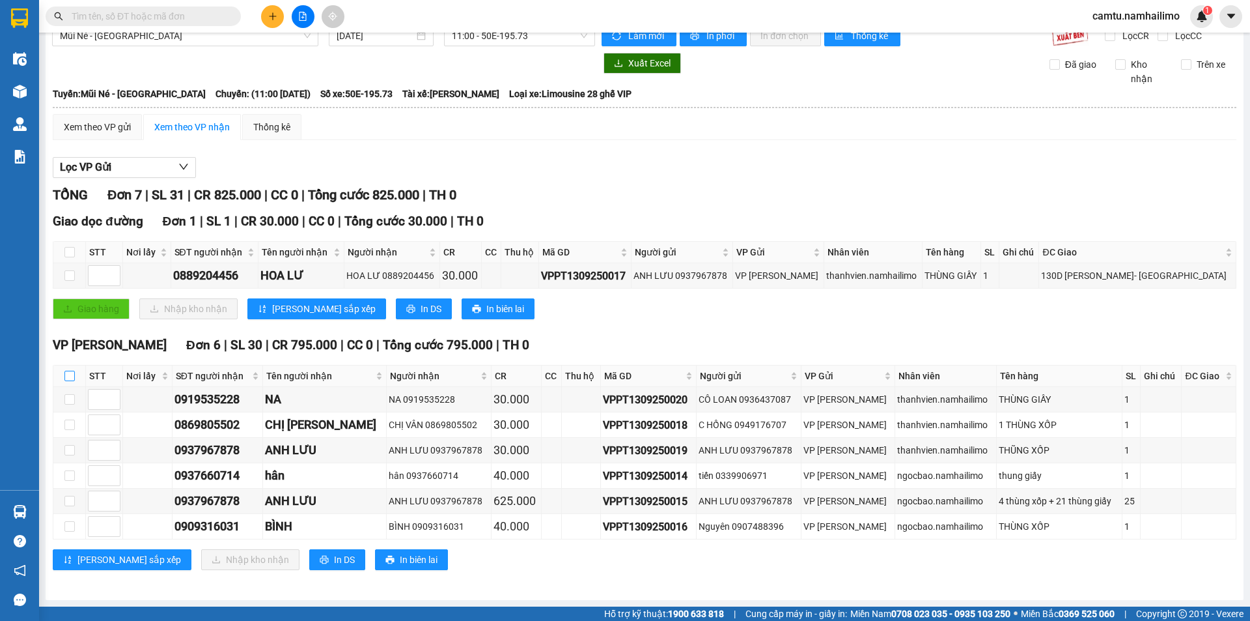
checkbox input "true"
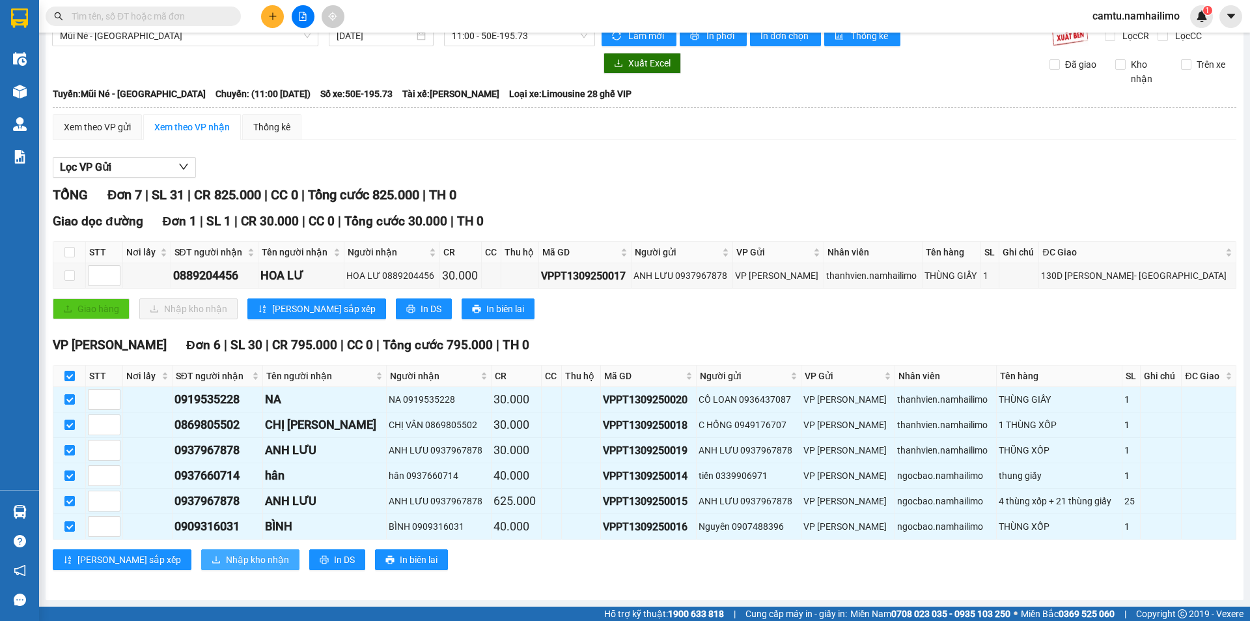
click at [226, 556] on span "Nhập kho nhận" at bounding box center [257, 559] width 63 height 14
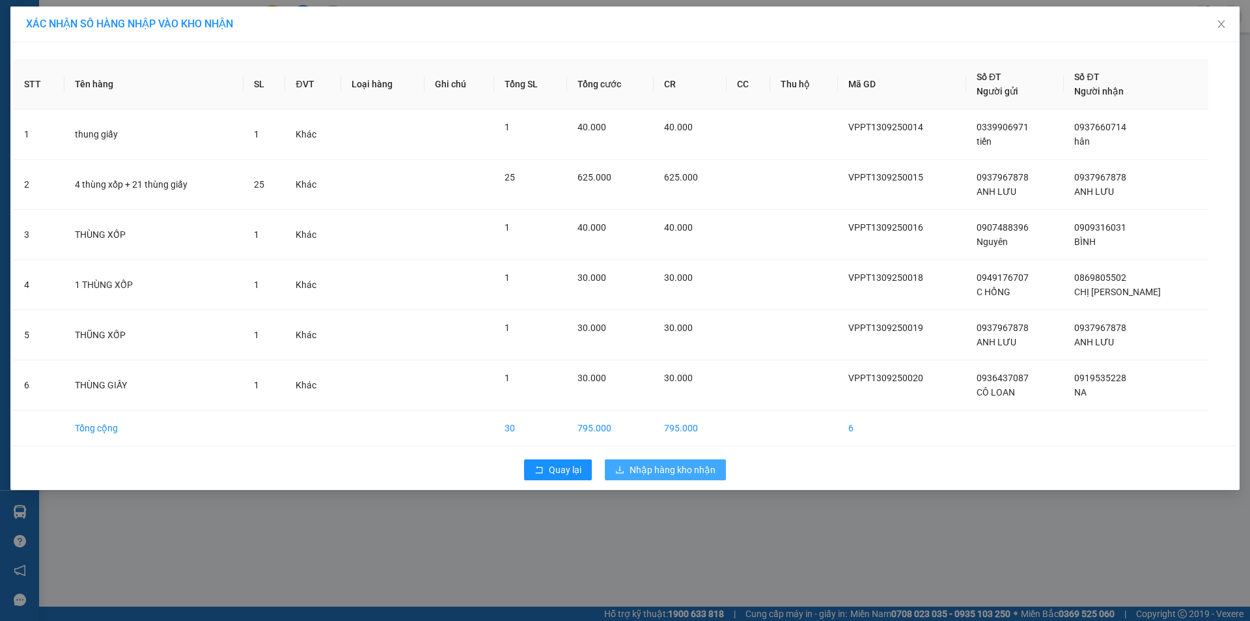
click at [697, 473] on span "Nhập hàng kho nhận" at bounding box center [673, 469] width 86 height 14
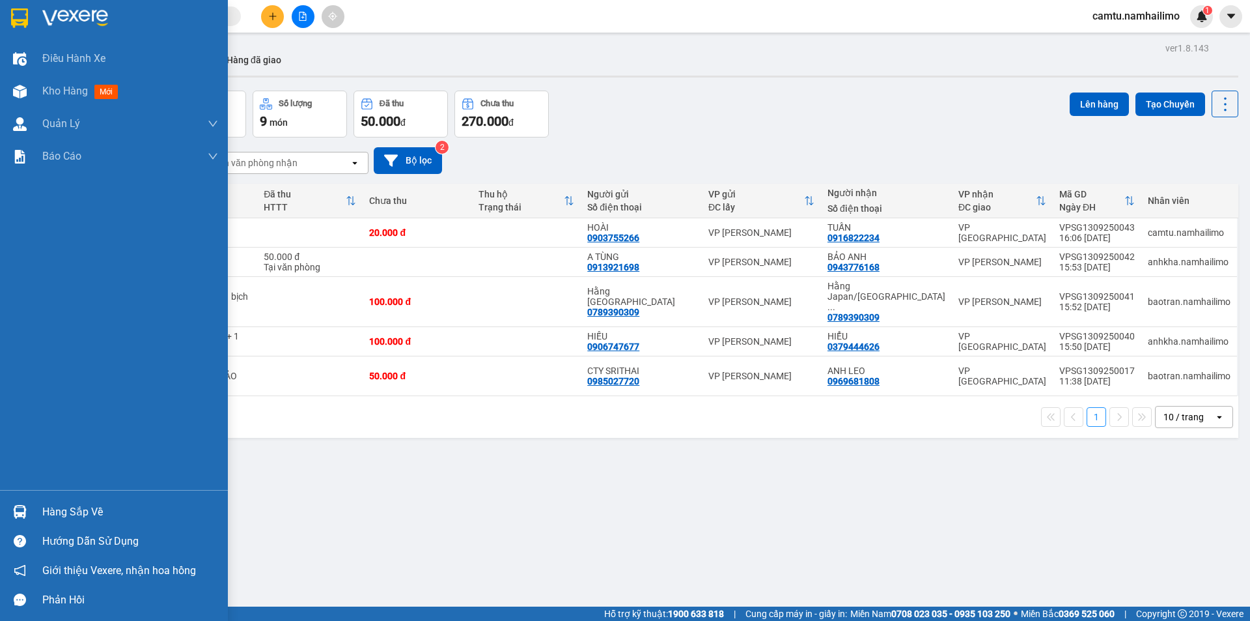
click at [60, 511] on div "Hàng sắp về" at bounding box center [130, 512] width 176 height 20
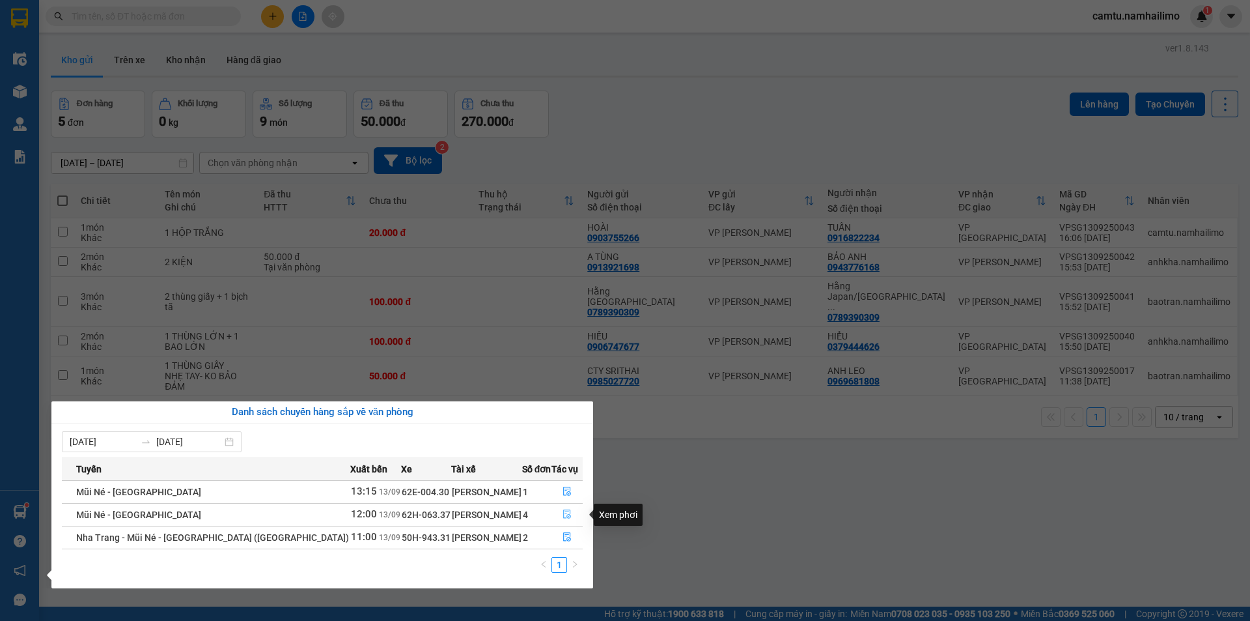
click at [563, 514] on icon "file-done" at bounding box center [567, 514] width 8 height 9
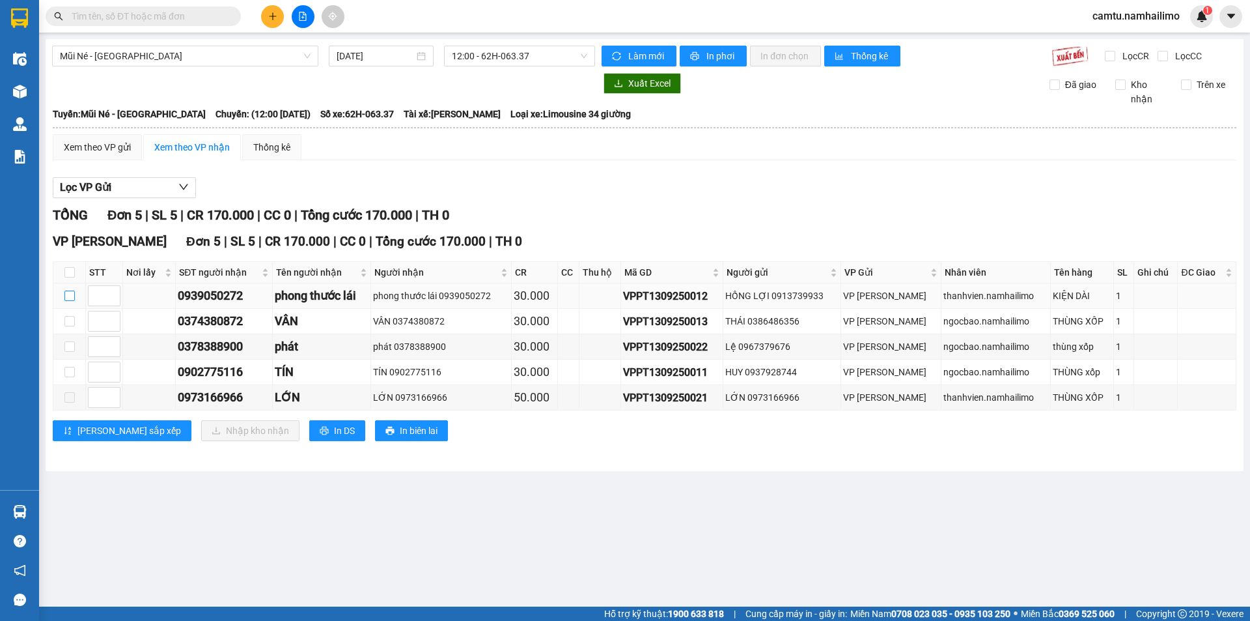
click at [70, 291] on input "checkbox" at bounding box center [69, 295] width 10 height 10
checkbox input "true"
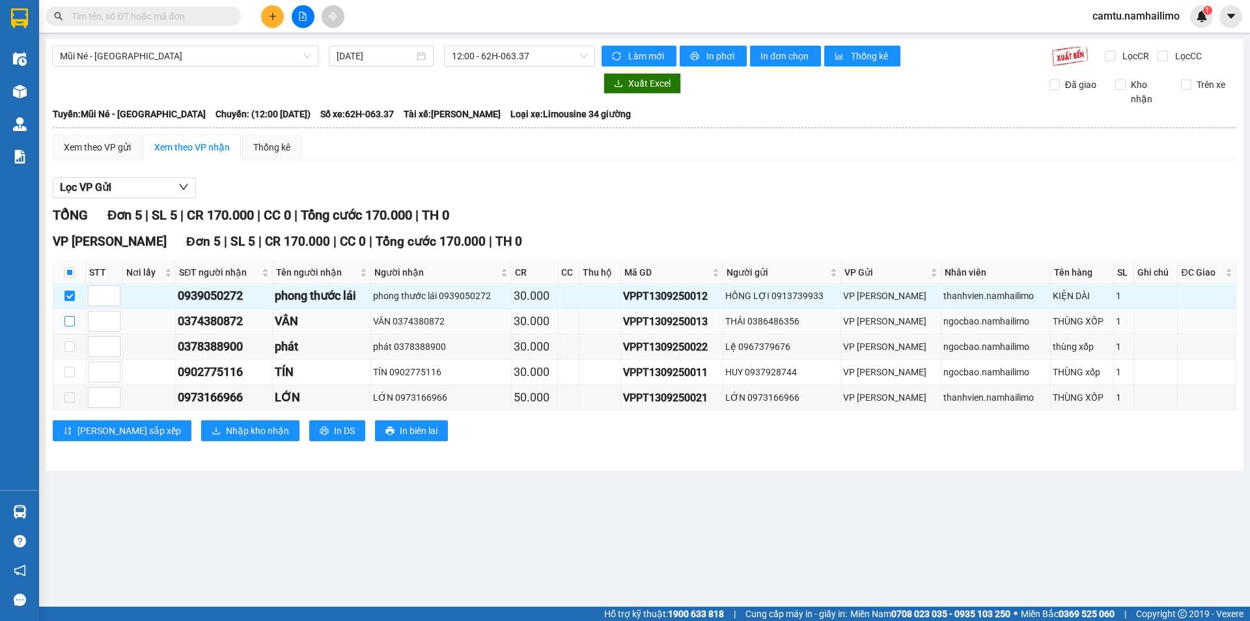
click at [70, 315] on label at bounding box center [69, 321] width 10 height 14
click at [70, 316] on input "checkbox" at bounding box center [69, 321] width 10 height 10
checkbox input "true"
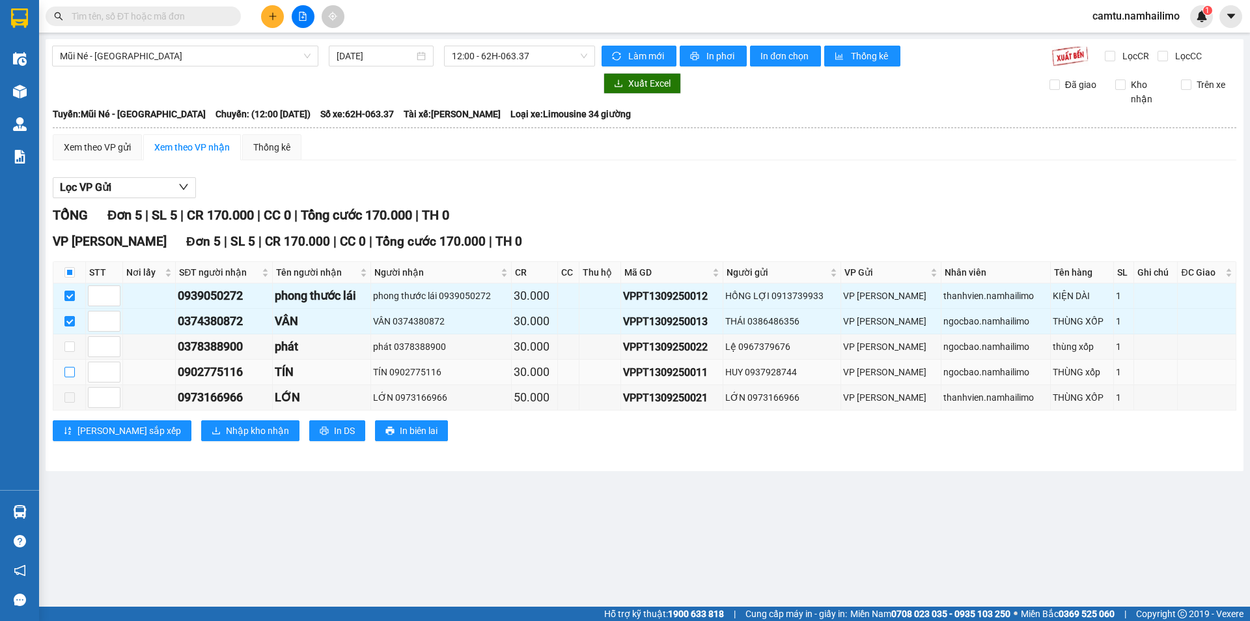
click at [64, 376] on input "checkbox" at bounding box center [69, 372] width 10 height 10
checkbox input "true"
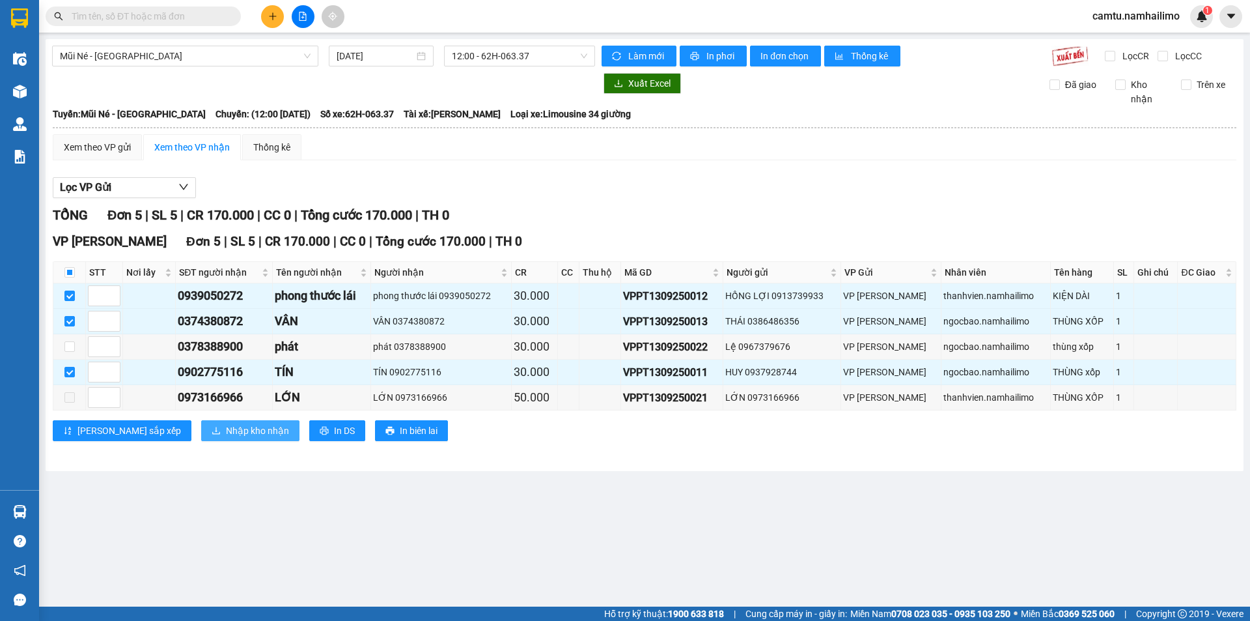
click at [226, 425] on span "Nhập kho nhận" at bounding box center [257, 430] width 63 height 14
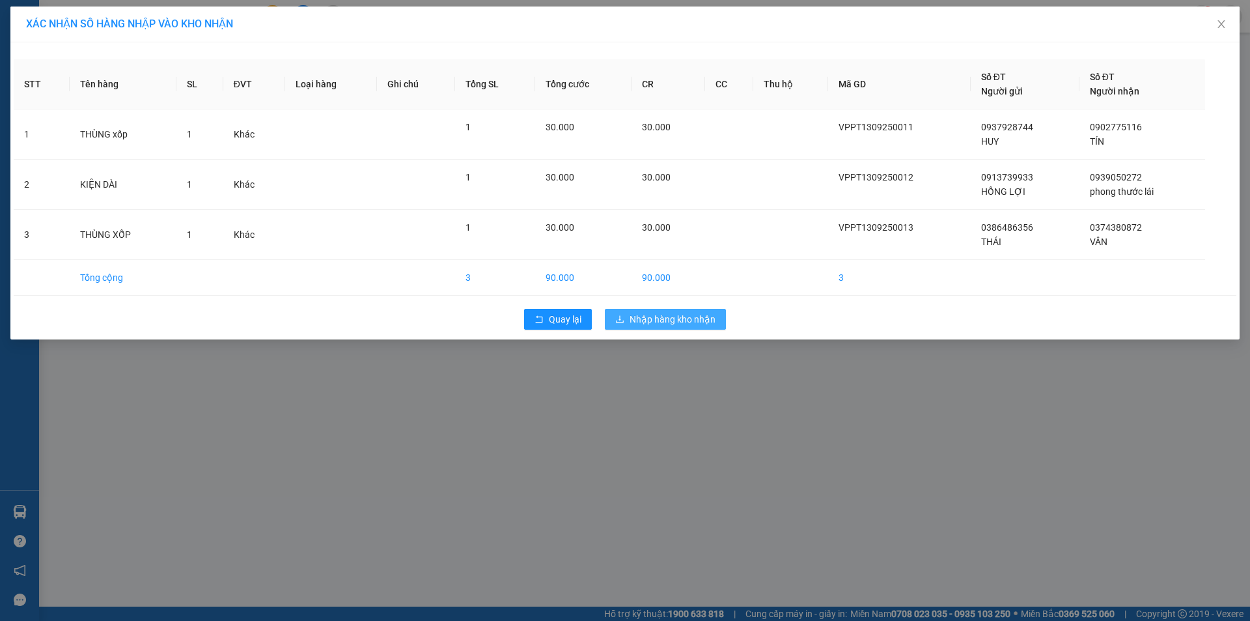
click at [675, 325] on span "Nhập hàng kho nhận" at bounding box center [673, 319] width 86 height 14
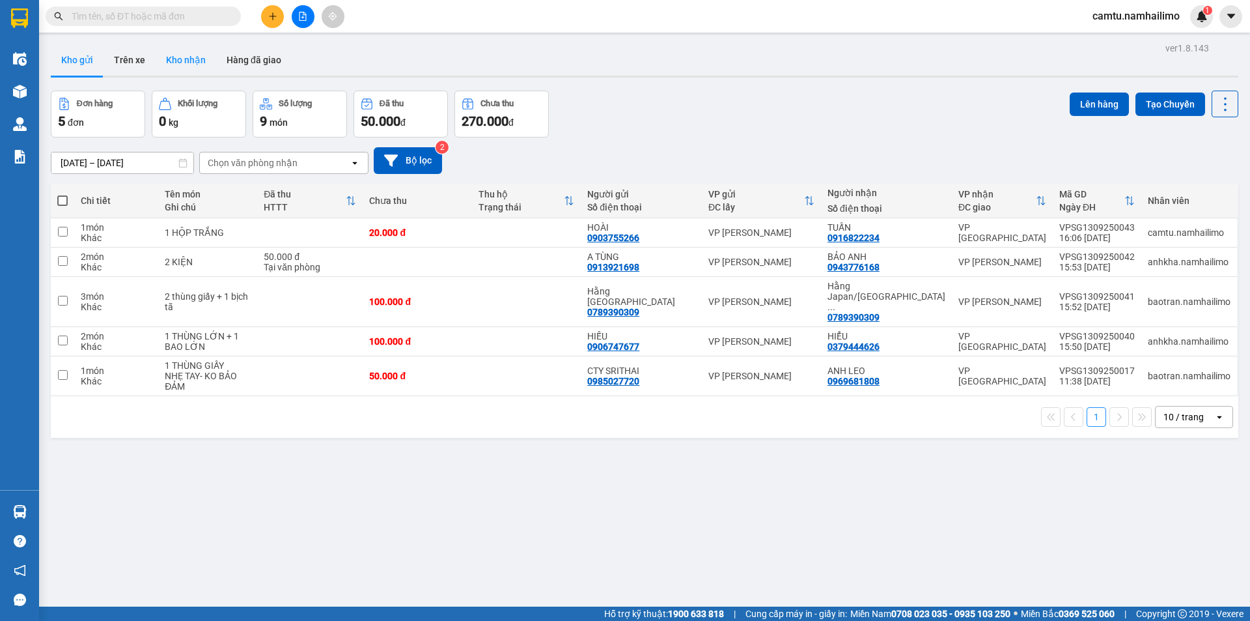
click at [171, 64] on button "Kho nhận" at bounding box center [186, 59] width 61 height 31
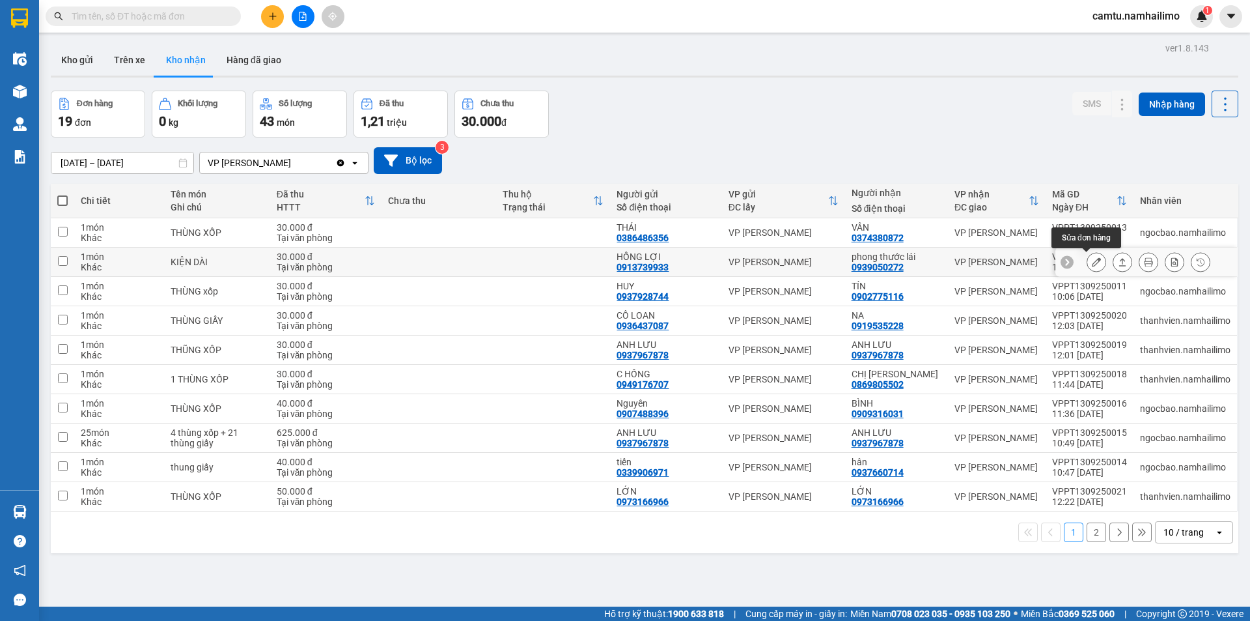
click at [1092, 260] on icon at bounding box center [1096, 261] width 9 height 9
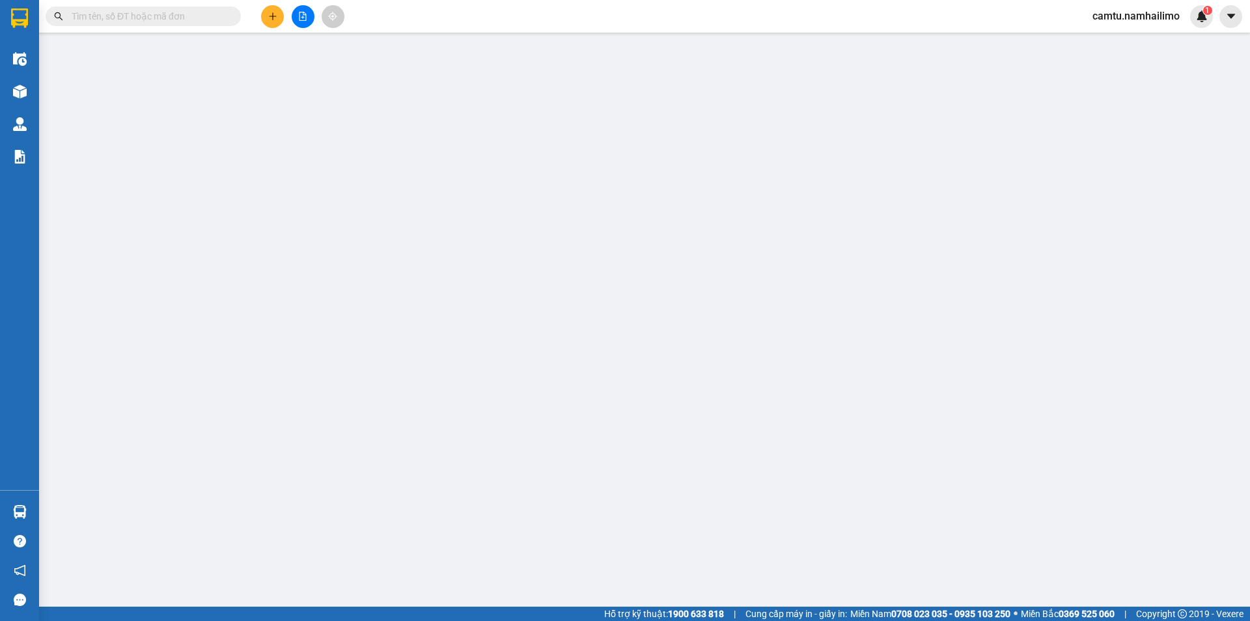
type input "0913739933"
type input "HỒNG LỢI"
type input "0939050272"
type input "phong thước lái"
type input "30.000"
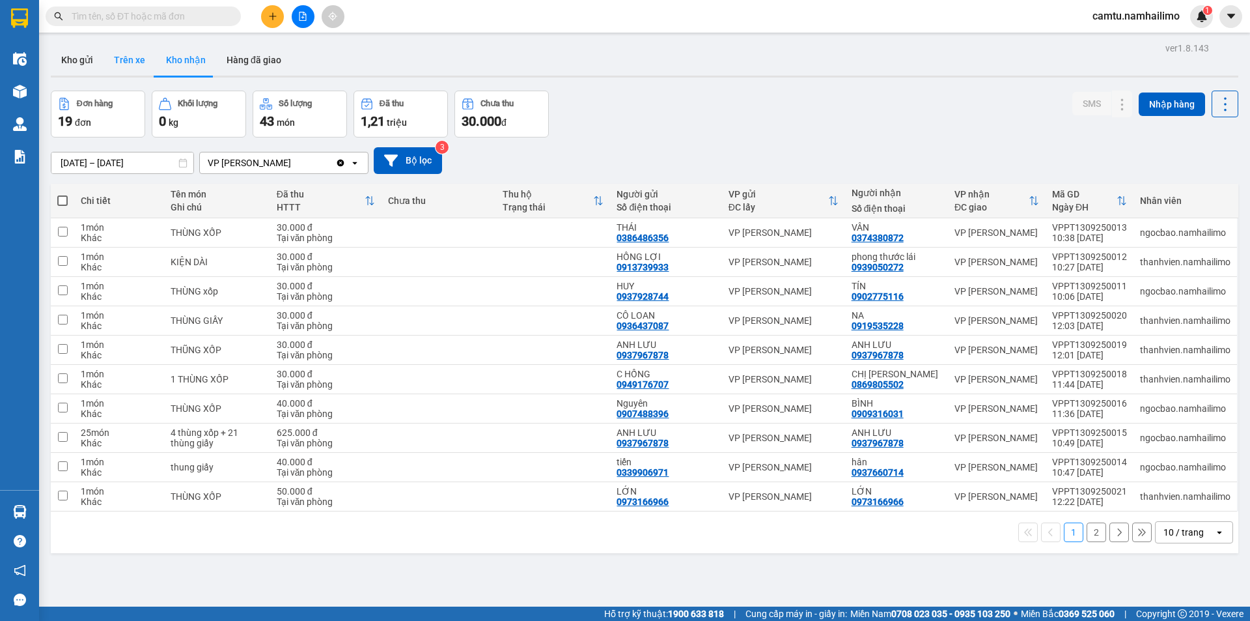
click at [126, 59] on button "Trên xe" at bounding box center [130, 59] width 52 height 31
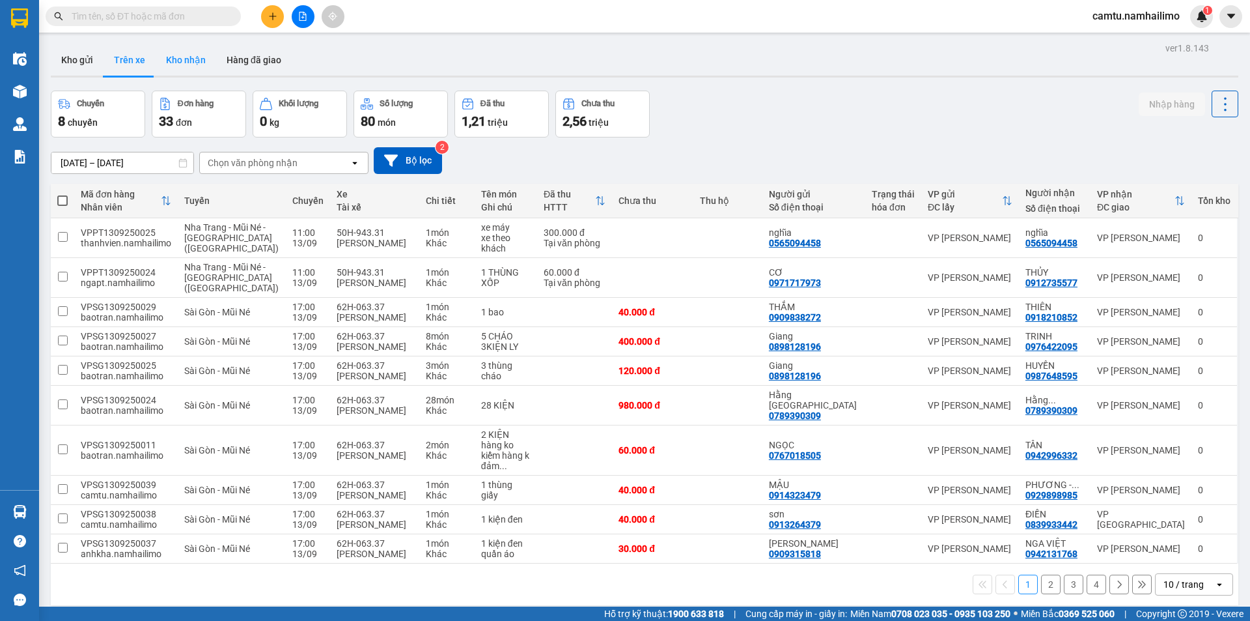
click at [179, 61] on button "Kho nhận" at bounding box center [186, 59] width 61 height 31
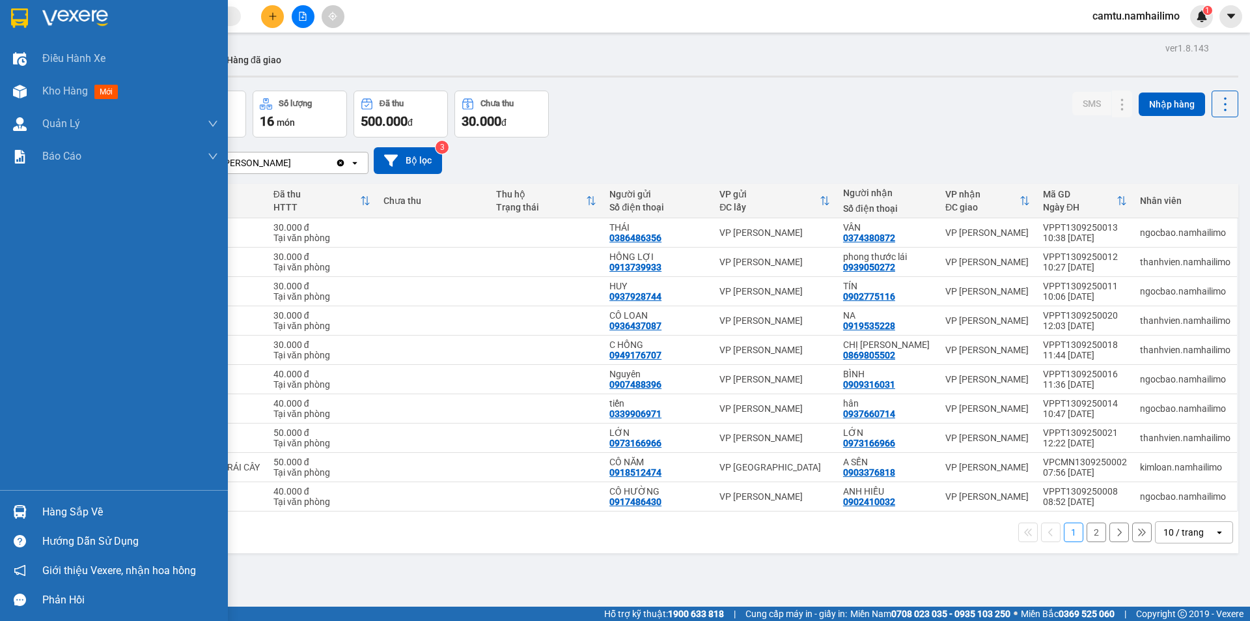
click at [83, 511] on div "Hàng sắp về" at bounding box center [130, 512] width 176 height 20
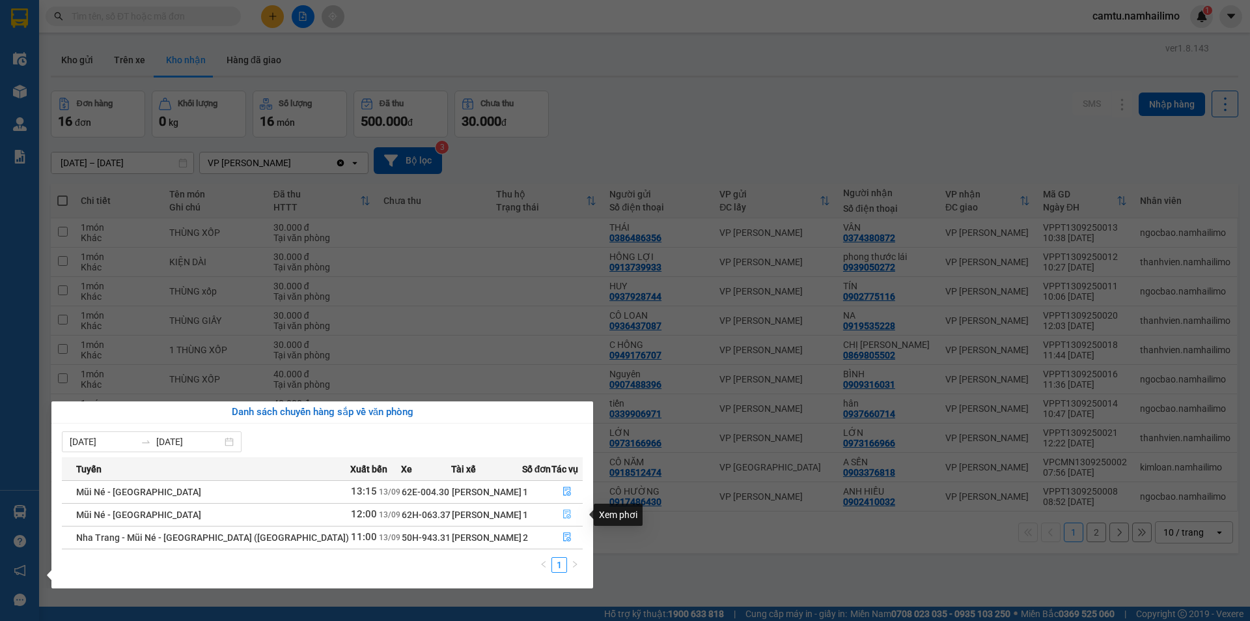
click at [564, 513] on icon "file-done" at bounding box center [567, 513] width 9 height 9
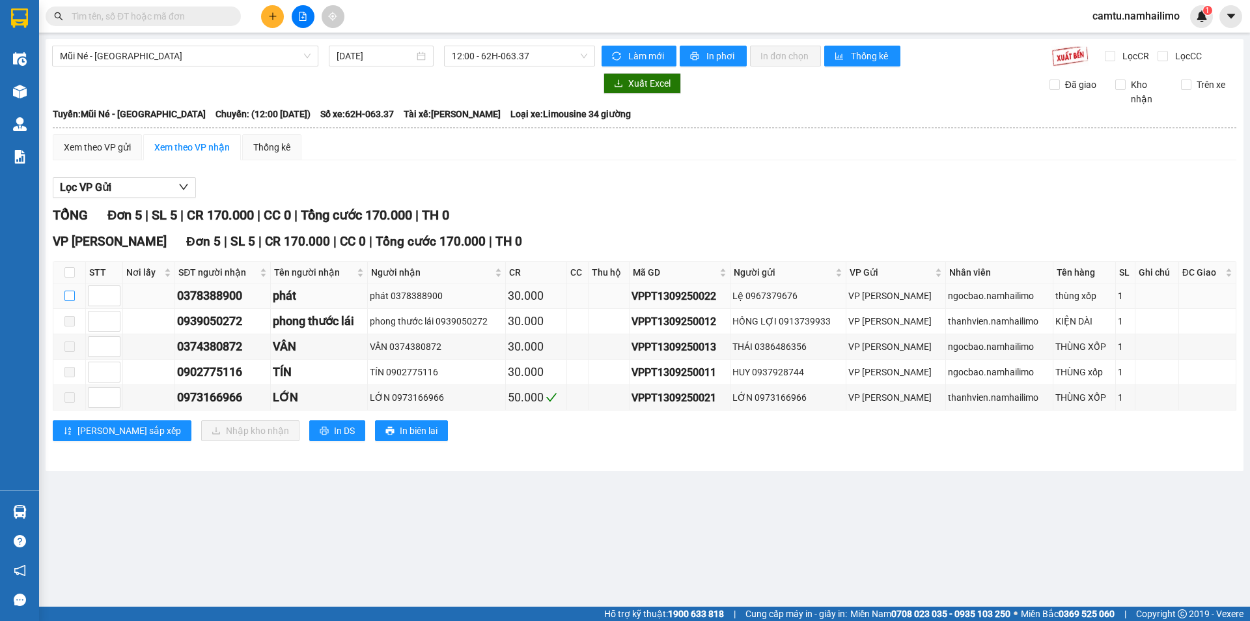
click at [70, 294] on input "checkbox" at bounding box center [69, 295] width 10 height 10
checkbox input "true"
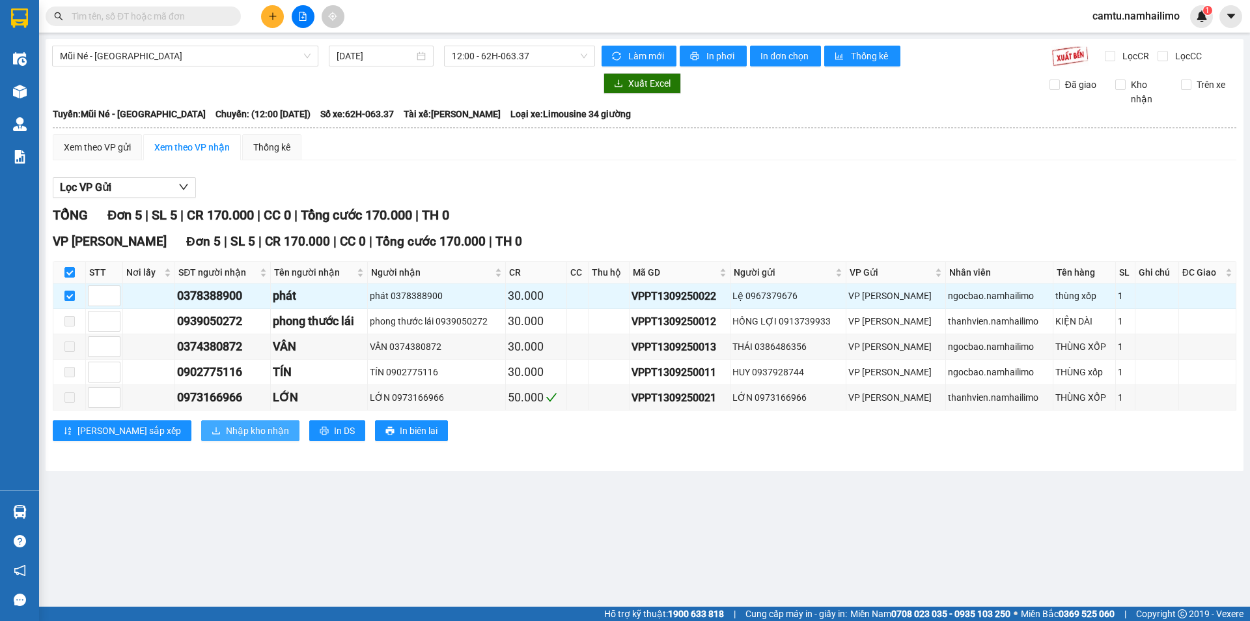
click at [233, 432] on button "Nhập kho nhận" at bounding box center [250, 430] width 98 height 21
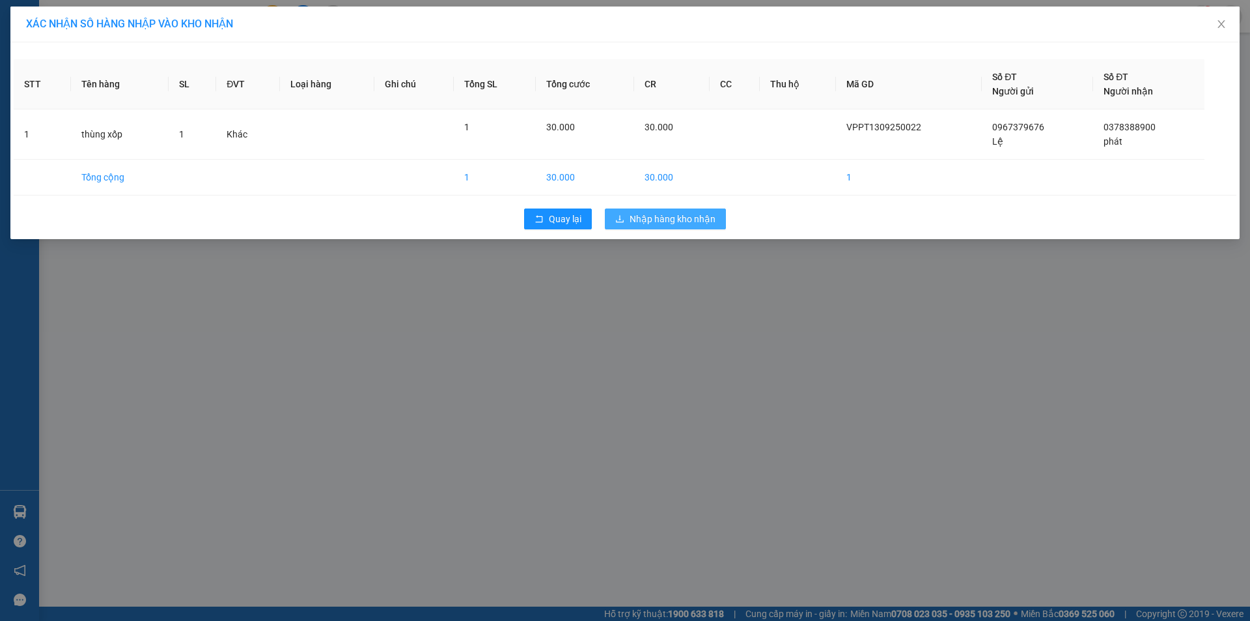
click at [679, 222] on span "Nhập hàng kho nhận" at bounding box center [673, 219] width 86 height 14
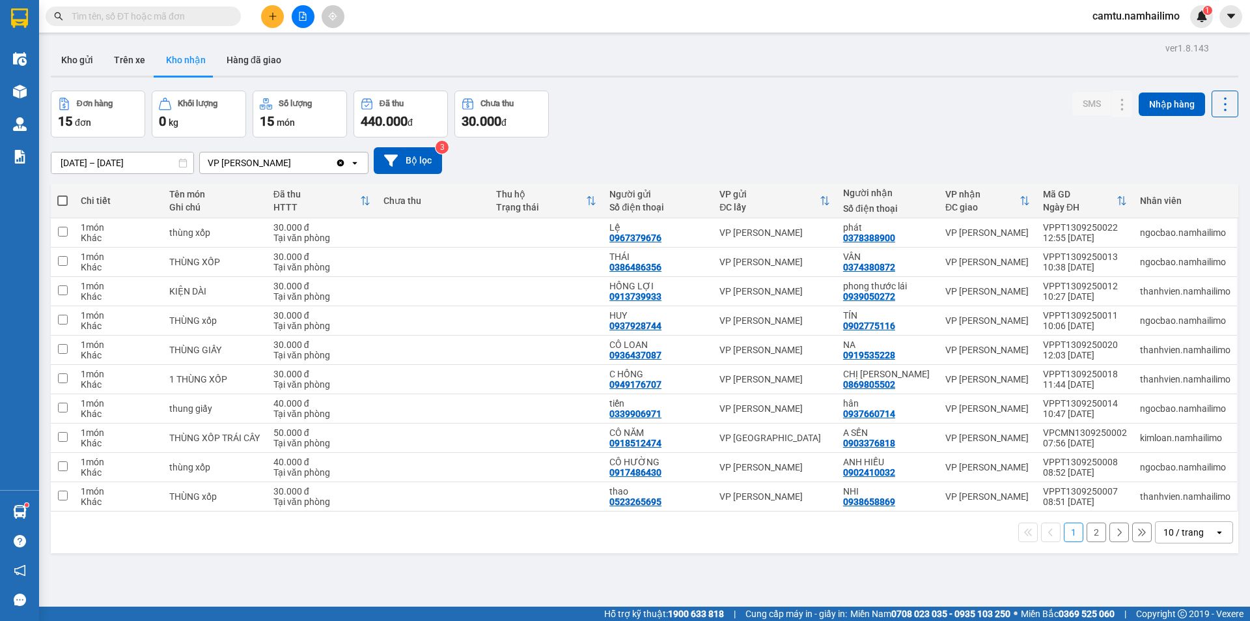
click at [171, 22] on input "text" at bounding box center [149, 16] width 154 height 14
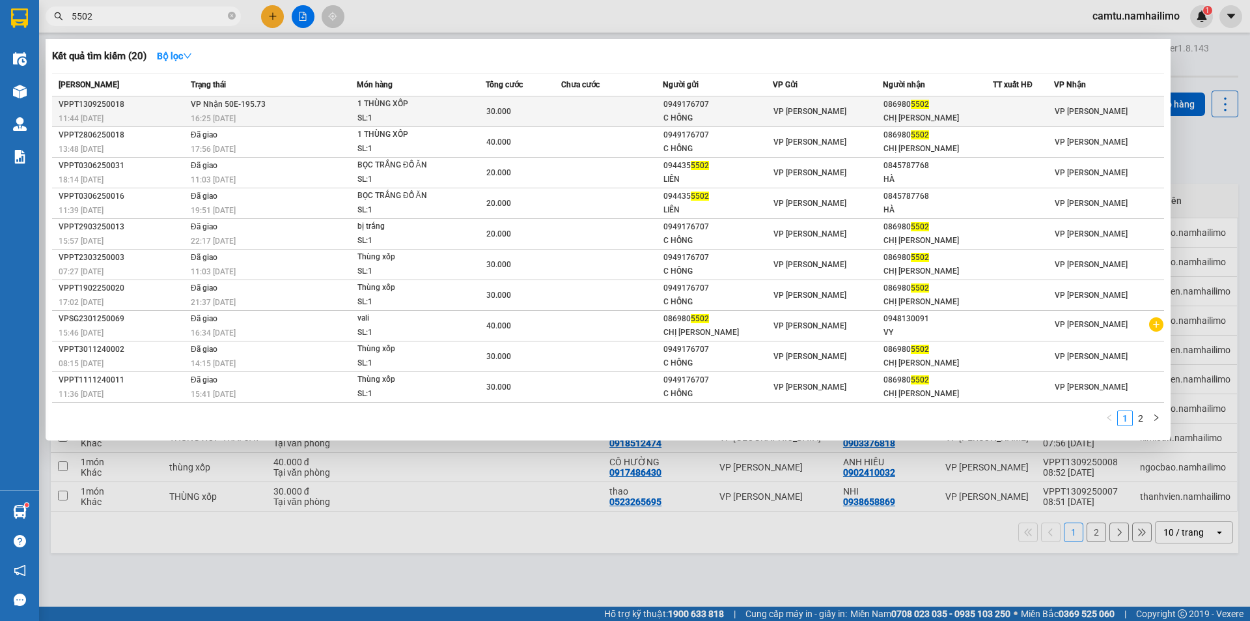
type input "5502"
click at [961, 117] on div "CHỊ [PERSON_NAME]" at bounding box center [938, 118] width 109 height 14
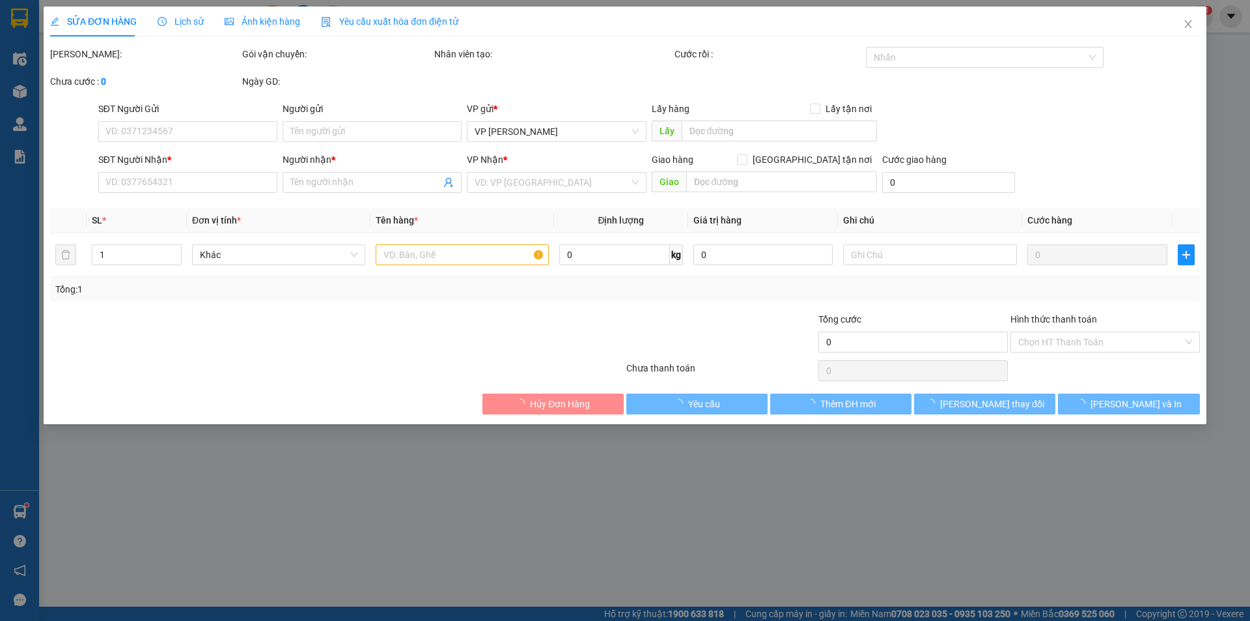
type input "0949176707"
type input "C HỒNG"
type input "0869805502"
type input "CHỊ [PERSON_NAME]"
type input "30.000"
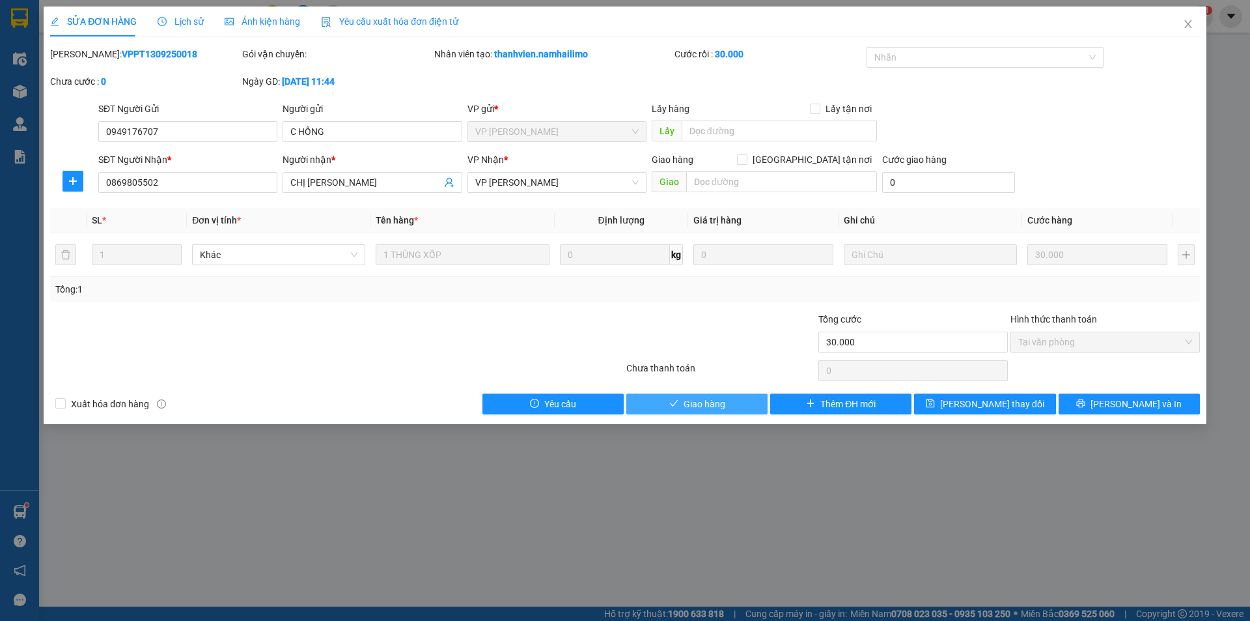
click at [705, 407] on span "Giao hàng" at bounding box center [705, 404] width 42 height 14
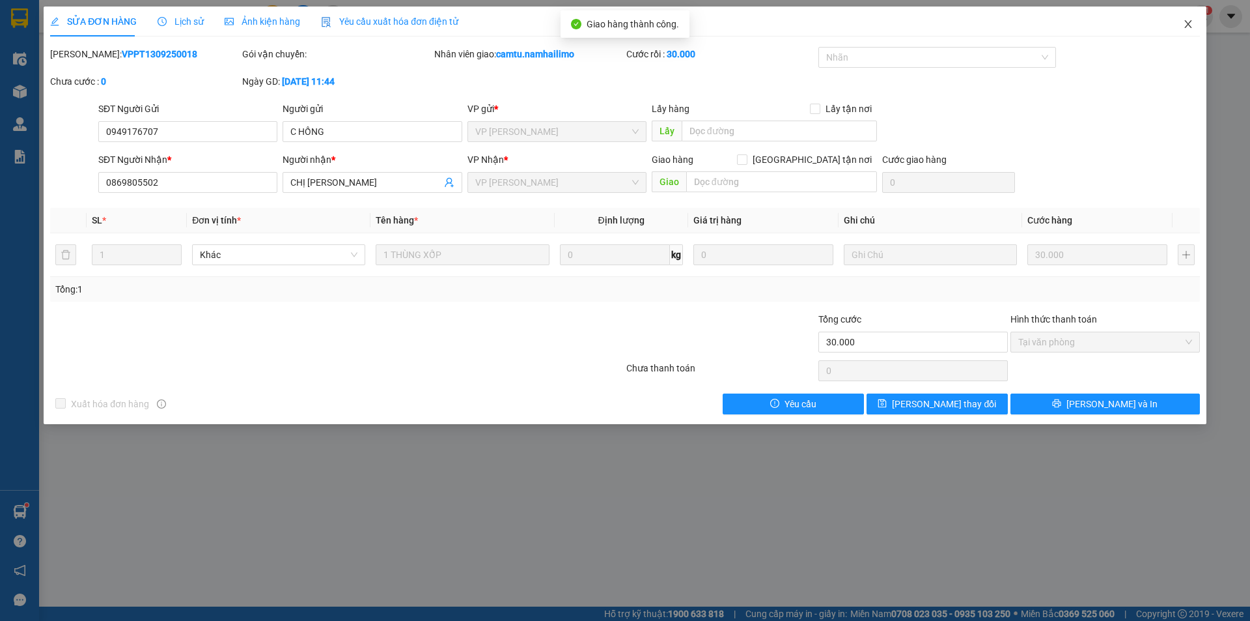
click at [1188, 25] on icon "close" at bounding box center [1188, 24] width 7 height 8
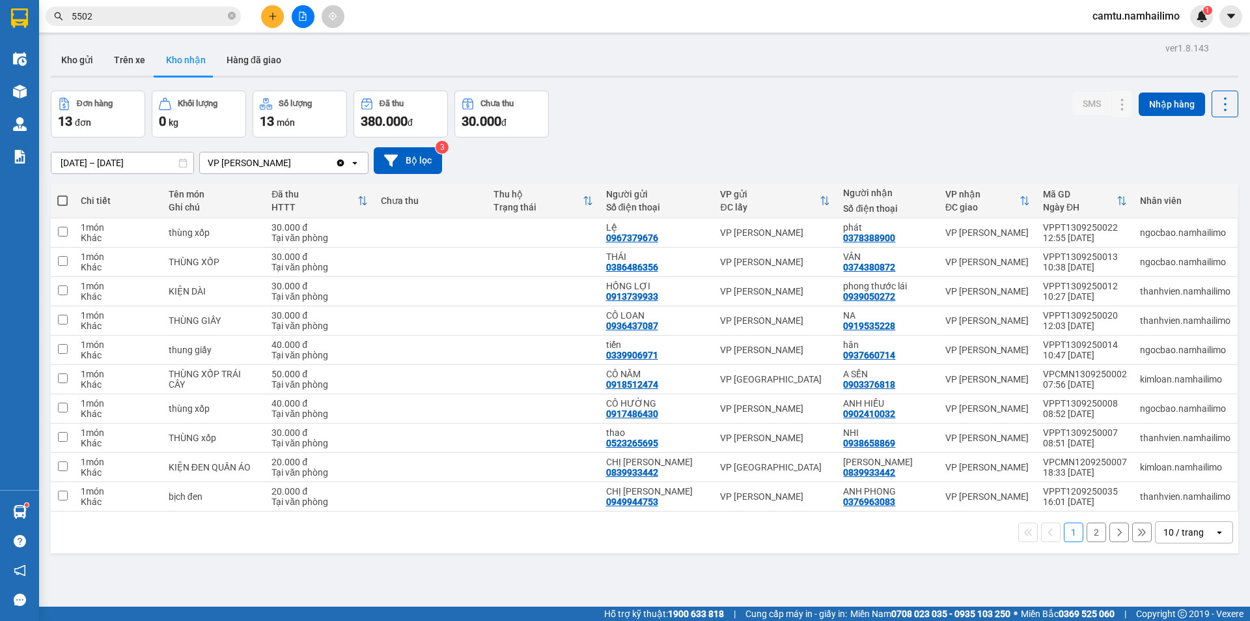
click at [849, 83] on div "ver 1.8.143 Kho gửi Trên xe Kho nhận Hàng đã giao Đơn hàng 13 đơn Khối lượng 0 …" at bounding box center [645, 349] width 1198 height 621
click at [724, 121] on div "Đơn hàng 13 đơn Khối lượng 0 kg Số lượng 13 món Đã thu 380.000 đ Chưa thu 30.00…" at bounding box center [645, 114] width 1188 height 47
